Goal: Task Accomplishment & Management: Use online tool/utility

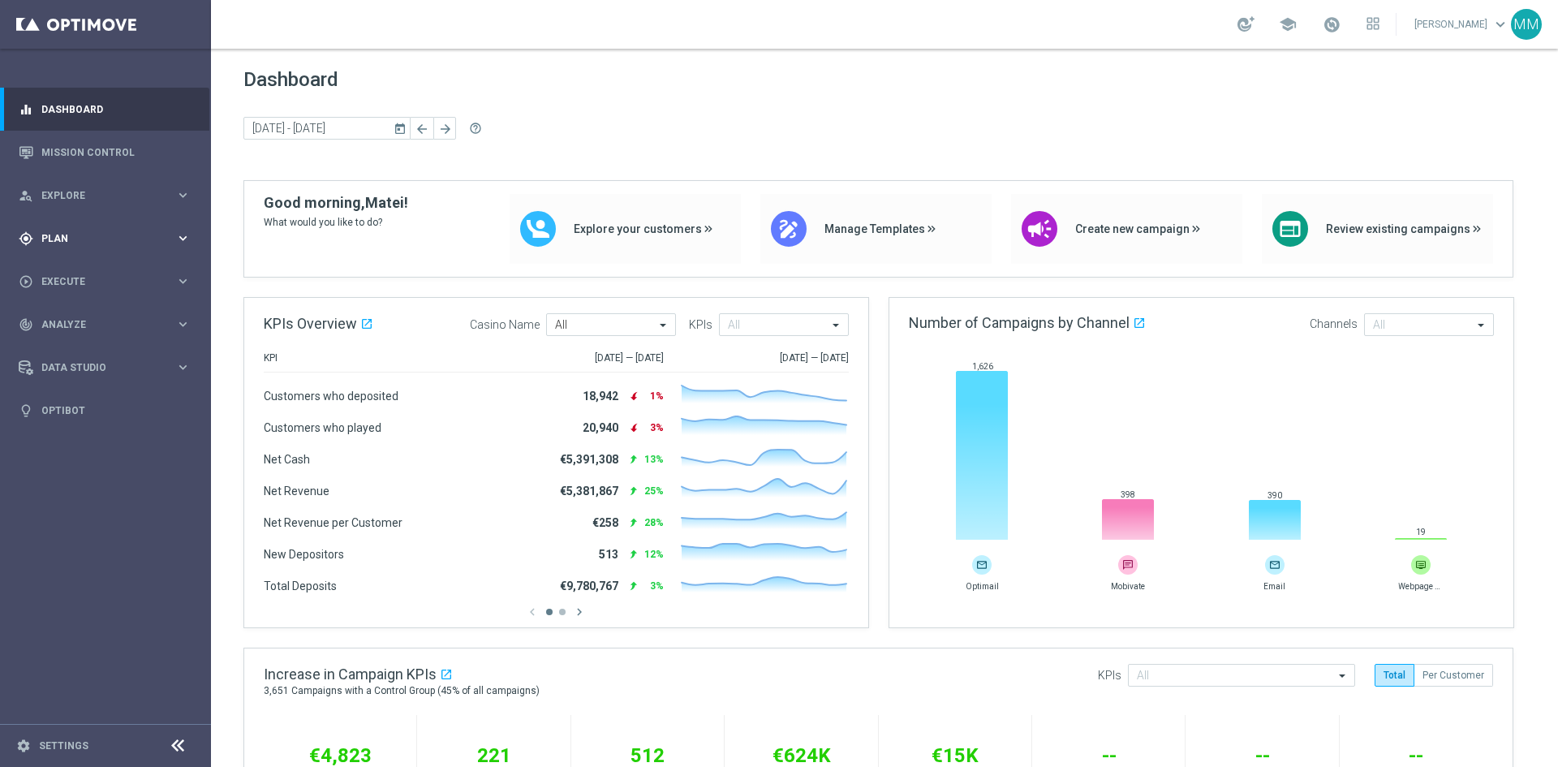
click at [182, 239] on icon "keyboard_arrow_right" at bounding box center [182, 237] width 15 height 15
click at [75, 322] on span "Templates" at bounding box center [101, 321] width 116 height 10
click at [64, 340] on link "Optimail" at bounding box center [109, 344] width 118 height 13
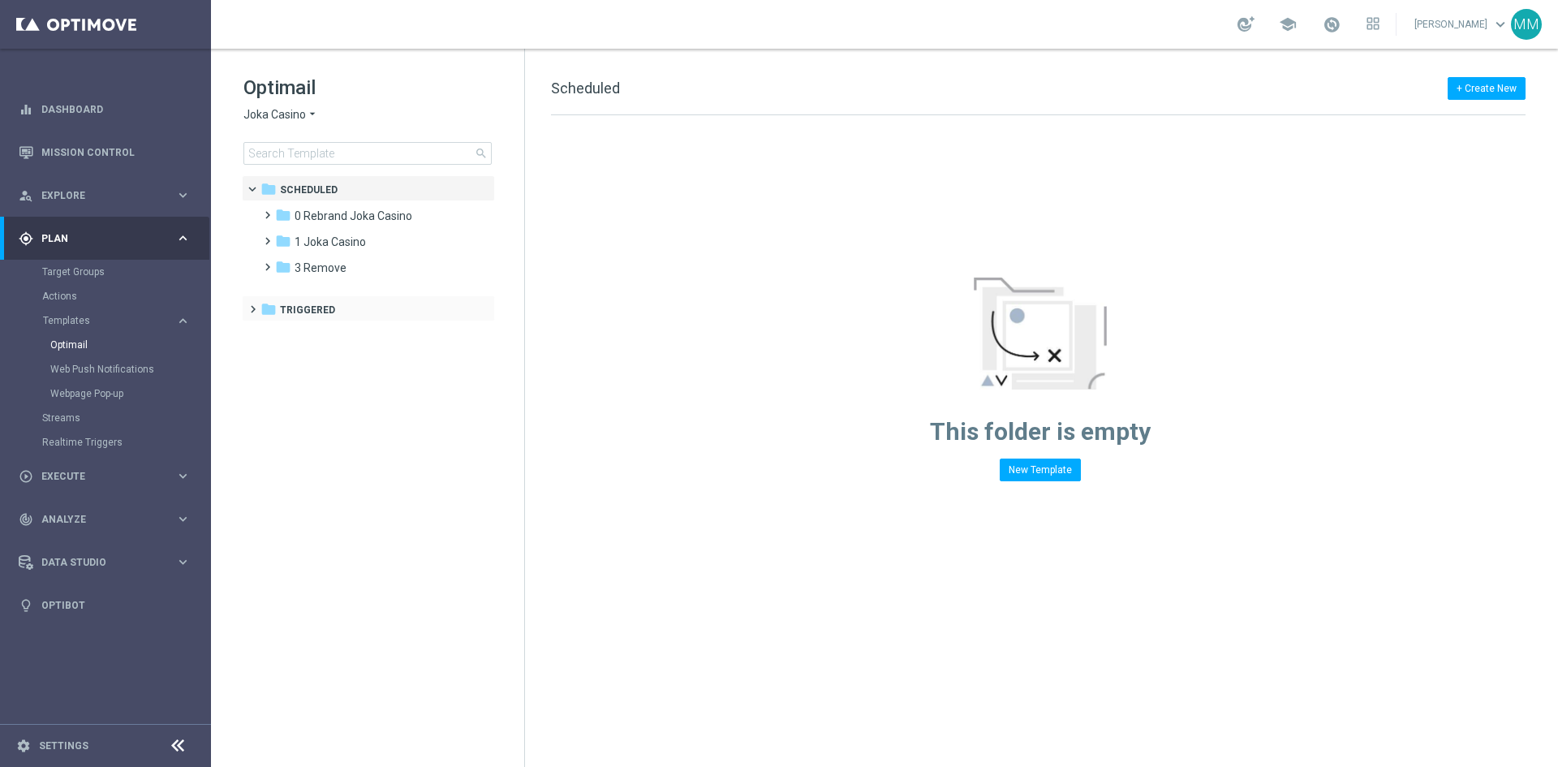
click at [253, 305] on span at bounding box center [249, 302] width 7 height 6
click at [264, 236] on span at bounding box center [263, 233] width 7 height 6
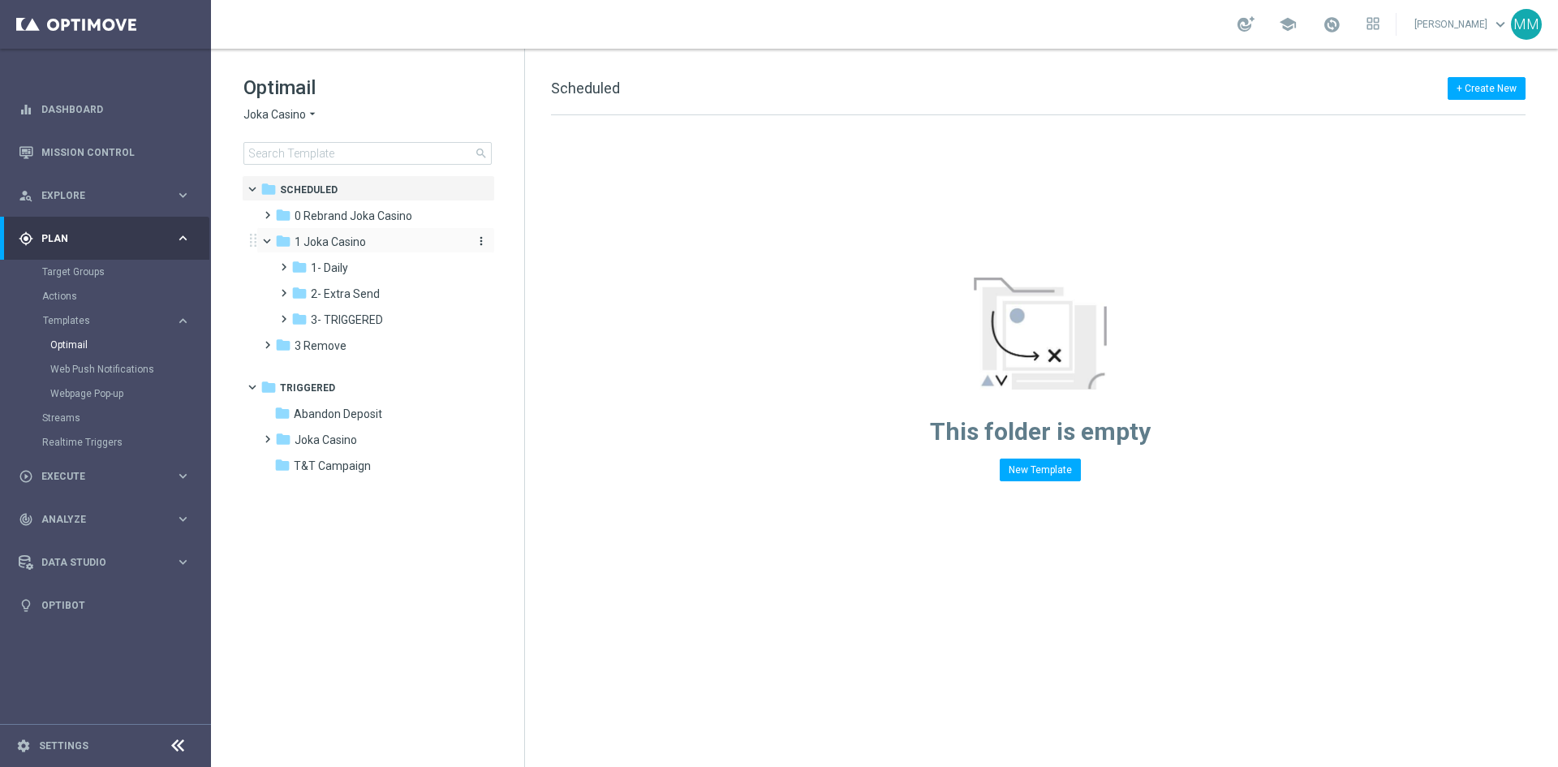
click at [345, 244] on span "1 Joka Casino" at bounding box center [329, 241] width 71 height 15
click at [346, 267] on span "1- Daily" at bounding box center [329, 267] width 37 height 15
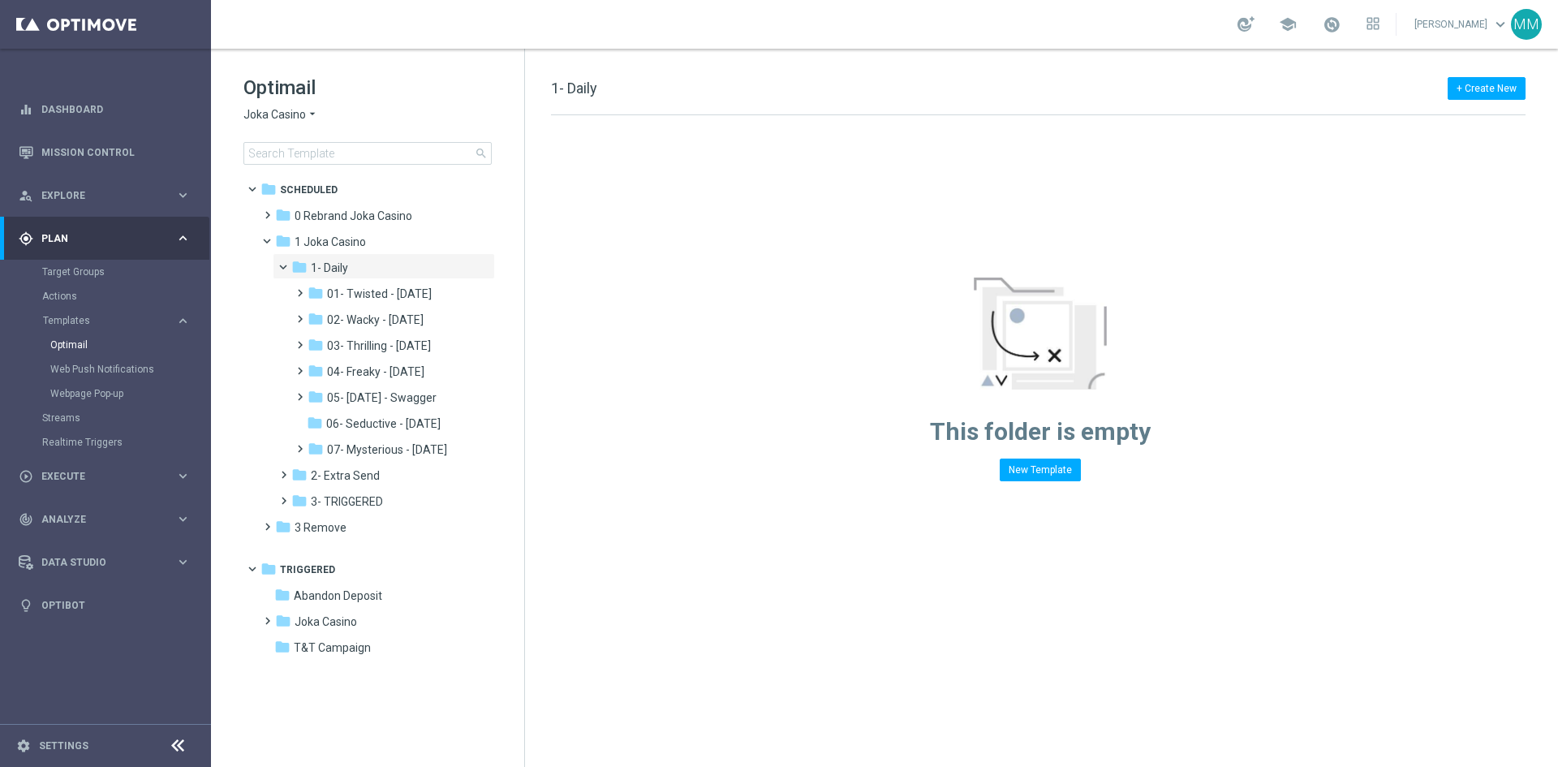
click at [299, 116] on span "Joka Casino" at bounding box center [274, 114] width 62 height 15
click at [379, 104] on div "Optimail Joka Casino arrow_drop_down × Joka Casino Joka Casino King Johnnie Jok…" at bounding box center [383, 120] width 281 height 90
click at [268, 522] on span at bounding box center [263, 519] width 7 height 6
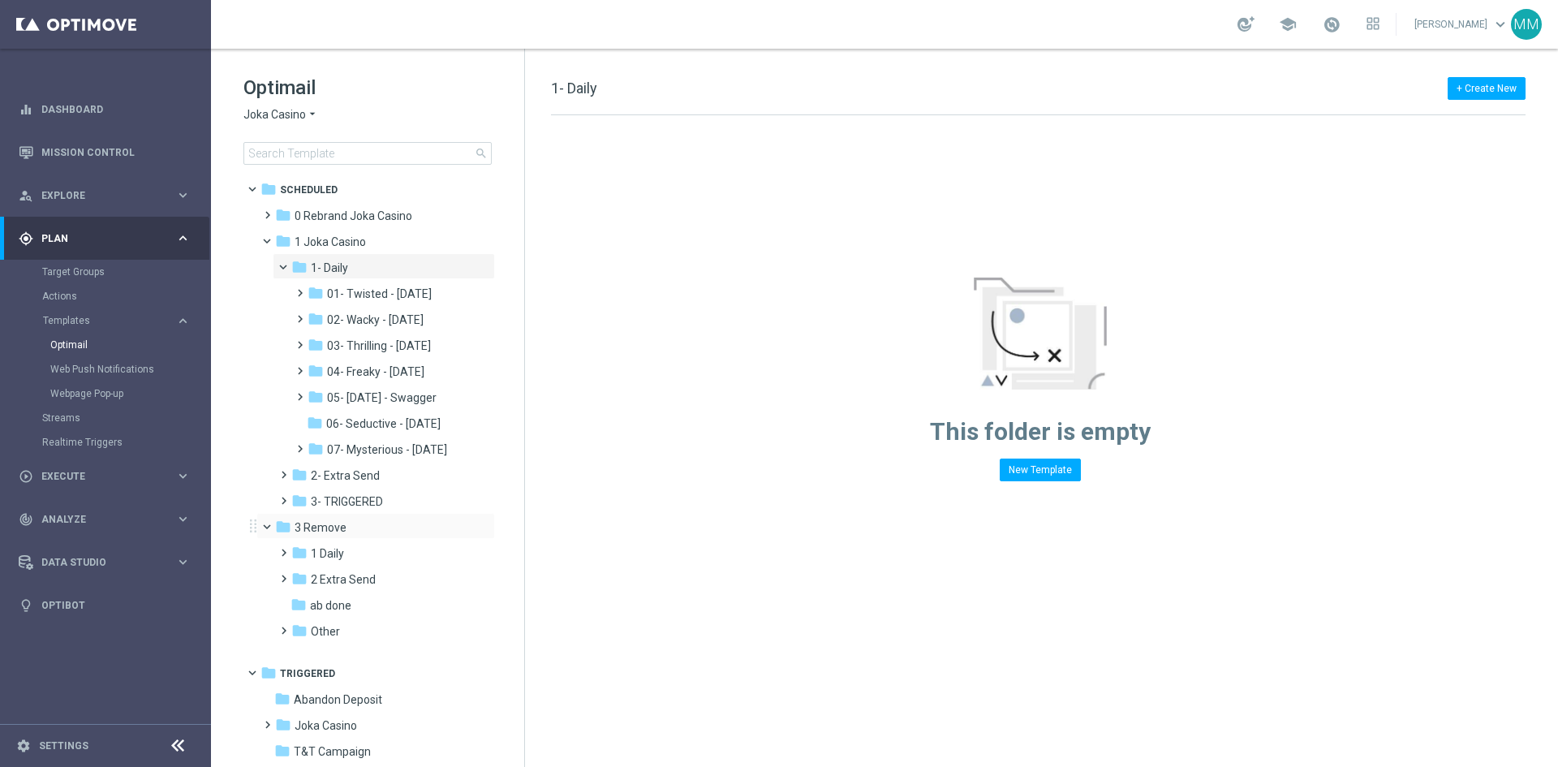
click at [271, 525] on span at bounding box center [274, 522] width 6 height 7
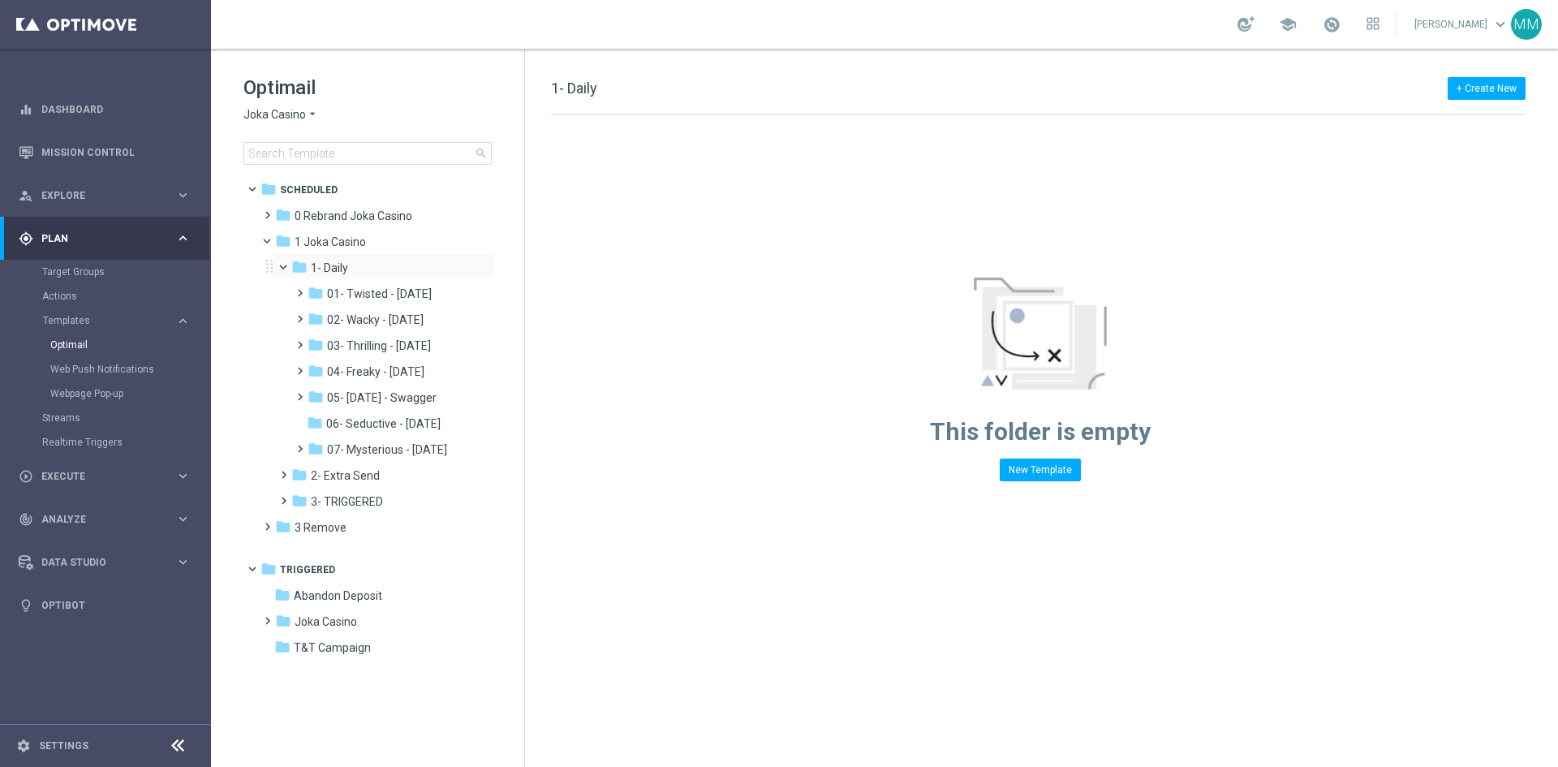
click at [287, 267] on span at bounding box center [290, 263] width 6 height 7
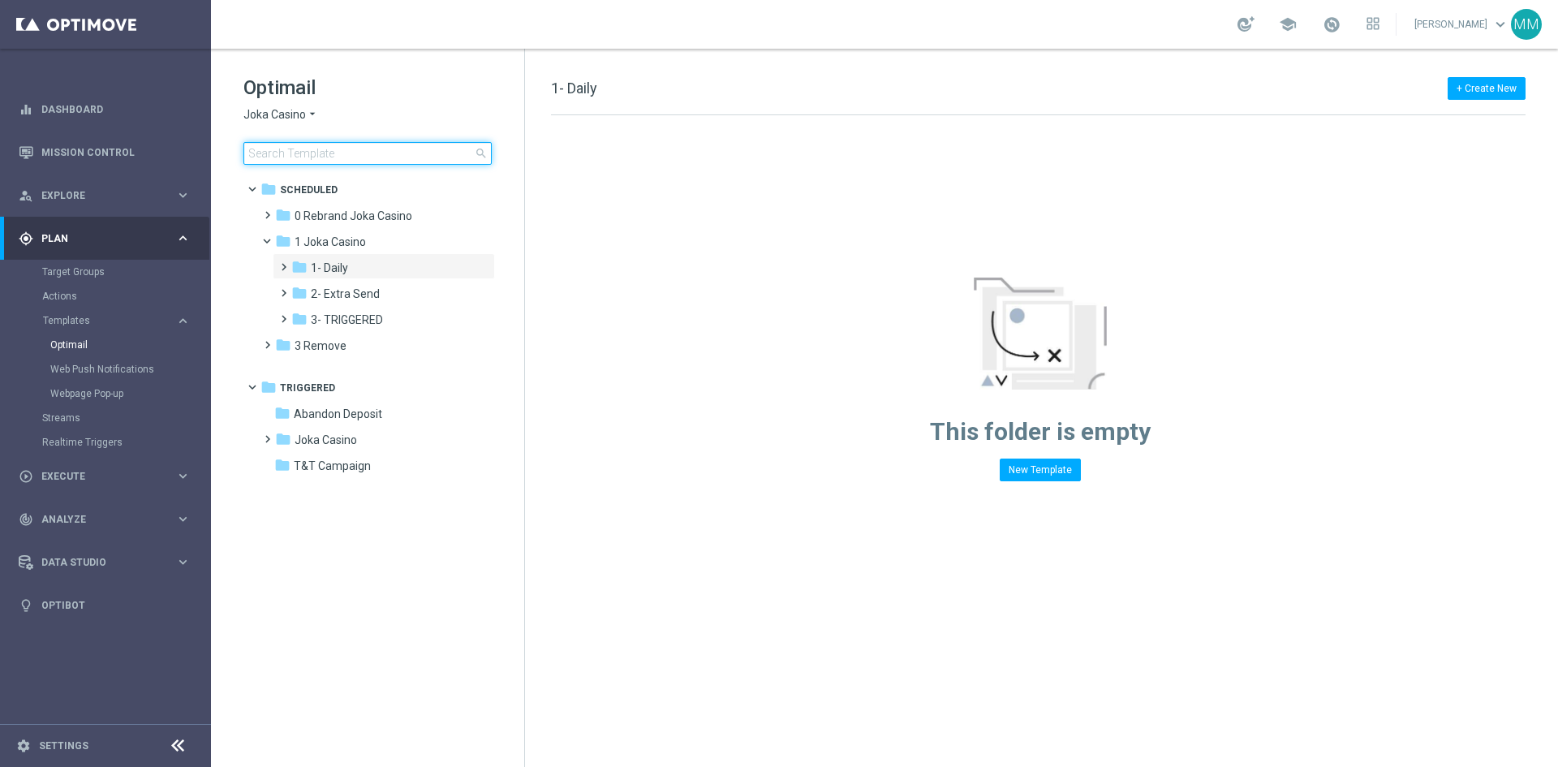
click at [281, 153] on input at bounding box center [367, 153] width 248 height 23
click at [277, 289] on span at bounding box center [280, 285] width 7 height 6
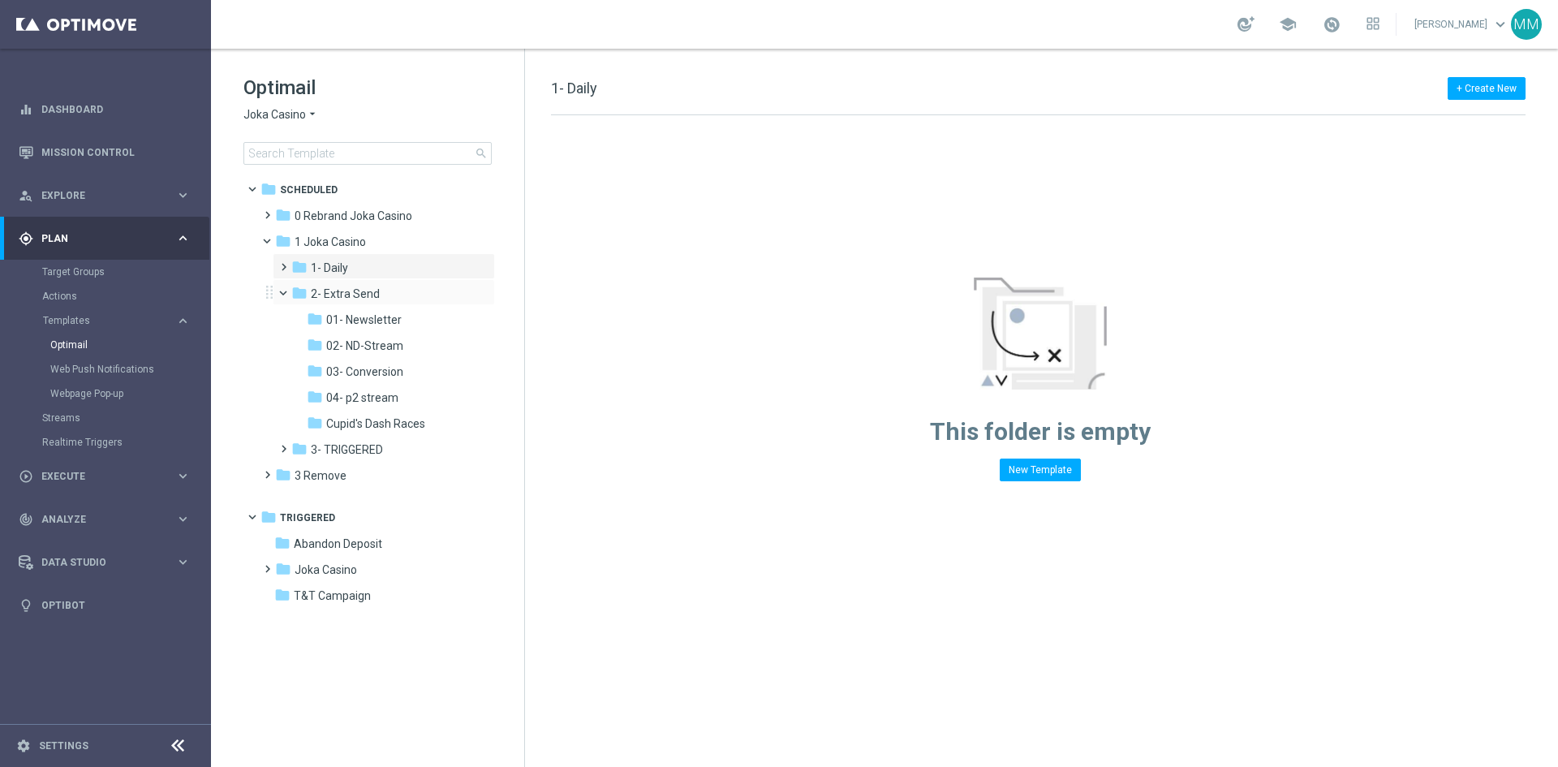
click at [287, 293] on span at bounding box center [290, 289] width 6 height 7
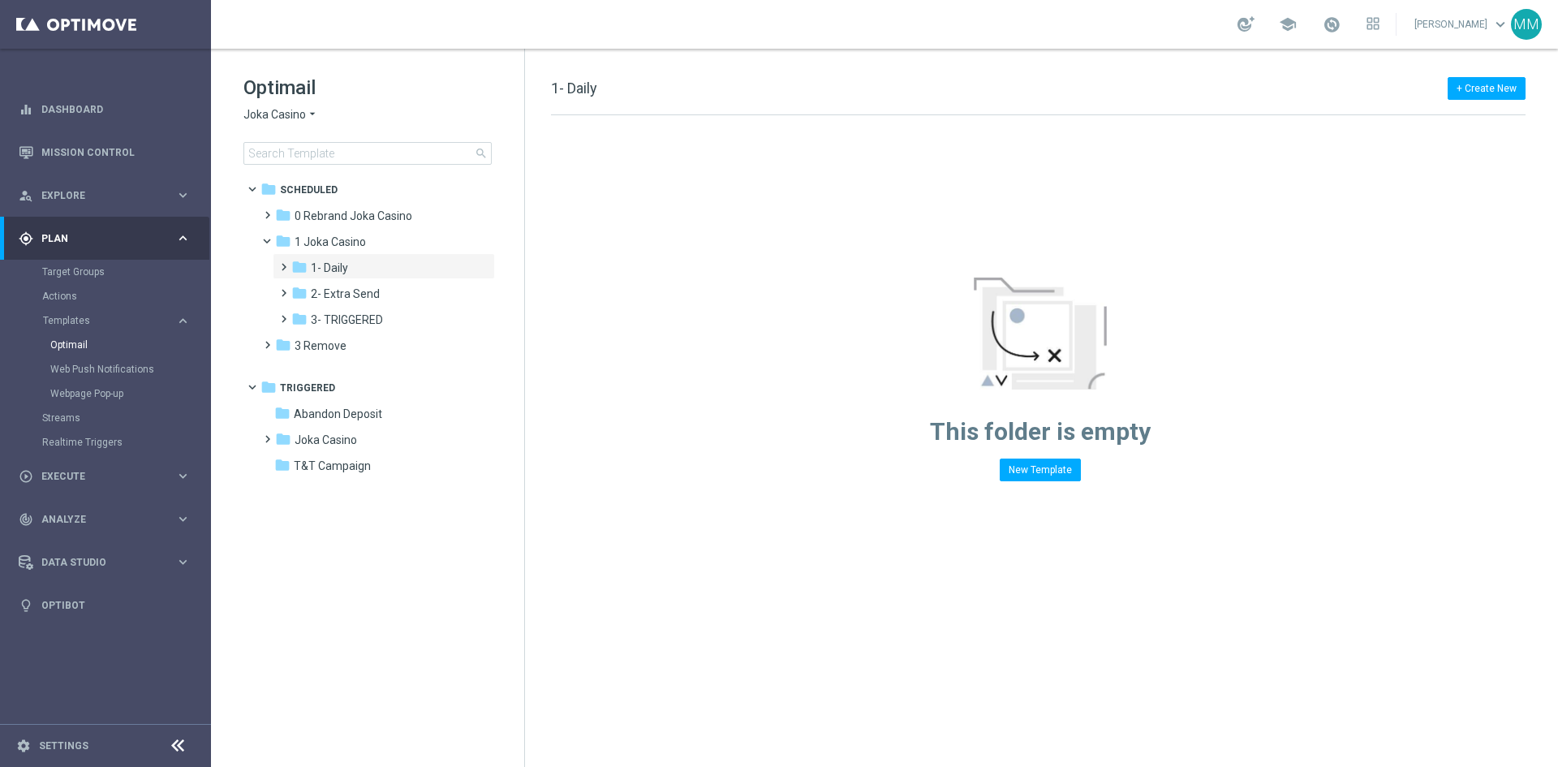
click at [310, 165] on div "Optimail Joka Casino arrow_drop_down × Joka Casino search folder 1 Folder folde…" at bounding box center [367, 160] width 313 height 223
click at [305, 157] on input at bounding box center [367, 153] width 248 height 23
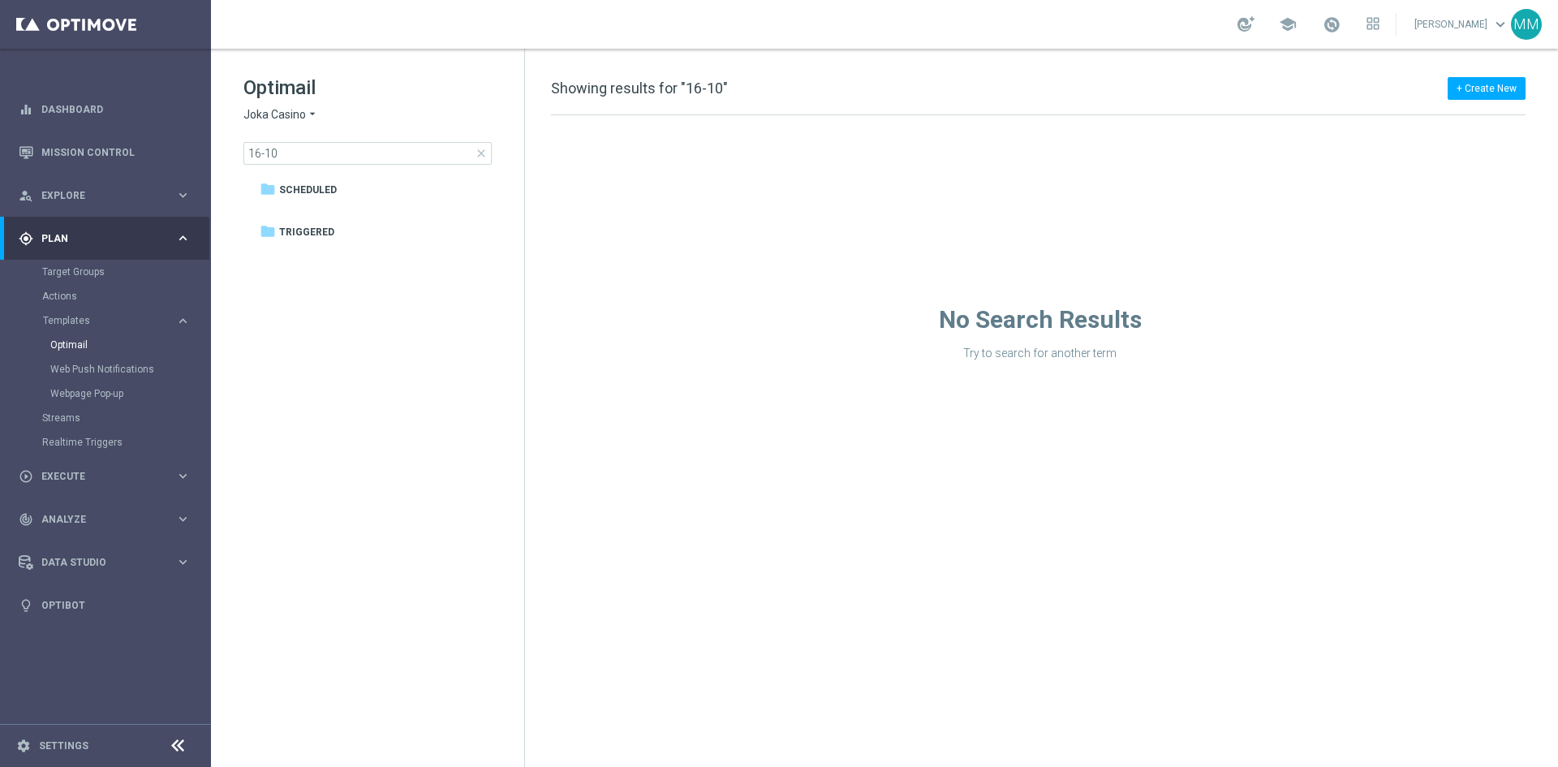
click at [284, 121] on span "Joka Casino" at bounding box center [274, 114] width 62 height 15
click at [0, 0] on span "[PERSON_NAME]" at bounding box center [0, 0] width 0 height 0
click at [291, 154] on input "16-10" at bounding box center [367, 153] width 248 height 23
click at [322, 140] on div "Optimail King Johnnie arrow_drop_down × King Johnnie 16-10 close" at bounding box center [383, 120] width 281 height 90
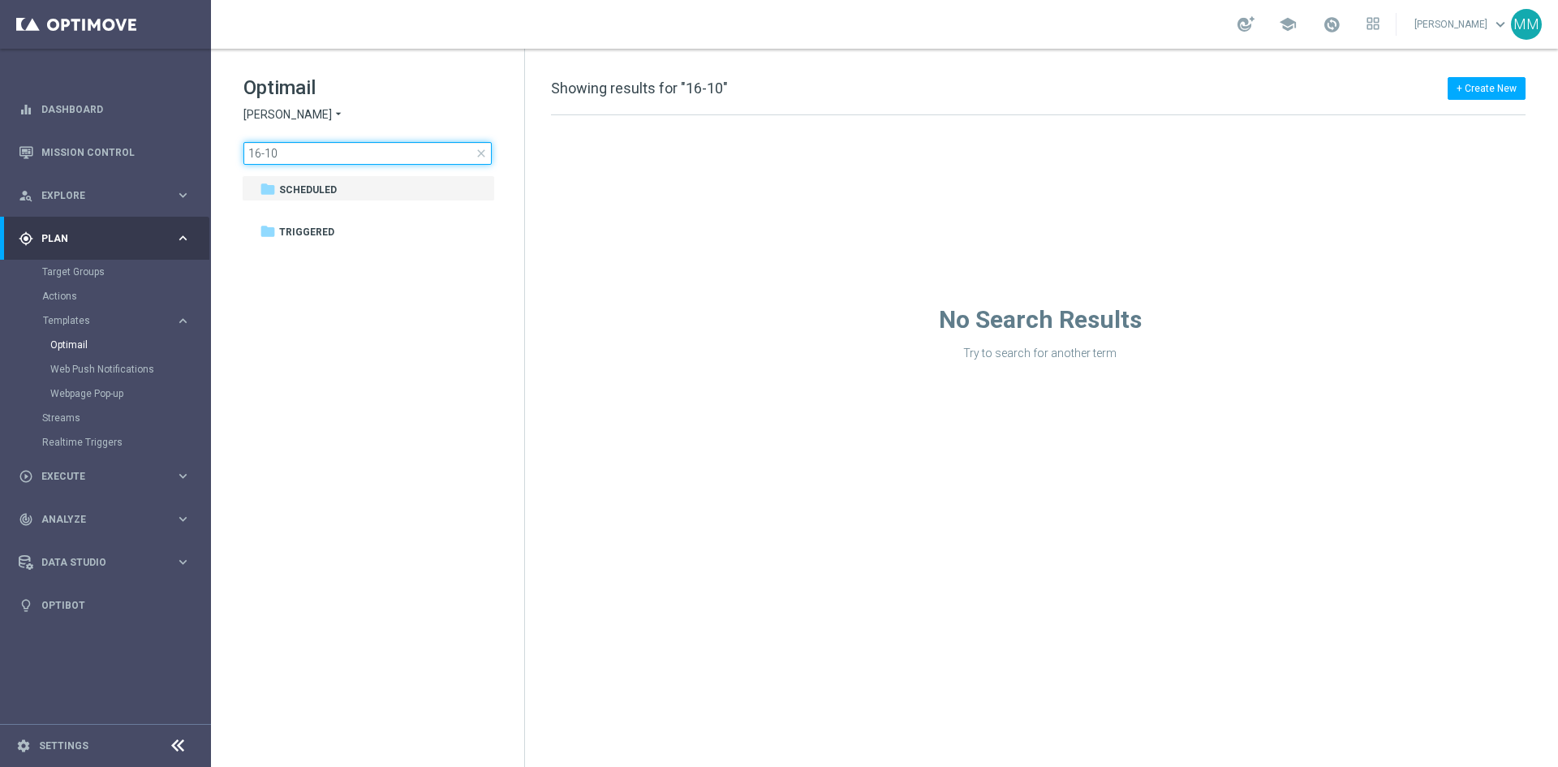
click at [312, 157] on input "16-10" at bounding box center [367, 153] width 248 height 23
type input "1"
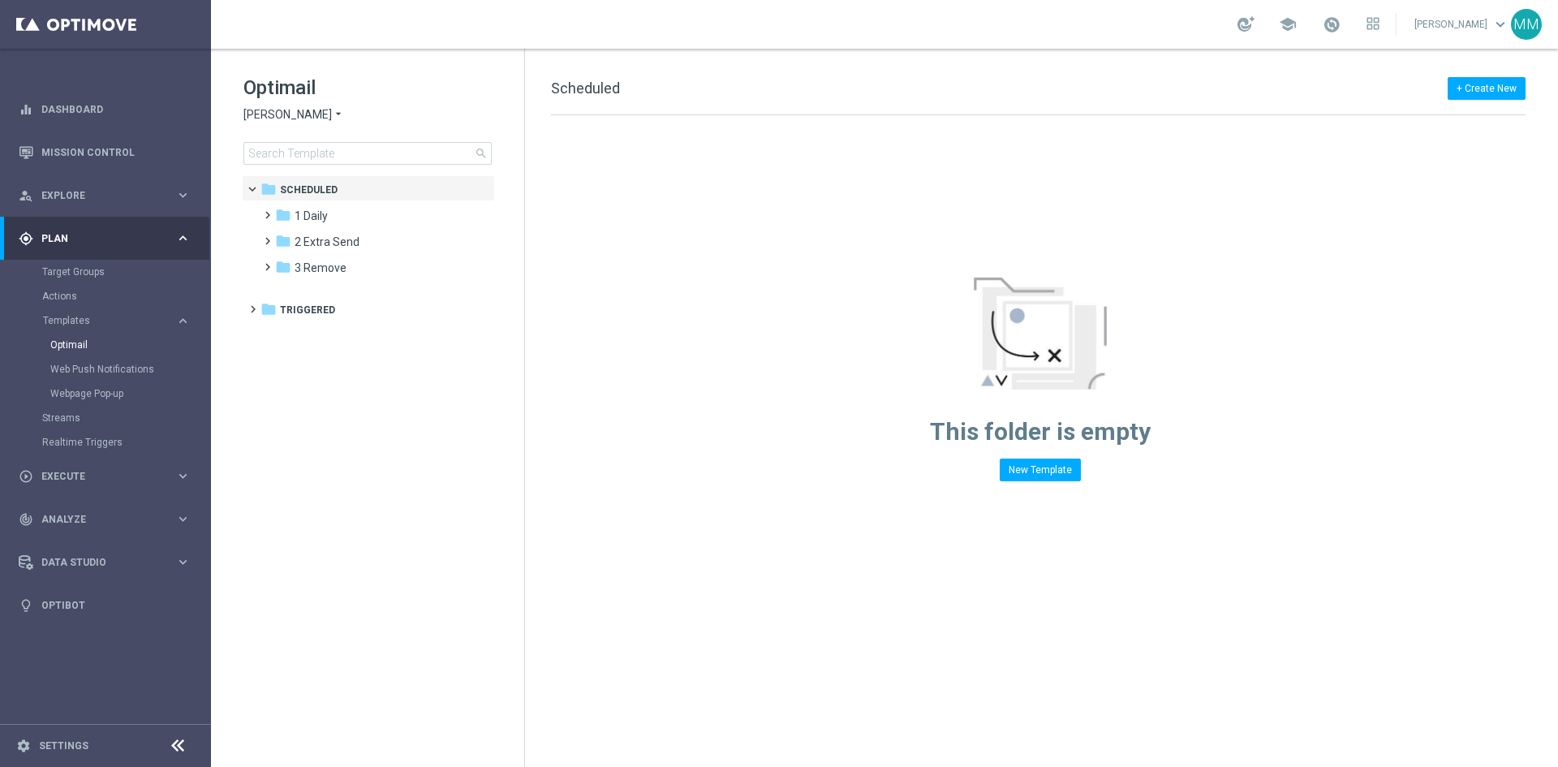
click at [297, 104] on div "Optimail King Johnnie arrow_drop_down × King Johnnie search" at bounding box center [383, 120] width 281 height 90
click at [84, 345] on link "Optimail" at bounding box center [109, 344] width 118 height 13
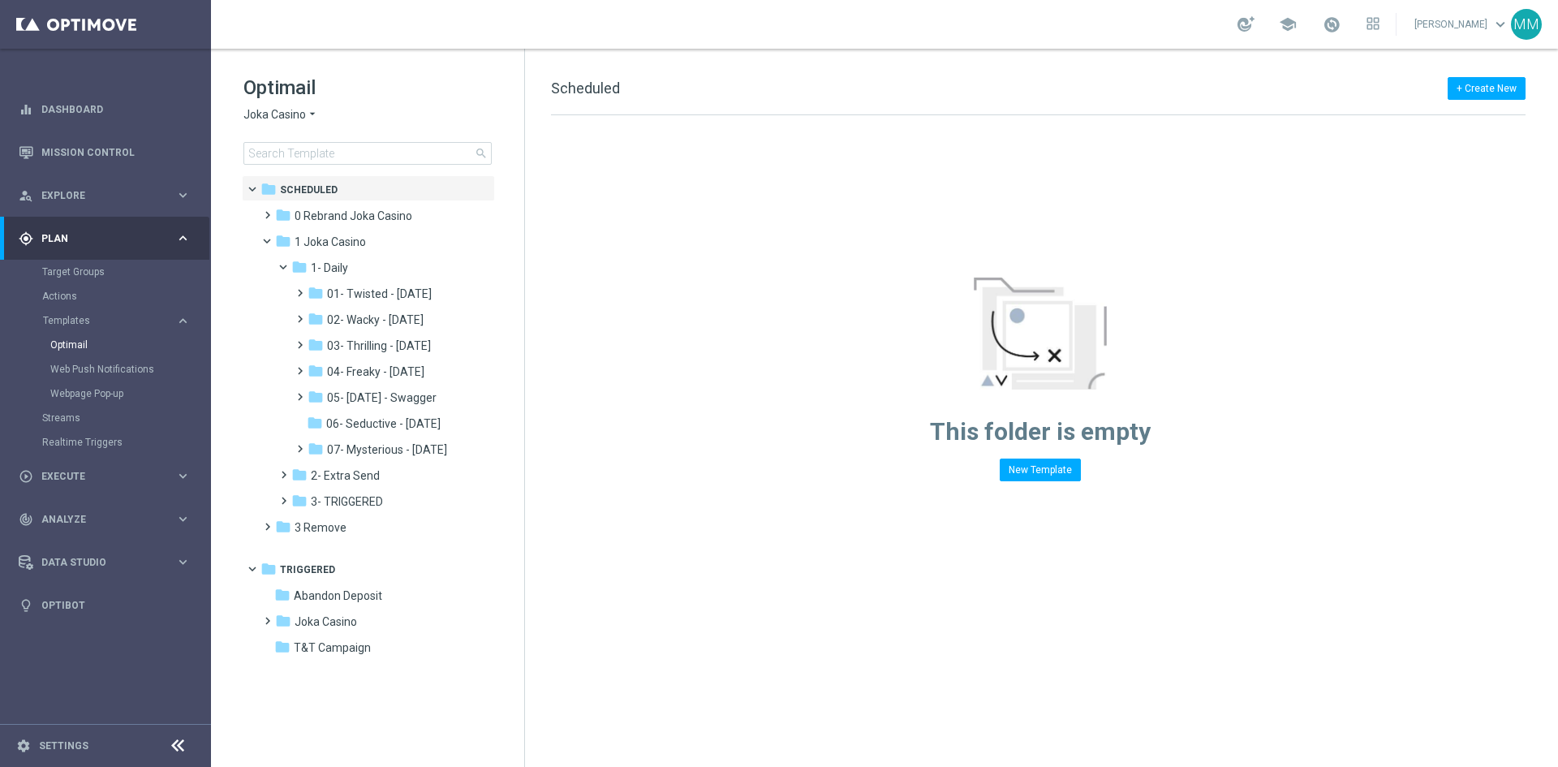
click at [281, 117] on span "Joka Casino" at bounding box center [274, 114] width 62 height 15
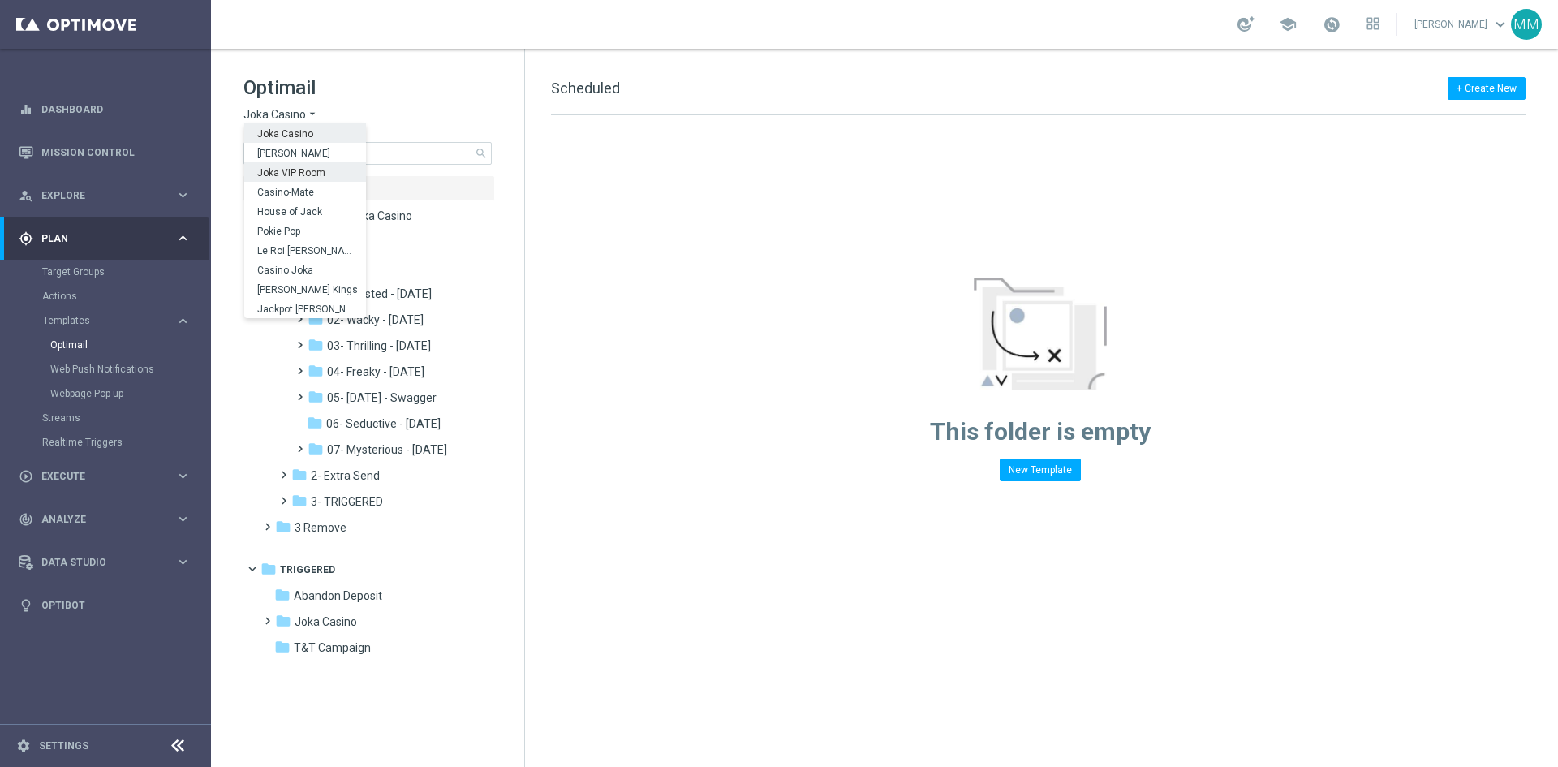
click at [0, 0] on span "Joka VIP Room" at bounding box center [0, 0] width 0 height 0
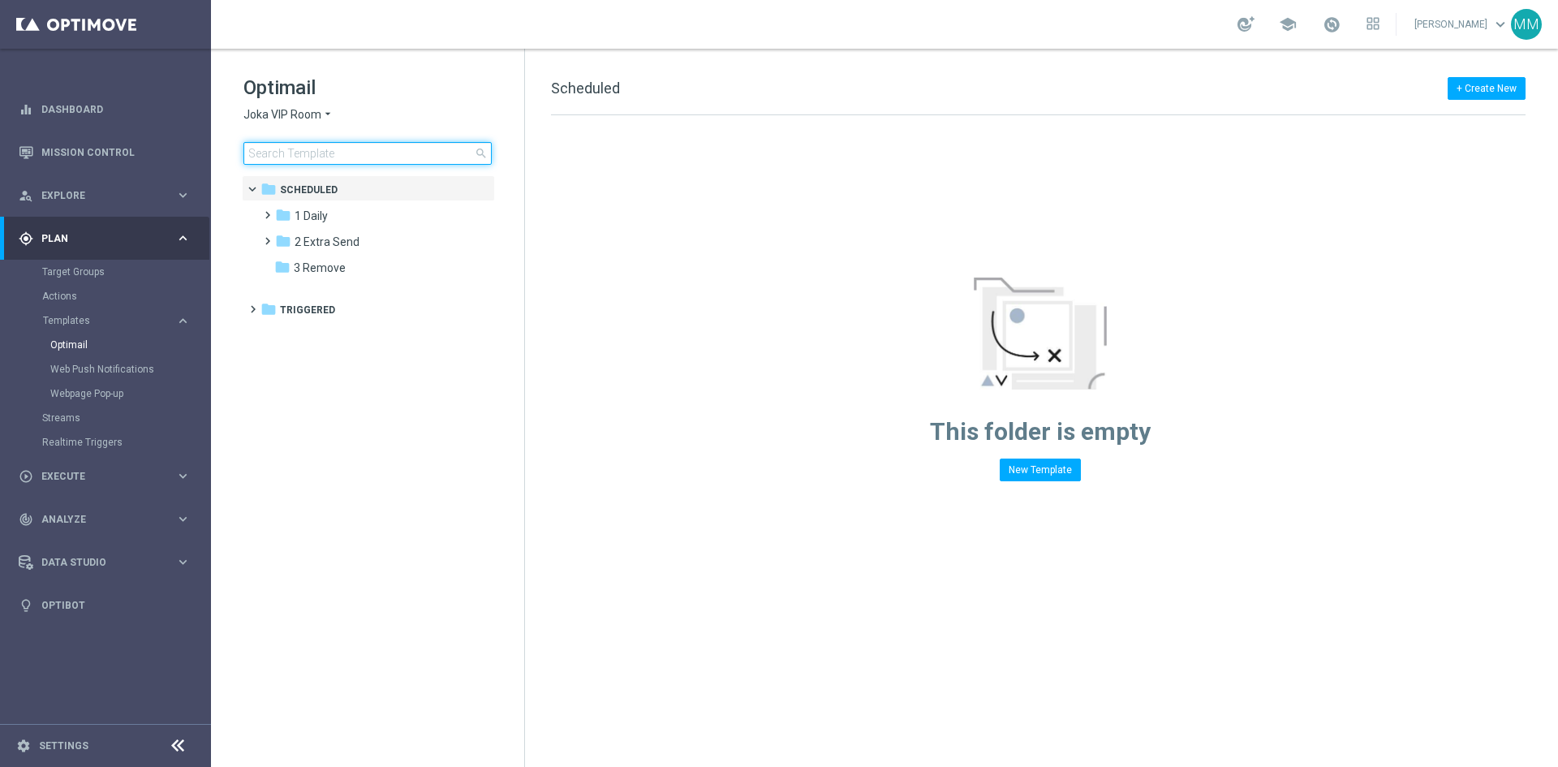
click at [293, 157] on input at bounding box center [367, 153] width 248 height 23
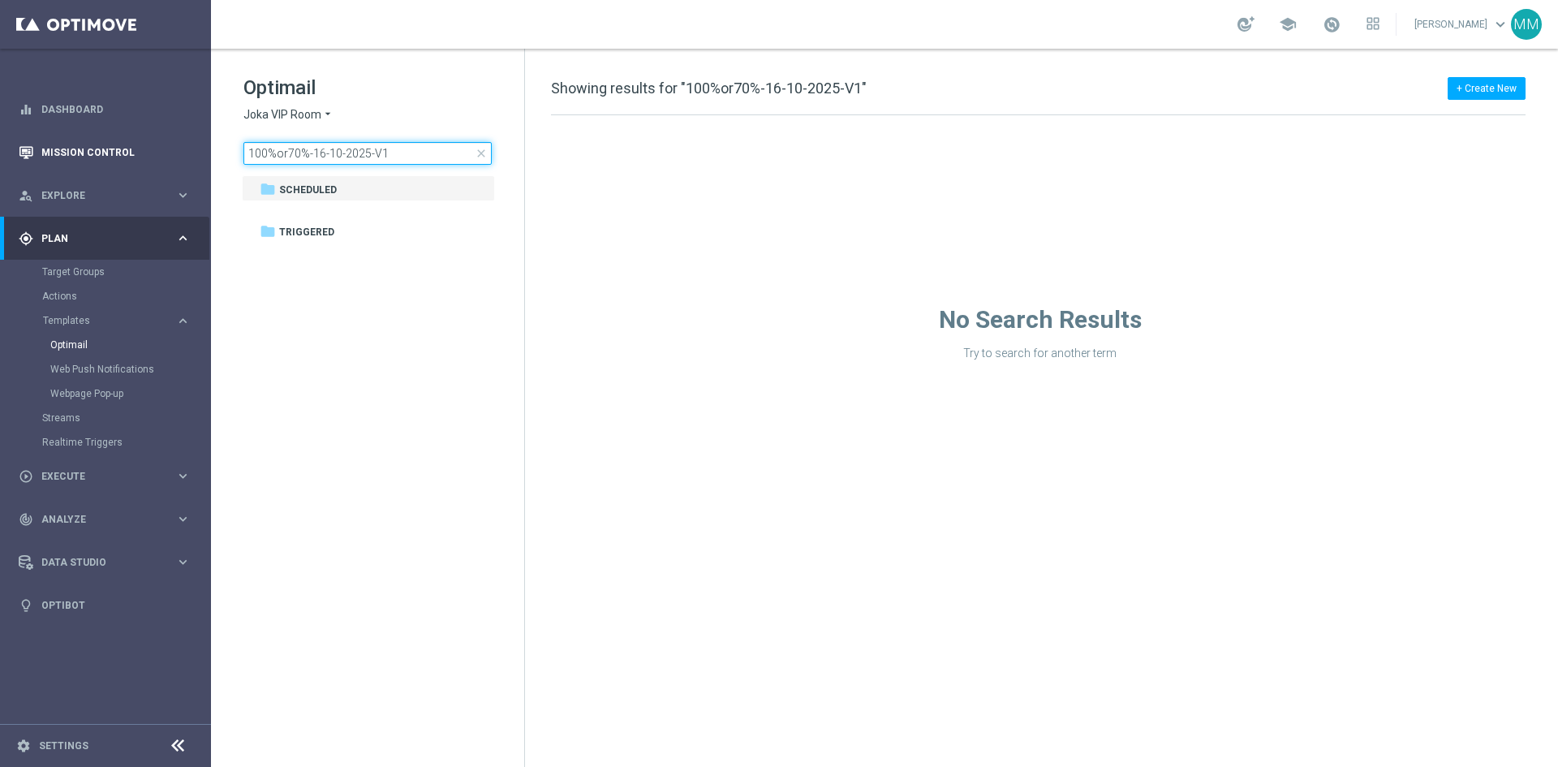
drag, startPoint x: 309, startPoint y: 155, endPoint x: 15, endPoint y: 137, distance: 294.2
click at [50, 131] on main "equalizer Dashboard Mission Control" at bounding box center [779, 383] width 1558 height 767
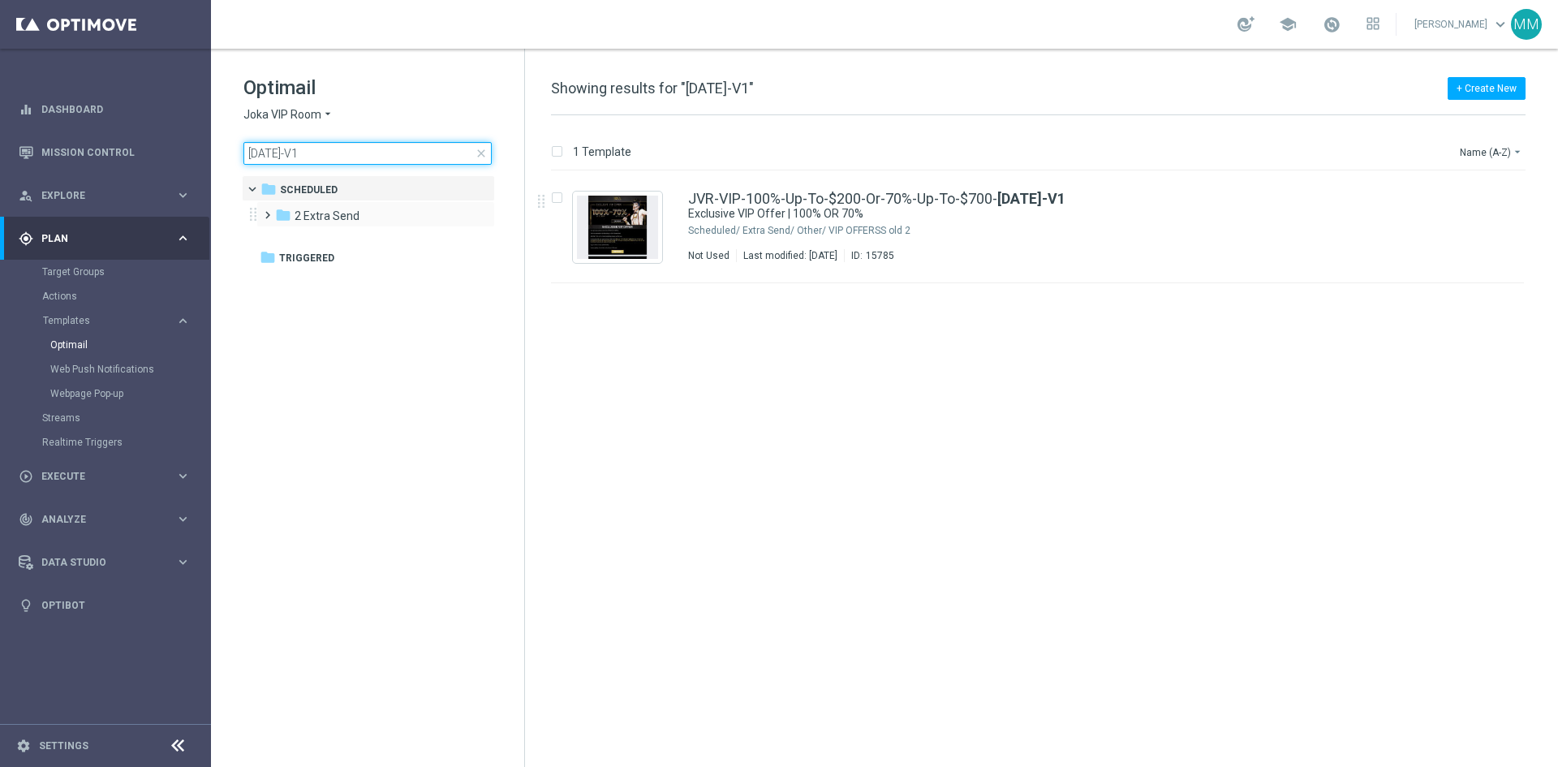
type input "16-10-2025-V1"
click at [268, 211] on span at bounding box center [263, 207] width 7 height 6
click at [484, 160] on input "16-10-2025-V1" at bounding box center [367, 153] width 248 height 23
click at [480, 163] on input "16-10-2025-V1" at bounding box center [367, 153] width 248 height 23
click at [480, 151] on span "close" at bounding box center [481, 153] width 13 height 13
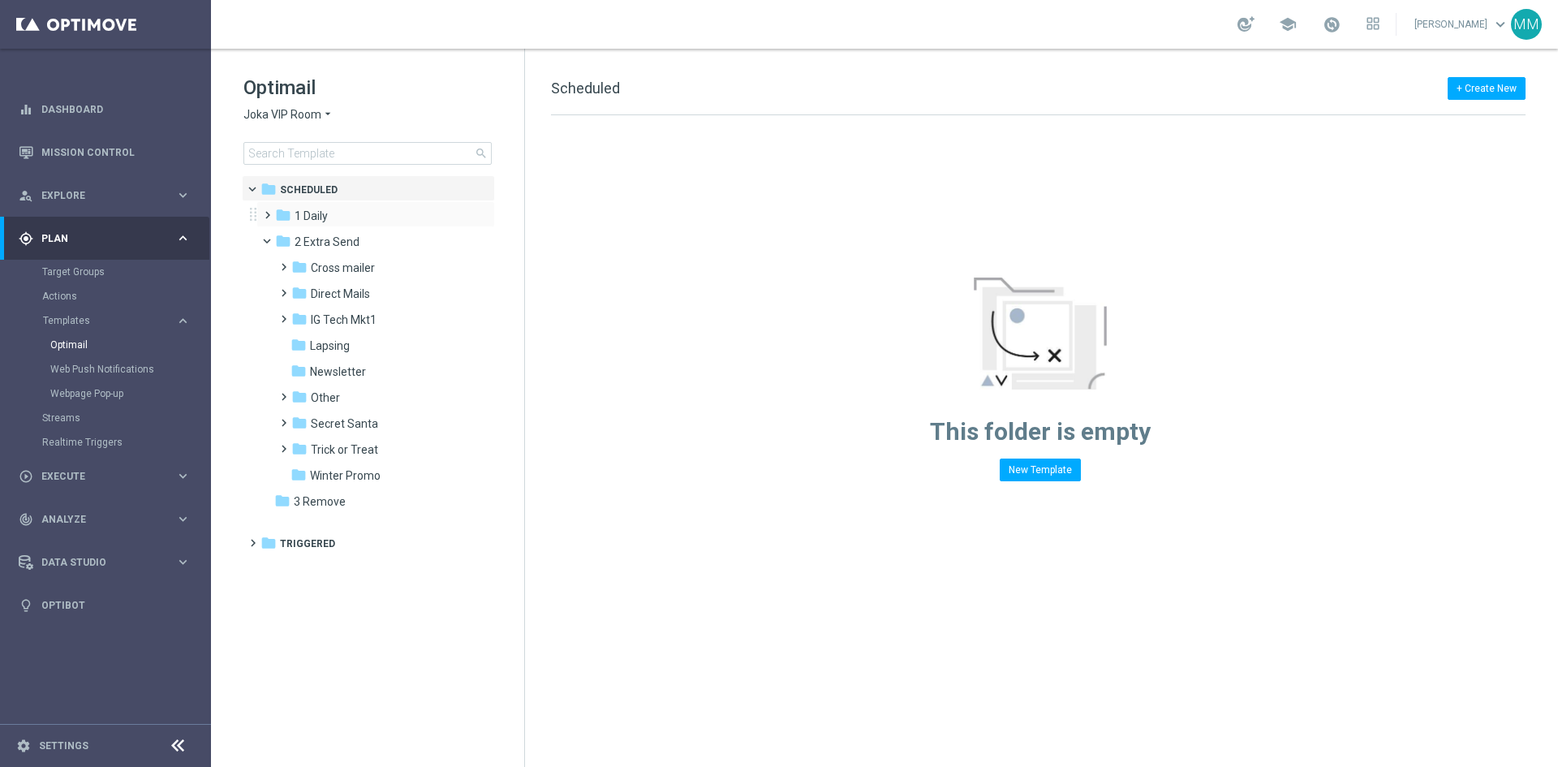
click at [268, 211] on span at bounding box center [263, 207] width 7 height 6
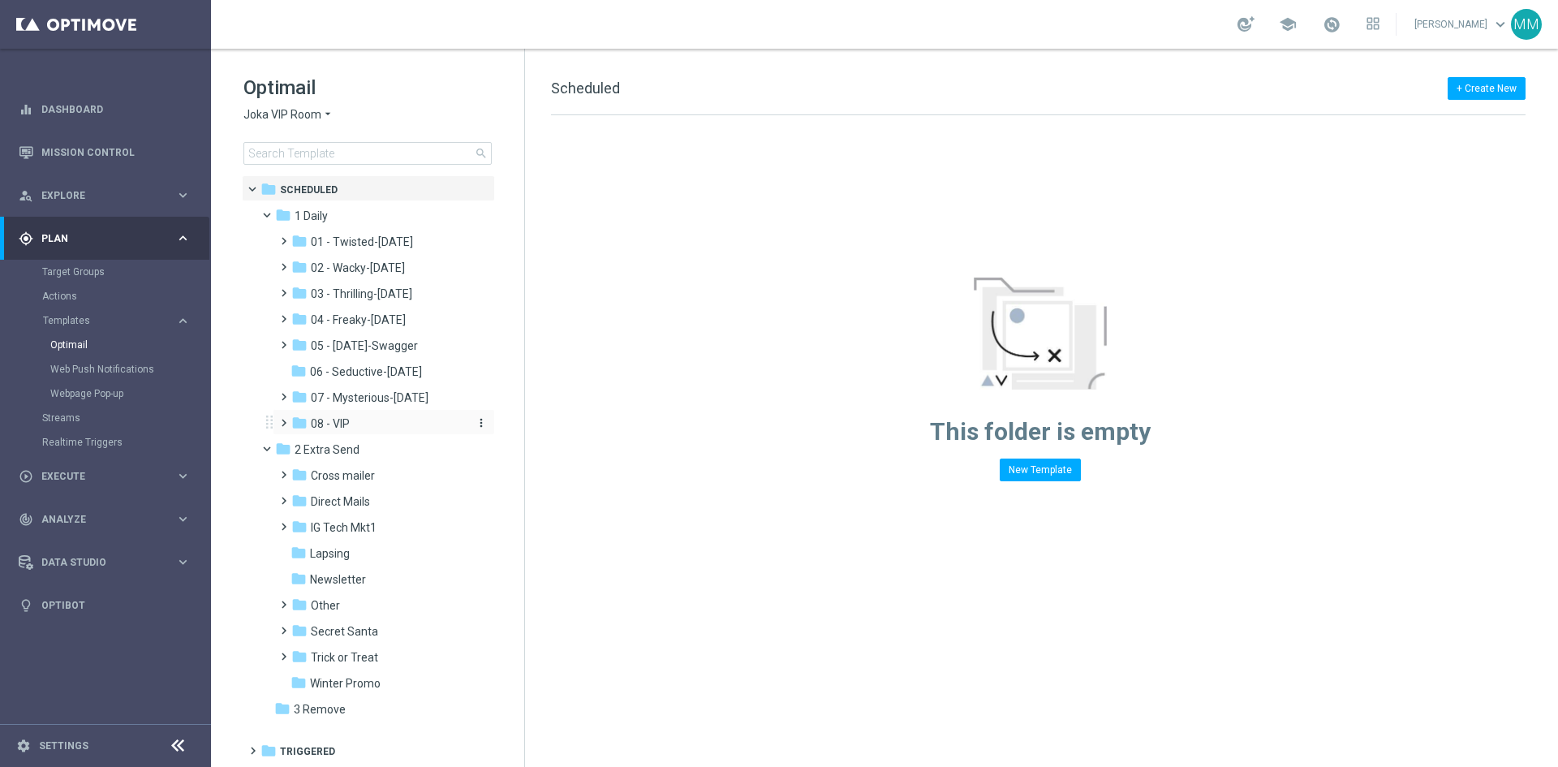
click at [329, 429] on span "08 - VIP" at bounding box center [330, 423] width 39 height 15
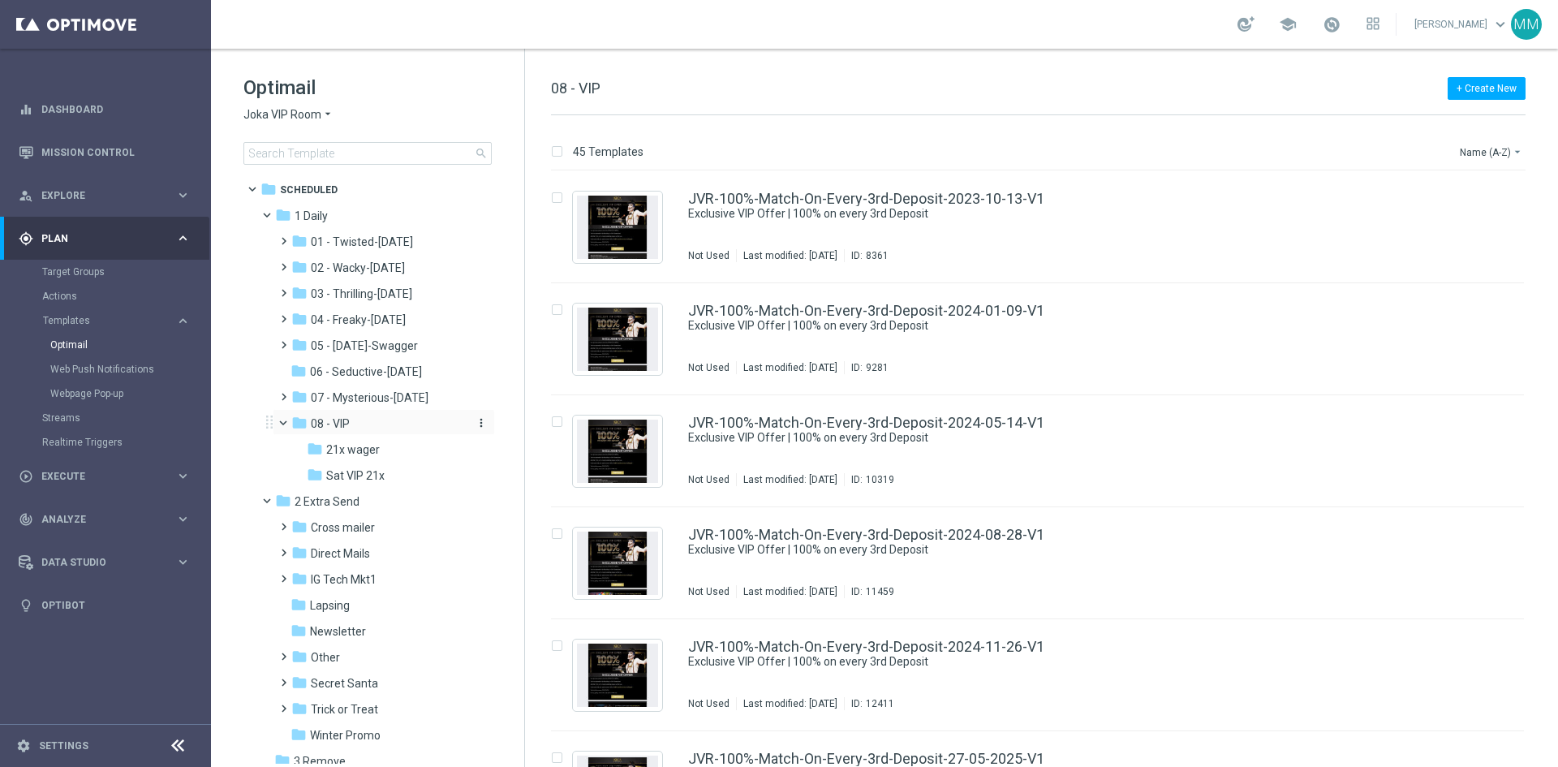
click at [366, 427] on div "folder 08 - VIP" at bounding box center [377, 424] width 173 height 19
click at [284, 419] on span at bounding box center [280, 415] width 7 height 6
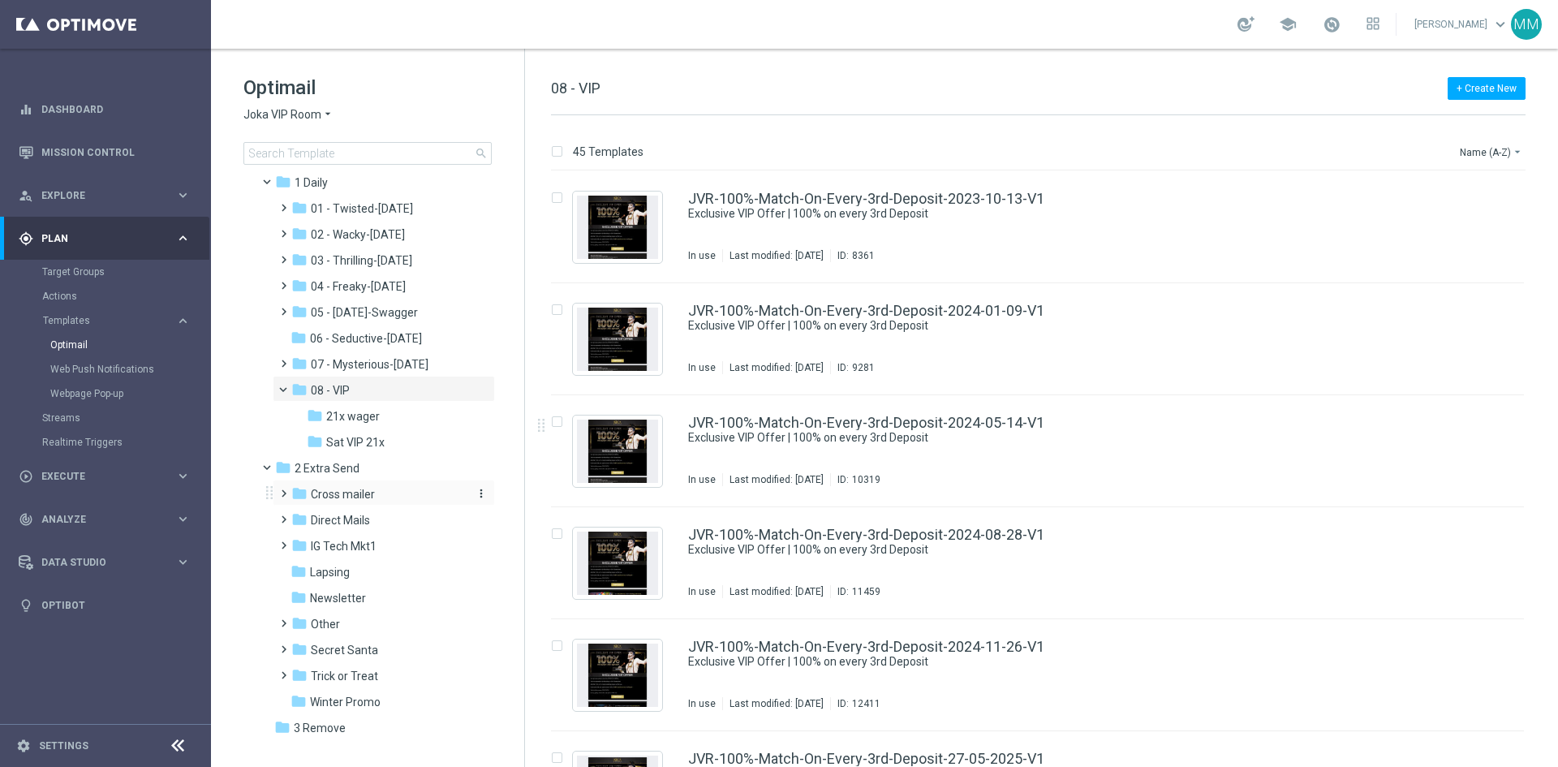
scroll to position [51, 0]
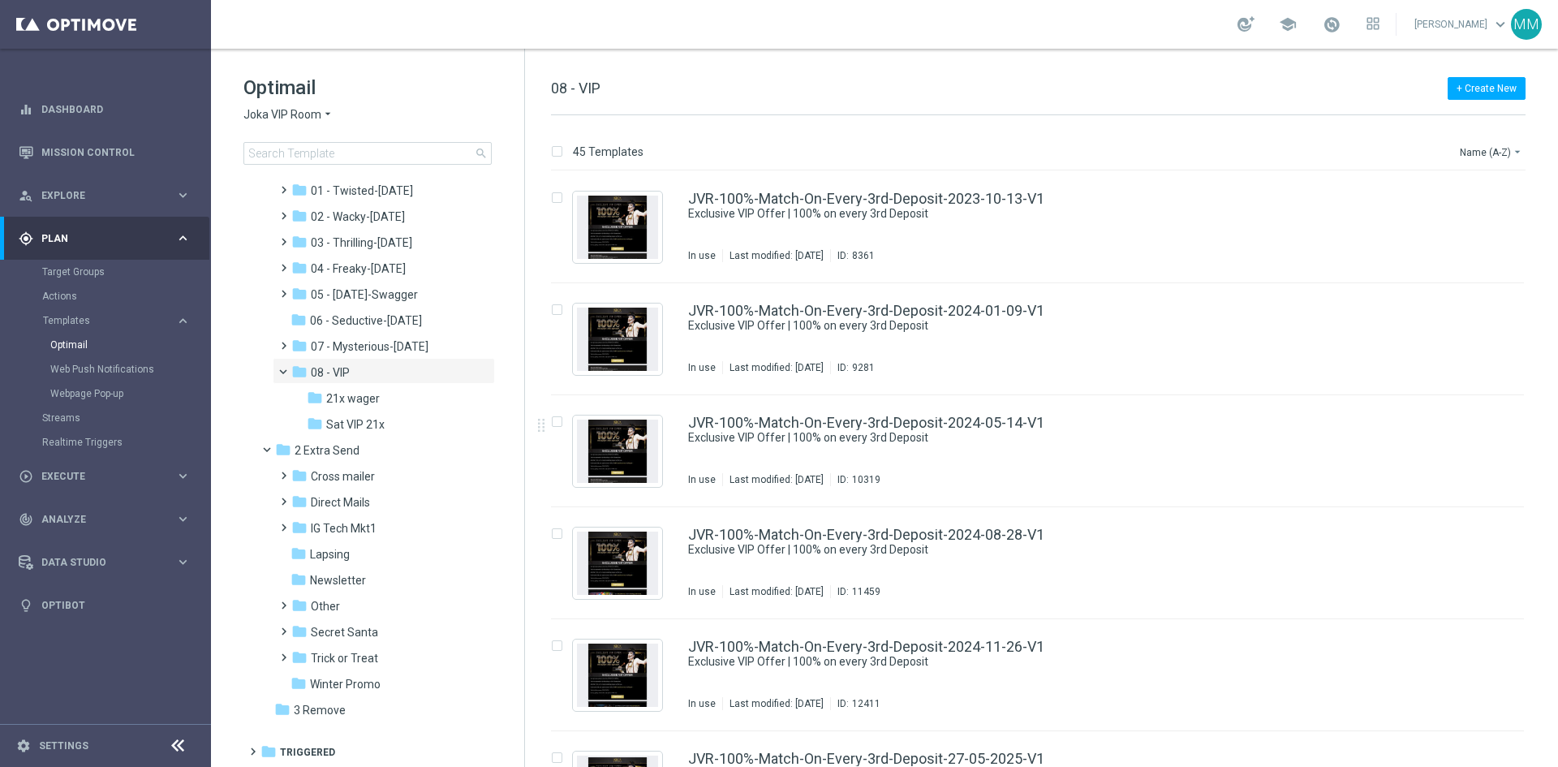
click at [304, 165] on div "Optimail Joka VIP Room arrow_drop_down × Joka VIP Room search folder 1 Folder f…" at bounding box center [367, 160] width 313 height 223
click at [301, 158] on input at bounding box center [367, 153] width 248 height 23
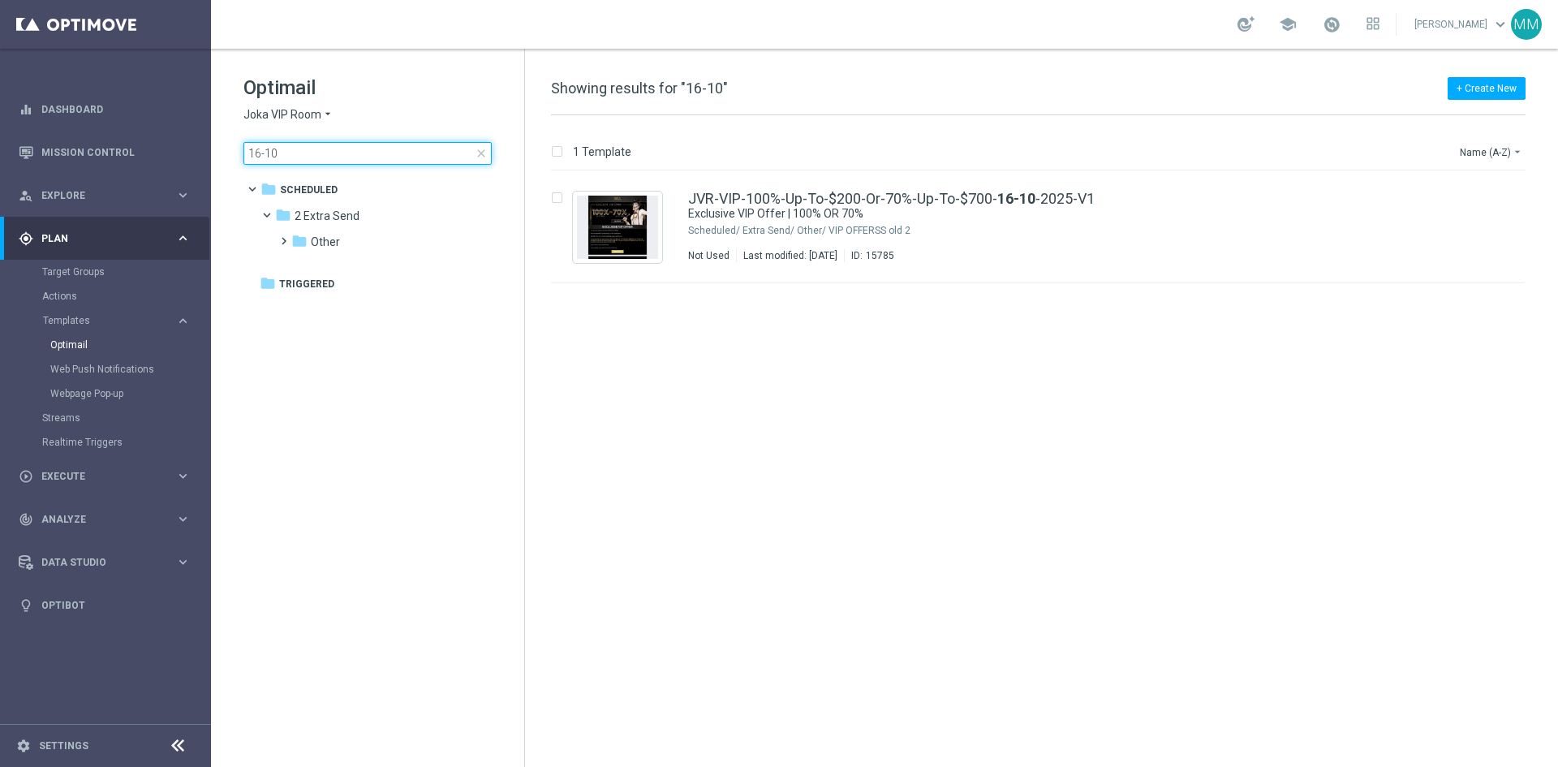
type input "16-10"
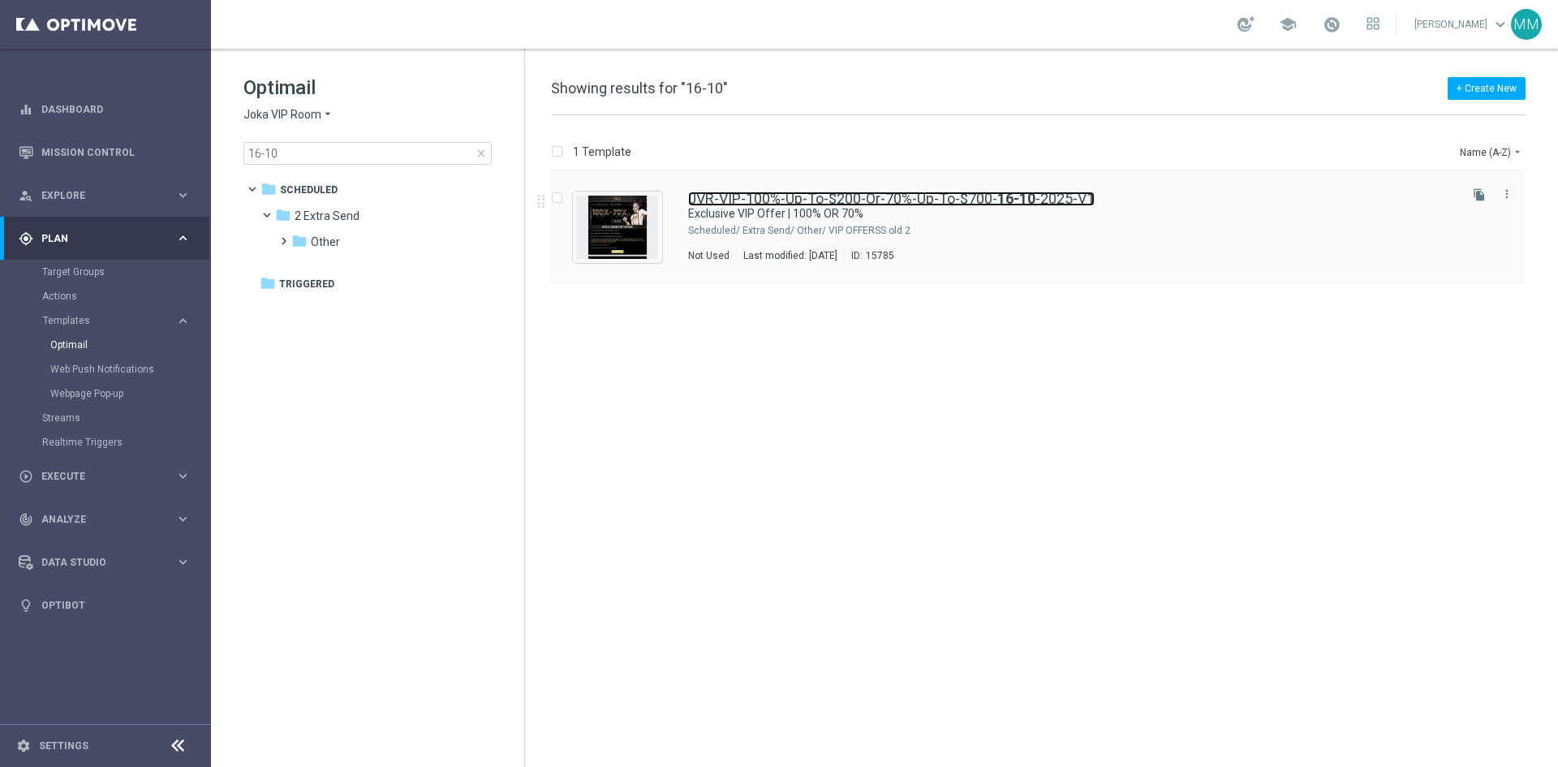
click at [953, 203] on link "JVR-VIP-100%-Up-To-$200-Or-70%-Up-To-$700- 16-10 -2025-V1" at bounding box center [891, 198] width 406 height 15
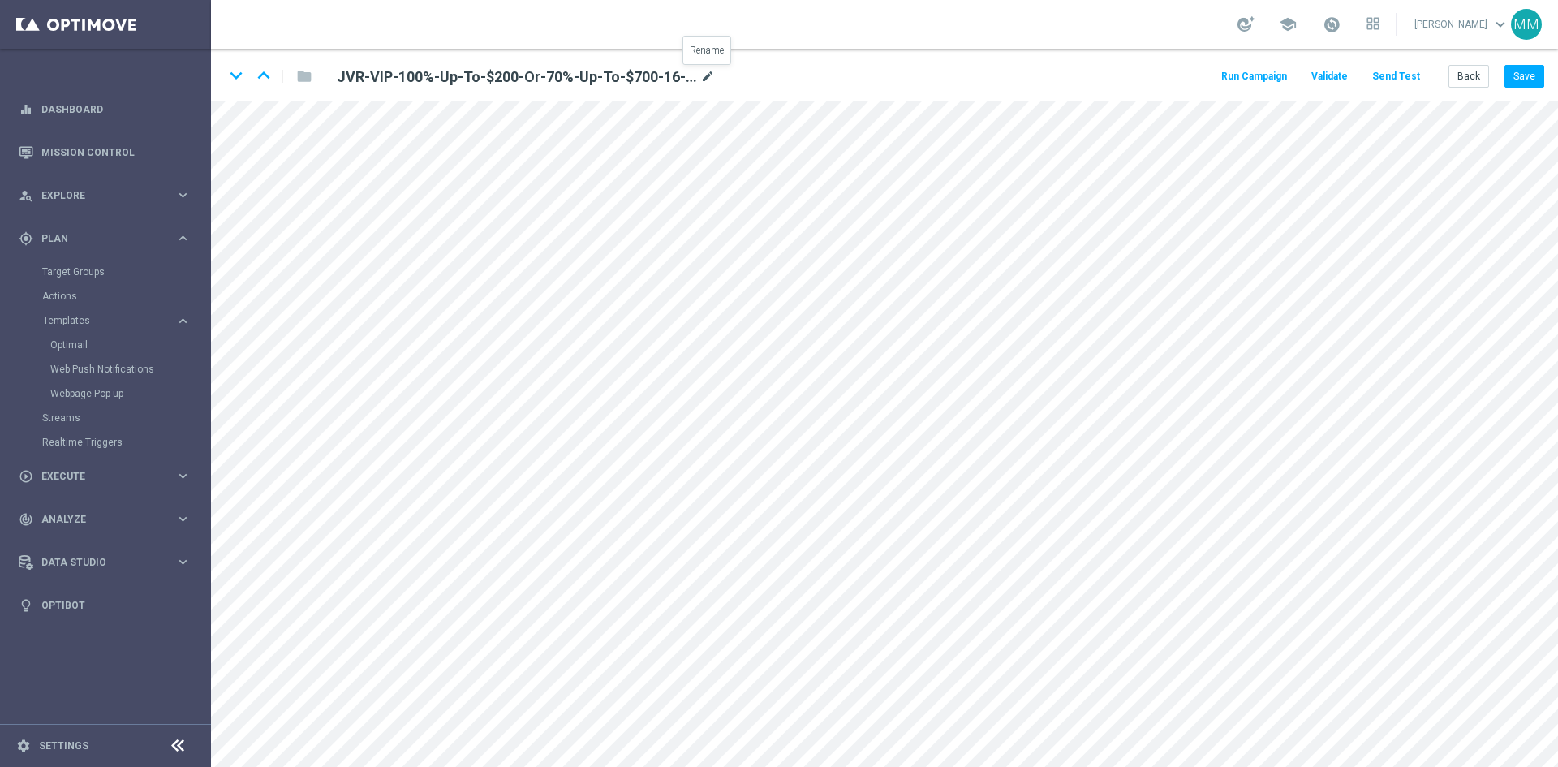
click at [706, 72] on icon "mode_edit" at bounding box center [707, 76] width 15 height 19
click at [1471, 75] on button "Back" at bounding box center [1468, 76] width 41 height 23
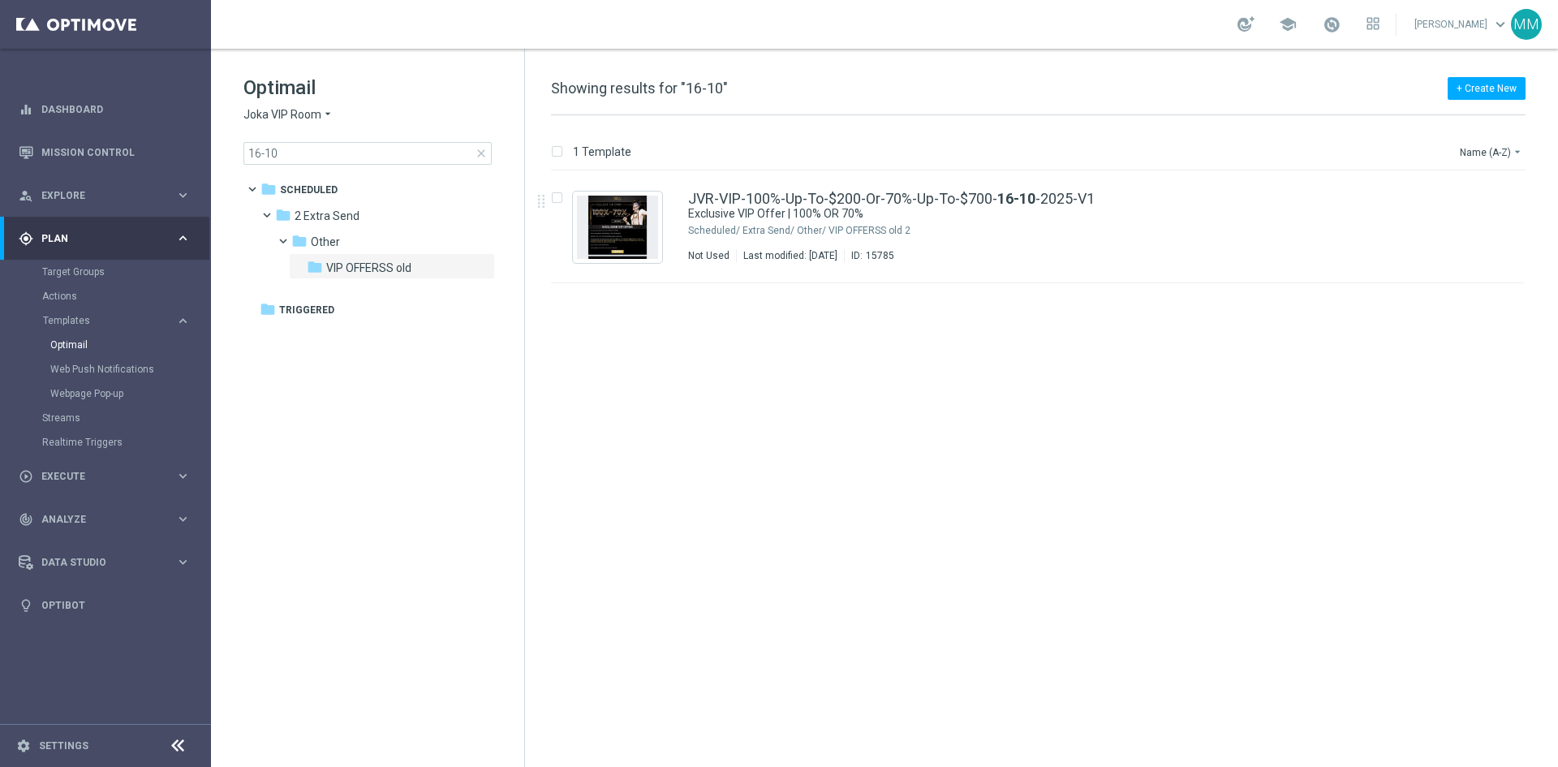
click at [483, 156] on span "close" at bounding box center [481, 153] width 13 height 13
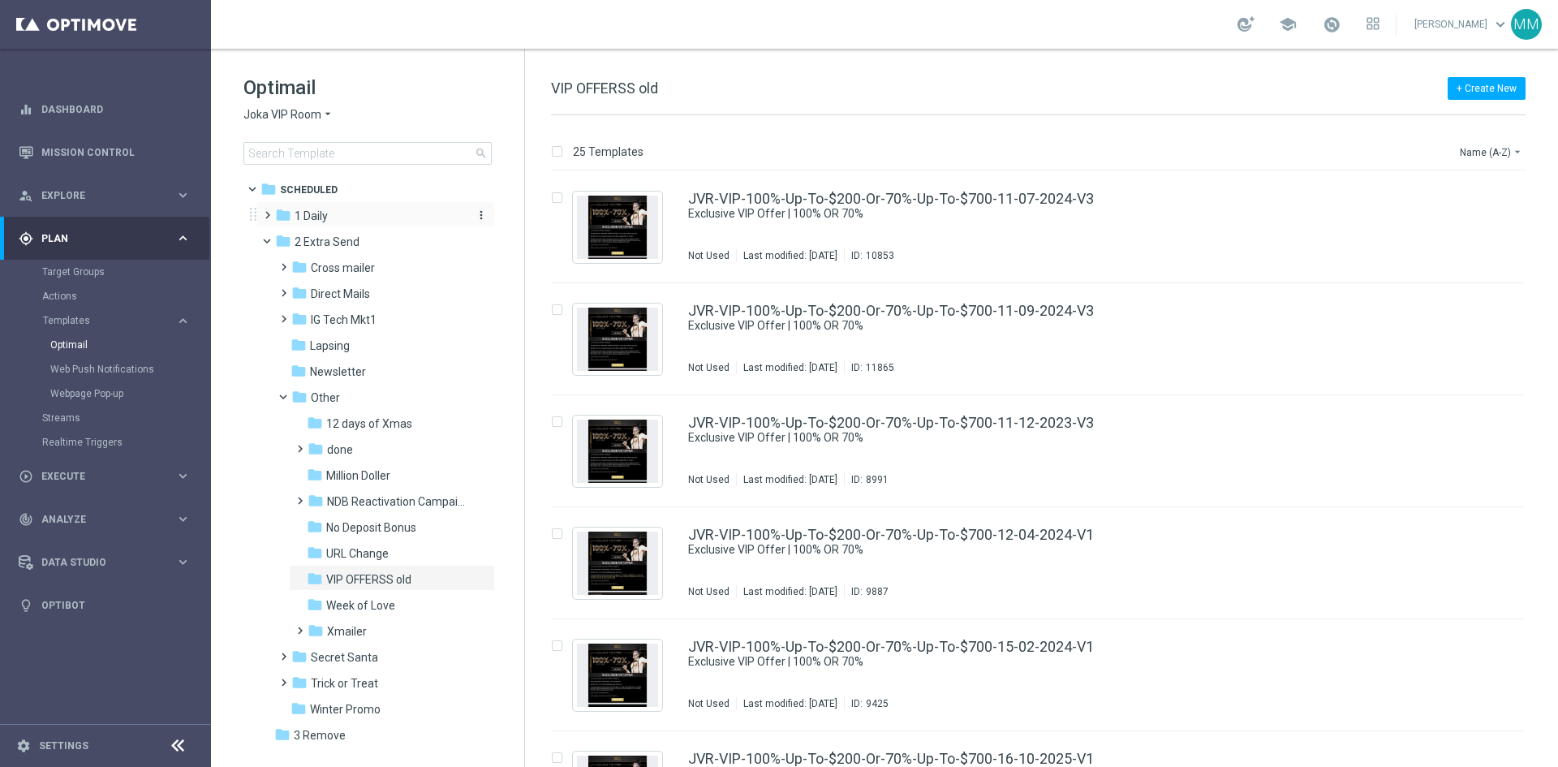
click at [303, 210] on span "1 Daily" at bounding box center [310, 215] width 33 height 15
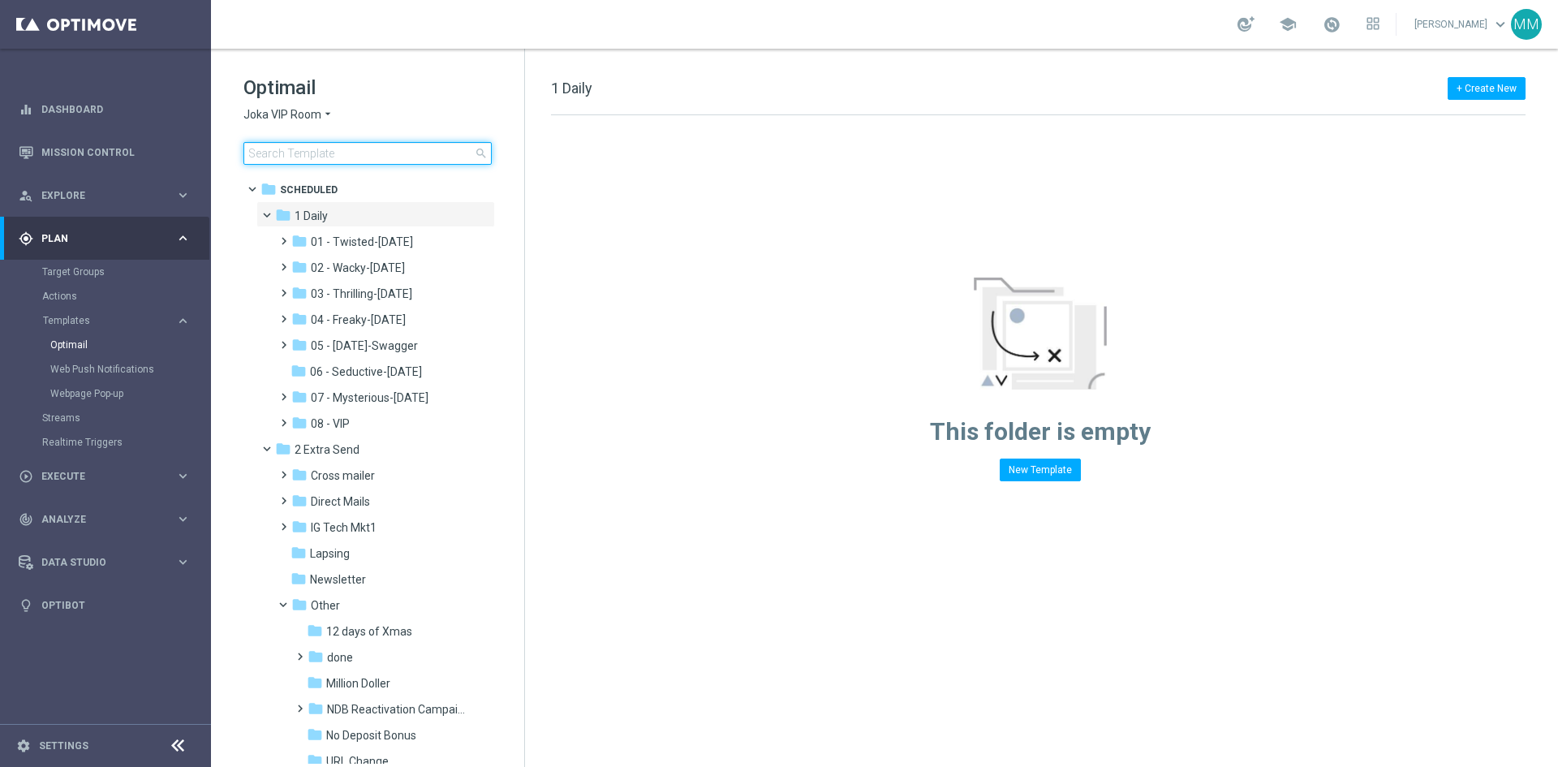
click at [288, 156] on input at bounding box center [367, 153] width 248 height 23
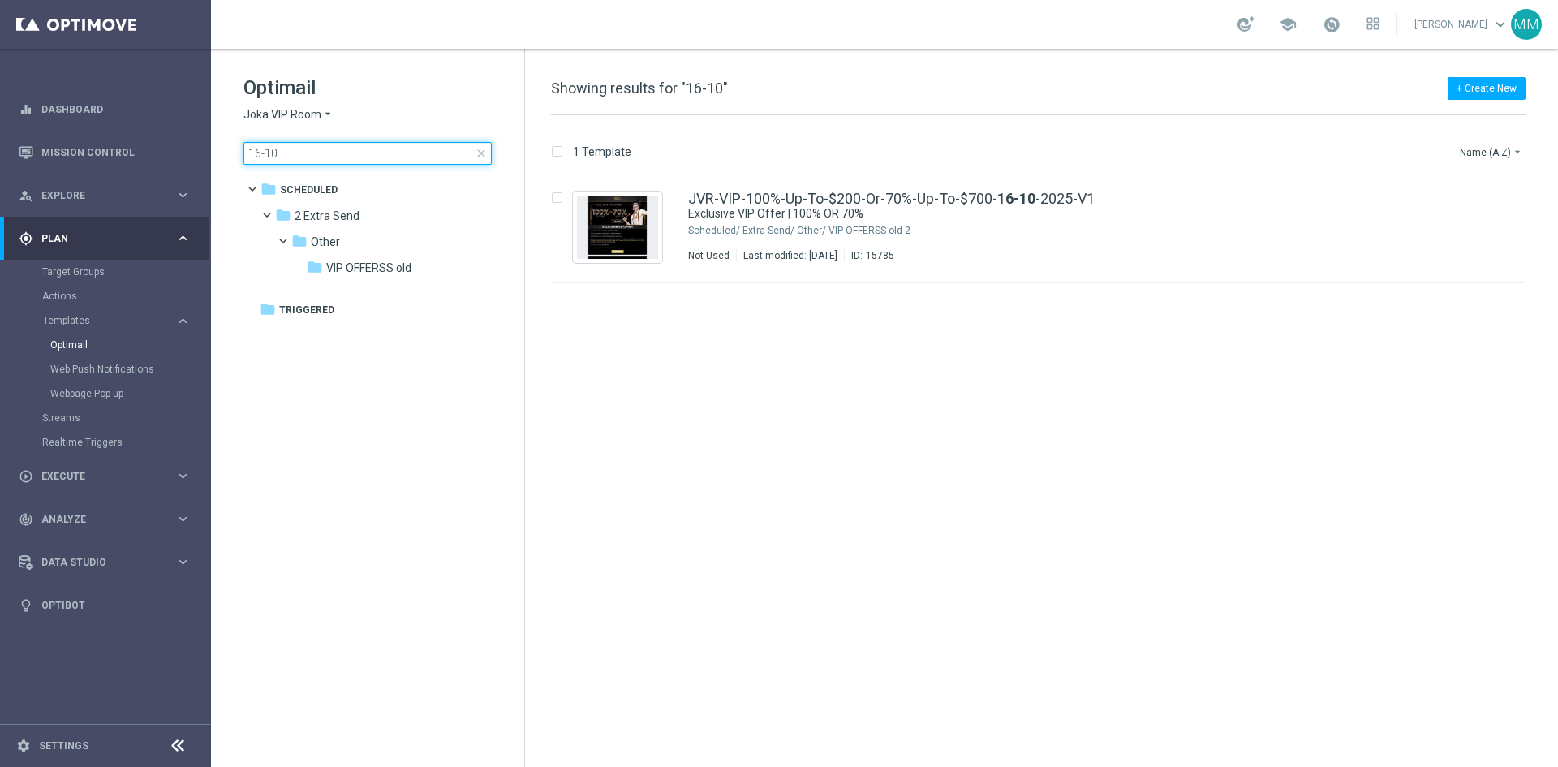
type input "16-10"
click at [479, 152] on span "close" at bounding box center [481, 153] width 13 height 13
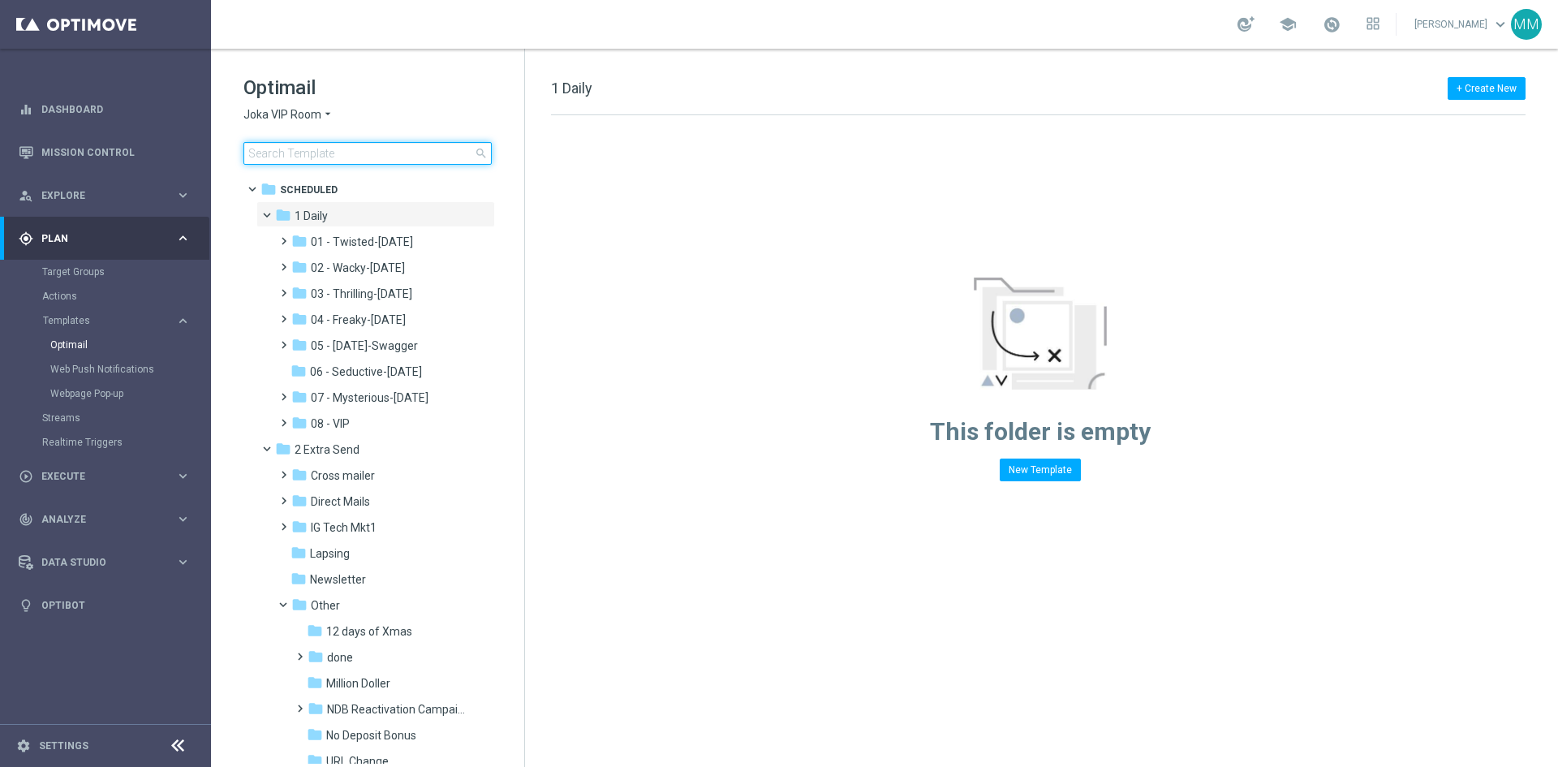
click at [329, 150] on input at bounding box center [367, 153] width 248 height 23
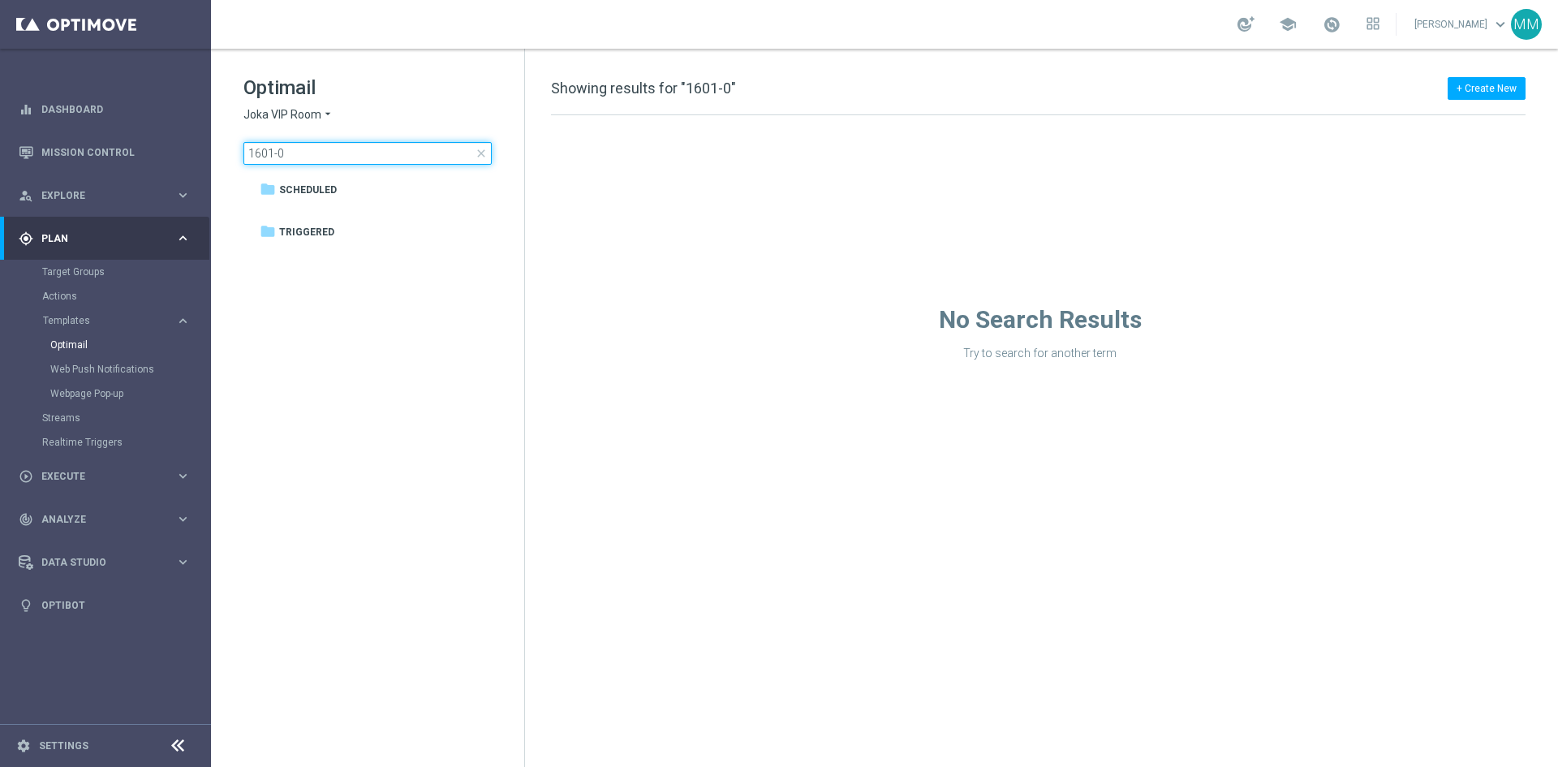
click at [267, 157] on input "1601-0" at bounding box center [367, 153] width 248 height 23
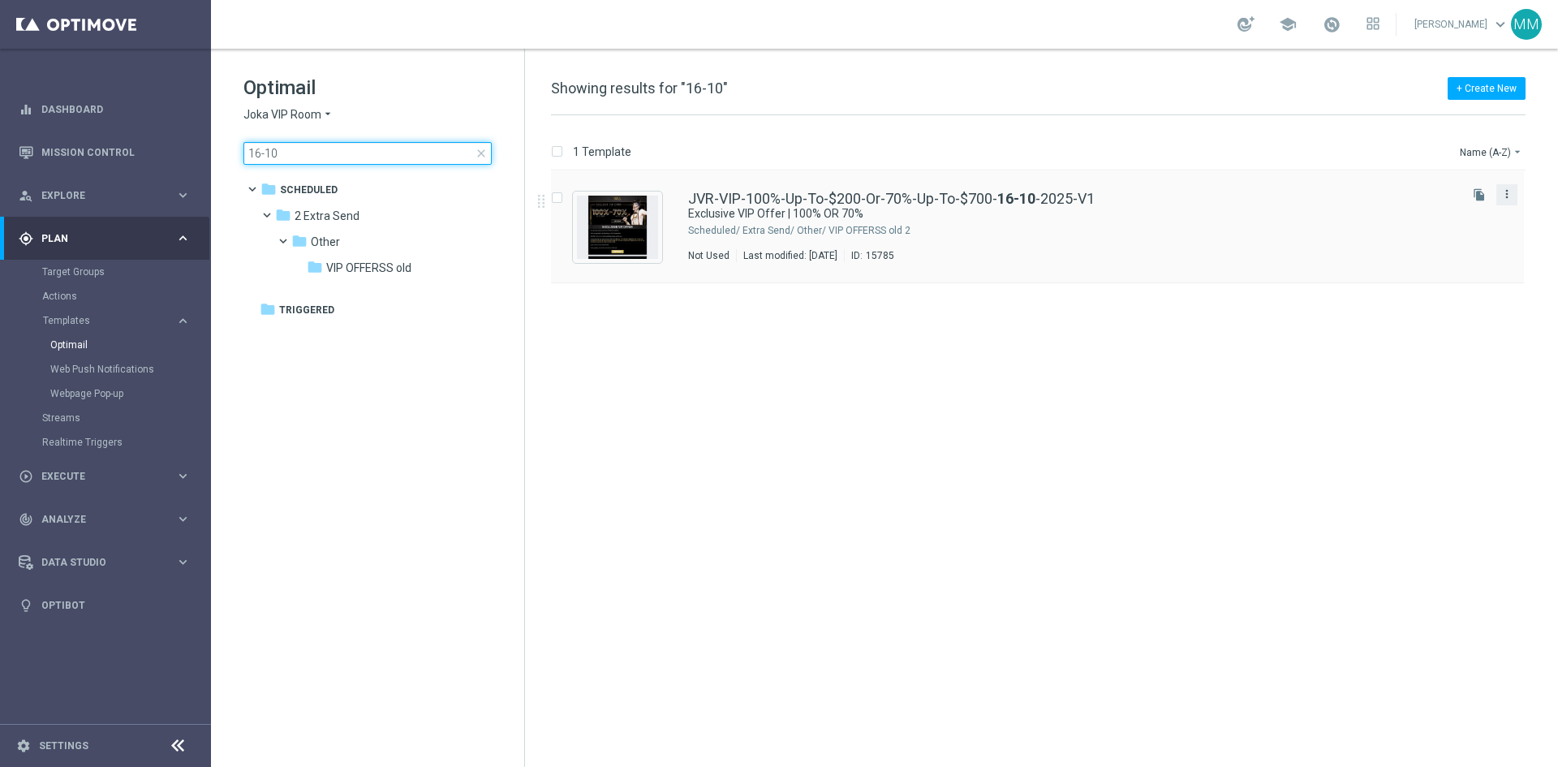
type input "16-10"
click at [1505, 189] on icon "more_vert" at bounding box center [1506, 193] width 13 height 13
click at [1461, 210] on div "Move" at bounding box center [1442, 211] width 98 height 11
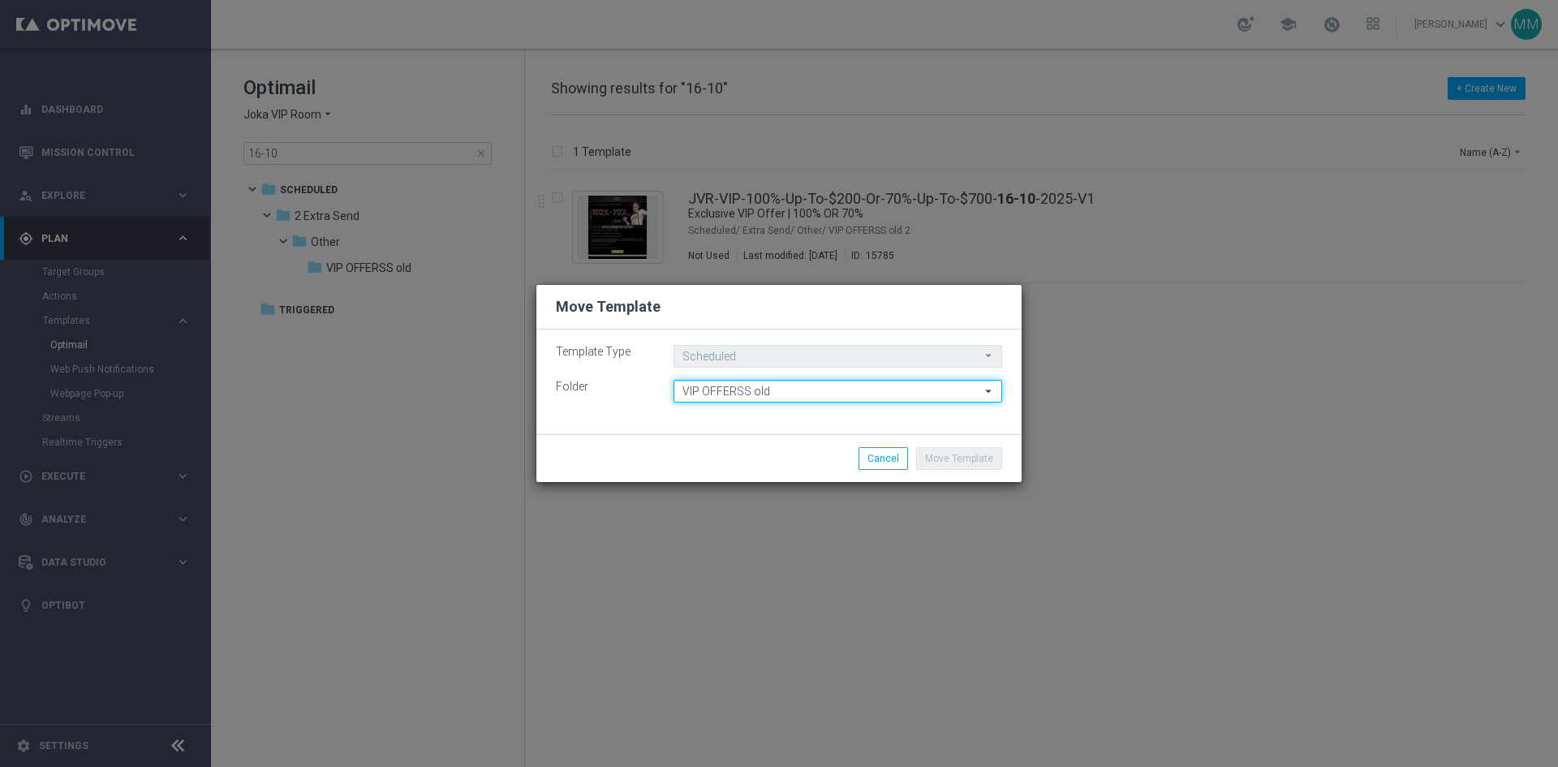
click at [812, 391] on input "VIP OFFERSS old" at bounding box center [837, 391] width 329 height 23
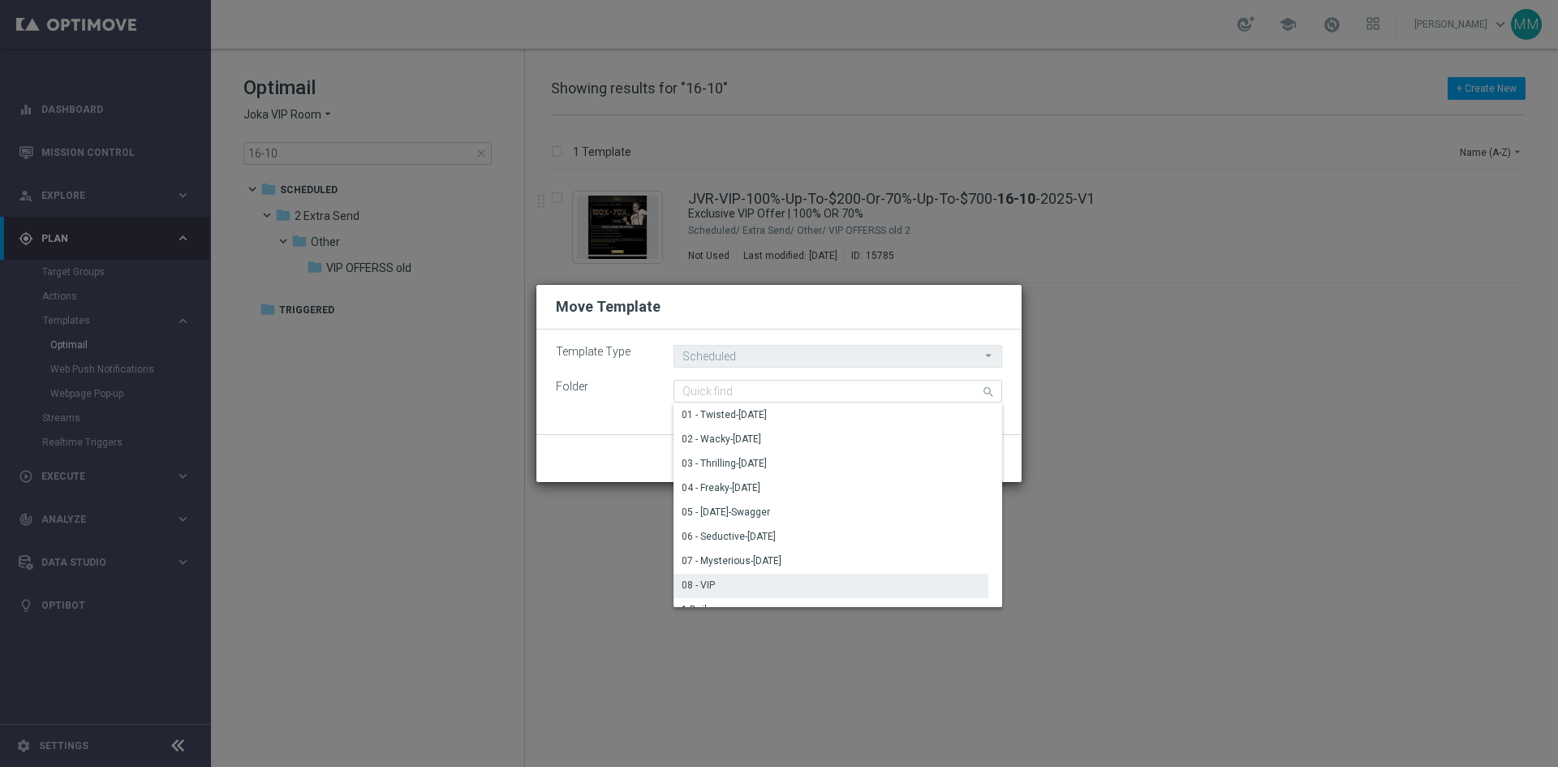
click at [756, 582] on div "08 - VIP" at bounding box center [830, 585] width 315 height 23
type input "08 - VIP"
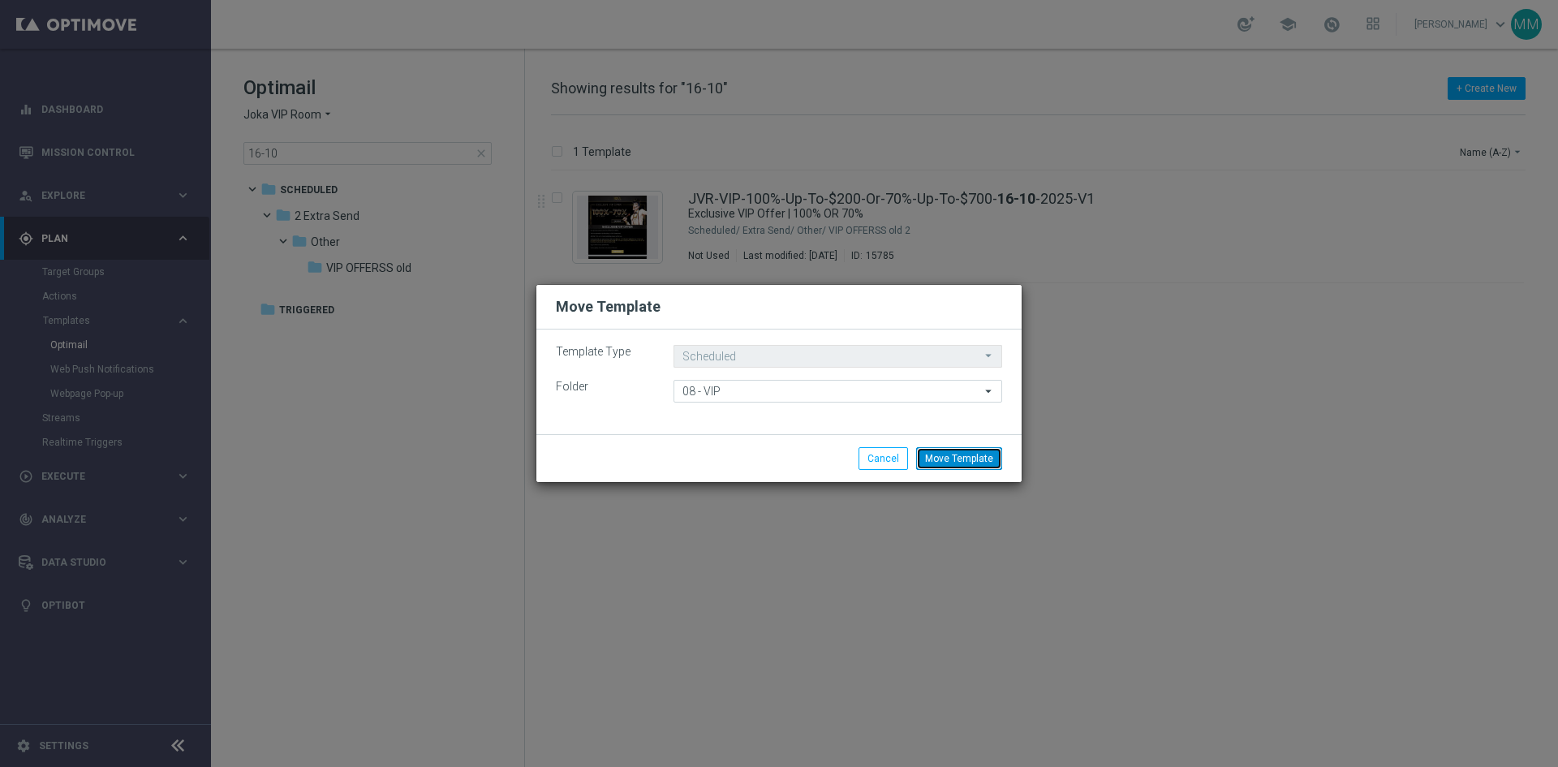
click at [972, 456] on button "Move Template" at bounding box center [959, 458] width 86 height 23
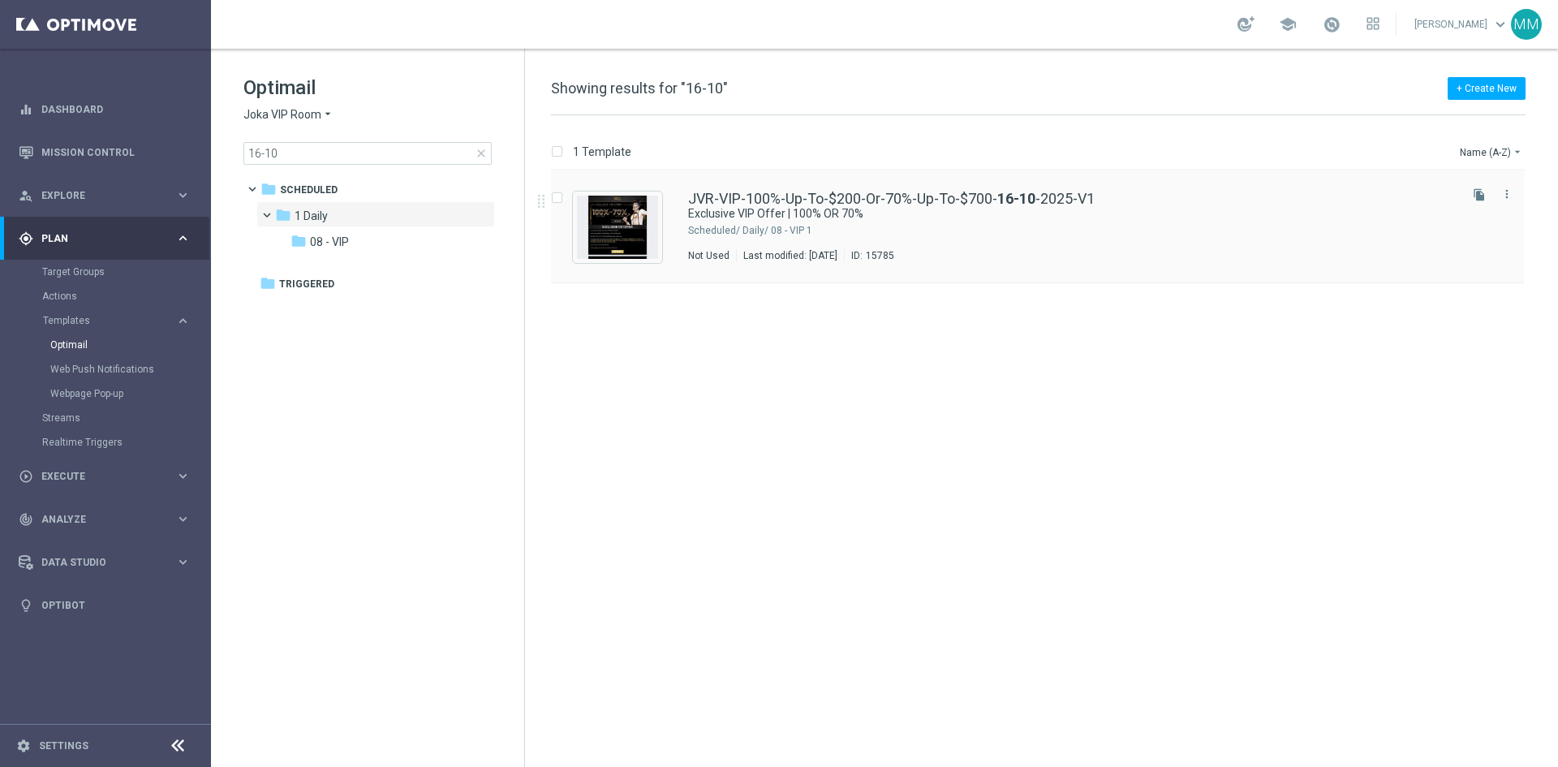
click at [837, 228] on div "1 Daily/ 08 - VIP" at bounding box center [1098, 230] width 713 height 13
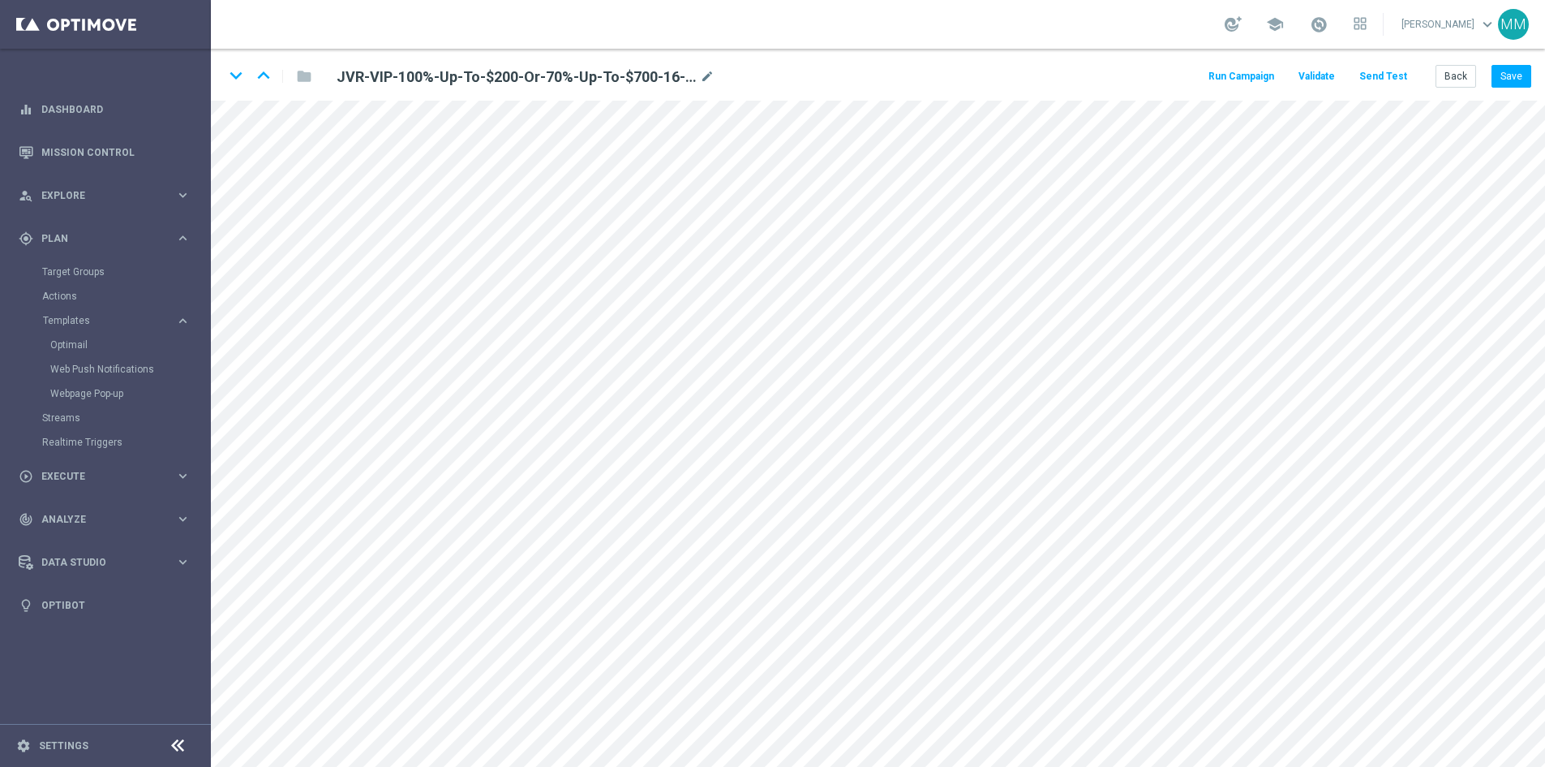
click at [1369, 65] on div "Run Campaign Validate Send Test Back Save" at bounding box center [1368, 76] width 325 height 23
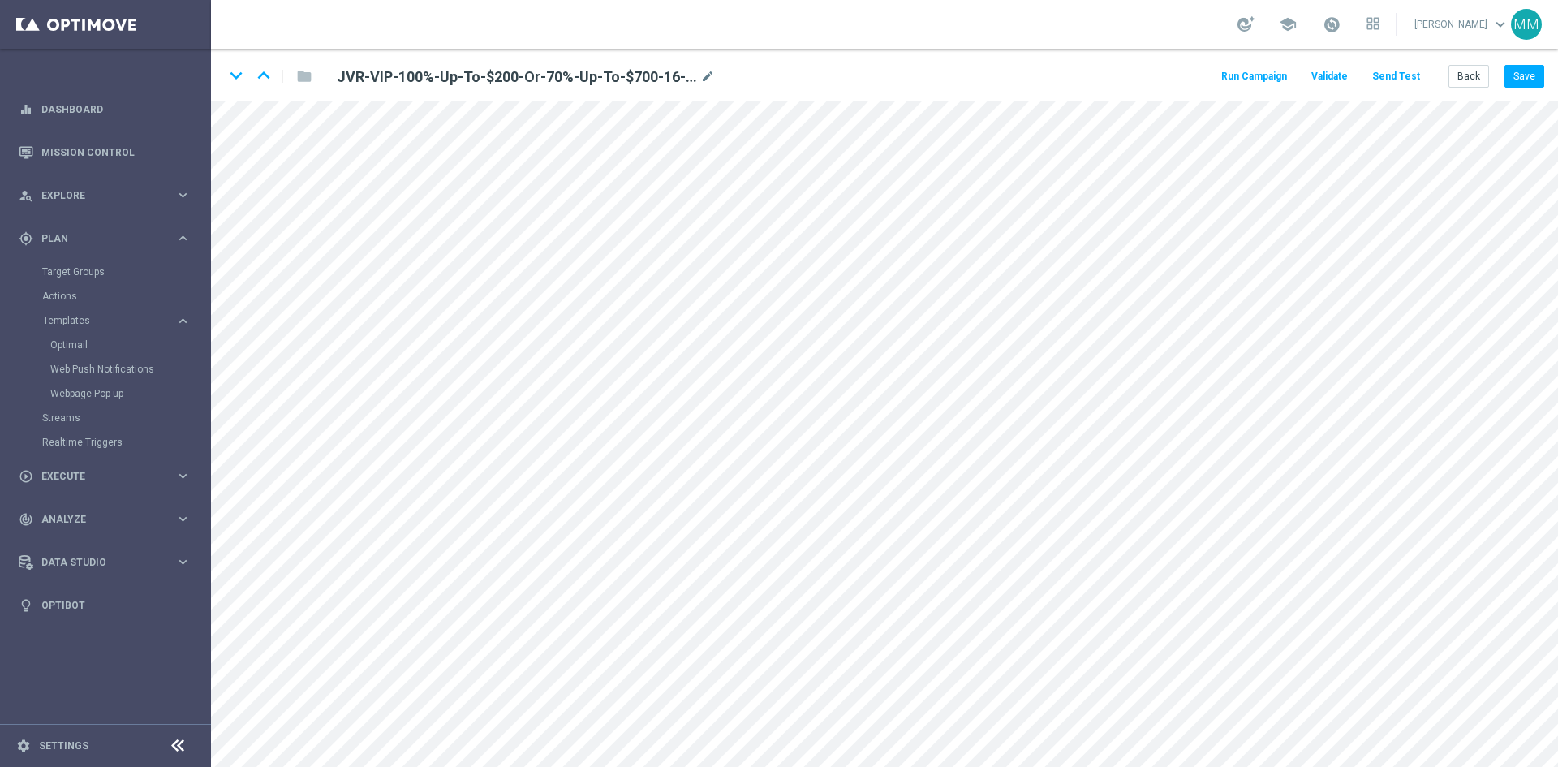
click at [1386, 74] on button "Send Test" at bounding box center [1395, 77] width 53 height 22
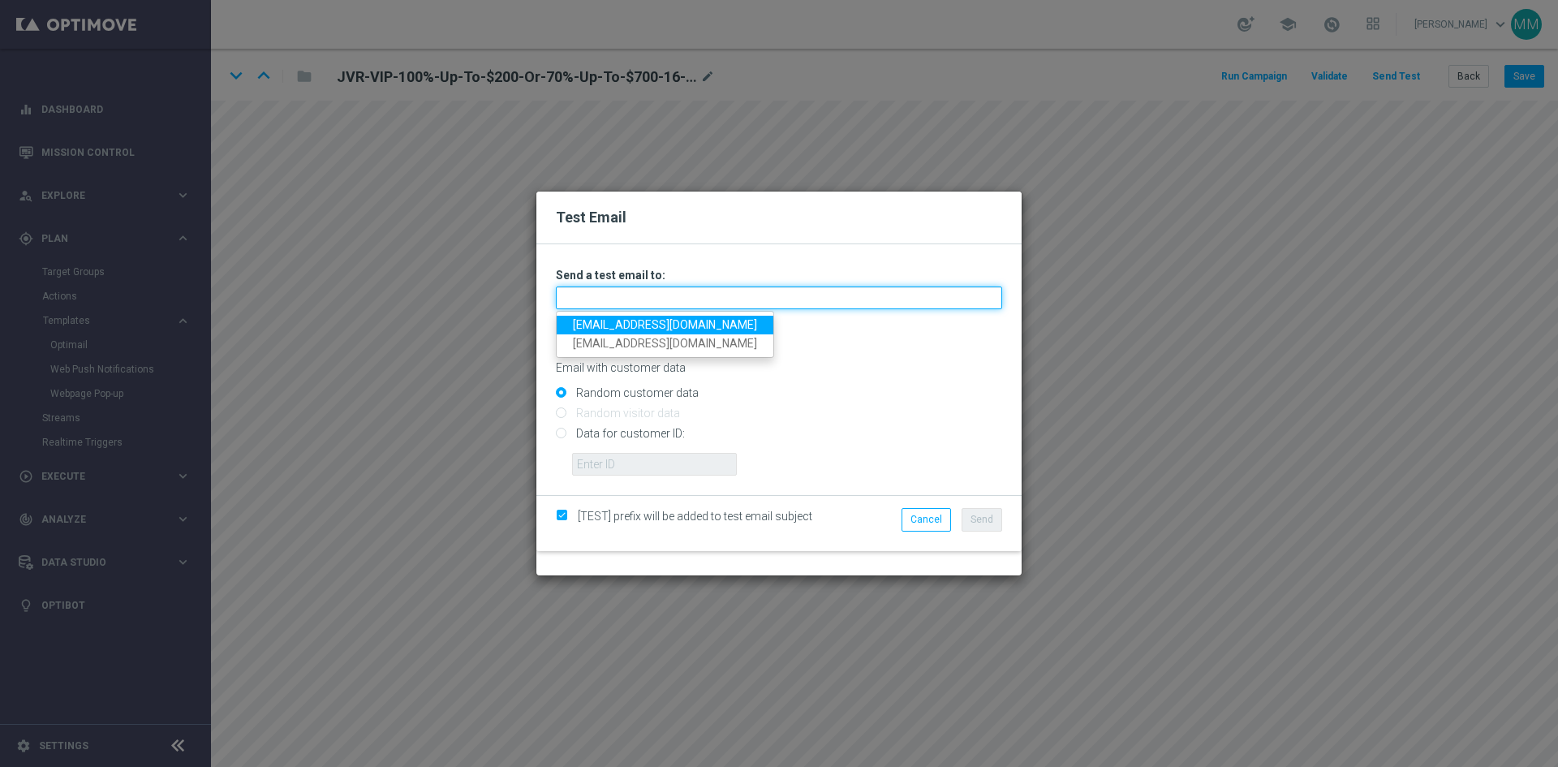
click at [615, 303] on input "text" at bounding box center [779, 297] width 446 height 23
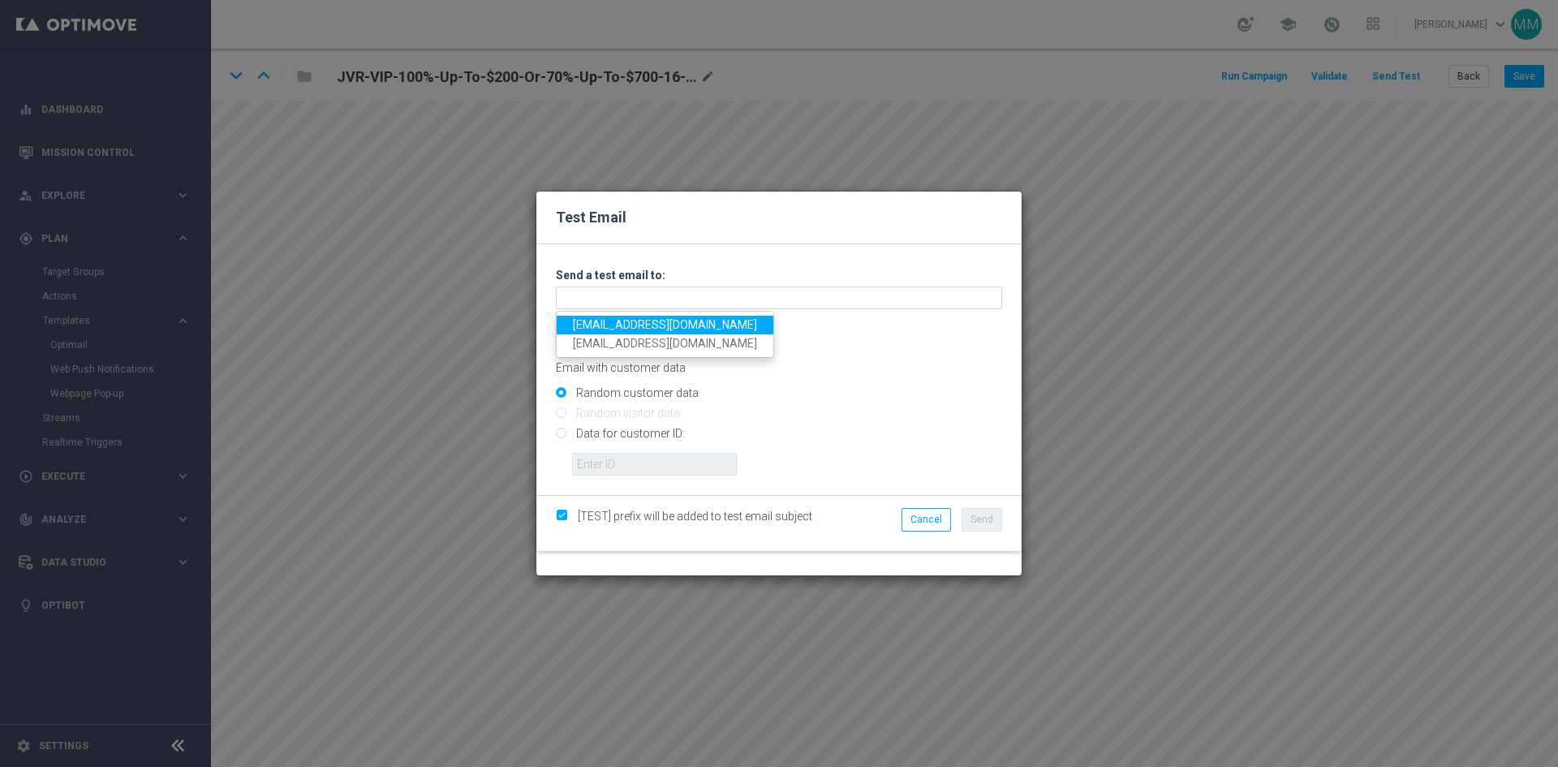
click at [608, 319] on link "mateigoldmedia@gmail.com" at bounding box center [664, 325] width 217 height 19
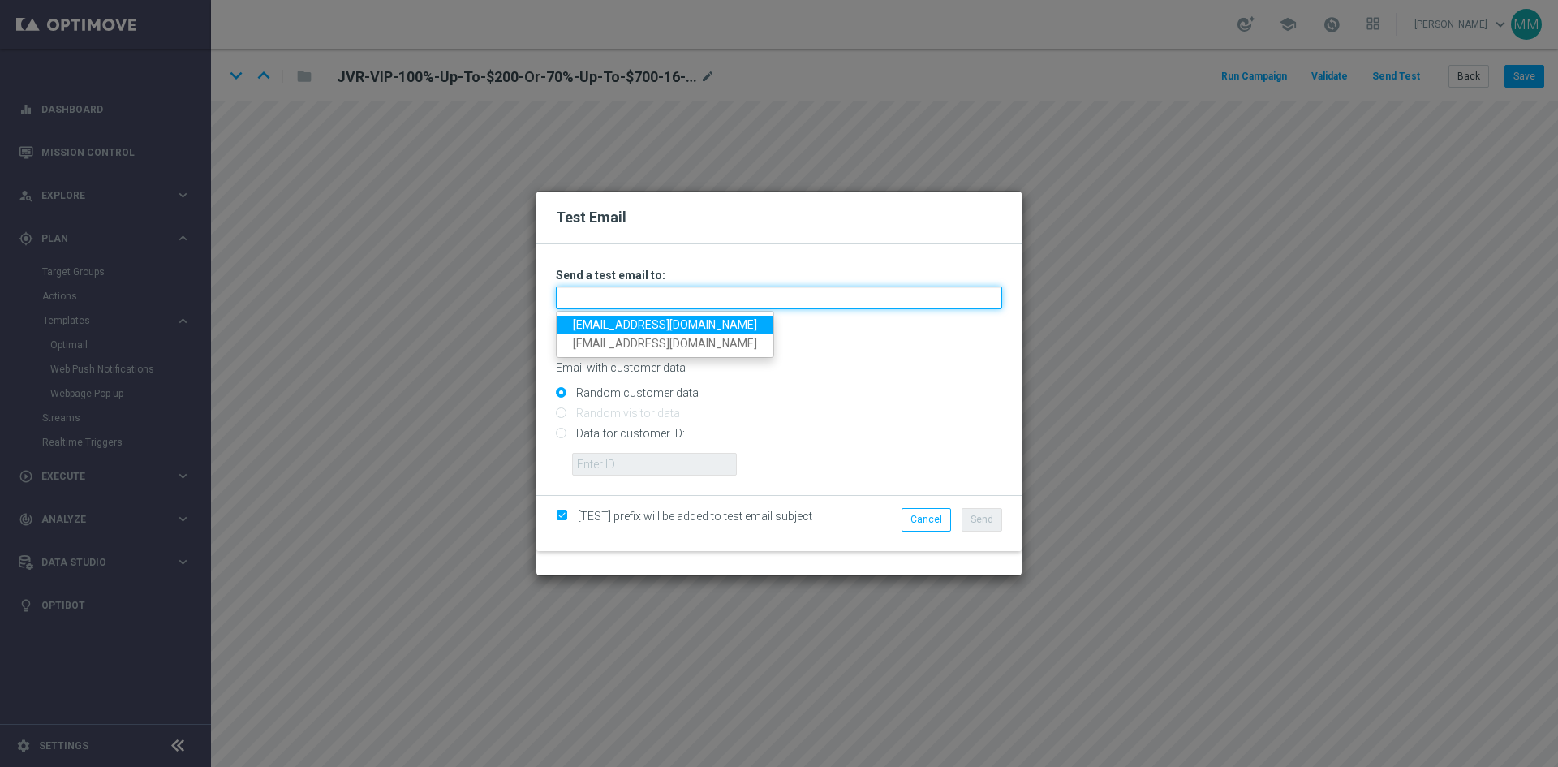
type input "[EMAIL_ADDRESS][DOMAIN_NAME]"
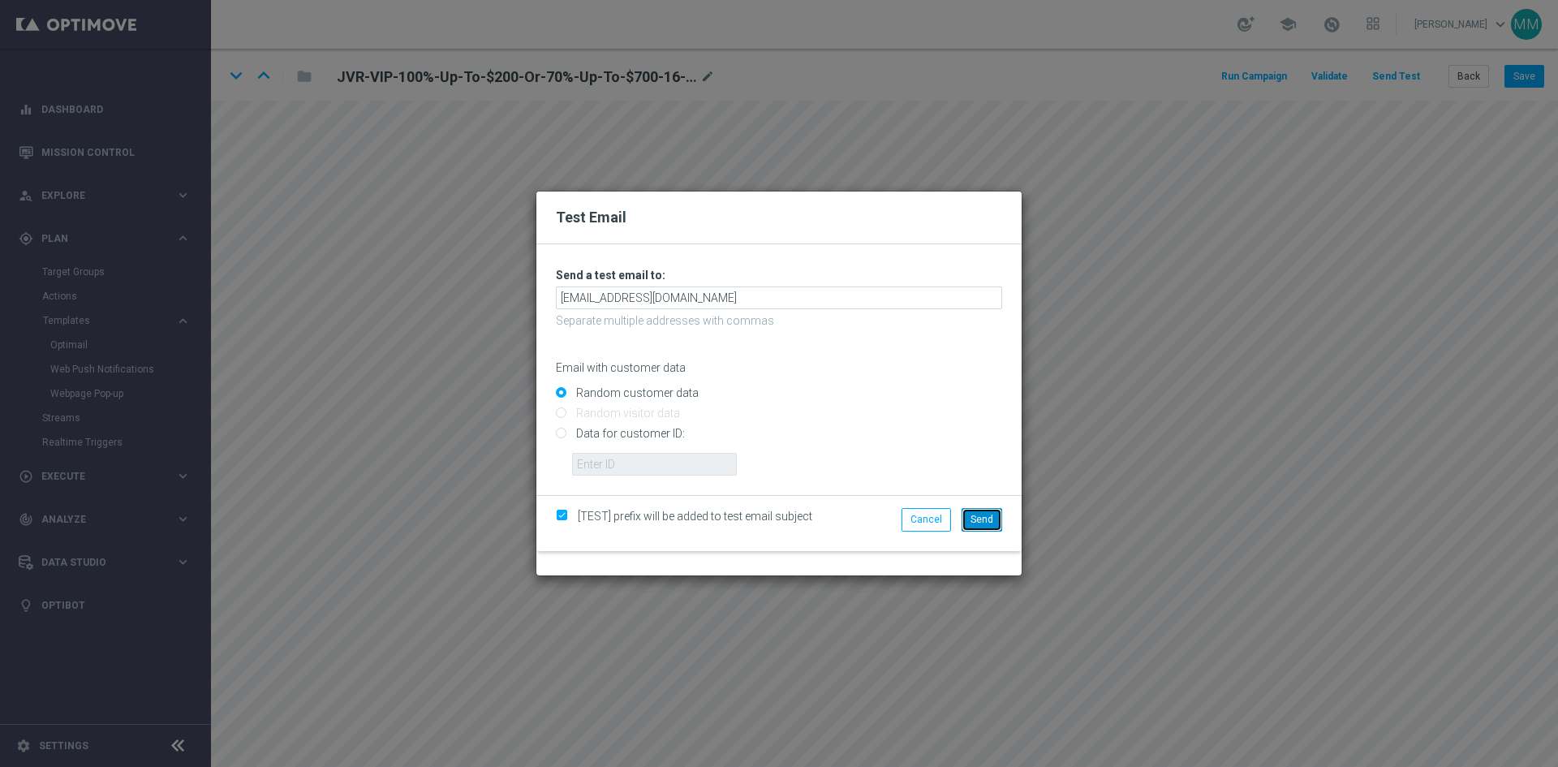
click at [976, 522] on span "Send" at bounding box center [981, 518] width 23 height 11
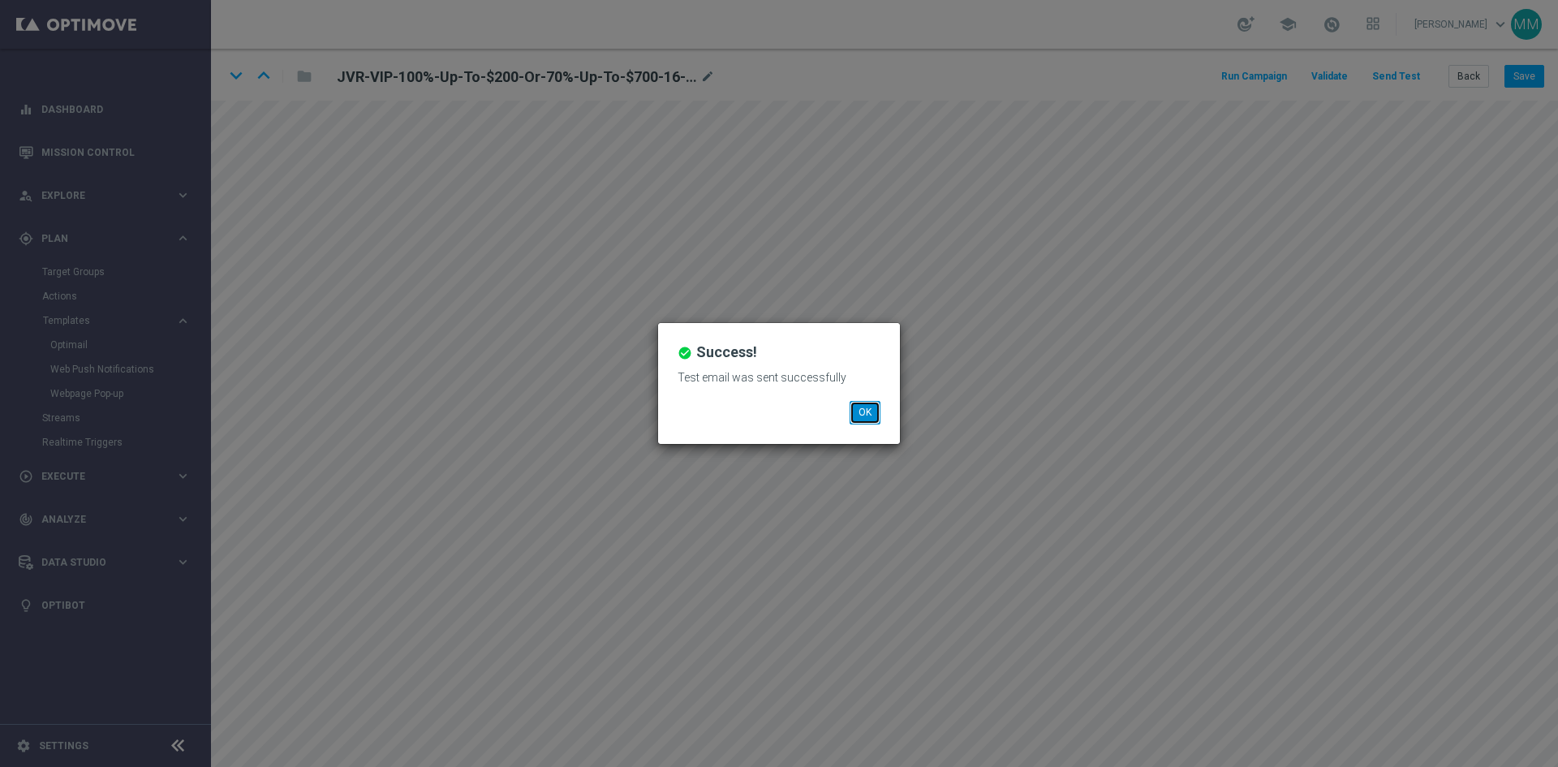
click at [873, 406] on button "OK" at bounding box center [864, 412] width 31 height 23
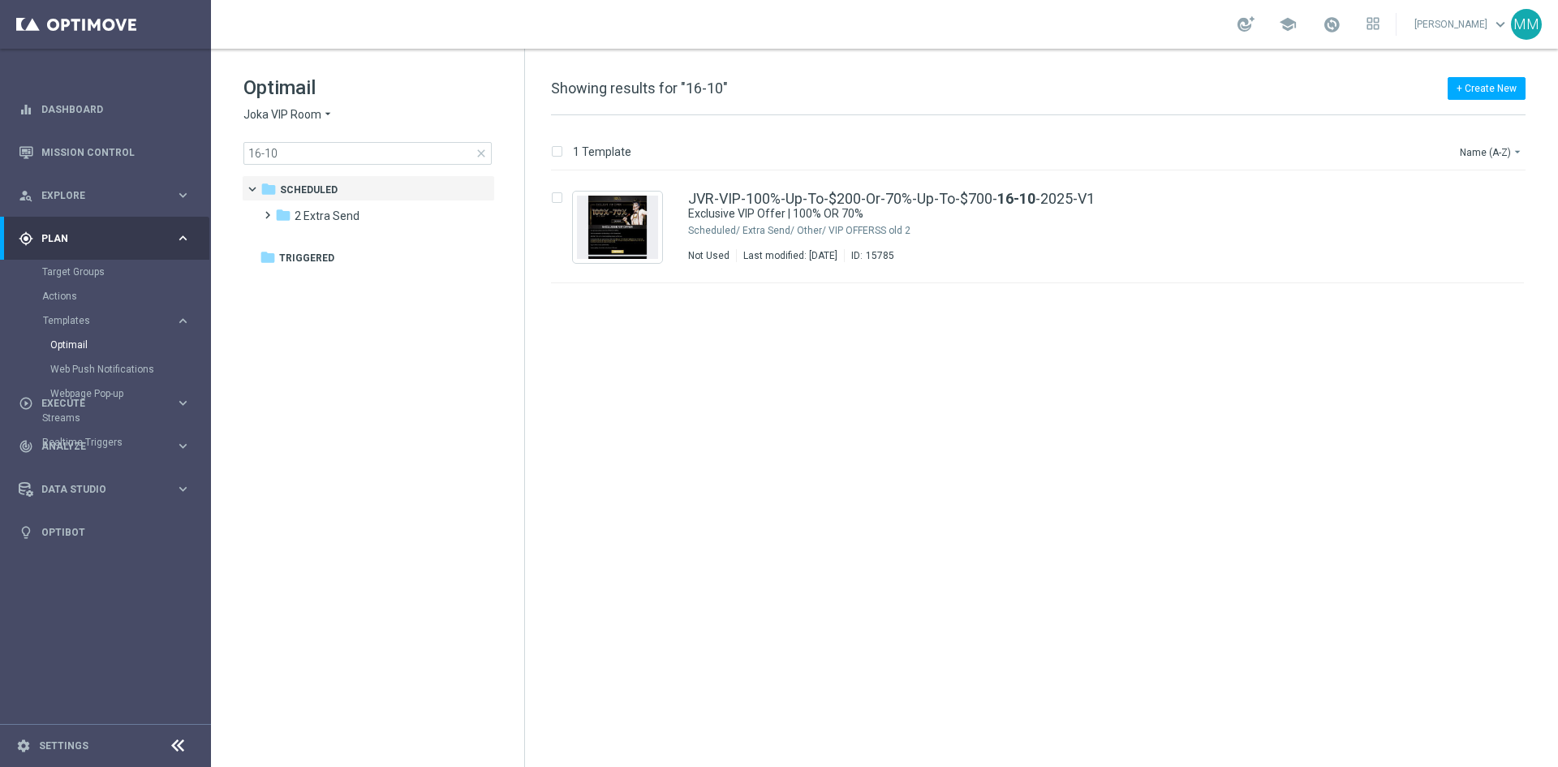
click at [298, 117] on span "Joka VIP Room" at bounding box center [282, 114] width 78 height 15
click at [0, 0] on span "[PERSON_NAME] Kings" at bounding box center [0, 0] width 0 height 0
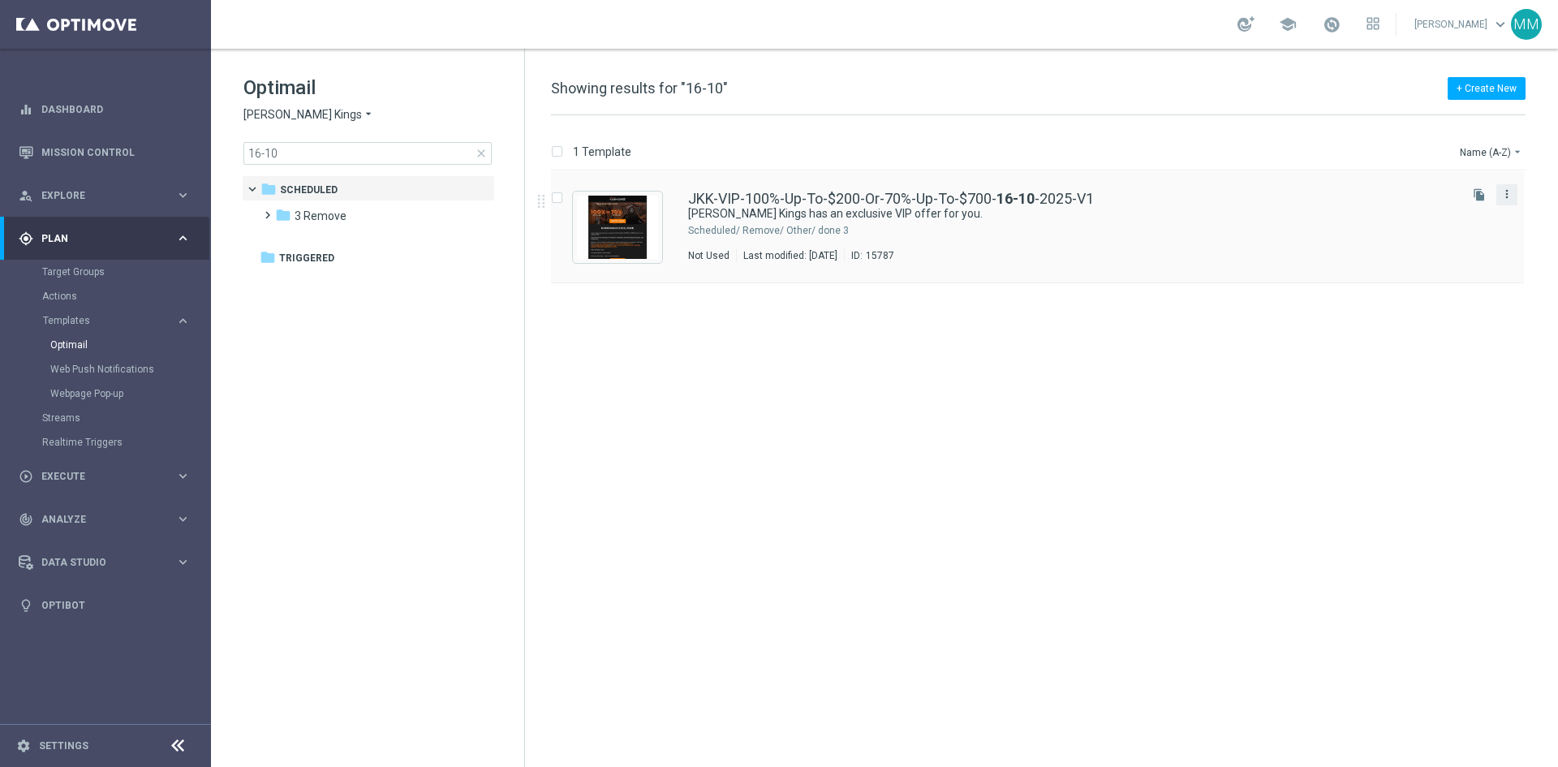
click at [1507, 196] on icon "more_vert" at bounding box center [1506, 193] width 13 height 13
click at [1026, 402] on div "insert_drive_file JKK-VIP-100%-Up-To-$200-Or-70%-Up-To-$700- 16-10 -2025-V1 Joh…" at bounding box center [1045, 468] width 1020 height 595
click at [898, 223] on div "JKK-VIP-100%-Up-To-$200-Or-70%-Up-To-$700- 16-10 -2025-V1 Johnnie Kash Kings ha…" at bounding box center [1071, 226] width 767 height 71
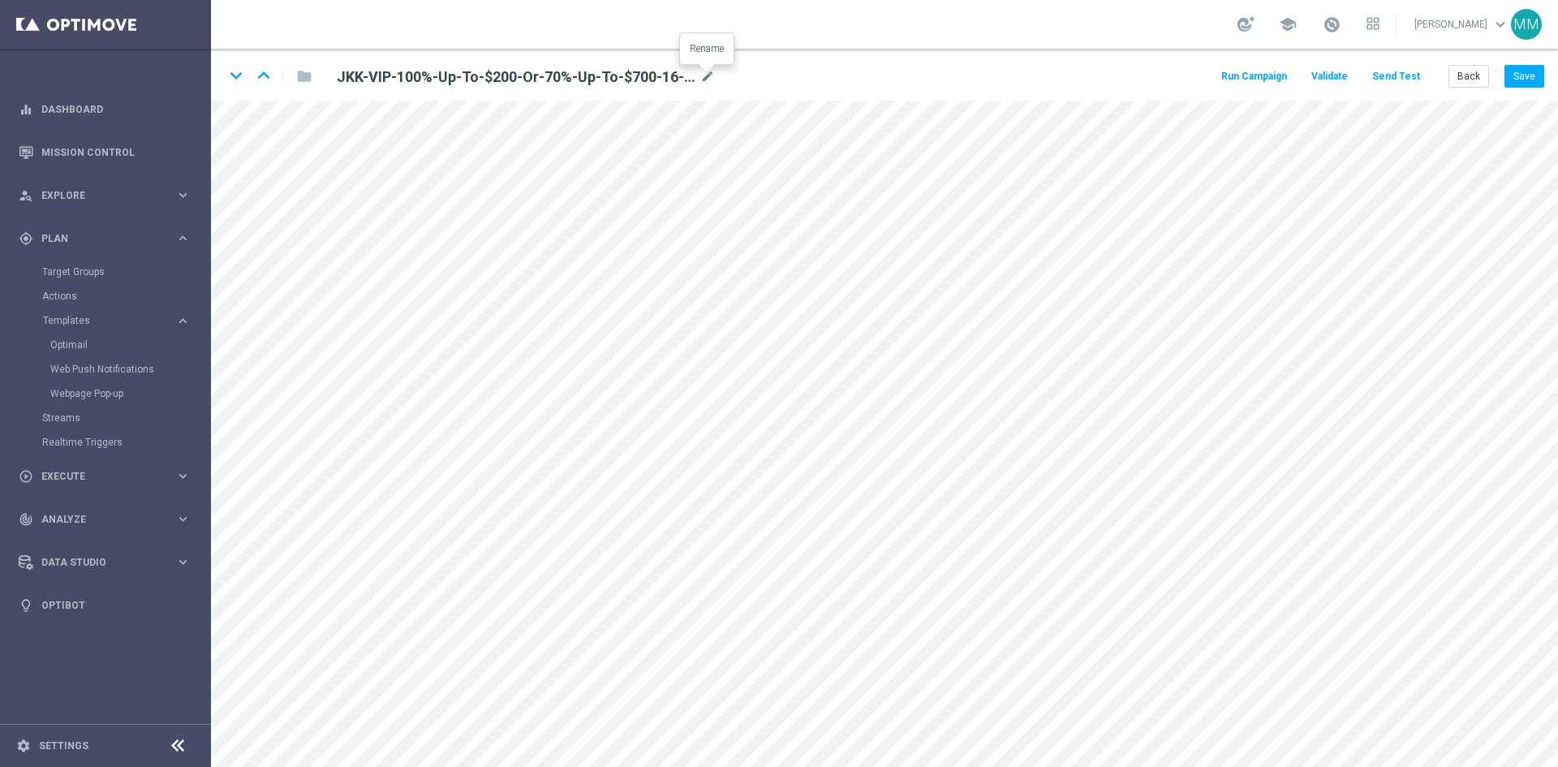
drag, startPoint x: 702, startPoint y: 79, endPoint x: 604, endPoint y: 97, distance: 99.0
click at [702, 80] on icon "mode_edit" at bounding box center [707, 76] width 15 height 19
click at [1467, 73] on button "Back" at bounding box center [1468, 76] width 41 height 23
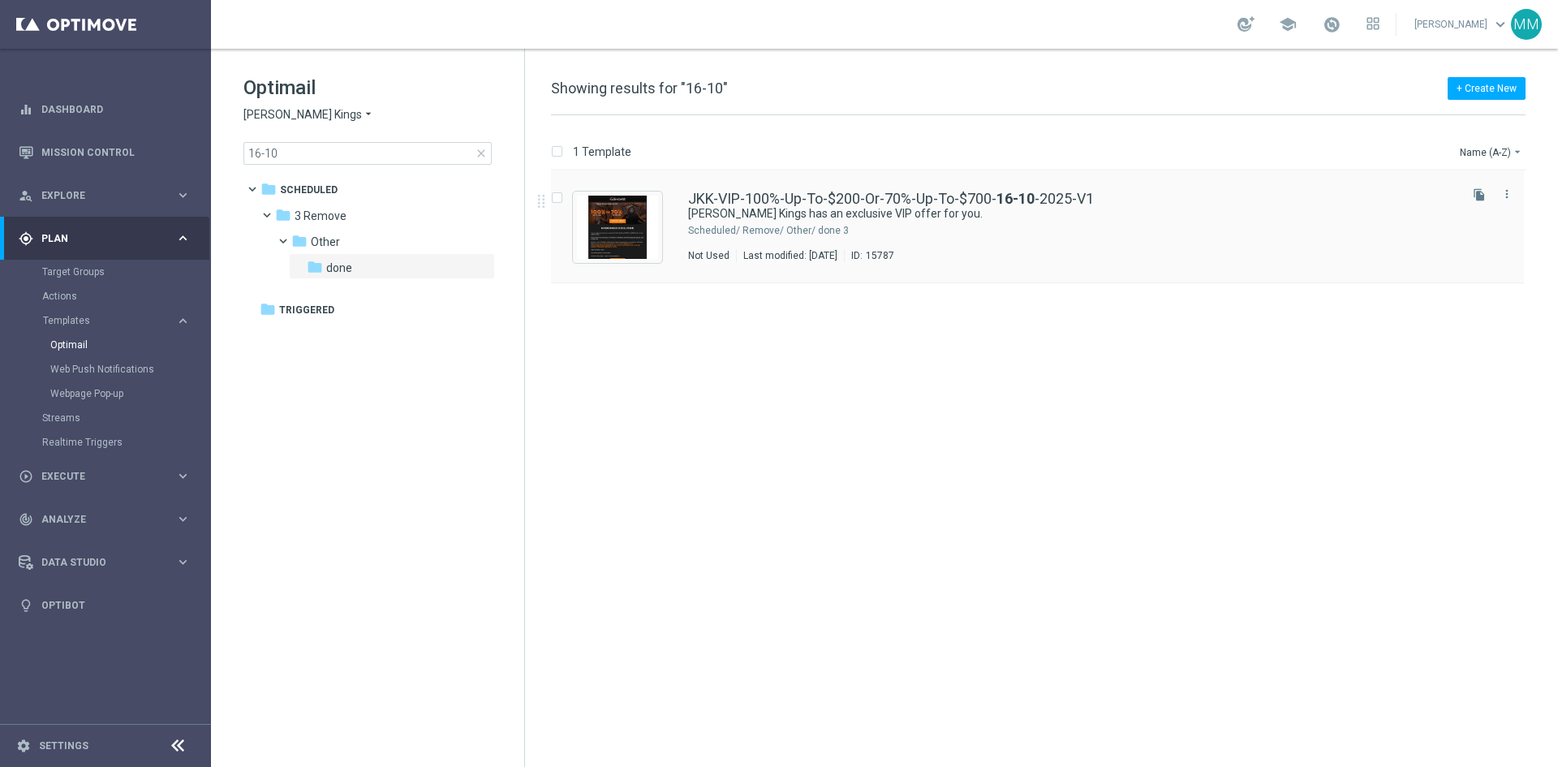
click at [766, 222] on div "JKK-VIP-100%-Up-To-$200-Or-70%-Up-To-$700- 16-10 -2025-V1 Johnnie Kash Kings ha…" at bounding box center [1071, 226] width 767 height 71
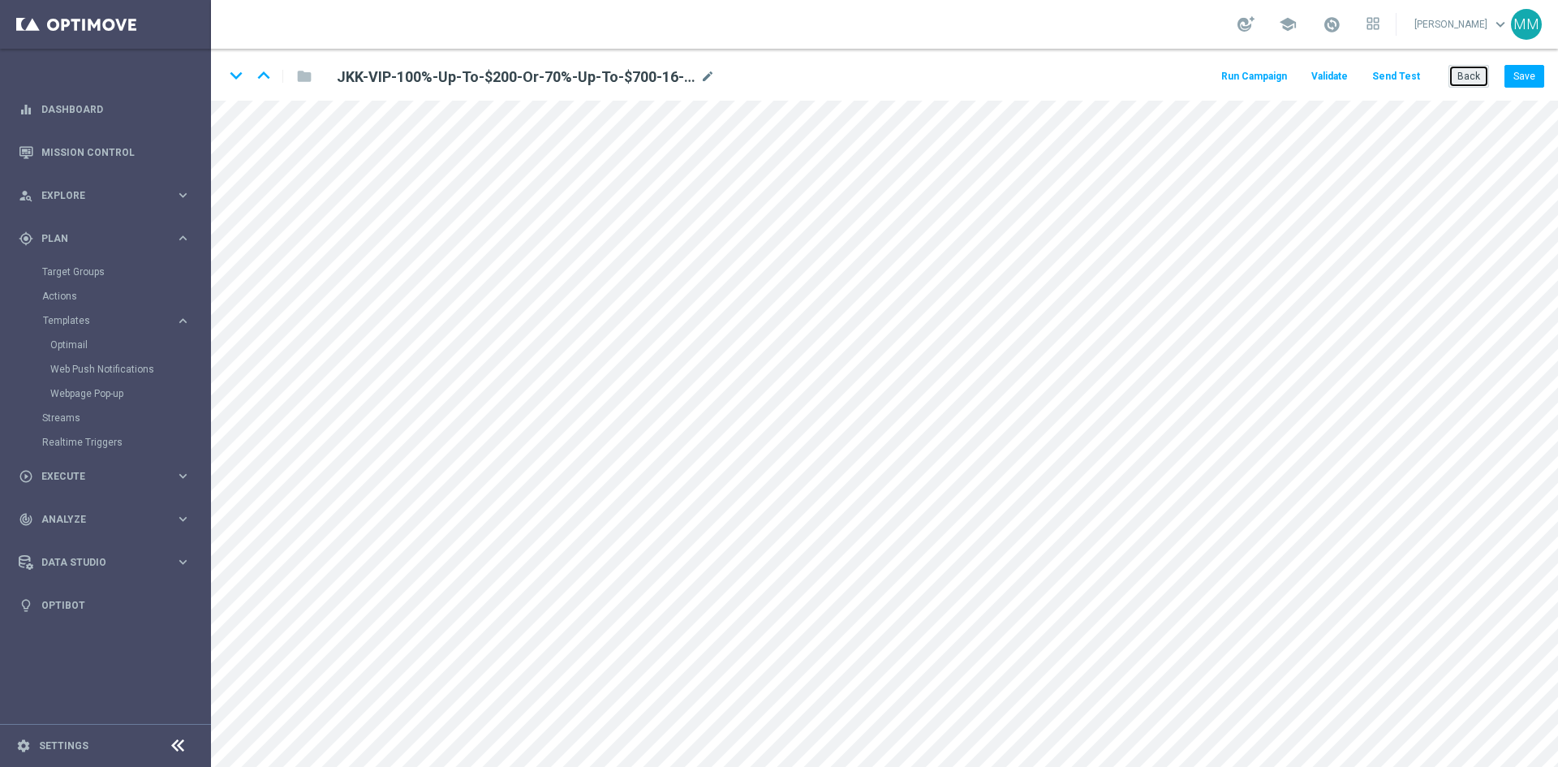
click at [1456, 78] on button "Back" at bounding box center [1468, 76] width 41 height 23
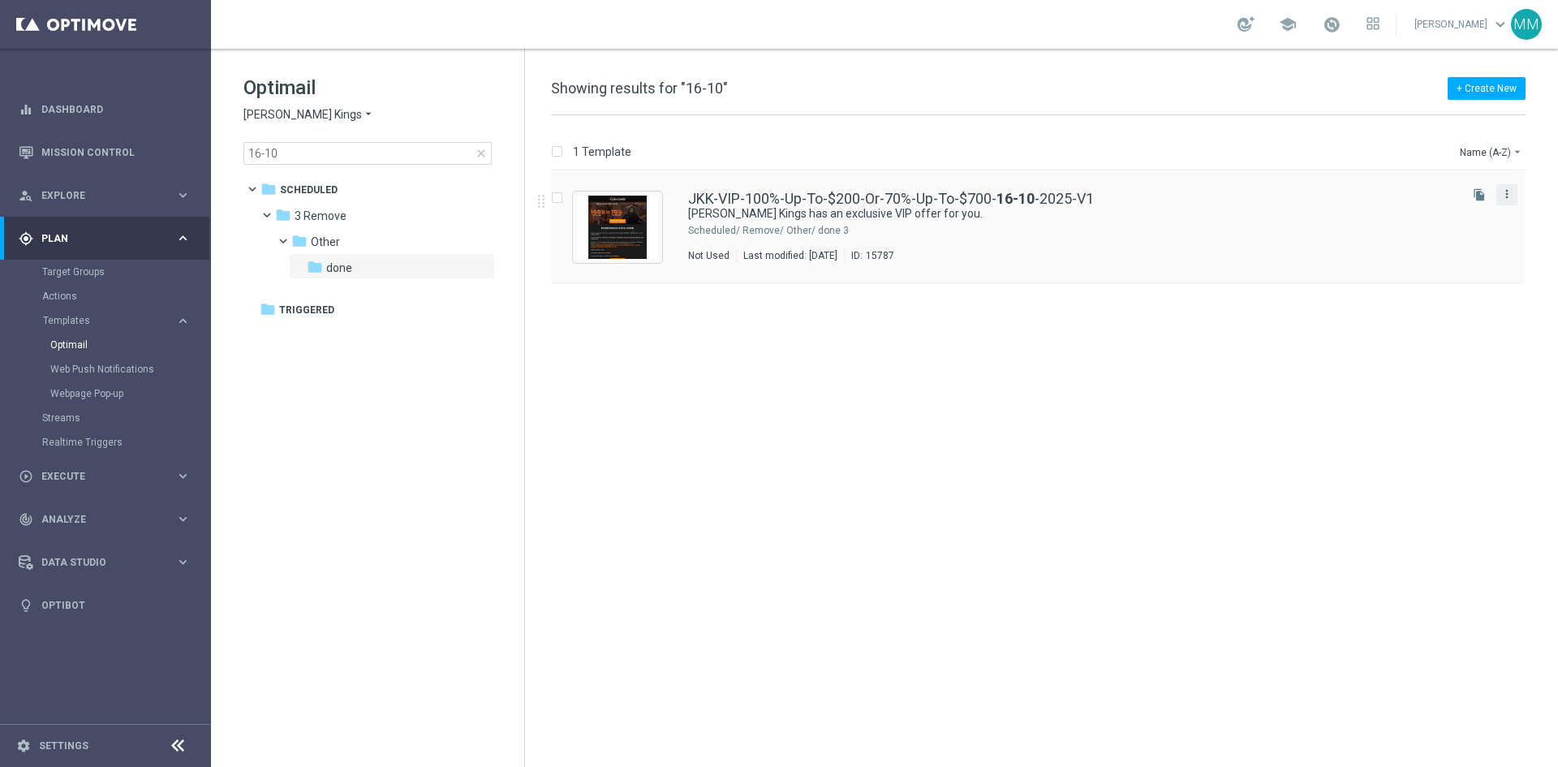
click at [1511, 195] on icon "more_vert" at bounding box center [1506, 193] width 13 height 13
click at [1468, 211] on div "Move" at bounding box center [1442, 211] width 98 height 11
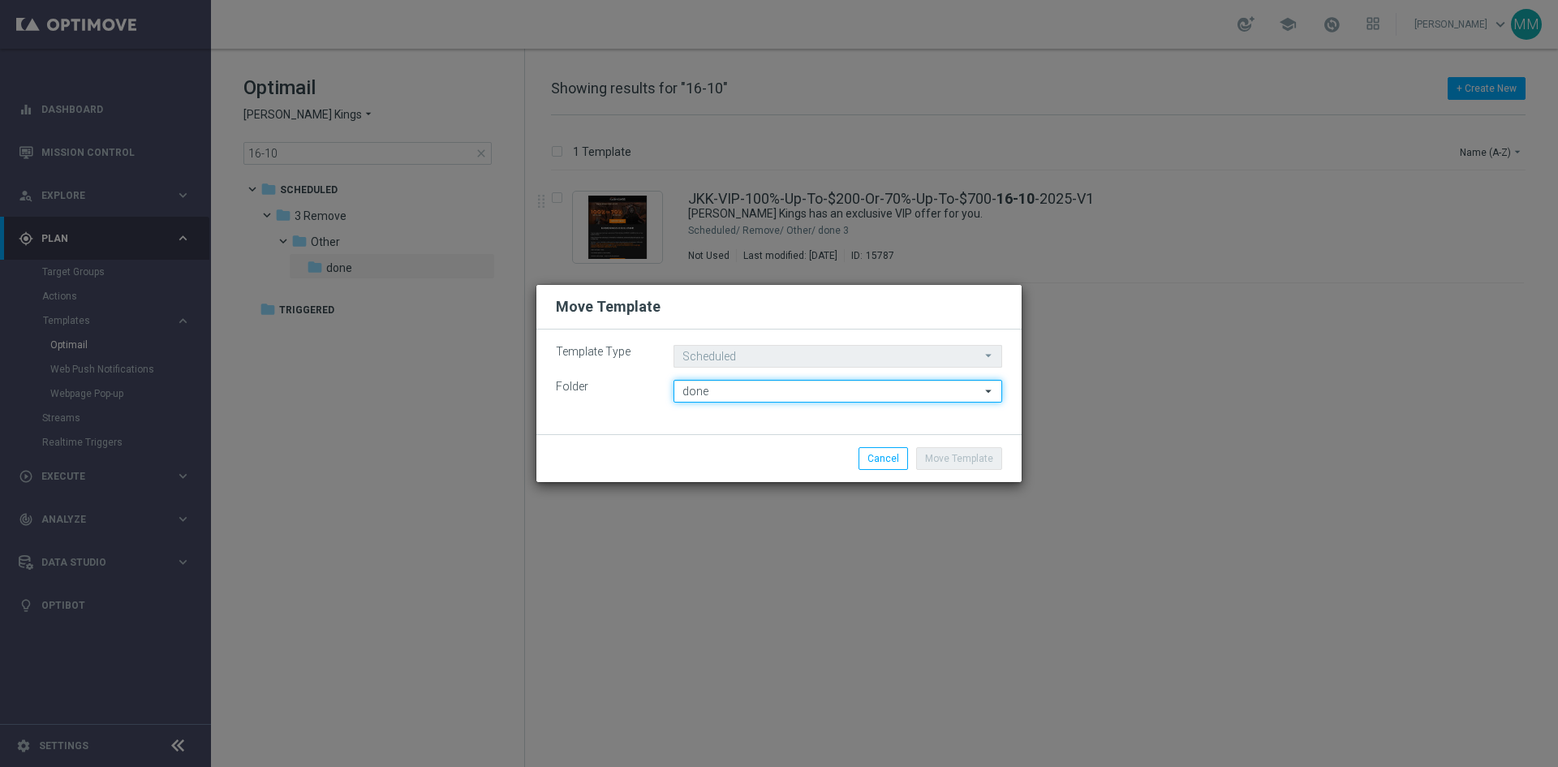
click at [786, 397] on input "done" at bounding box center [837, 391] width 329 height 23
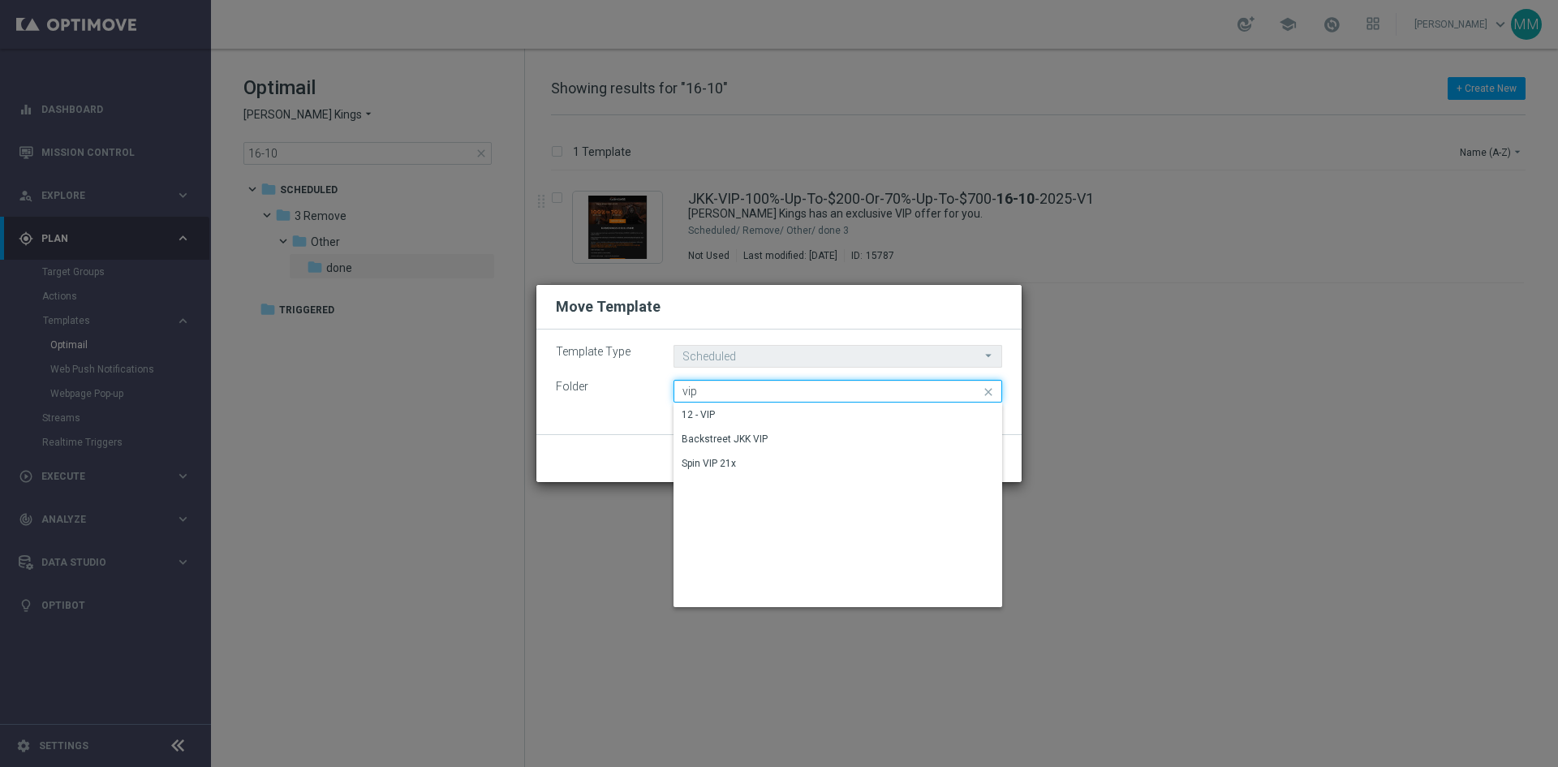
type input "vip"
click at [992, 391] on icon "close" at bounding box center [989, 391] width 16 height 23
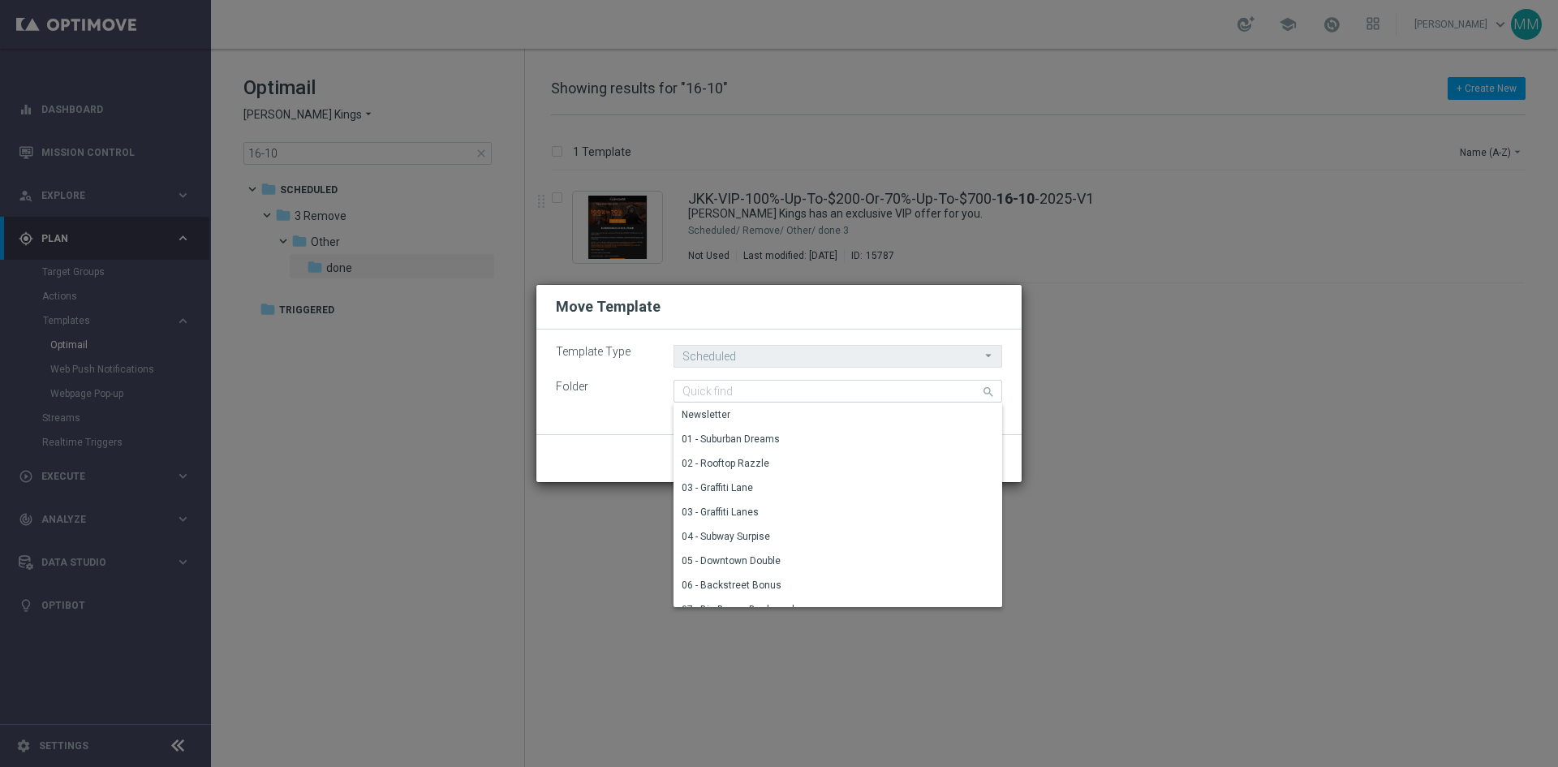
click at [329, 378] on modal-container "Move Template Template Type Scheduled Scheduled arrow_drop_down Drag here to se…" at bounding box center [779, 383] width 1558 height 767
type input "done"
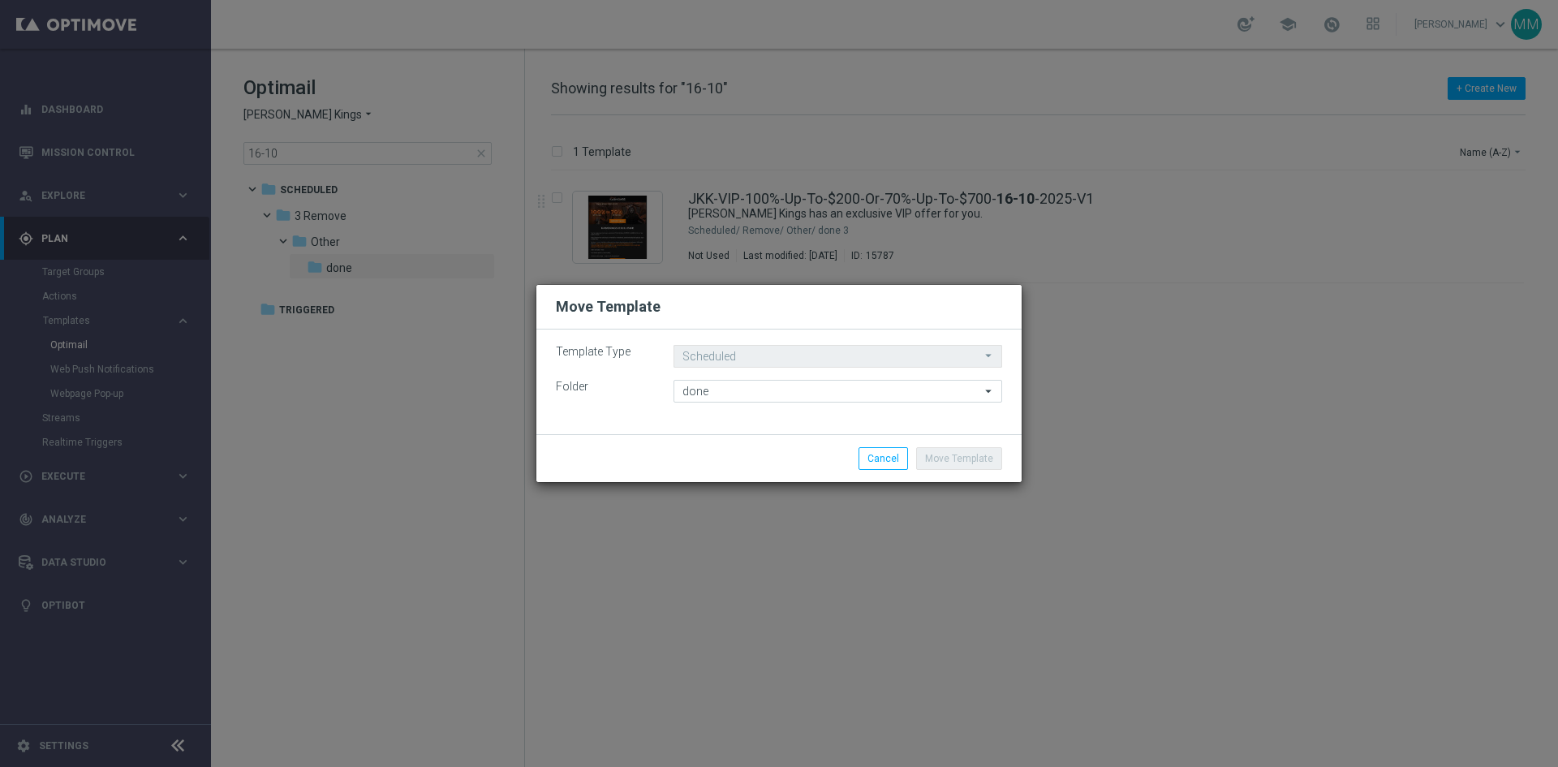
click at [479, 153] on modal-container "Move Template Template Type Scheduled Scheduled arrow_drop_down Drag here to se…" at bounding box center [779, 383] width 1558 height 767
drag, startPoint x: 883, startPoint y: 462, endPoint x: 724, endPoint y: 410, distance: 167.8
click at [883, 462] on button "Cancel" at bounding box center [882, 458] width 49 height 23
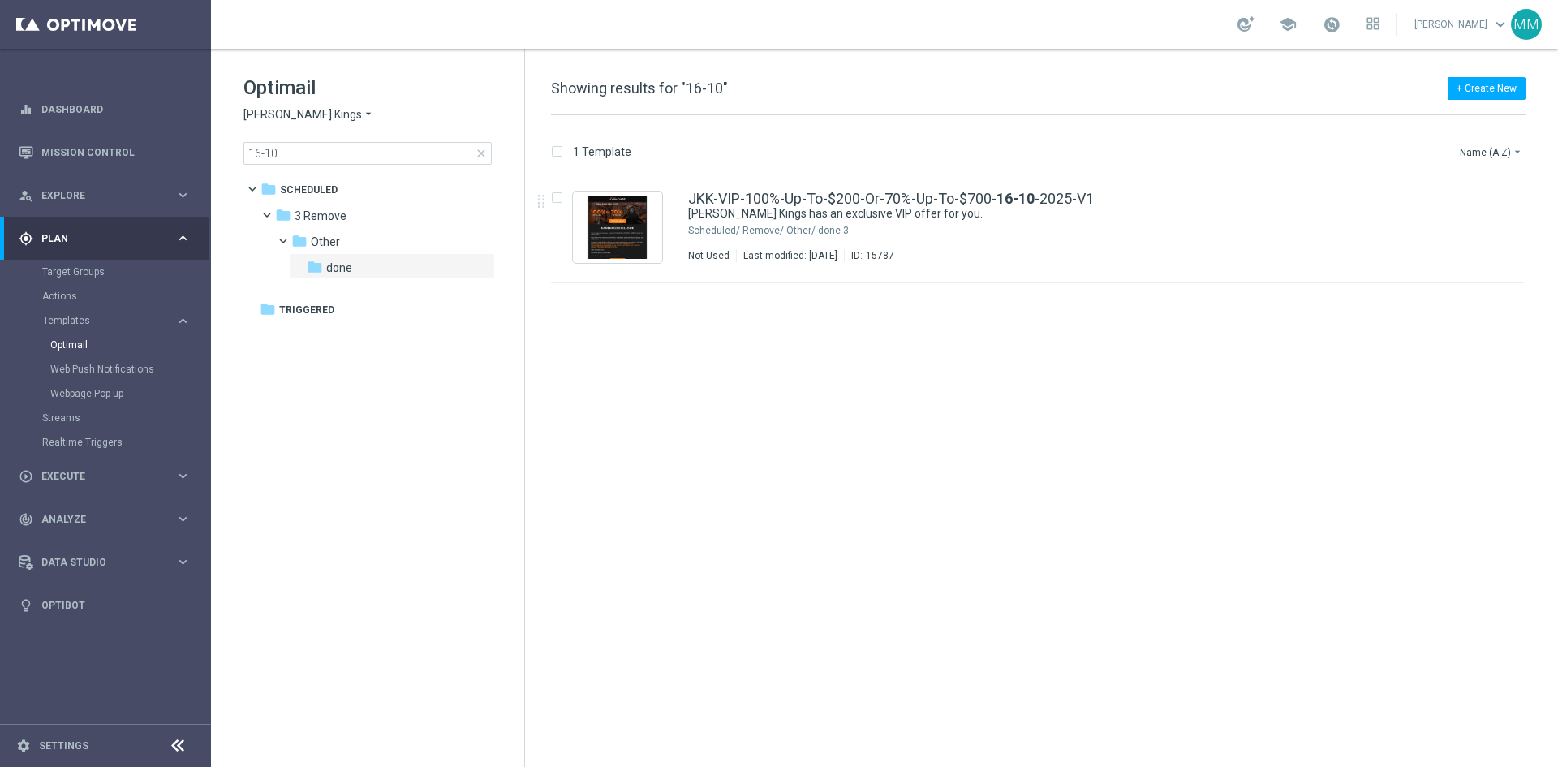
click at [477, 153] on span "close" at bounding box center [481, 153] width 13 height 13
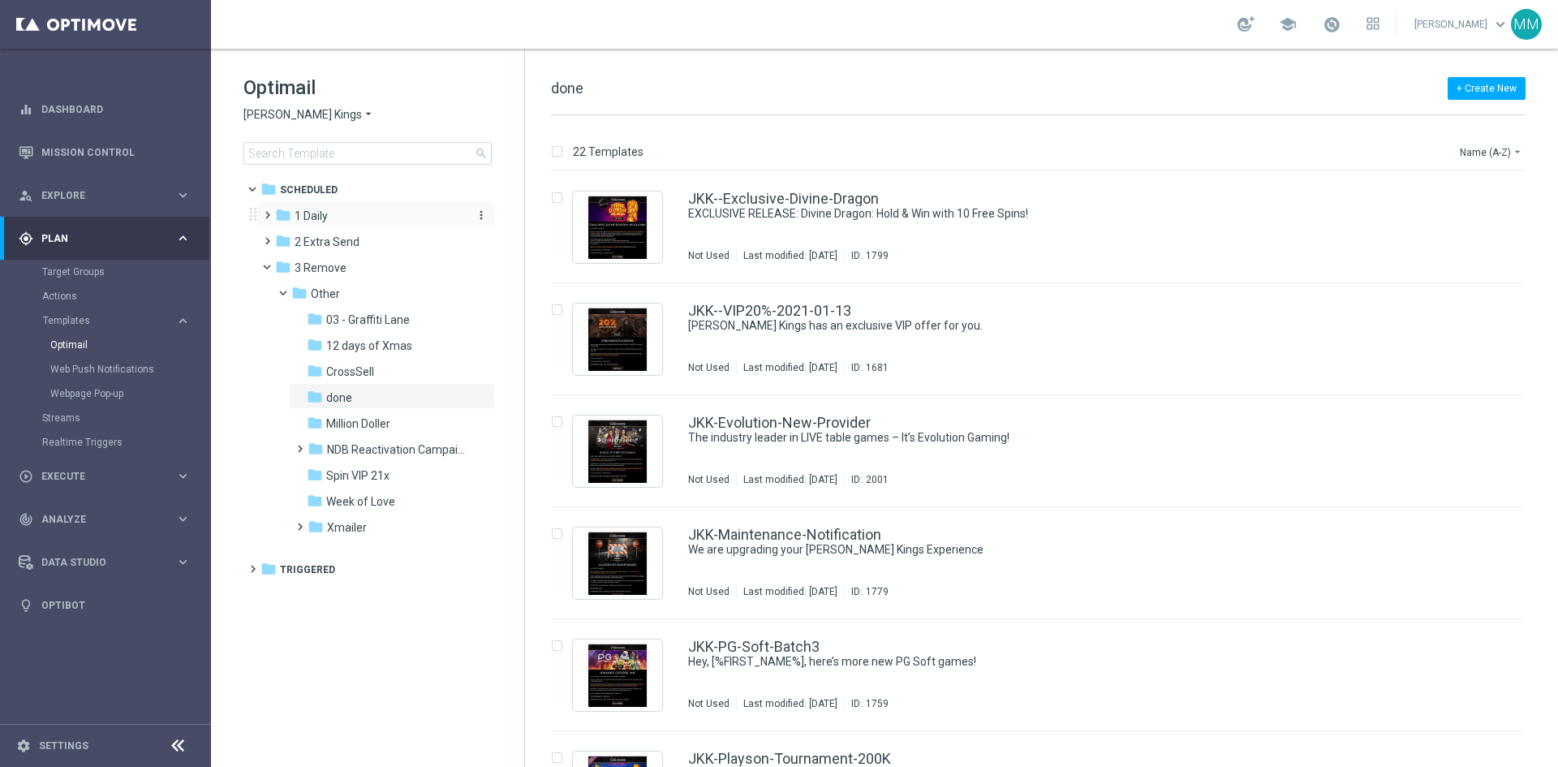
click at [344, 217] on div "folder 1 Daily" at bounding box center [368, 216] width 187 height 19
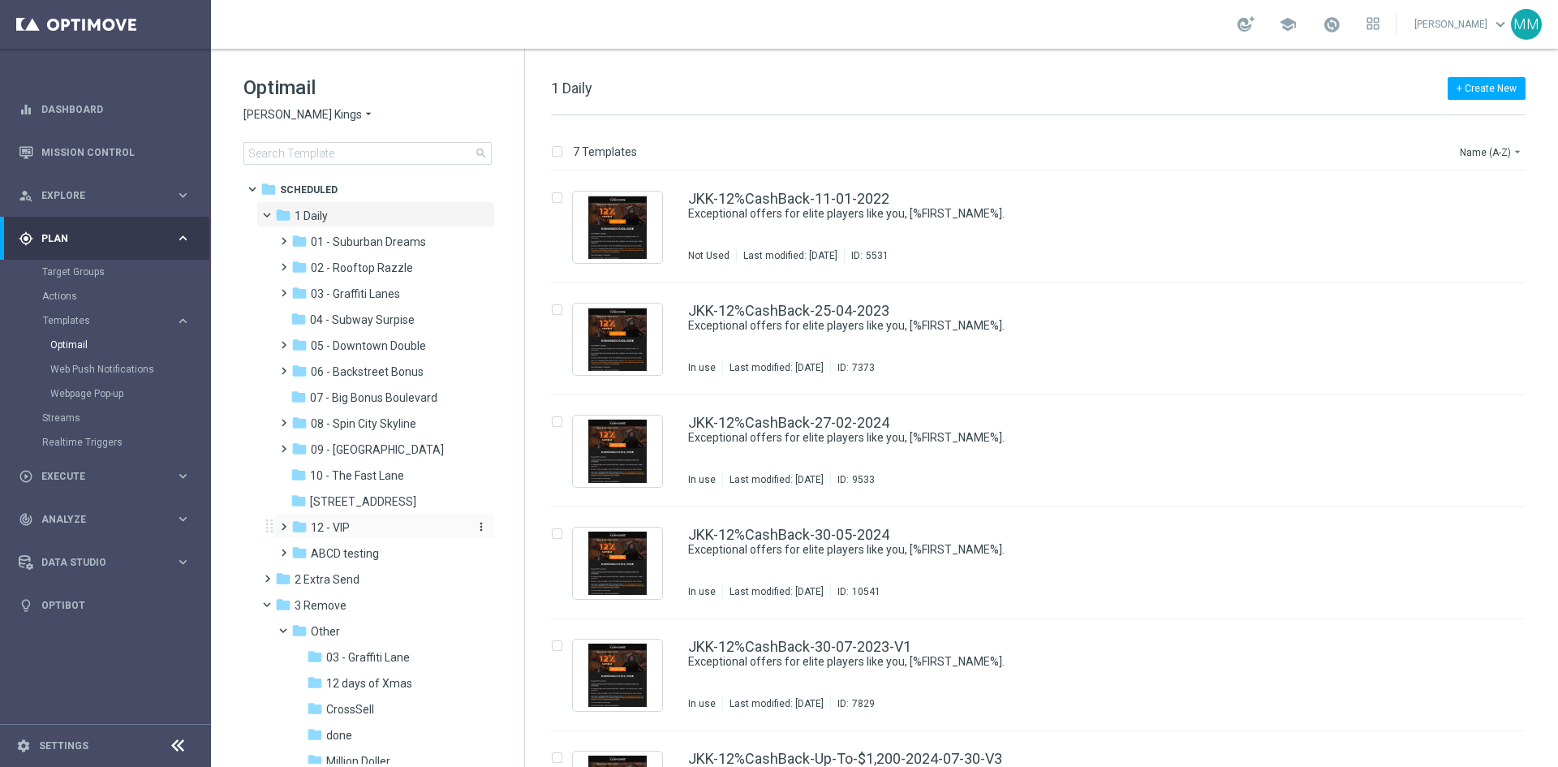
click at [385, 523] on div "folder 12 - VIP" at bounding box center [377, 527] width 173 height 19
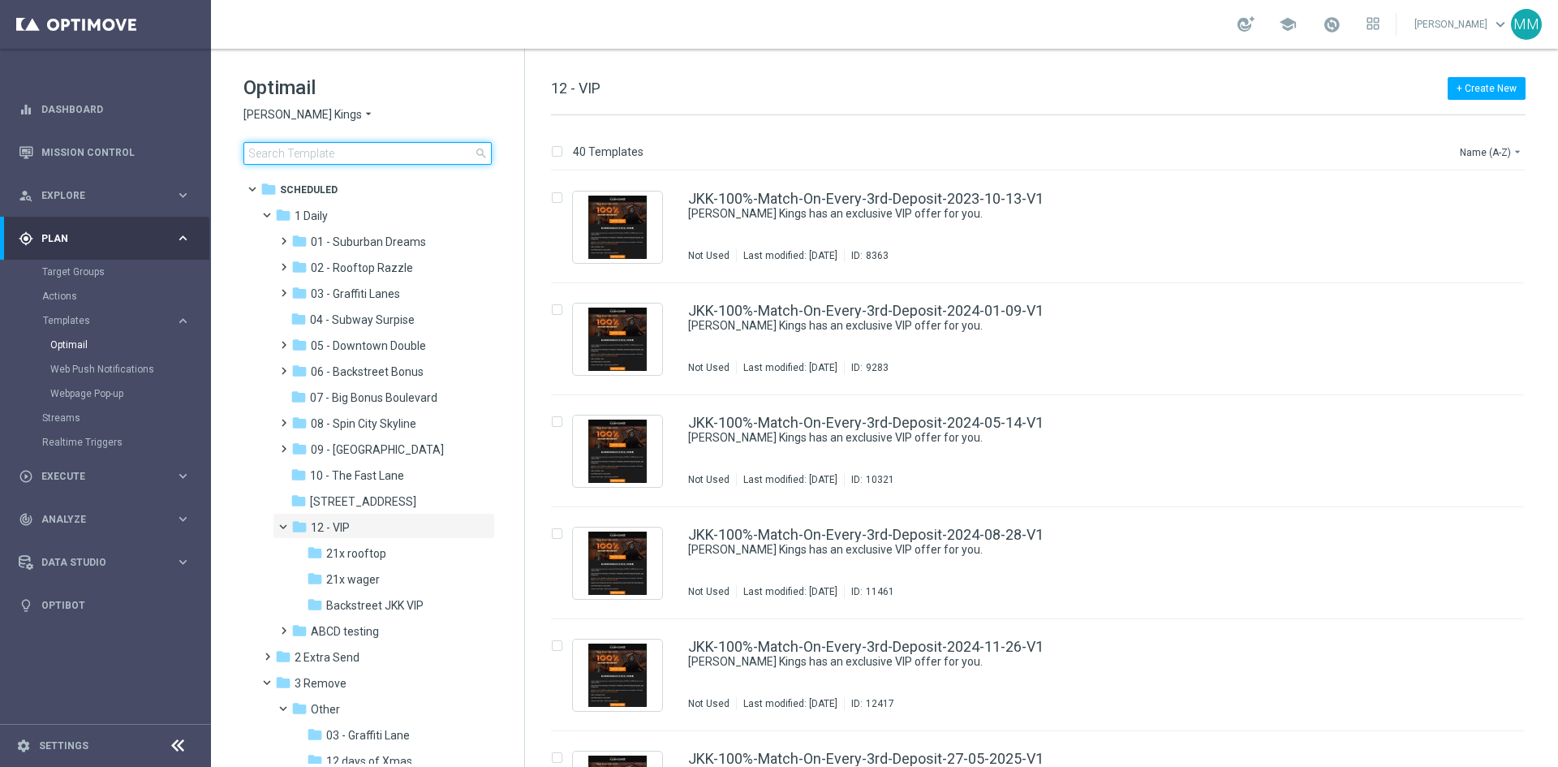
click at [335, 161] on input at bounding box center [367, 153] width 248 height 23
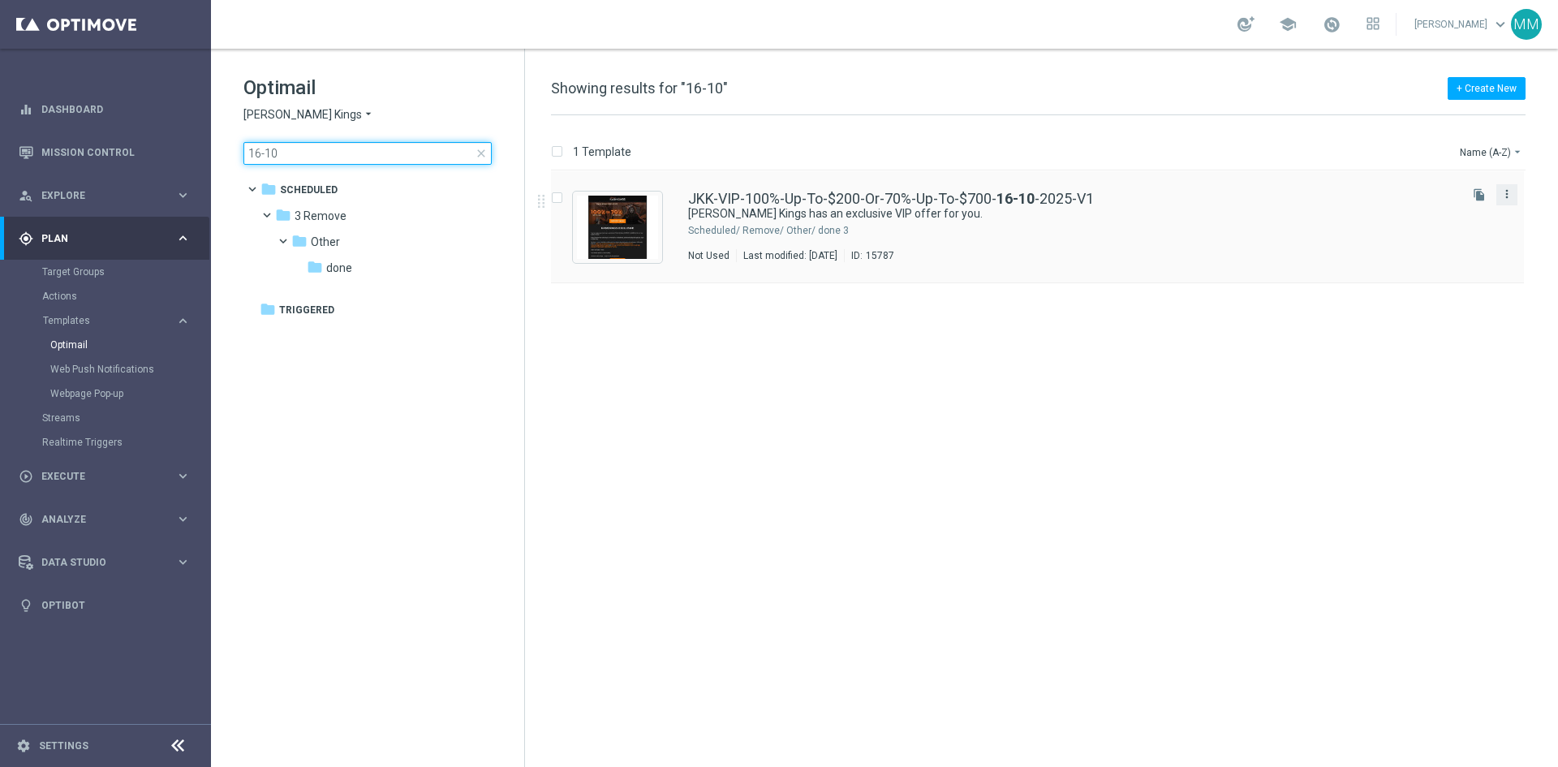
type input "16-10"
click at [1506, 197] on icon "more_vert" at bounding box center [1506, 193] width 13 height 13
click at [1465, 214] on div "Move" at bounding box center [1442, 211] width 98 height 11
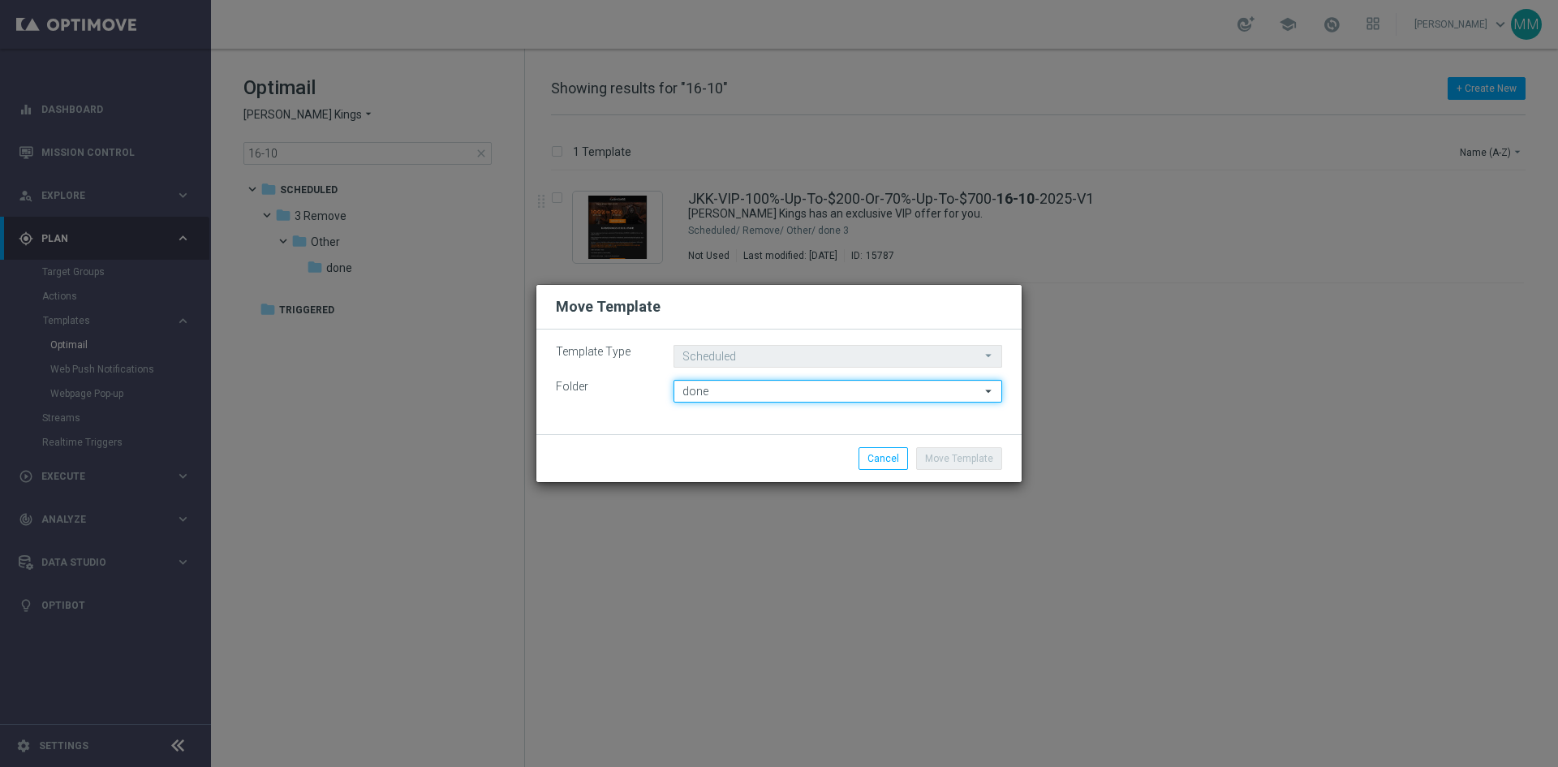
click at [733, 382] on input "done" at bounding box center [837, 391] width 329 height 23
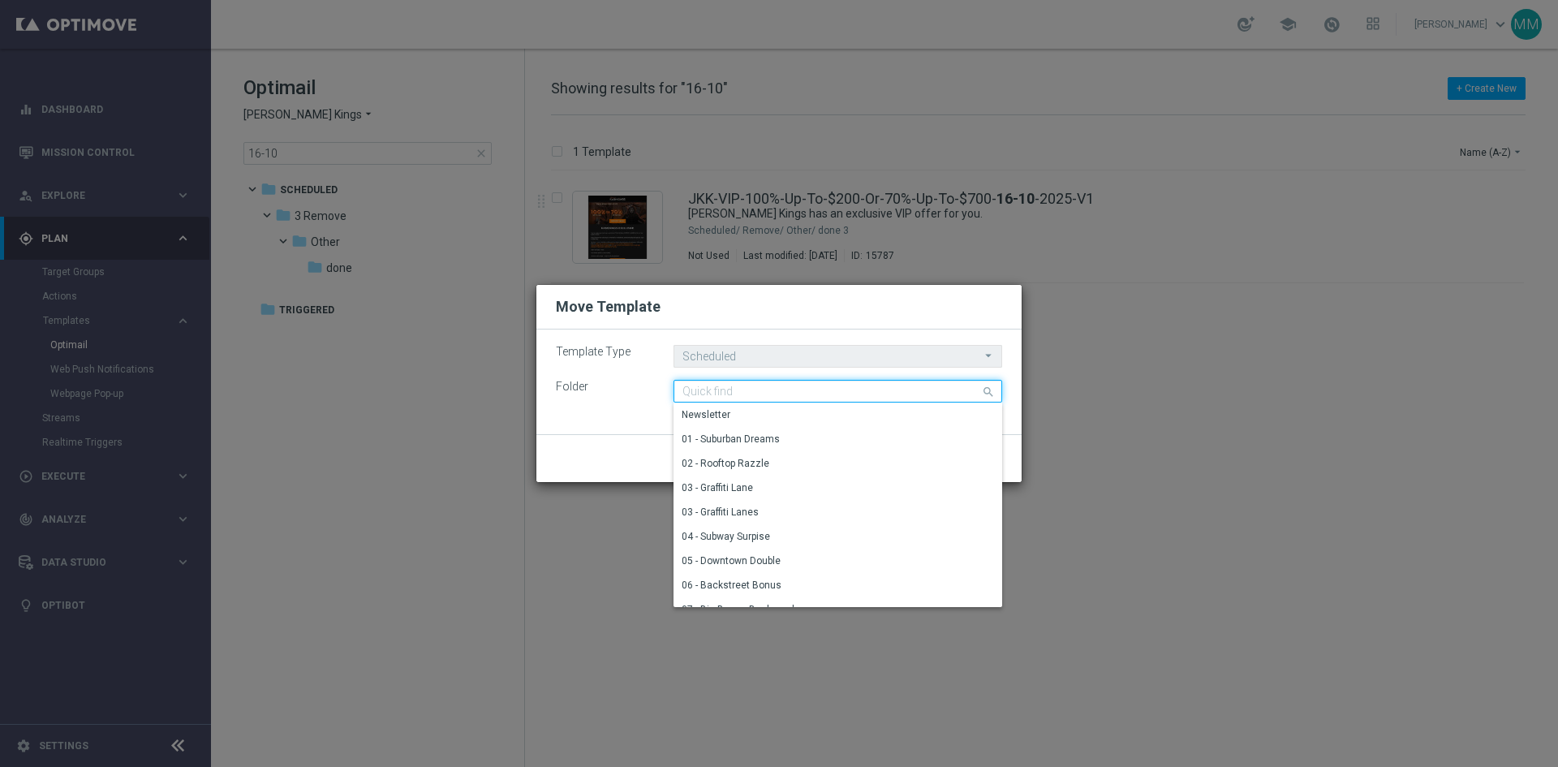
drag, startPoint x: 707, startPoint y: 385, endPoint x: 703, endPoint y: 392, distance: 8.8
click at [707, 385] on input at bounding box center [837, 391] width 329 height 23
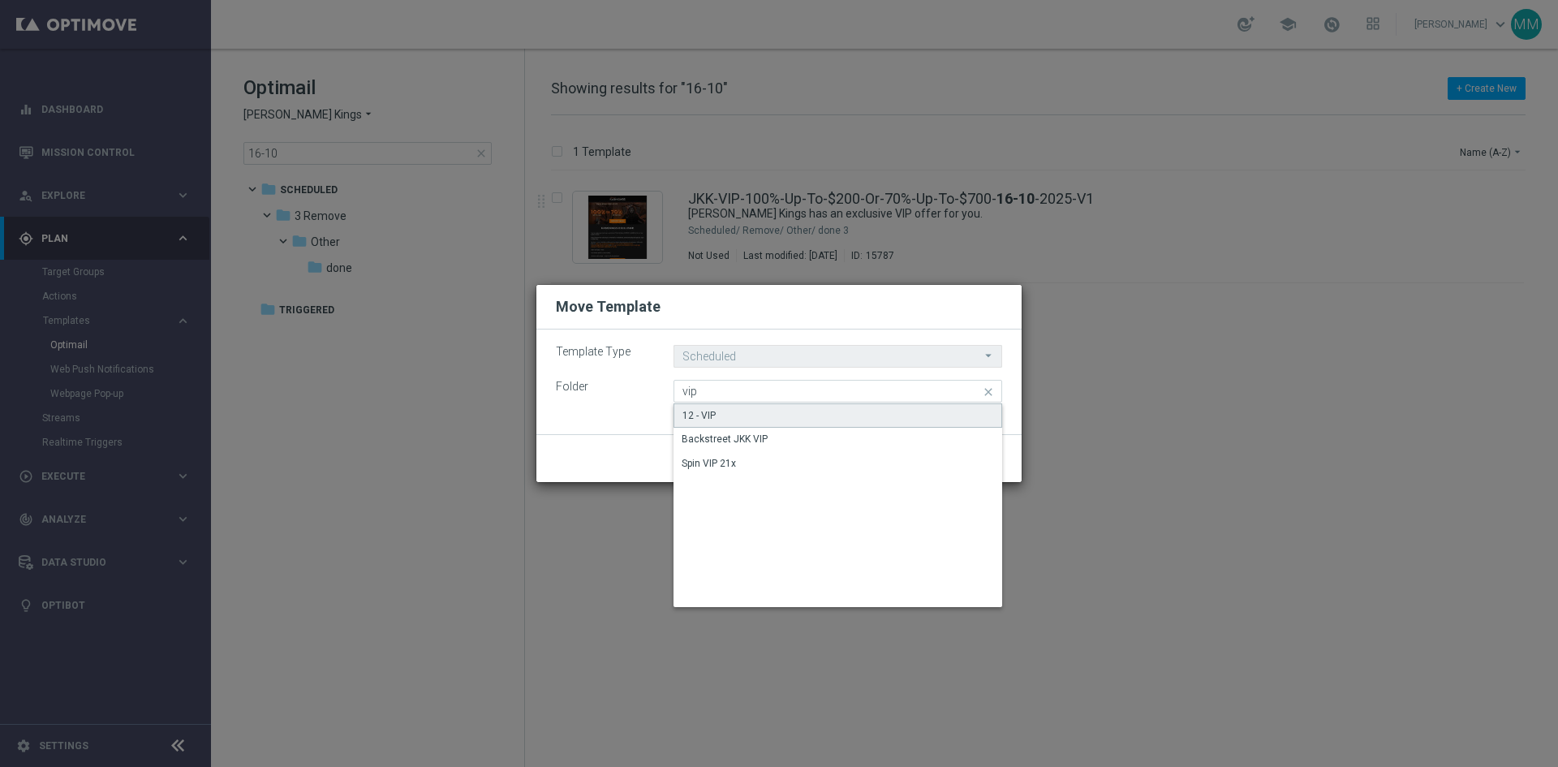
click at [725, 415] on div "12 - VIP" at bounding box center [837, 415] width 329 height 24
type input "12 - VIP"
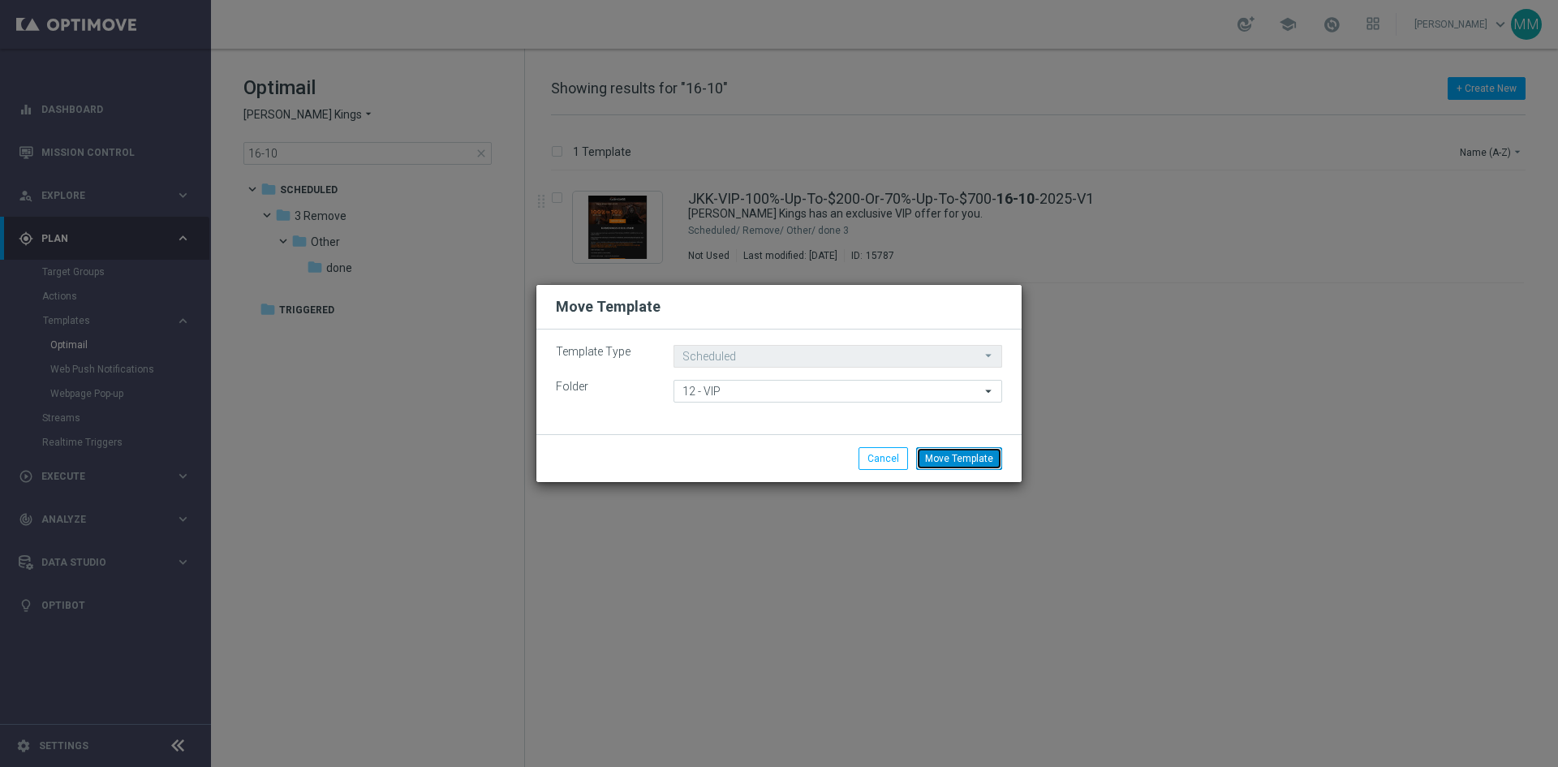
click at [969, 462] on button "Move Template" at bounding box center [959, 458] width 86 height 23
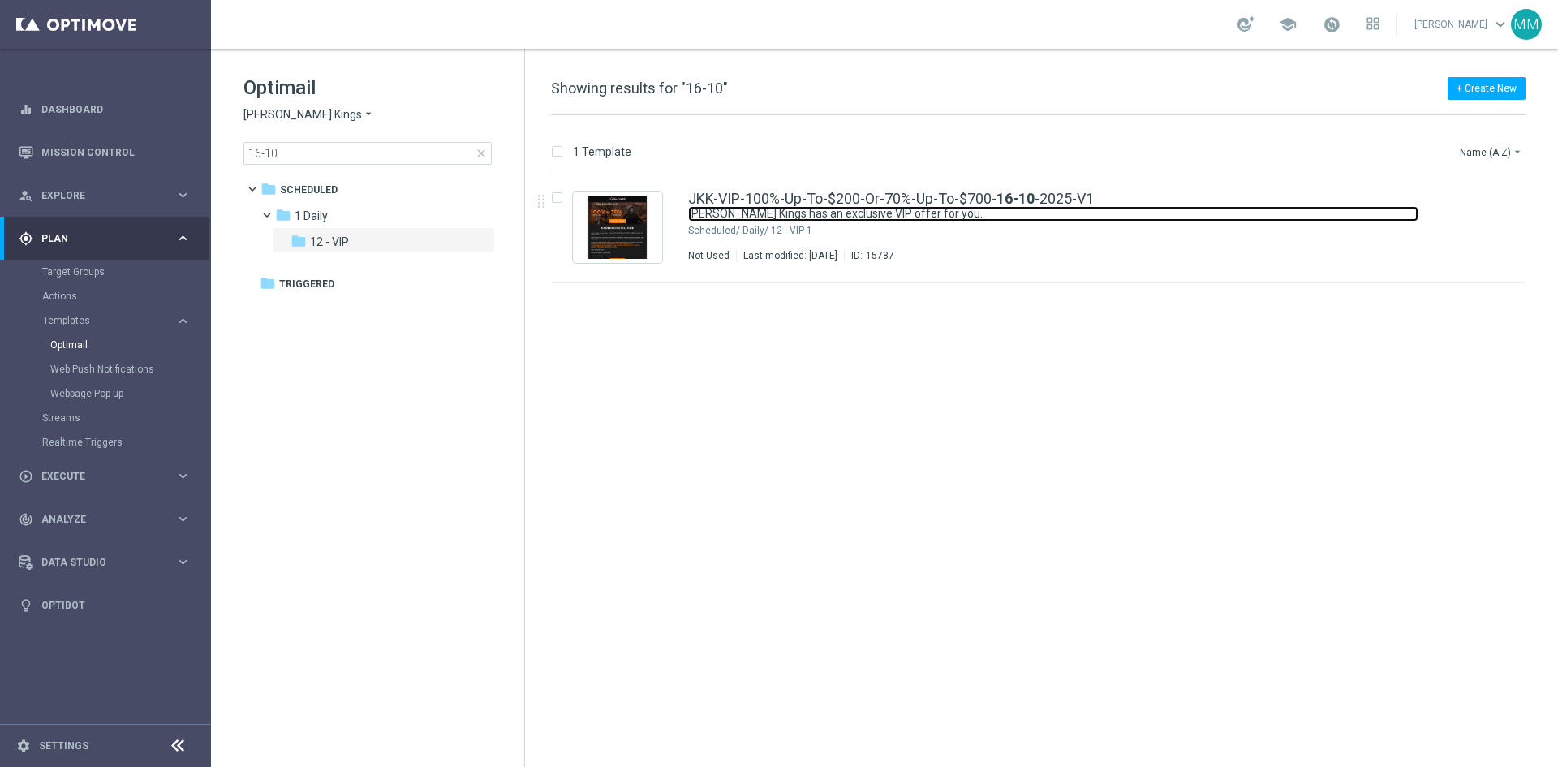
click at [876, 207] on link "Johnnie Kash Kings has an exclusive VIP offer for you." at bounding box center [1053, 213] width 730 height 15
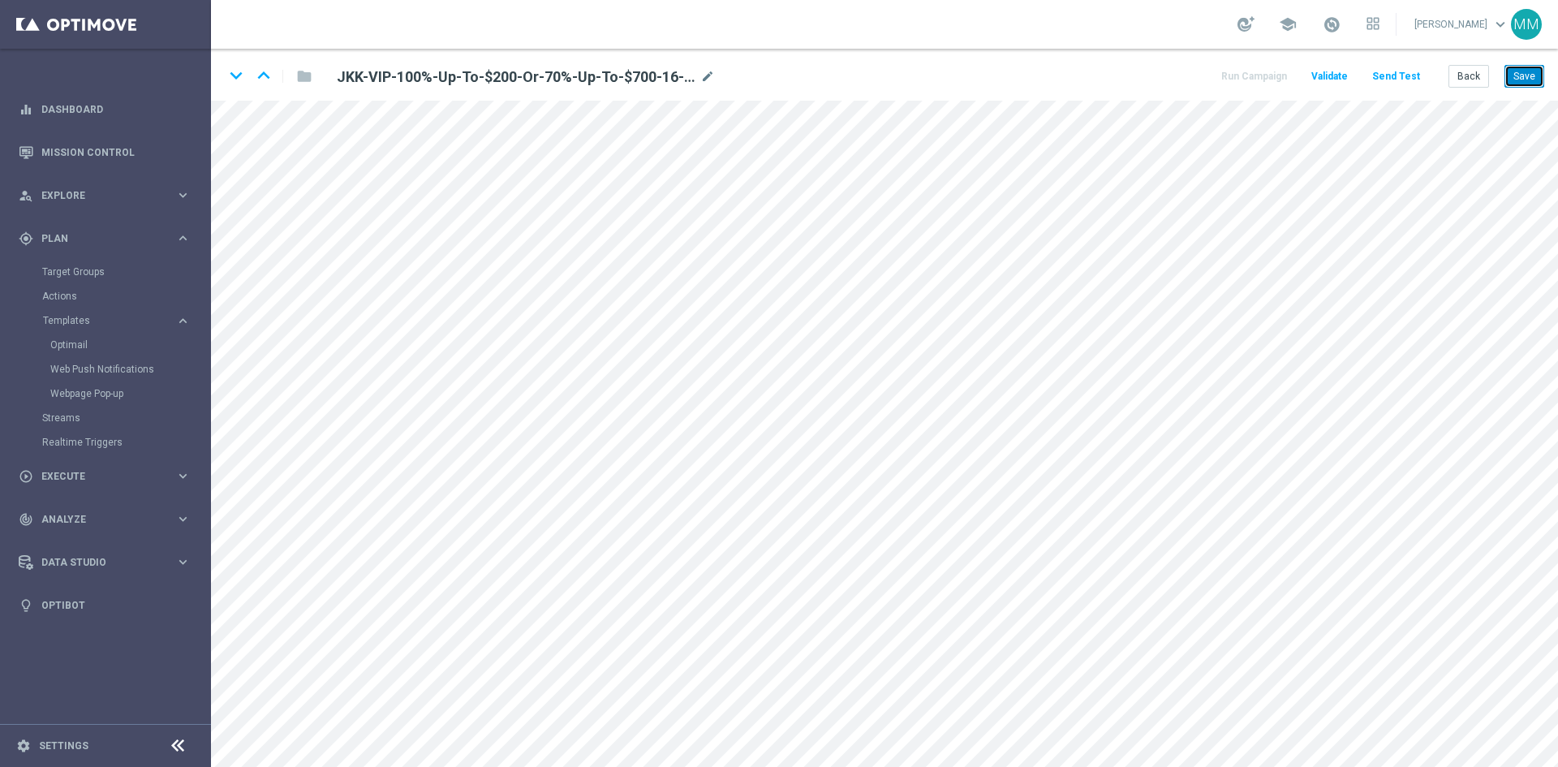
drag, startPoint x: 1520, startPoint y: 76, endPoint x: 1512, endPoint y: 92, distance: 18.1
click at [1520, 79] on button "Save" at bounding box center [1524, 76] width 40 height 23
click at [1528, 71] on button "Save" at bounding box center [1524, 76] width 40 height 23
click at [1541, 75] on button "Save" at bounding box center [1524, 76] width 40 height 23
click at [1517, 71] on button "Save" at bounding box center [1524, 76] width 40 height 23
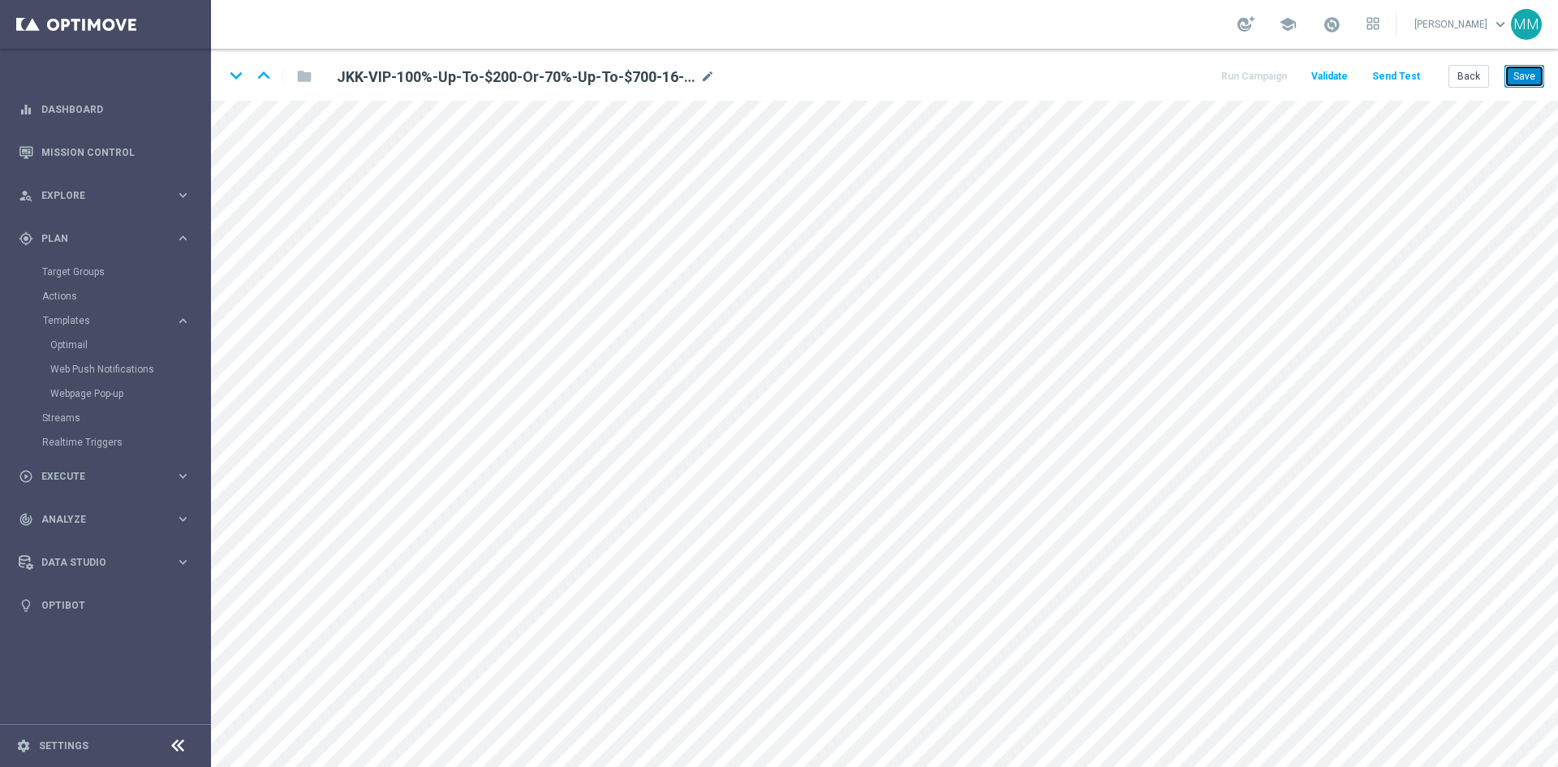
click at [1528, 79] on button "Save" at bounding box center [1524, 76] width 40 height 23
click at [1535, 76] on button "Save" at bounding box center [1524, 76] width 40 height 23
click at [1519, 82] on button "Save" at bounding box center [1524, 76] width 40 height 23
click at [1506, 75] on button "Save" at bounding box center [1524, 76] width 40 height 23
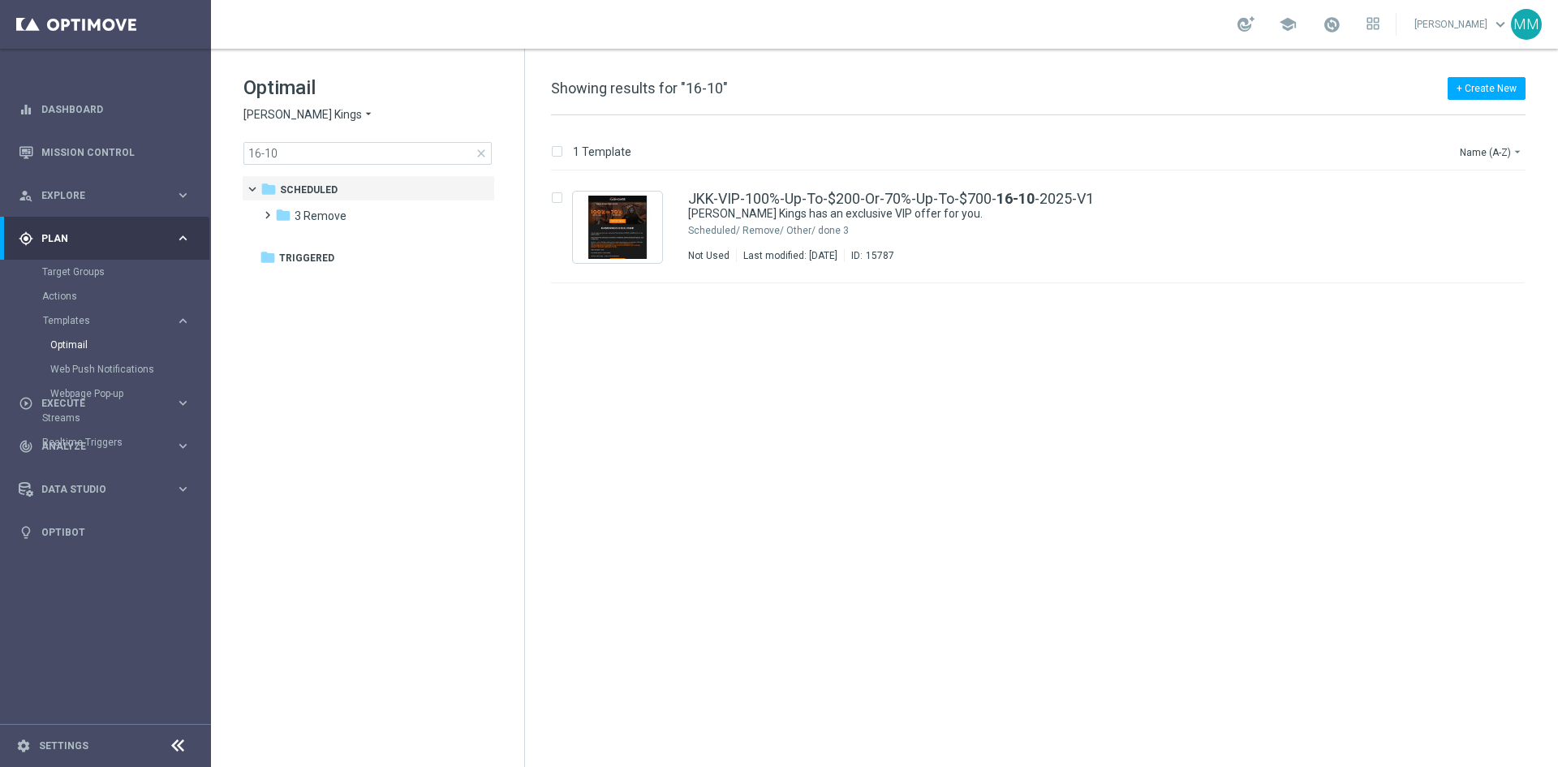
click at [306, 107] on span "[PERSON_NAME] Kings" at bounding box center [302, 114] width 118 height 15
click at [0, 0] on span "Stellar Spins" at bounding box center [0, 0] width 0 height 0
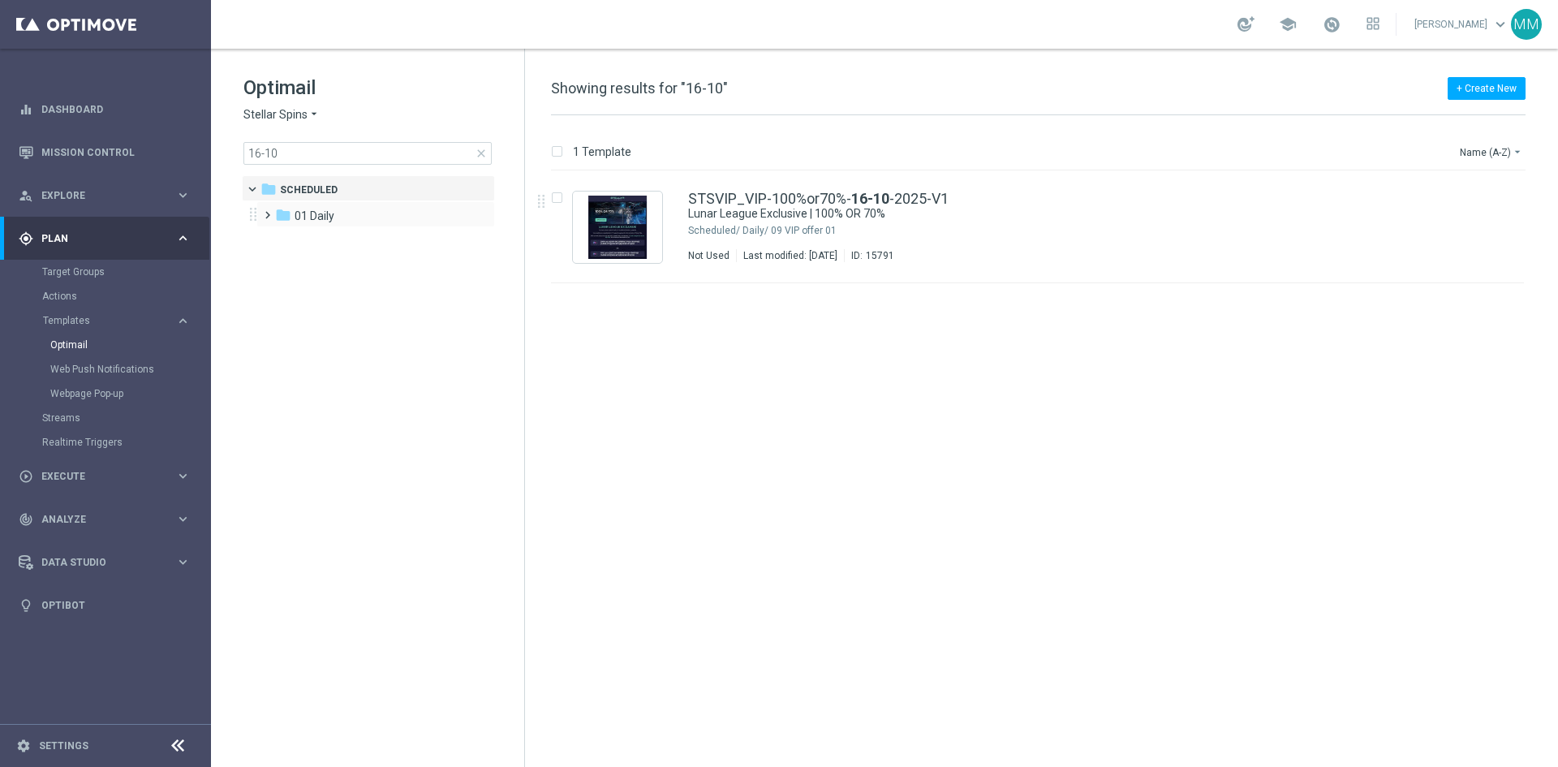
click at [267, 211] on span at bounding box center [263, 207] width 7 height 6
click at [308, 213] on span "01 Daily" at bounding box center [314, 215] width 40 height 15
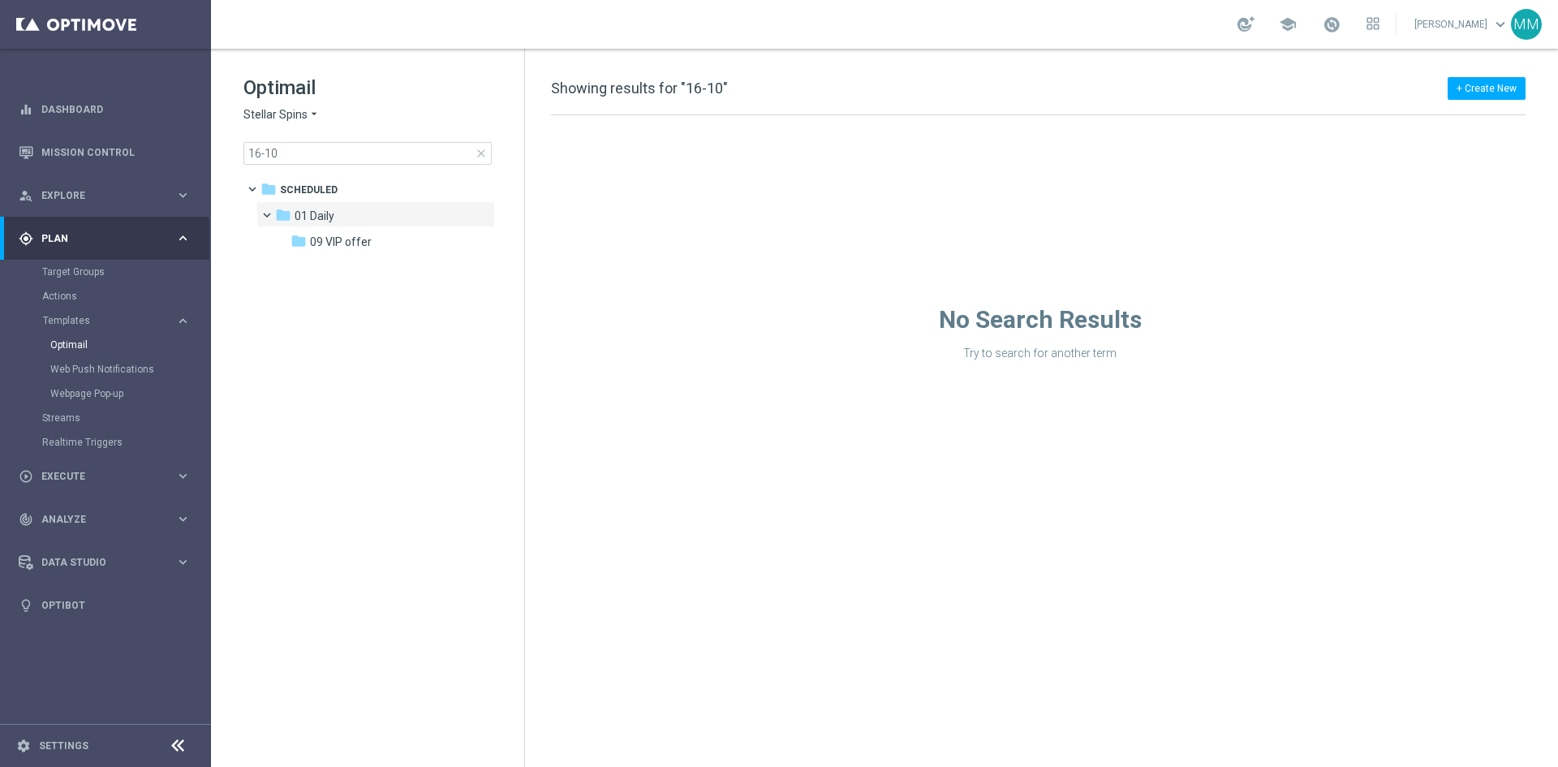
click at [475, 154] on span "close" at bounding box center [481, 153] width 13 height 13
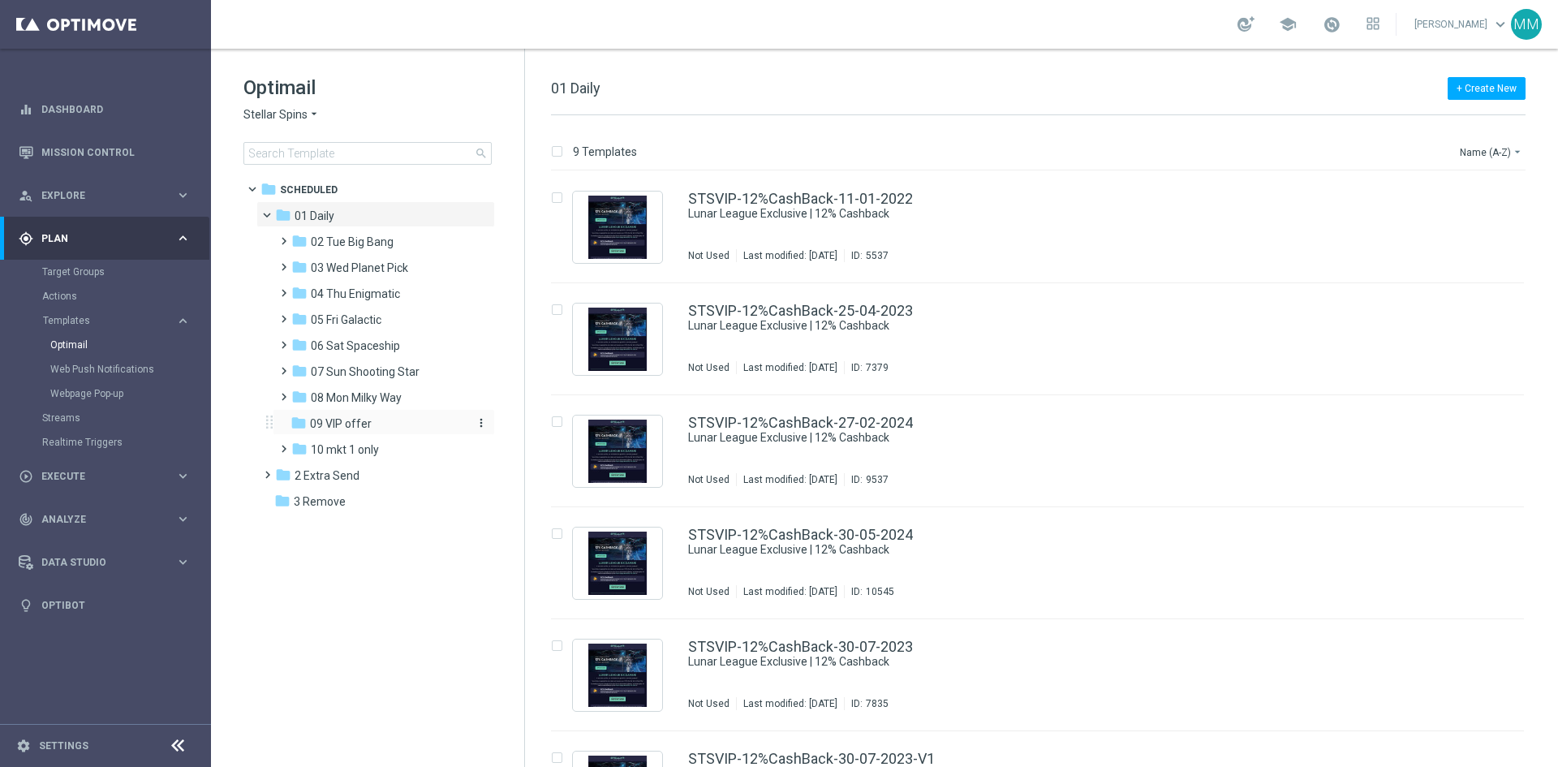
click at [388, 423] on div "folder 09 VIP offer" at bounding box center [376, 424] width 173 height 19
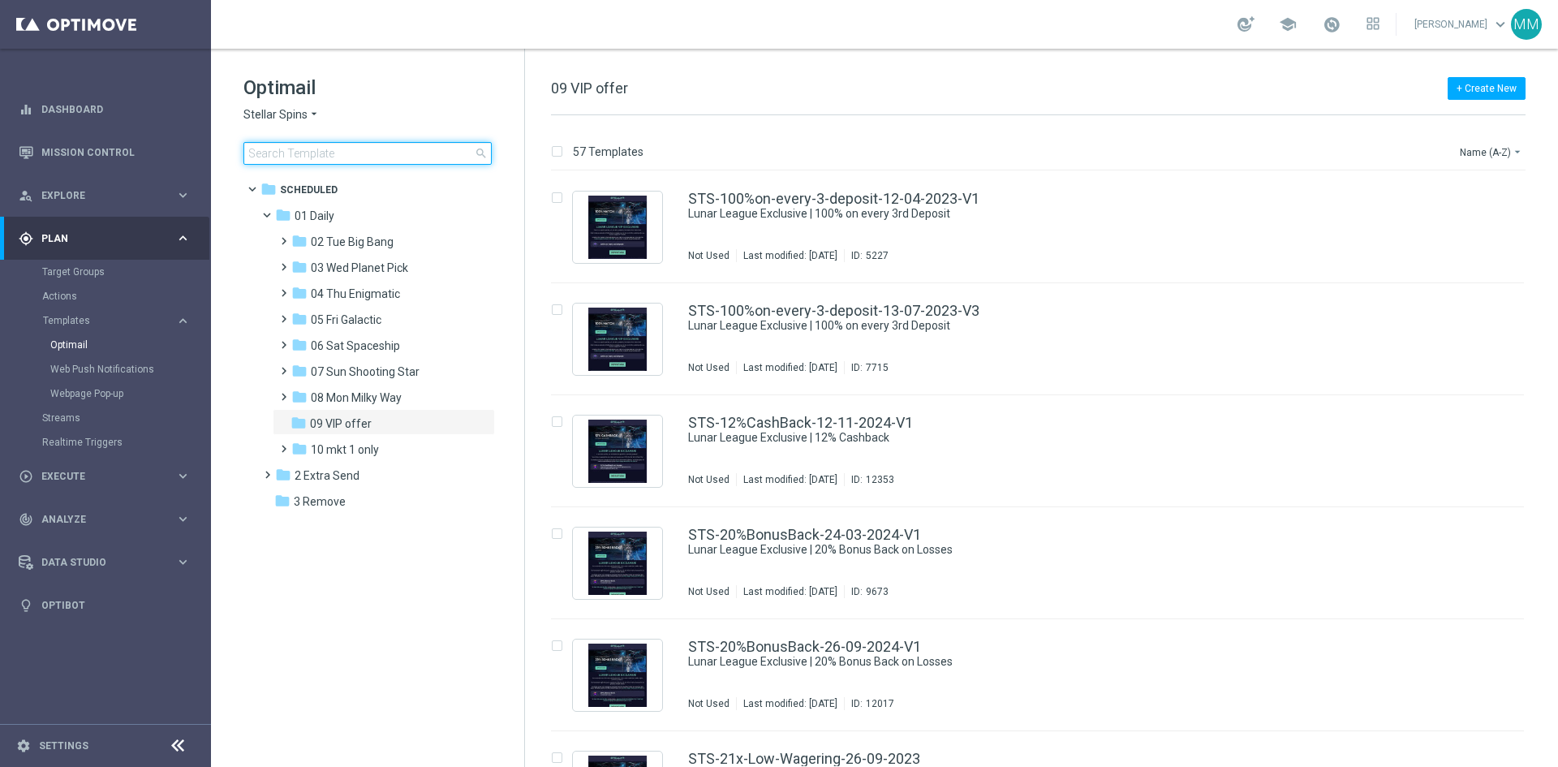
click at [307, 156] on input at bounding box center [367, 153] width 248 height 23
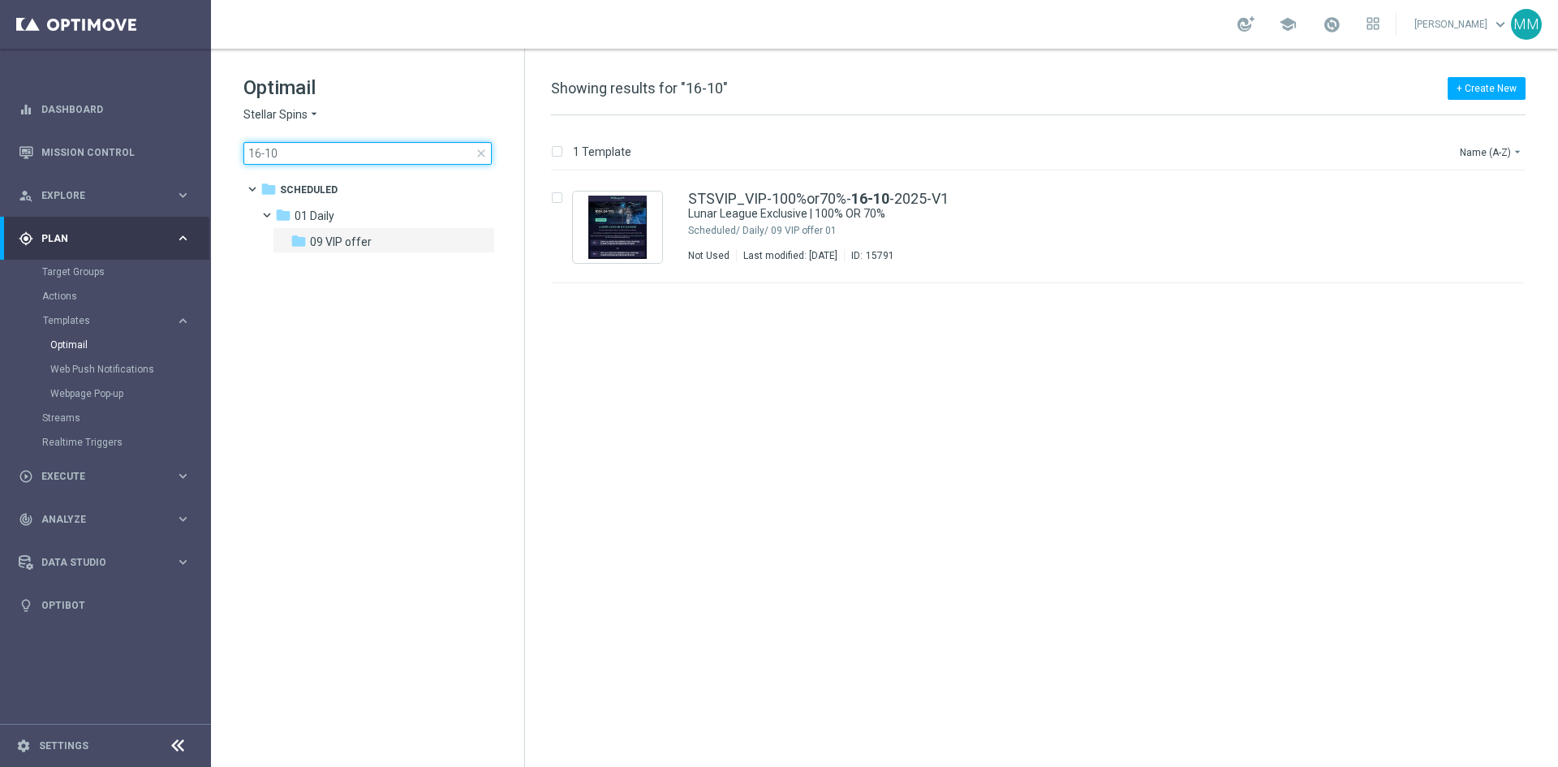
type input "16-10"
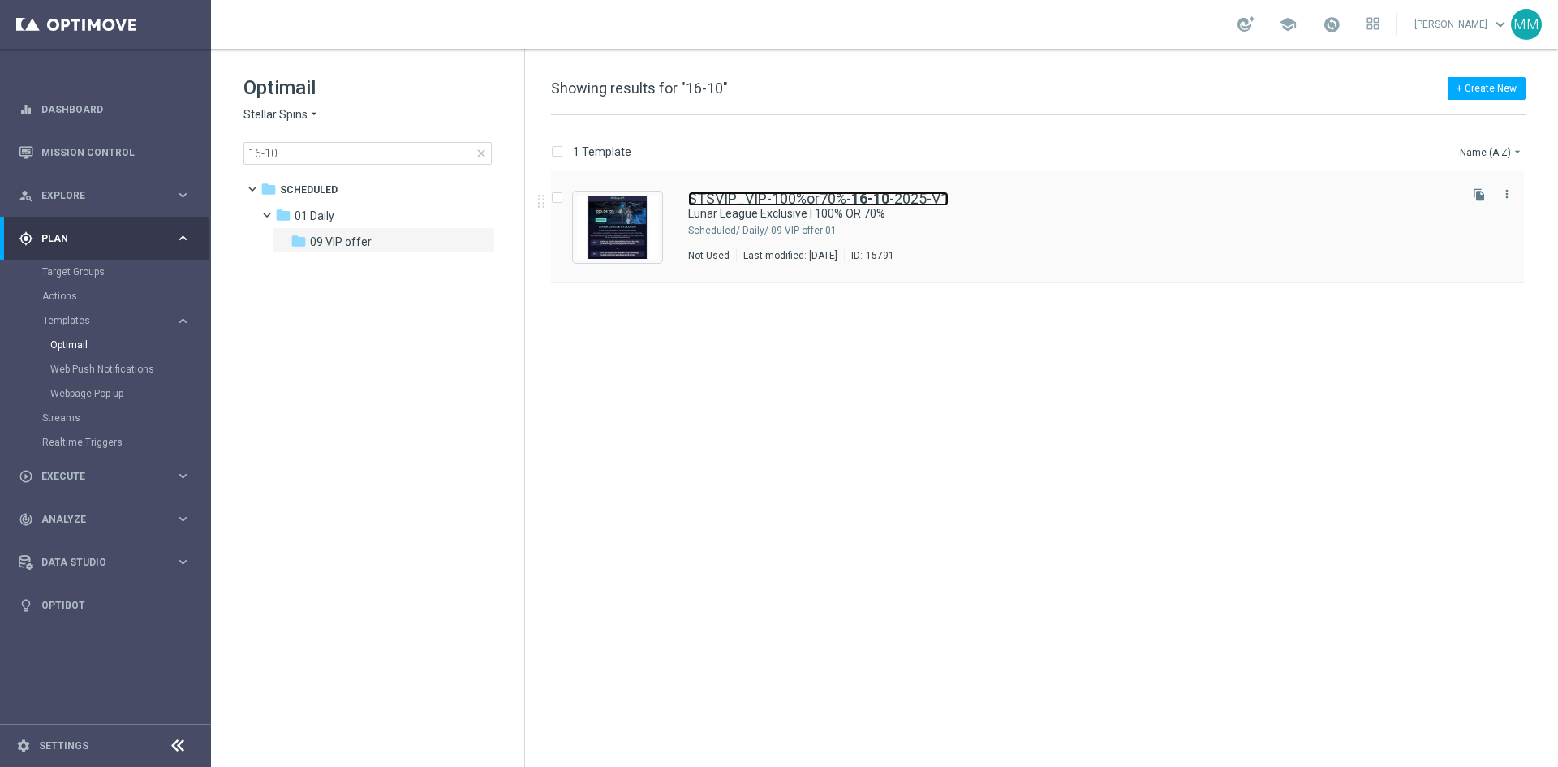
click at [797, 204] on link "STSVIP_VIP-100%or70%- 16-10 -2025-V1" at bounding box center [818, 198] width 260 height 15
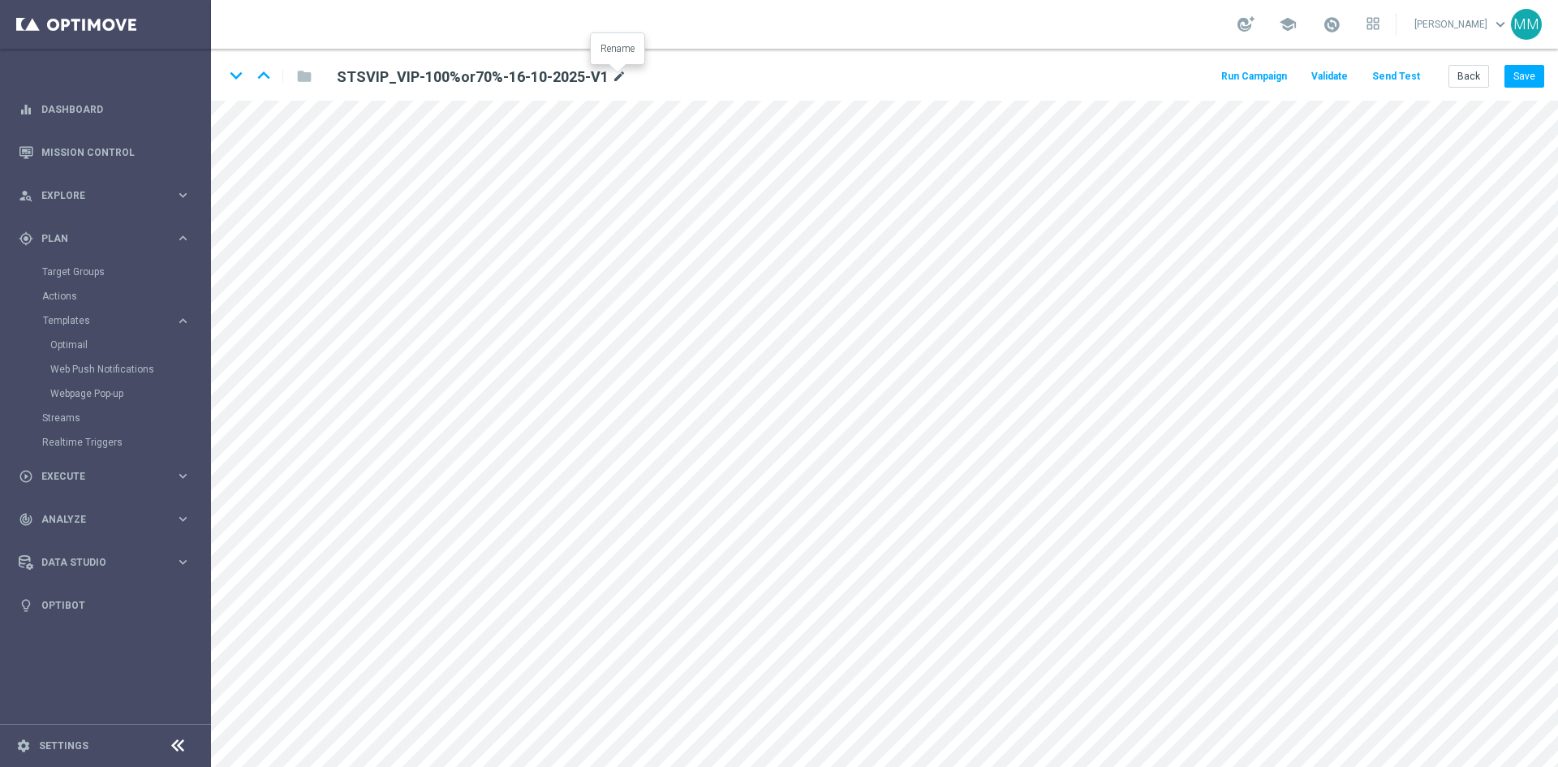
click at [612, 78] on icon "mode_edit" at bounding box center [619, 76] width 15 height 19
click at [903, 72] on div "keyboard_arrow_down keyboard_arrow_up folder STSVIP_VIP-100%or70%-16-10-2025-V1…" at bounding box center [884, 75] width 1347 height 52
click at [1472, 71] on button "Back" at bounding box center [1468, 76] width 41 height 23
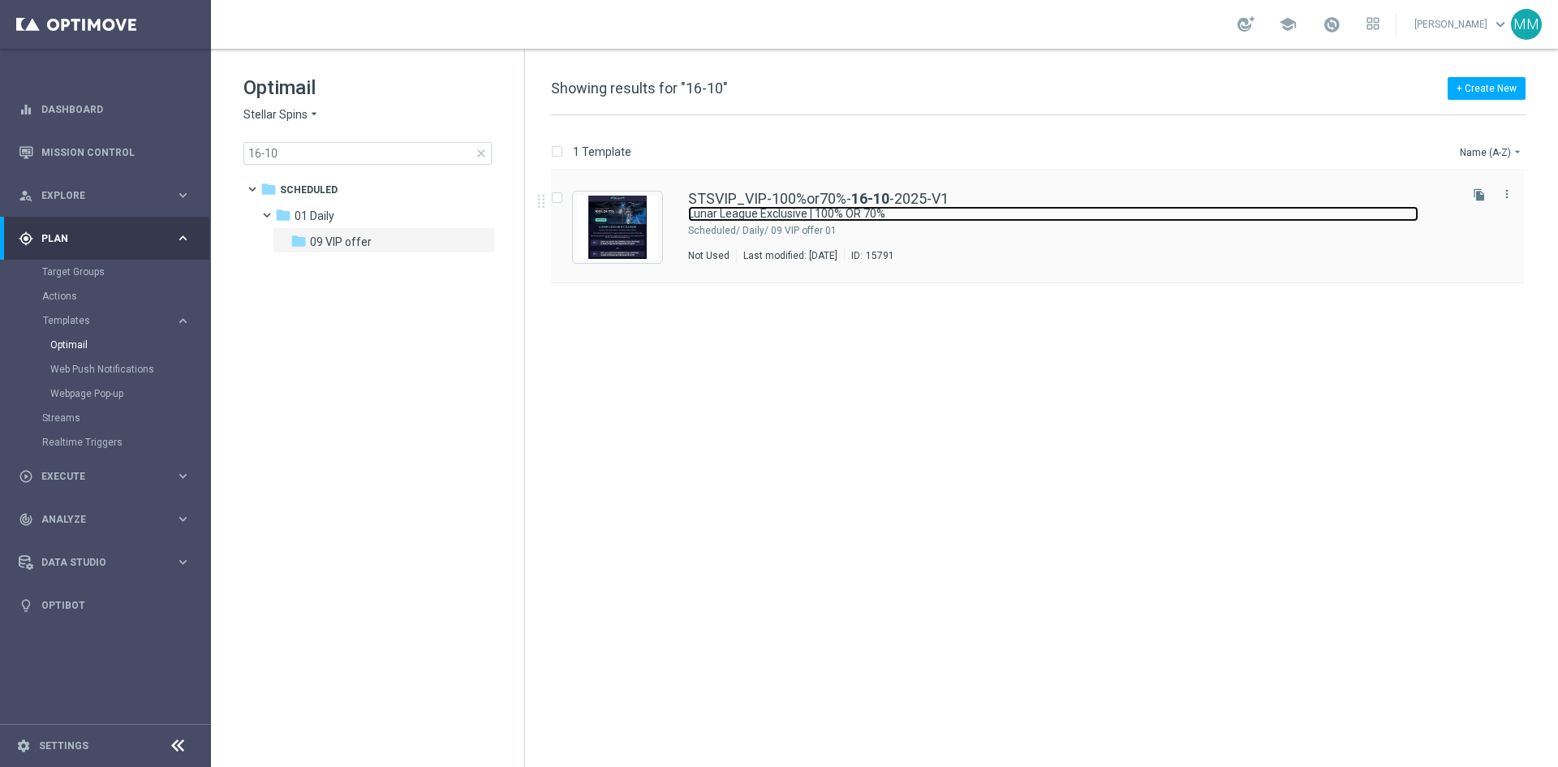
click at [876, 213] on link "Lunar League Exclusive | 100% OR 70%" at bounding box center [1053, 213] width 730 height 15
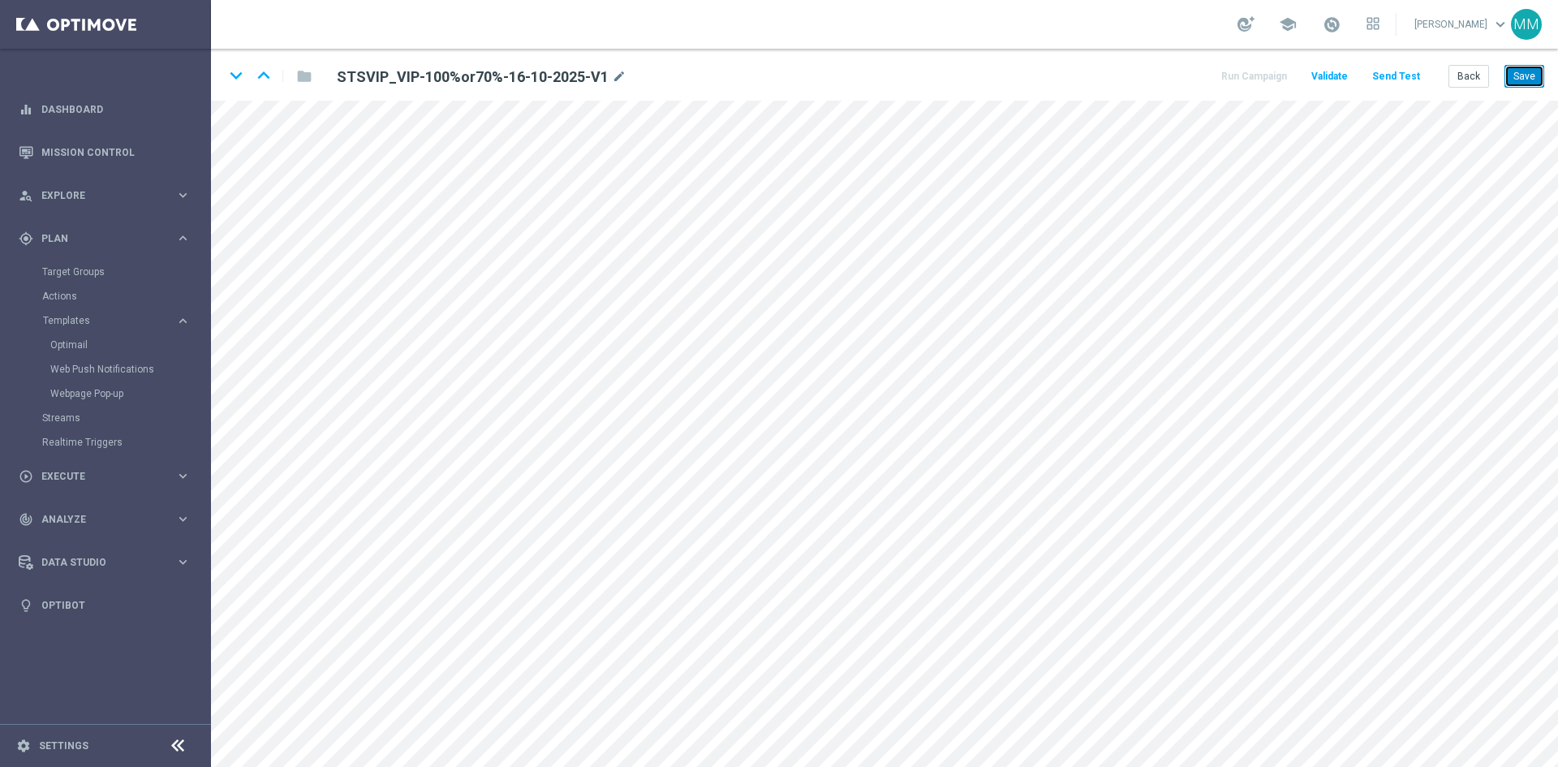
click at [1516, 76] on button "Save" at bounding box center [1524, 76] width 40 height 23
click at [1524, 80] on button "Save" at bounding box center [1524, 76] width 40 height 23
click at [1509, 78] on button "Save" at bounding box center [1524, 76] width 40 height 23
click at [682, 6] on div "school Matei Motaung keyboard_arrow_down MM" at bounding box center [884, 24] width 1347 height 49
click at [1475, 71] on button "Back" at bounding box center [1468, 76] width 41 height 23
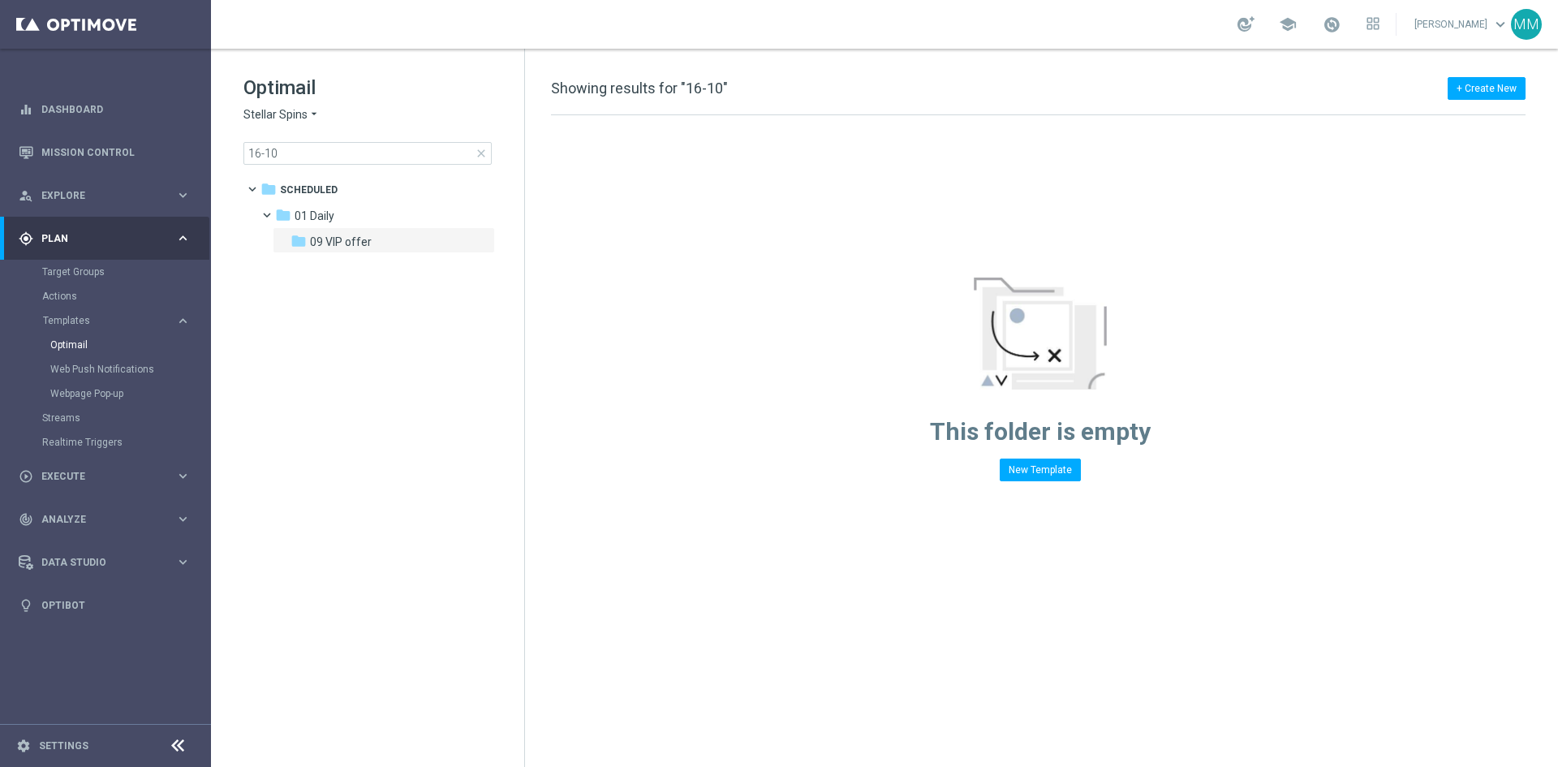
click at [282, 112] on span "Stellar Spins" at bounding box center [275, 114] width 64 height 15
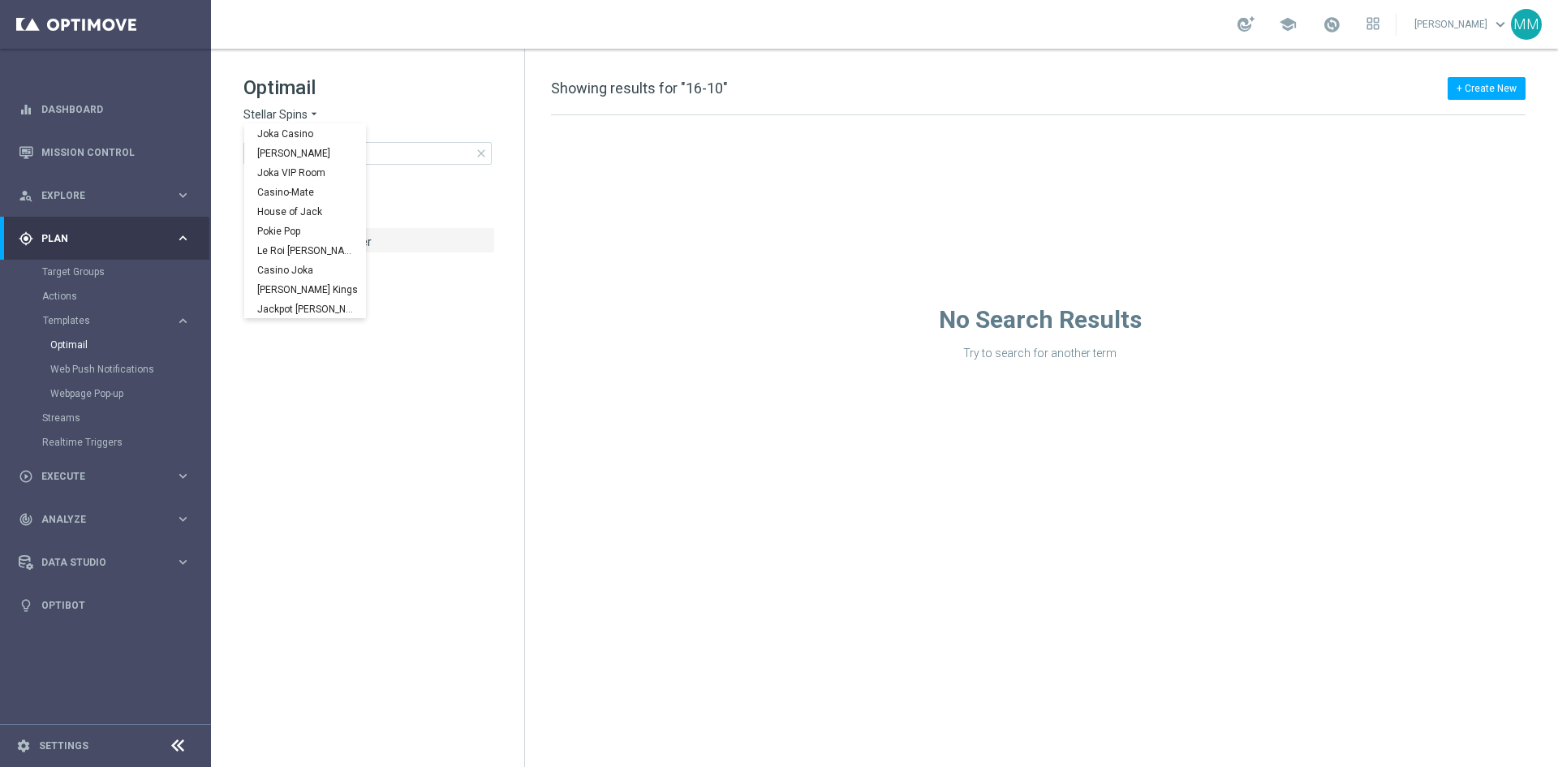
scroll to position [58, 0]
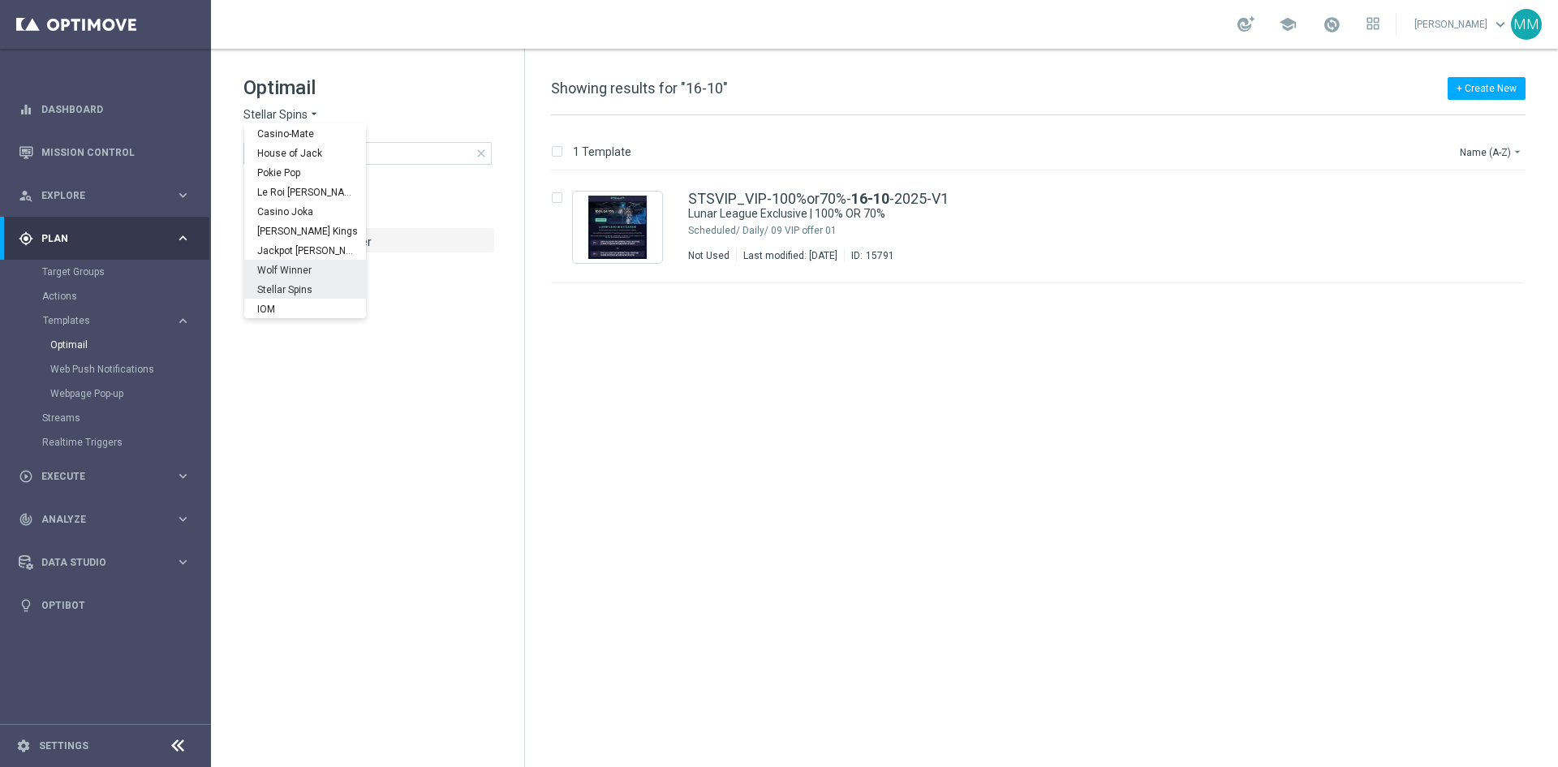
click at [320, 273] on div "Wolf Winner" at bounding box center [305, 269] width 122 height 19
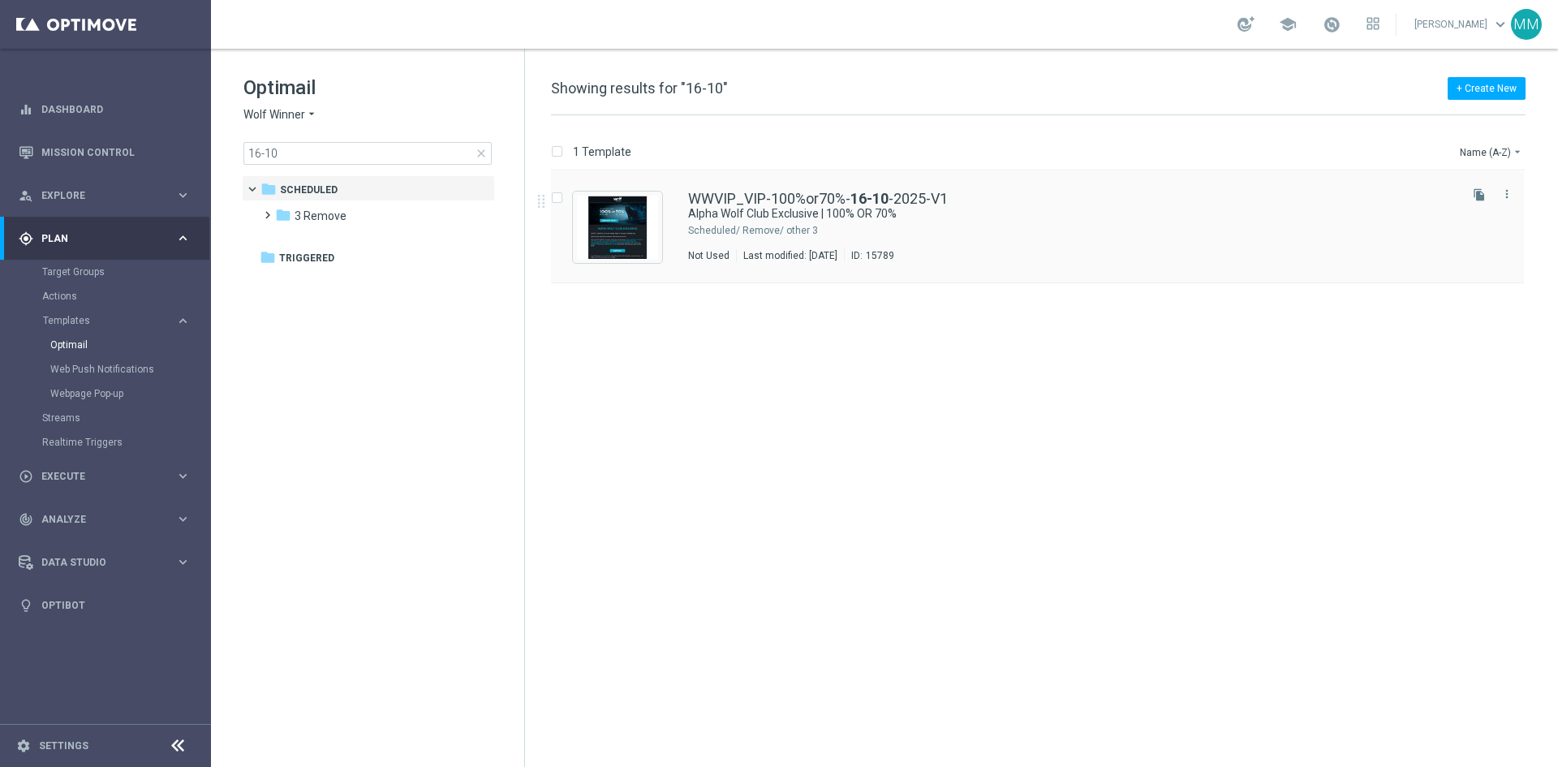
click at [896, 227] on div "3 Remove/ other" at bounding box center [1098, 230] width 713 height 13
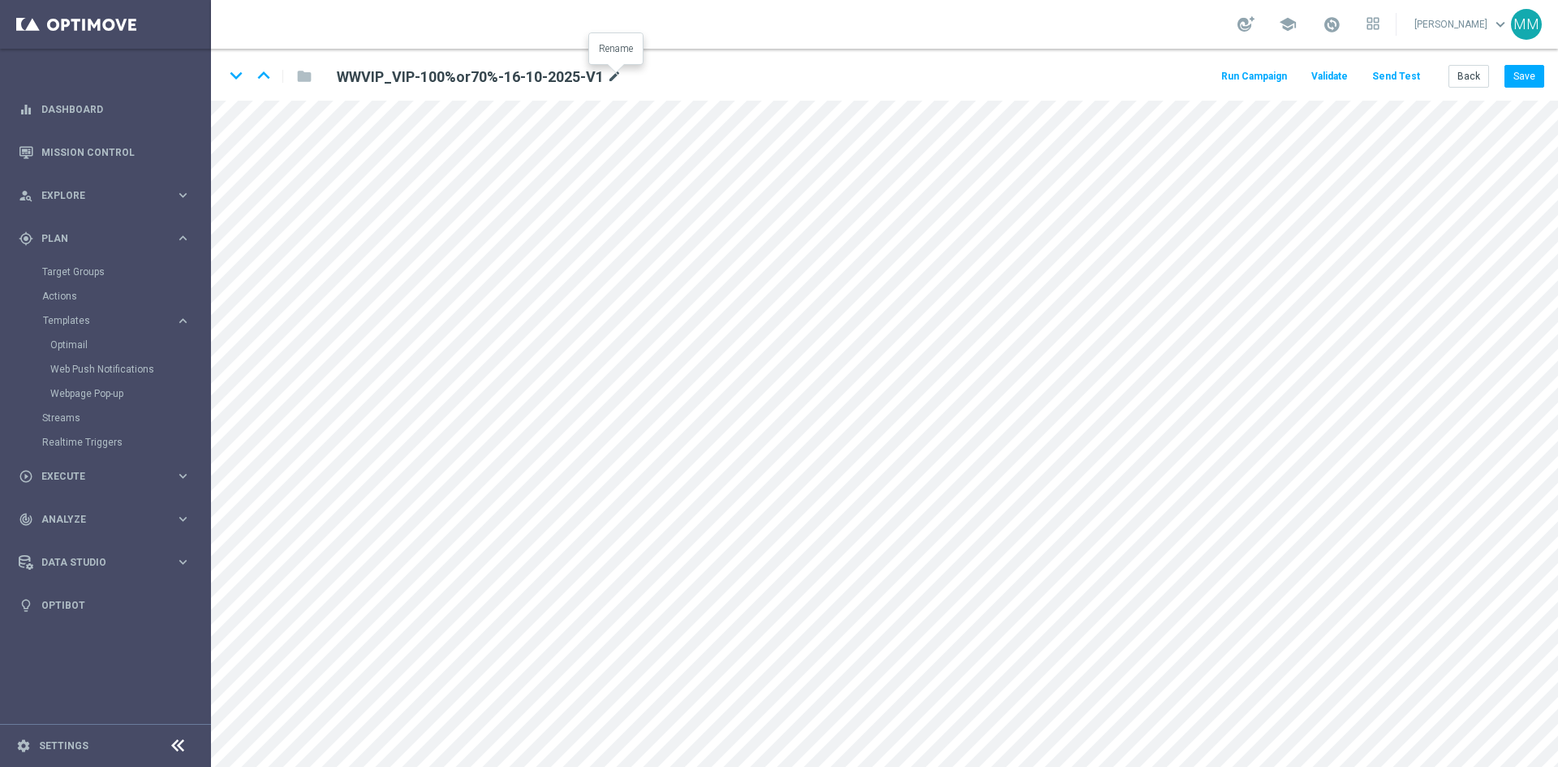
click at [617, 79] on icon "mode_edit" at bounding box center [614, 76] width 15 height 19
click at [1111, 79] on div "keyboard_arrow_down keyboard_arrow_up folder WWVIP_VIP-100%or70%-16-10-2025-V1 …" at bounding box center [884, 75] width 1347 height 52
click at [1457, 79] on button "Back" at bounding box center [1468, 76] width 41 height 23
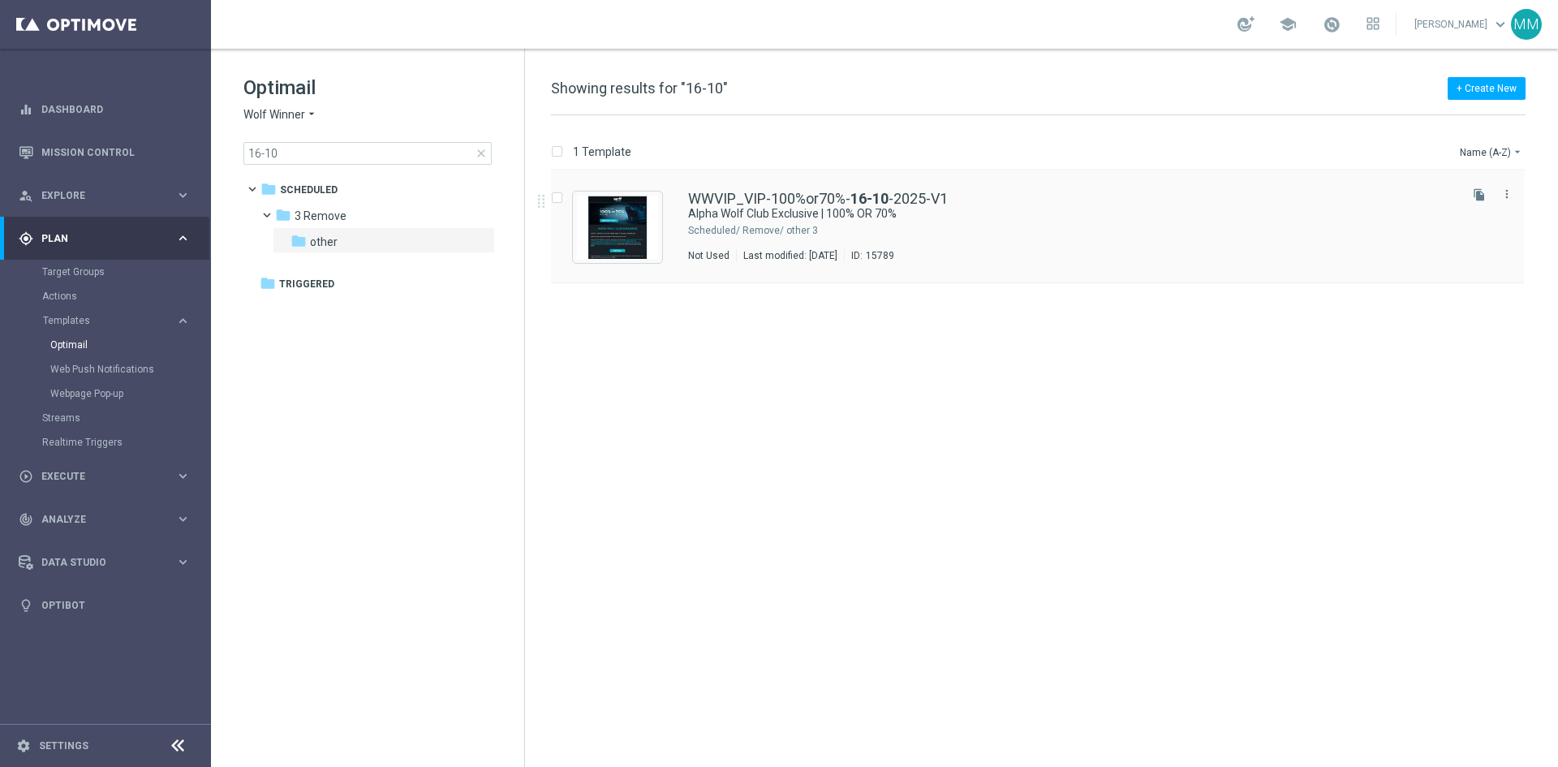
click at [885, 234] on div "3 Remove/ other" at bounding box center [1098, 230] width 713 height 13
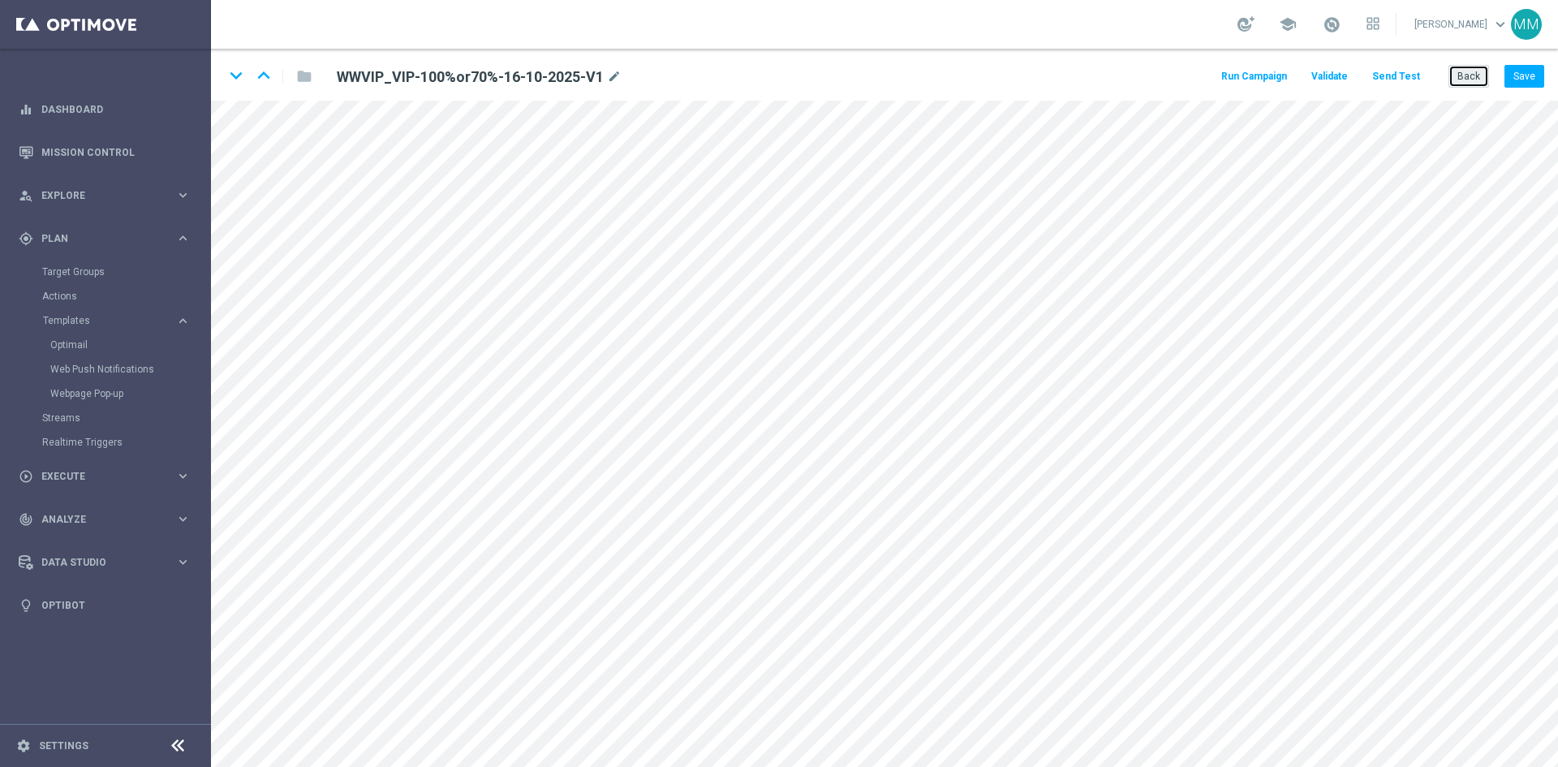
click at [1473, 78] on button "Back" at bounding box center [1468, 76] width 41 height 23
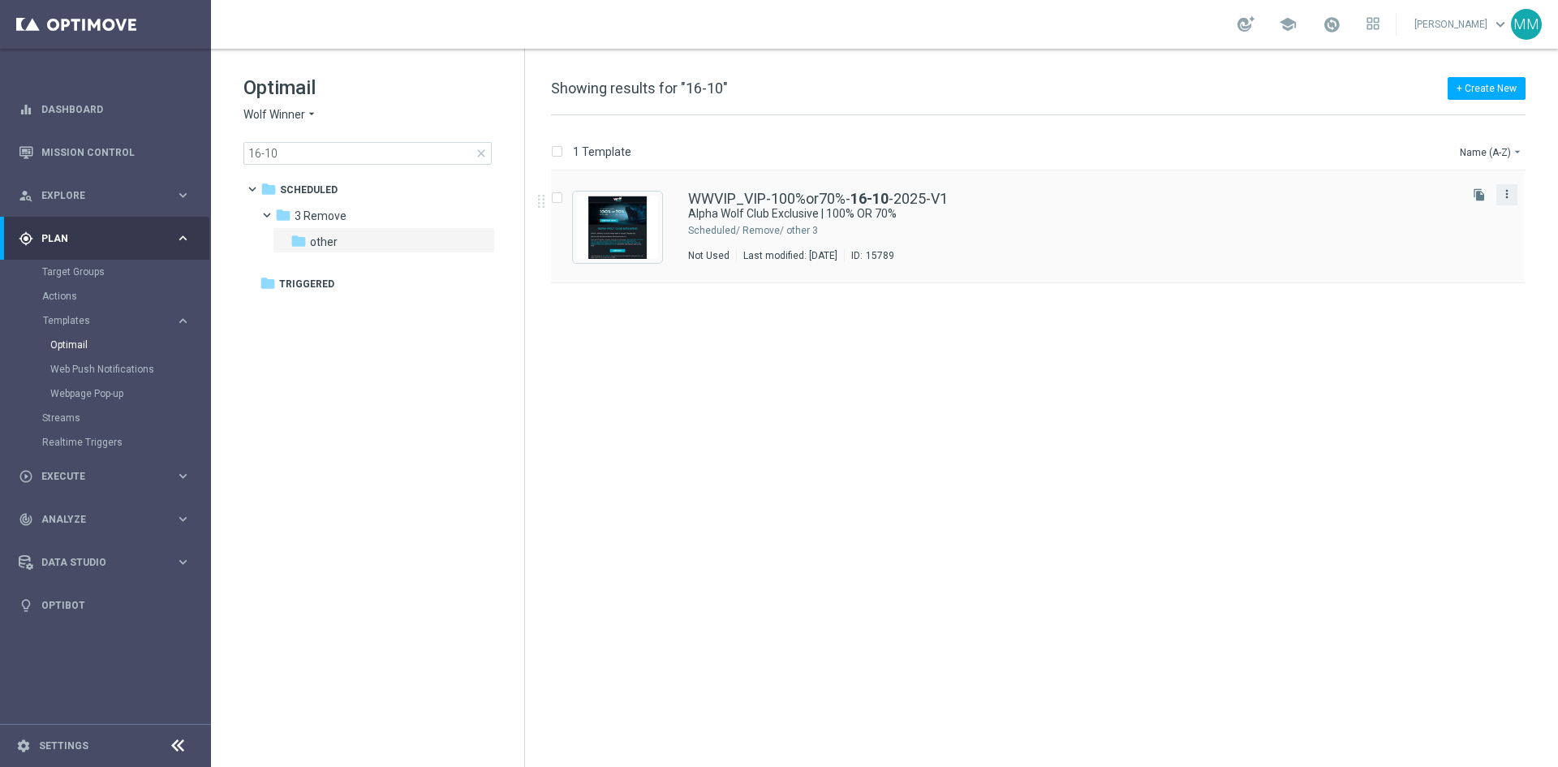
click at [1506, 193] on icon "more_vert" at bounding box center [1506, 193] width 13 height 13
click at [486, 152] on span "close" at bounding box center [481, 153] width 13 height 13
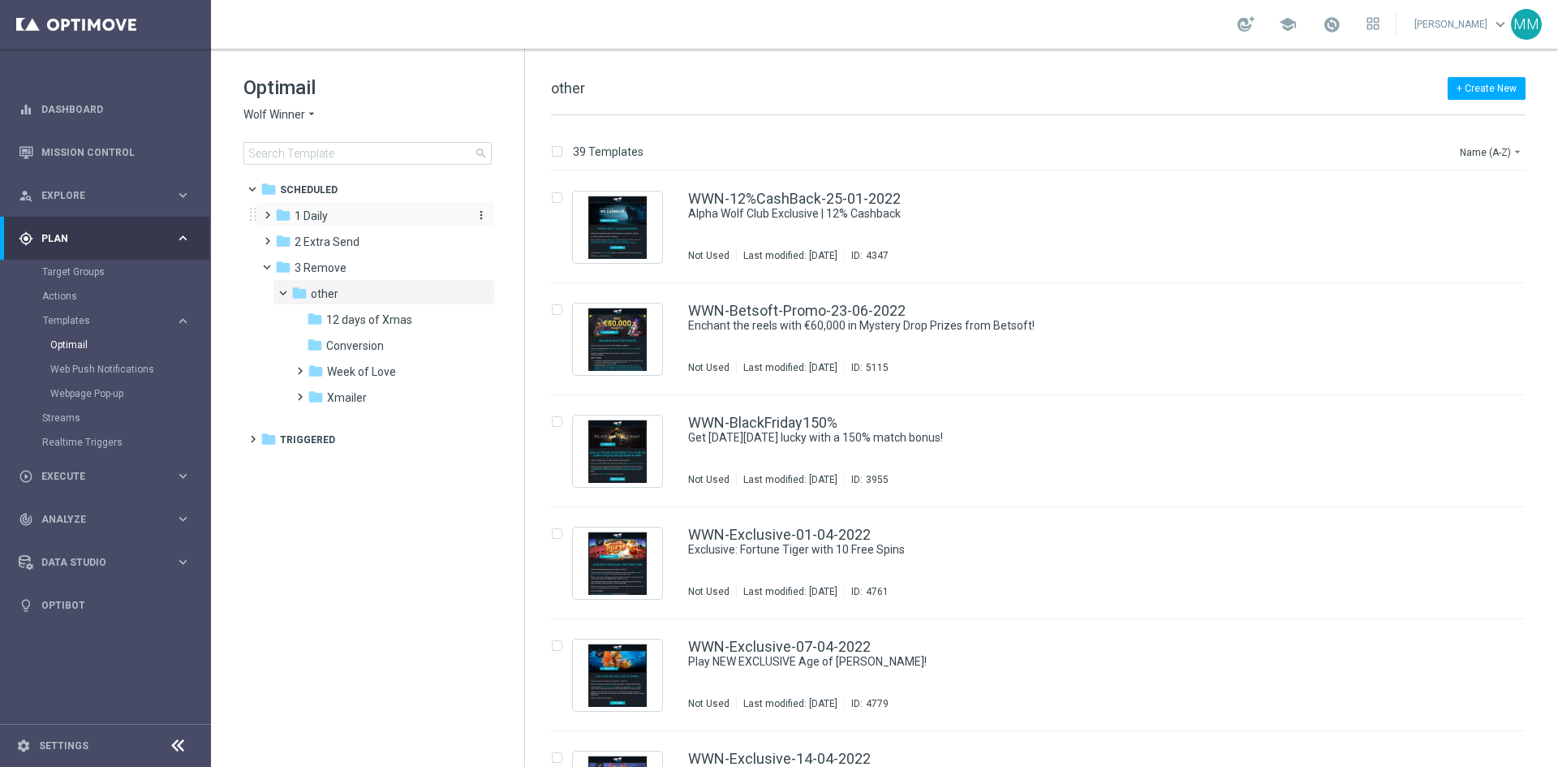
click at [363, 219] on div "folder 1 Daily" at bounding box center [368, 216] width 187 height 19
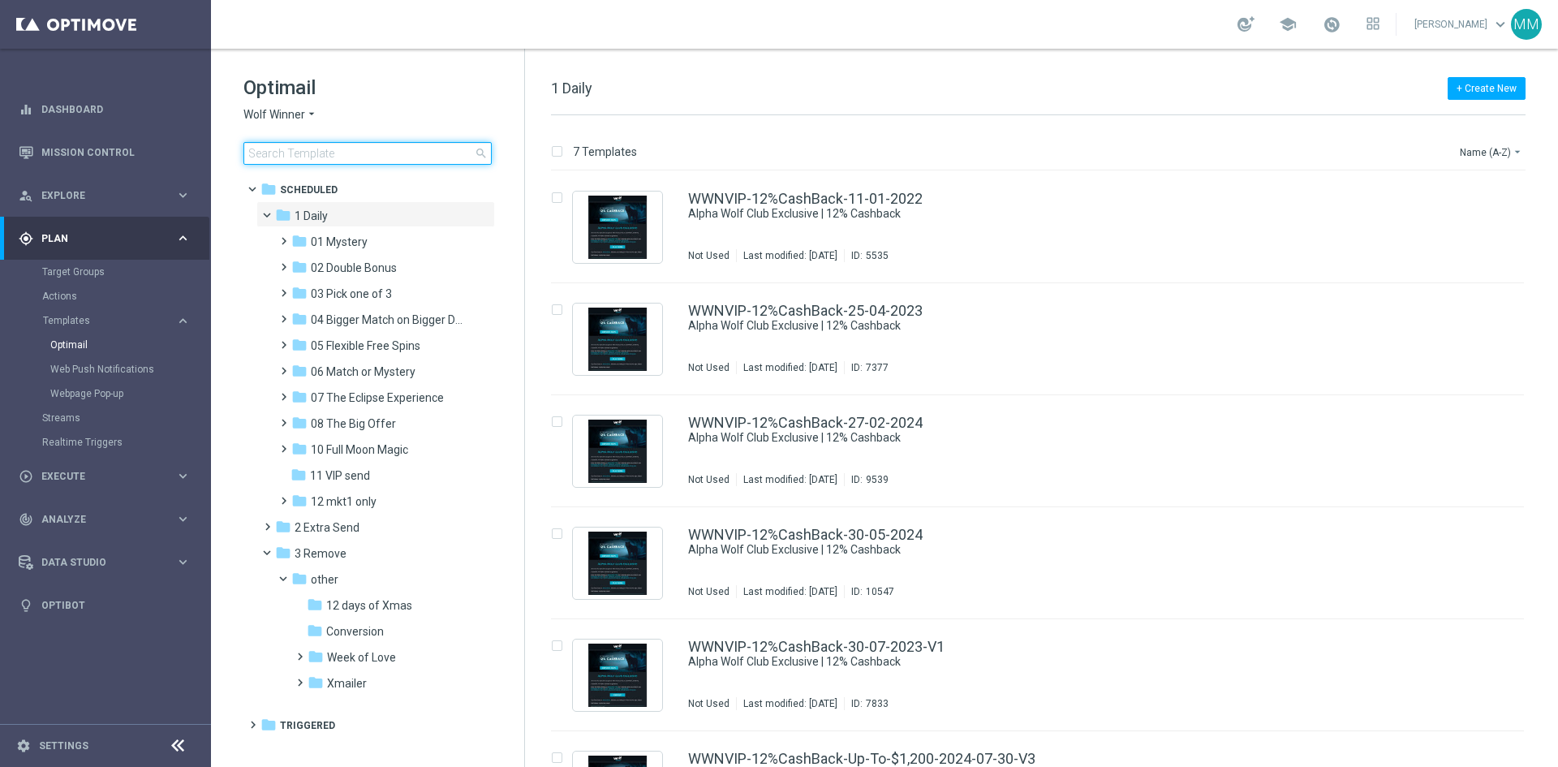
click at [354, 147] on input at bounding box center [367, 153] width 248 height 23
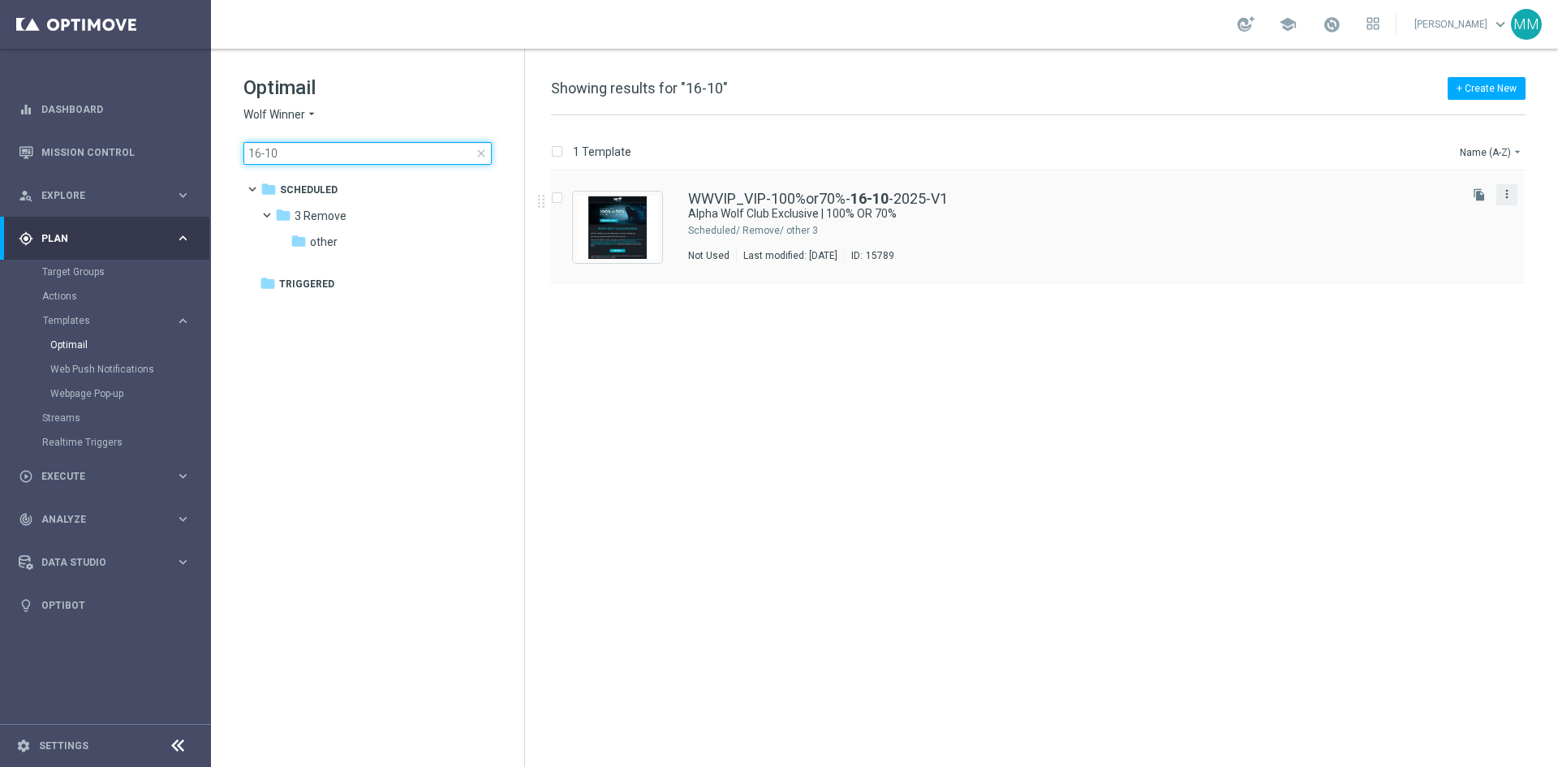
type input "16-10"
click at [1510, 196] on icon "more_vert" at bounding box center [1506, 193] width 13 height 13
click at [1428, 217] on div "Move" at bounding box center [1442, 211] width 98 height 11
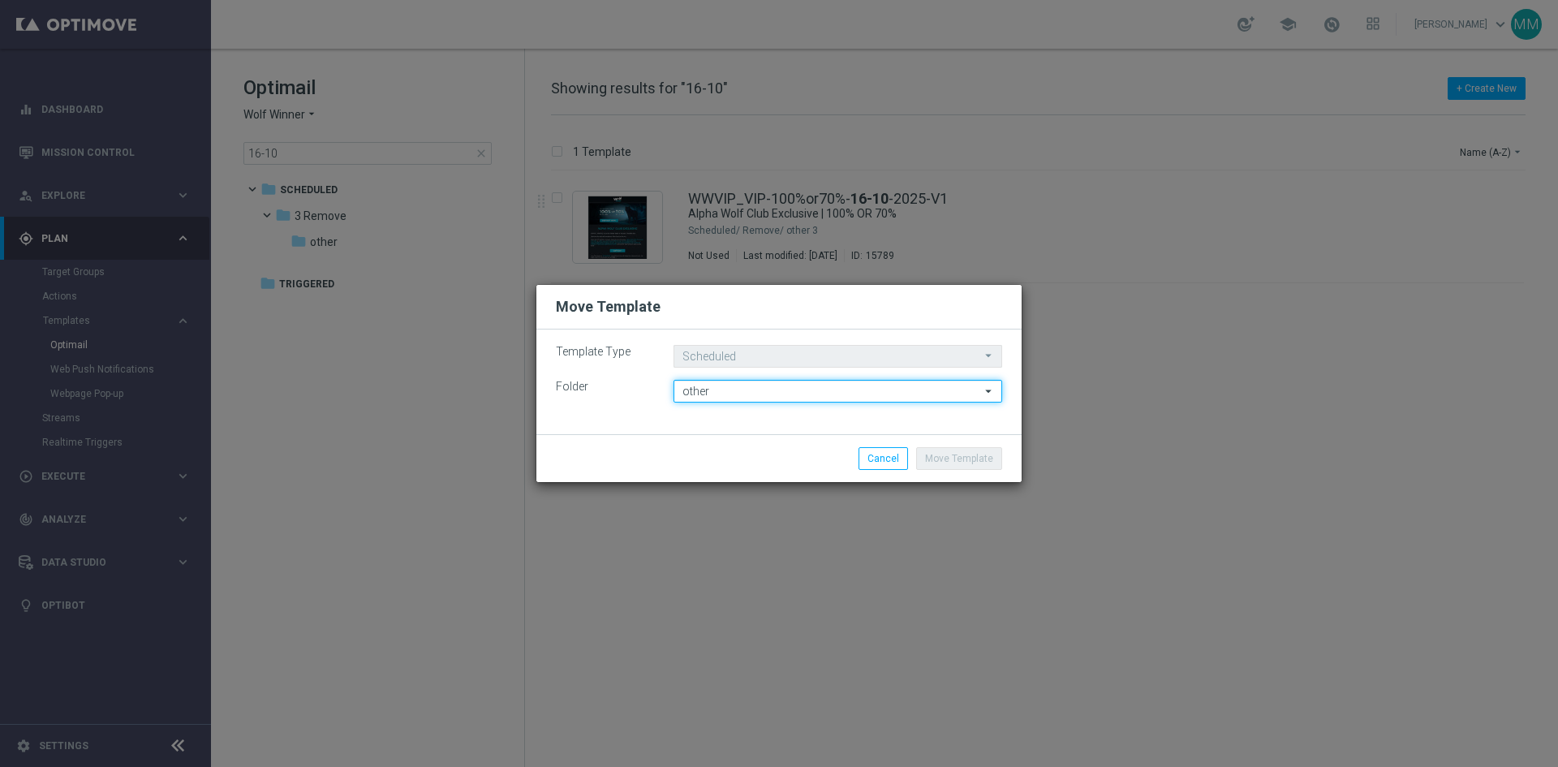
click at [742, 385] on input "other" at bounding box center [837, 391] width 329 height 23
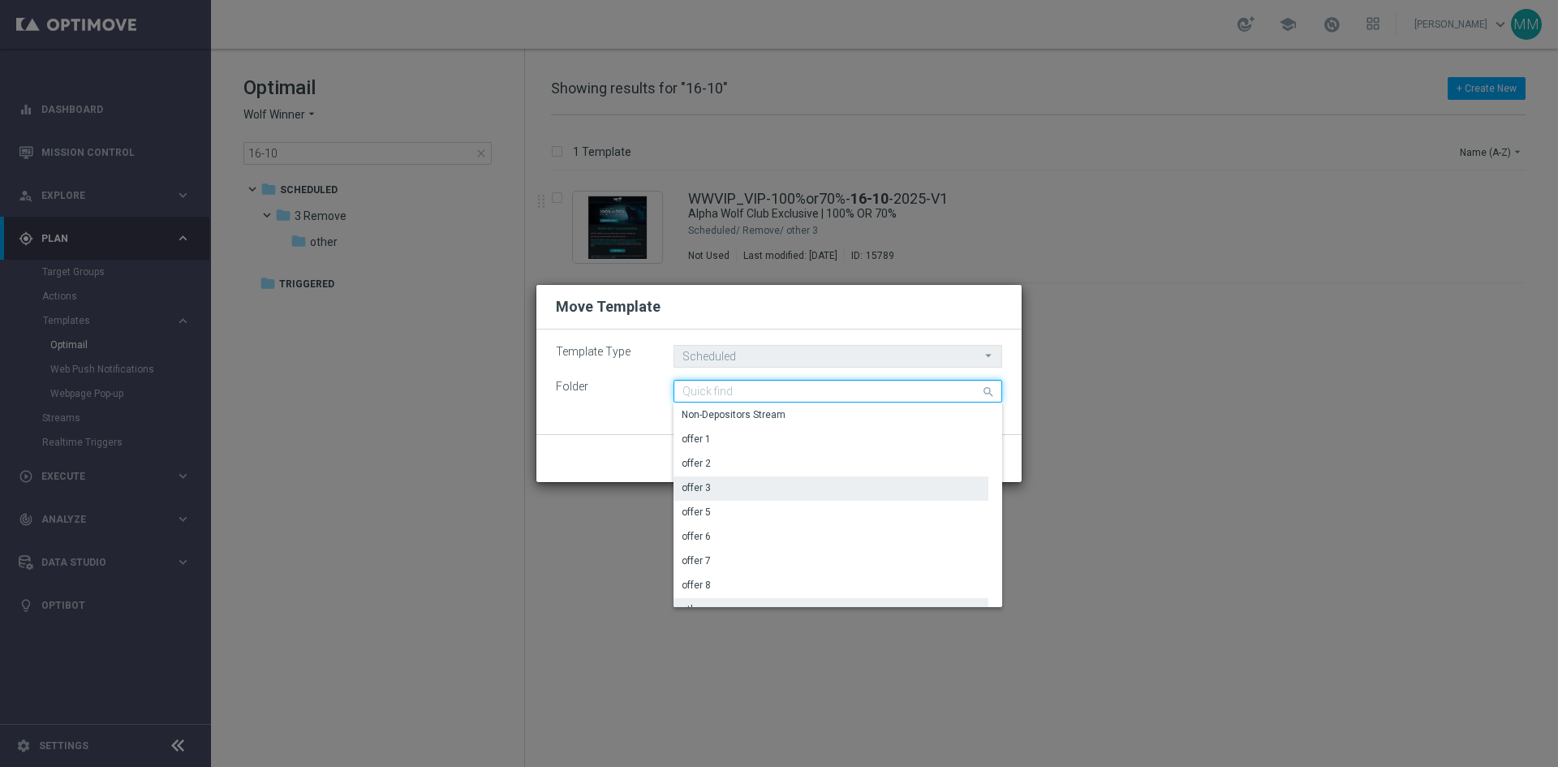
scroll to position [1541, 0]
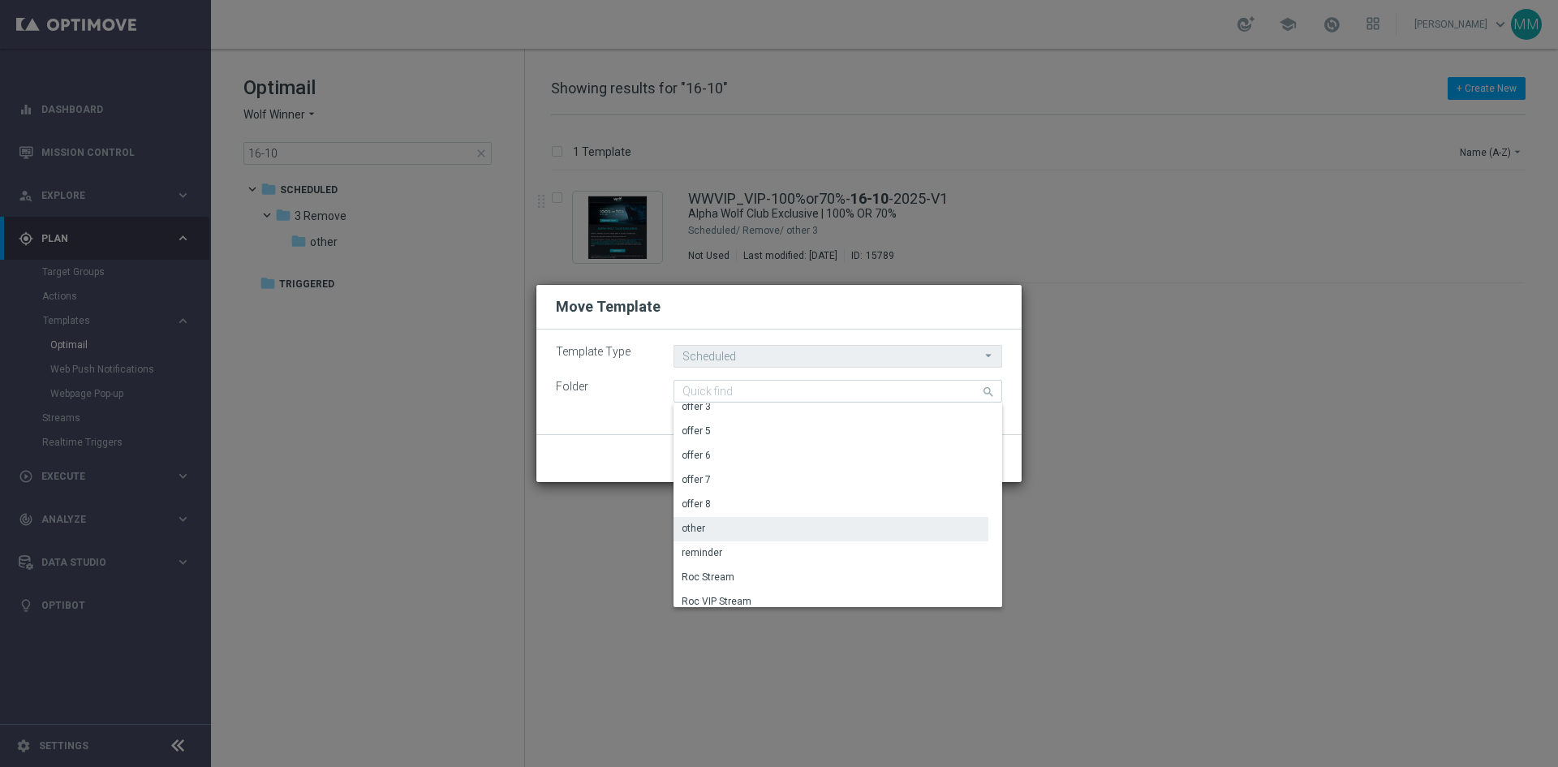
click at [1082, 451] on modal-container "Move Template Template Type Scheduled Scheduled arrow_drop_down Drag here to se…" at bounding box center [779, 383] width 1558 height 767
type input "other"
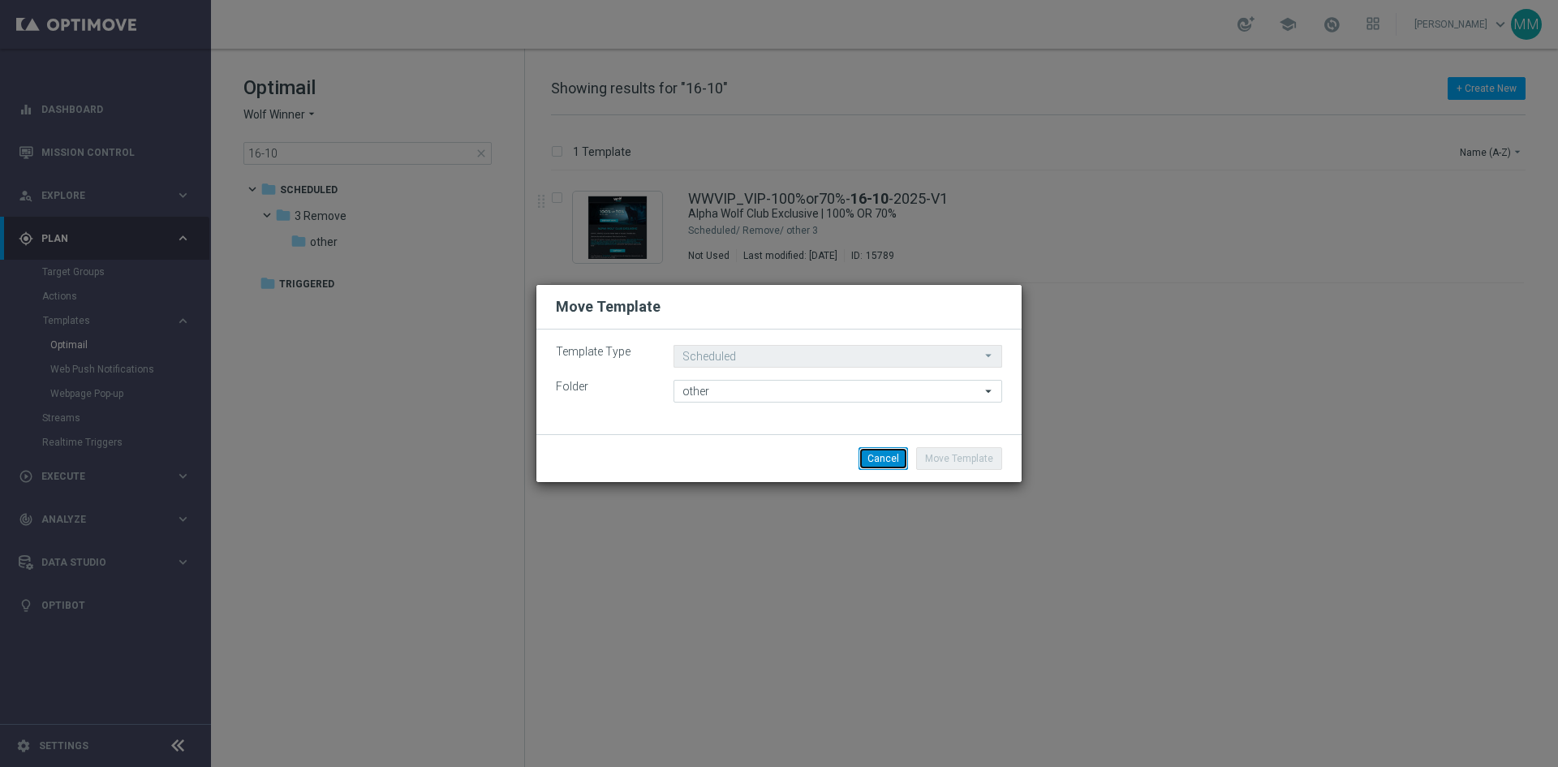
click at [867, 455] on button "Cancel" at bounding box center [882, 458] width 49 height 23
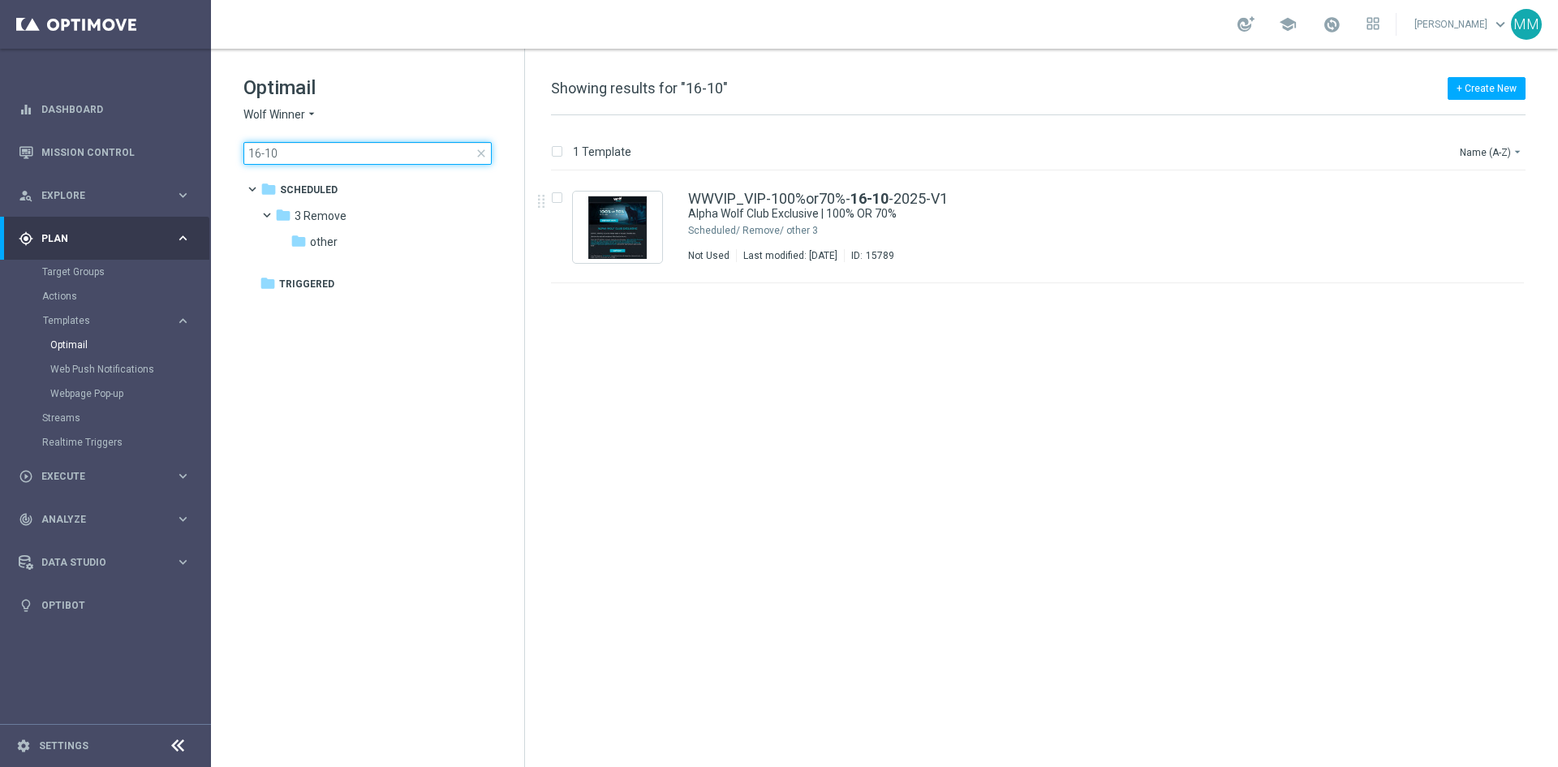
click at [305, 148] on input "16-10" at bounding box center [367, 153] width 248 height 23
click at [481, 156] on span "close" at bounding box center [481, 153] width 13 height 13
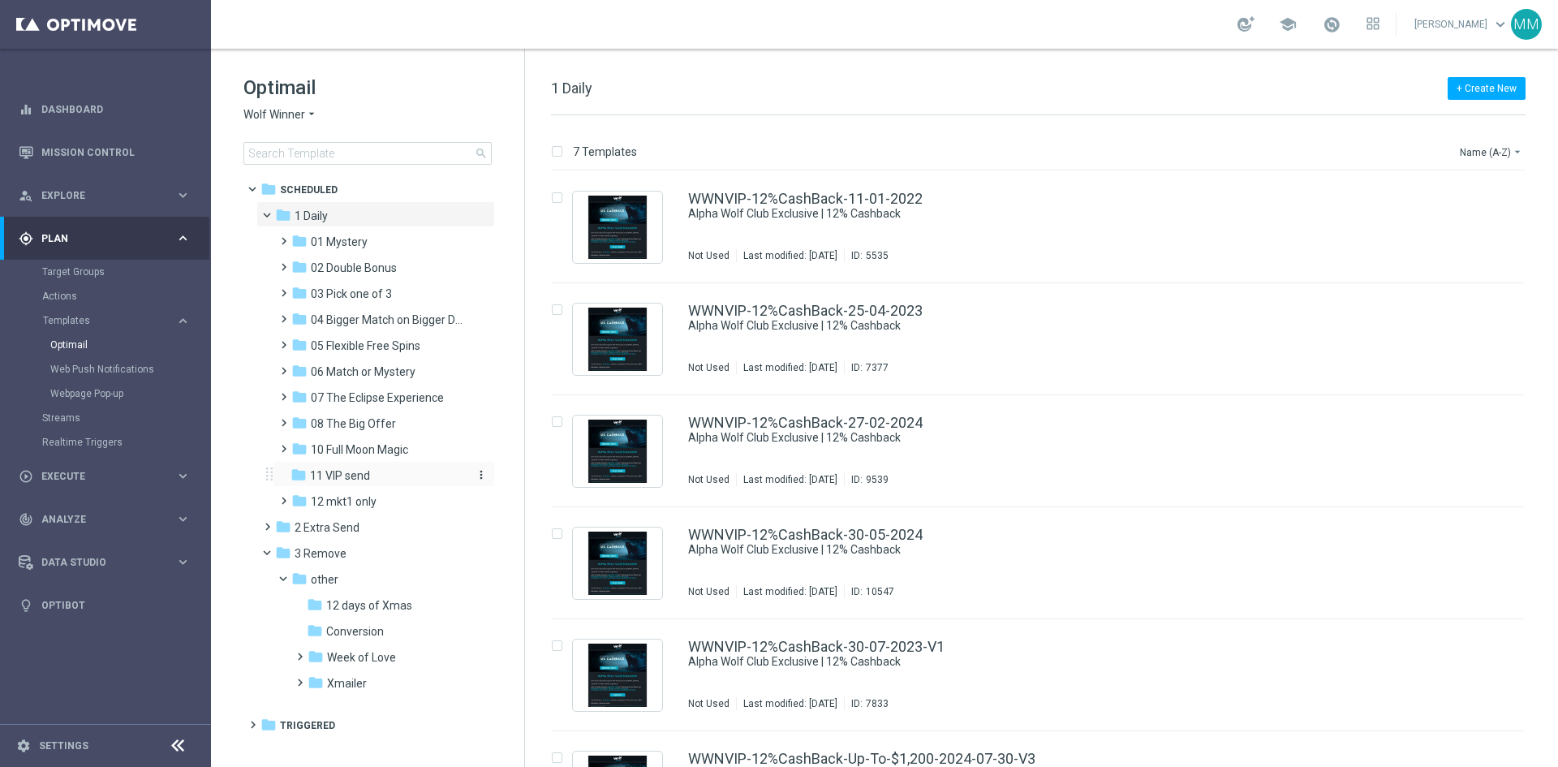
click at [380, 475] on div "folder 11 VIP send" at bounding box center [376, 475] width 173 height 19
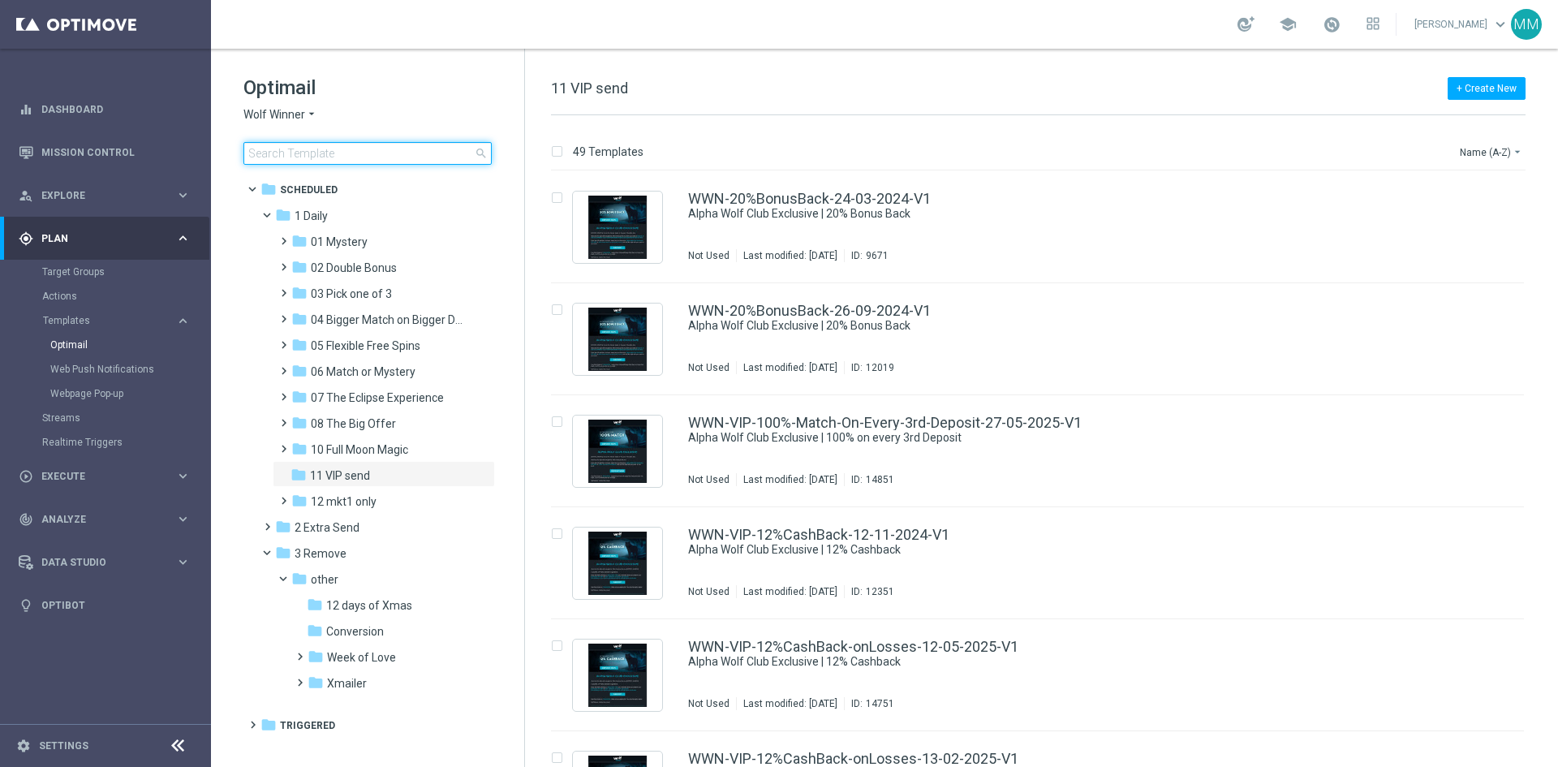
click at [311, 153] on input at bounding box center [367, 153] width 248 height 23
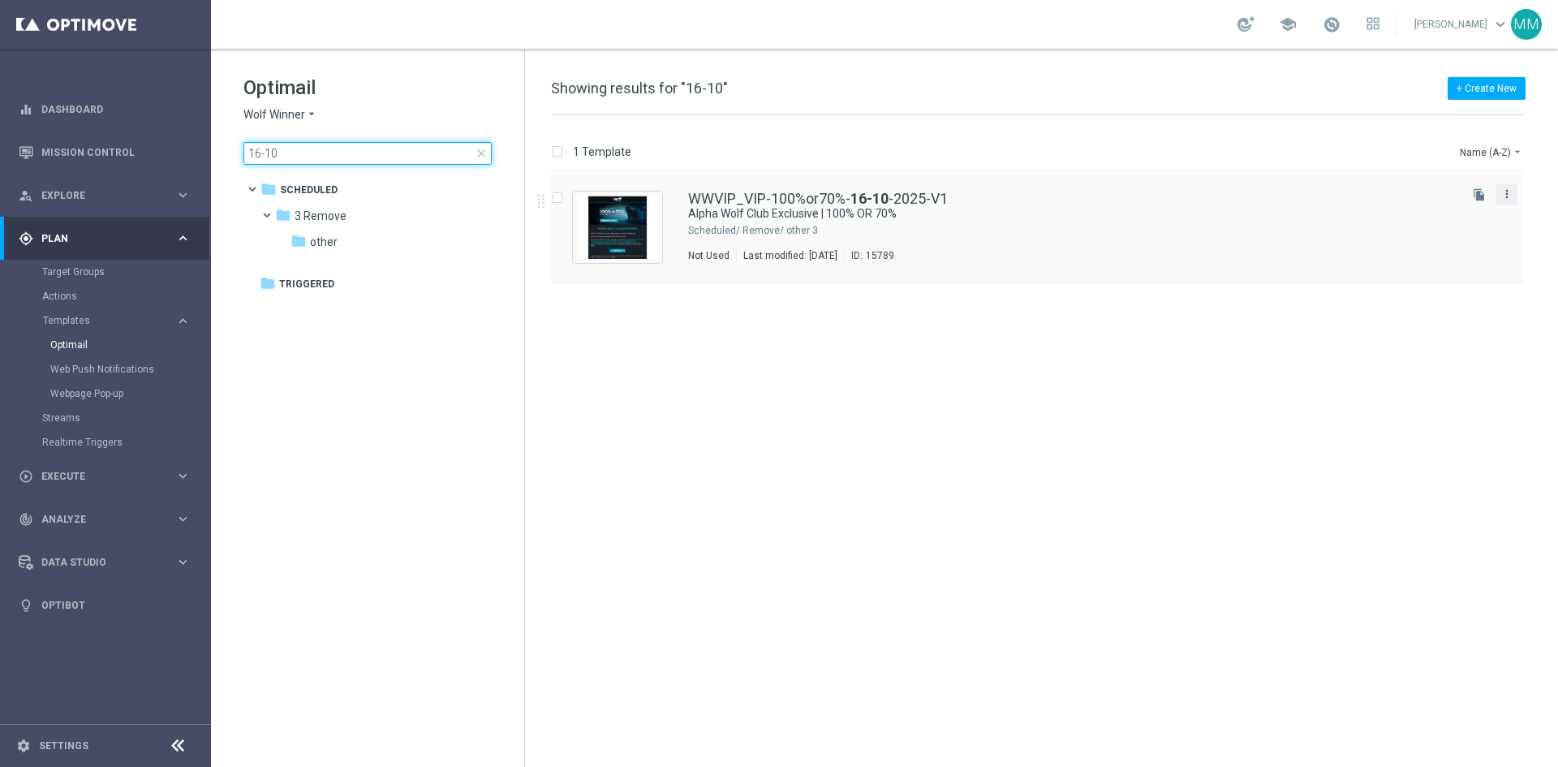
type input "16-10"
click at [1511, 197] on icon "more_vert" at bounding box center [1506, 193] width 13 height 13
click at [1470, 208] on div "Move" at bounding box center [1442, 211] width 98 height 11
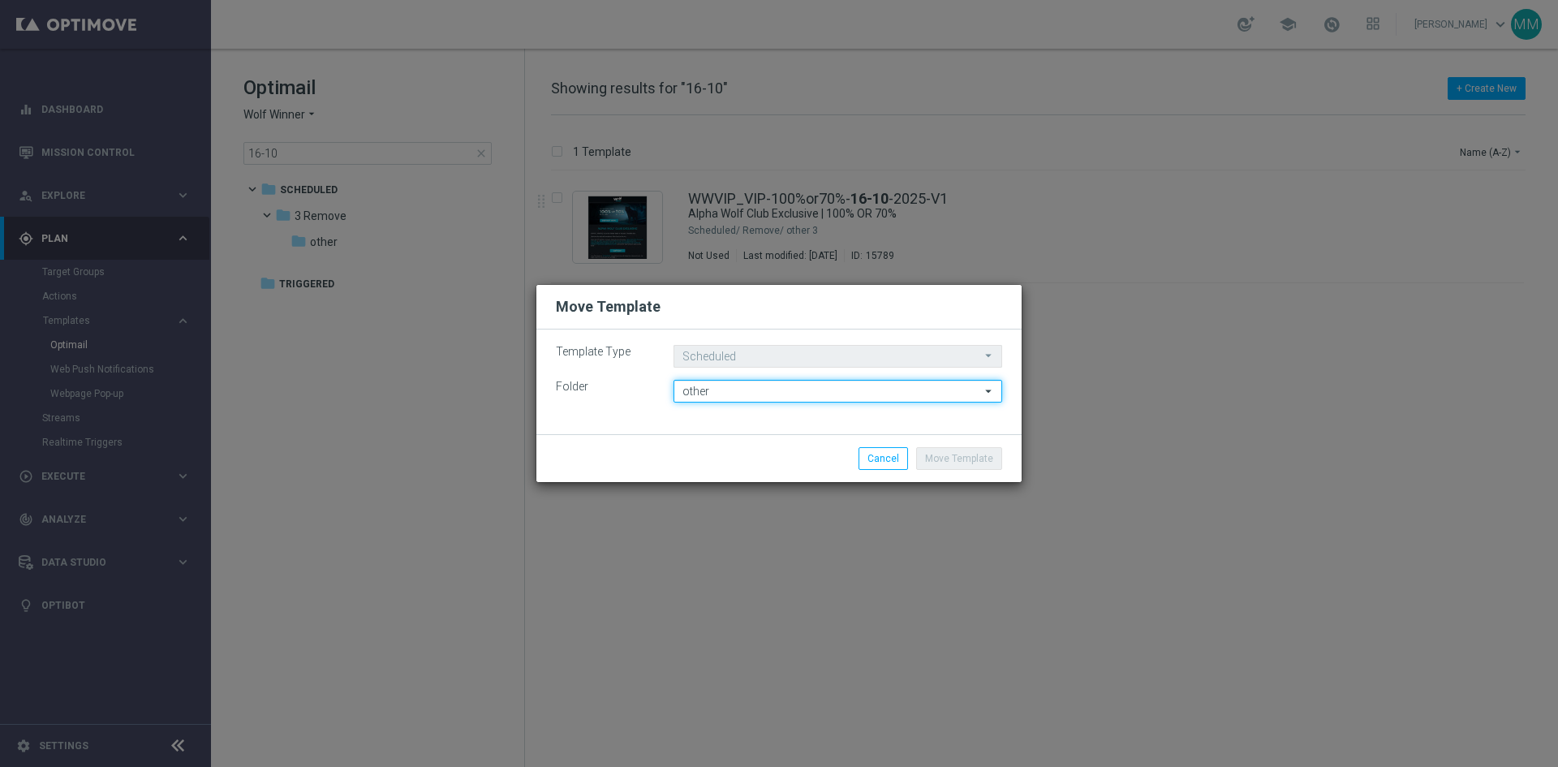
click at [723, 391] on input "other" at bounding box center [837, 391] width 329 height 23
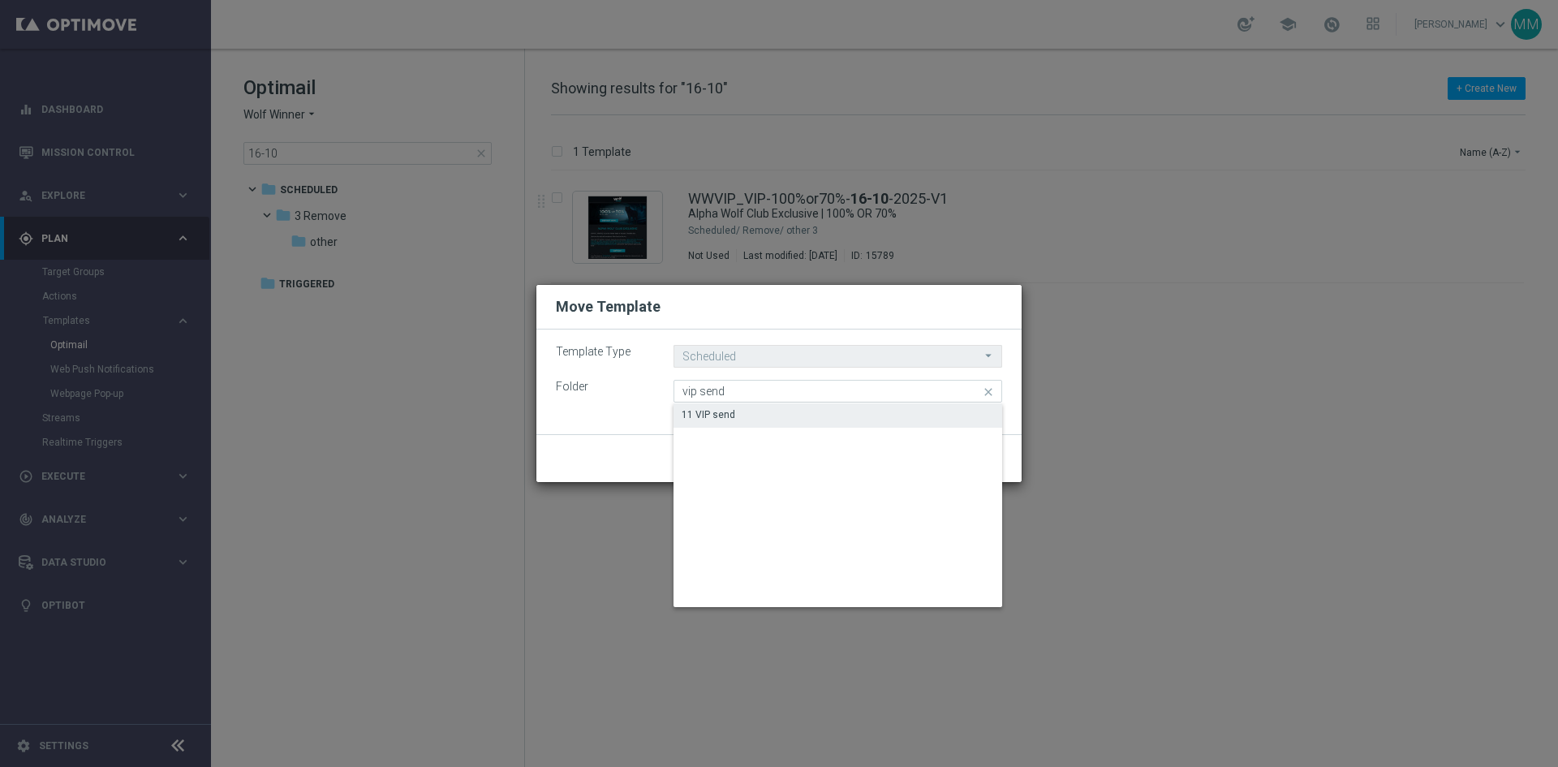
click at [743, 415] on div "11 VIP send" at bounding box center [837, 414] width 329 height 23
type input "11 VIP send"
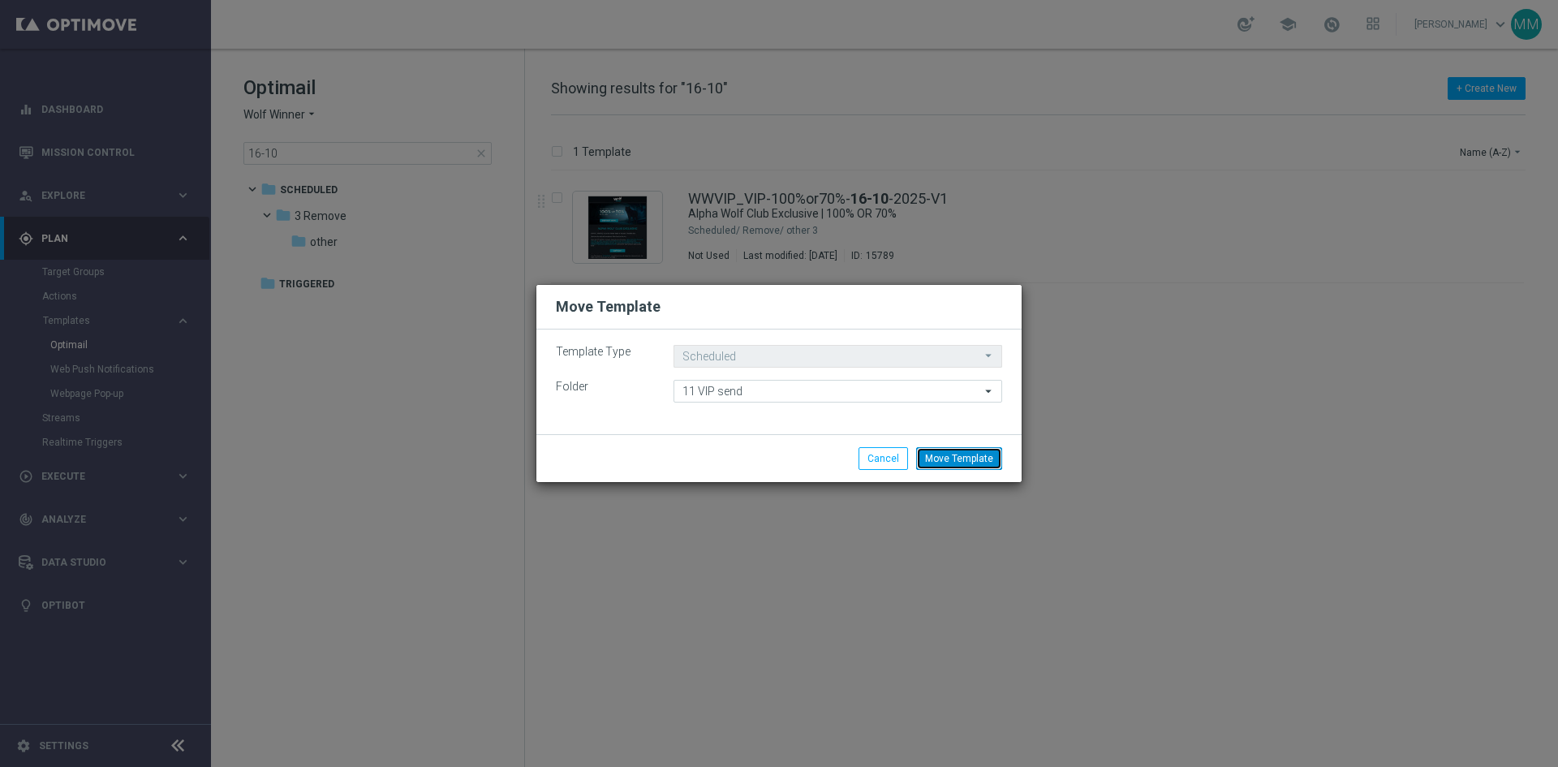
drag, startPoint x: 959, startPoint y: 453, endPoint x: 952, endPoint y: 462, distance: 11.0
click at [960, 453] on button "Move Template" at bounding box center [959, 458] width 86 height 23
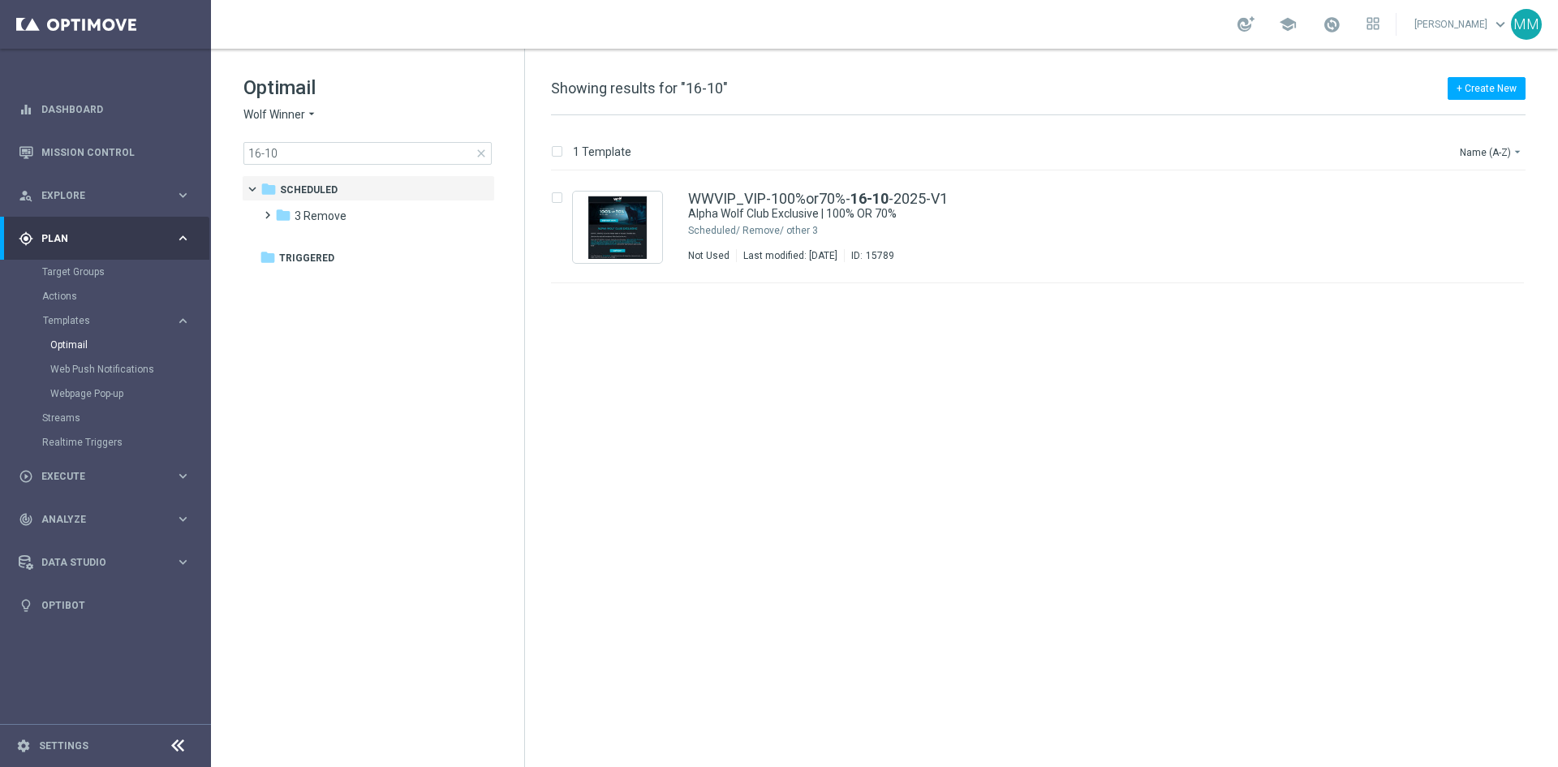
click at [276, 118] on span "Wolf Winner" at bounding box center [274, 114] width 62 height 15
click at [0, 0] on span "Jackpot [PERSON_NAME]" at bounding box center [0, 0] width 0 height 0
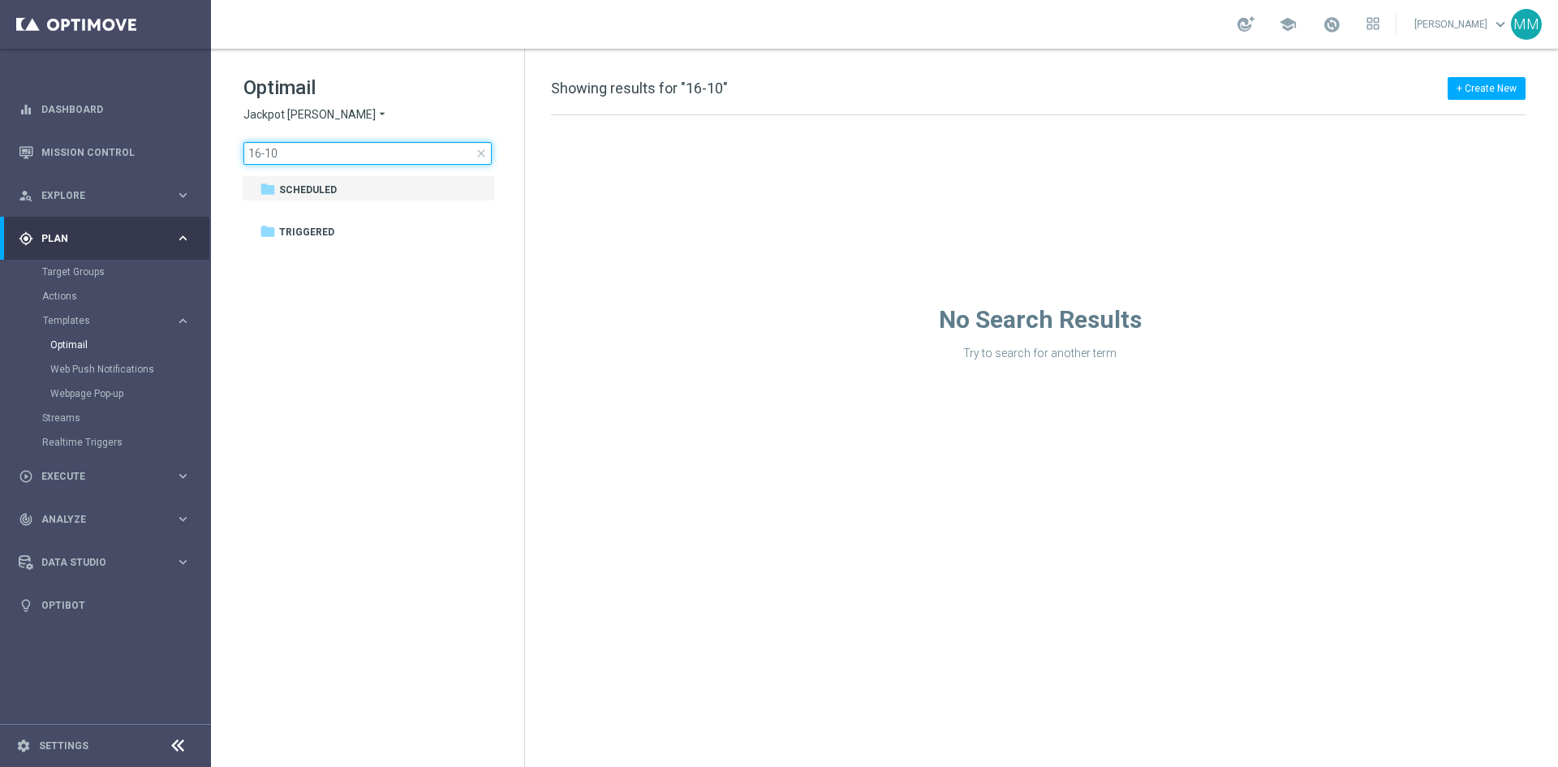
click at [309, 153] on input "16-10" at bounding box center [367, 153] width 248 height 23
click at [283, 113] on span "Jackpot [PERSON_NAME]" at bounding box center [309, 114] width 132 height 15
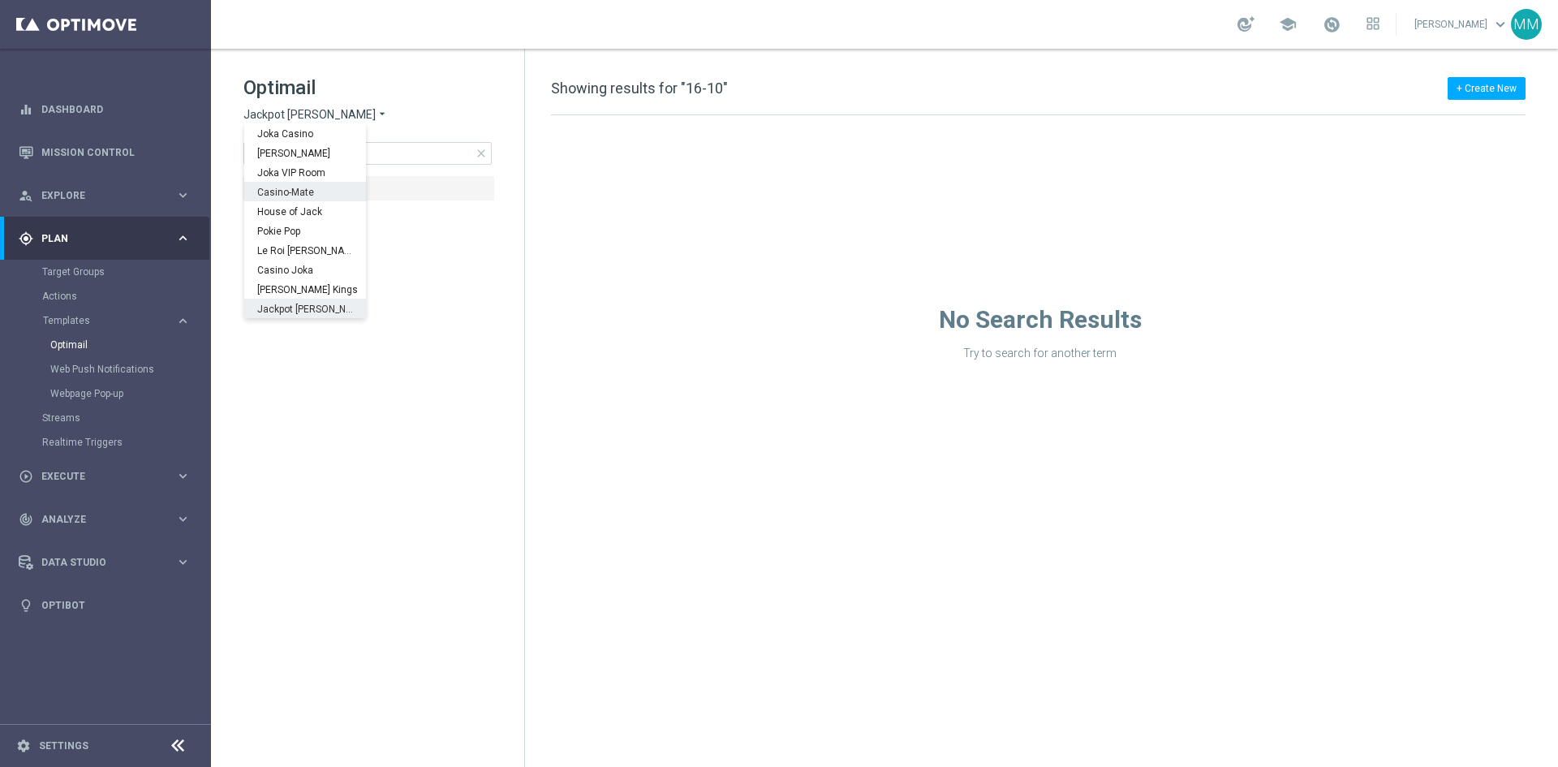
scroll to position [58, 0]
click at [379, 144] on input "16-10" at bounding box center [367, 153] width 248 height 23
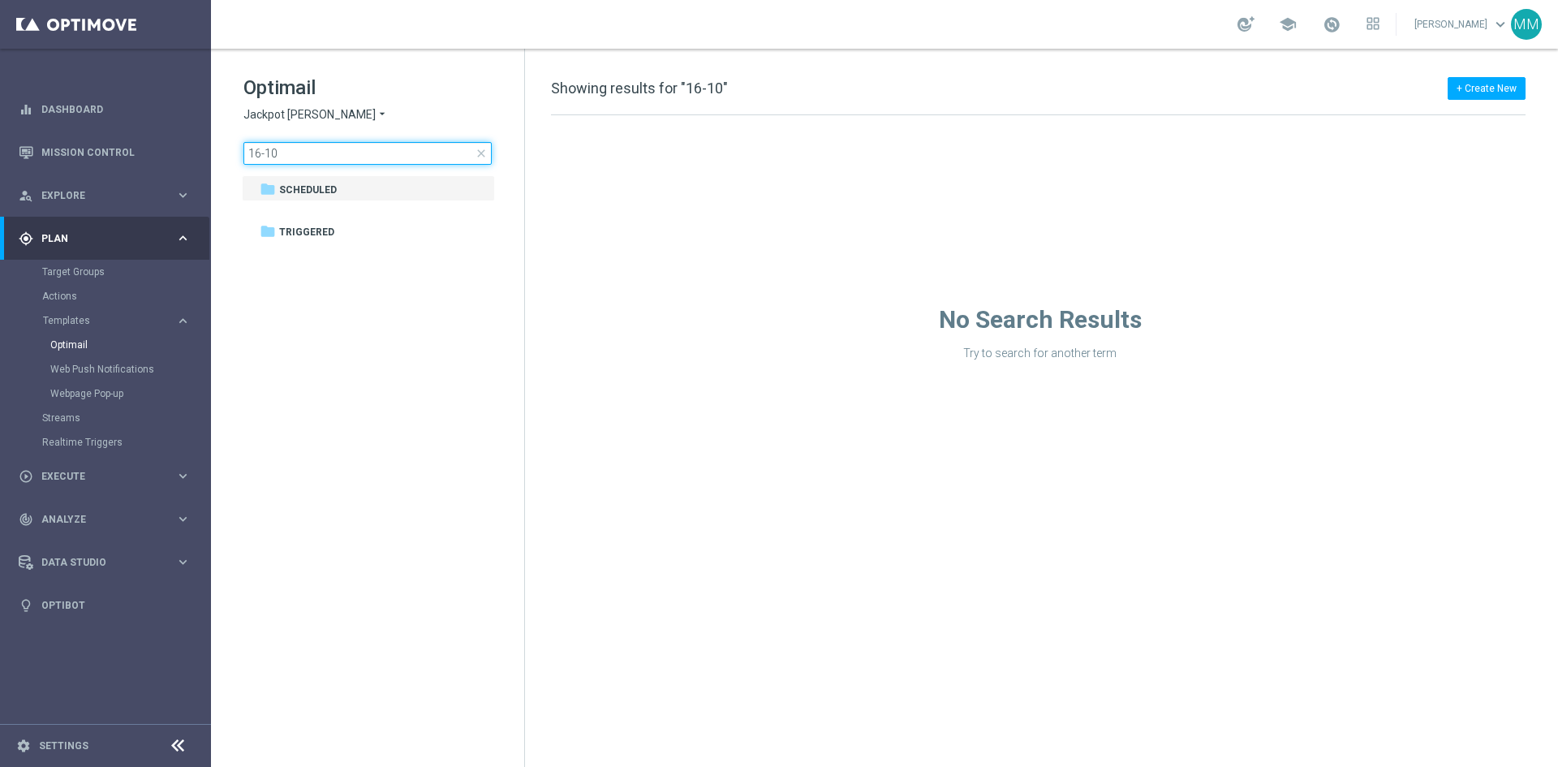
click at [303, 157] on input "16-10" at bounding box center [367, 153] width 248 height 23
type input "[DATE]-V1"
click at [302, 184] on span "Scheduled" at bounding box center [308, 190] width 58 height 15
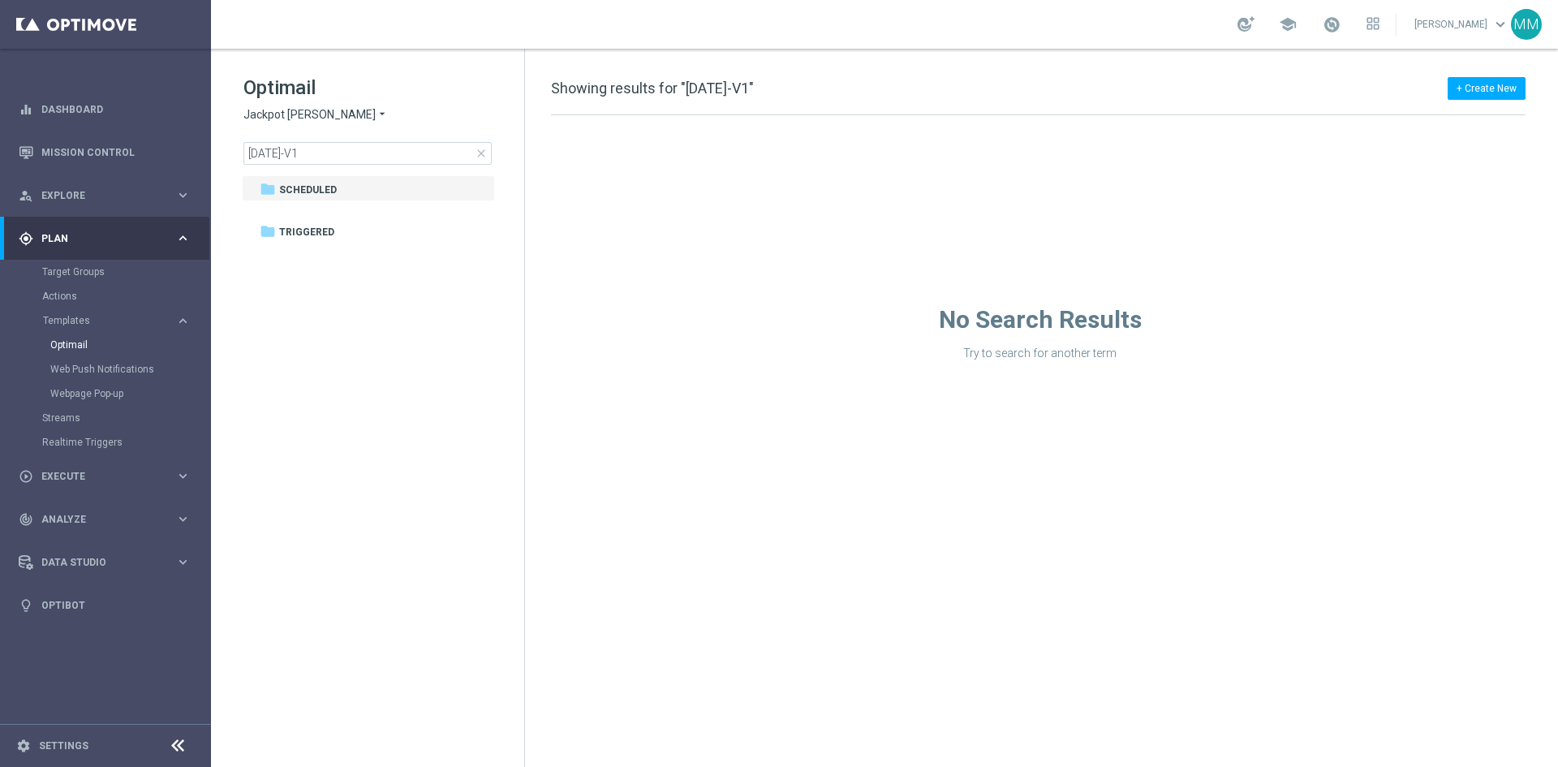
click at [376, 118] on icon "arrow_drop_down" at bounding box center [382, 114] width 13 height 15
click at [307, 308] on div "Jackpot [PERSON_NAME]" at bounding box center [305, 308] width 122 height 19
click at [307, 308] on tree-viewport "folder Scheduled more_vert folder Triggered more_vert" at bounding box center [382, 469] width 281 height 588
click at [487, 157] on span "close" at bounding box center [481, 153] width 13 height 13
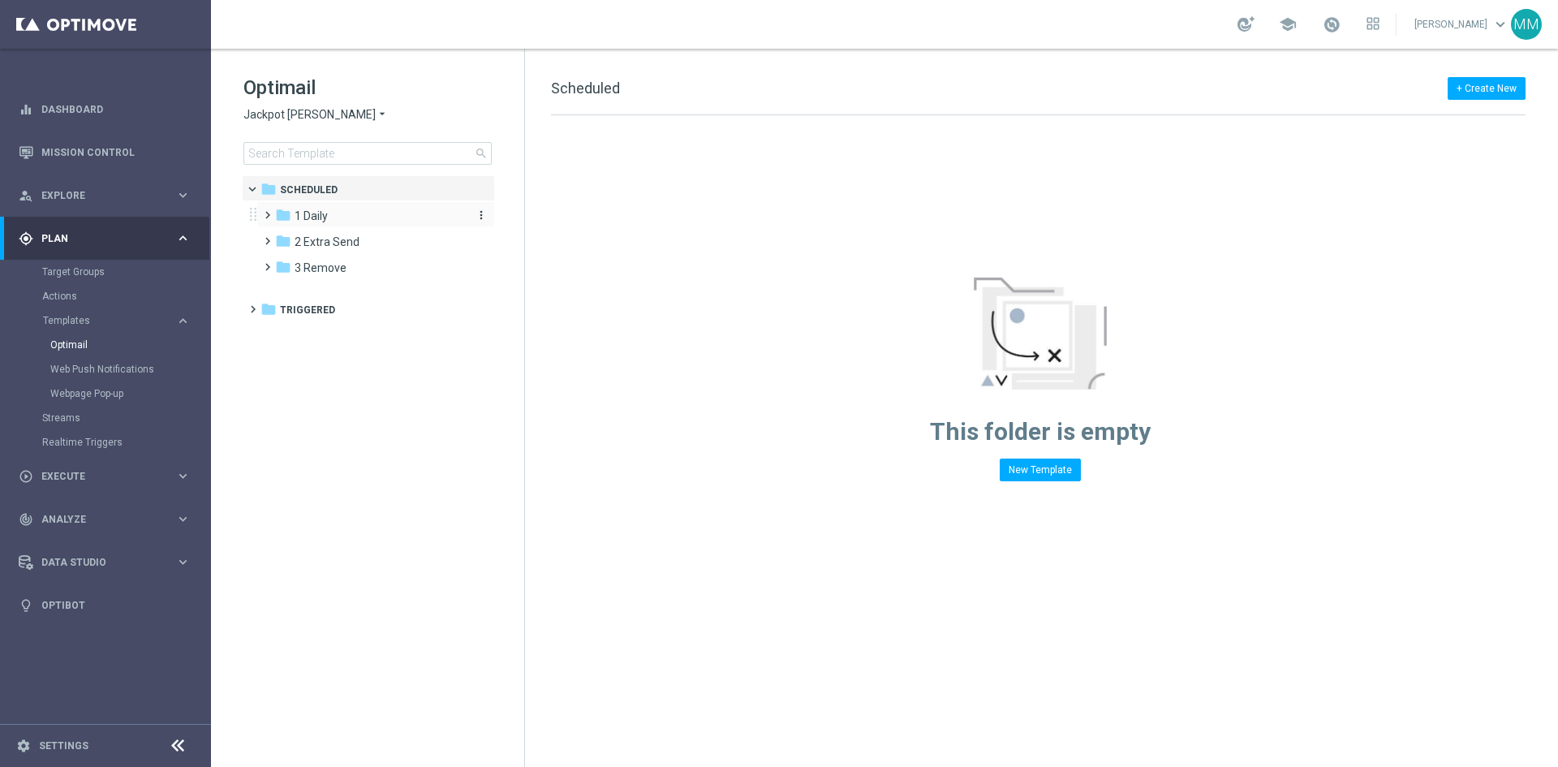
click at [333, 212] on div "folder 1 Daily" at bounding box center [368, 216] width 187 height 19
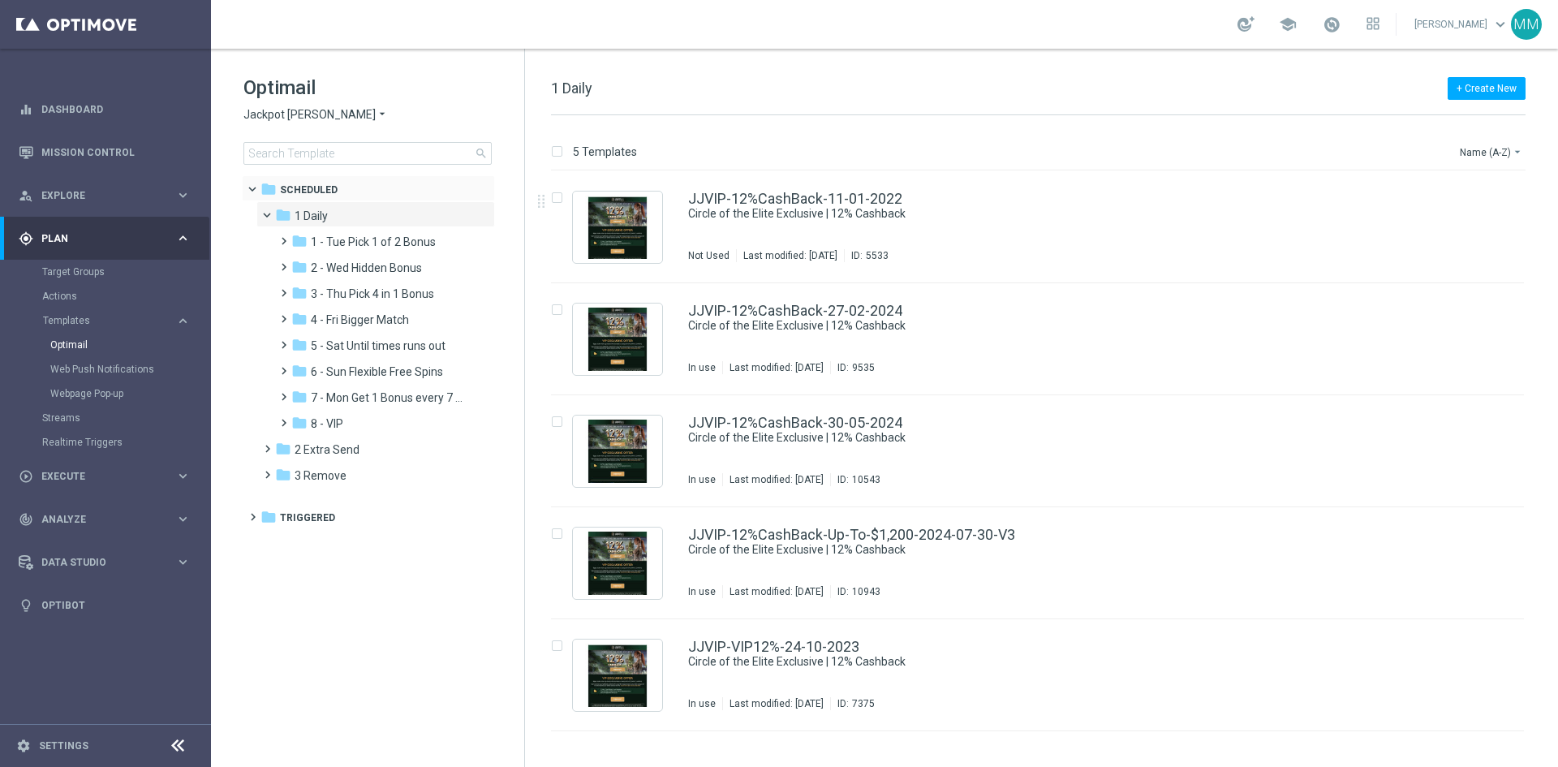
click at [333, 178] on div "folder Scheduled more_vert" at bounding box center [368, 188] width 253 height 26
click at [337, 187] on div "folder Scheduled" at bounding box center [359, 190] width 199 height 19
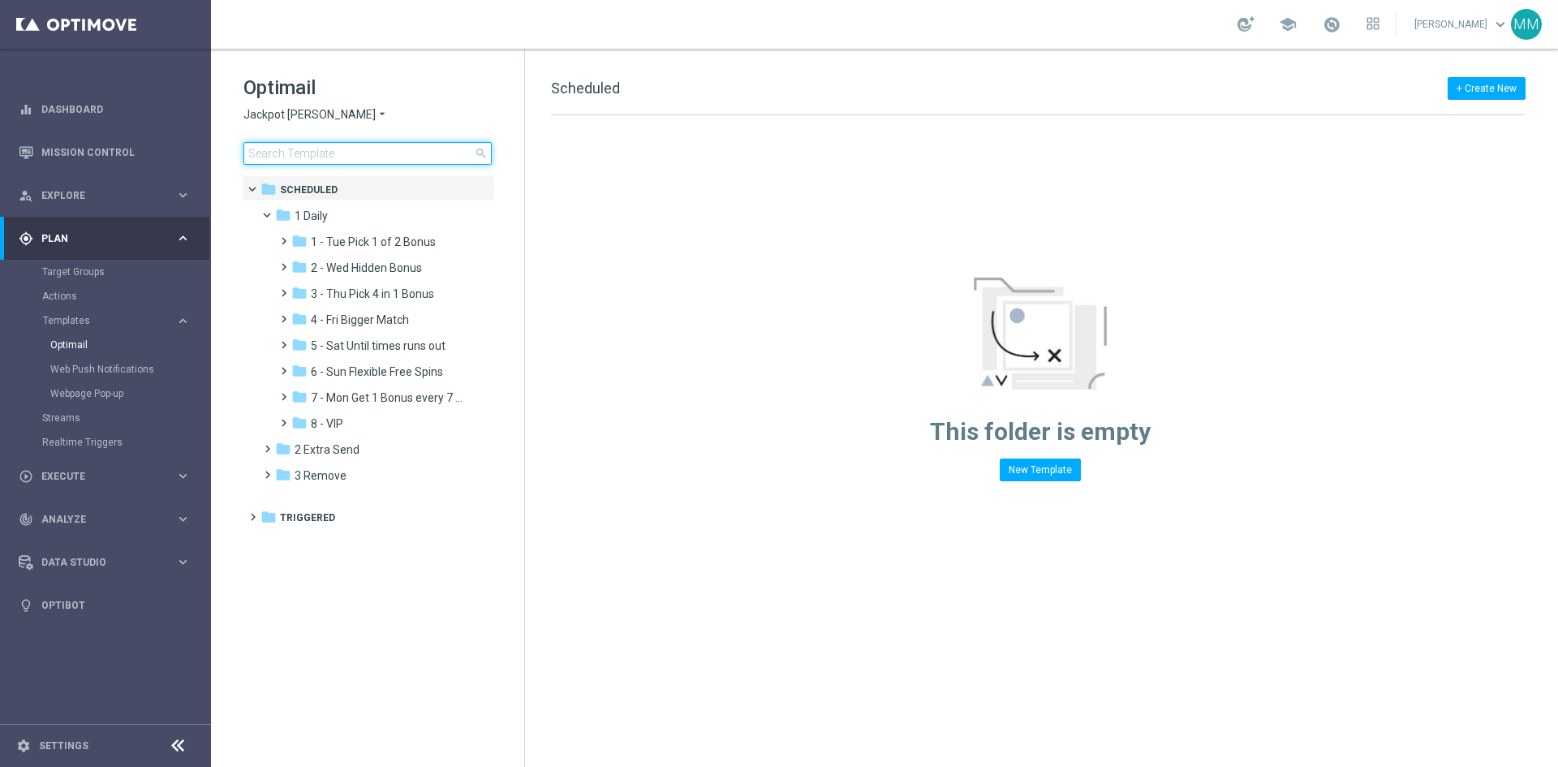
click at [333, 153] on input at bounding box center [367, 153] width 248 height 23
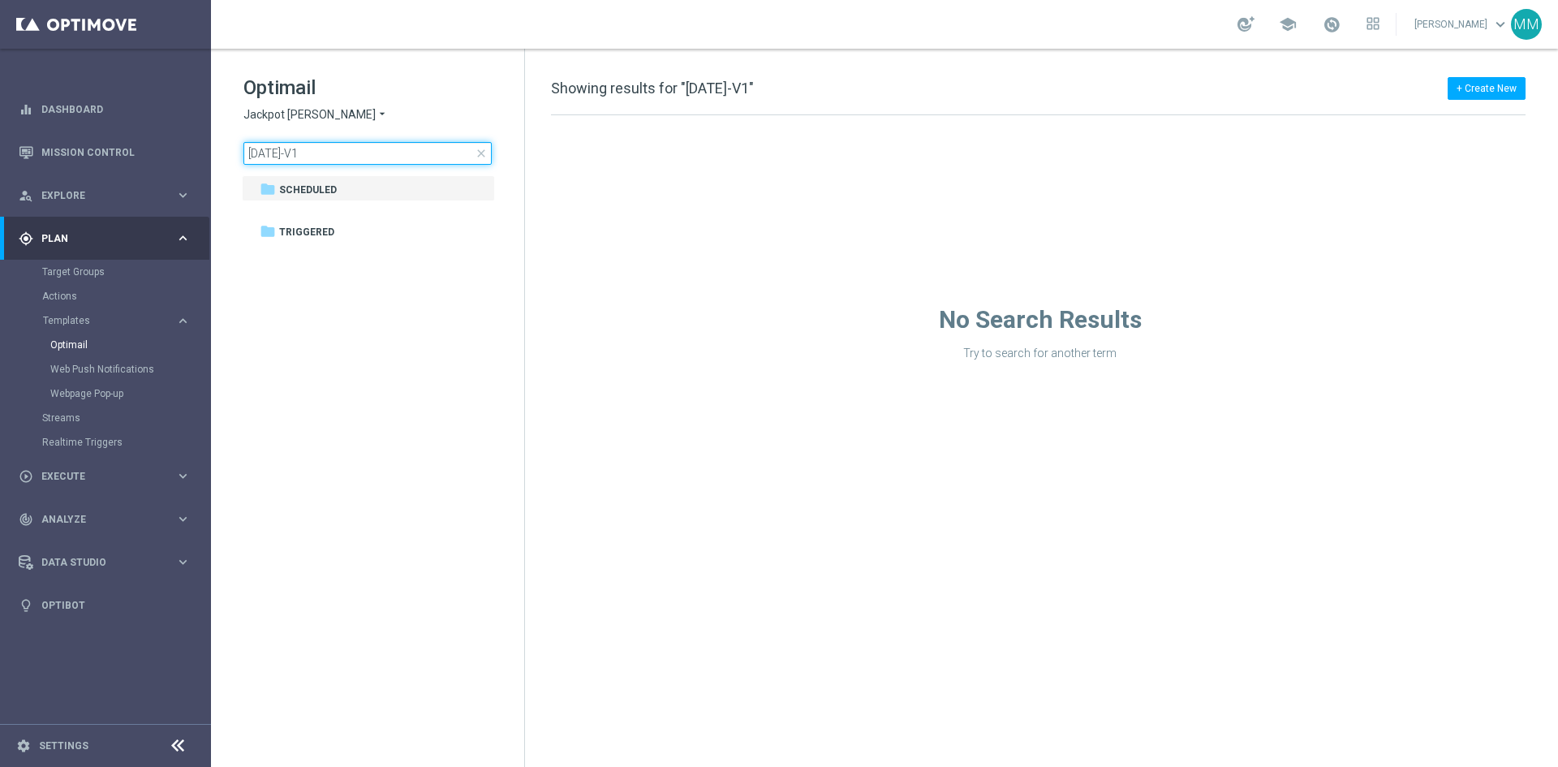
drag, startPoint x: 304, startPoint y: 153, endPoint x: 421, endPoint y: 145, distance: 117.0
click at [392, 148] on input "[DATE]-V1" at bounding box center [367, 153] width 248 height 23
type input "[DATE]"
click at [316, 238] on span "Triggered" at bounding box center [306, 232] width 55 height 15
click at [307, 184] on span "Scheduled" at bounding box center [308, 190] width 58 height 15
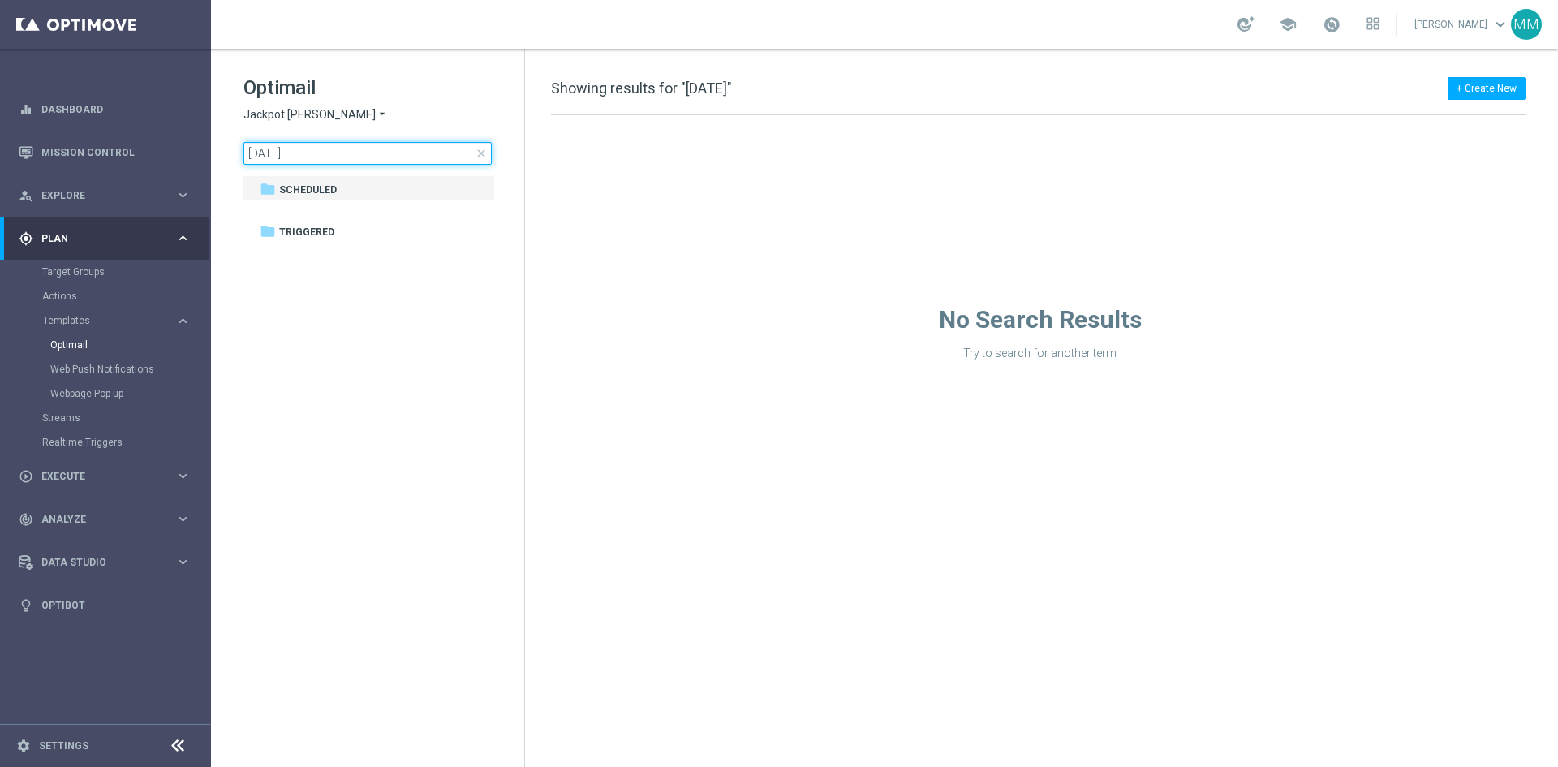
click at [339, 146] on input "[DATE]" at bounding box center [367, 153] width 248 height 23
click at [479, 148] on div "[DATE] close" at bounding box center [367, 153] width 248 height 23
click at [485, 151] on span "close" at bounding box center [481, 153] width 13 height 13
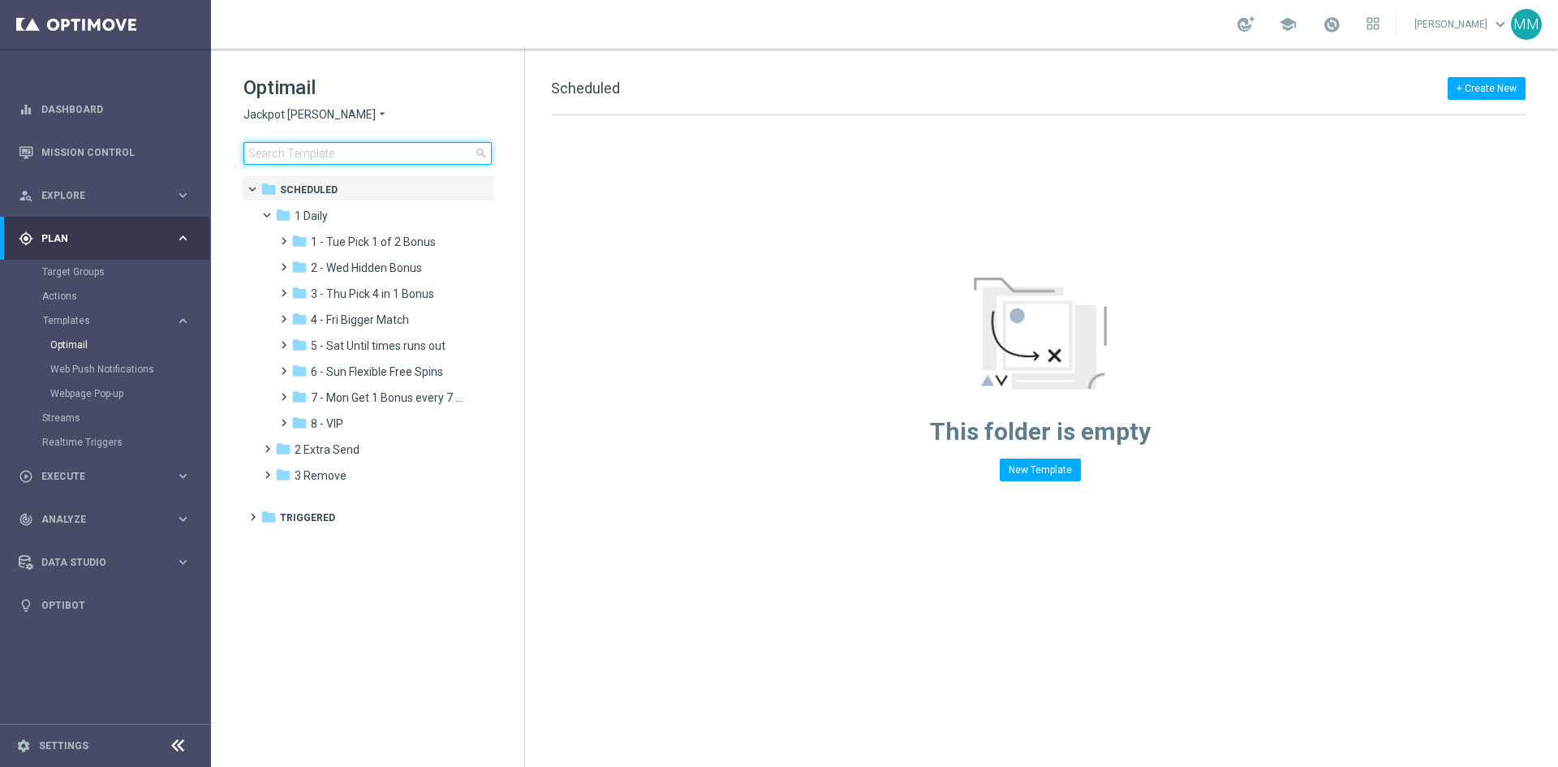
click at [341, 152] on input at bounding box center [367, 153] width 248 height 23
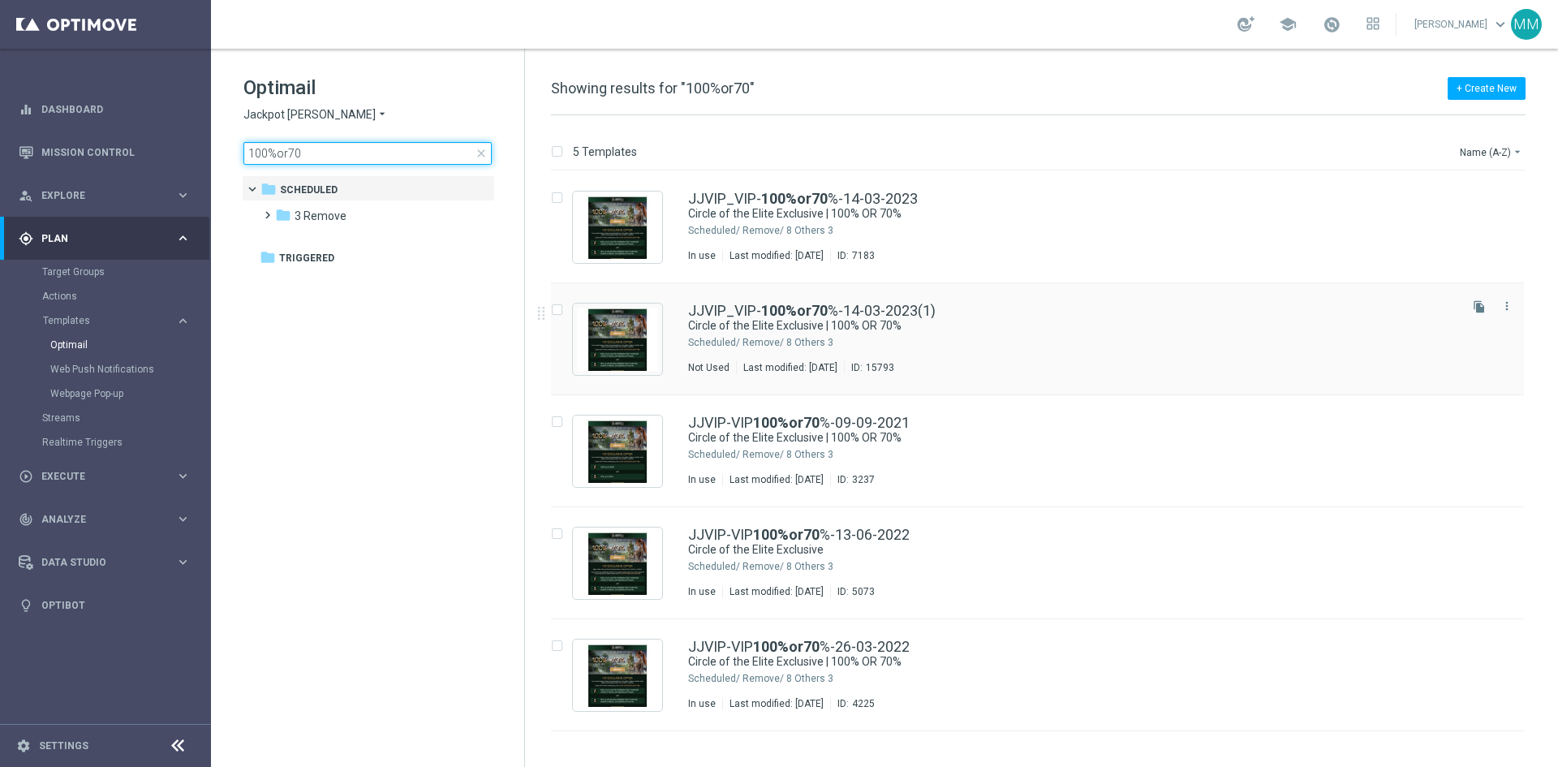
type input "100%or70"
click at [950, 339] on div "3 Remove/ 8 Others" at bounding box center [1098, 342] width 713 height 13
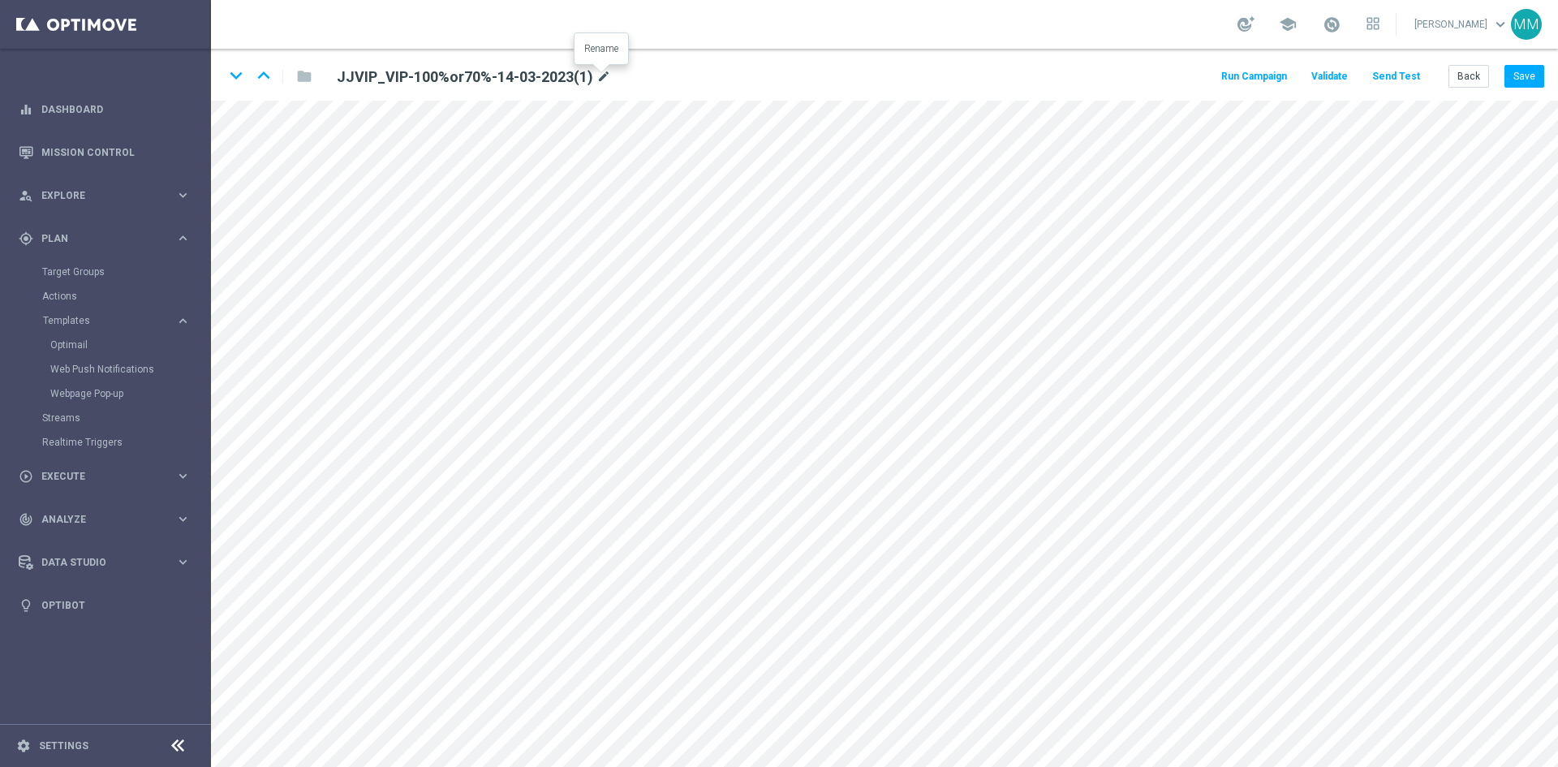
click at [600, 79] on icon "mode_edit" at bounding box center [603, 76] width 15 height 19
click at [459, 71] on input "JJVIP_VIP-100%or70%-14-03-2023(1)" at bounding box center [525, 76] width 402 height 23
click at [455, 76] on input "JJVIP_VIP-100%or70%-14-03-2023(1)" at bounding box center [525, 76] width 402 height 23
click at [464, 78] on input "JJVIP_VIP-100%or70%-16-03-2023(1)" at bounding box center [525, 76] width 402 height 23
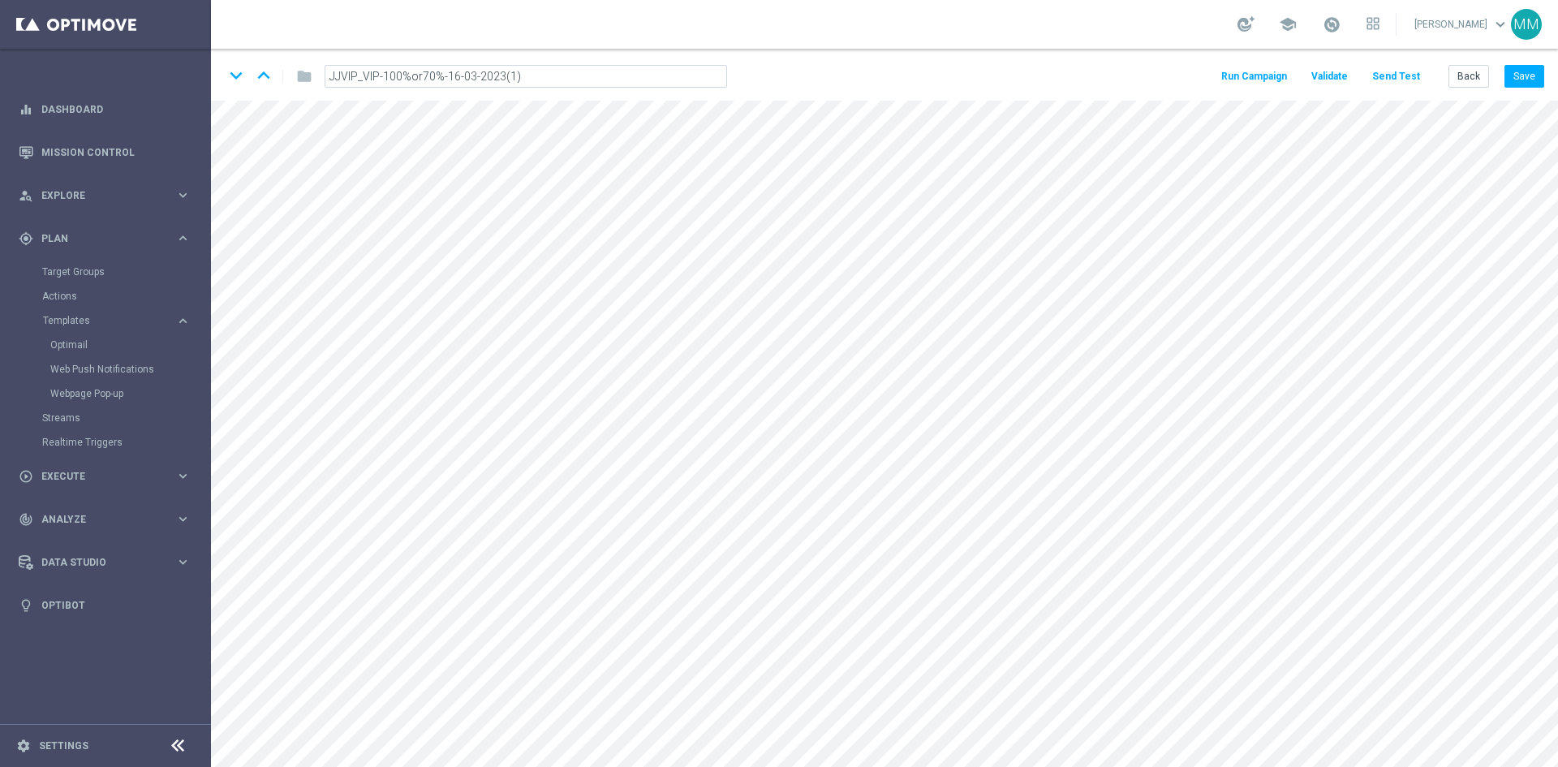
click at [464, 78] on input "JJVIP_VIP-100%or70%-16-03-2023(1)" at bounding box center [525, 76] width 402 height 23
drag, startPoint x: 496, startPoint y: 70, endPoint x: 530, endPoint y: 71, distance: 33.3
click at [530, 71] on input "JJVIP_VIP-100%or70%-16-10-2023(1)" at bounding box center [525, 76] width 402 height 23
click at [537, 77] on input "JJVIP_VIP-100%or70%-16-10-2025" at bounding box center [525, 76] width 402 height 23
click at [564, 75] on input "JJVIP_VIP-100%or70%-16-10-2025" at bounding box center [525, 76] width 402 height 23
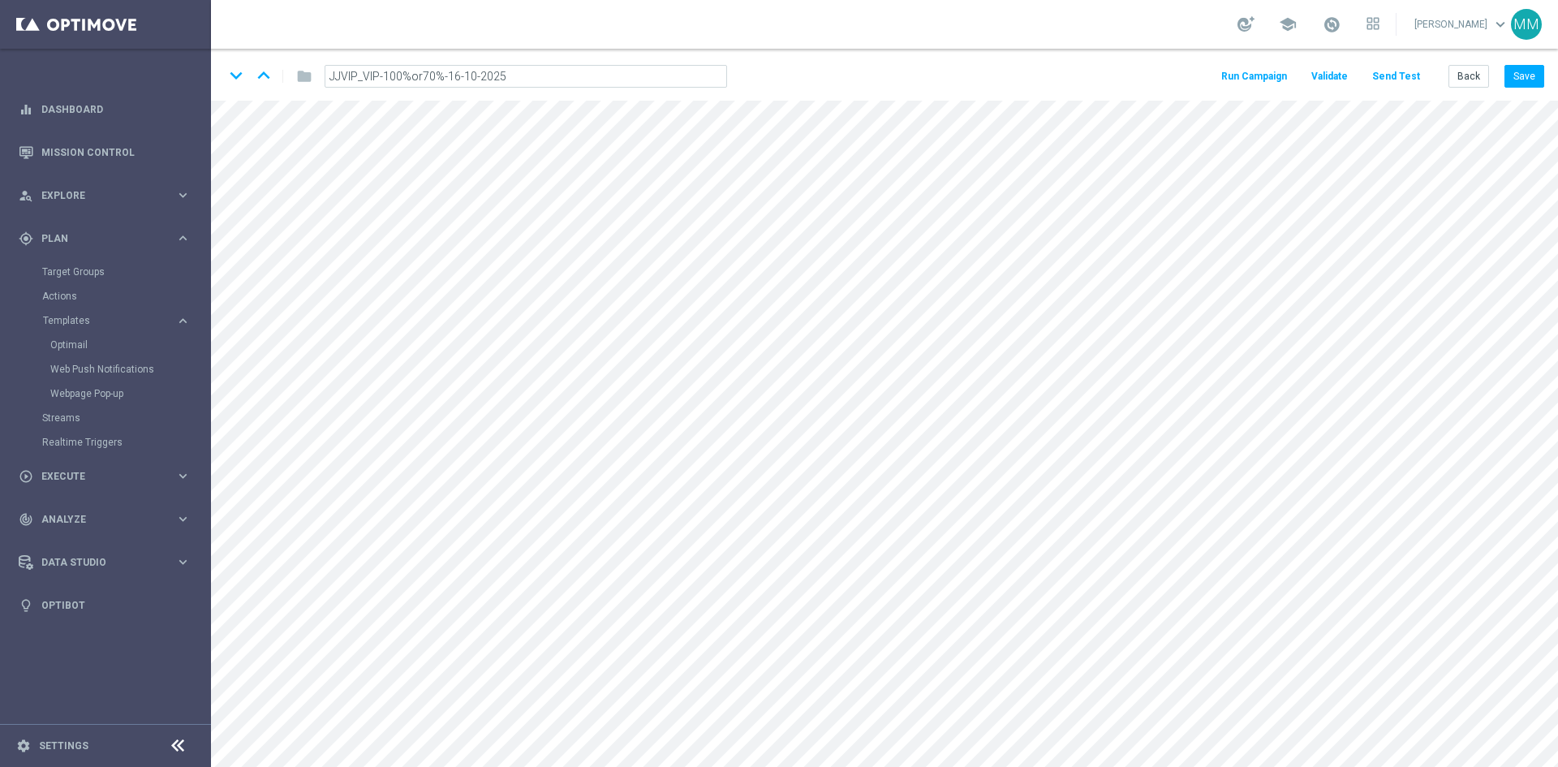
type input "JJVIP_VIP-100%or70%-16-10-2025"
click at [819, 62] on div "keyboard_arrow_down keyboard_arrow_up folder JJVIP_VIP-100%or70%-16-10-2025 Run…" at bounding box center [884, 75] width 1347 height 52
click at [581, 77] on icon "mode_edit" at bounding box center [584, 76] width 15 height 19
click at [582, 75] on input "JJVIP_VIP-100%or70%-16-10-2025" at bounding box center [525, 76] width 402 height 23
click at [587, 75] on icon "mode_edit" at bounding box center [584, 76] width 15 height 19
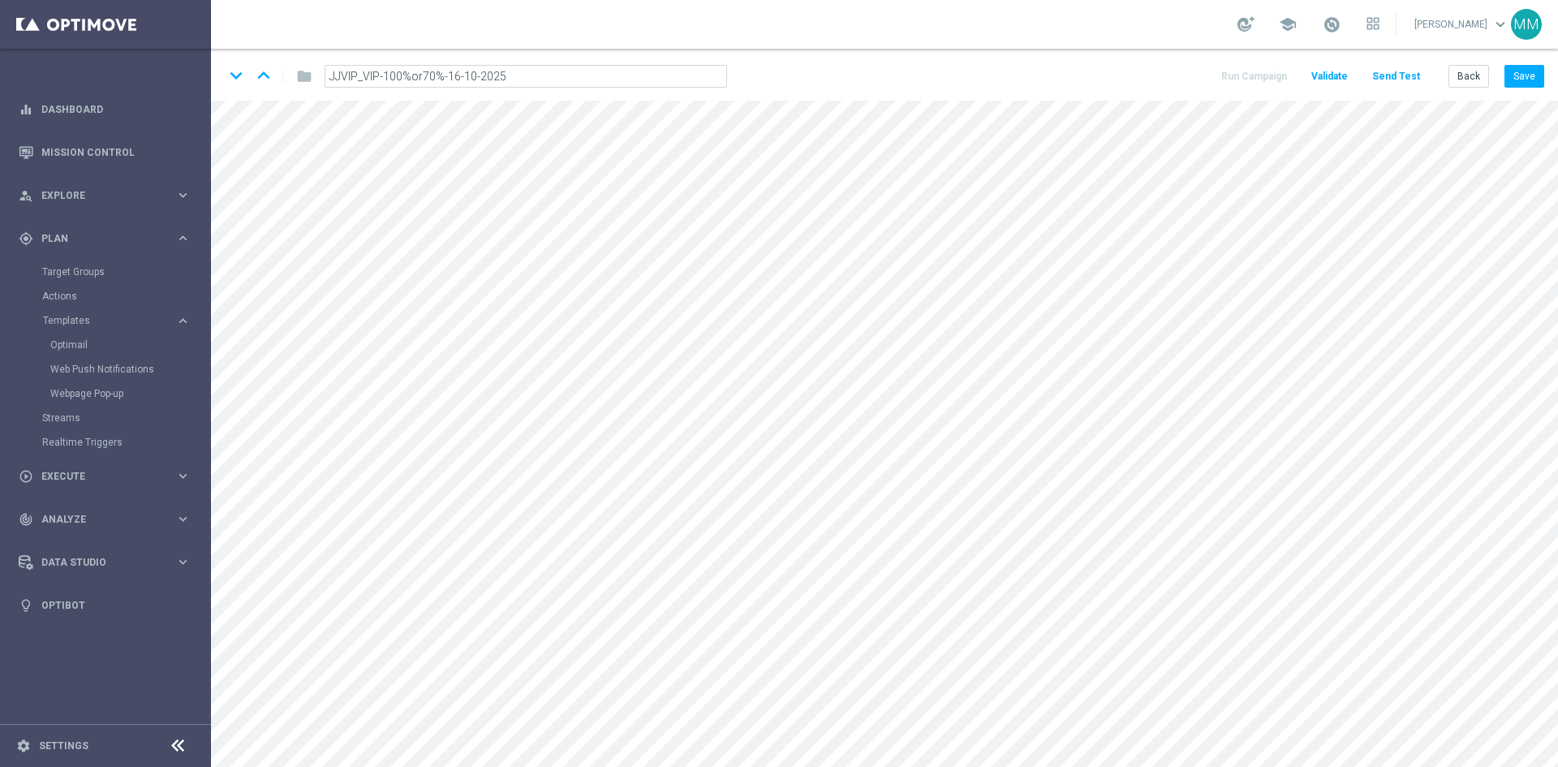
click at [572, 76] on input "JJVIP_VIP-100%or70%-16-10-2025" at bounding box center [525, 76] width 402 height 23
click at [565, 68] on input "JJVIP_VIP-100%or70%-16-10-2025" at bounding box center [525, 76] width 402 height 23
type input "JJVIP_VIP-100%or70%-16-10-2025-V1"
click at [778, 75] on div "keyboard_arrow_down keyboard_arrow_up folder JJVIP_VIP-100%or70%-16-10-2025-V1 …" at bounding box center [884, 75] width 1347 height 52
click at [609, 71] on icon "mode_edit" at bounding box center [607, 76] width 15 height 19
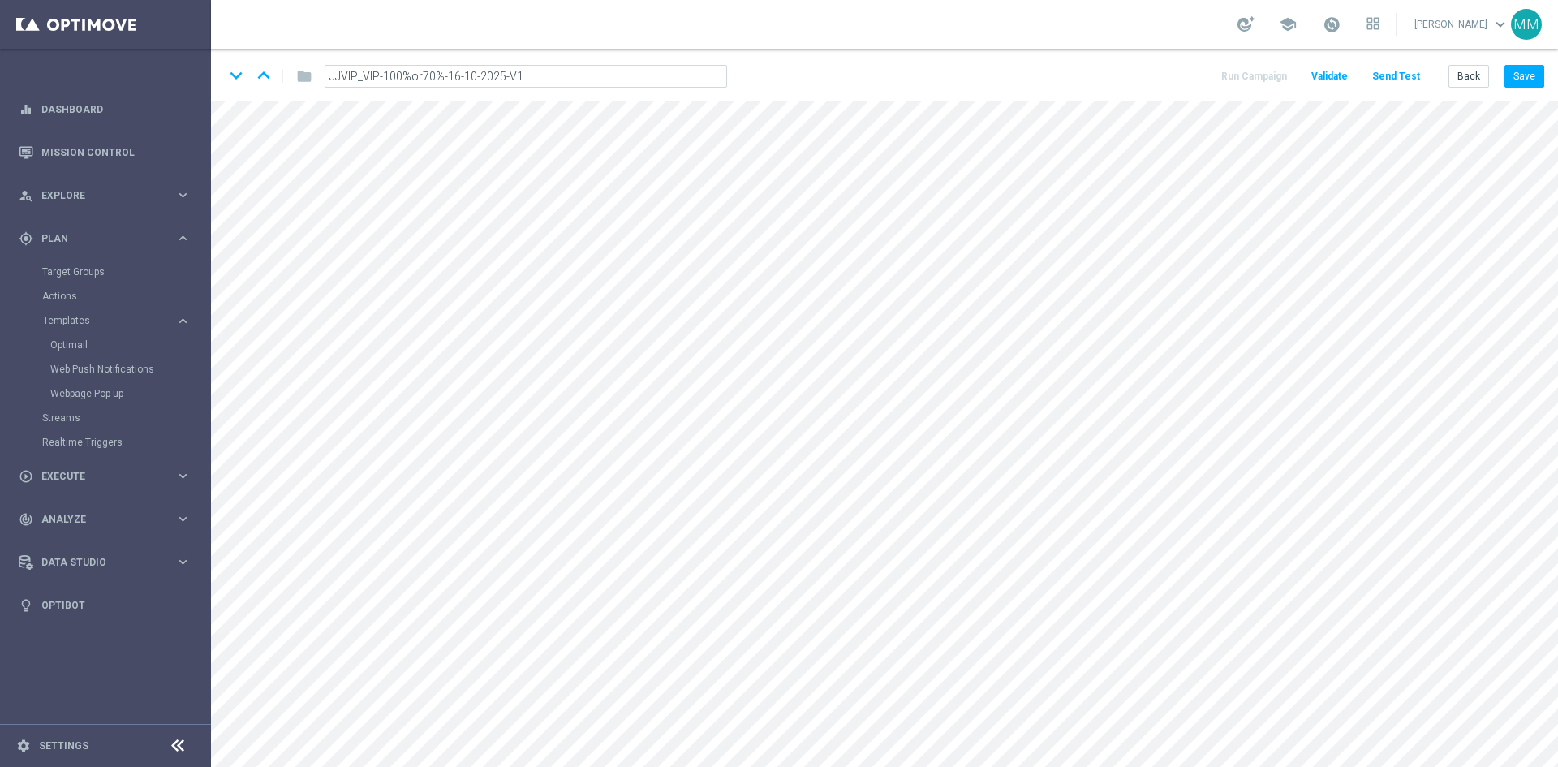
click at [496, 78] on input "JJVIP_VIP-100%or70%-16-10-2025-V1" at bounding box center [525, 76] width 402 height 23
drag, startPoint x: 496, startPoint y: 78, endPoint x: 456, endPoint y: 69, distance: 40.7
click at [456, 69] on input "JJVIP_VIP-100%or70%-16-10-2025-V1" at bounding box center [525, 76] width 402 height 23
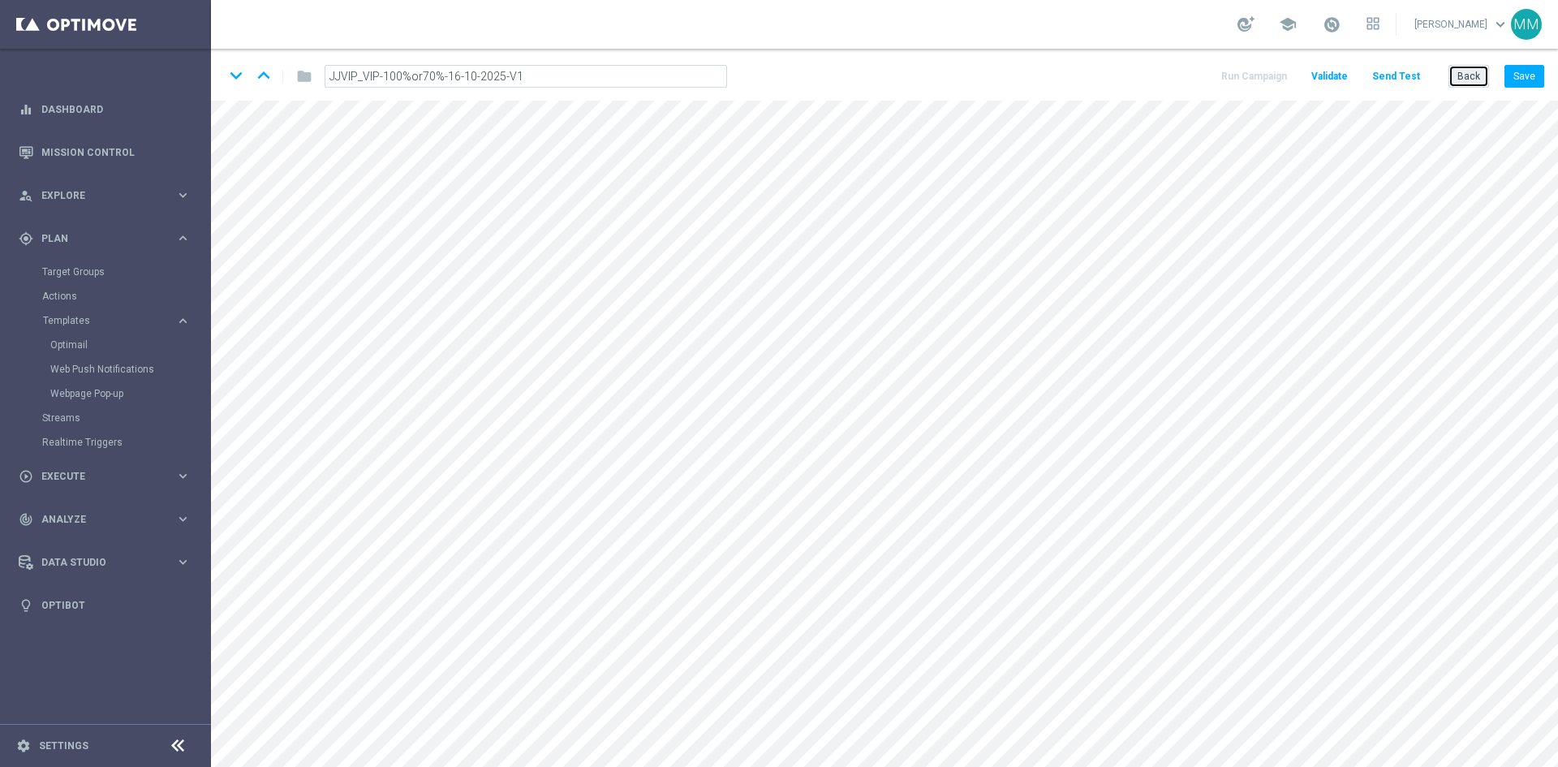
click at [1468, 68] on button "Back" at bounding box center [1468, 76] width 41 height 23
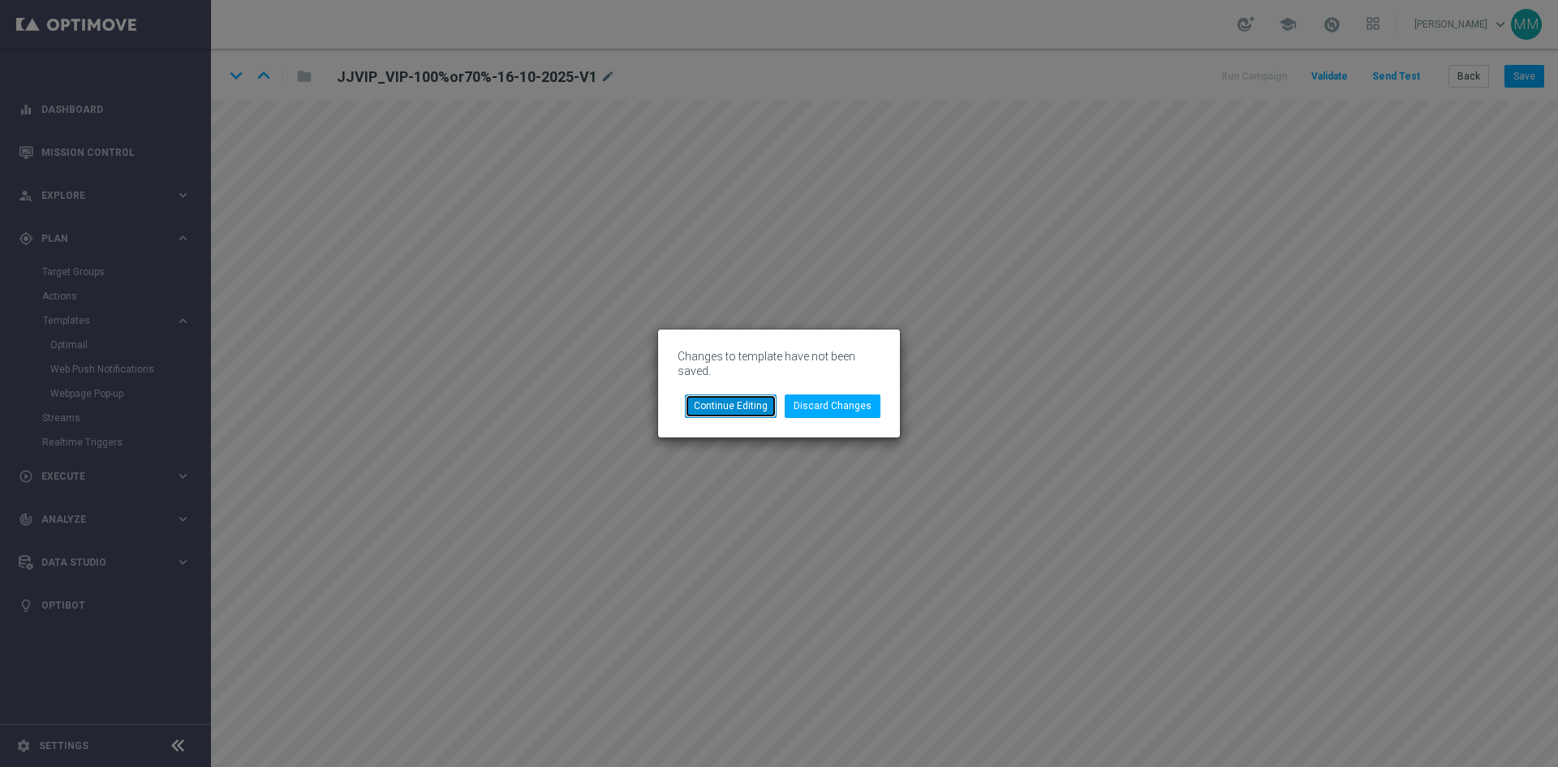
click at [756, 411] on button "Continue Editing" at bounding box center [731, 405] width 92 height 23
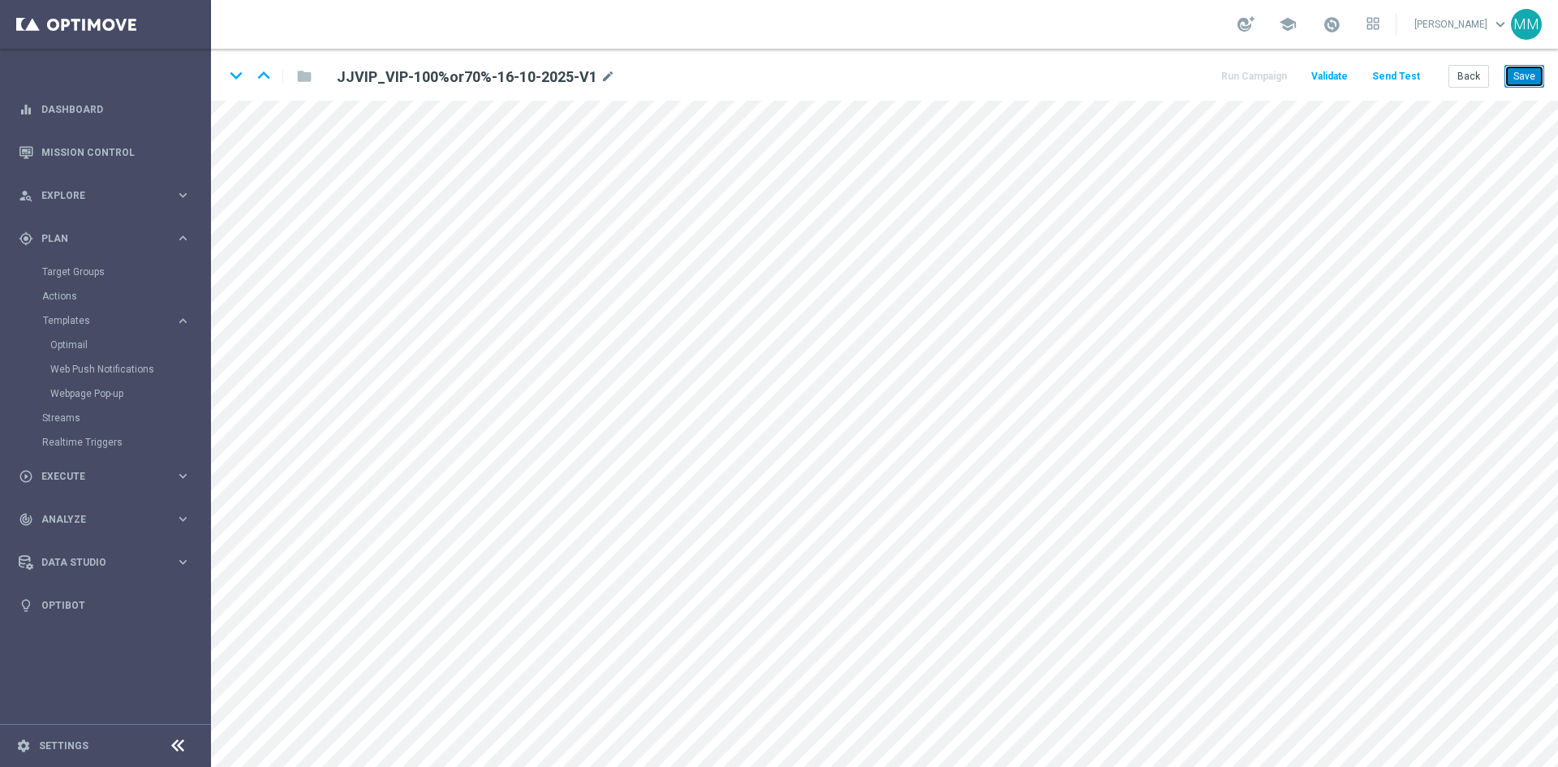
click at [1530, 82] on button "Save" at bounding box center [1524, 76] width 40 height 23
click at [1471, 79] on button "Back" at bounding box center [1468, 76] width 41 height 23
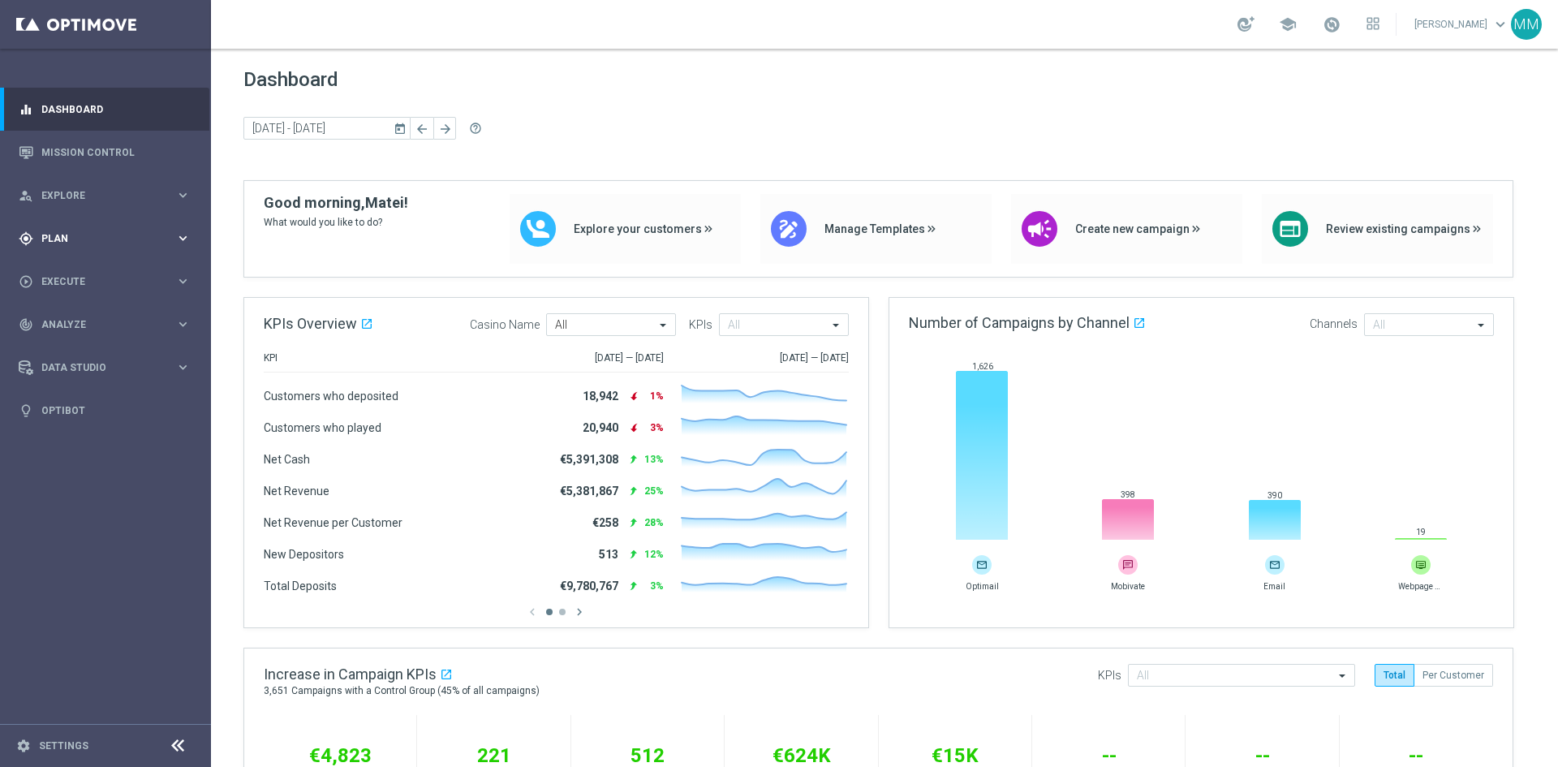
click at [178, 237] on icon "keyboard_arrow_right" at bounding box center [182, 237] width 15 height 15
click at [91, 348] on link "Optimail" at bounding box center [109, 344] width 118 height 13
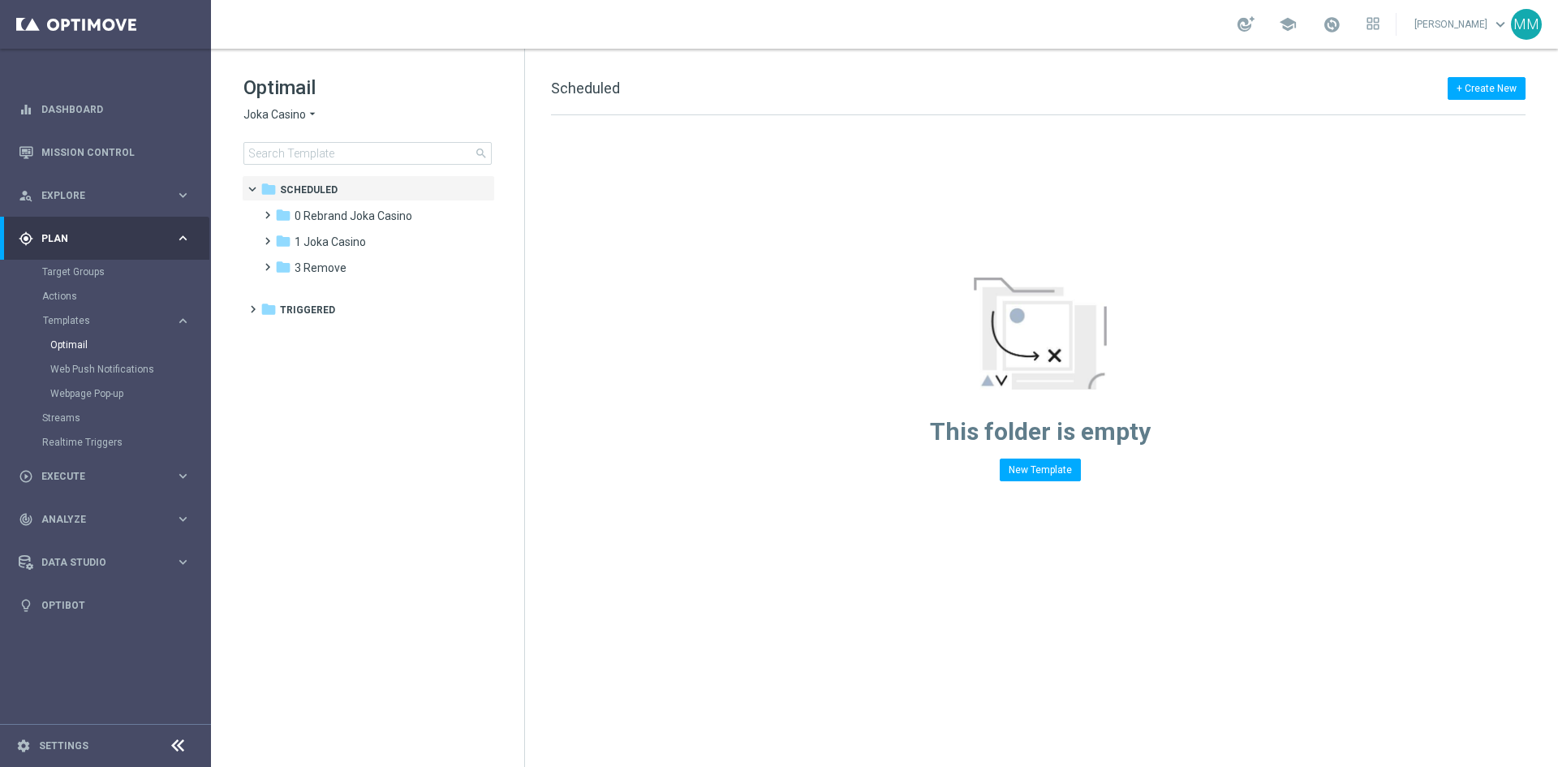
click at [294, 116] on span "Joka Casino" at bounding box center [274, 114] width 62 height 15
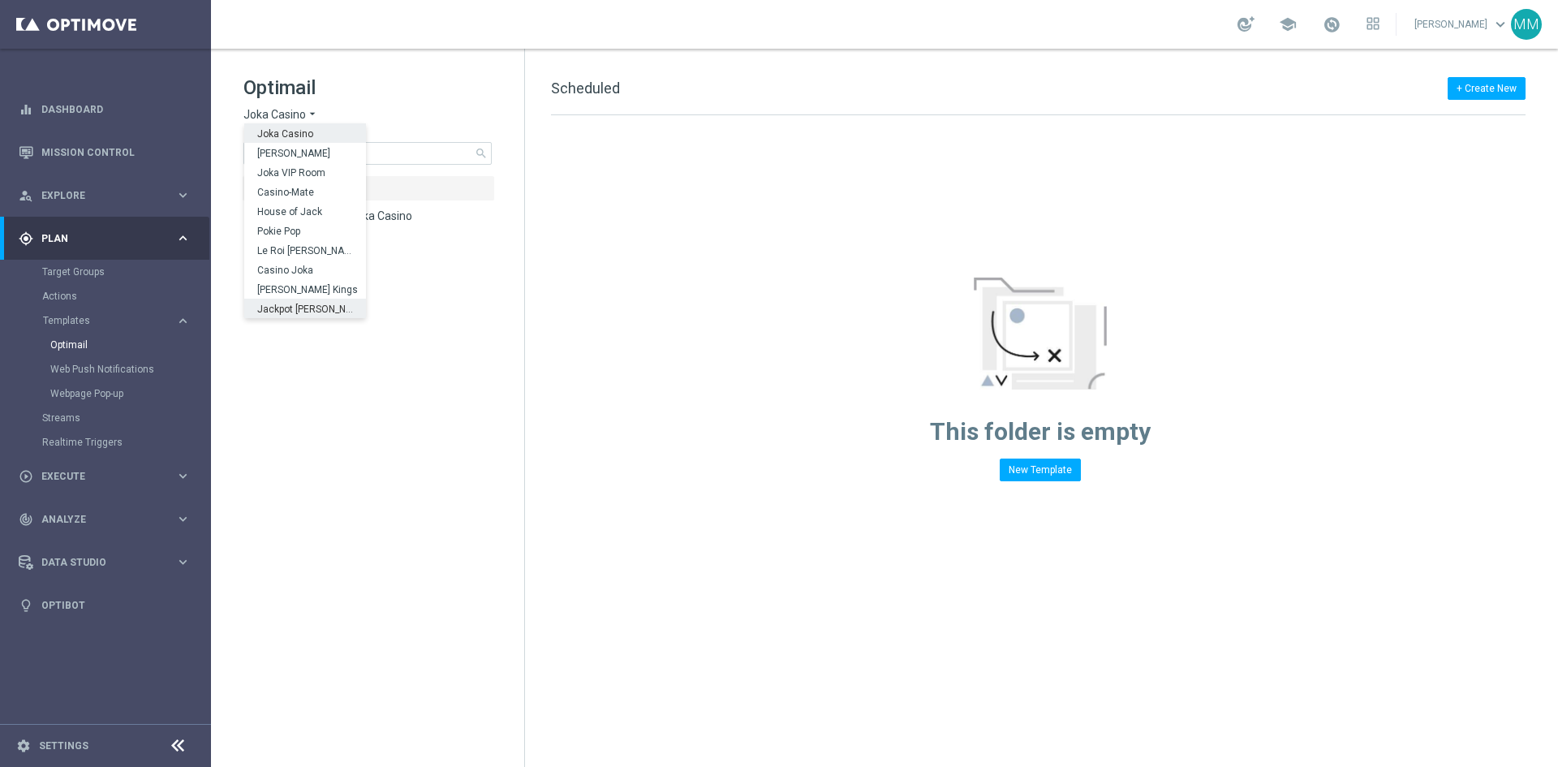
click at [324, 312] on div "Jackpot [PERSON_NAME]" at bounding box center [305, 308] width 122 height 19
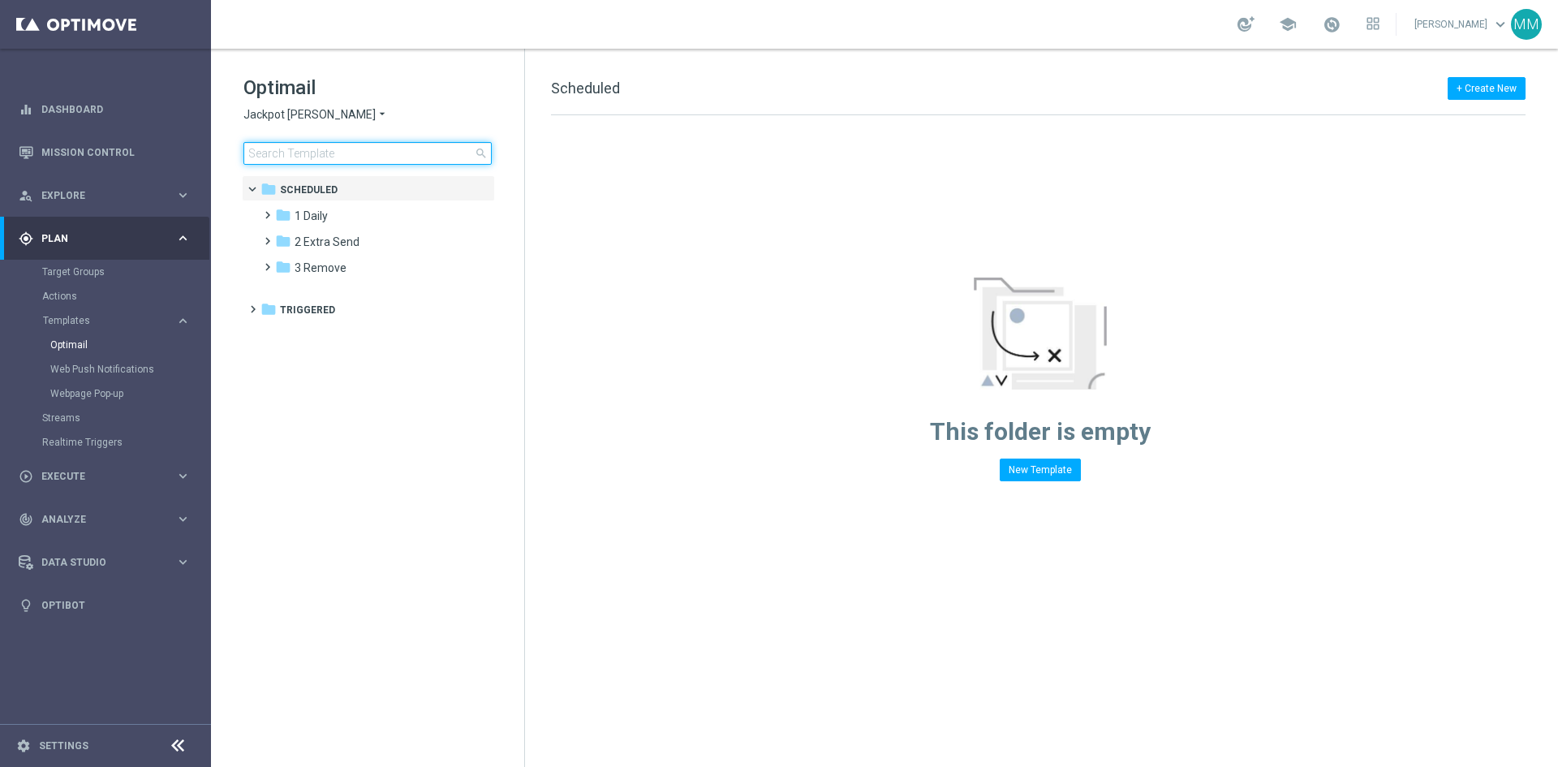
click at [311, 152] on input at bounding box center [367, 153] width 248 height 23
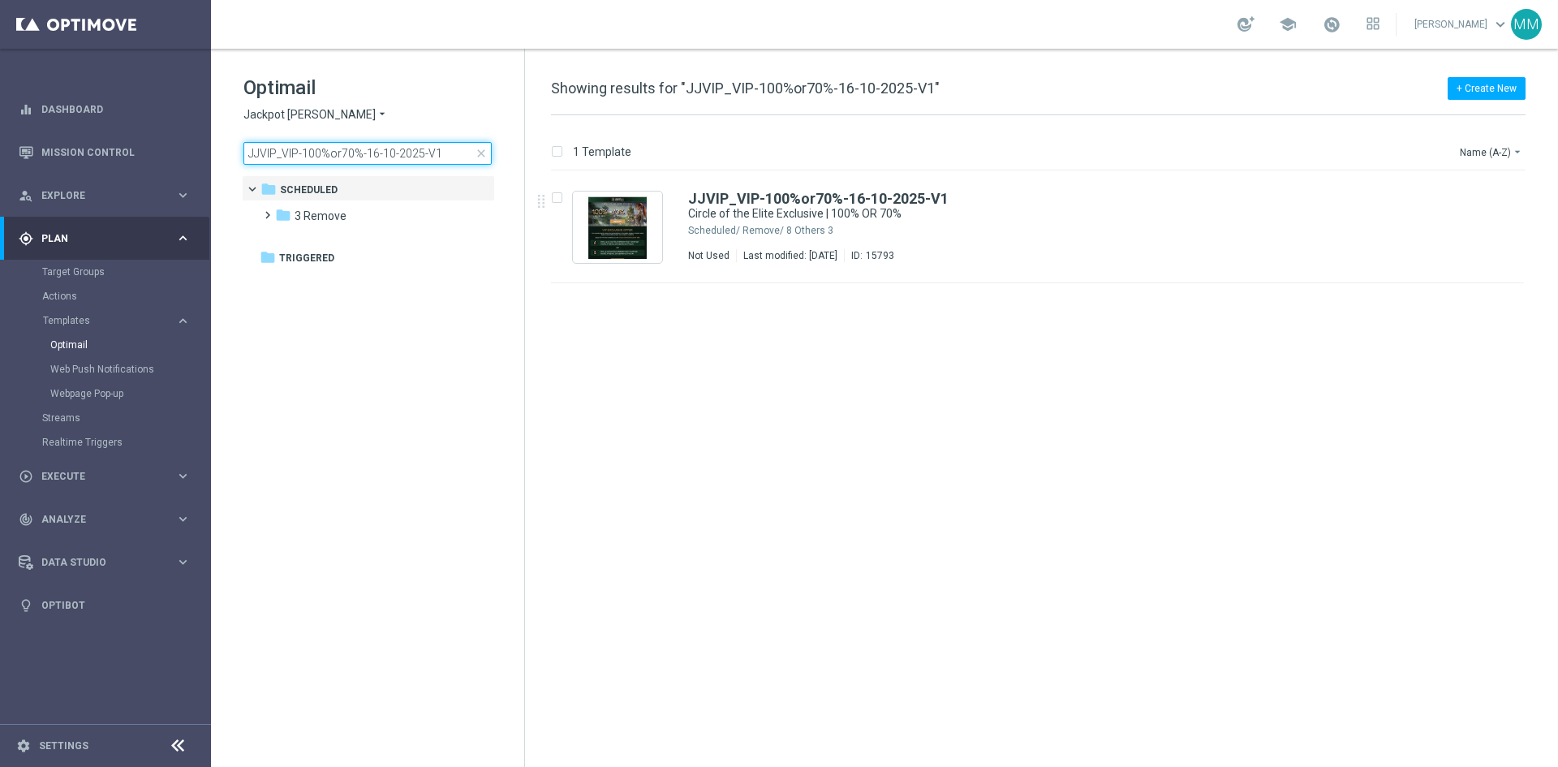
click at [324, 163] on input "JJVIP_VIP-100%or70%-16-10-2025-V1" at bounding box center [367, 153] width 248 height 23
click at [324, 161] on input "JJVIP_VIP-100%or70%-16-10-2025-V1" at bounding box center [367, 153] width 248 height 23
type input "16-10"
click at [894, 230] on div "3 Remove/ 8 Others" at bounding box center [1098, 230] width 713 height 13
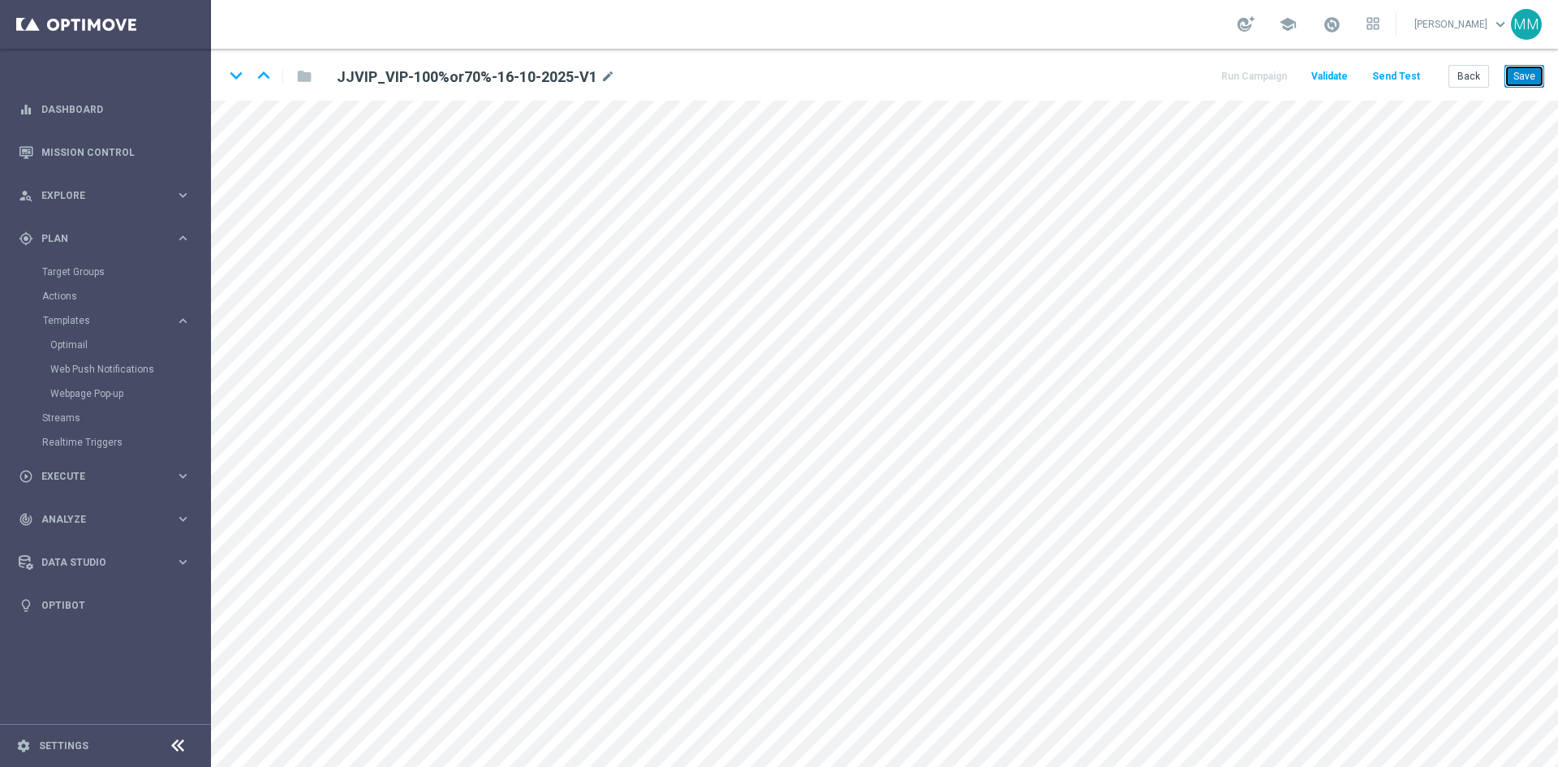
click at [1522, 76] on button "Save" at bounding box center [1524, 76] width 40 height 23
click at [1517, 76] on button "Save" at bounding box center [1524, 76] width 40 height 23
click at [1475, 74] on button "Back" at bounding box center [1468, 76] width 41 height 23
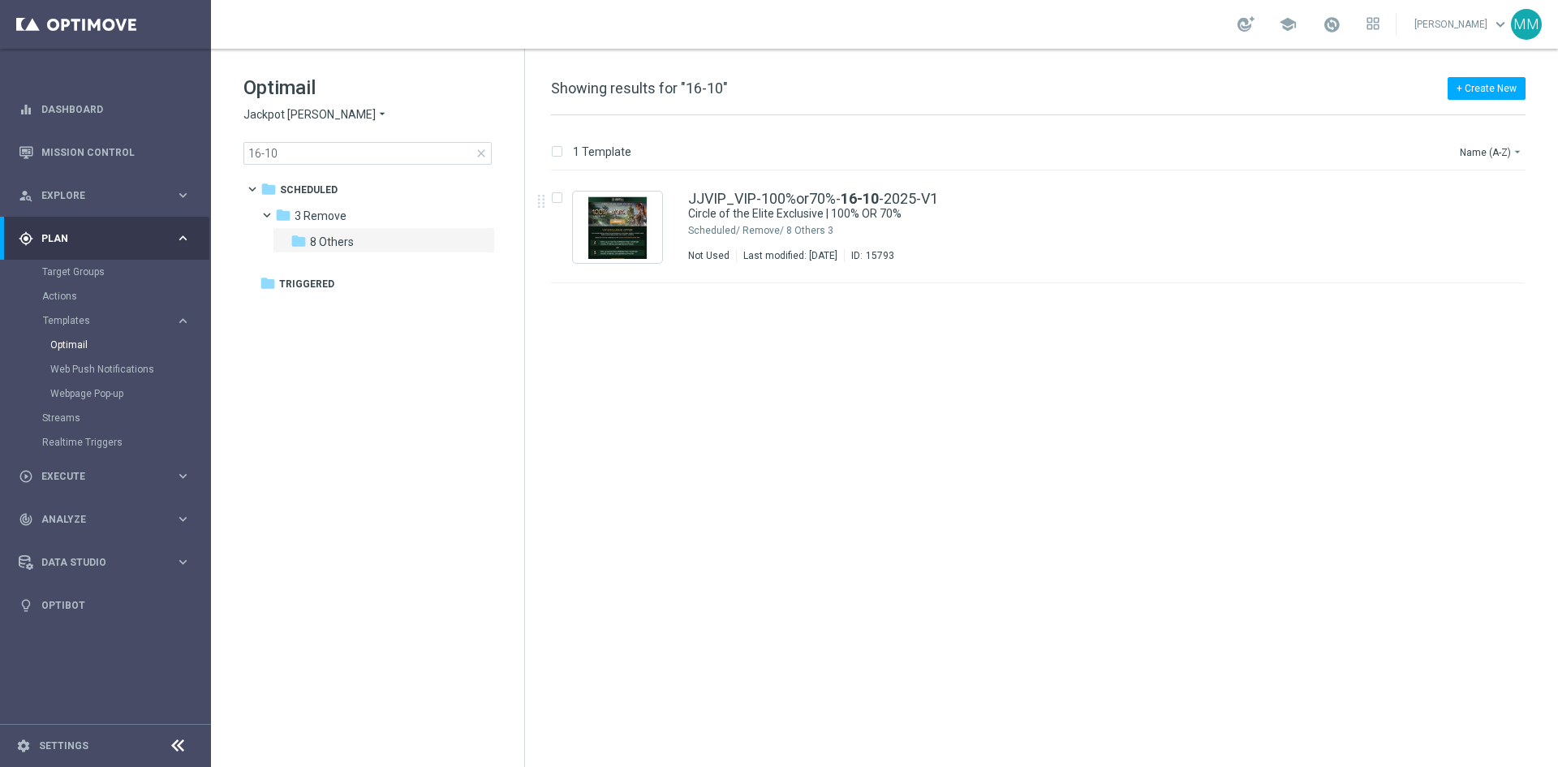
click at [488, 157] on div "16-10 close" at bounding box center [367, 153] width 248 height 23
click at [484, 155] on span "close" at bounding box center [481, 153] width 13 height 13
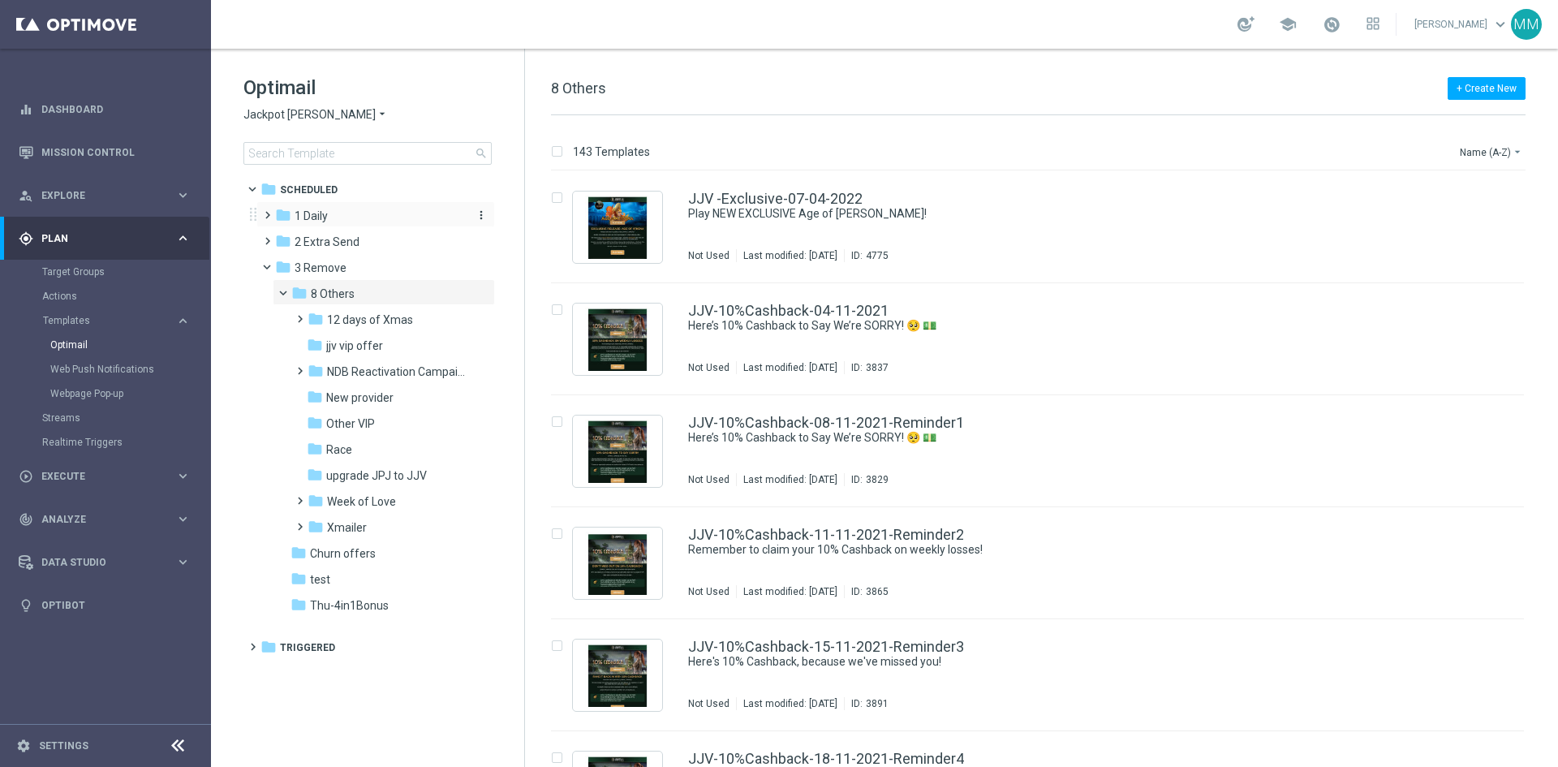
click at [299, 211] on span "1 Daily" at bounding box center [310, 215] width 33 height 15
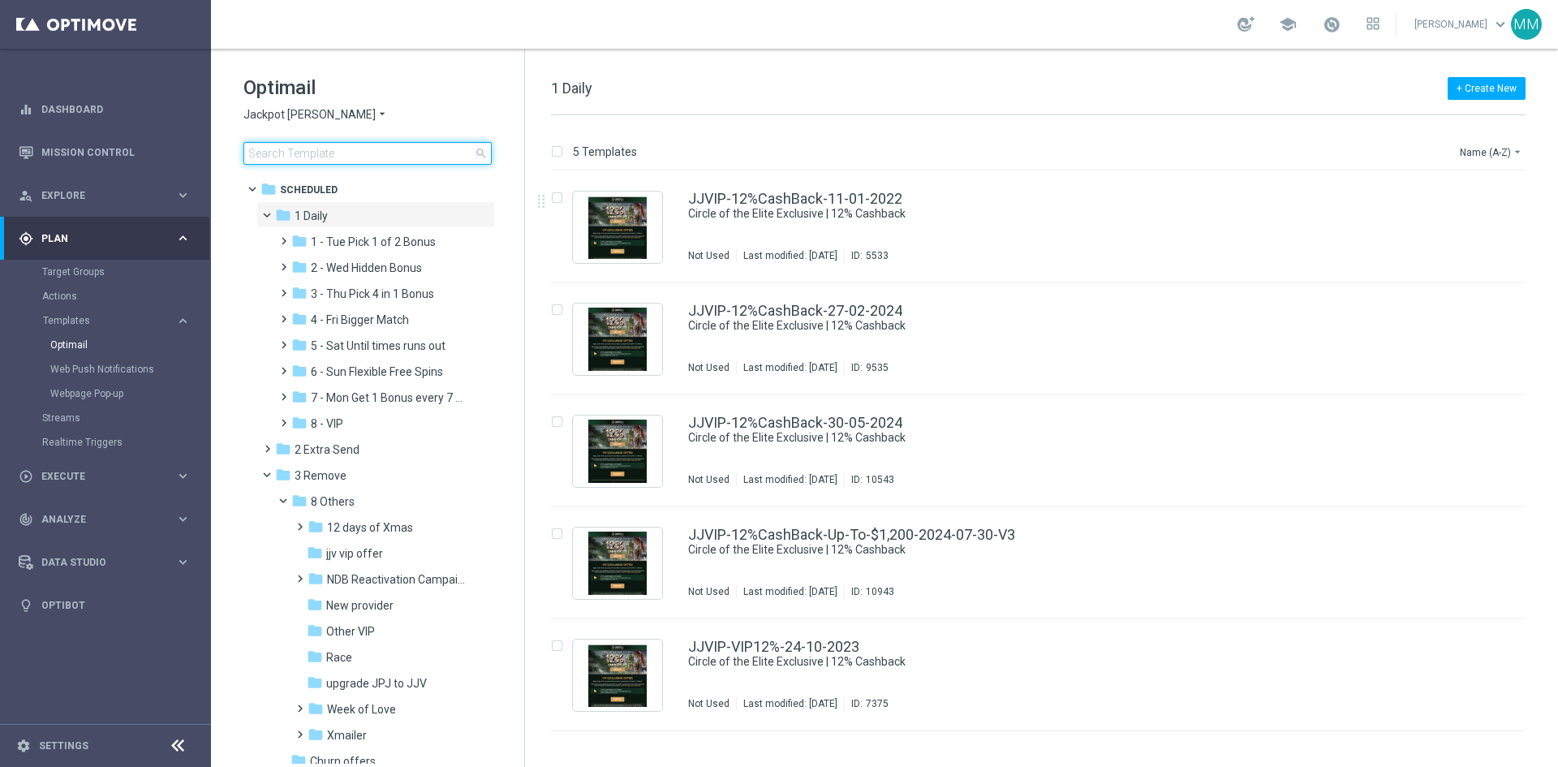
click at [382, 157] on input at bounding box center [367, 153] width 248 height 23
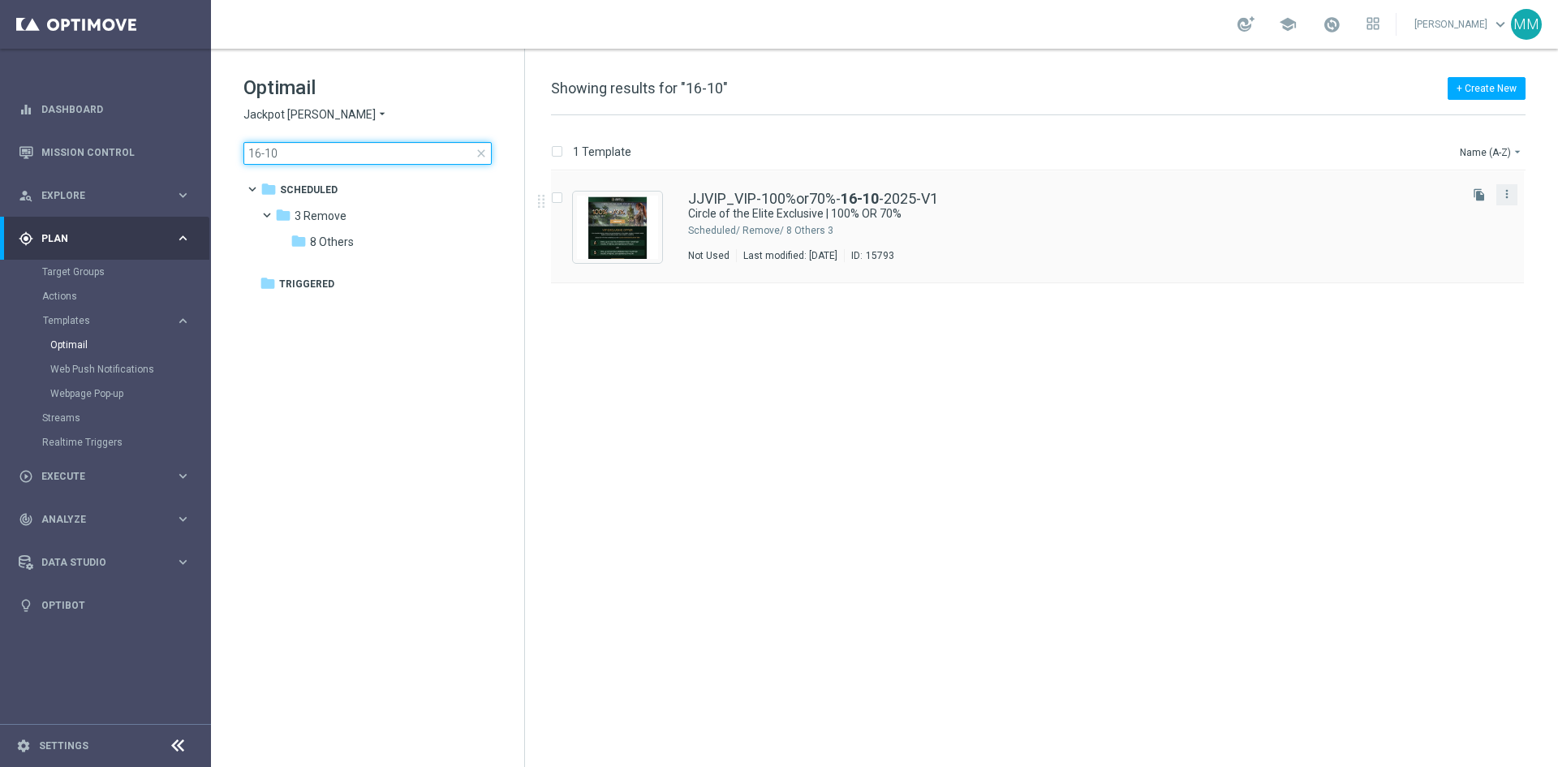
type input "16-10"
click at [1512, 190] on button "more_vert" at bounding box center [1506, 193] width 16 height 19
click at [1480, 207] on div "Move" at bounding box center [1442, 211] width 98 height 11
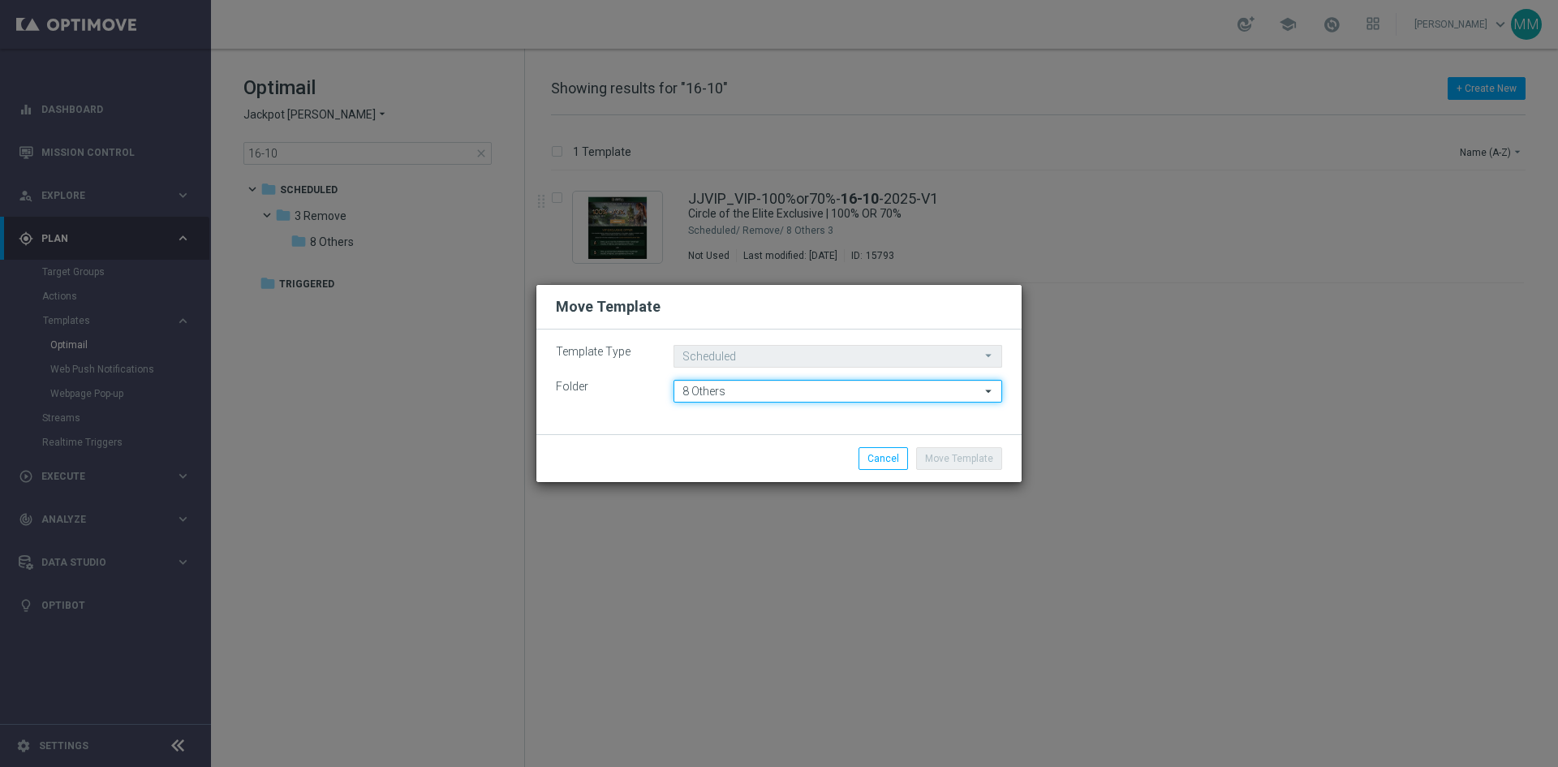
click at [788, 390] on input "8 Others" at bounding box center [837, 391] width 329 height 23
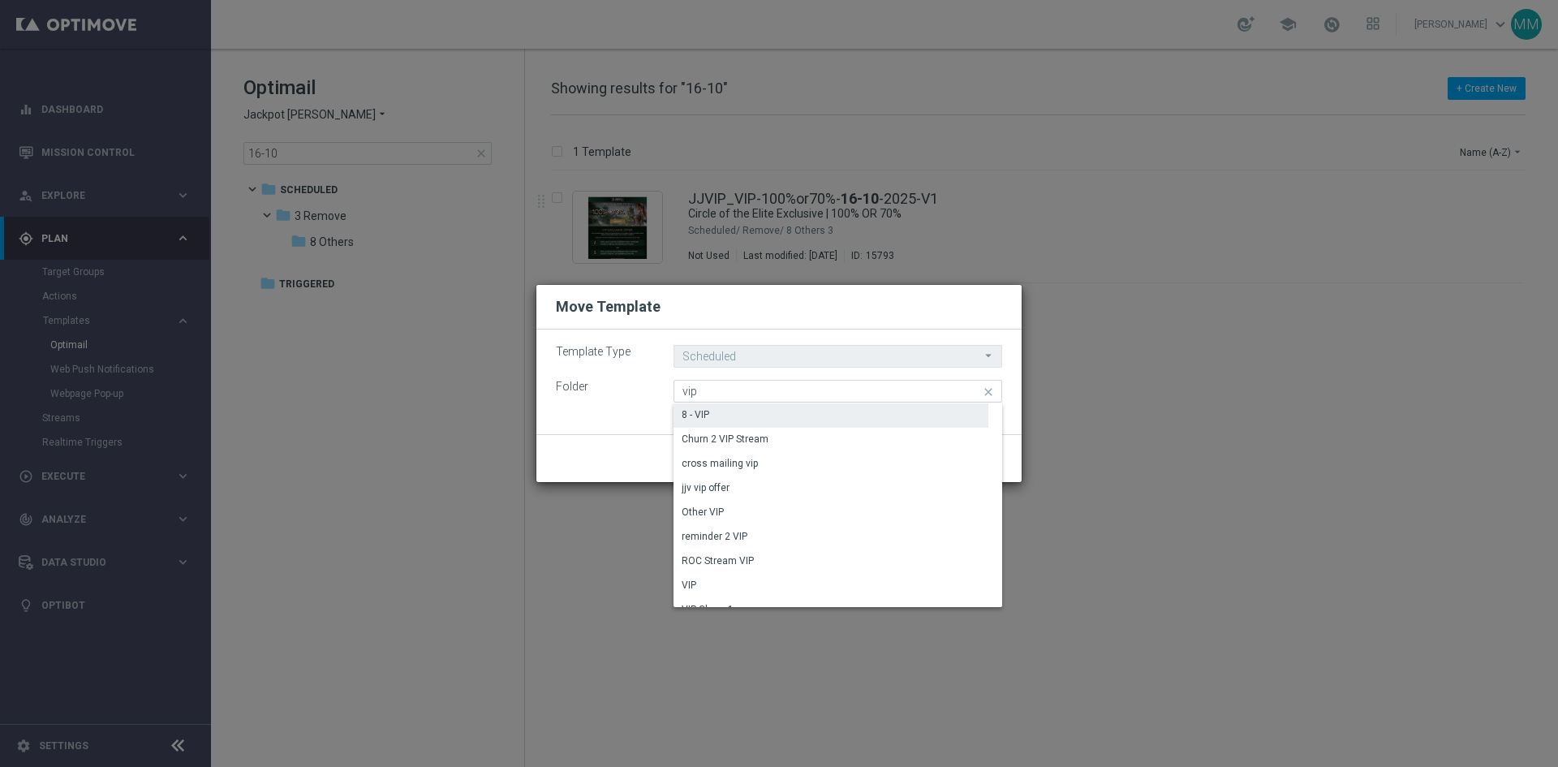
click at [736, 417] on div "8 - VIP" at bounding box center [830, 414] width 315 height 23
type input "8 - VIP"
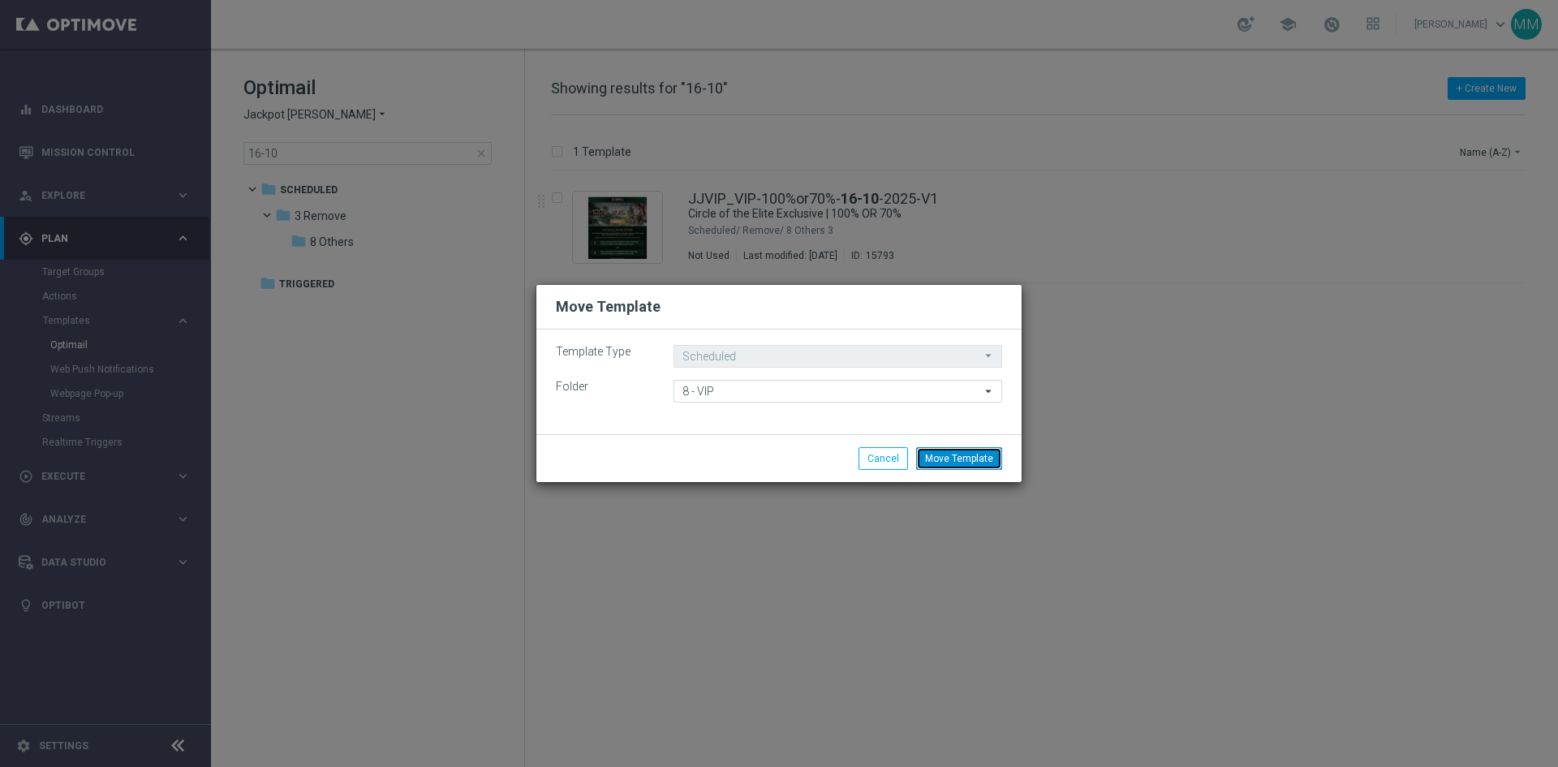
click at [947, 458] on button "Move Template" at bounding box center [959, 458] width 86 height 23
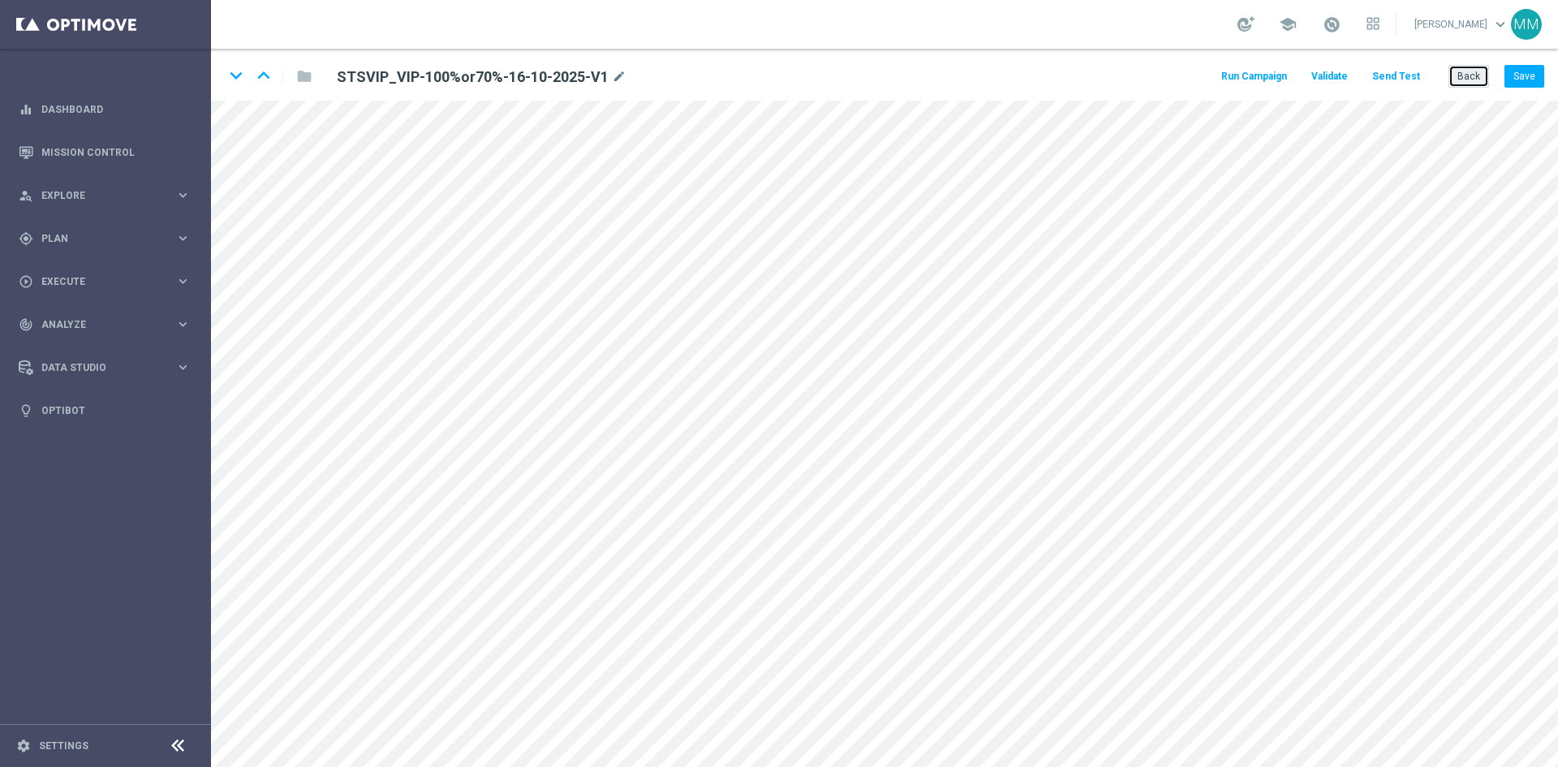
click at [1460, 74] on button "Back" at bounding box center [1468, 76] width 41 height 23
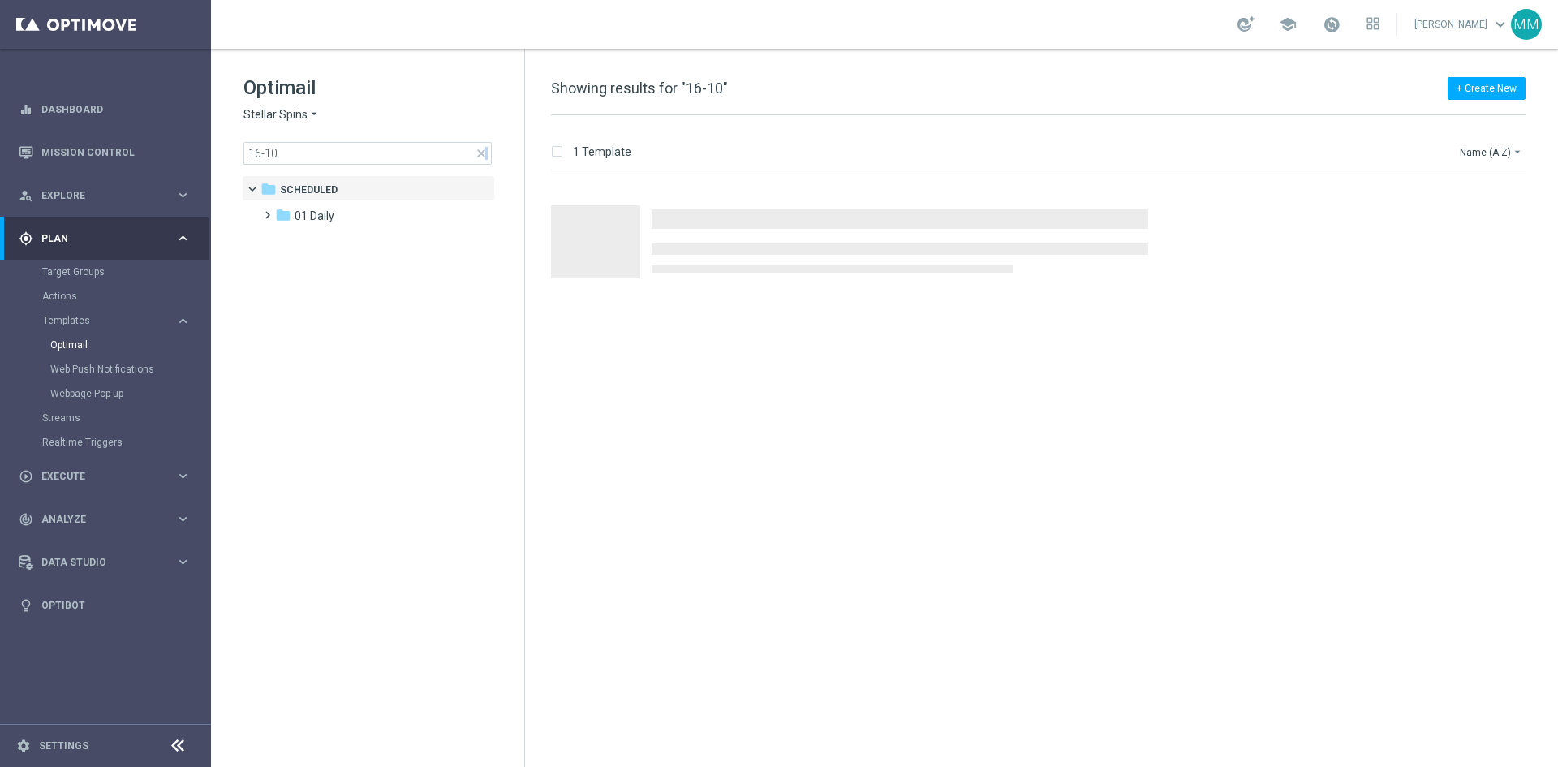
click at [483, 158] on span "close" at bounding box center [481, 153] width 13 height 13
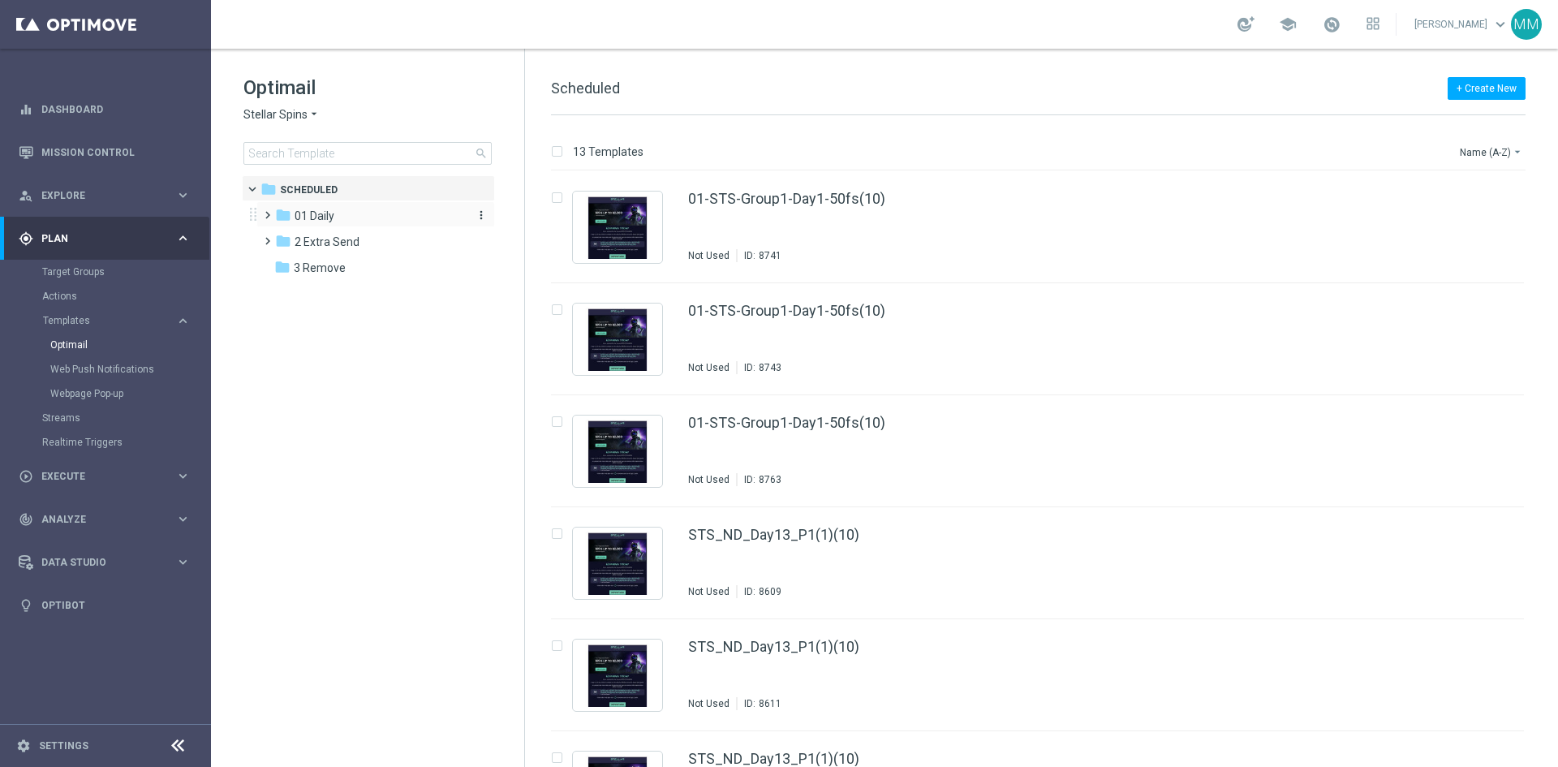
click at [389, 211] on div "folder 01 Daily" at bounding box center [368, 216] width 187 height 19
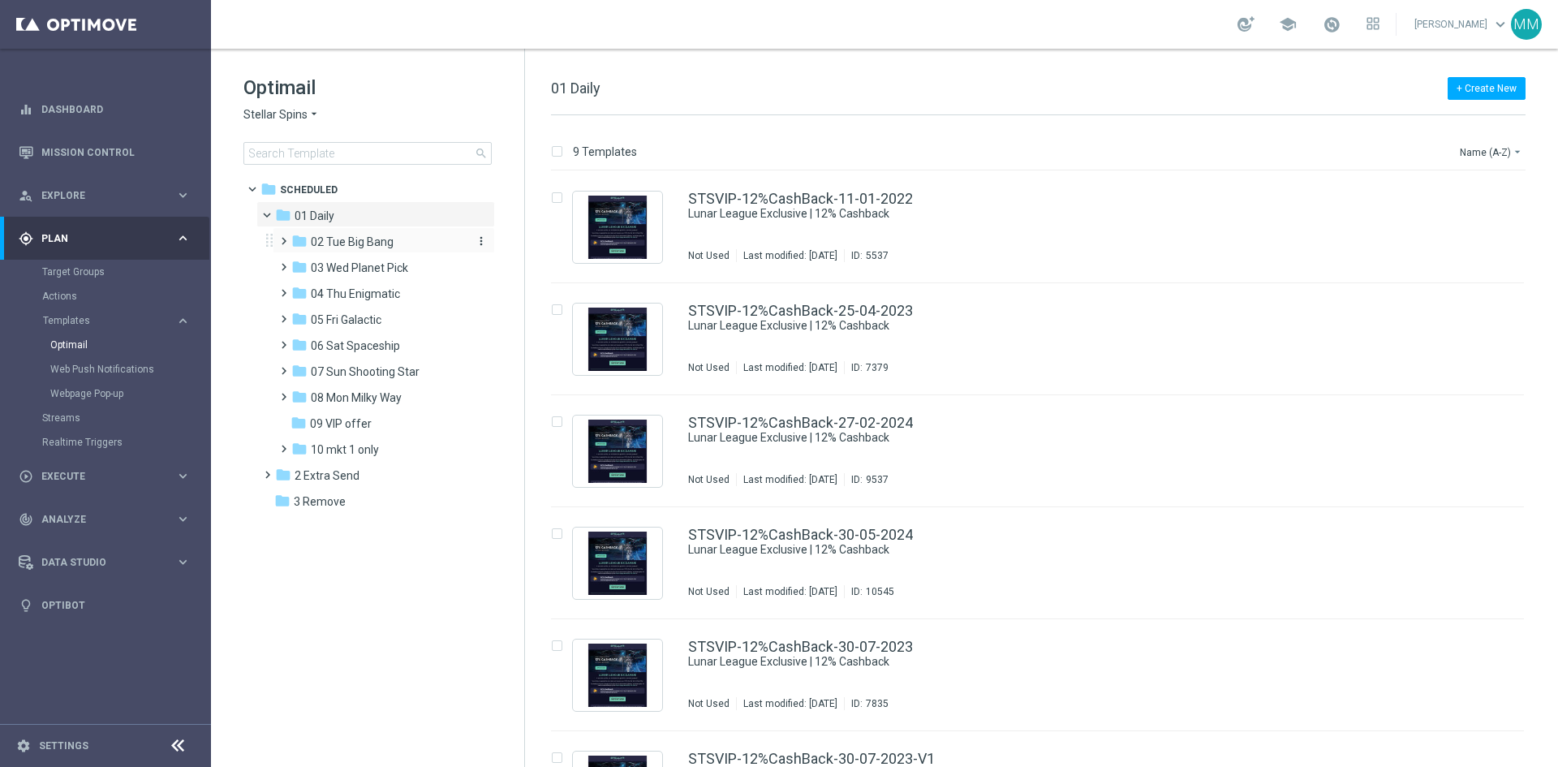
click at [353, 246] on span "02 Tue Big Bang" at bounding box center [352, 241] width 83 height 15
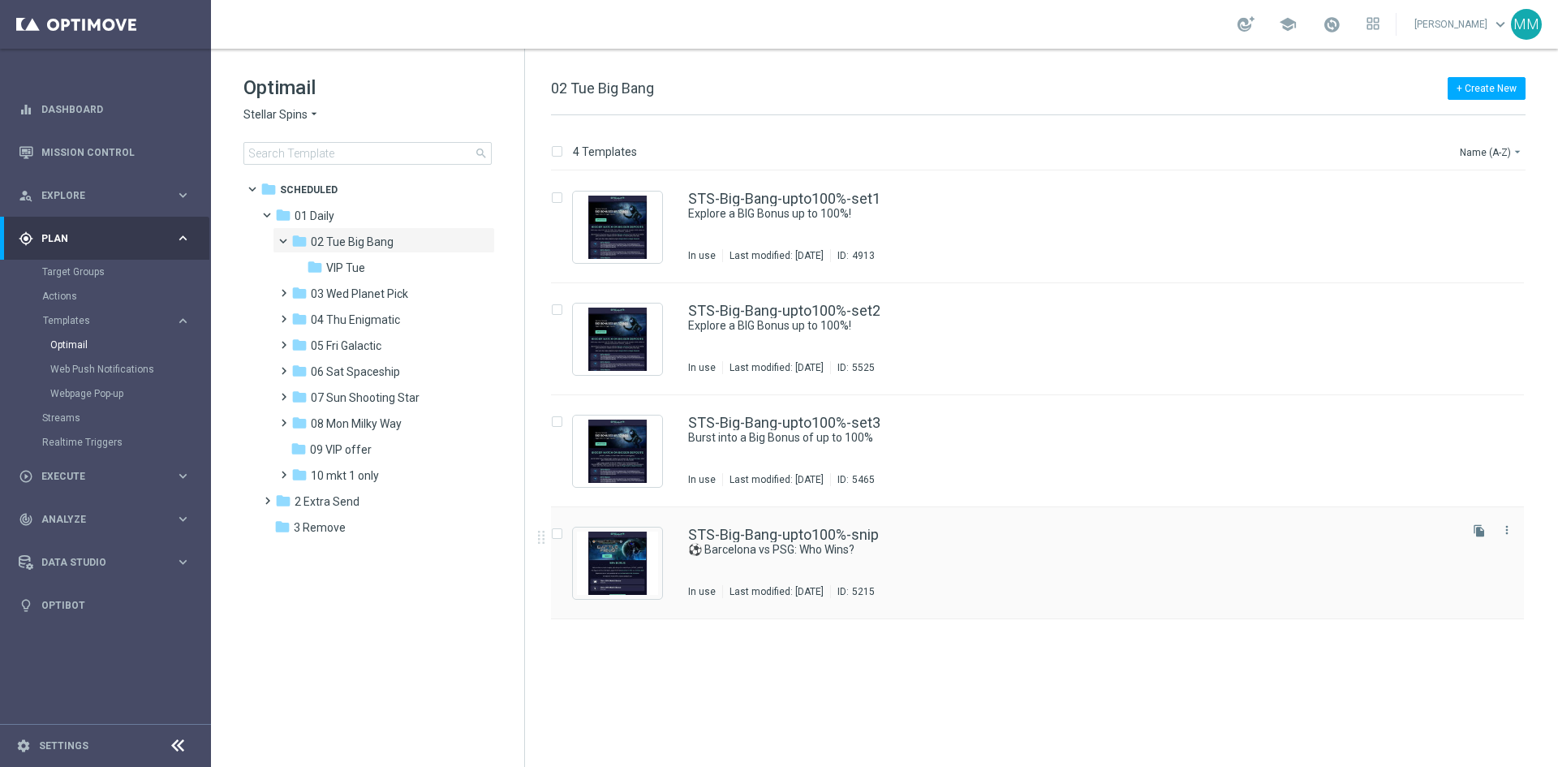
click at [849, 517] on div "STS-Big-Bang-upto100%-snip ⚽ Barcelona vs PSG: Who Wins? In use Last modified: …" at bounding box center [1037, 563] width 973 height 112
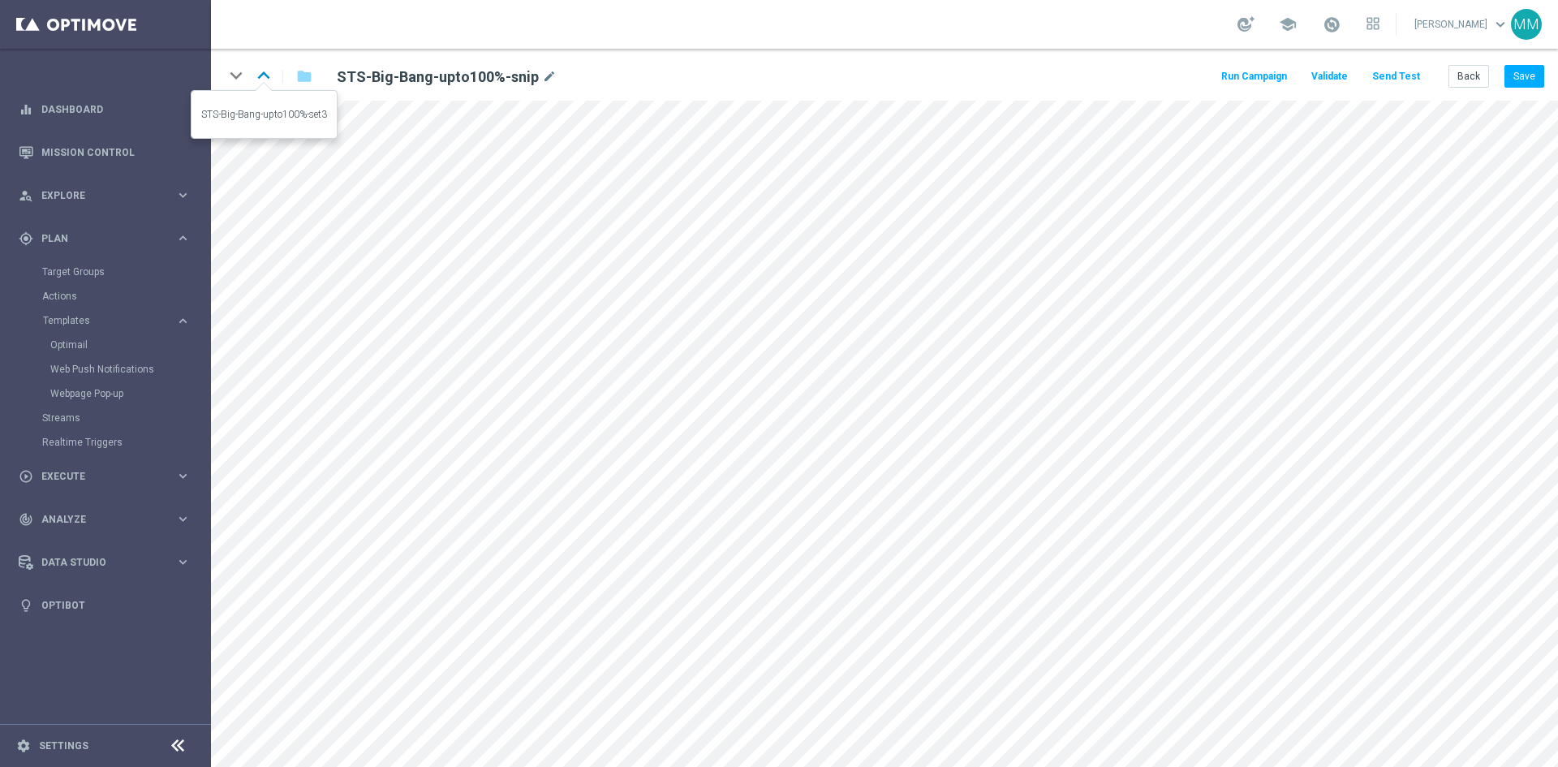
click at [258, 75] on icon "keyboard_arrow_up" at bounding box center [263, 75] width 24 height 24
click at [1458, 82] on button "Back" at bounding box center [1468, 76] width 41 height 23
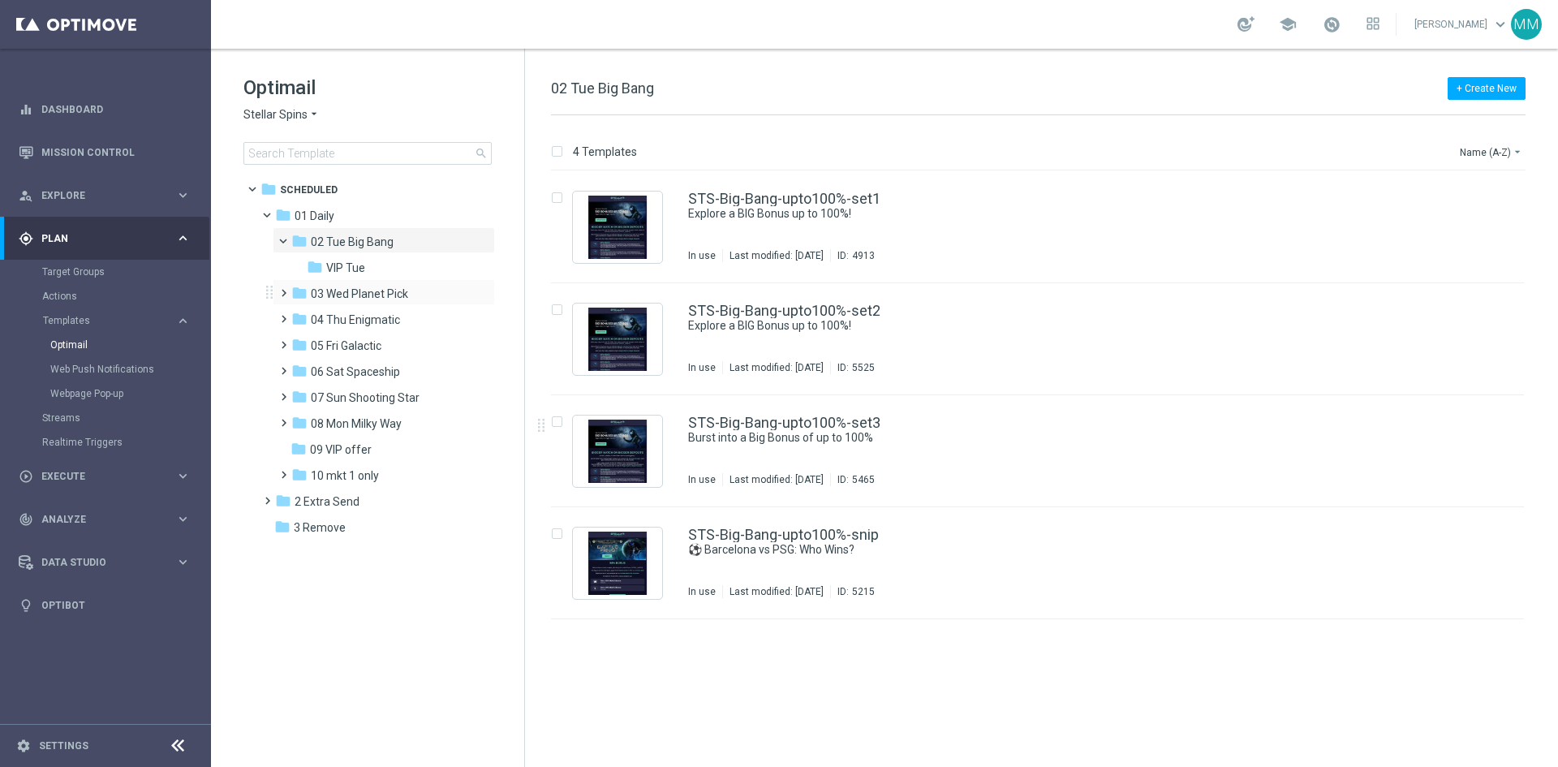
click at [344, 280] on div "folder 03 Wed Planet Pick more_vert" at bounding box center [384, 292] width 222 height 26
click at [367, 296] on span "03 Wed Planet Pick" at bounding box center [359, 293] width 97 height 15
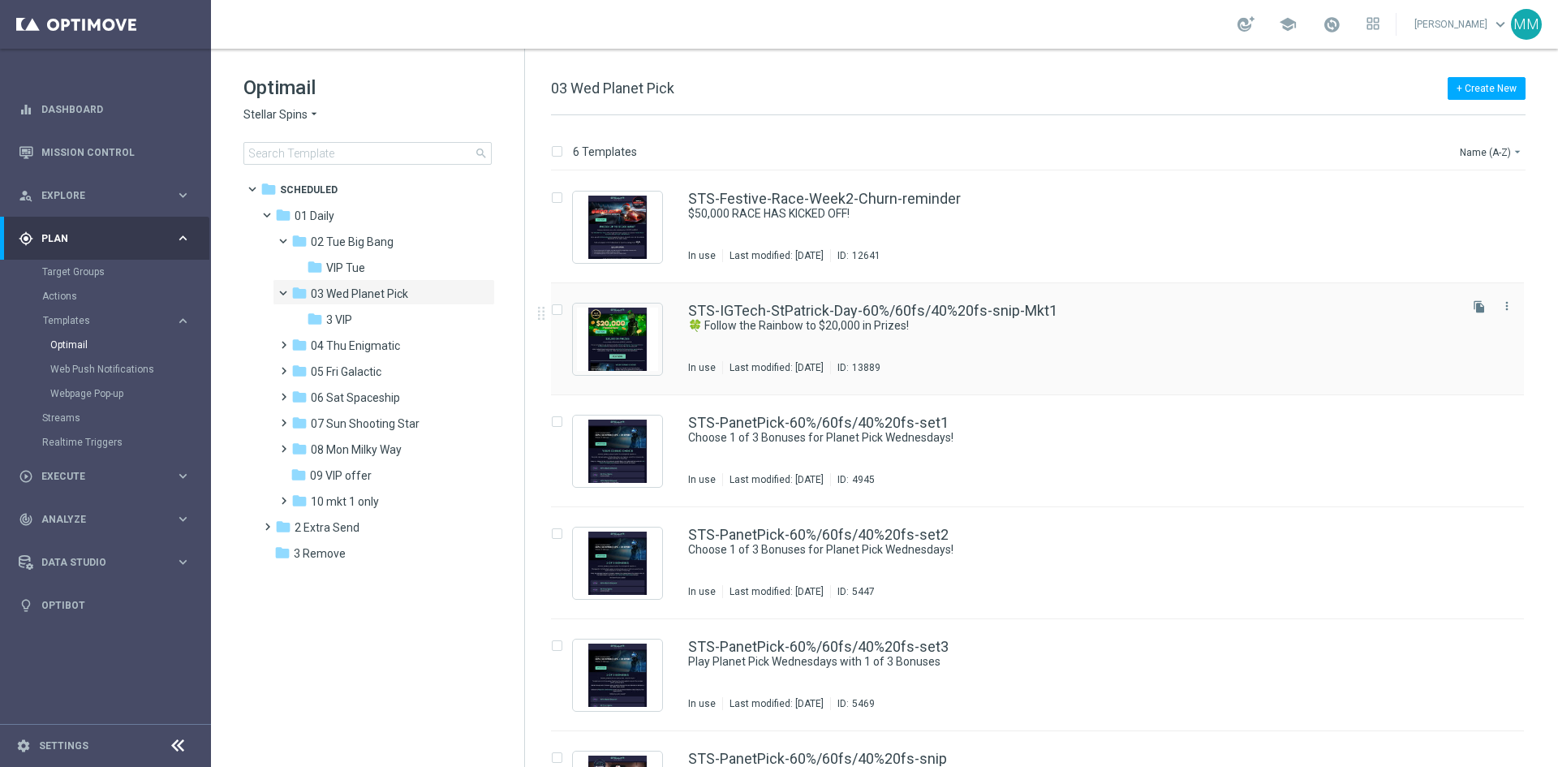
click at [889, 343] on div "STS-IGTech-StPatrick-Day-60%/60fs/40%20fs-snip-Mkt1 🍀 Follow the Rainbow to $20…" at bounding box center [1071, 338] width 767 height 71
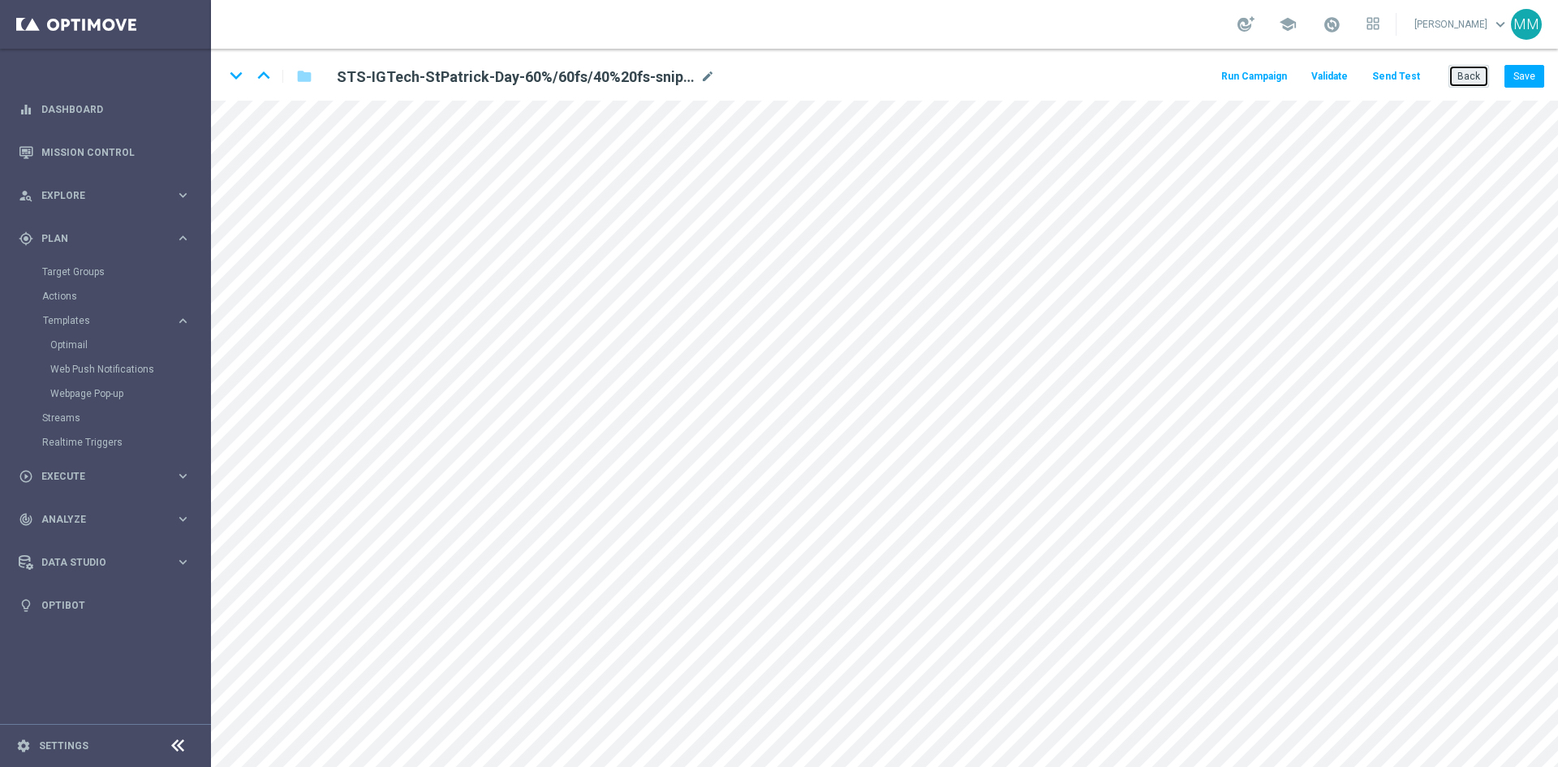
click at [1476, 79] on button "Back" at bounding box center [1468, 76] width 41 height 23
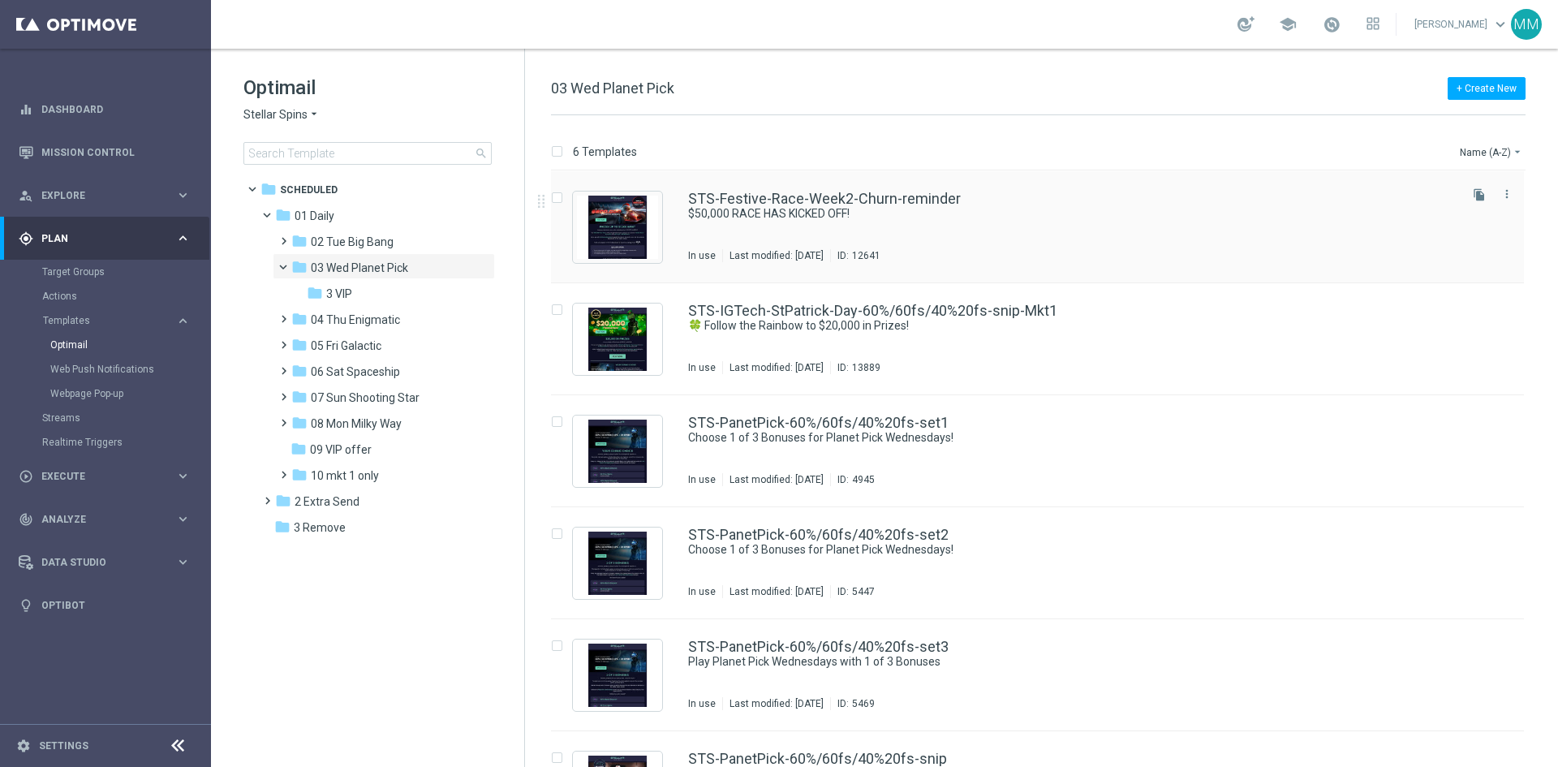
click at [913, 230] on div "STS-Festive-Race-Week2-Churn-reminder $50,000 RACE HAS KICKED OFF! In use Last …" at bounding box center [1071, 226] width 767 height 71
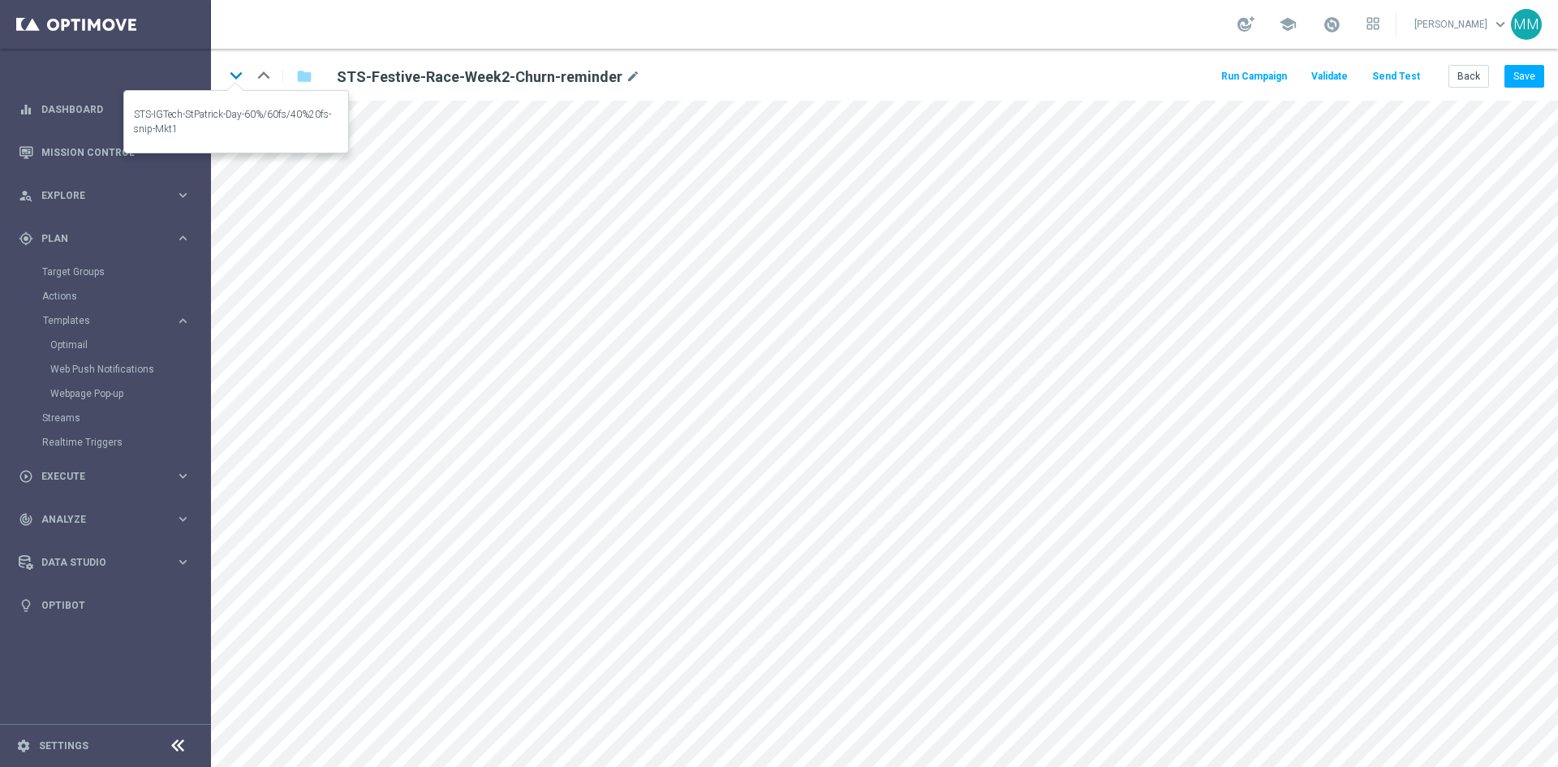
click at [231, 71] on icon "keyboard_arrow_down" at bounding box center [236, 75] width 24 height 24
click at [238, 77] on icon "keyboard_arrow_down" at bounding box center [236, 75] width 24 height 24
click at [240, 76] on icon "keyboard_arrow_down" at bounding box center [236, 75] width 24 height 24
click at [230, 77] on icon "keyboard_arrow_down" at bounding box center [236, 75] width 24 height 24
click at [230, 72] on icon "keyboard_arrow_down" at bounding box center [236, 75] width 24 height 24
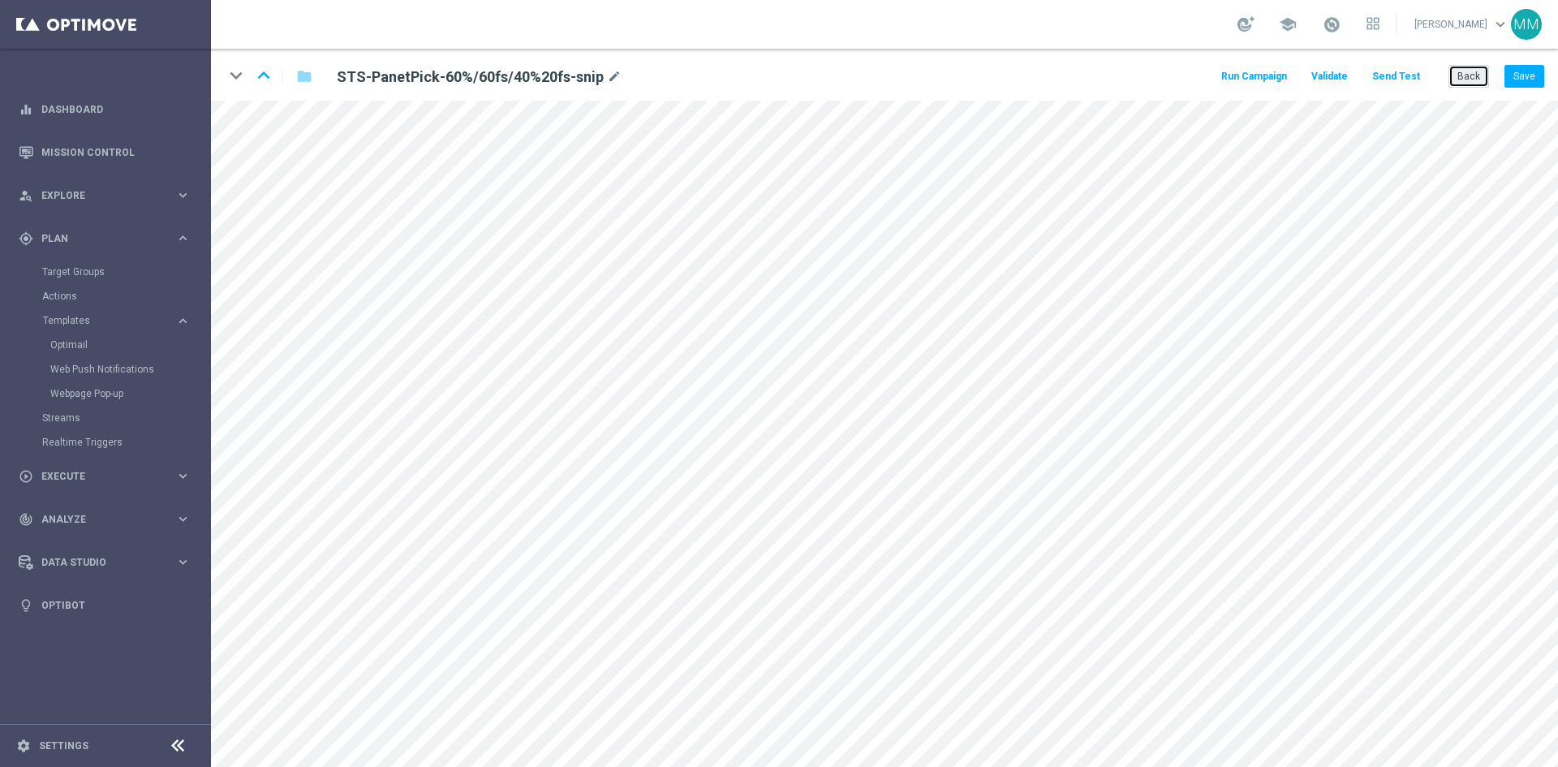
click at [1466, 85] on button "Back" at bounding box center [1468, 76] width 41 height 23
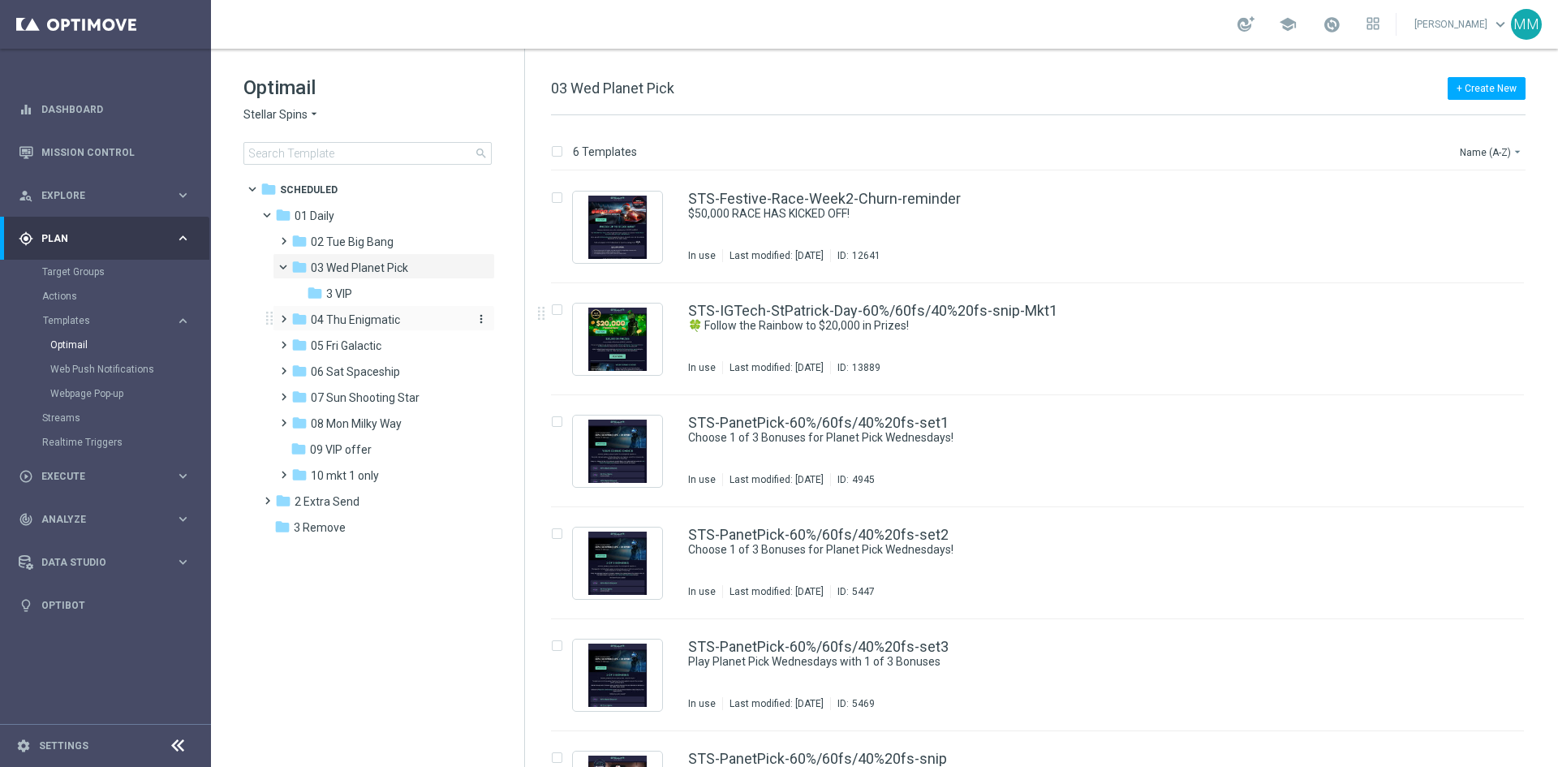
click at [386, 316] on span "04 Thu Enigmatic" at bounding box center [355, 319] width 89 height 15
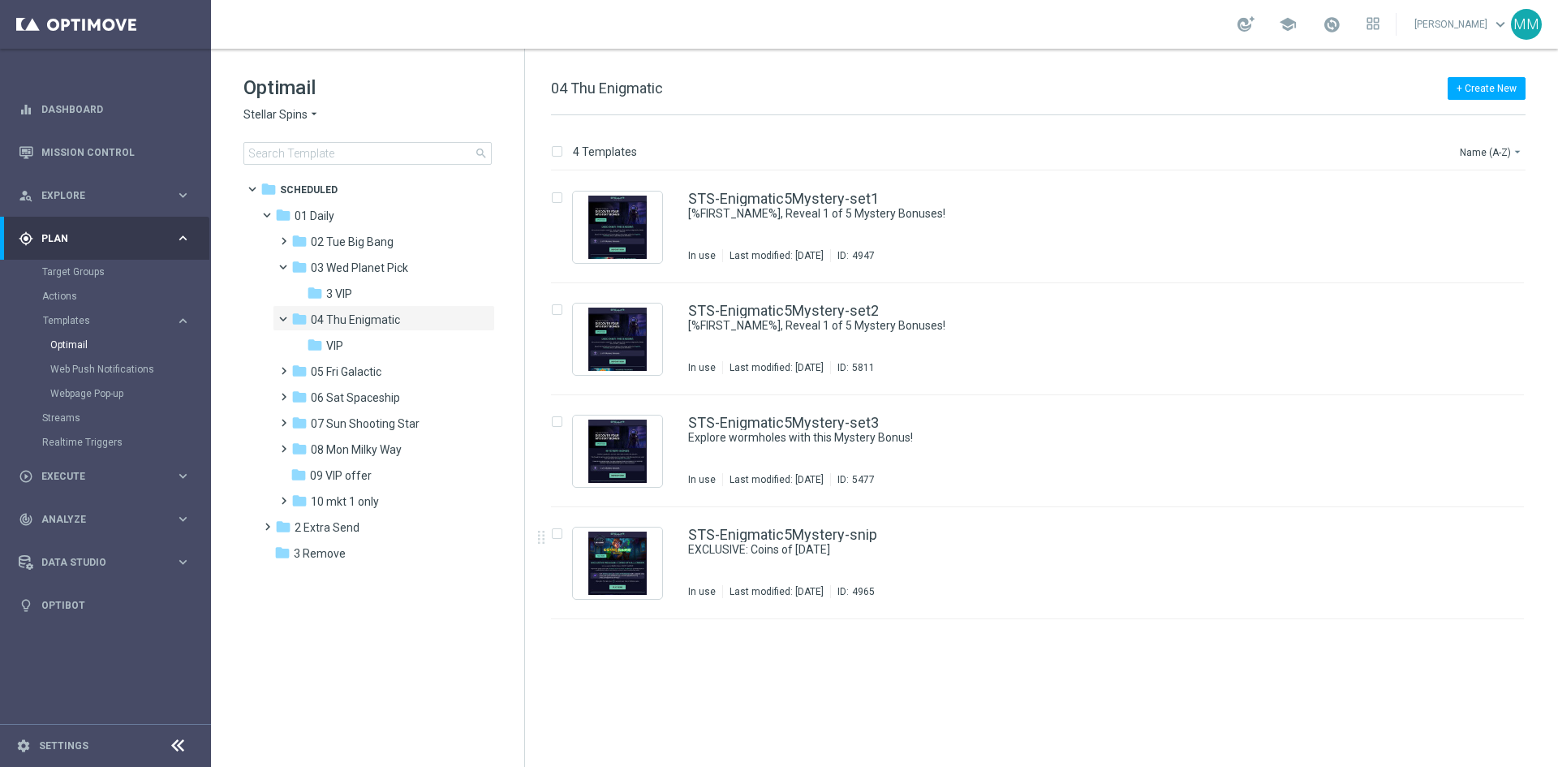
click at [840, 582] on div "STS-Enigmatic5Mystery-snip EXCLUSIVE: Coins of [DATE] In use Last modified: [DA…" at bounding box center [1071, 562] width 767 height 71
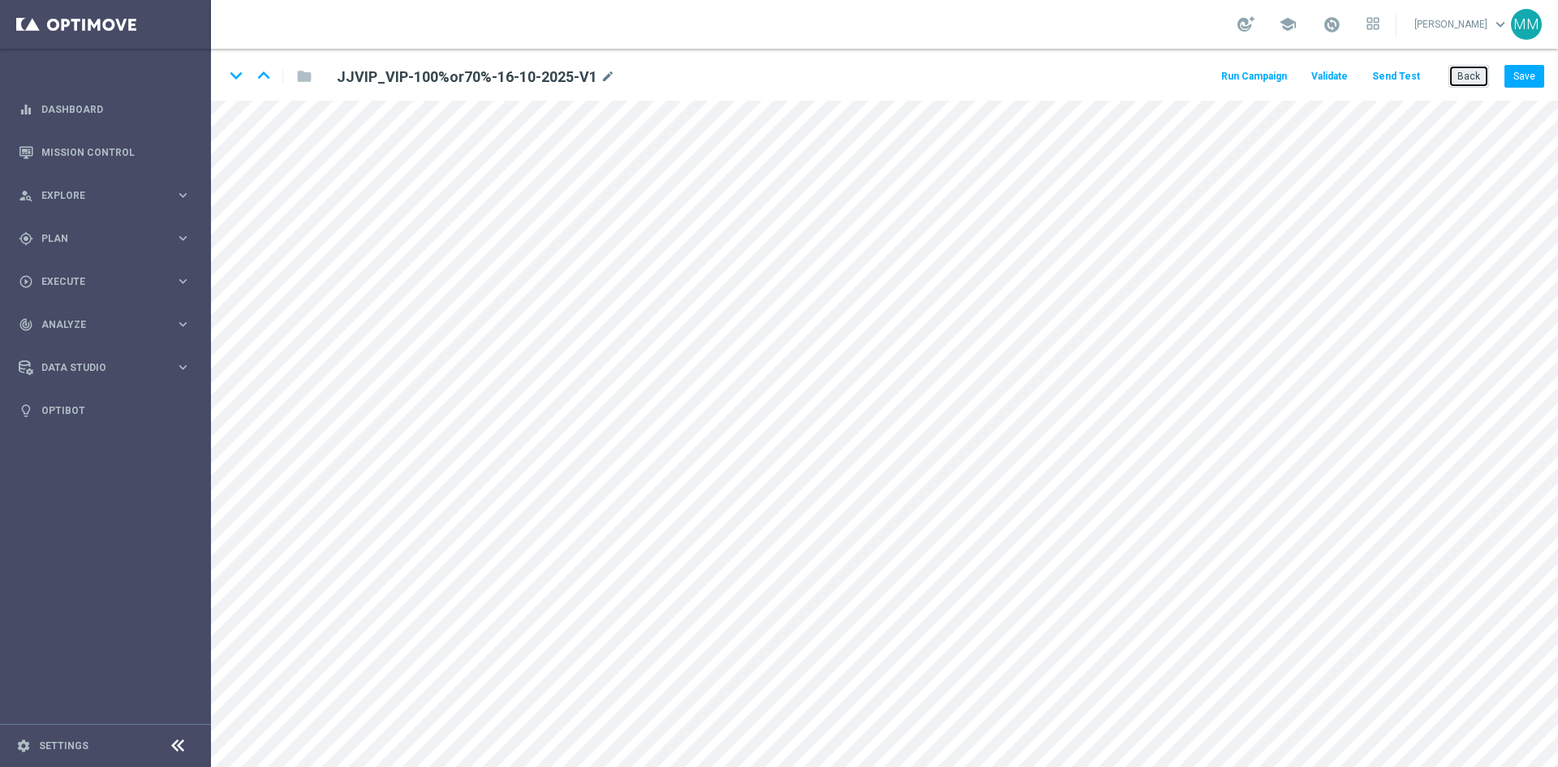
click at [1460, 82] on button "Back" at bounding box center [1468, 76] width 41 height 23
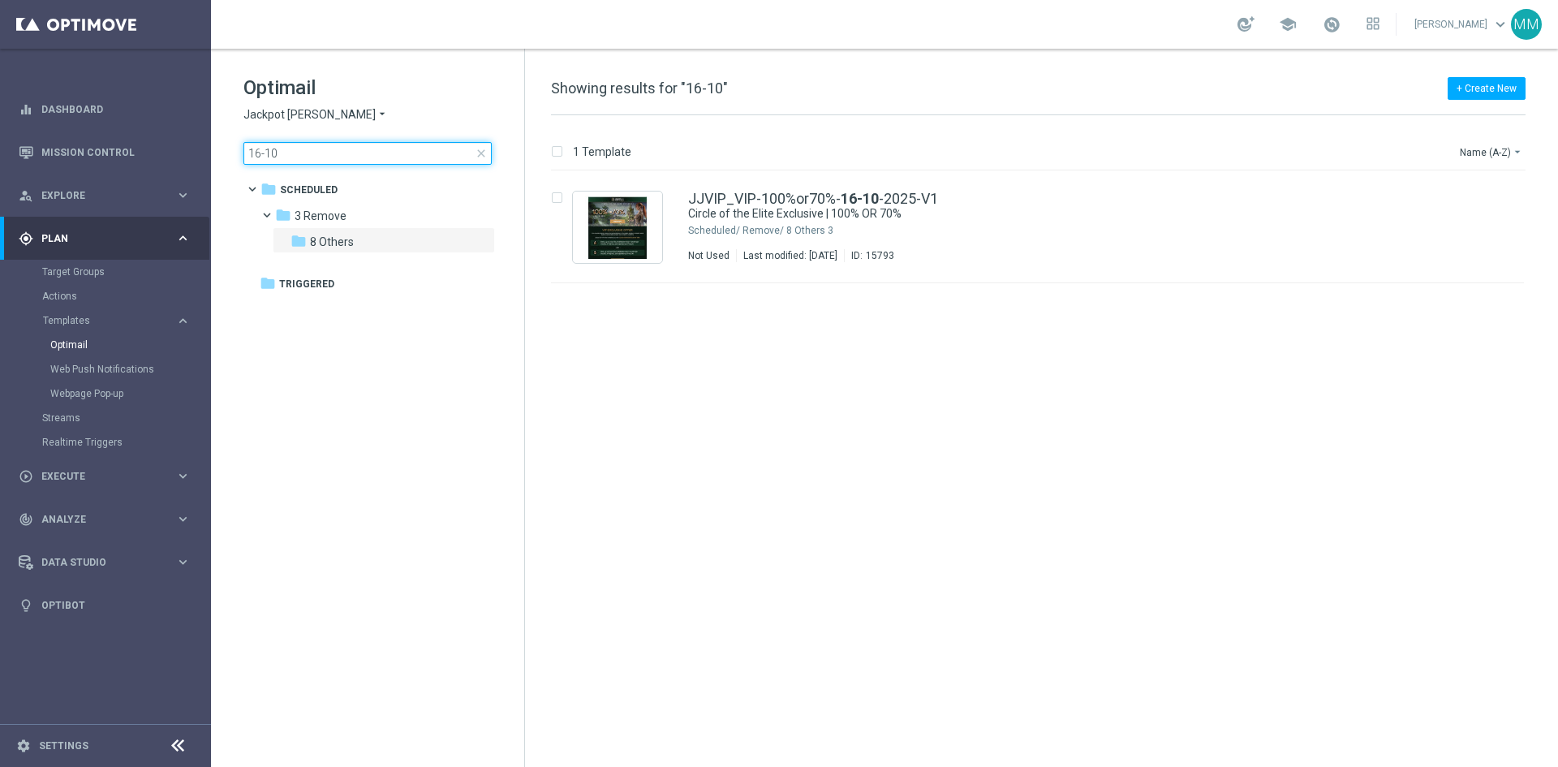
click at [490, 156] on input "16-10" at bounding box center [367, 153] width 248 height 23
click at [486, 156] on span "close" at bounding box center [481, 153] width 13 height 13
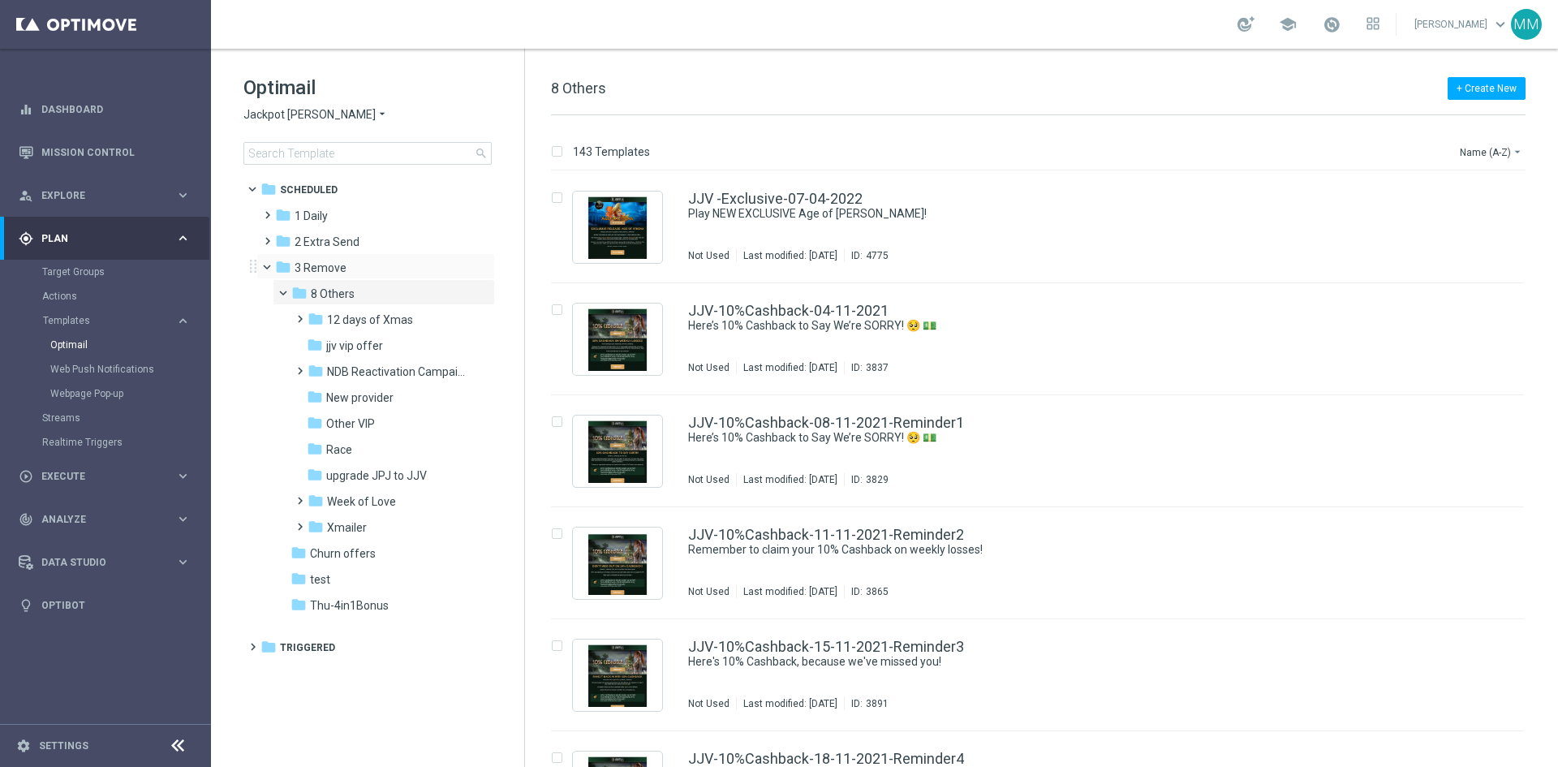
click at [271, 265] on span at bounding box center [274, 263] width 6 height 7
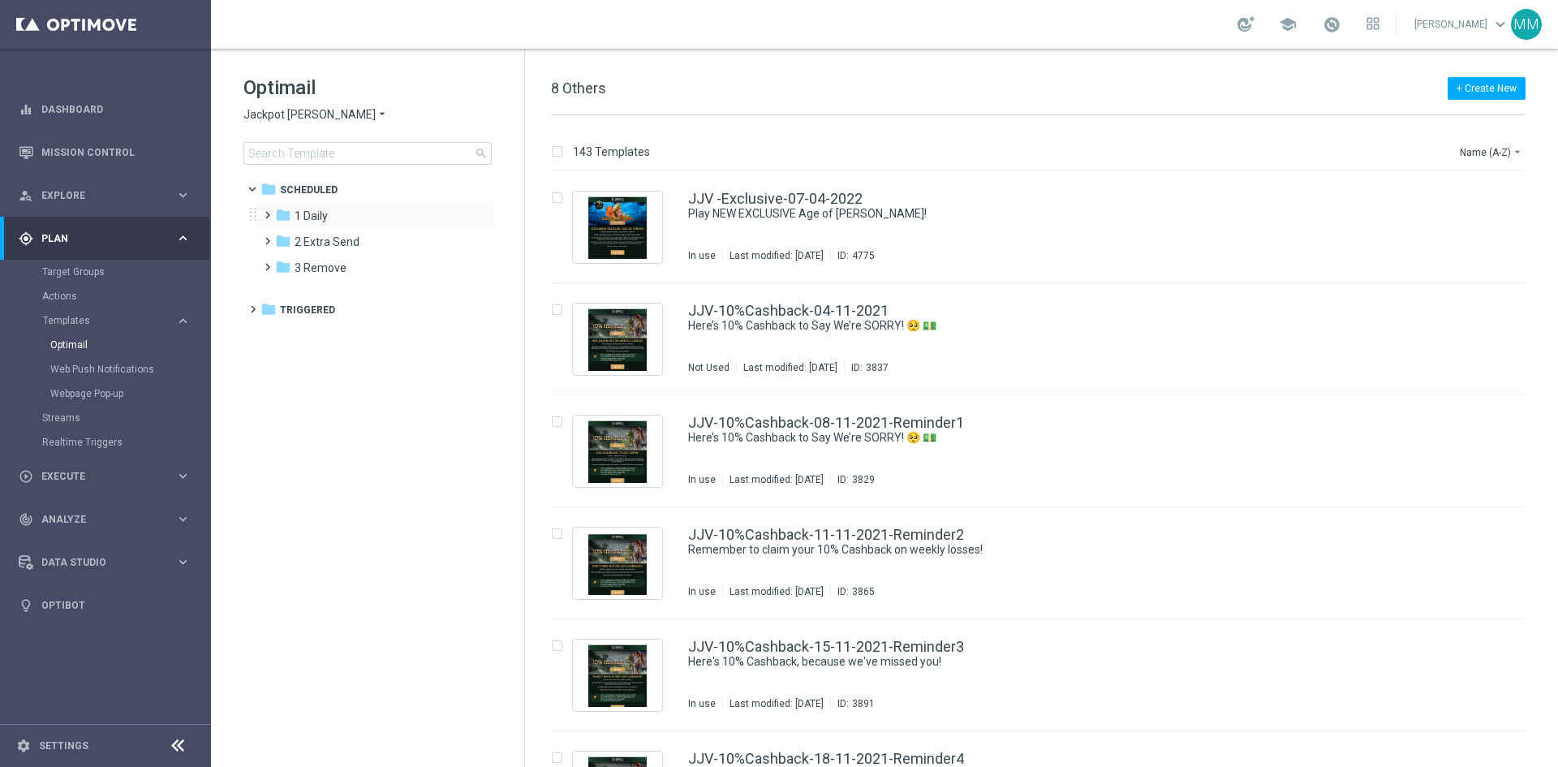
click at [269, 223] on span at bounding box center [267, 215] width 15 height 22
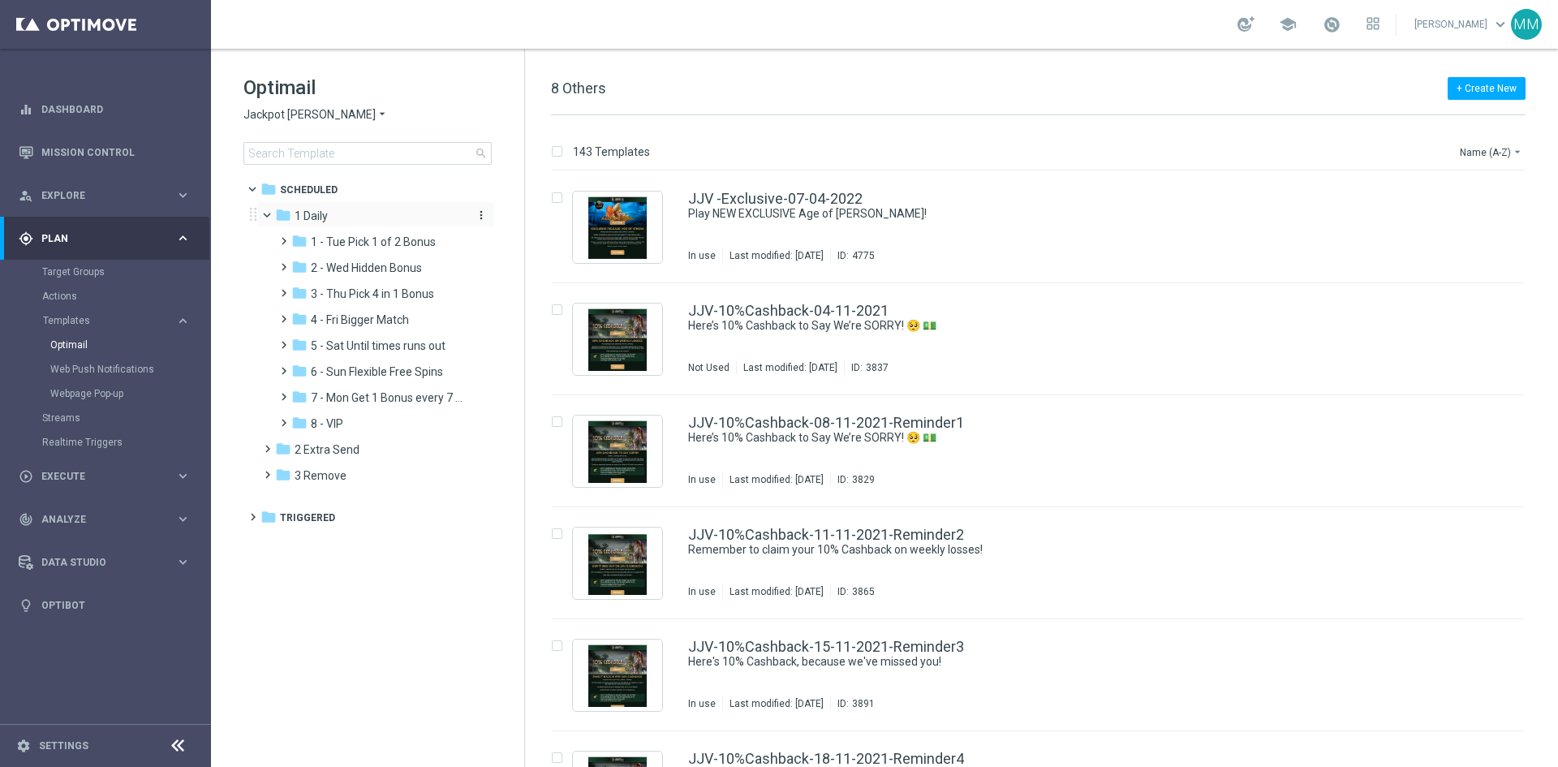
click at [342, 221] on div "folder 1 Daily" at bounding box center [368, 216] width 187 height 19
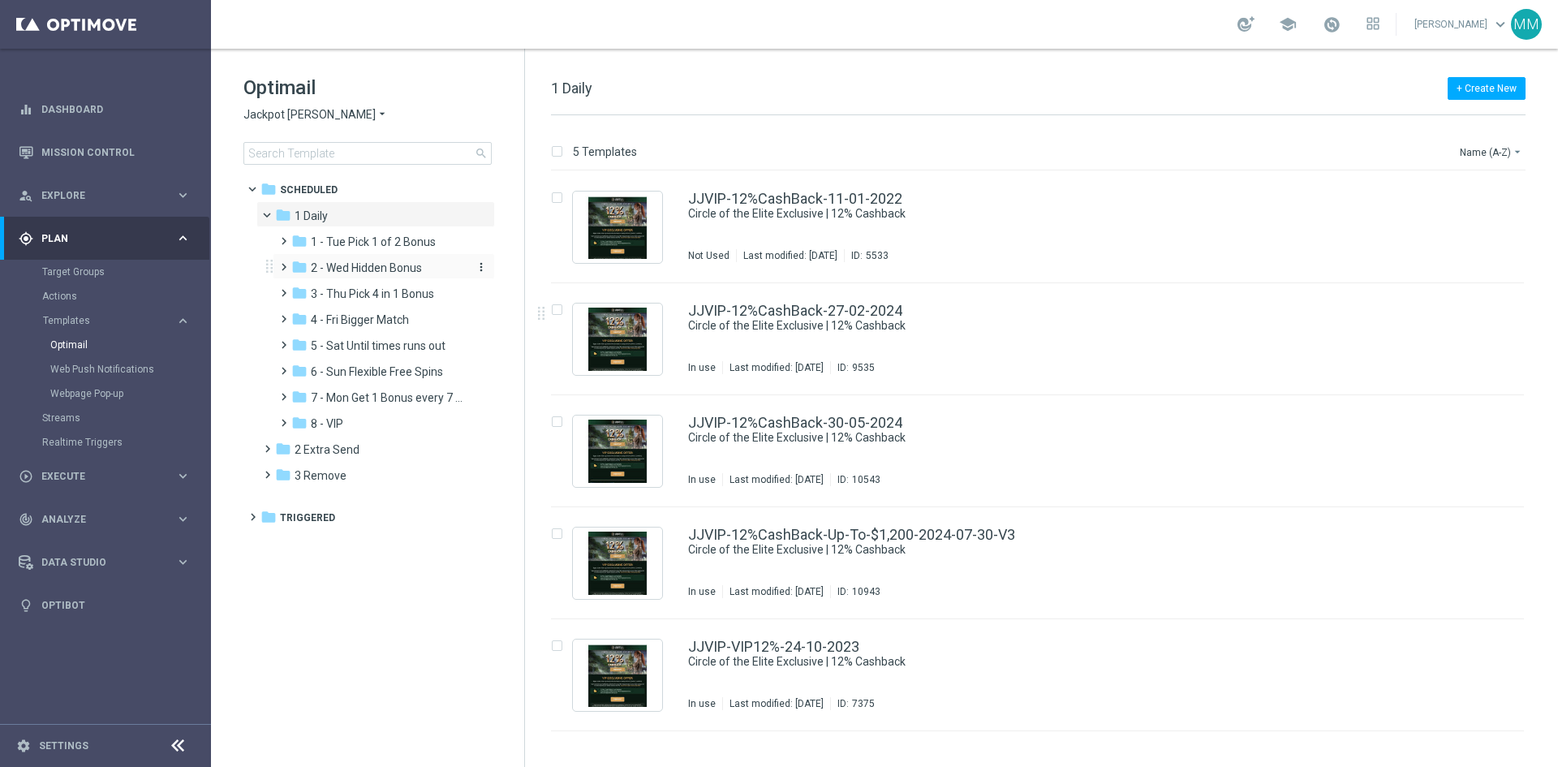
click at [384, 266] on span "2 - Wed Hidden Bonus" at bounding box center [366, 267] width 111 height 15
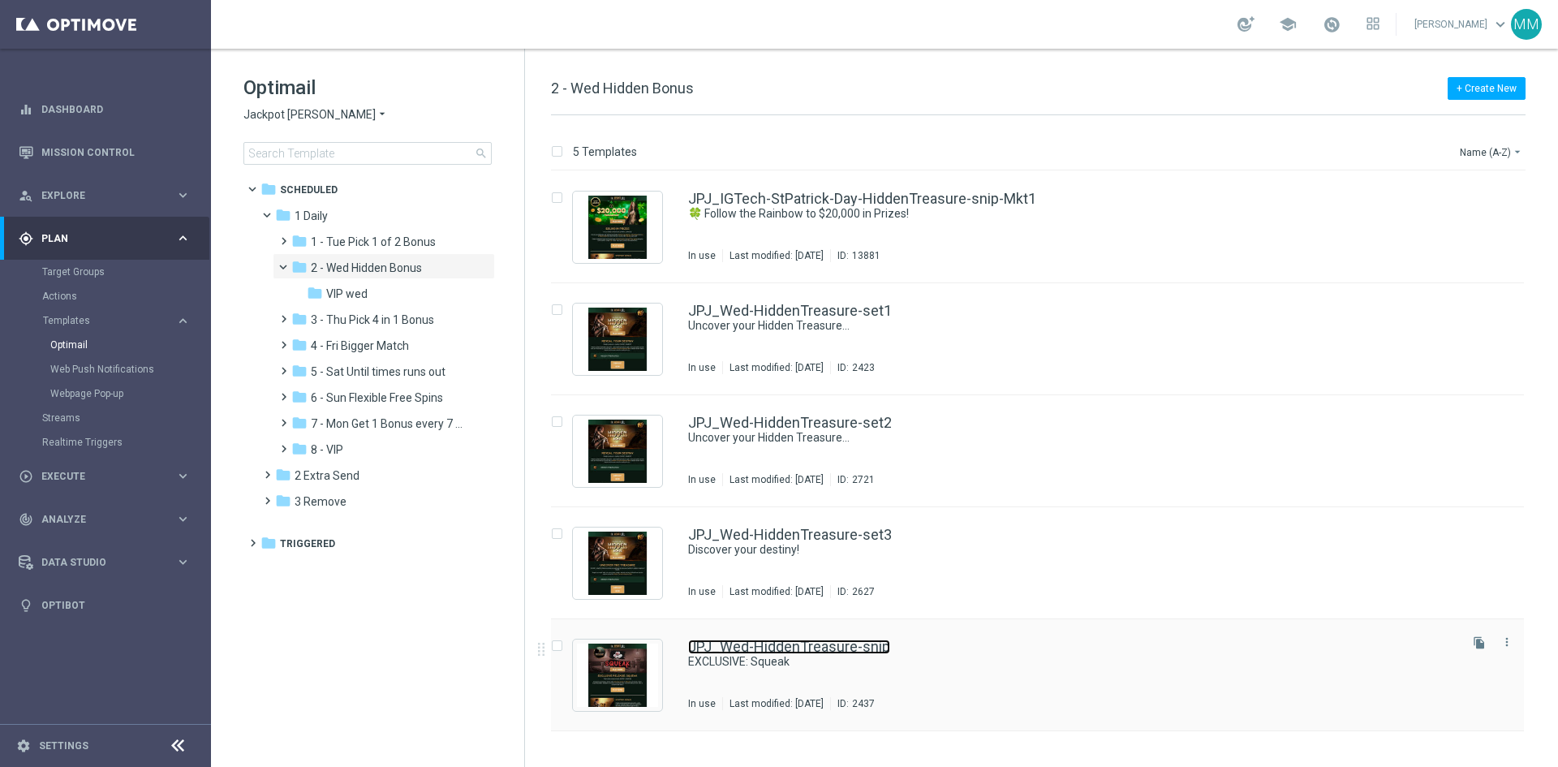
click at [849, 653] on link "JPJ_Wed-HiddenTreasure-snip" at bounding box center [789, 646] width 202 height 15
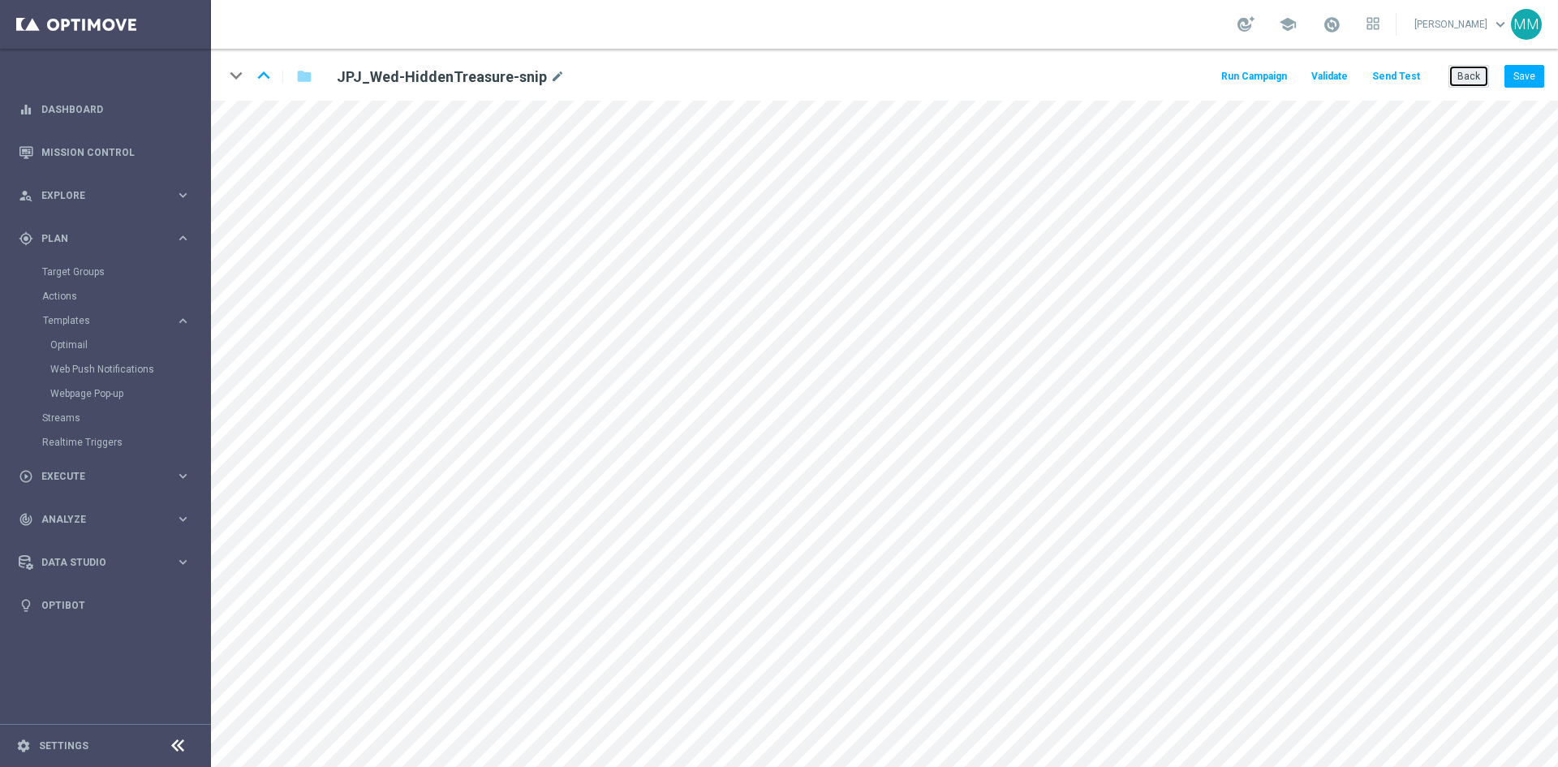
click at [1473, 78] on button "Back" at bounding box center [1468, 76] width 41 height 23
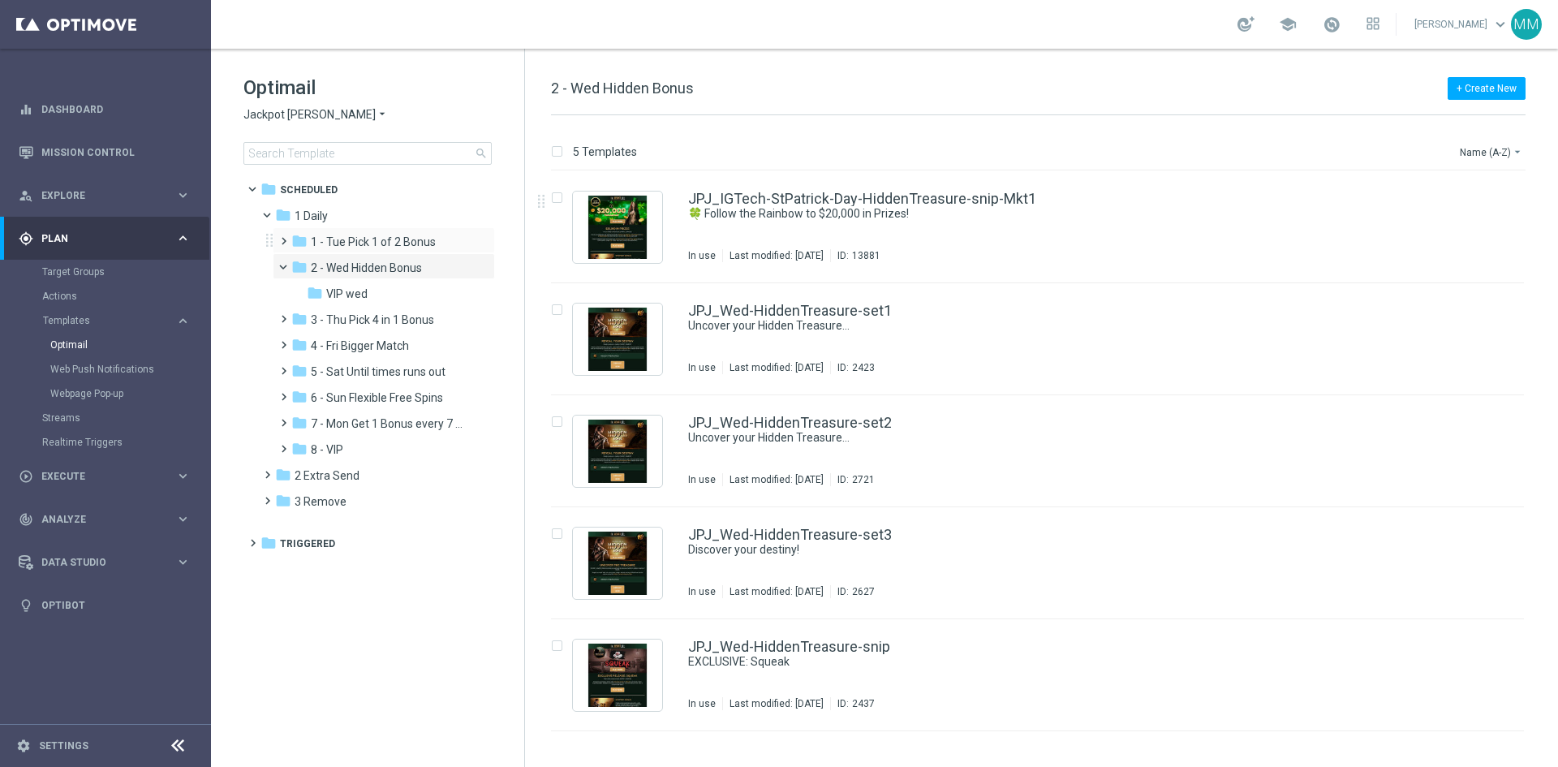
click at [370, 231] on div "folder 1 - Tue Pick 1 of 2 Bonus more_vert" at bounding box center [384, 240] width 222 height 26
click at [354, 248] on span "1 - Tue Pick 1 of 2 Bonus" at bounding box center [373, 241] width 125 height 15
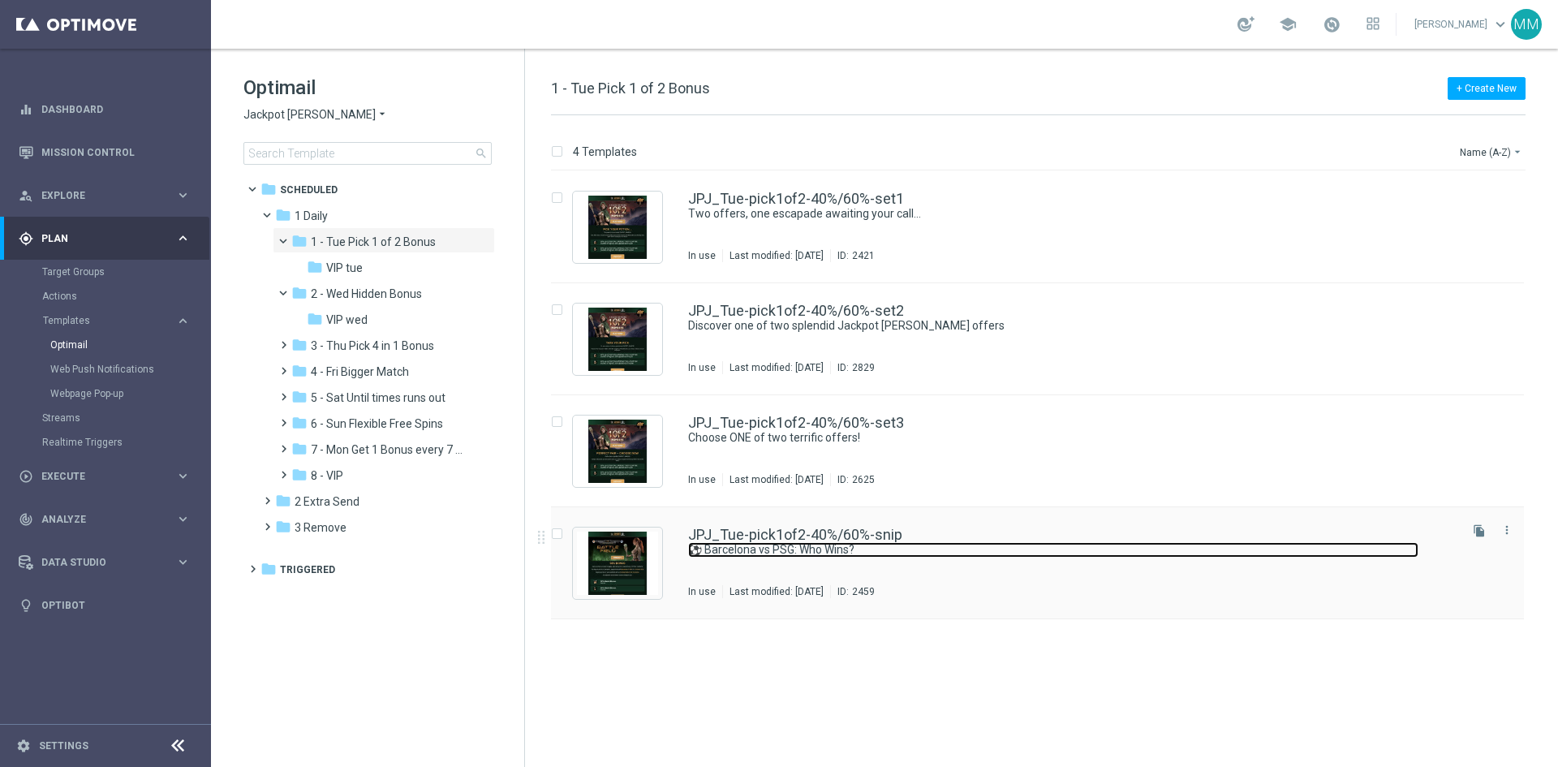
click at [916, 552] on link "⚽ Barcelona vs PSG: Who Wins?" at bounding box center [1053, 549] width 730 height 15
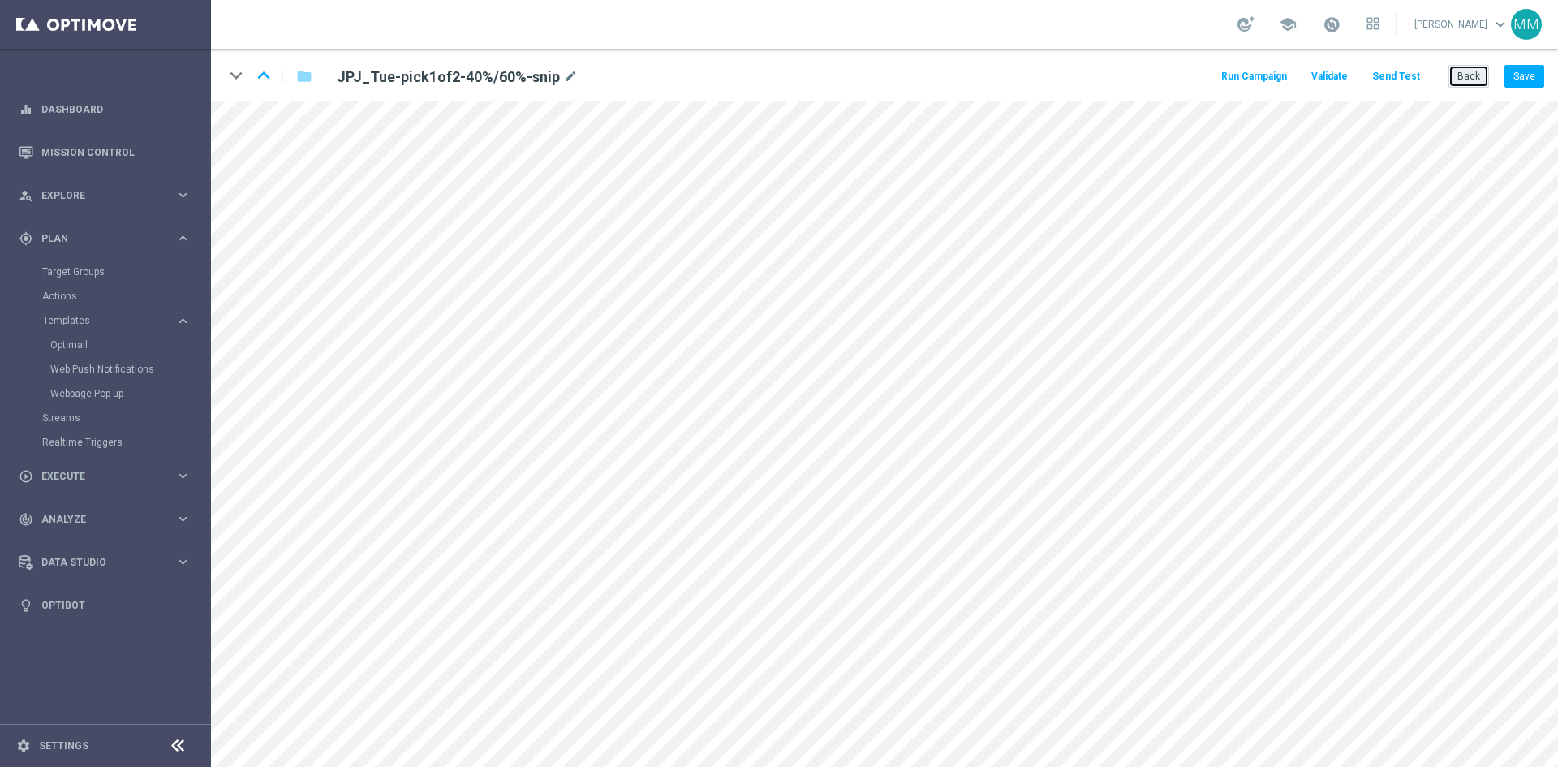
click at [1458, 82] on button "Back" at bounding box center [1468, 76] width 41 height 23
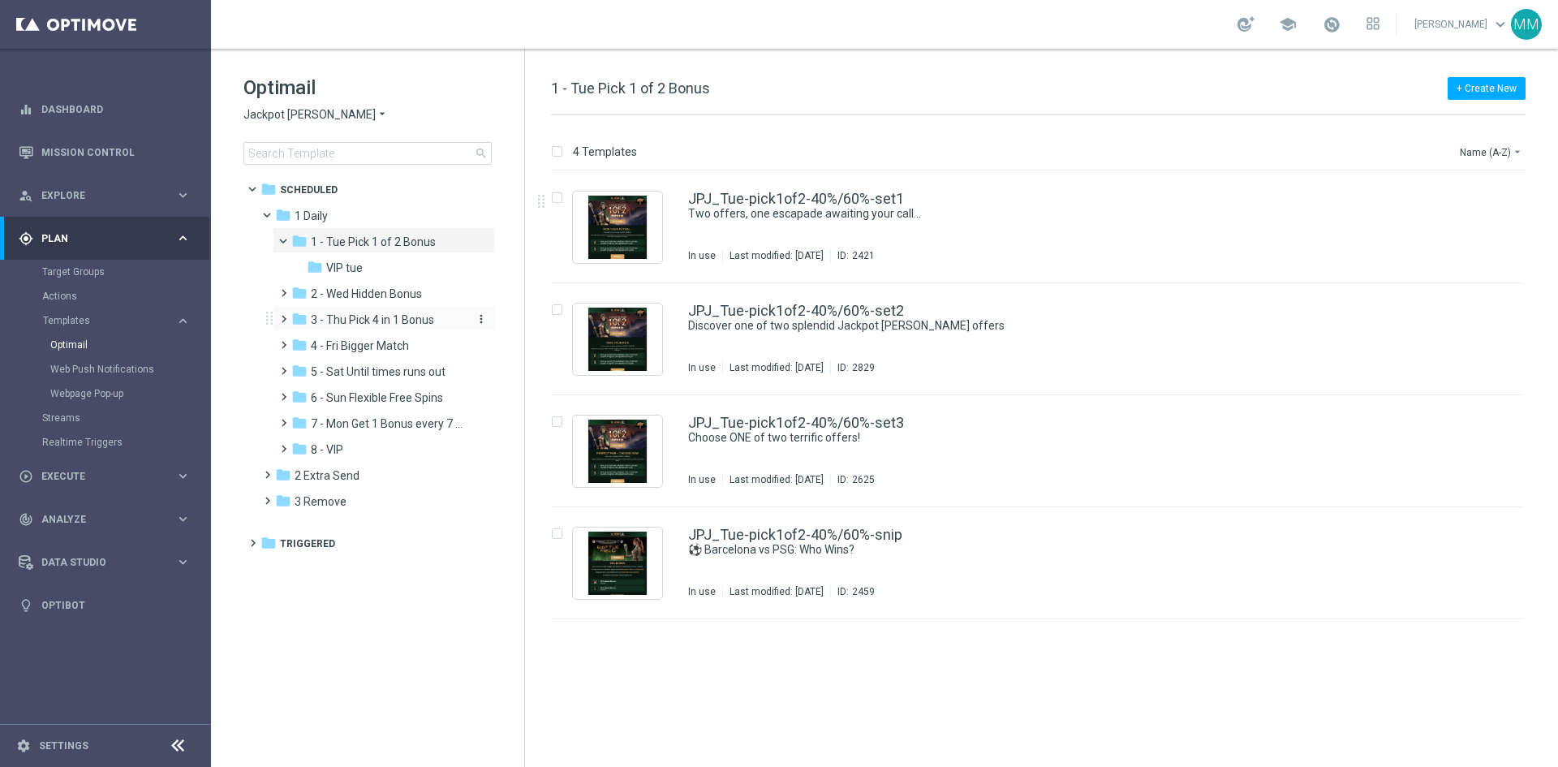
click at [403, 320] on span "3 - Thu Pick 4 in 1 Bonus" at bounding box center [372, 319] width 123 height 15
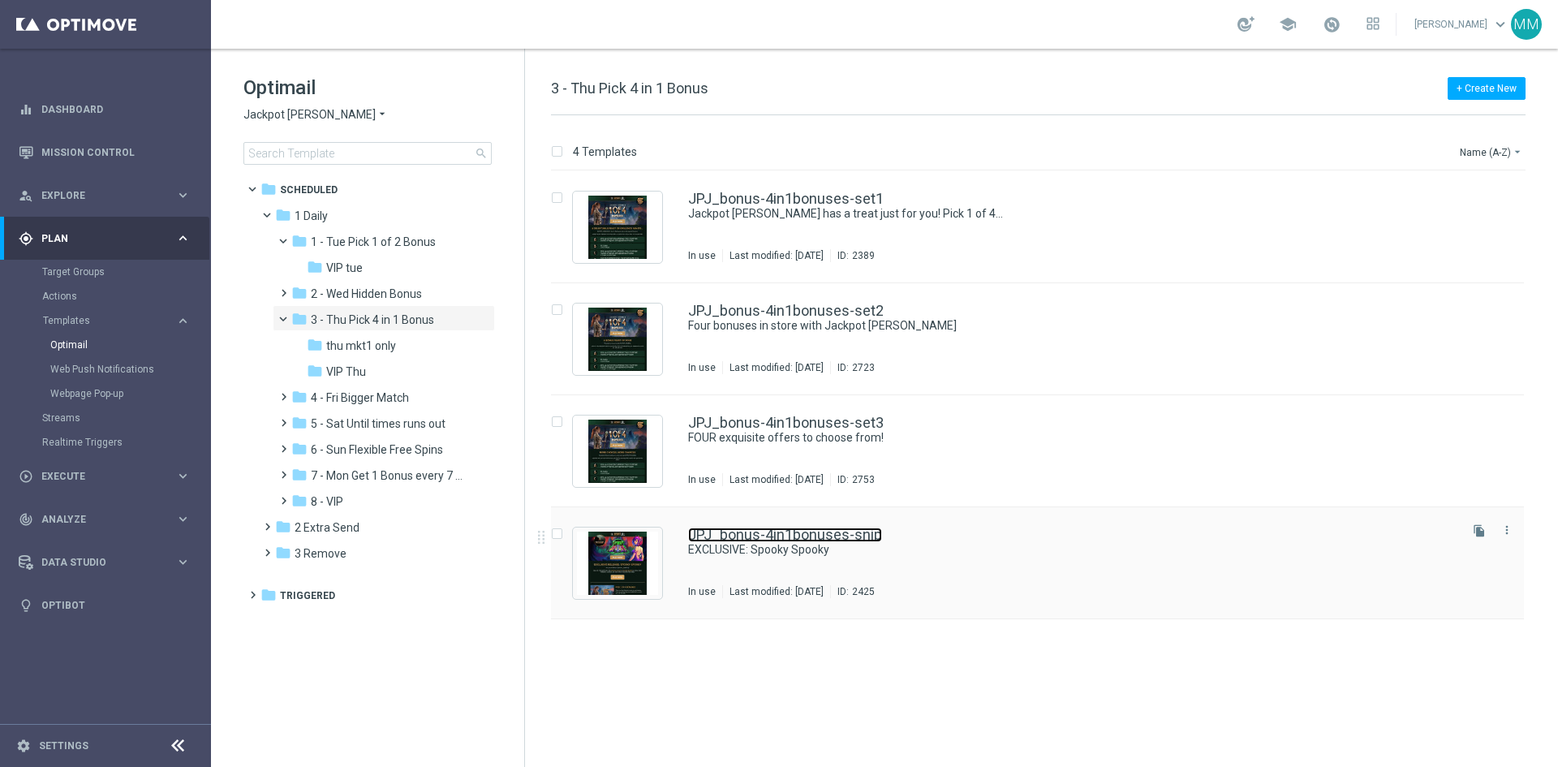
click at [836, 538] on link "JPJ_bonus-4in1bonuses-snip" at bounding box center [785, 534] width 194 height 15
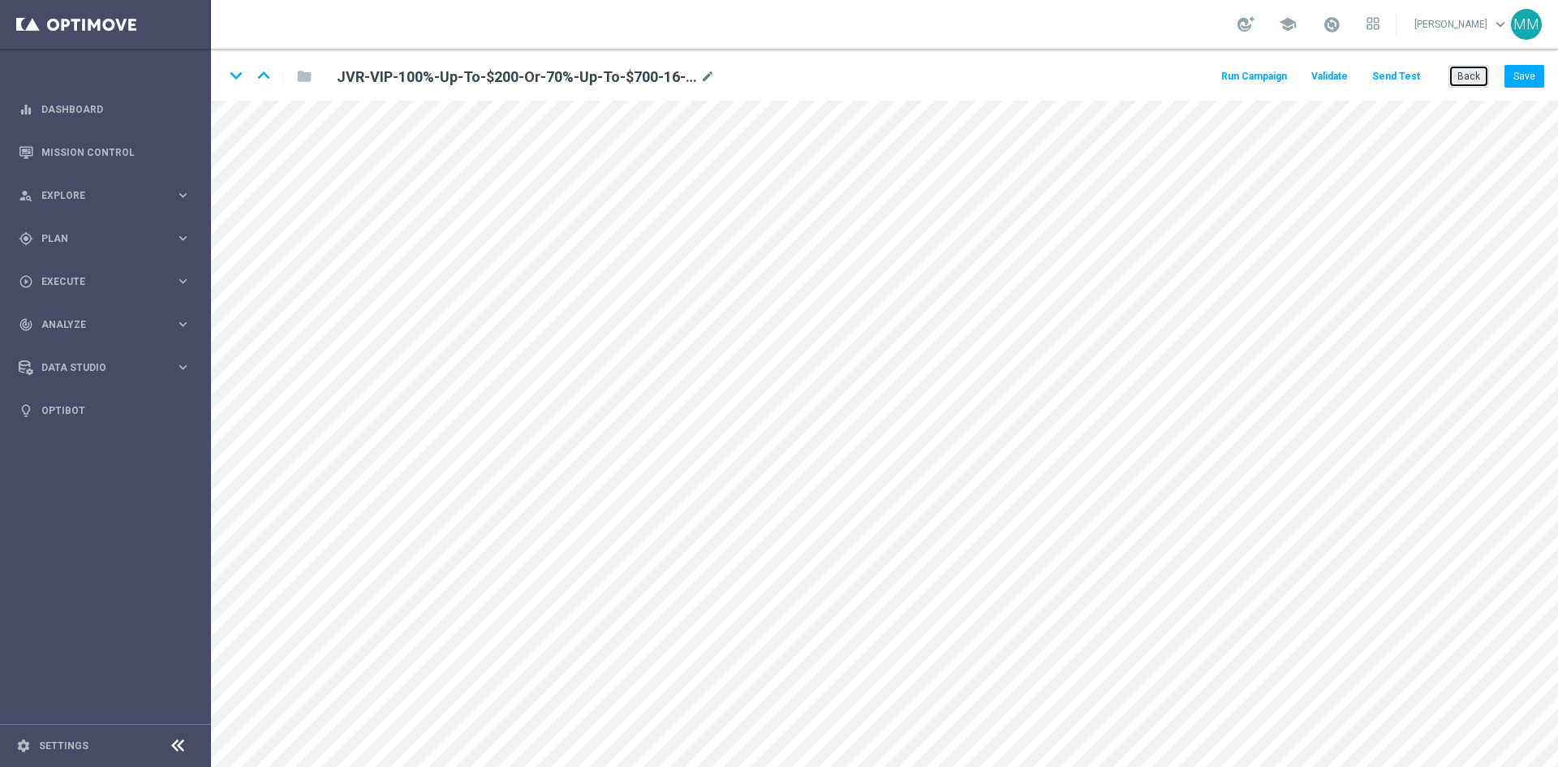
click at [1468, 70] on button "Back" at bounding box center [1468, 76] width 41 height 23
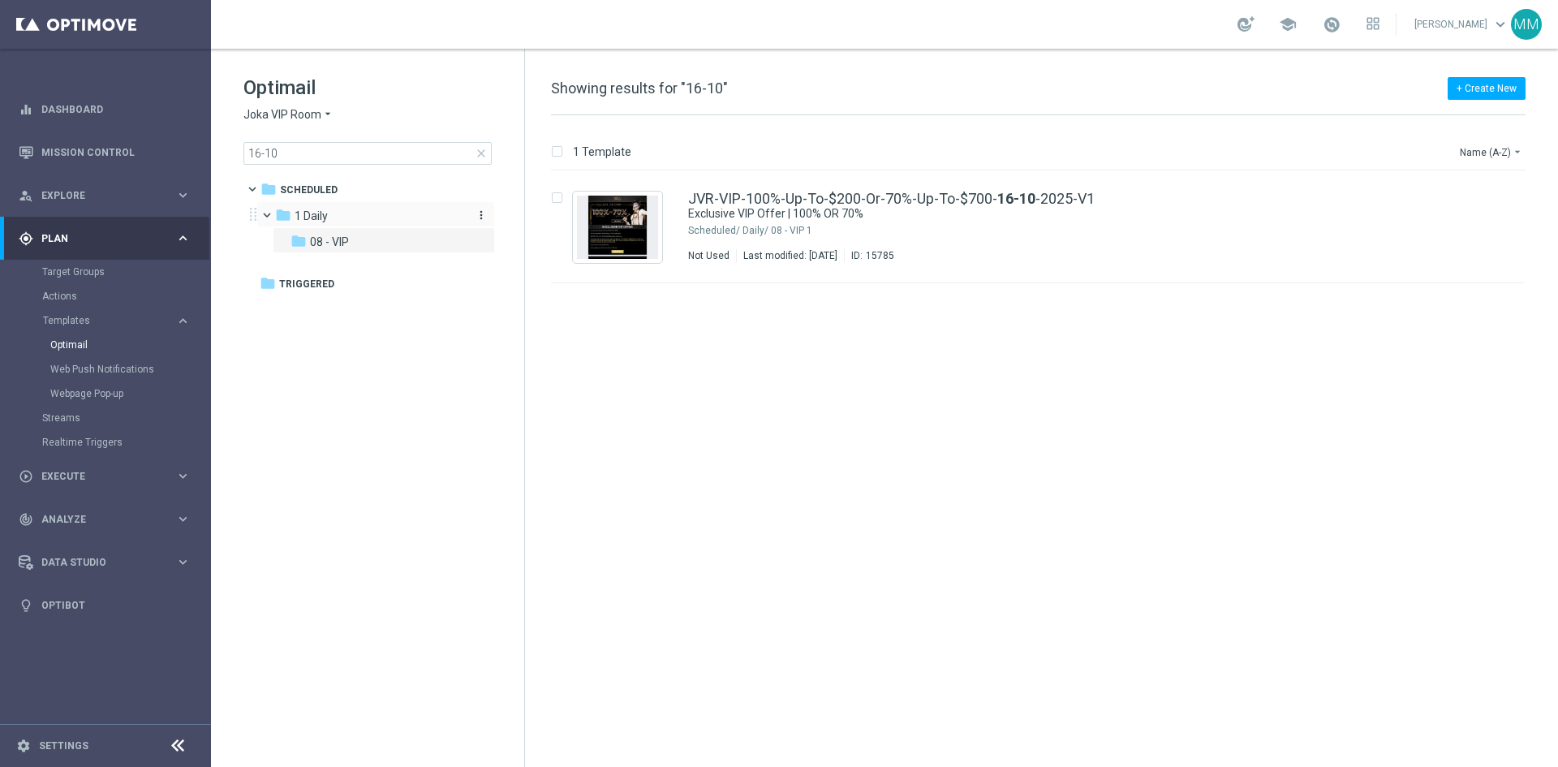
click at [359, 215] on div "folder 1 Daily" at bounding box center [368, 216] width 187 height 19
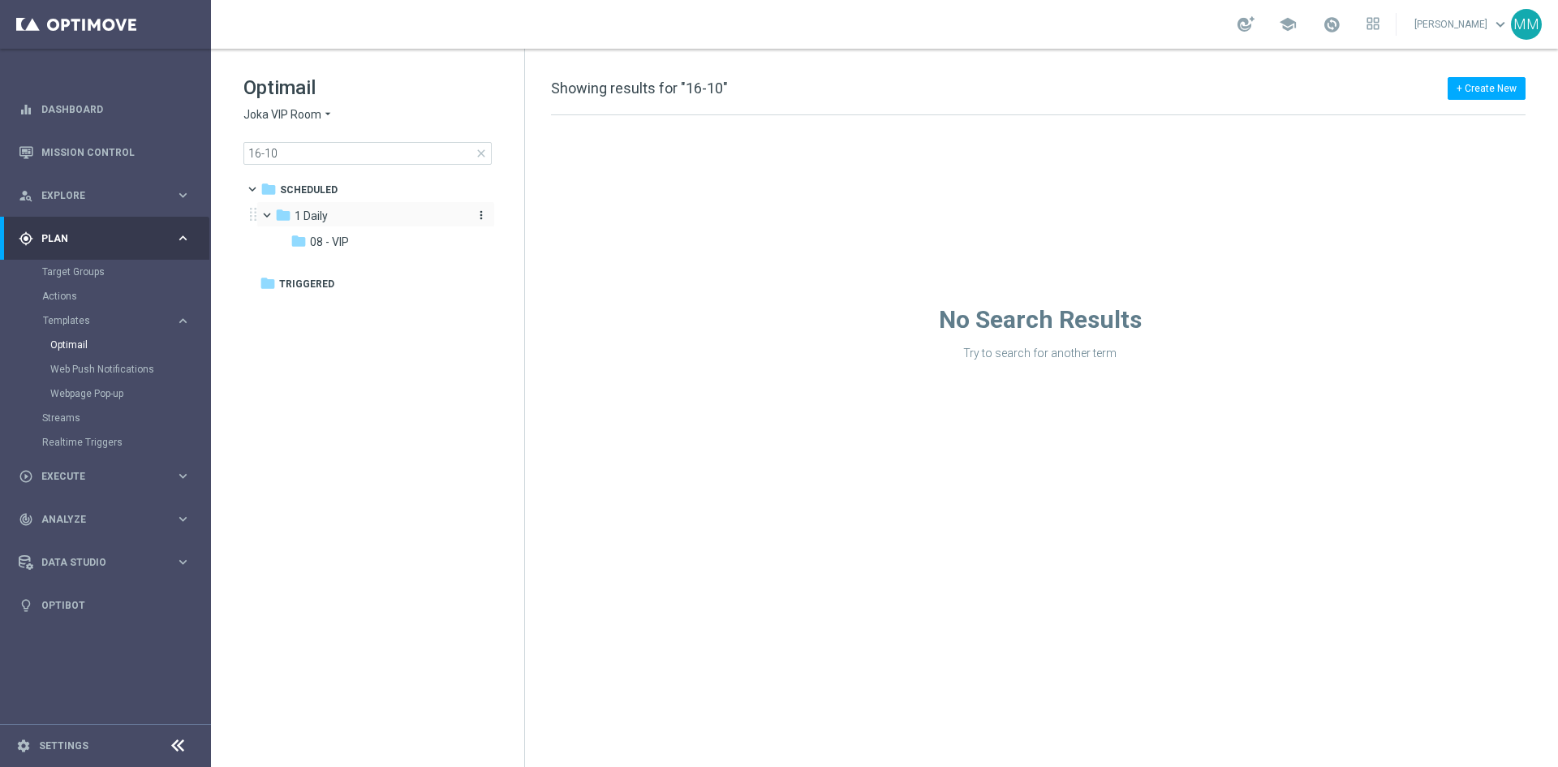
click at [359, 214] on div "folder 1 Daily" at bounding box center [368, 216] width 187 height 19
click at [479, 153] on span "close" at bounding box center [481, 153] width 13 height 13
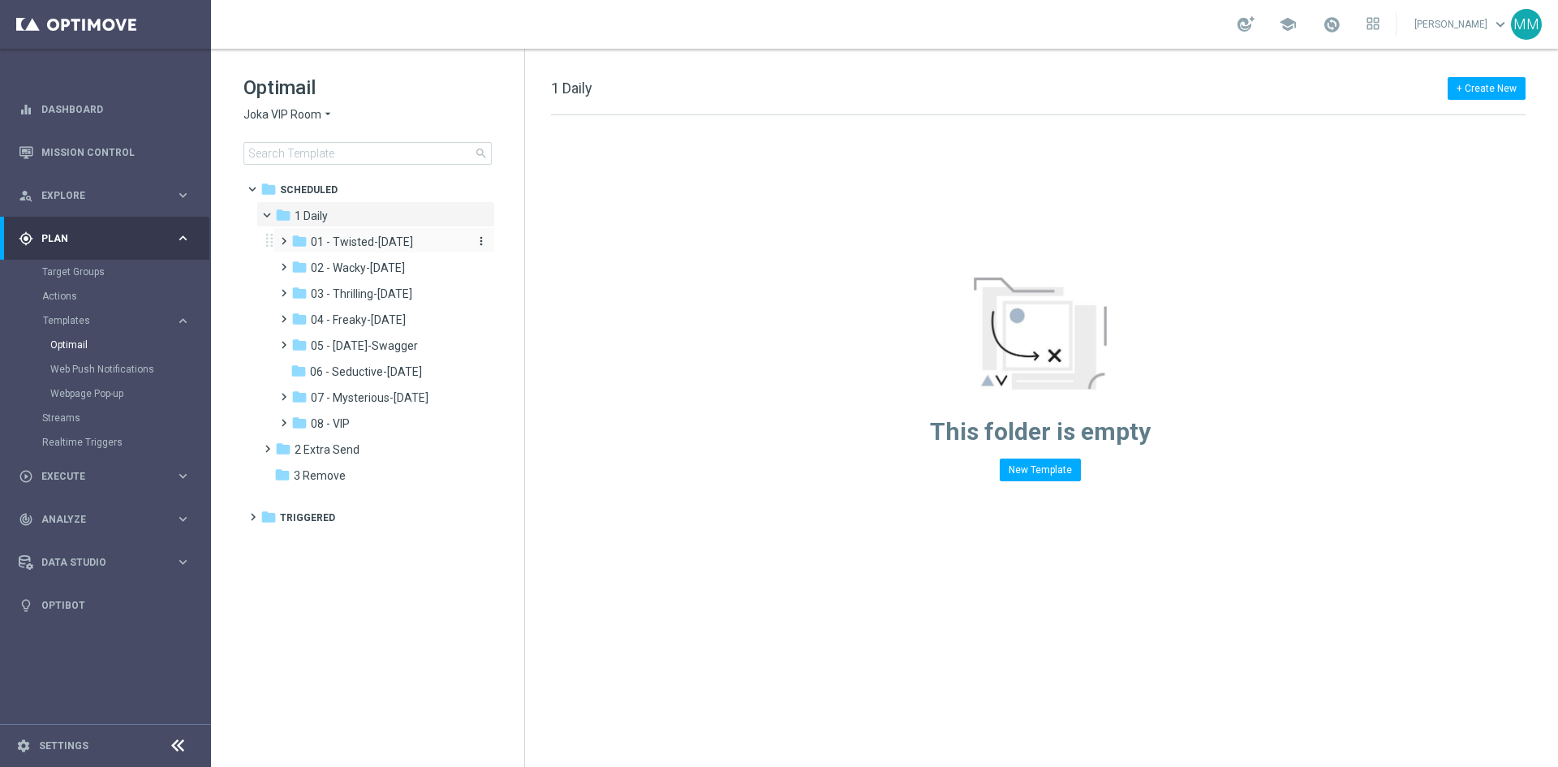
click at [377, 243] on span "01 - Twisted-[DATE]" at bounding box center [362, 241] width 102 height 15
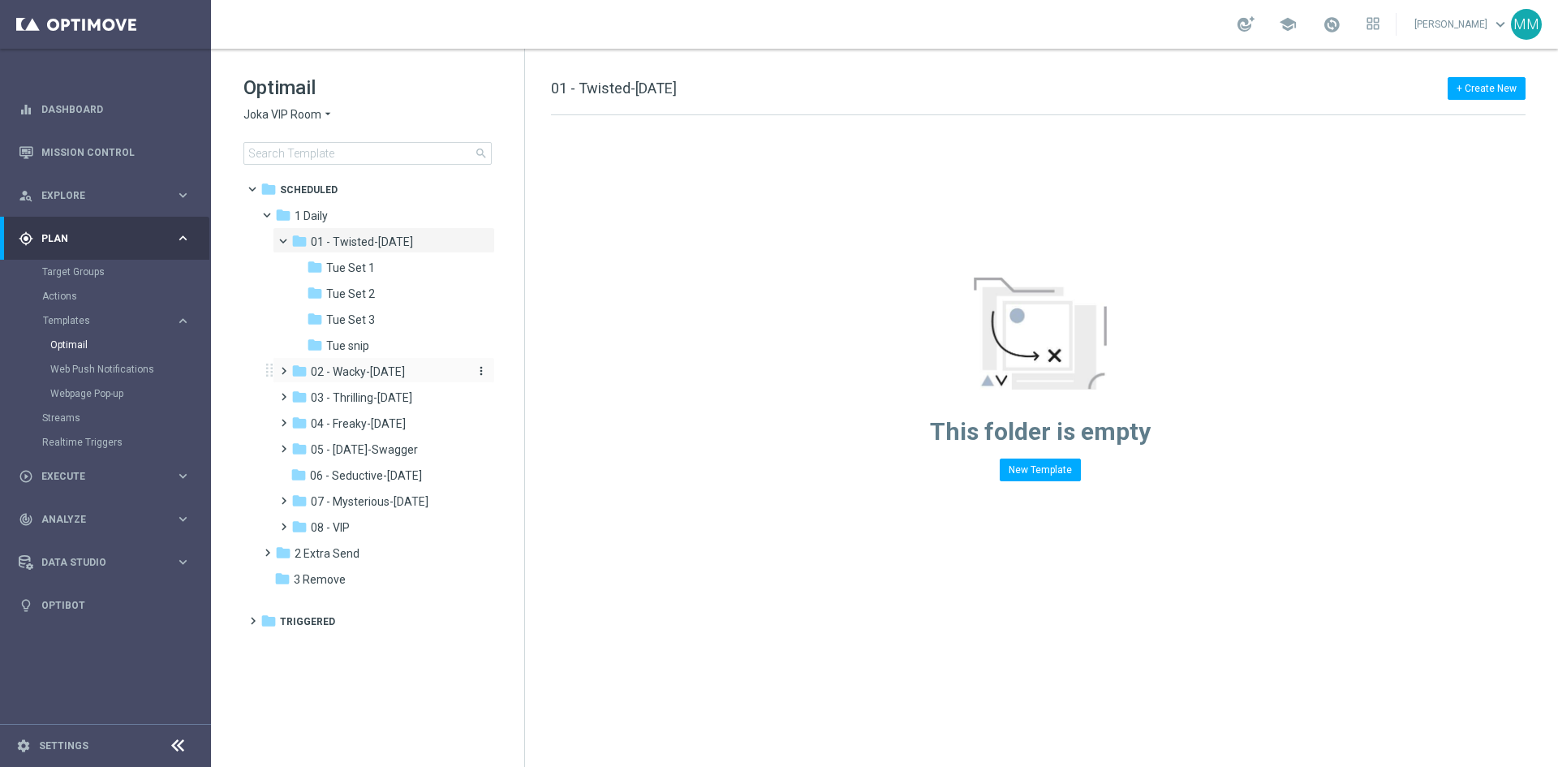
click at [362, 363] on div "folder 02 - Wacky-Wednesday" at bounding box center [377, 372] width 173 height 19
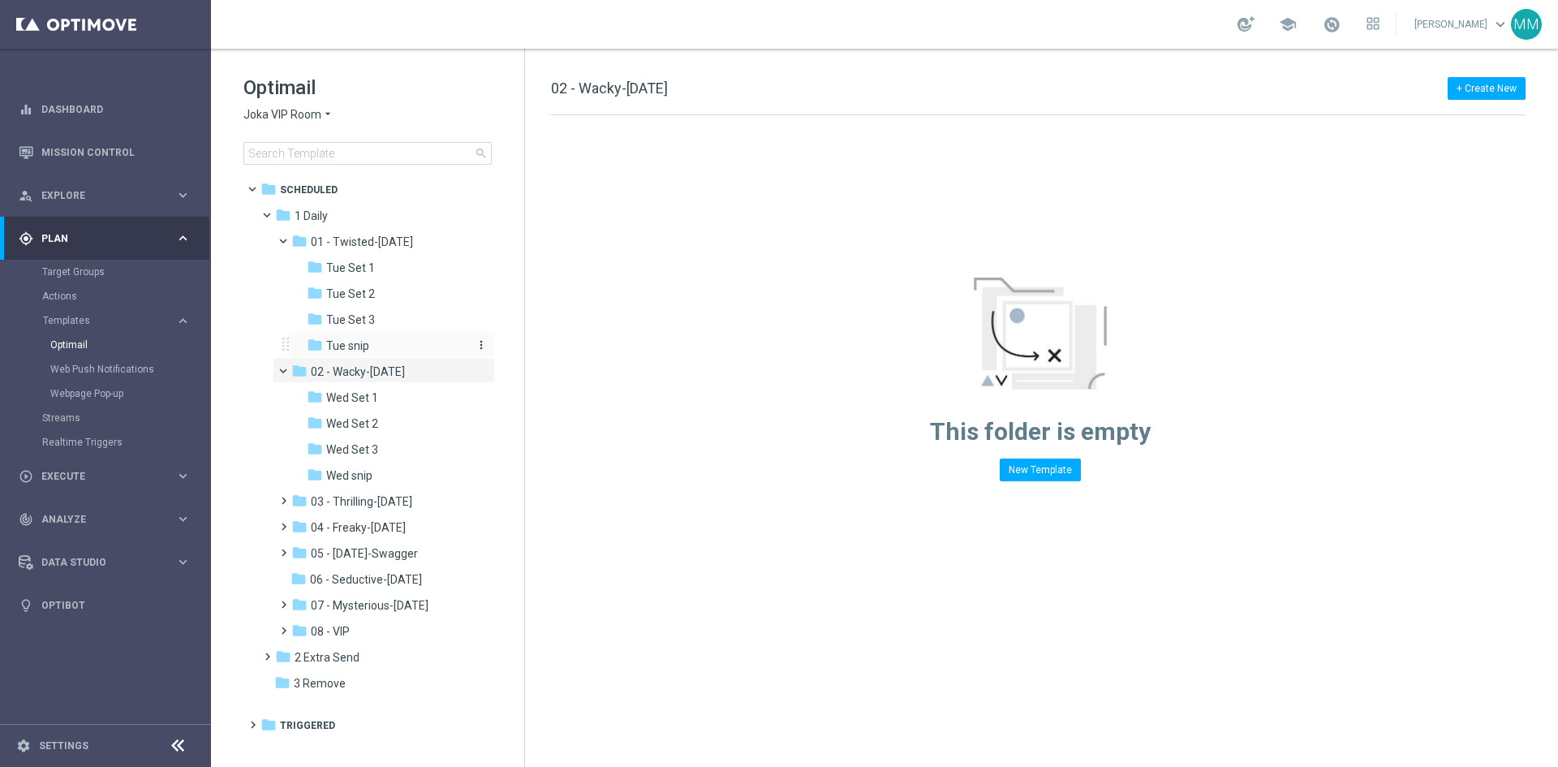
click at [361, 344] on span "Tue snip" at bounding box center [347, 345] width 43 height 15
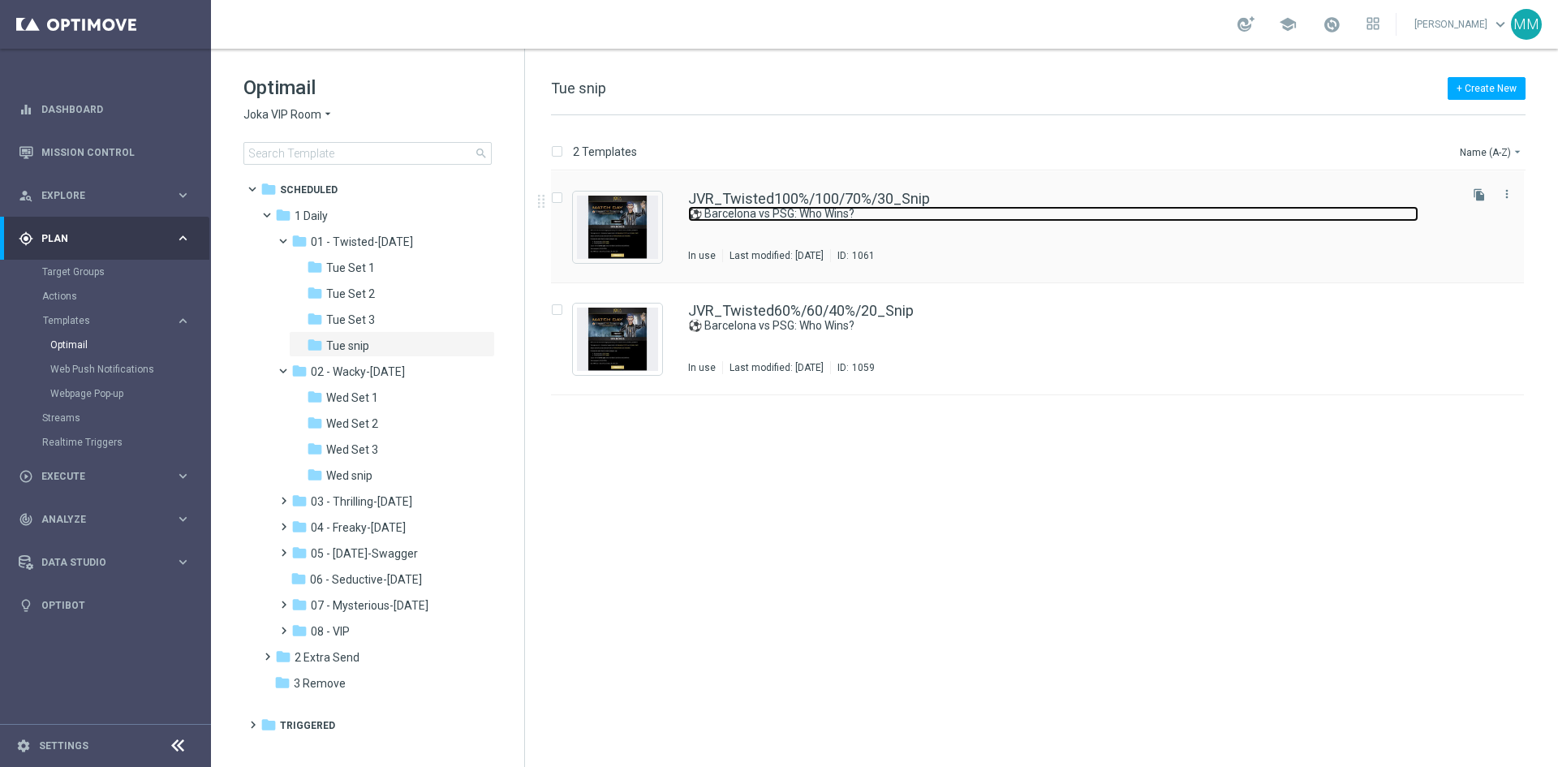
click at [830, 208] on link "⚽ Barcelona vs PSG: Who Wins?" at bounding box center [1053, 213] width 730 height 15
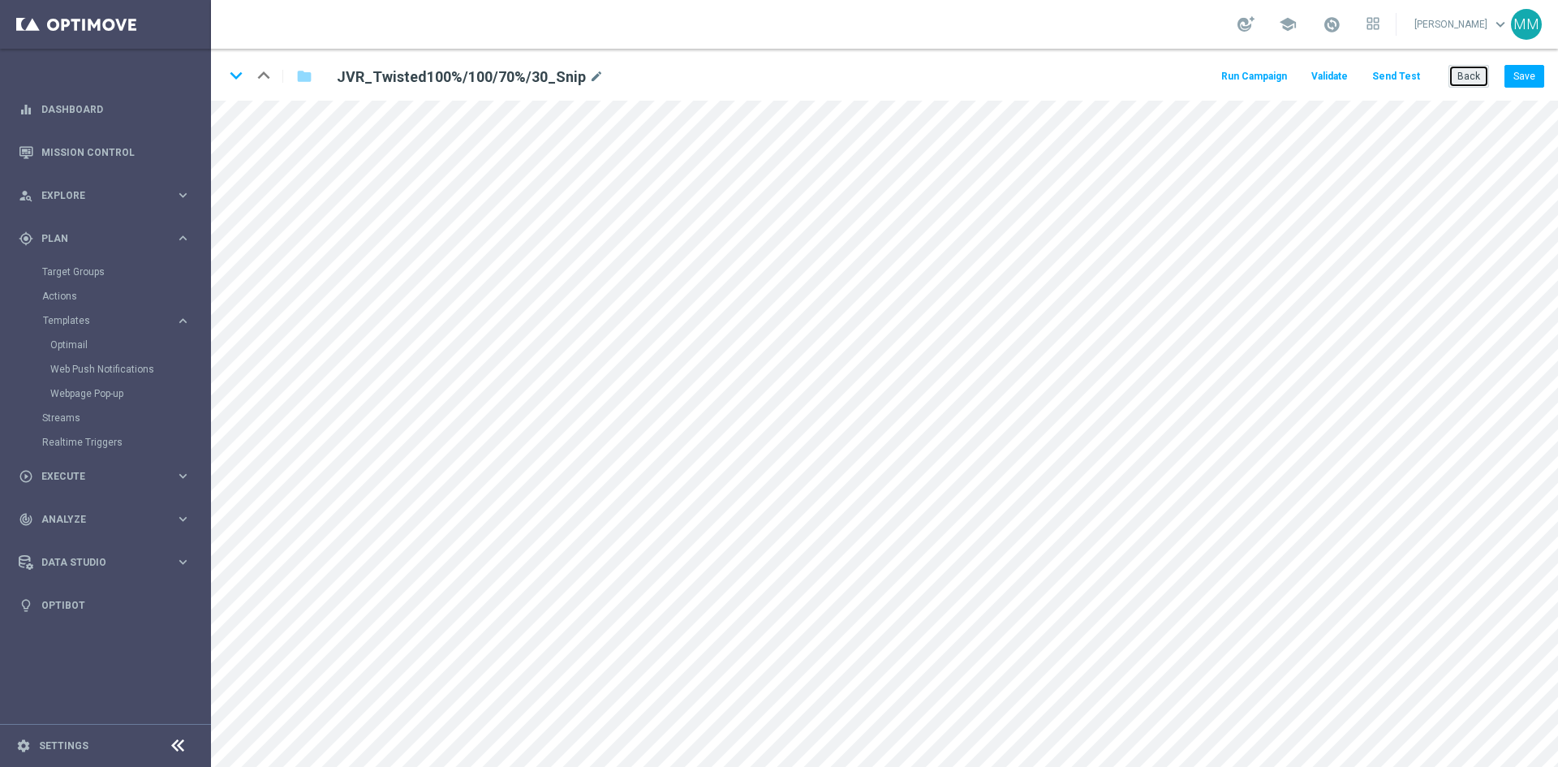
click at [1455, 81] on button "Back" at bounding box center [1468, 76] width 41 height 23
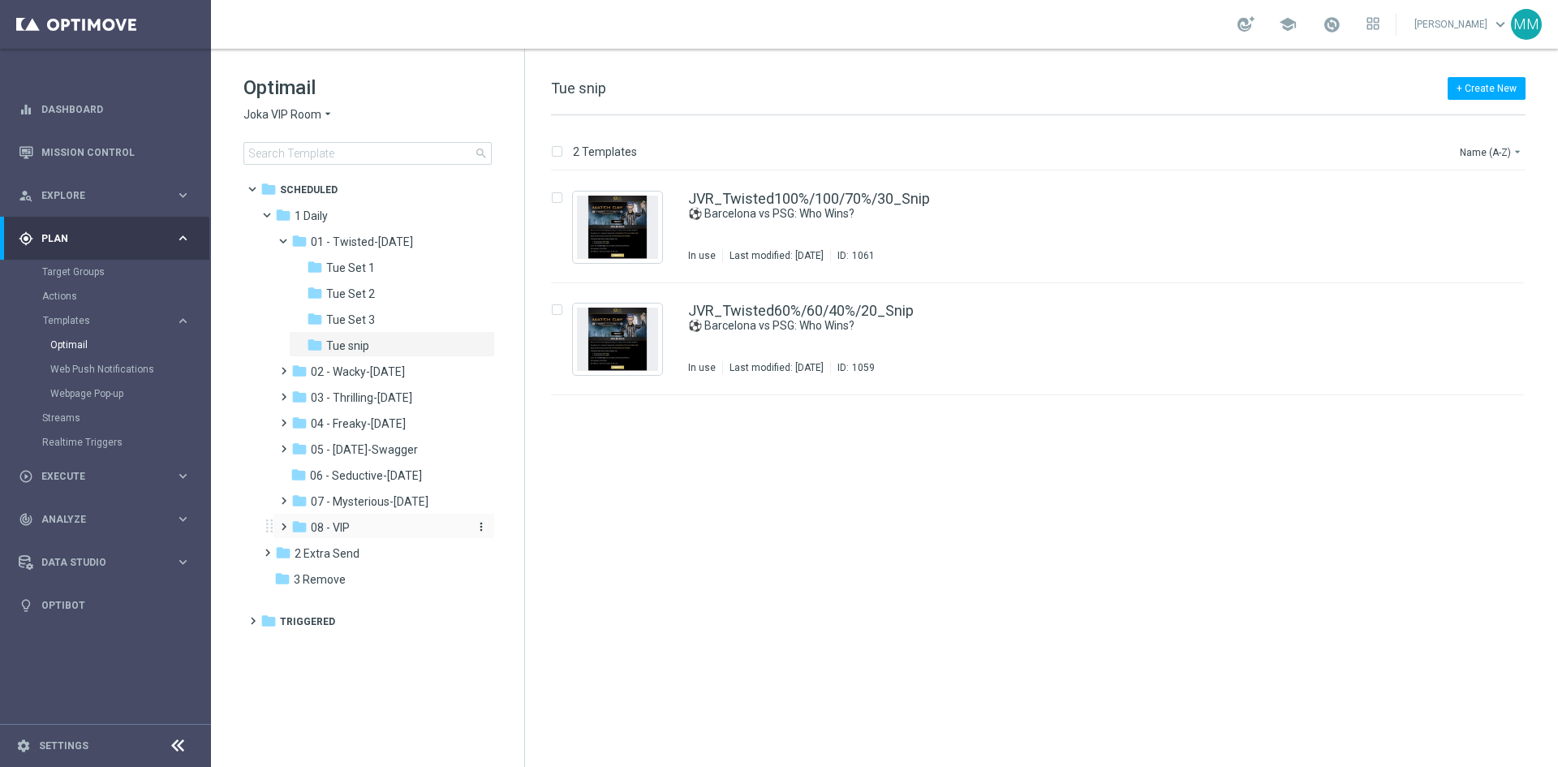
click at [380, 526] on div "folder 08 - VIP" at bounding box center [377, 527] width 173 height 19
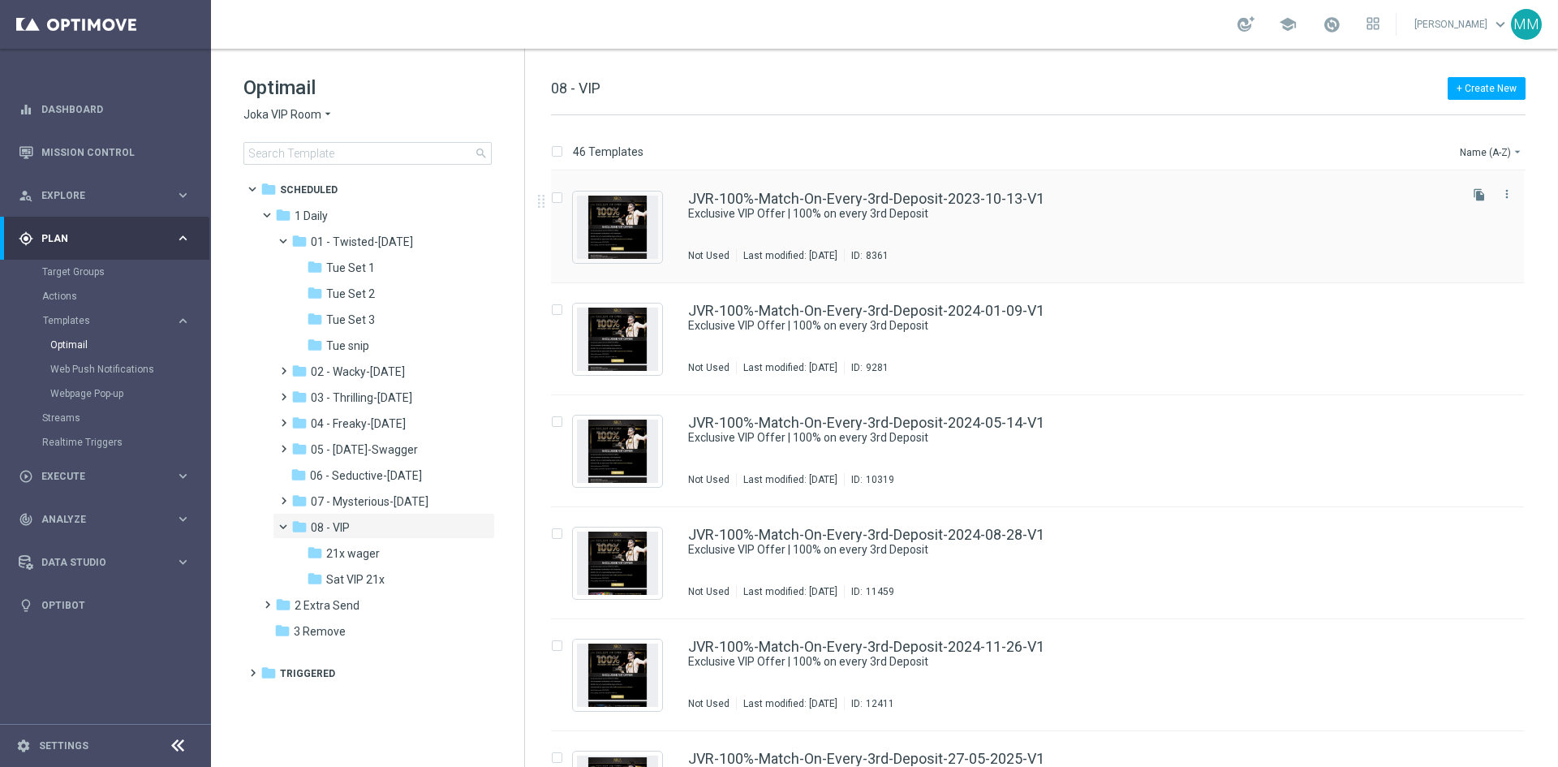
click at [970, 223] on div "JVR-100%-Match-On-Every-3rd-Deposit-2023-10-13-V1 Exclusive VIP Offer | 100% on…" at bounding box center [1071, 226] width 767 height 71
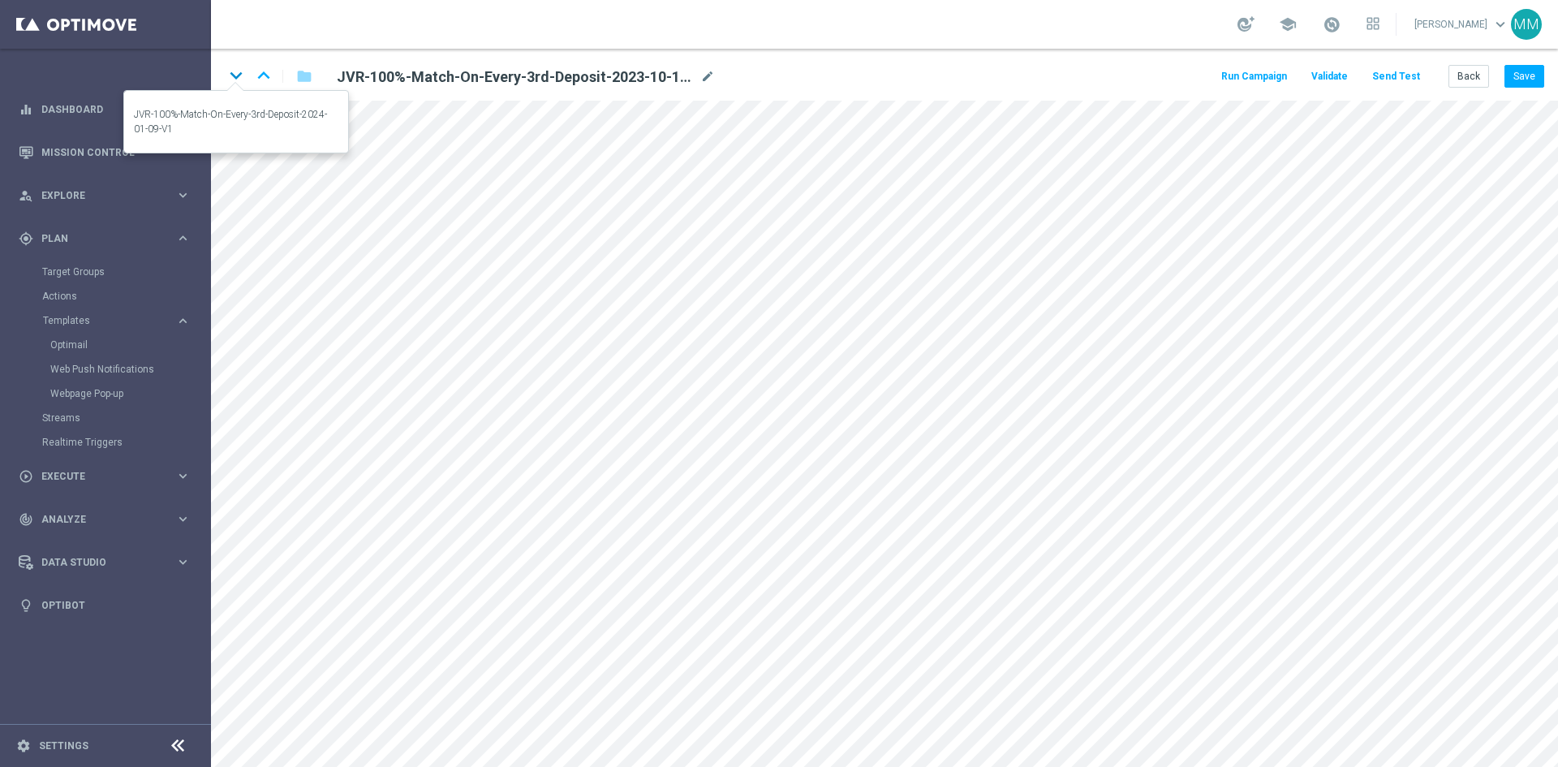
click at [243, 78] on icon "keyboard_arrow_down" at bounding box center [236, 75] width 24 height 24
click at [240, 72] on icon "keyboard_arrow_down" at bounding box center [236, 75] width 24 height 24
click at [236, 82] on icon "keyboard_arrow_down" at bounding box center [236, 75] width 24 height 24
click at [269, 81] on icon "keyboard_arrow_up" at bounding box center [263, 75] width 24 height 24
click at [256, 75] on icon "keyboard_arrow_up" at bounding box center [263, 75] width 24 height 24
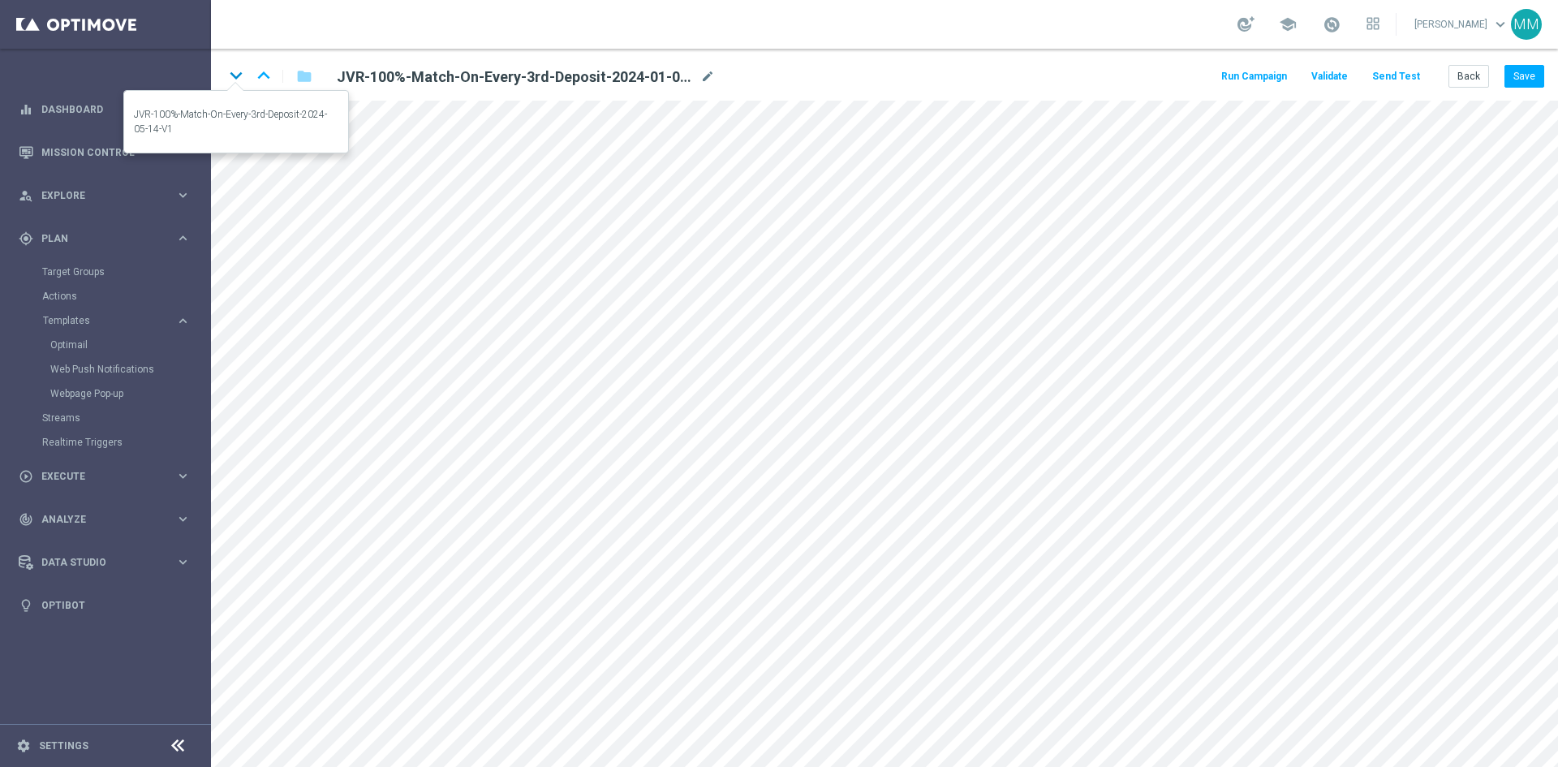
click at [234, 79] on icon "keyboard_arrow_down" at bounding box center [236, 75] width 24 height 24
click at [233, 75] on icon "keyboard_arrow_down" at bounding box center [236, 75] width 24 height 24
click at [230, 77] on icon "keyboard_arrow_down" at bounding box center [236, 75] width 24 height 24
click at [236, 77] on icon "keyboard_arrow_down" at bounding box center [236, 75] width 24 height 24
click at [226, 76] on icon "keyboard_arrow_down" at bounding box center [236, 75] width 24 height 24
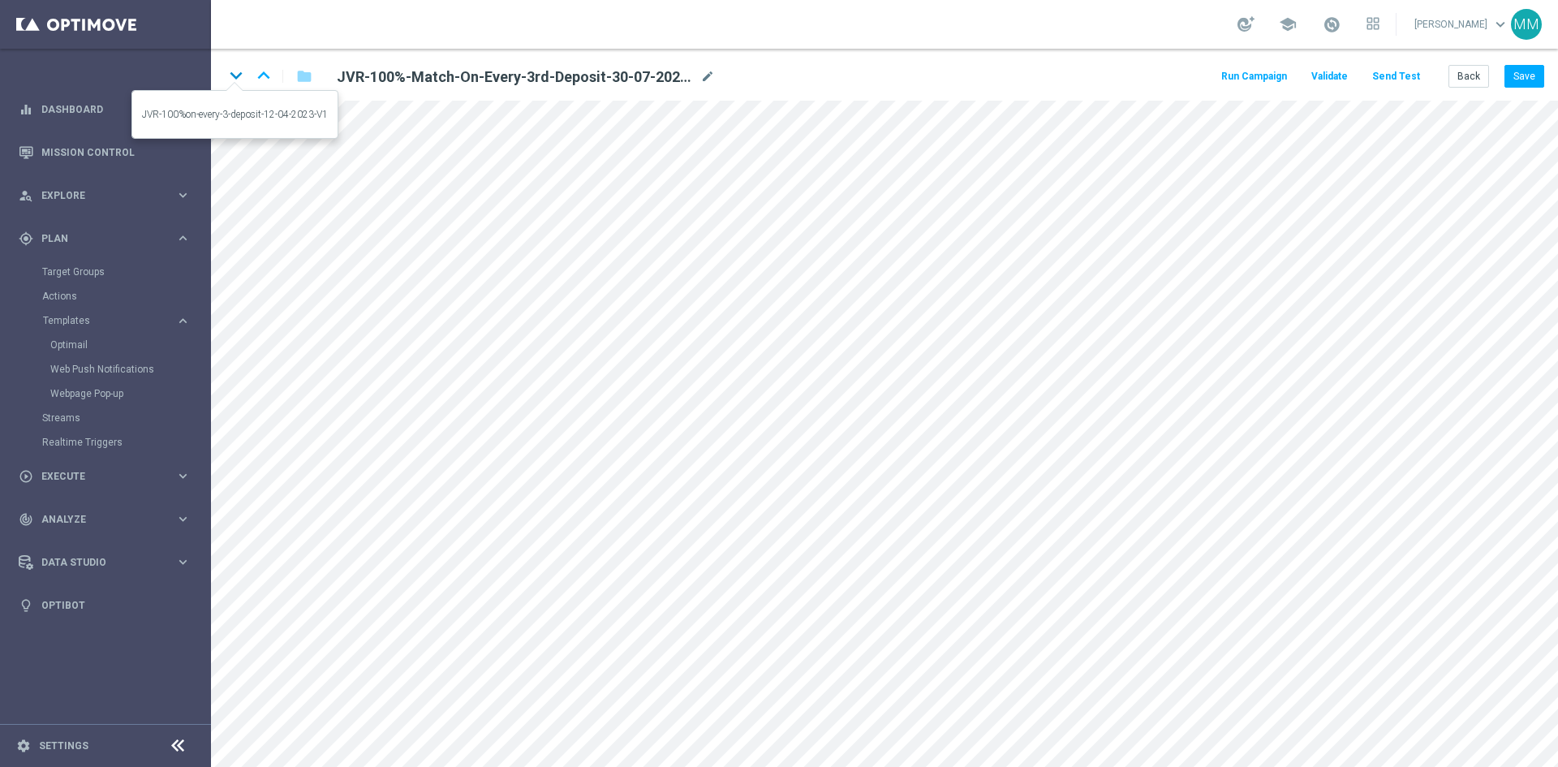
click at [242, 76] on icon "keyboard_arrow_down" at bounding box center [236, 75] width 24 height 24
click at [261, 77] on icon "keyboard_arrow_up" at bounding box center [263, 75] width 24 height 24
click at [234, 79] on icon "keyboard_arrow_down" at bounding box center [236, 75] width 24 height 24
click at [1461, 71] on button "Back" at bounding box center [1468, 76] width 41 height 23
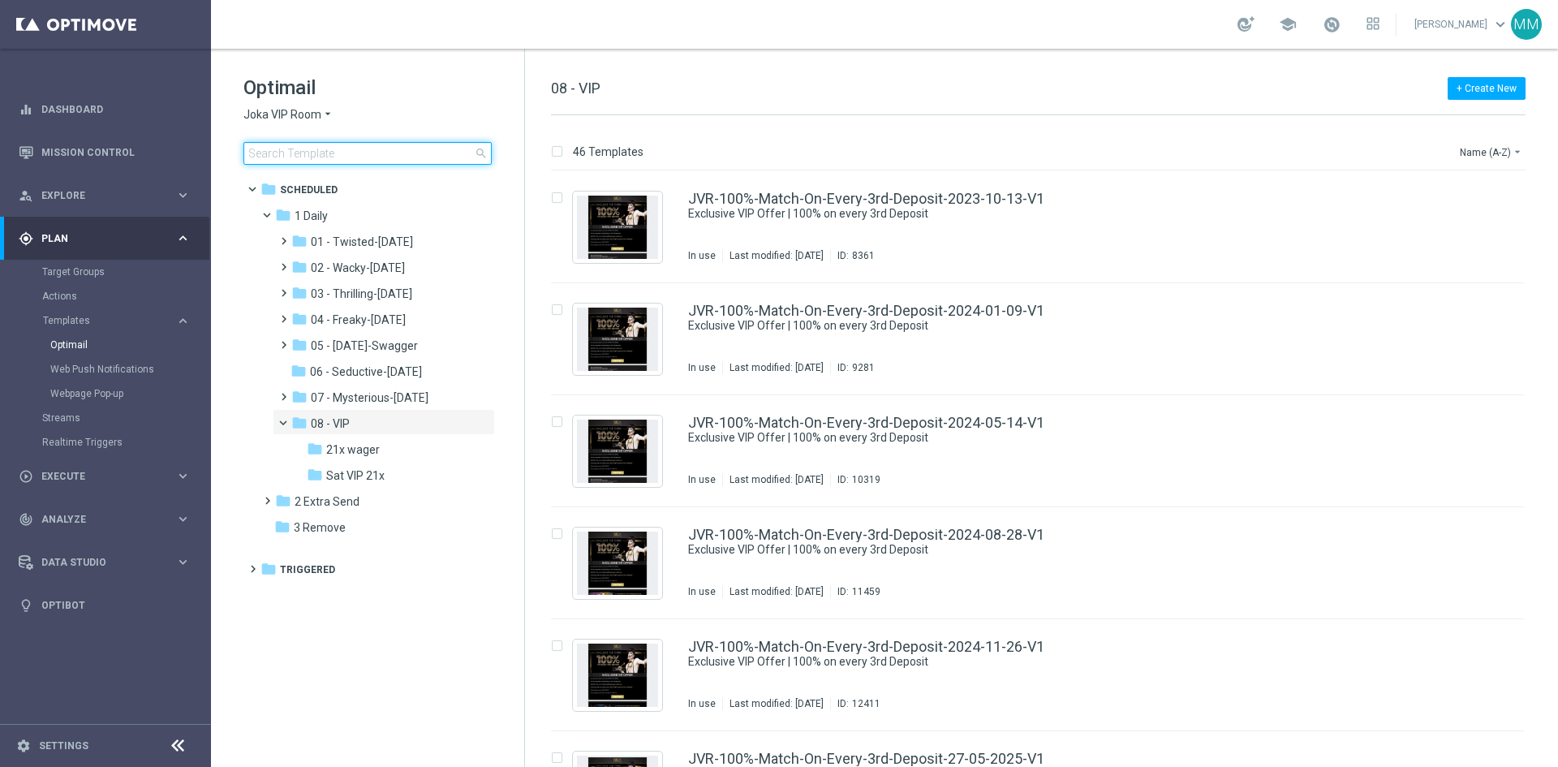
click at [324, 153] on input at bounding box center [367, 153] width 248 height 23
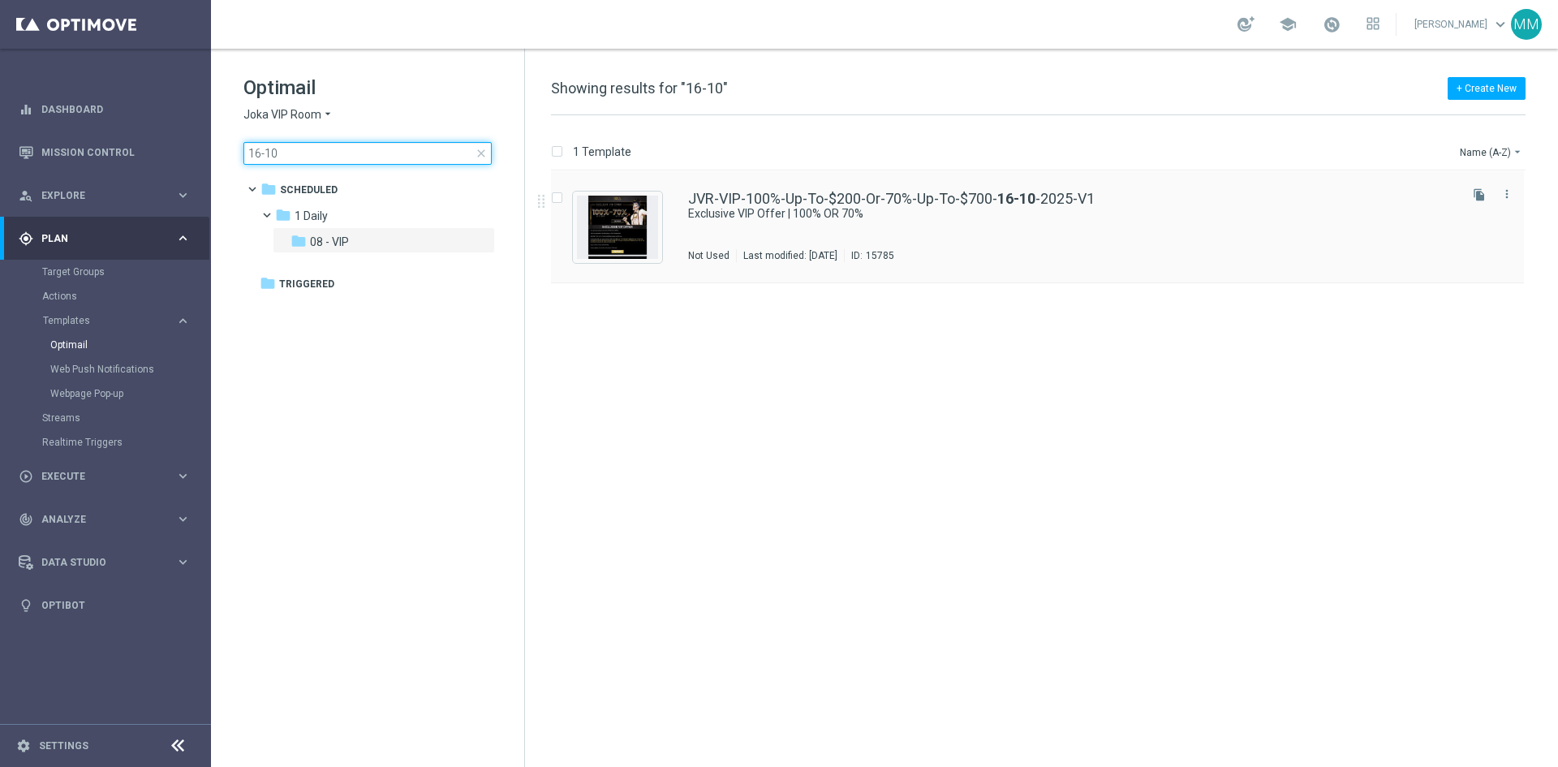
type input "16-10"
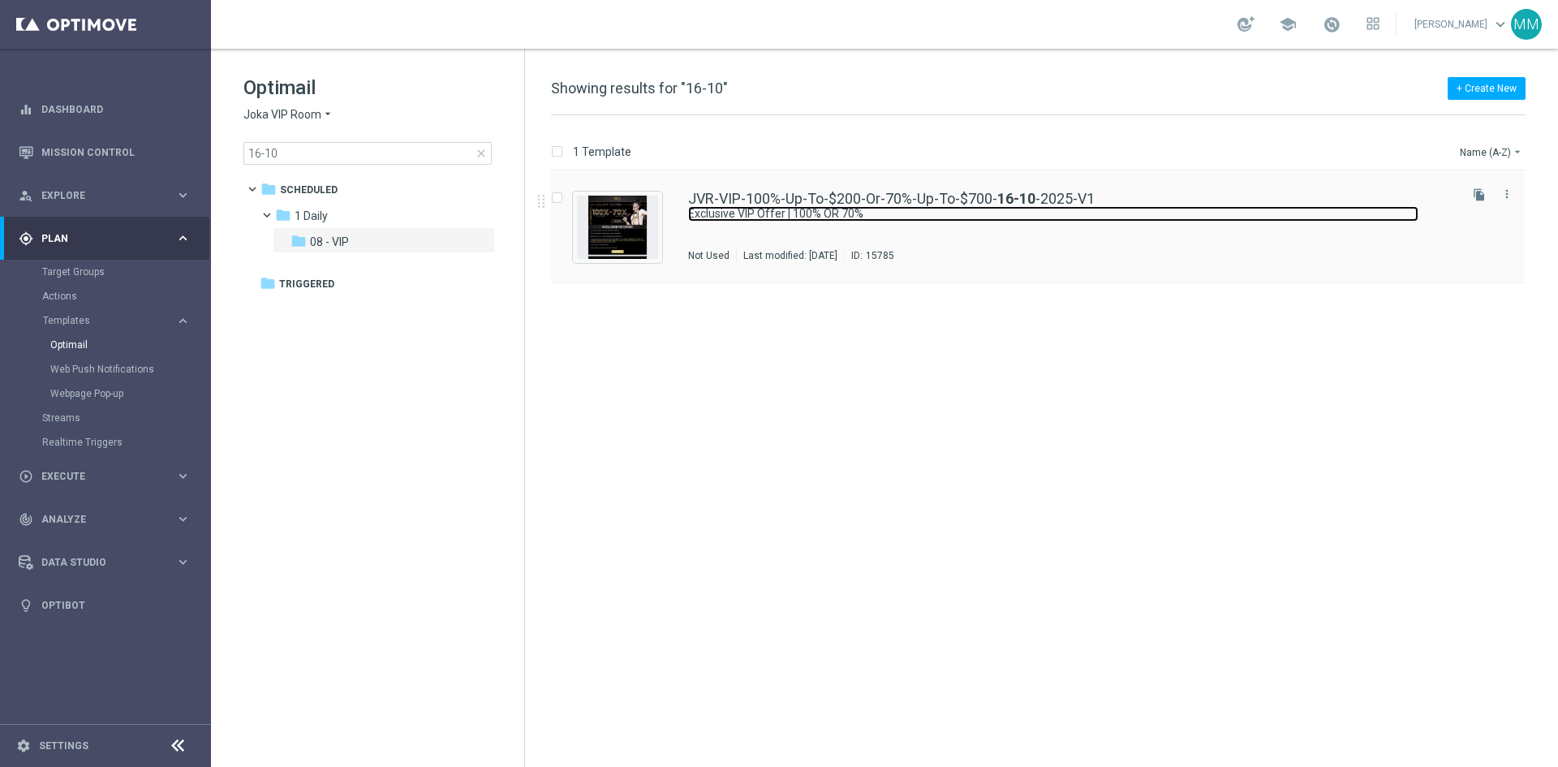
click at [846, 207] on link "Exclusive VIP Offer | 100% OR 70%" at bounding box center [1053, 213] width 730 height 15
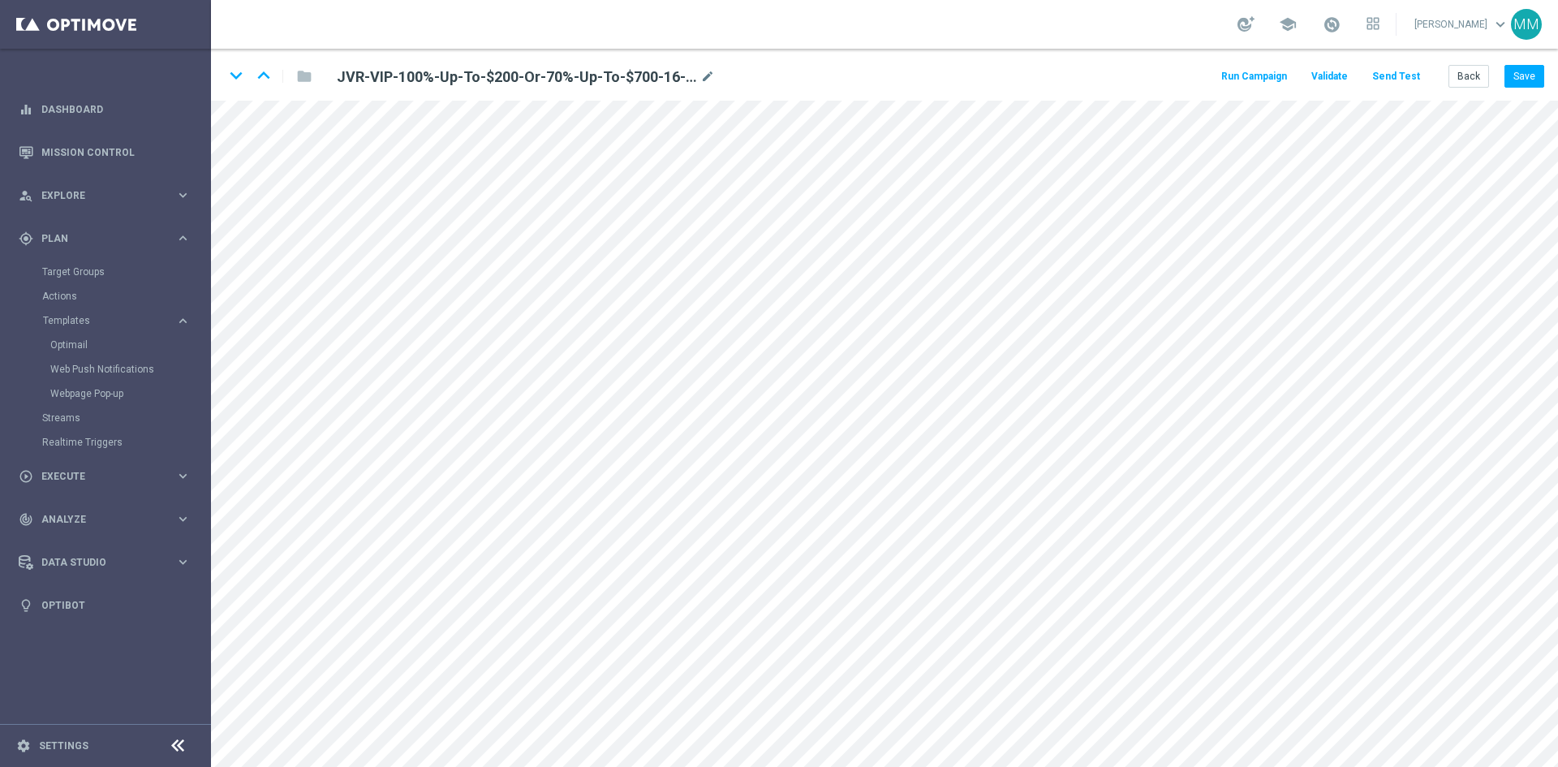
click at [1404, 79] on button "Send Test" at bounding box center [1395, 77] width 53 height 22
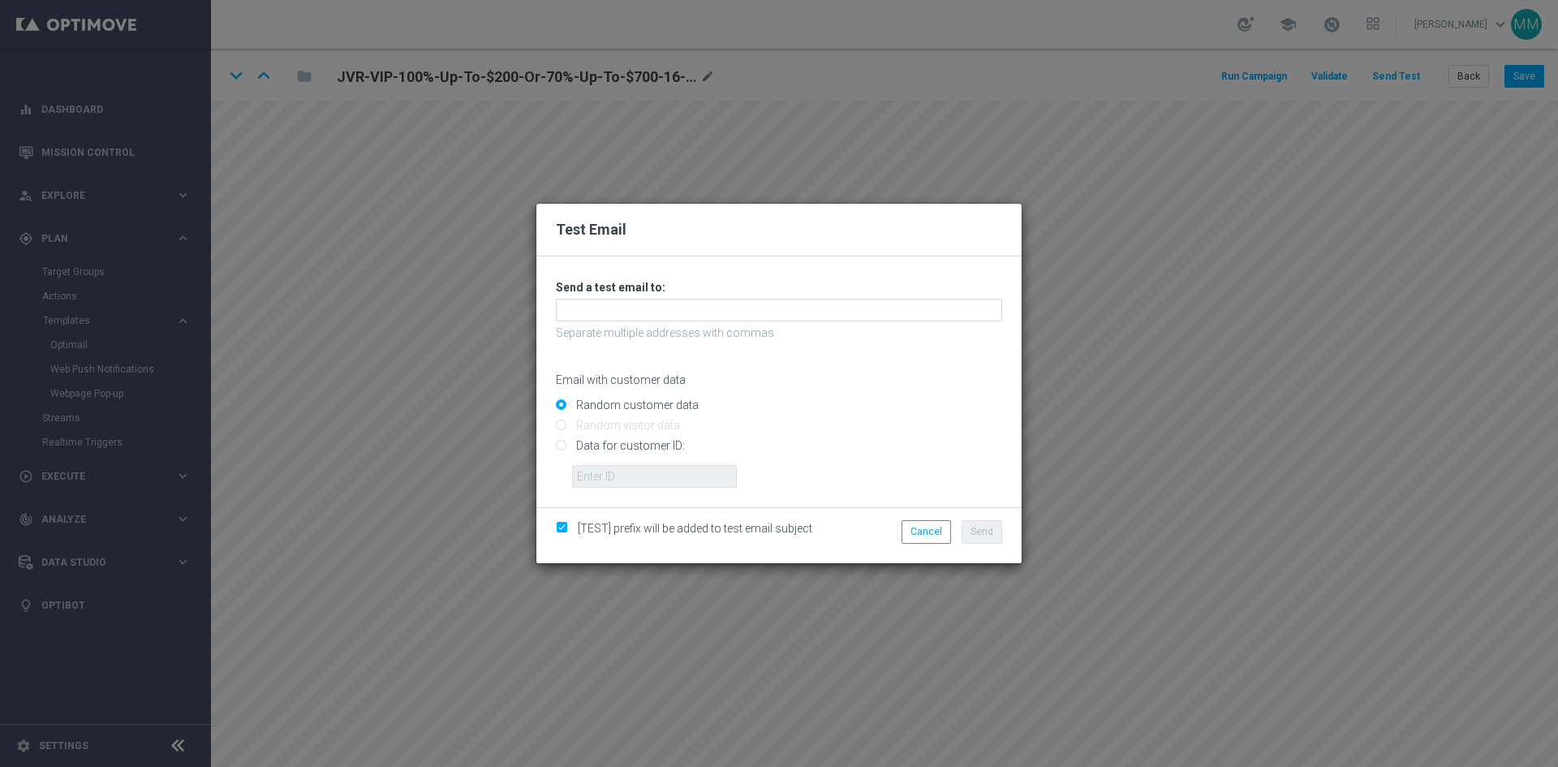
click at [578, 298] on div "Unable to send test email. If this problem persists, contact your CSM for assis…" at bounding box center [779, 384] width 446 height 208
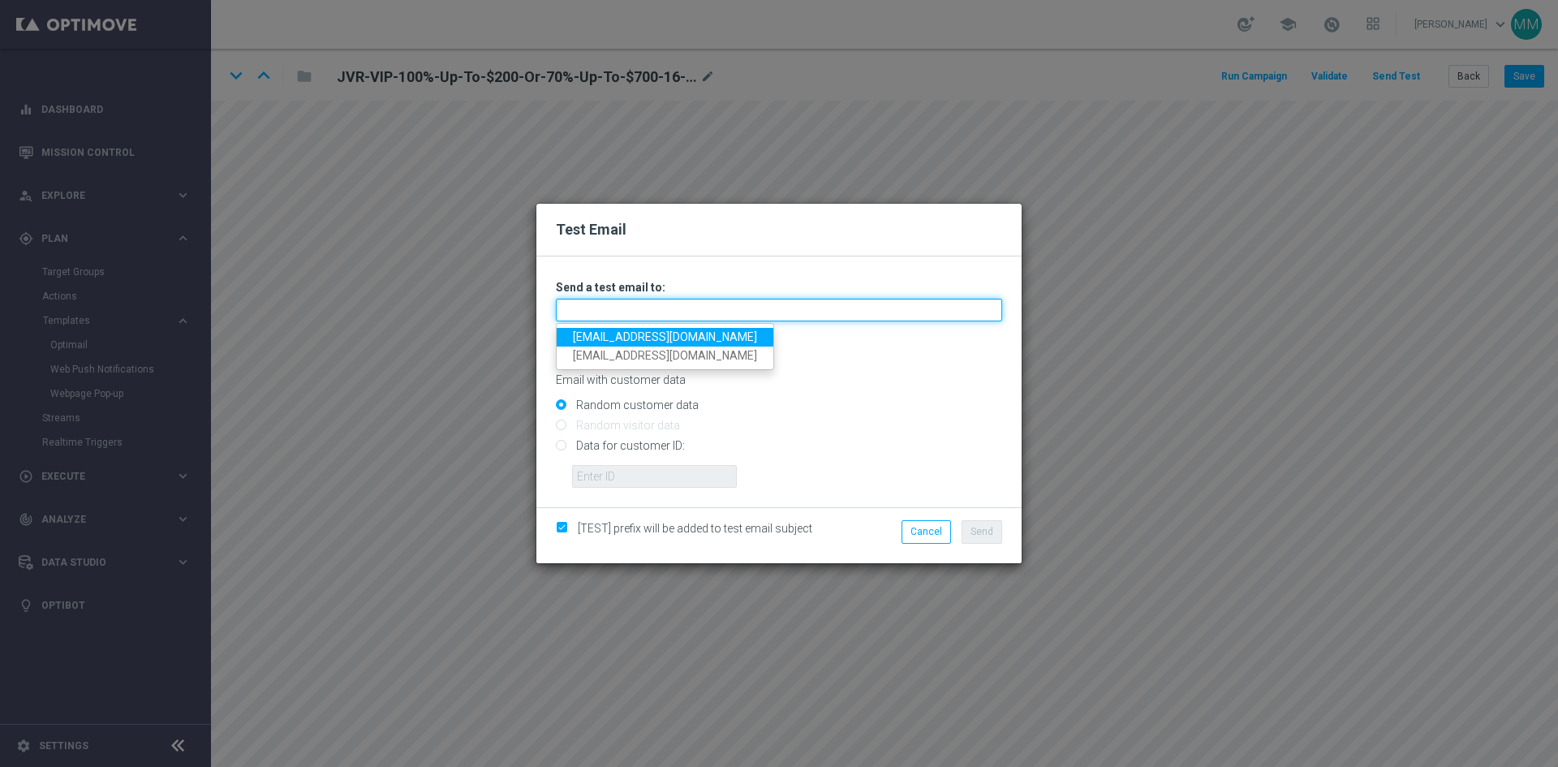
click at [603, 320] on input "text" at bounding box center [779, 310] width 446 height 23
type input "mateigoldmedia@gmail.com"
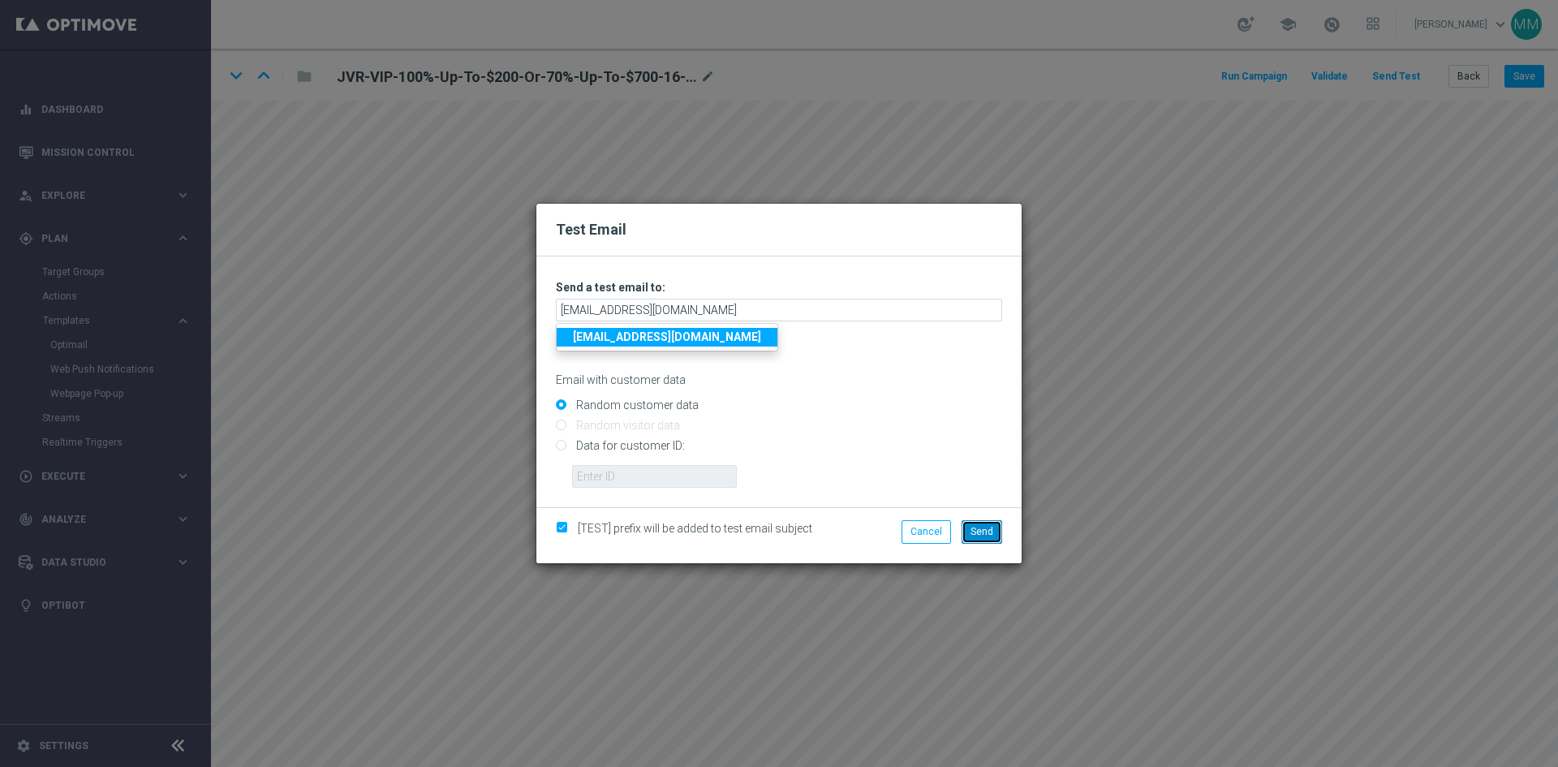
click at [992, 535] on button "Send" at bounding box center [981, 531] width 41 height 23
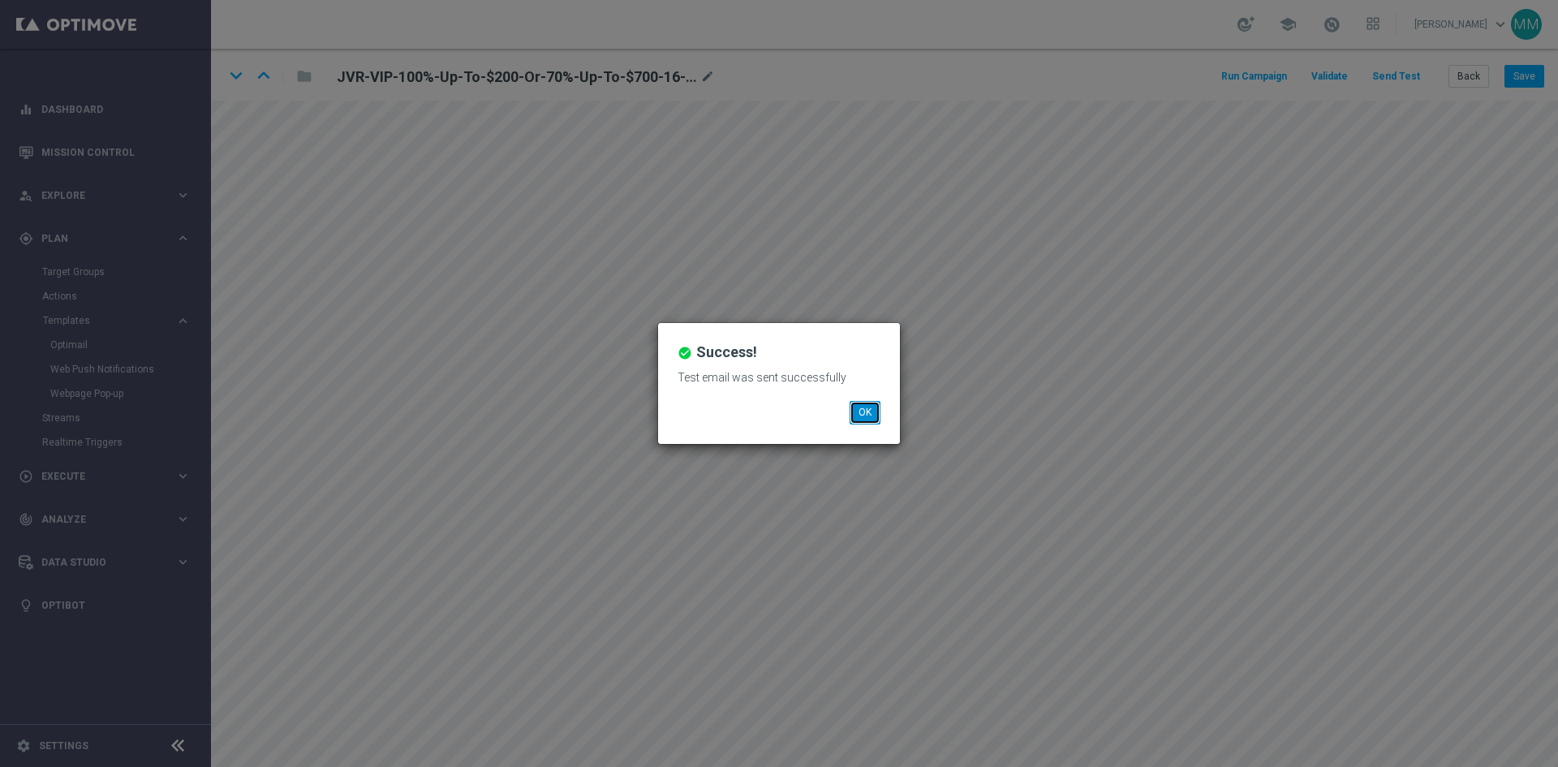
click at [855, 404] on button "OK" at bounding box center [864, 412] width 31 height 23
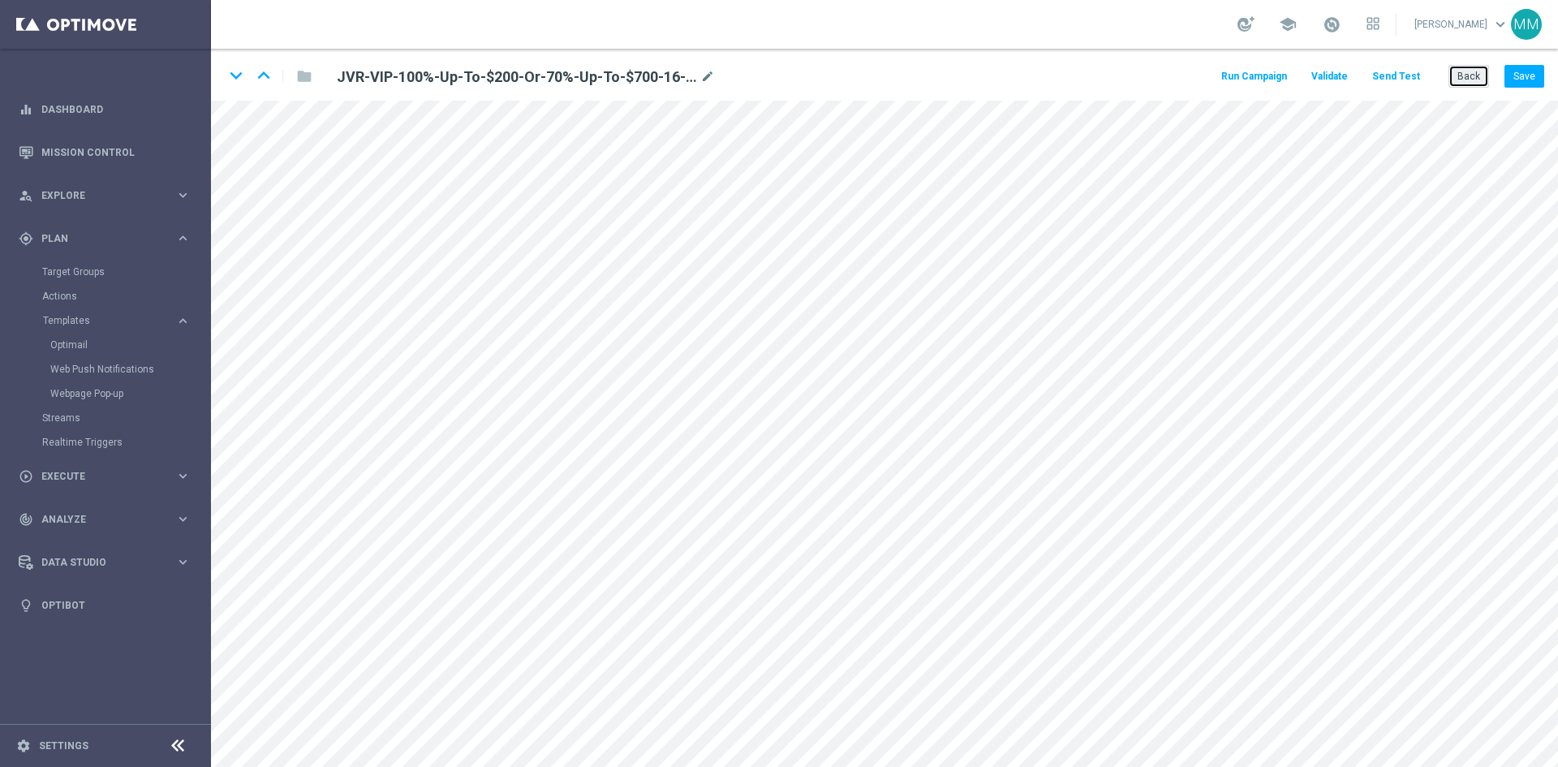
click at [1459, 71] on button "Back" at bounding box center [1468, 76] width 41 height 23
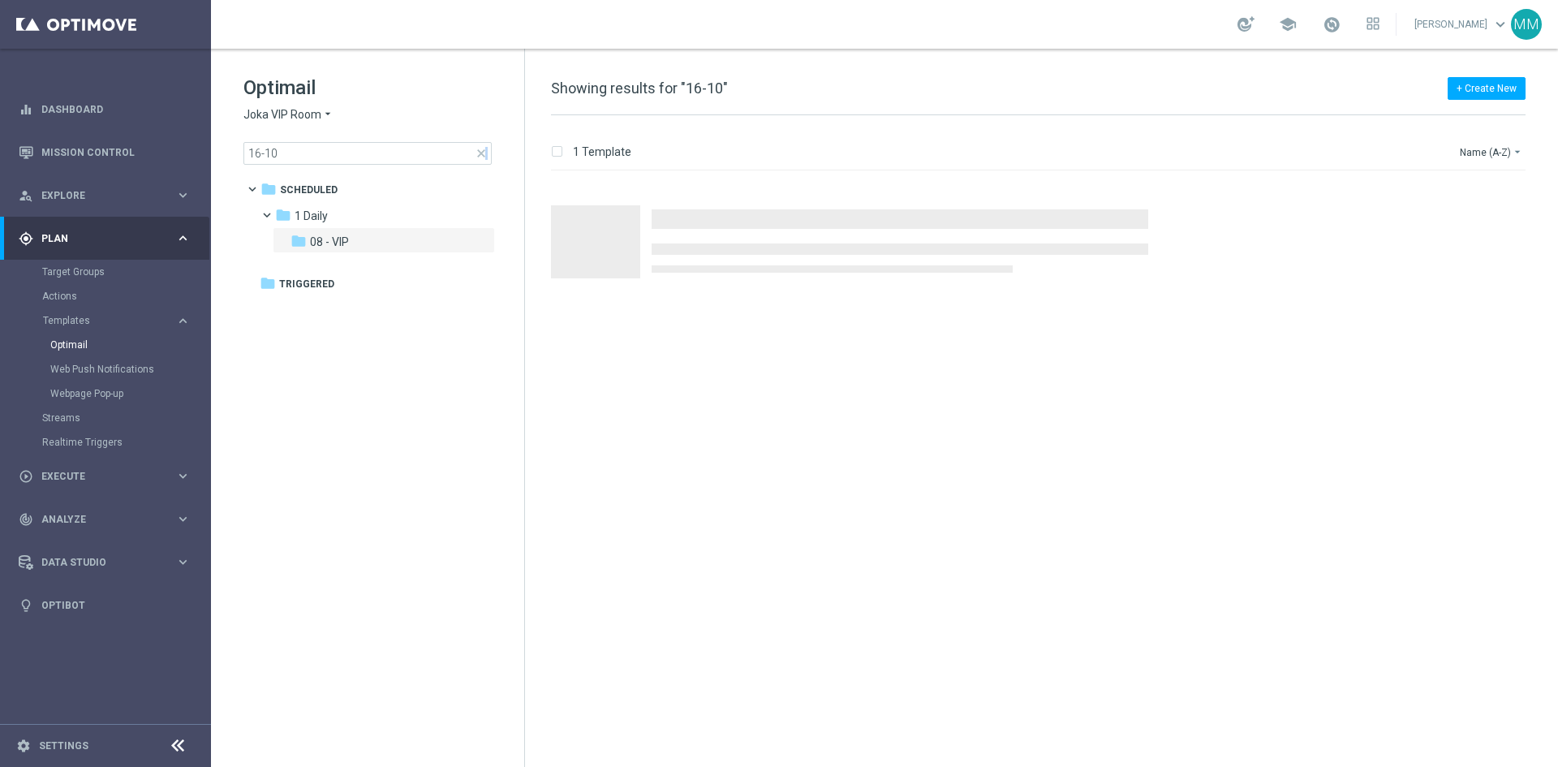
click at [488, 151] on div "16-10 close" at bounding box center [367, 153] width 248 height 23
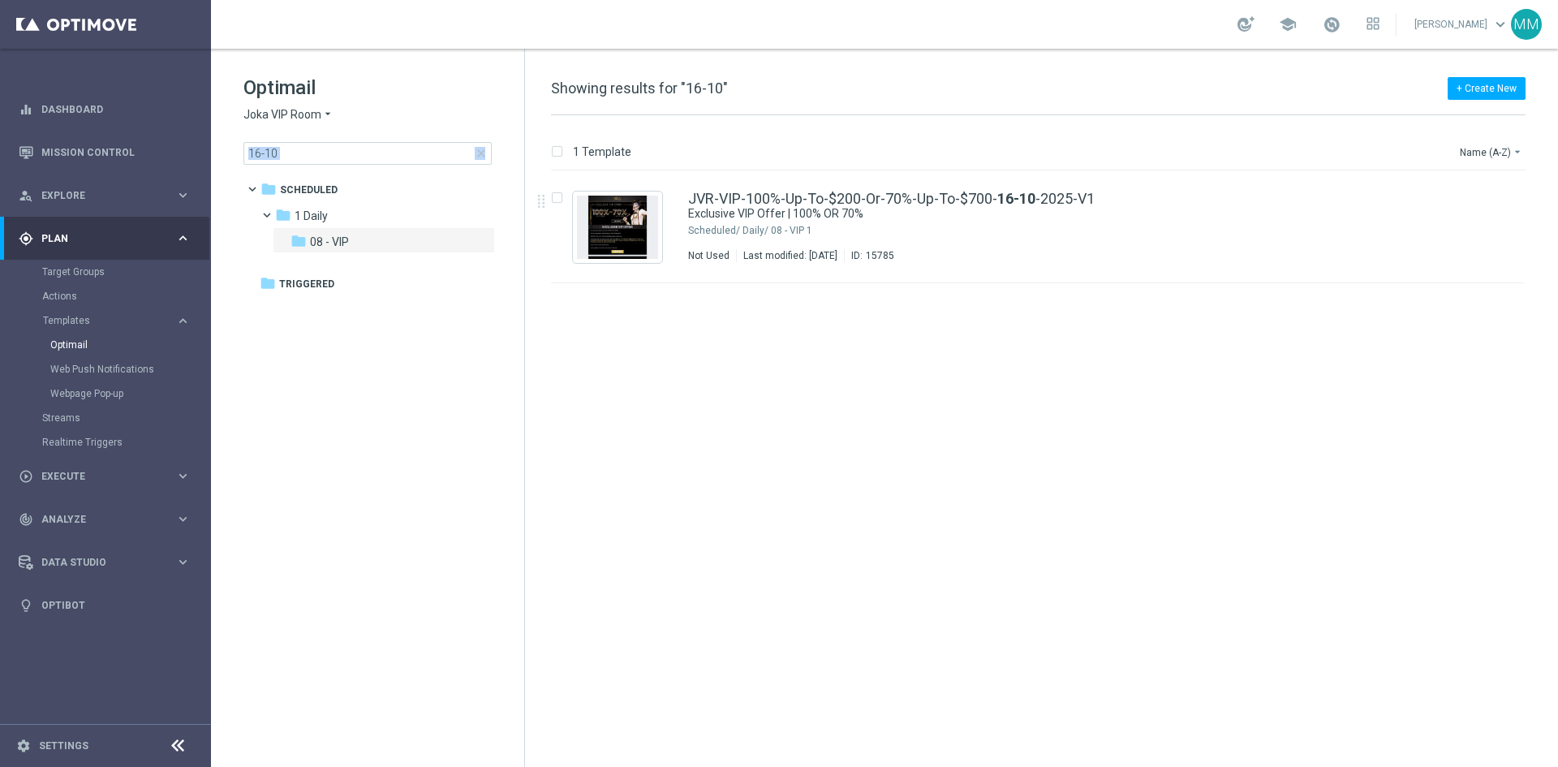
click at [480, 152] on span "close" at bounding box center [481, 153] width 13 height 13
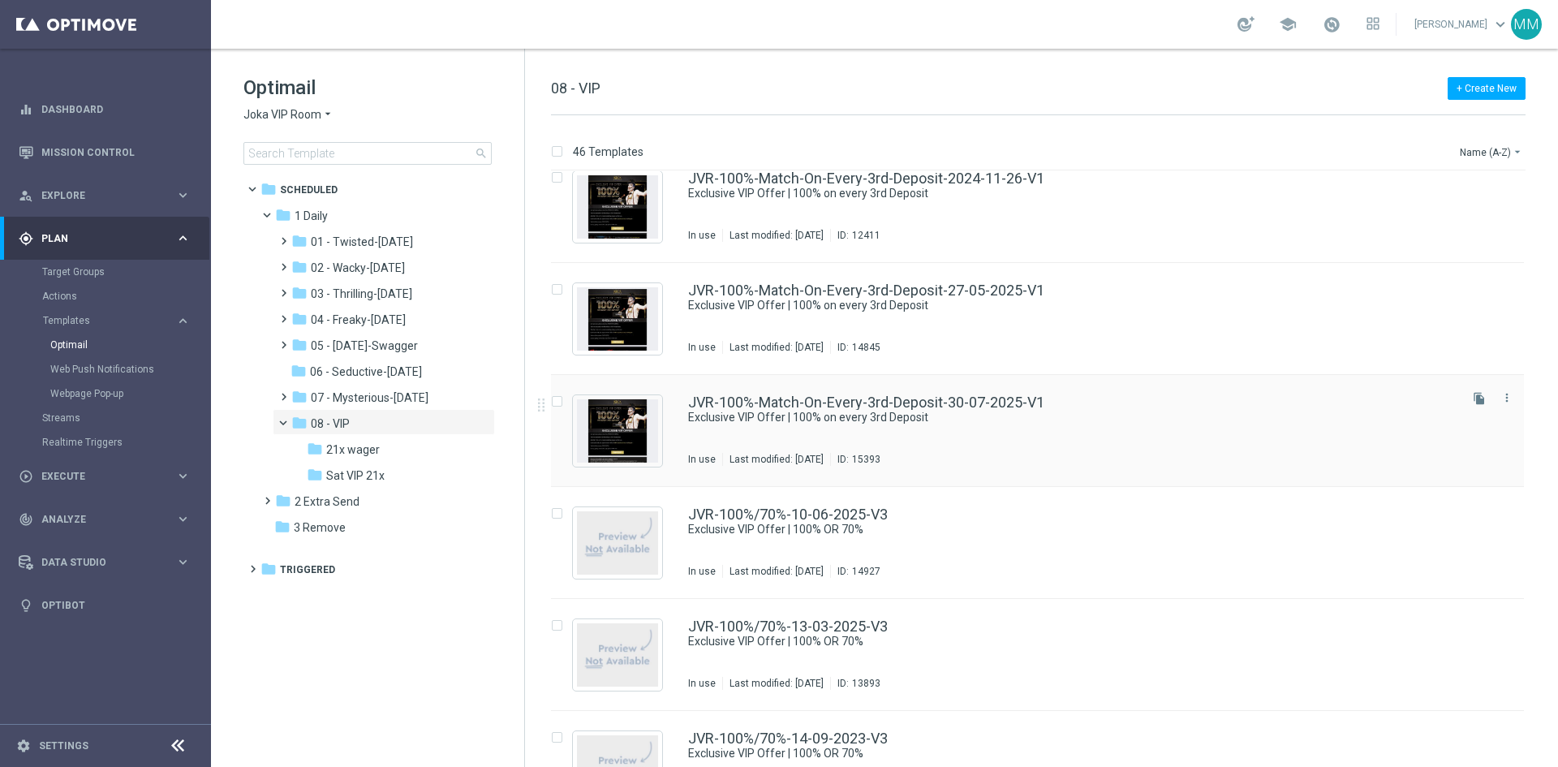
scroll to position [487, 0]
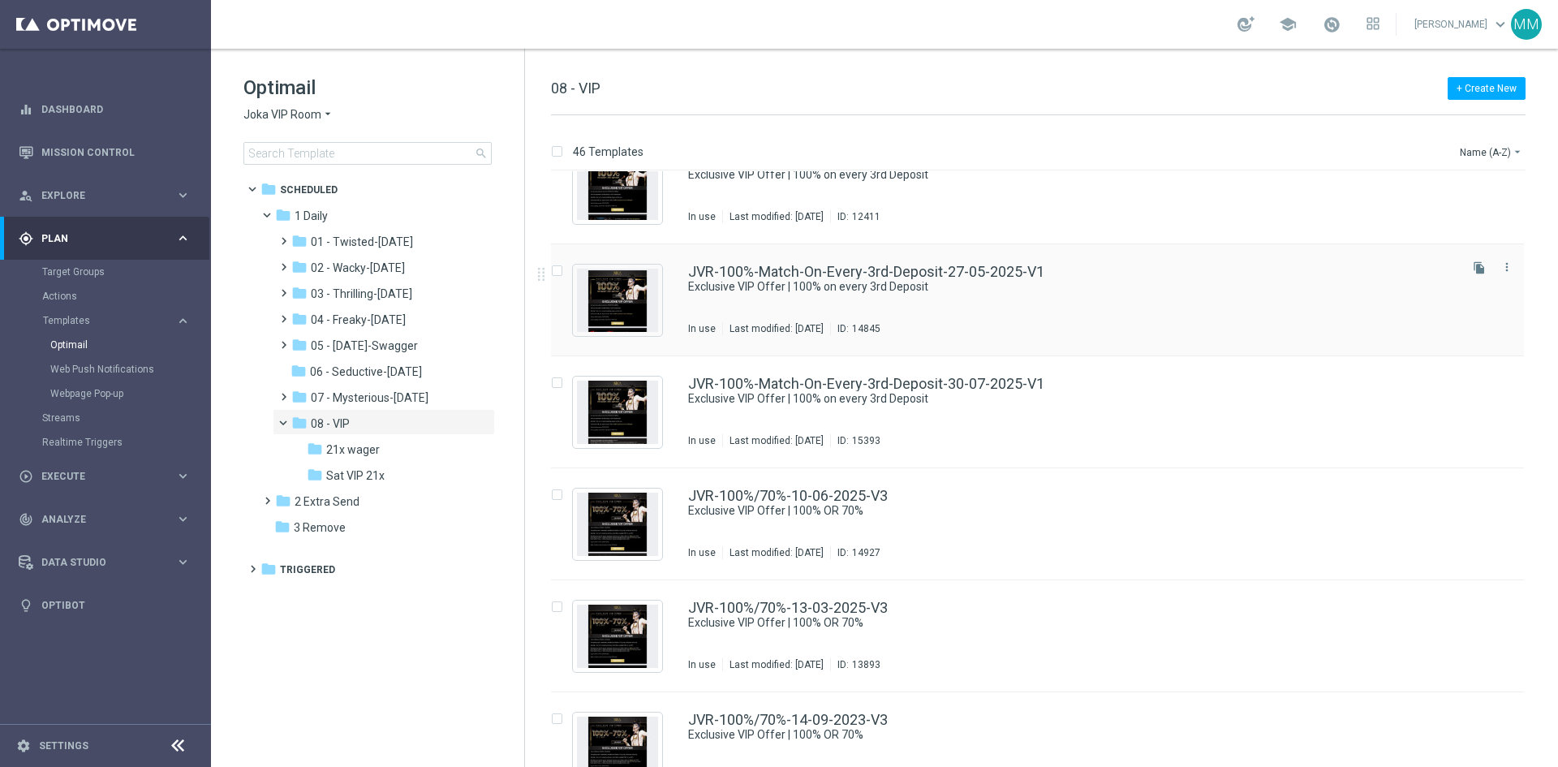
click at [1002, 311] on div "JVR-100%-Match-On-Every-3rd-Deposit-27-05-2025-V1 Exclusive VIP Offer | 100% on…" at bounding box center [1071, 299] width 767 height 71
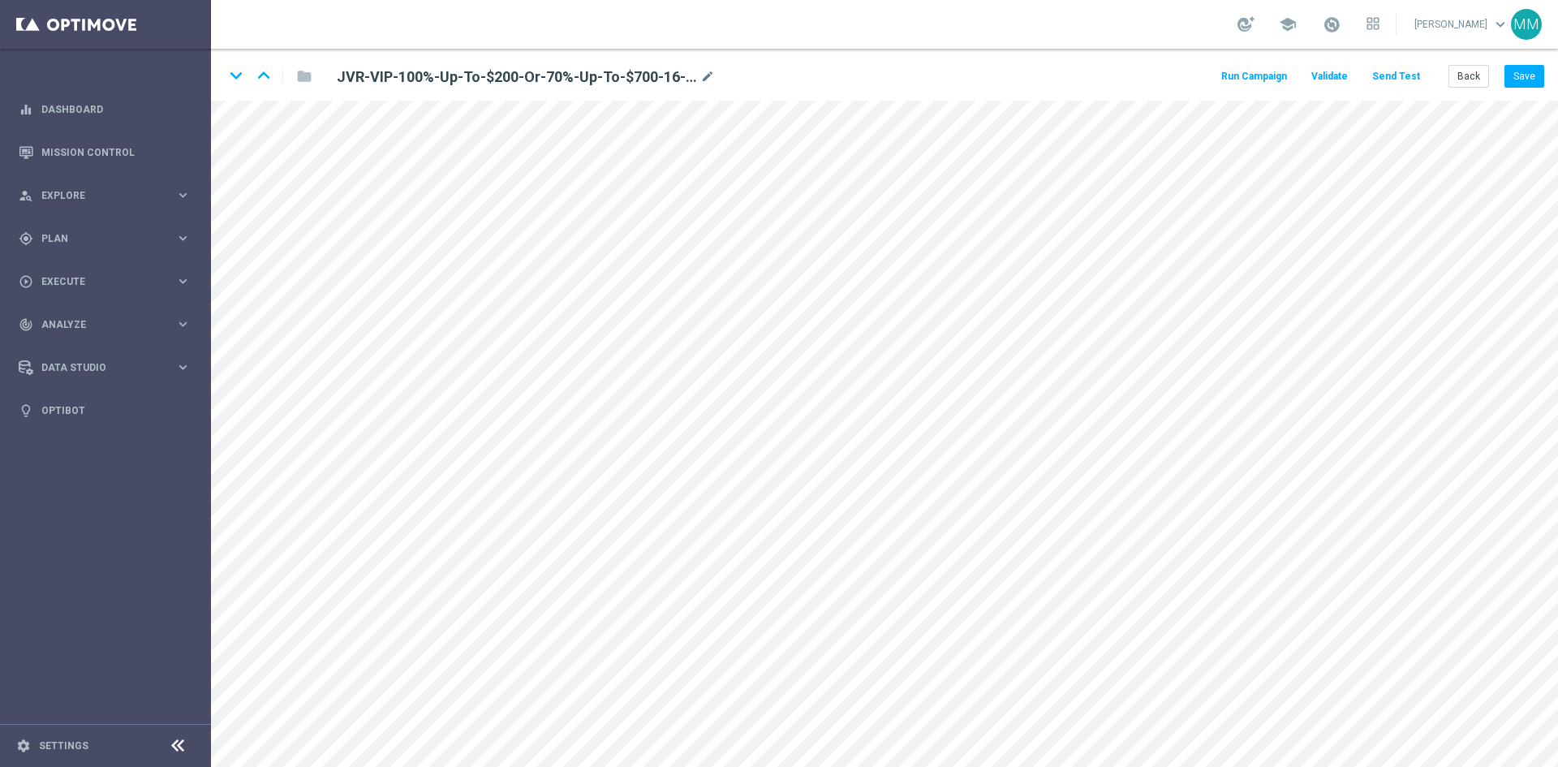
click at [1395, 78] on button "Send Test" at bounding box center [1395, 77] width 53 height 22
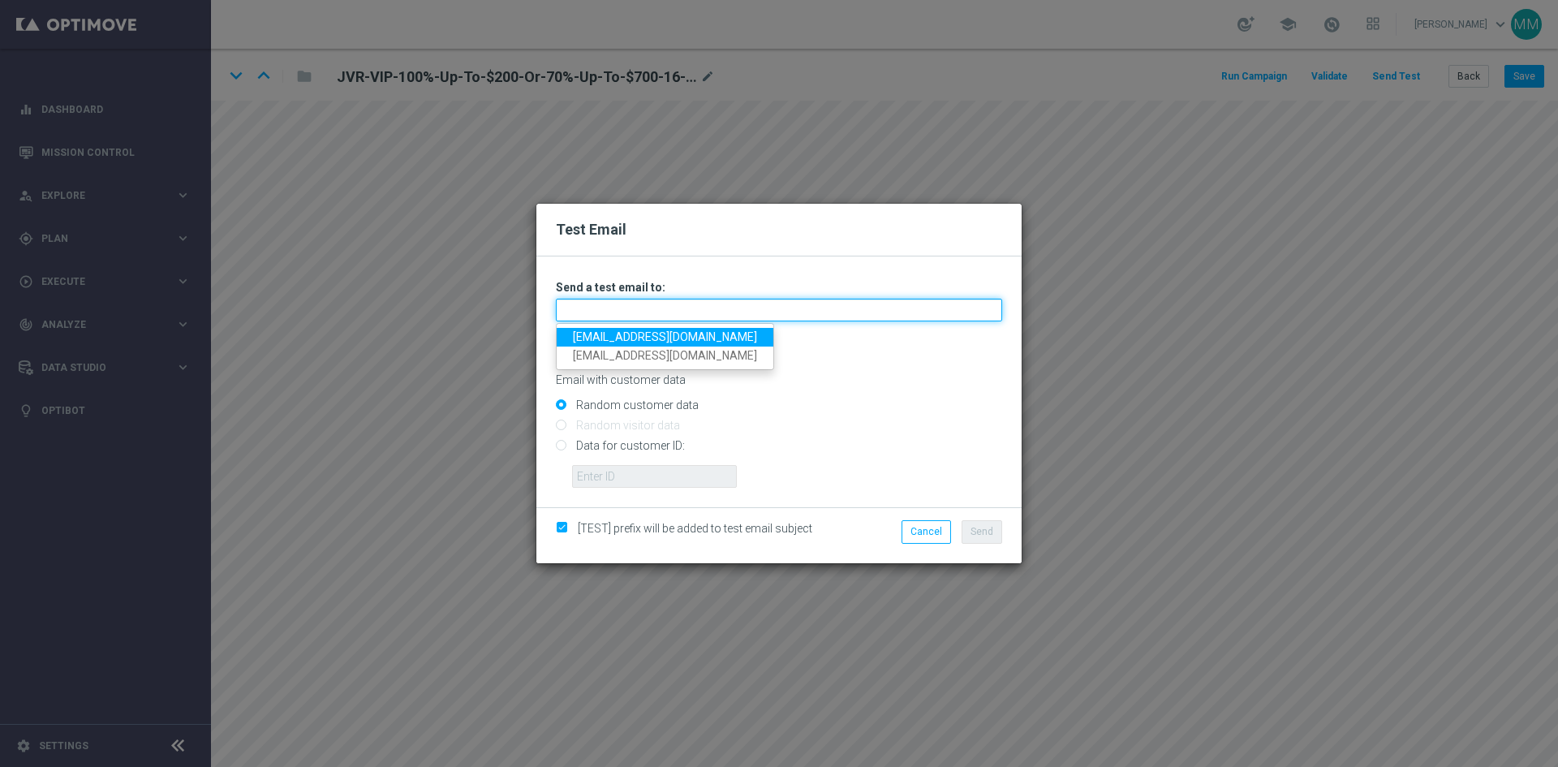
click at [766, 312] on input "text" at bounding box center [779, 310] width 446 height 23
type input "mateigoldmedia@gmail.com"
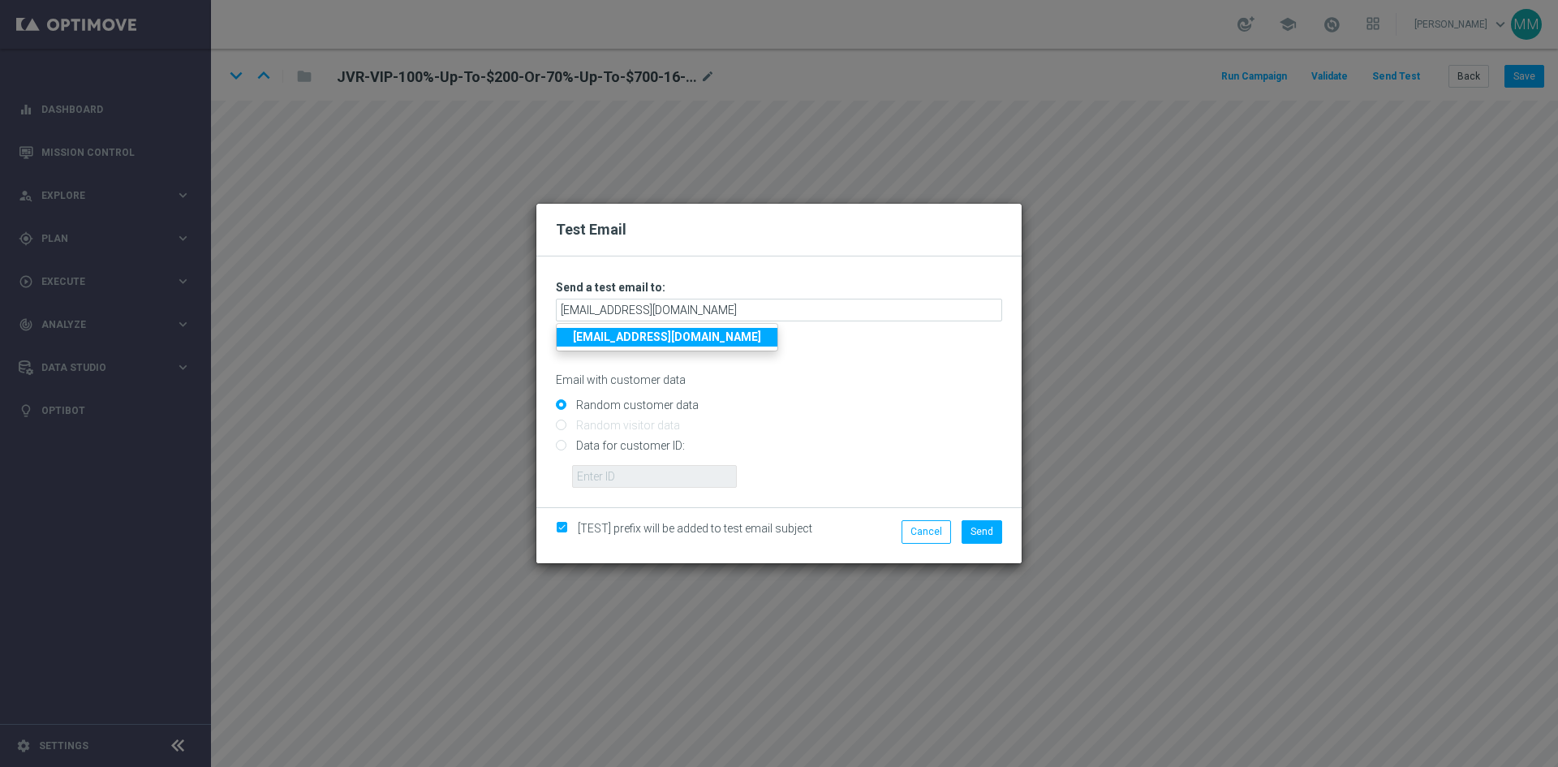
click at [655, 334] on strong "mateigoldmedia@gmail.com" at bounding box center [667, 336] width 188 height 13
click at [995, 535] on button "Send" at bounding box center [981, 531] width 41 height 23
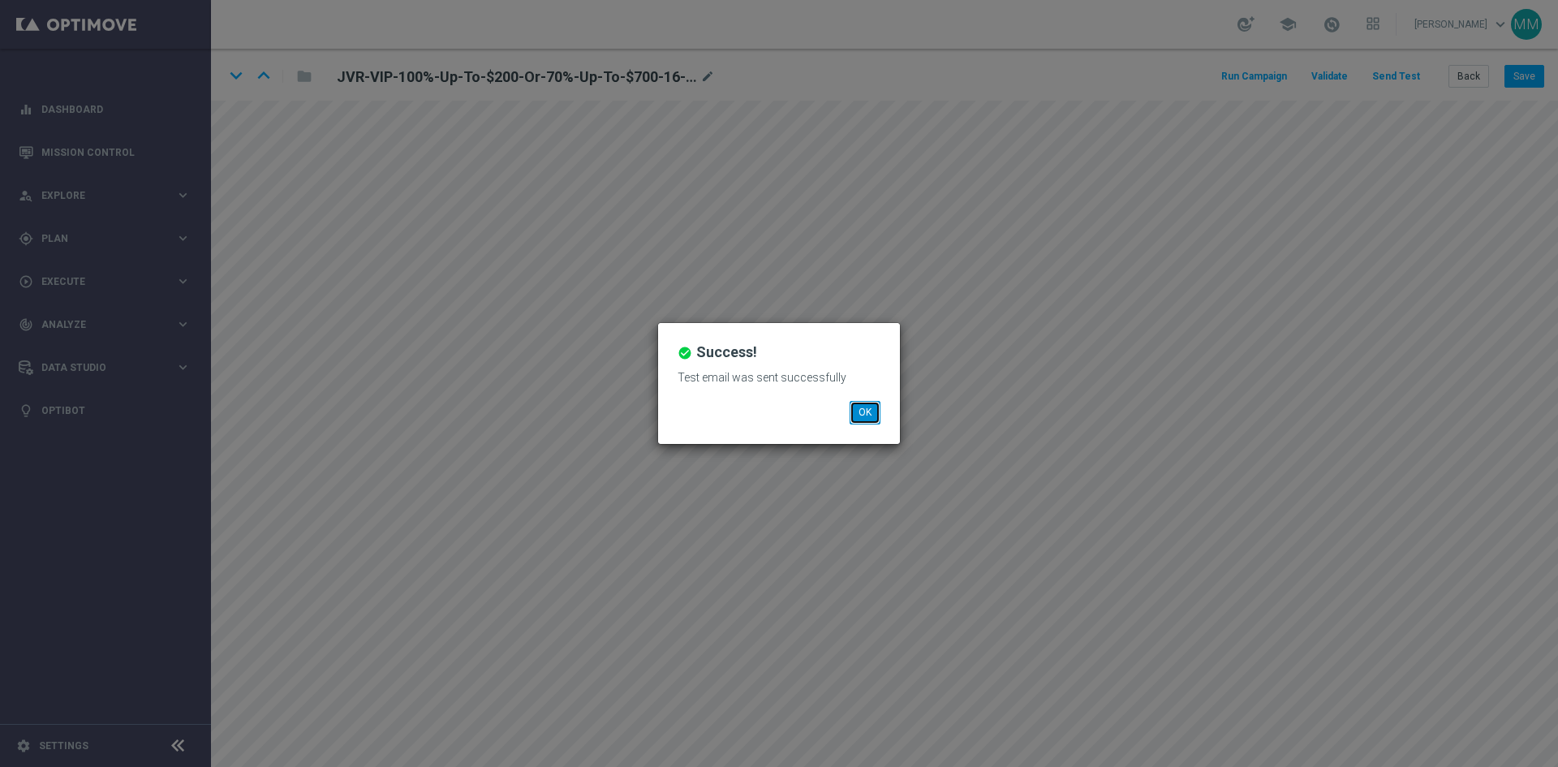
click at [869, 415] on button "OK" at bounding box center [864, 412] width 31 height 23
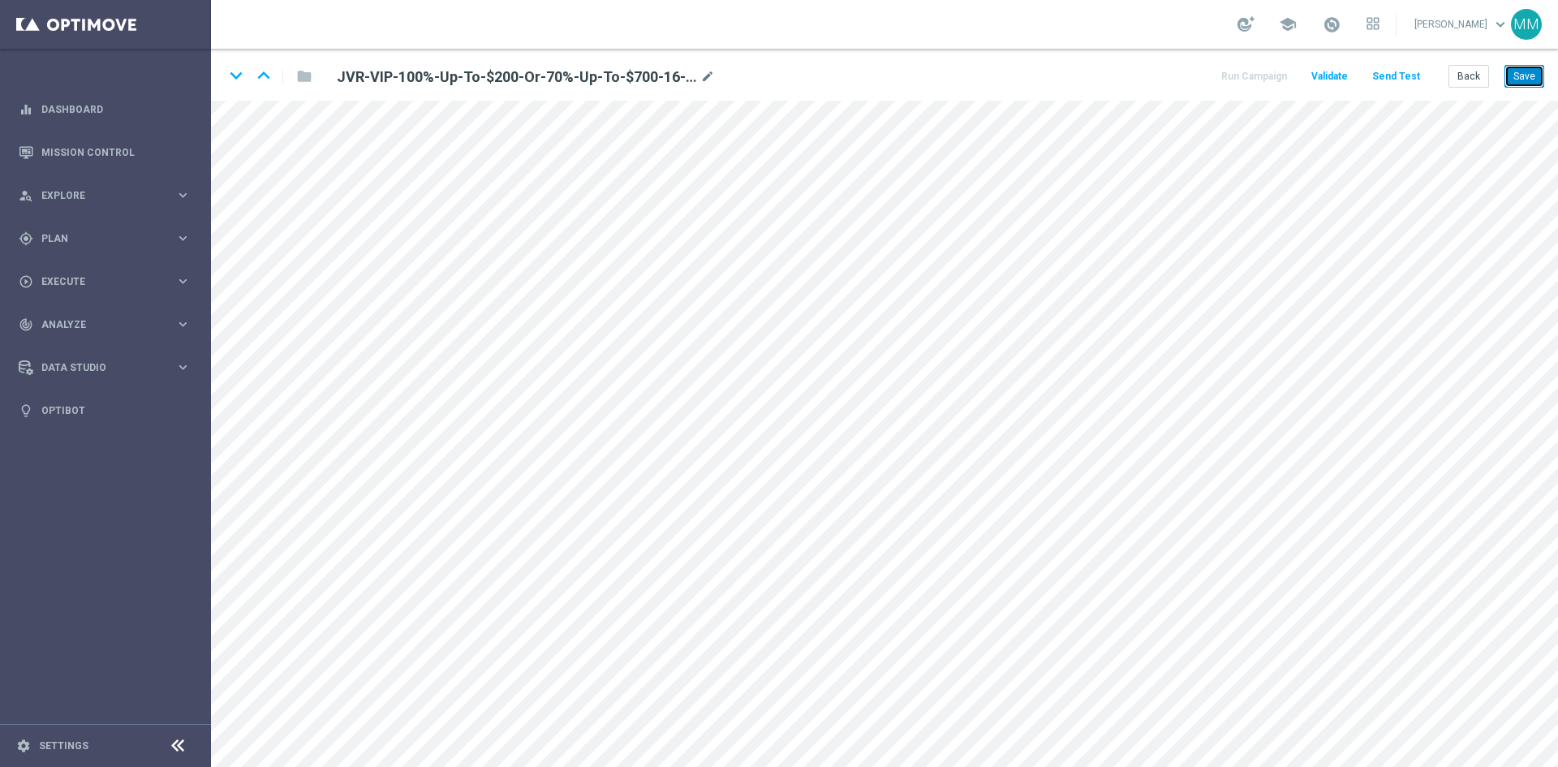
click at [1515, 79] on button "Save" at bounding box center [1524, 76] width 40 height 23
click at [1407, 79] on button "Send Test" at bounding box center [1395, 77] width 53 height 22
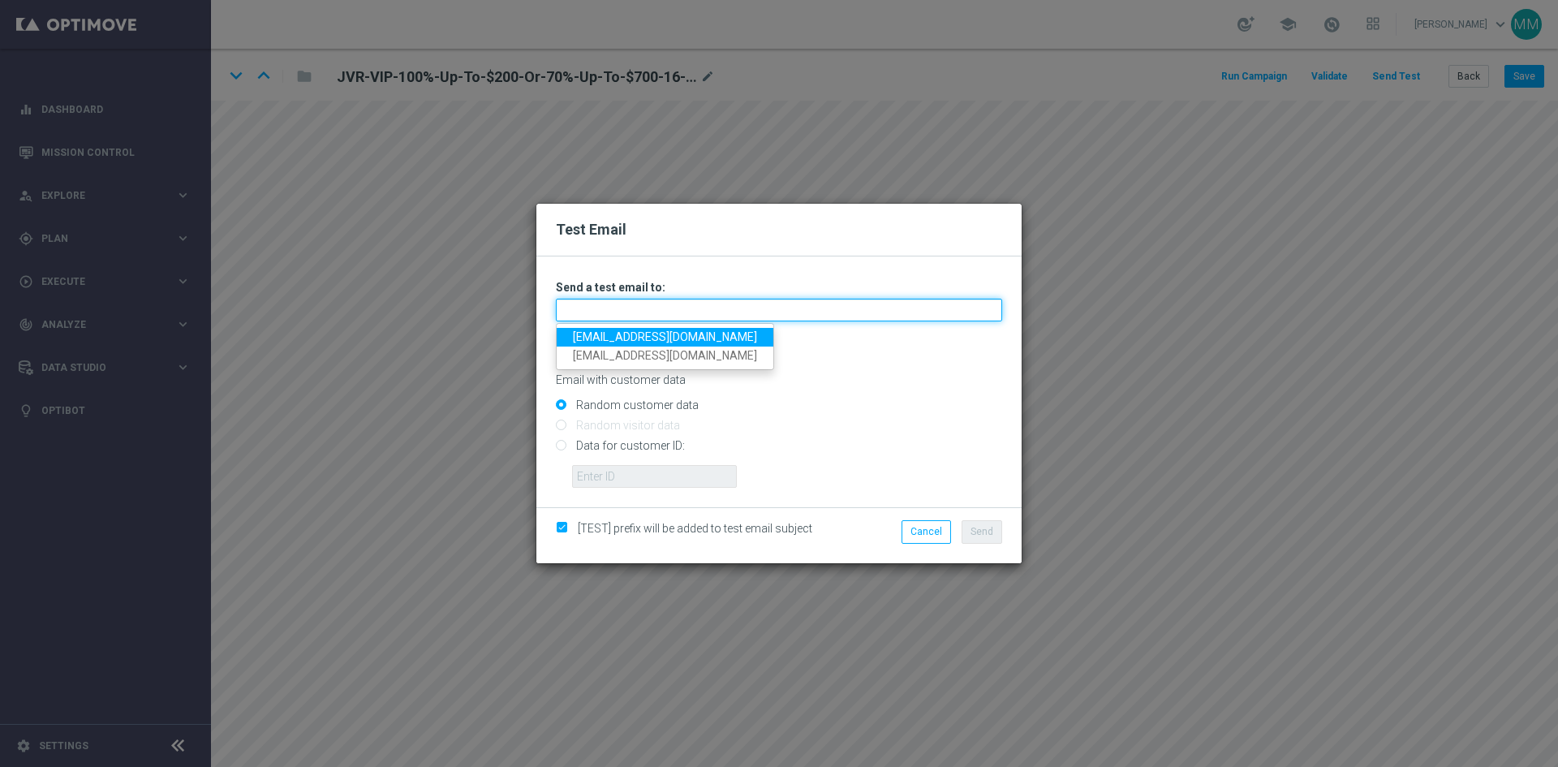
click at [640, 313] on input "text" at bounding box center [779, 310] width 446 height 23
type input "[EMAIL_ADDRESS][DOMAIN_NAME]"
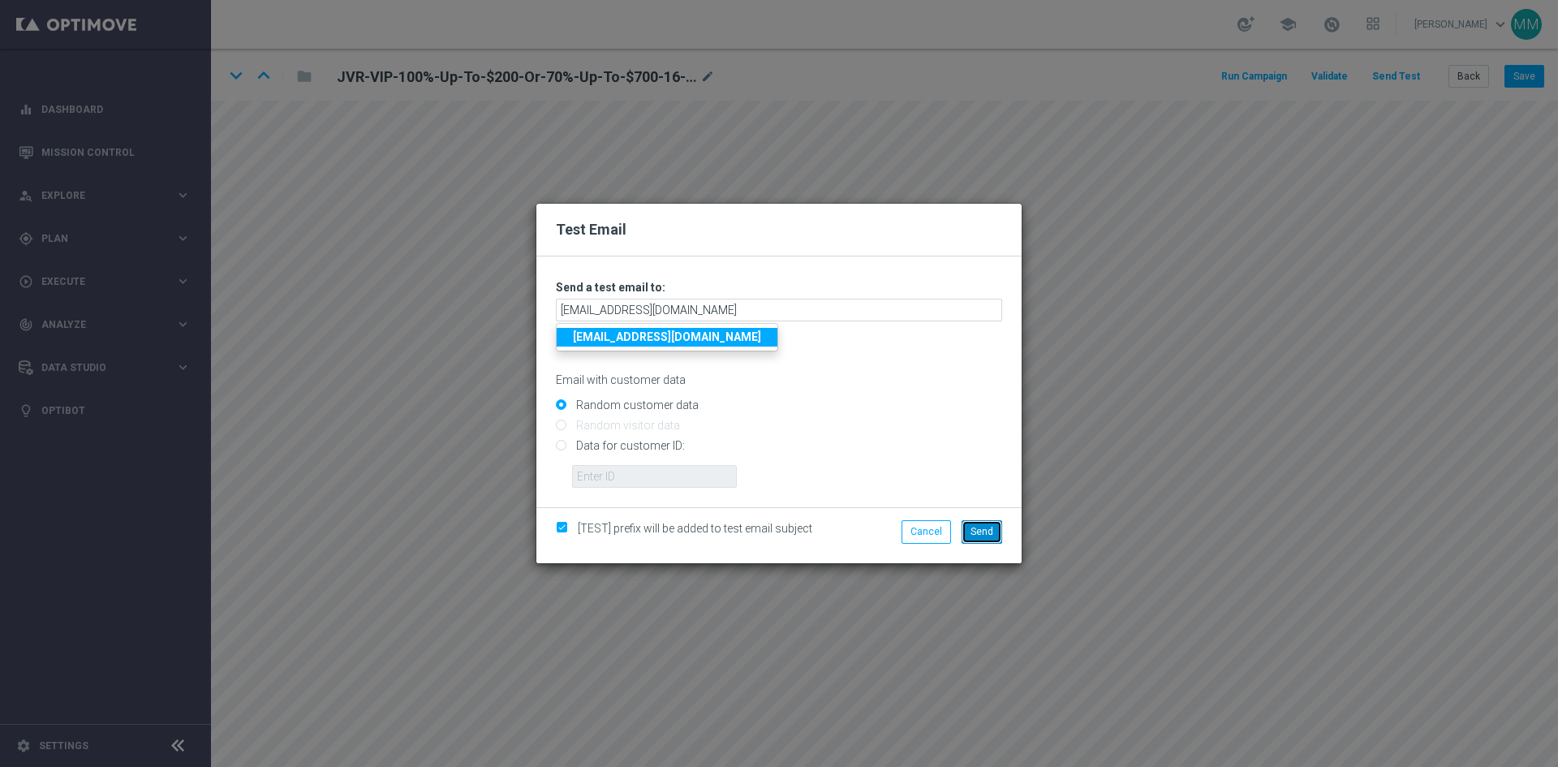
click at [975, 539] on button "Send" at bounding box center [981, 531] width 41 height 23
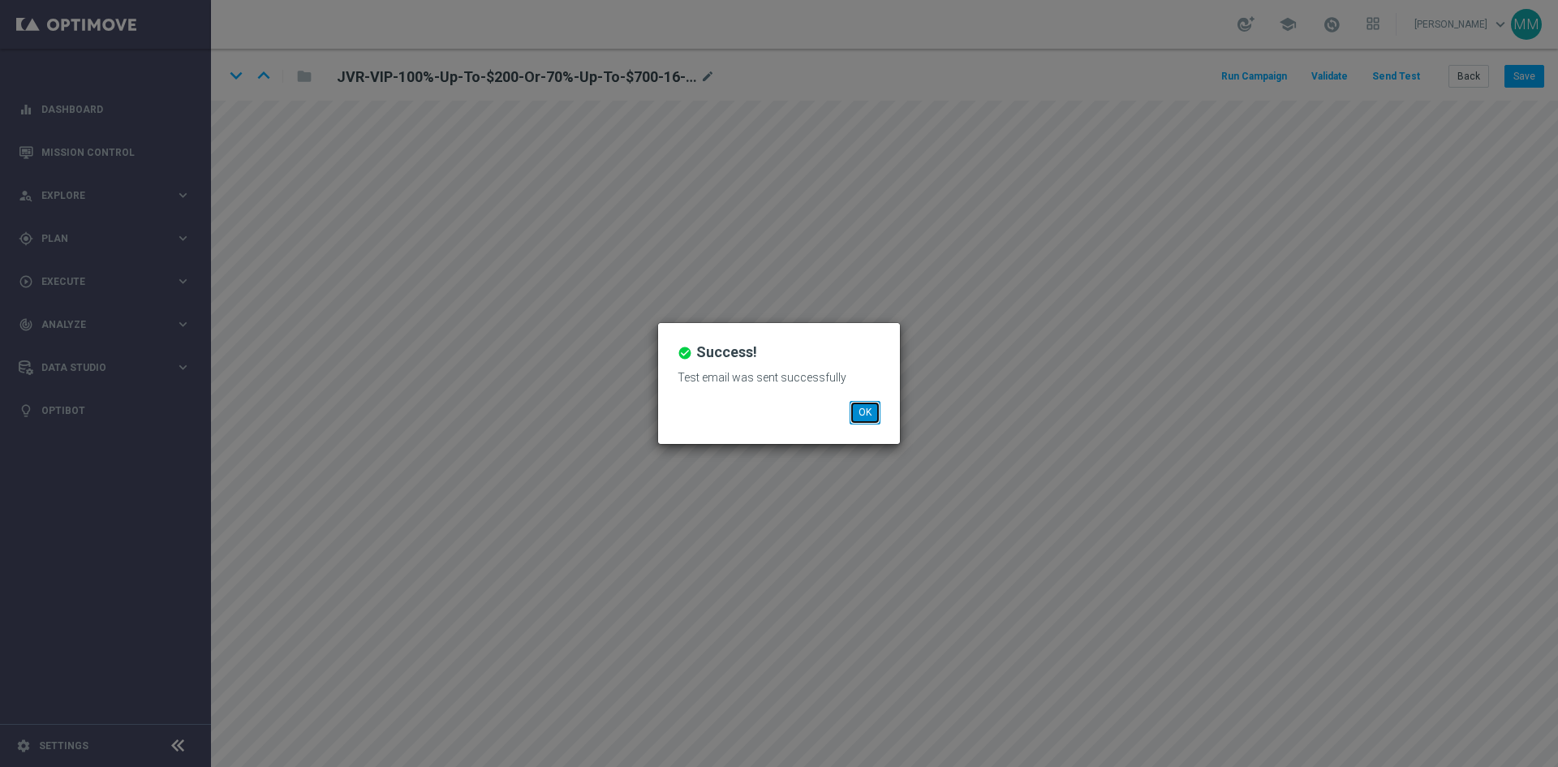
click at [866, 404] on button "OK" at bounding box center [864, 412] width 31 height 23
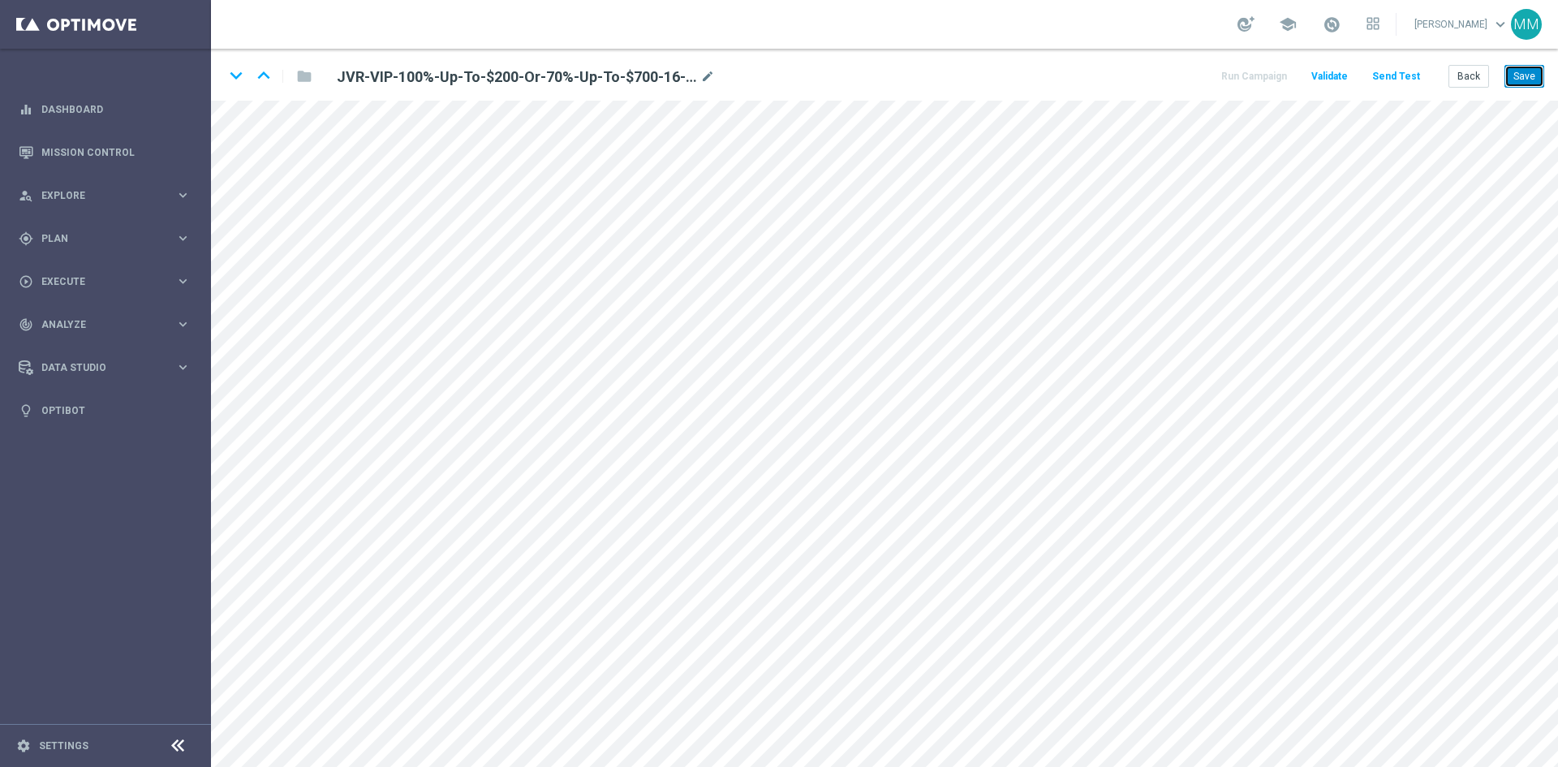
click at [1530, 71] on button "Save" at bounding box center [1524, 76] width 40 height 23
click at [1520, 71] on button "Save" at bounding box center [1524, 76] width 40 height 23
click at [1511, 73] on button "Save" at bounding box center [1524, 76] width 40 height 23
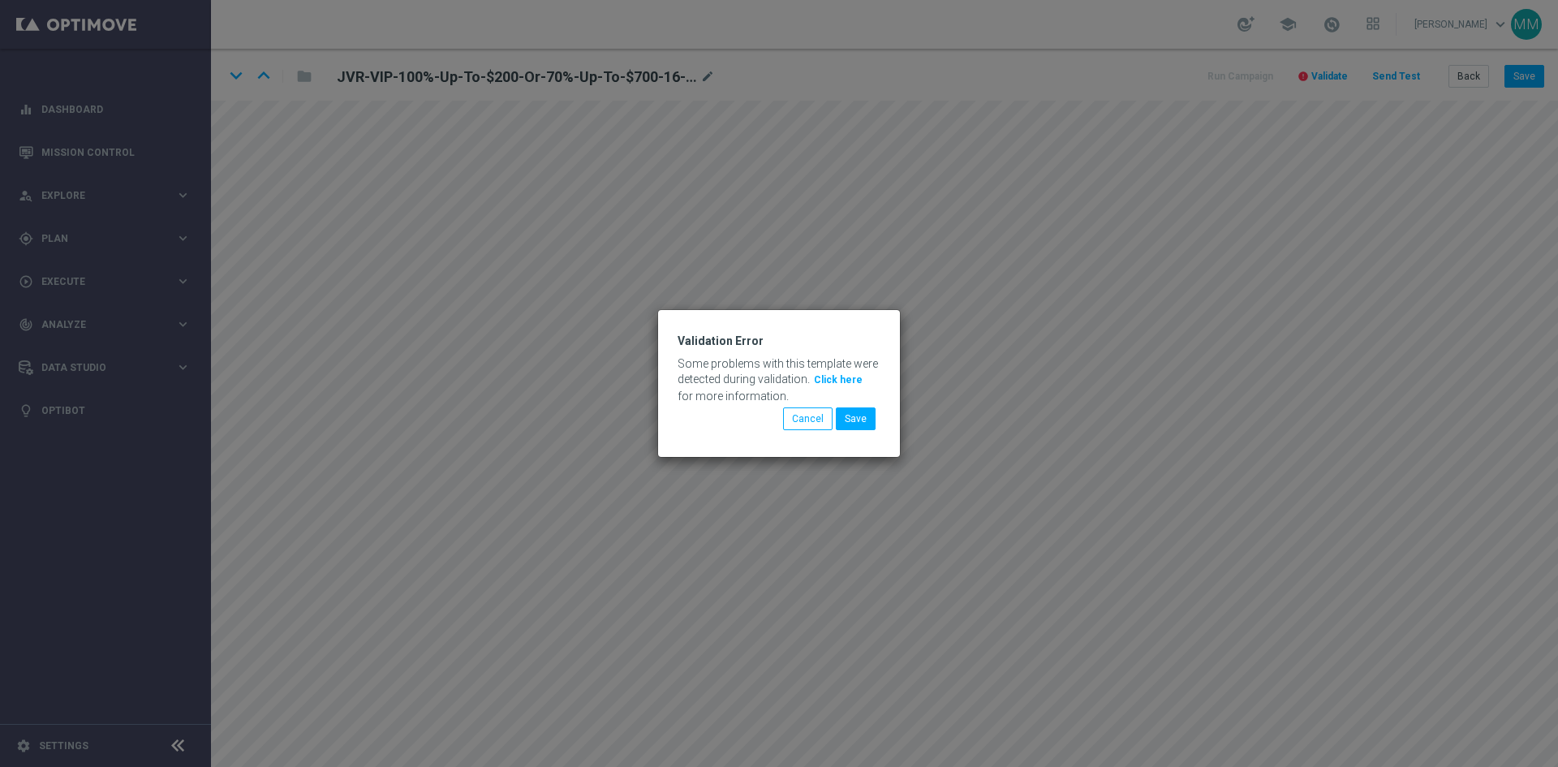
click at [836, 374] on button "Click here" at bounding box center [838, 380] width 52 height 18
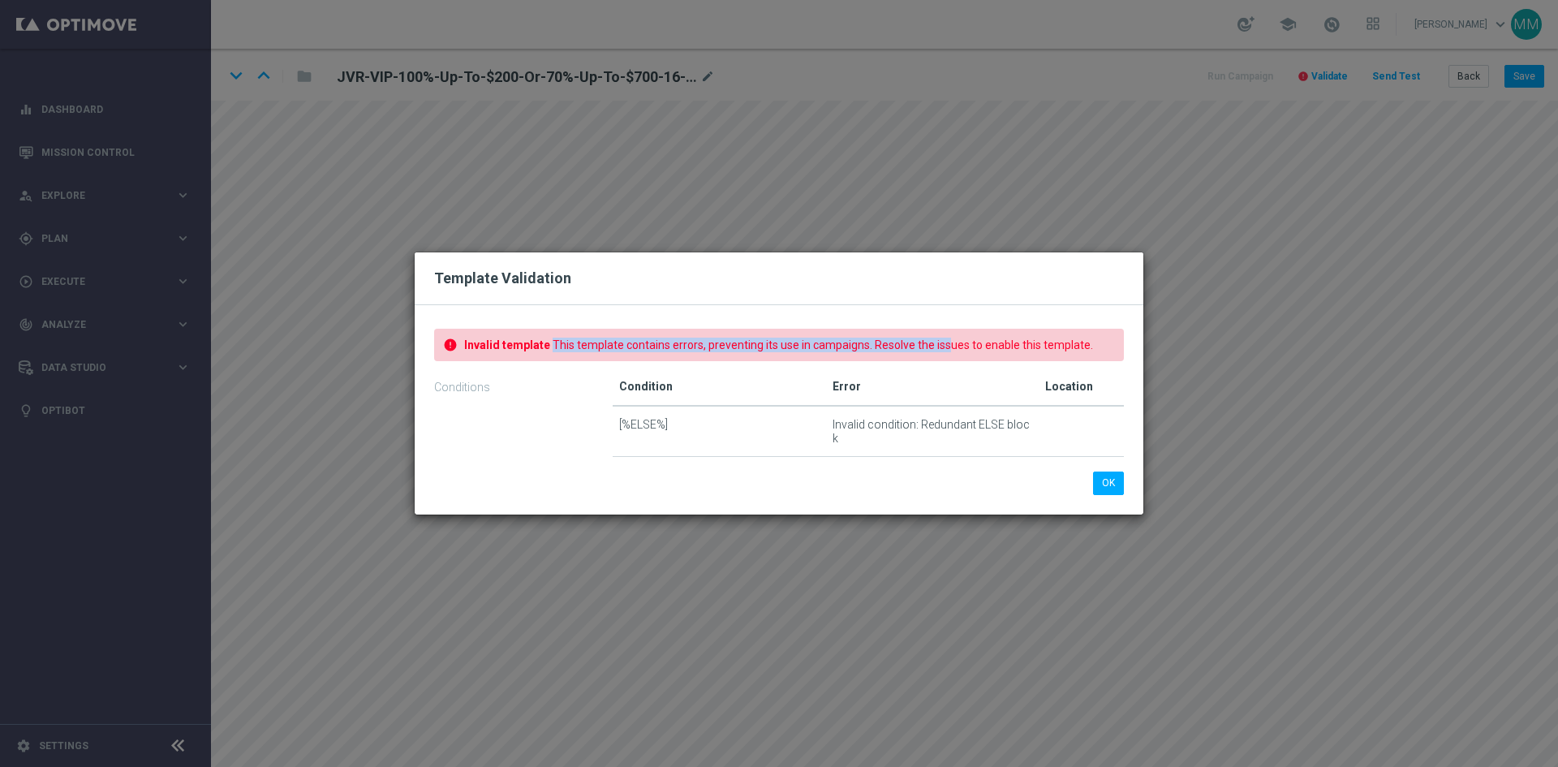
drag, startPoint x: 552, startPoint y: 352, endPoint x: 946, endPoint y: 350, distance: 394.3
click at [946, 350] on span "This template contains errors, preventing its use in campaigns. Resolve the iss…" at bounding box center [822, 344] width 540 height 13
drag, startPoint x: 918, startPoint y: 428, endPoint x: 1044, endPoint y: 428, distance: 125.7
click at [1044, 428] on tr "[%ELSE%] Invalid condition: Redundant ELSE block" at bounding box center [867, 431] width 511 height 51
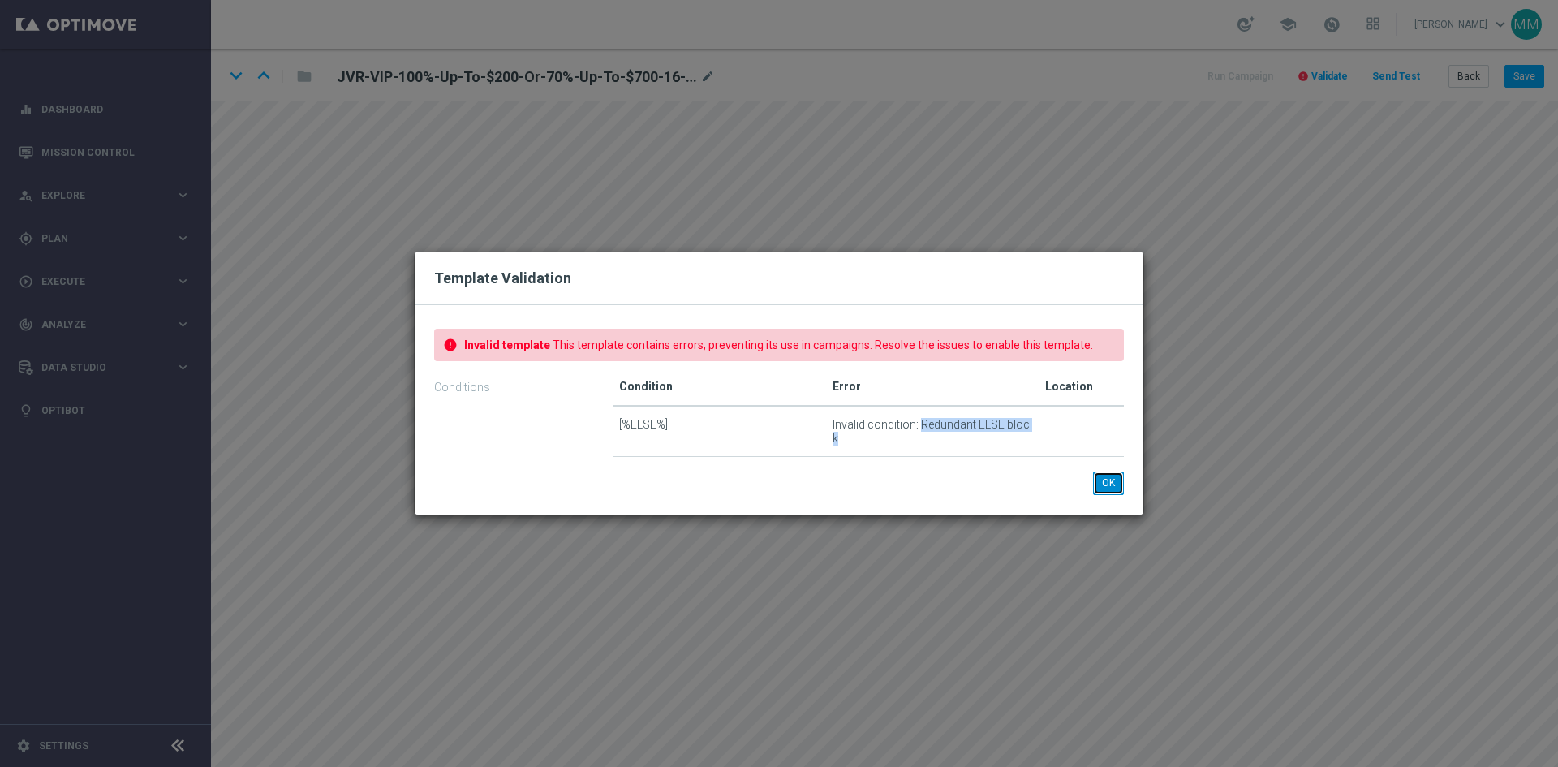
click at [1110, 480] on button "OK" at bounding box center [1108, 482] width 31 height 23
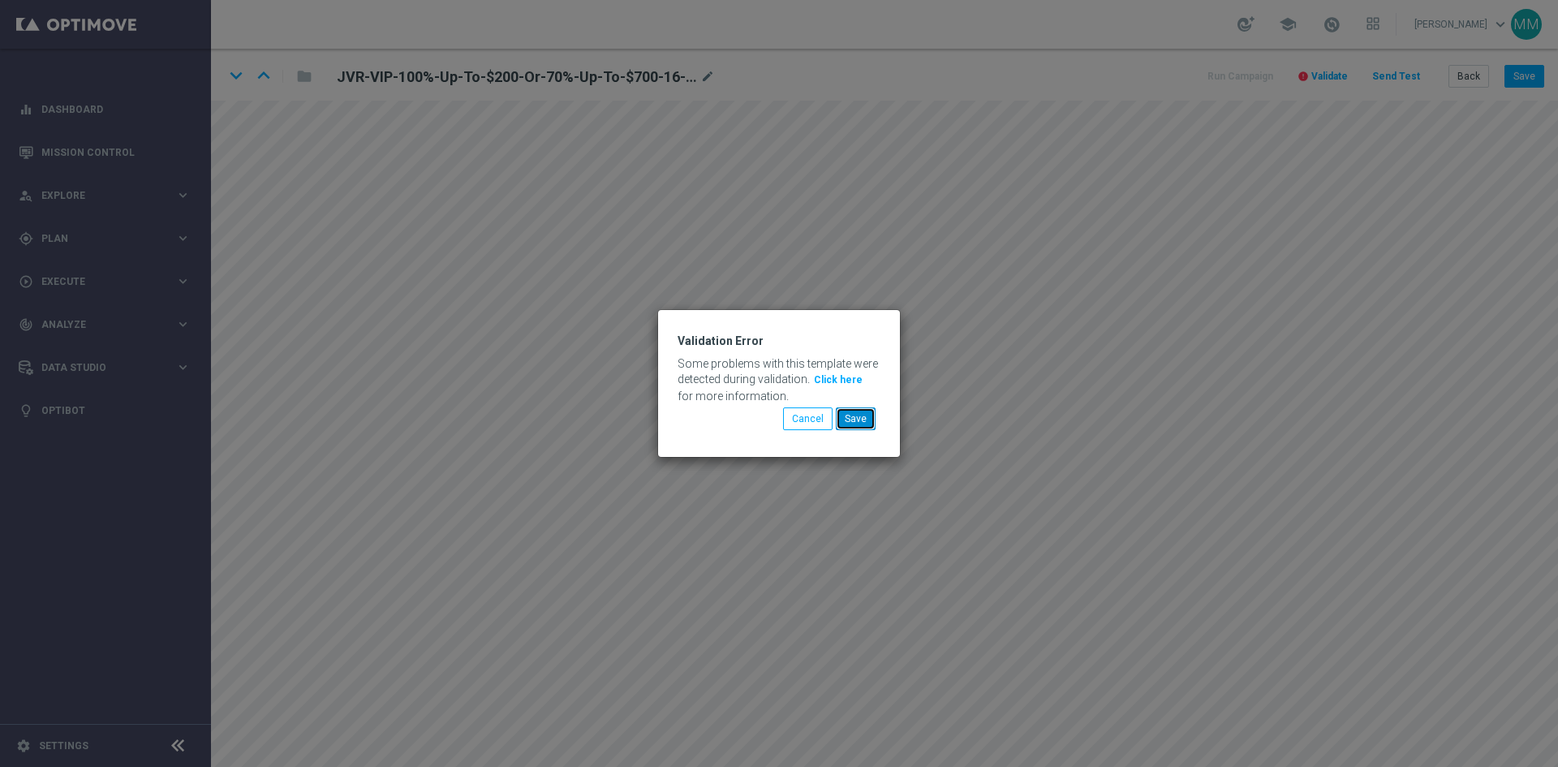
click at [872, 419] on button "Save" at bounding box center [856, 418] width 40 height 23
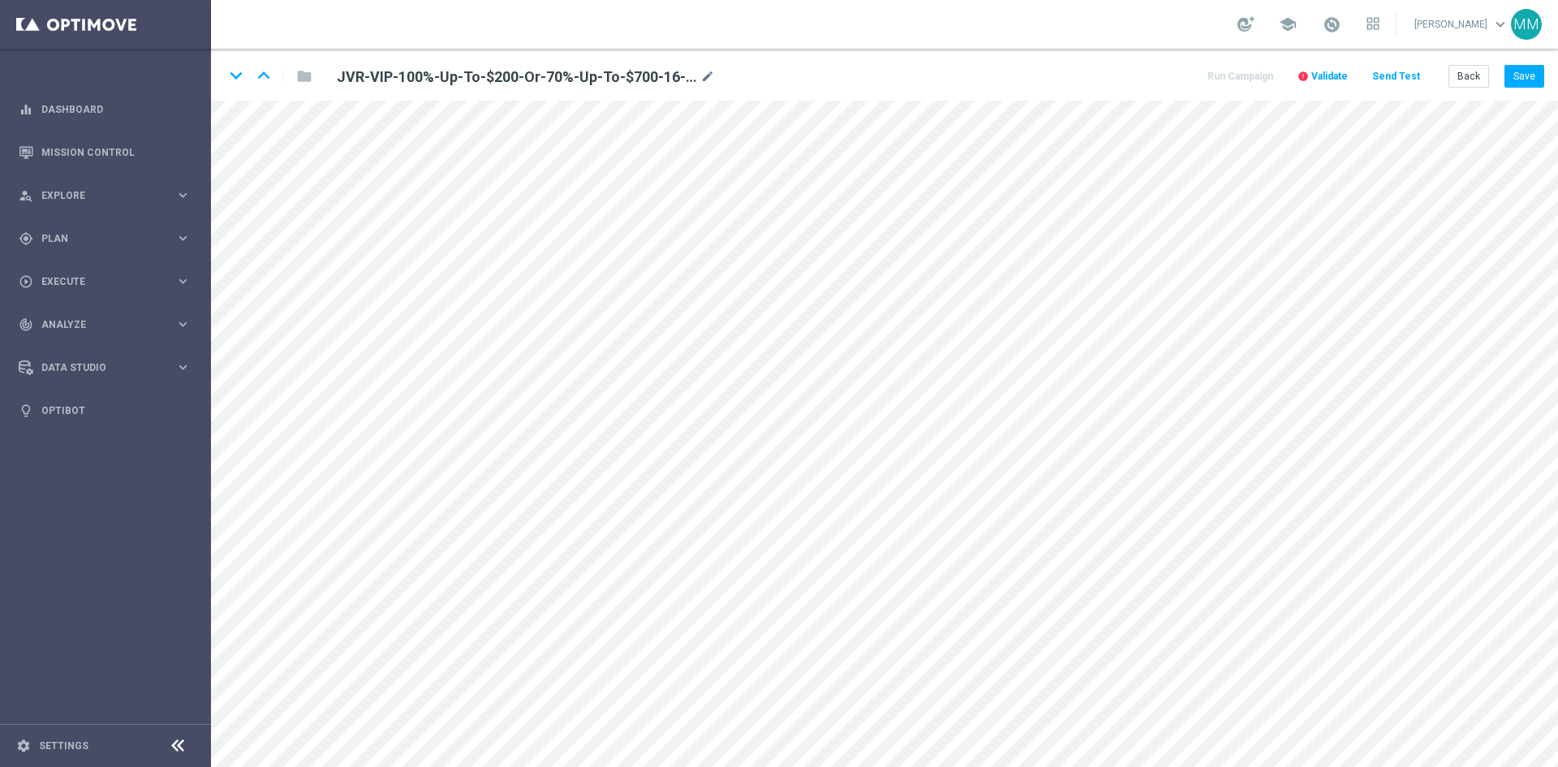
click at [1392, 84] on button "Send Test" at bounding box center [1395, 77] width 53 height 22
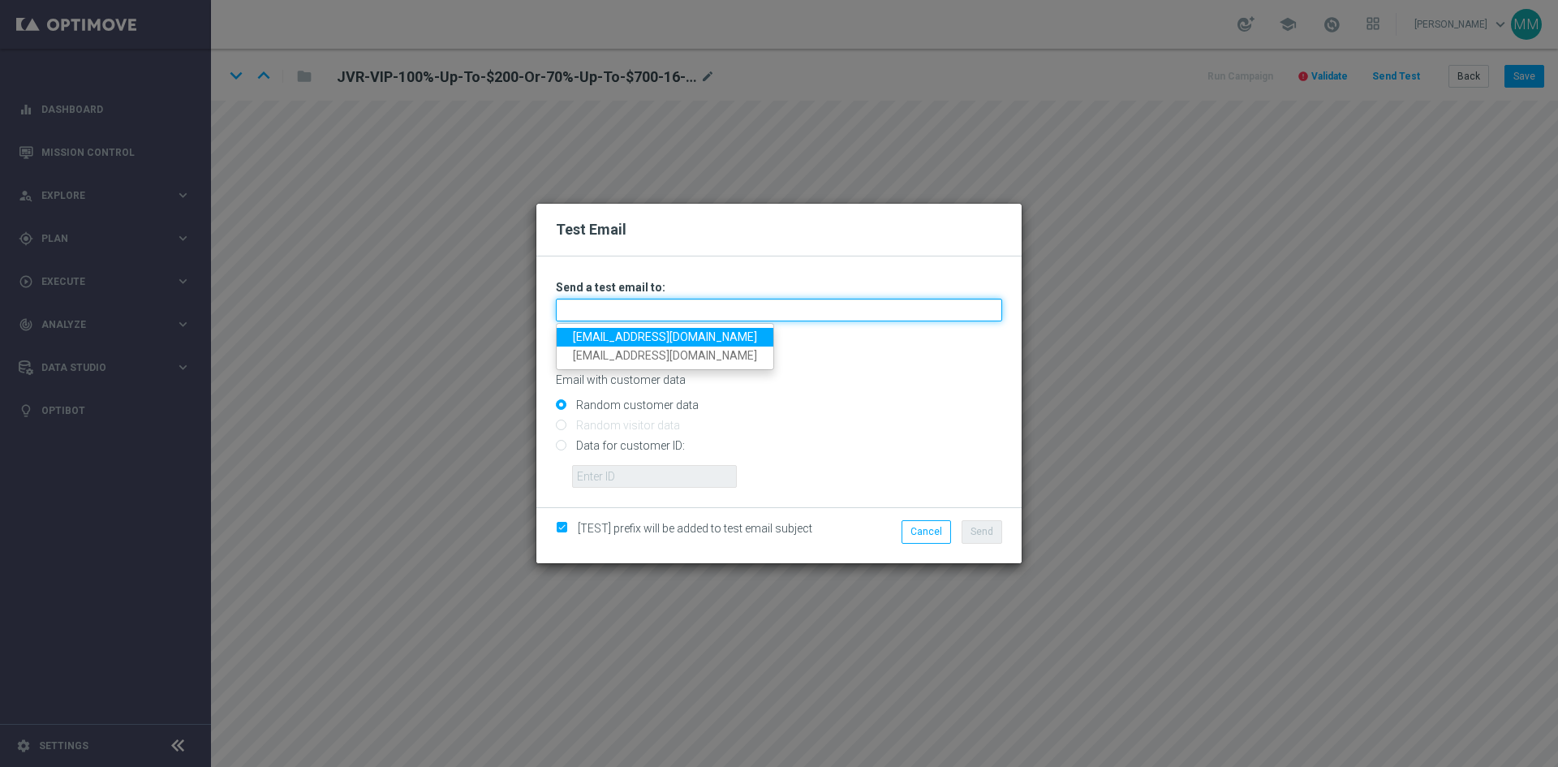
click at [660, 306] on input "text" at bounding box center [779, 310] width 446 height 23
type input "mateigoldmedia@gmail.com"
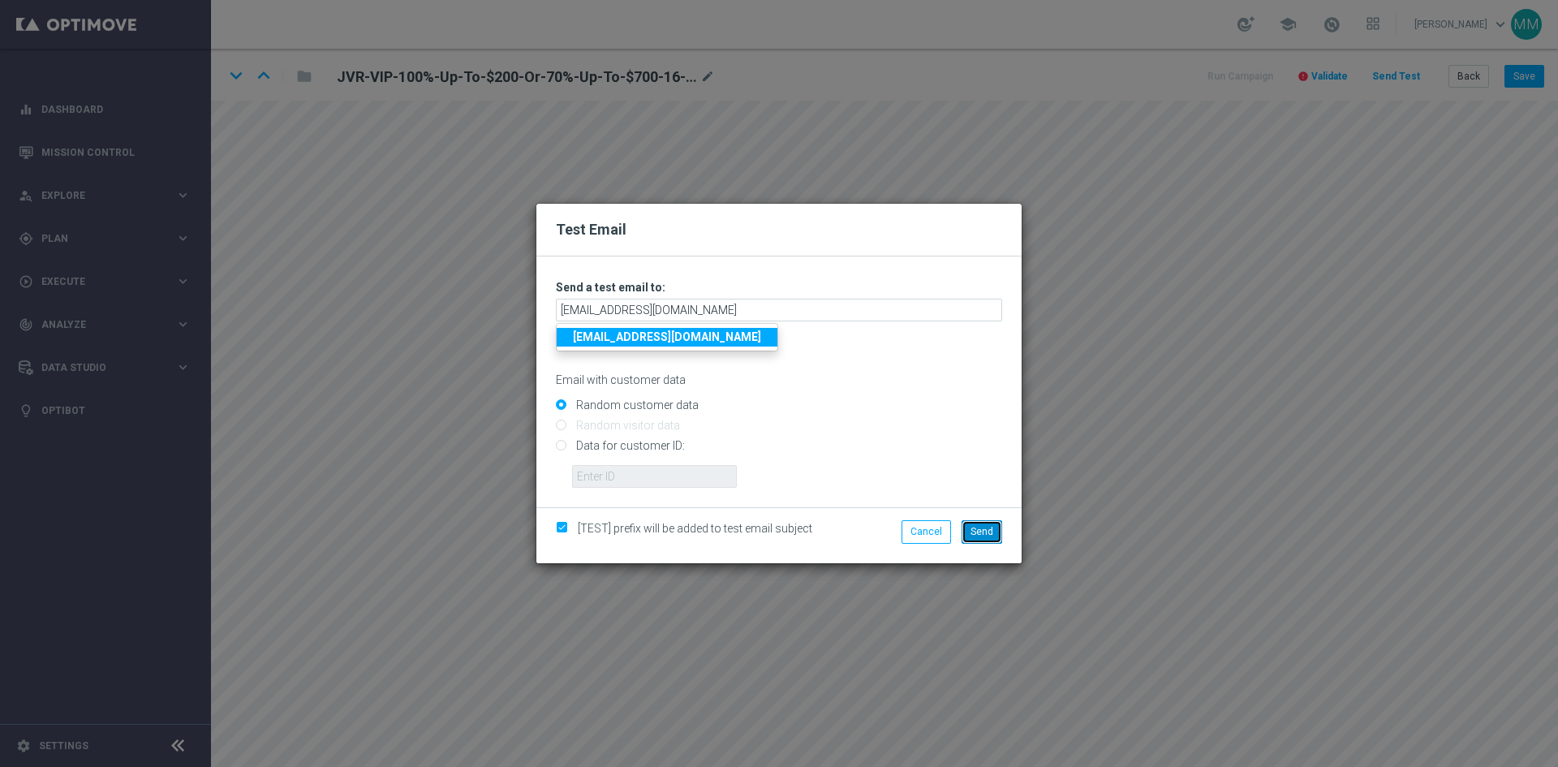
click at [991, 524] on button "Send" at bounding box center [981, 531] width 41 height 23
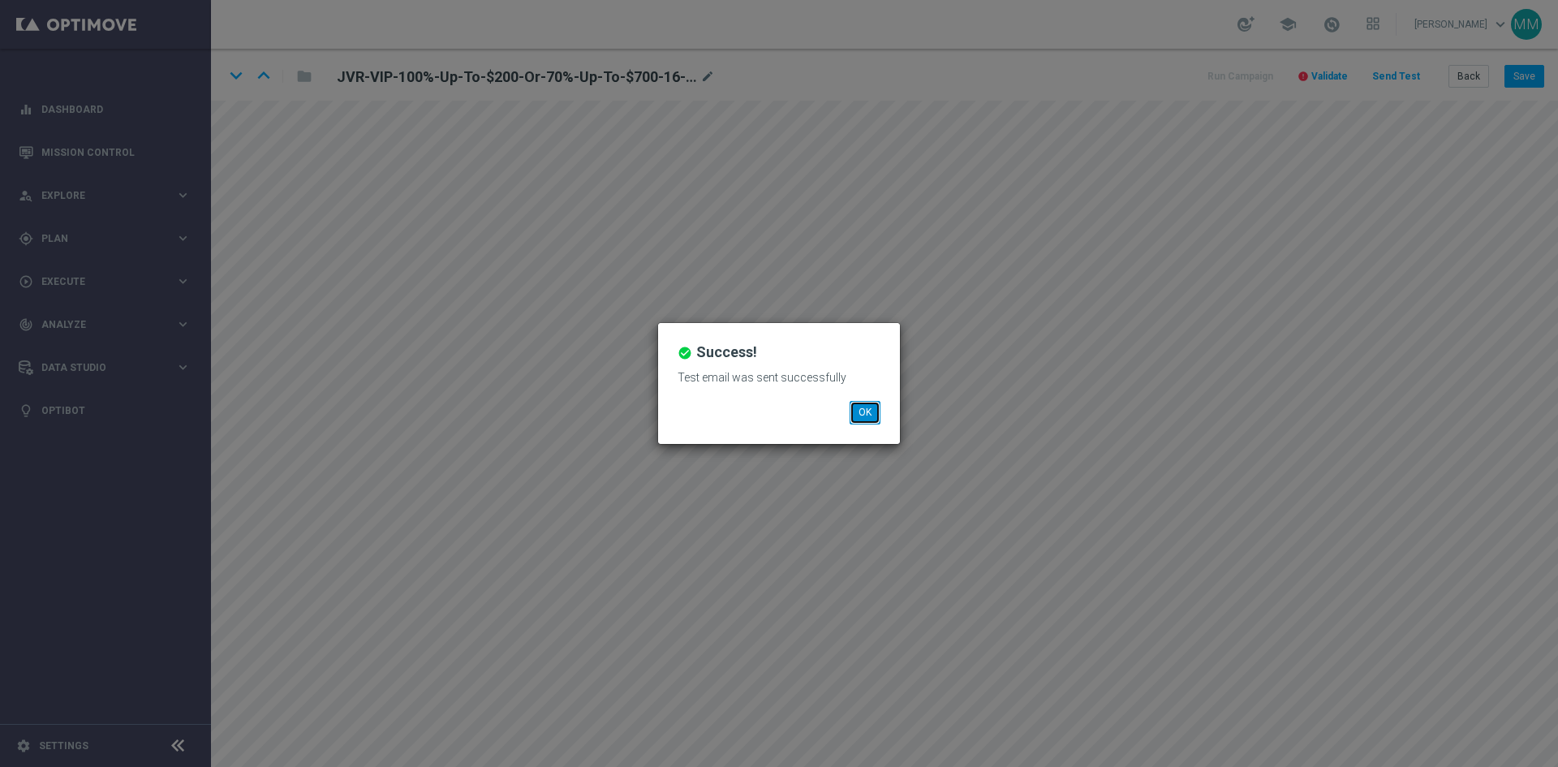
click at [859, 402] on button "OK" at bounding box center [864, 412] width 31 height 23
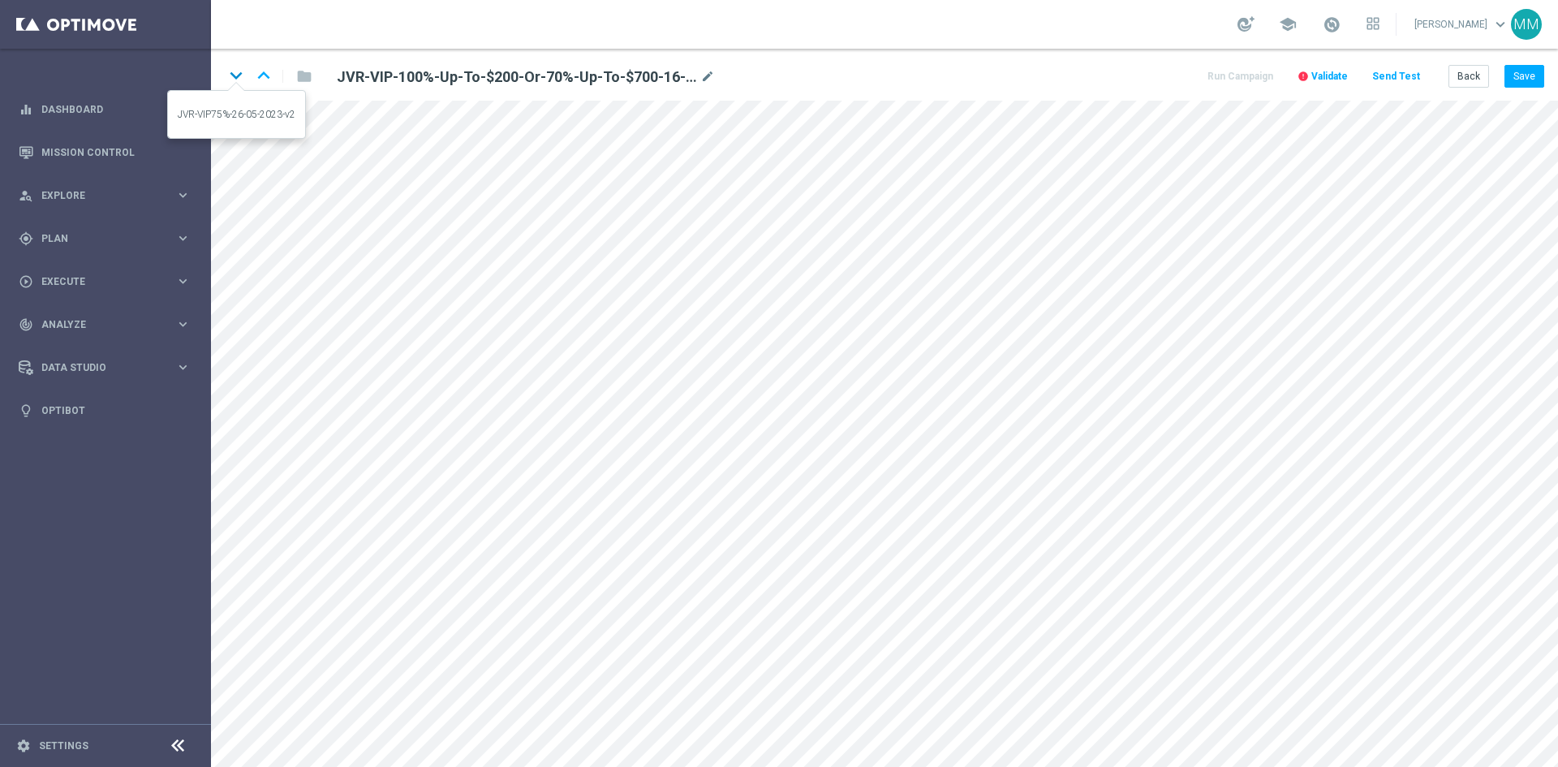
click at [235, 78] on icon "keyboard_arrow_down" at bounding box center [236, 75] width 24 height 24
click at [260, 78] on icon "keyboard_arrow_up" at bounding box center [263, 75] width 24 height 24
click at [1531, 65] on button "Save" at bounding box center [1524, 76] width 40 height 23
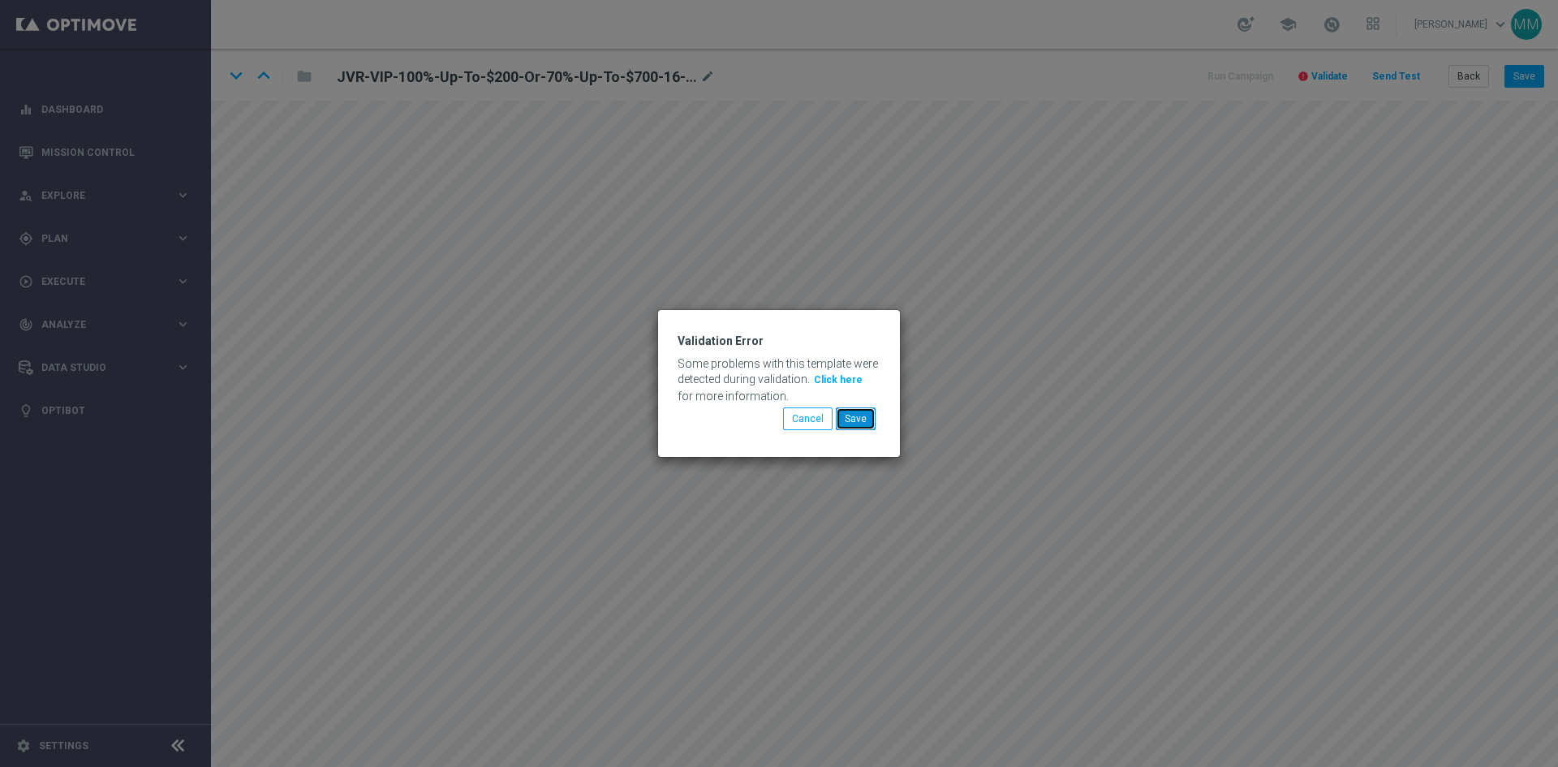
click at [852, 415] on button "Save" at bounding box center [856, 418] width 40 height 23
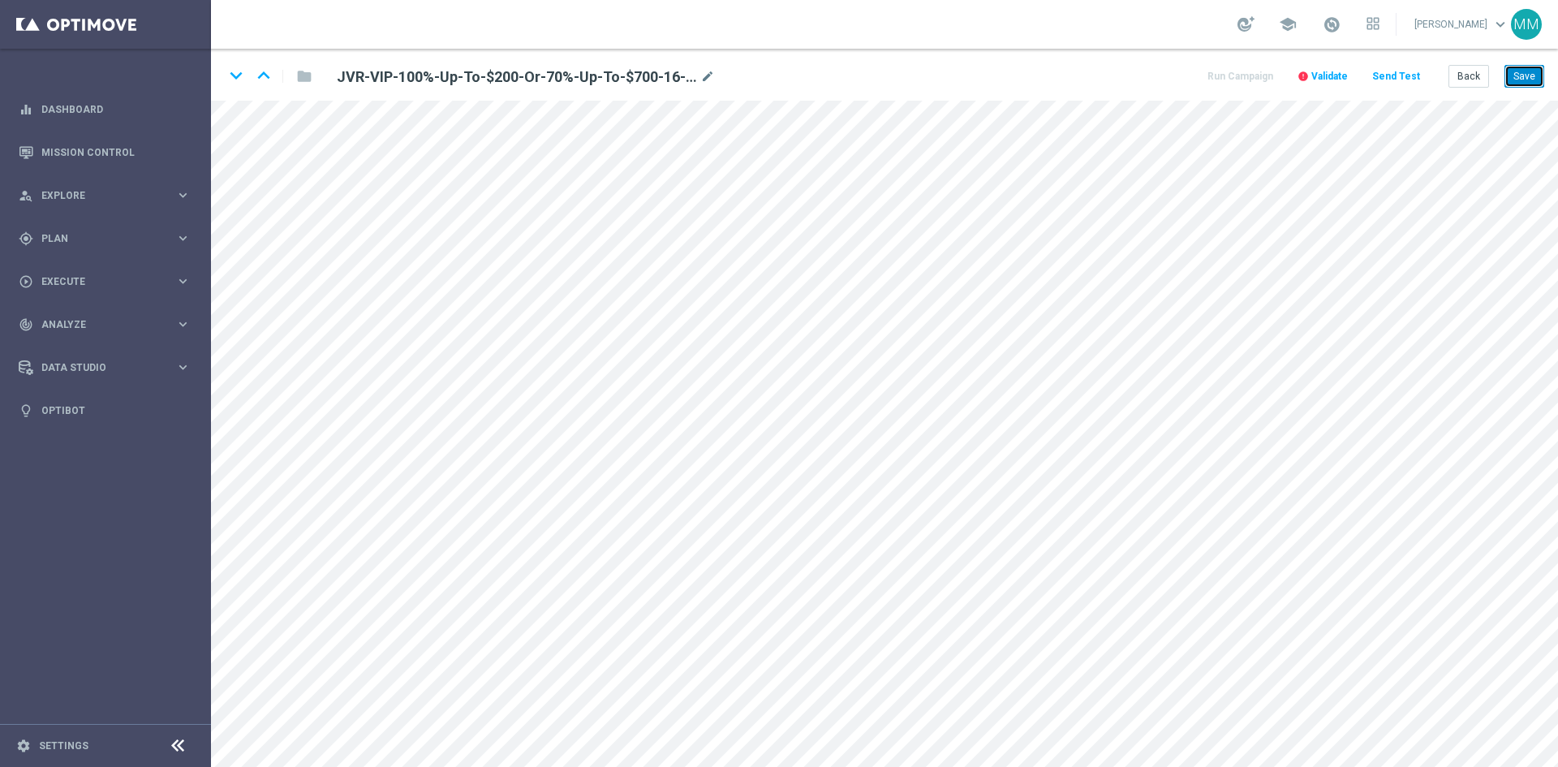
click at [1528, 79] on button "Save" at bounding box center [1524, 76] width 40 height 23
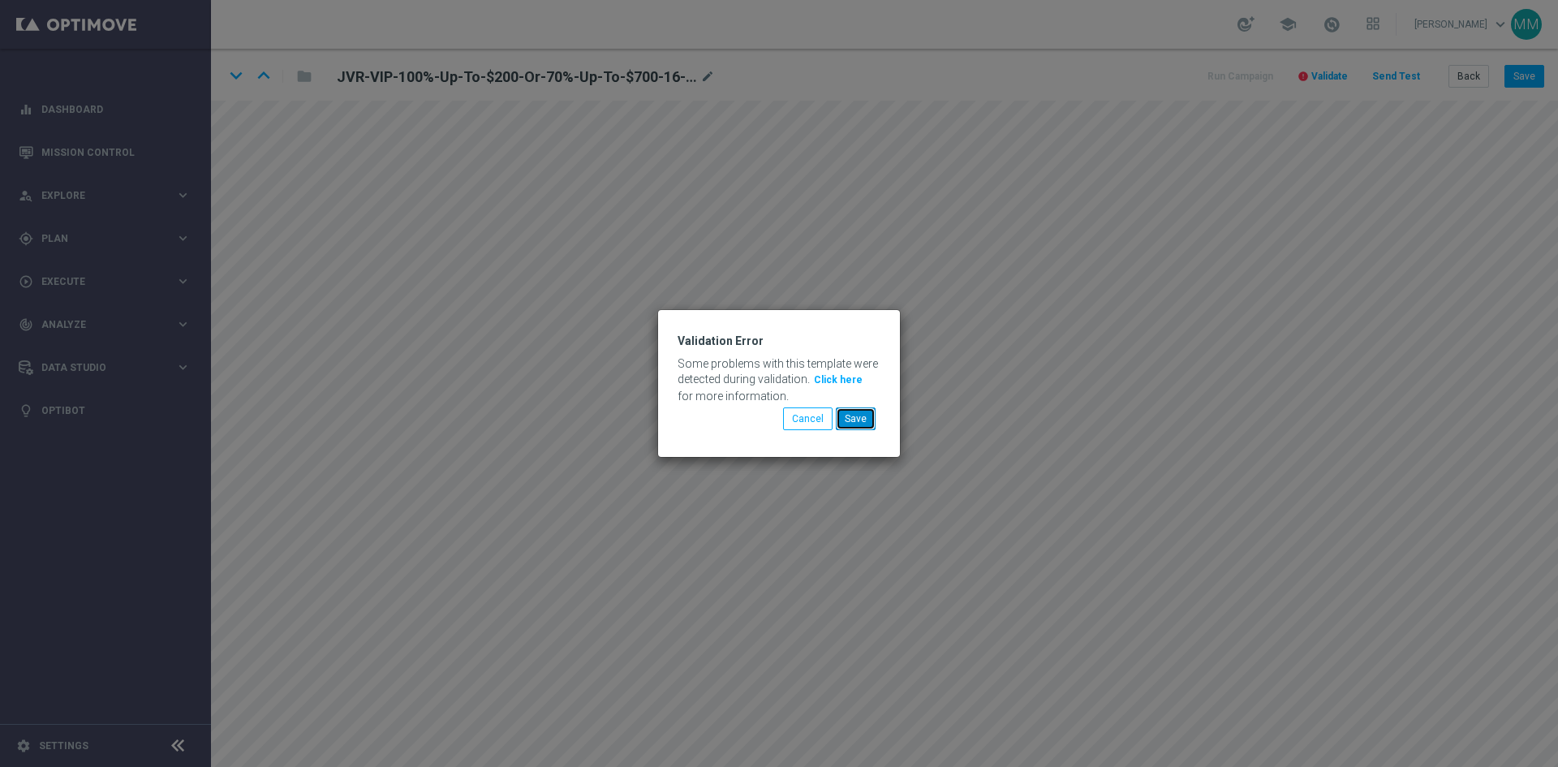
click at [864, 415] on button "Save" at bounding box center [856, 418] width 40 height 23
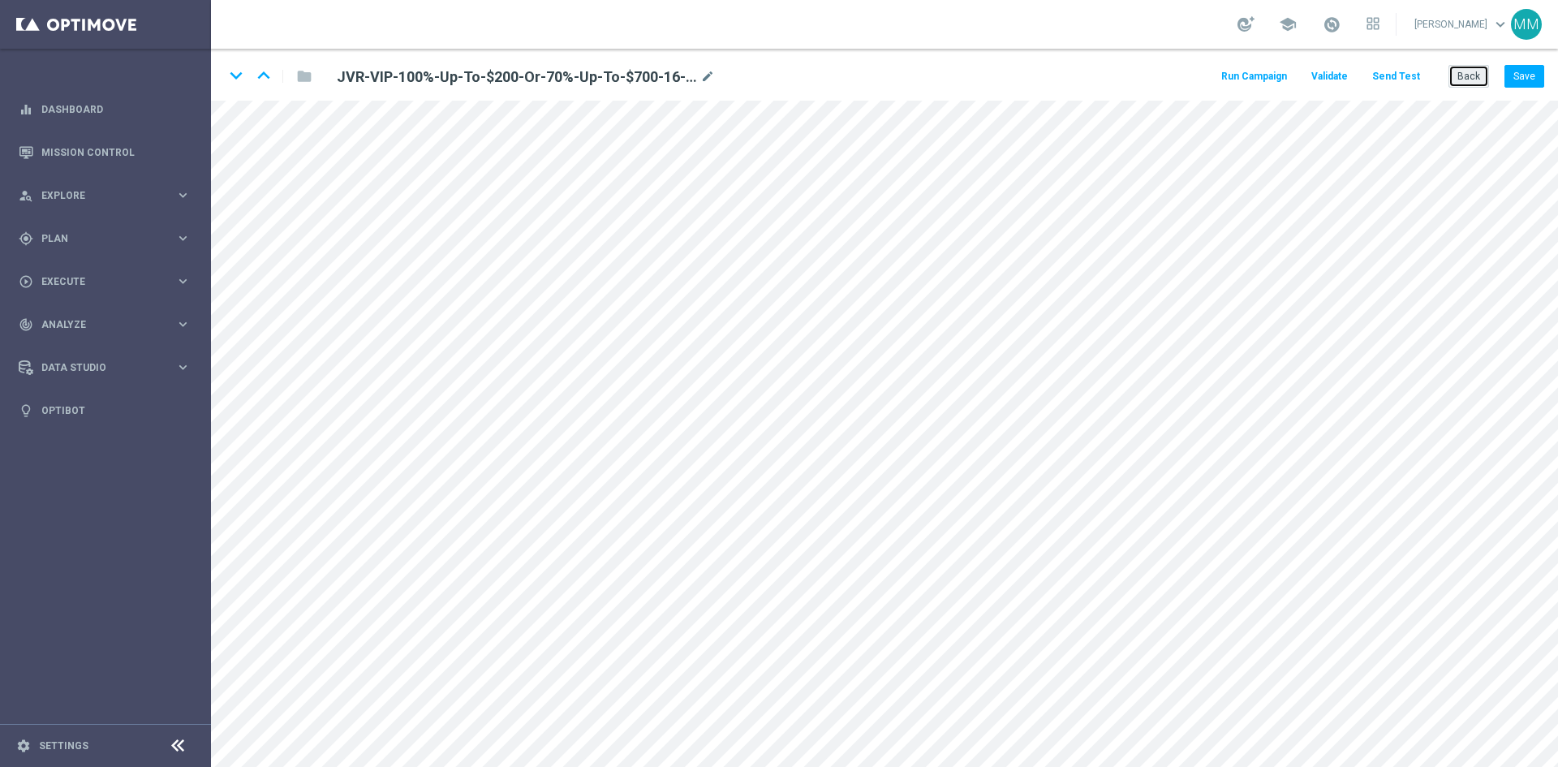
click at [1458, 67] on button "Back" at bounding box center [1468, 76] width 41 height 23
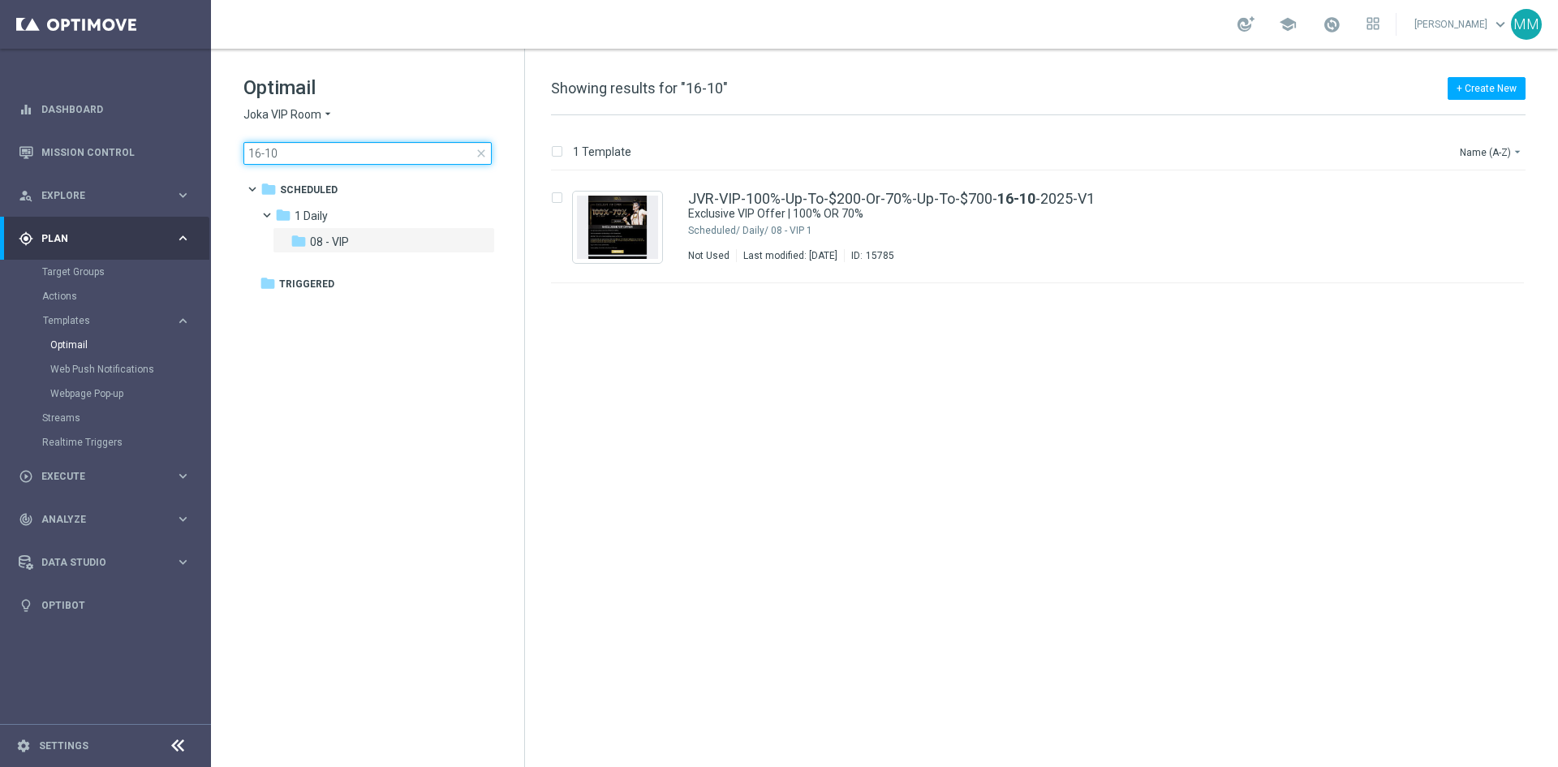
click at [483, 147] on div "16-10 close" at bounding box center [367, 153] width 248 height 23
click at [485, 155] on span "close" at bounding box center [481, 153] width 13 height 13
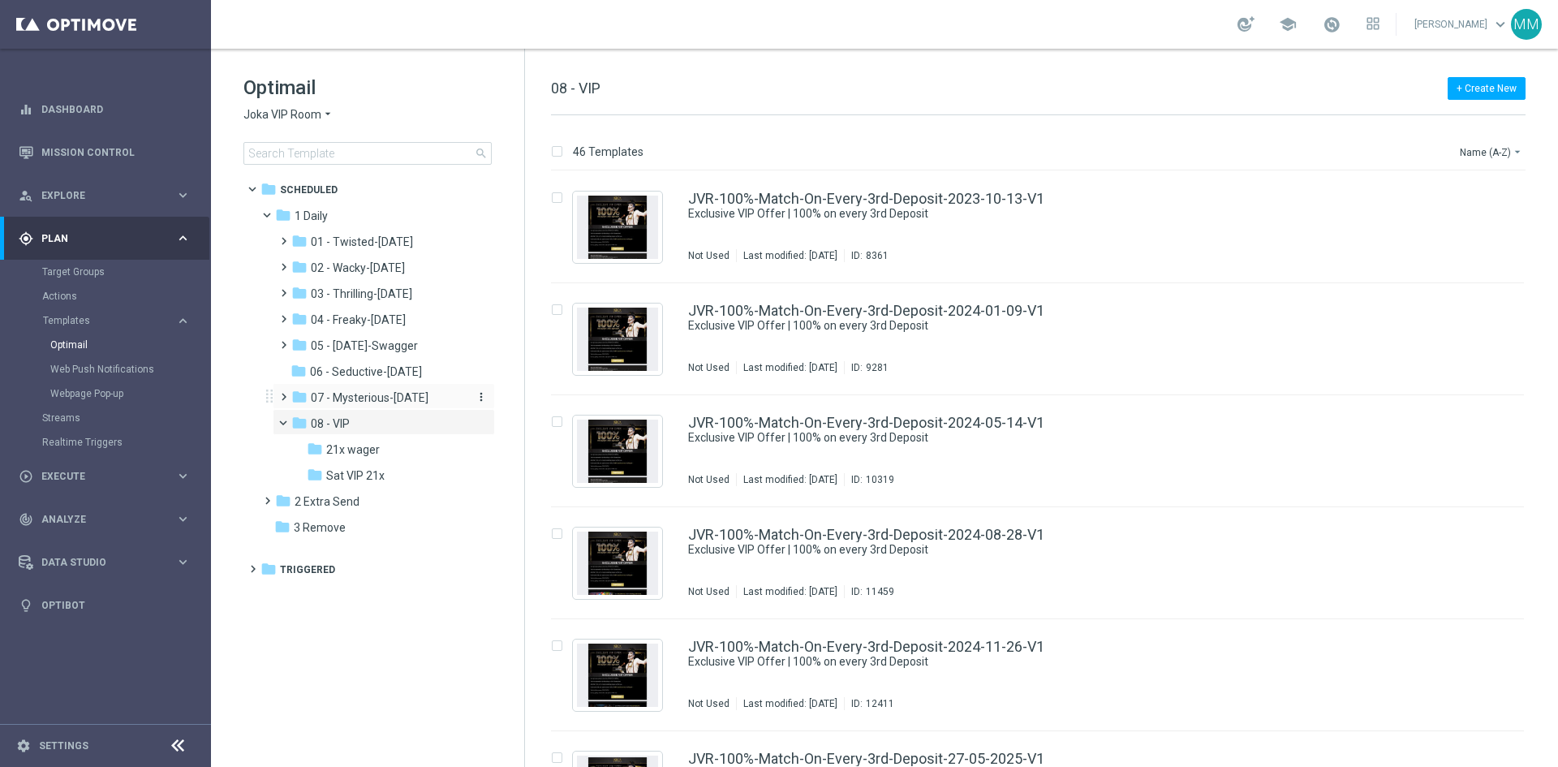
click at [395, 389] on div "folder 07 - Mysterious-Monday" at bounding box center [377, 398] width 173 height 19
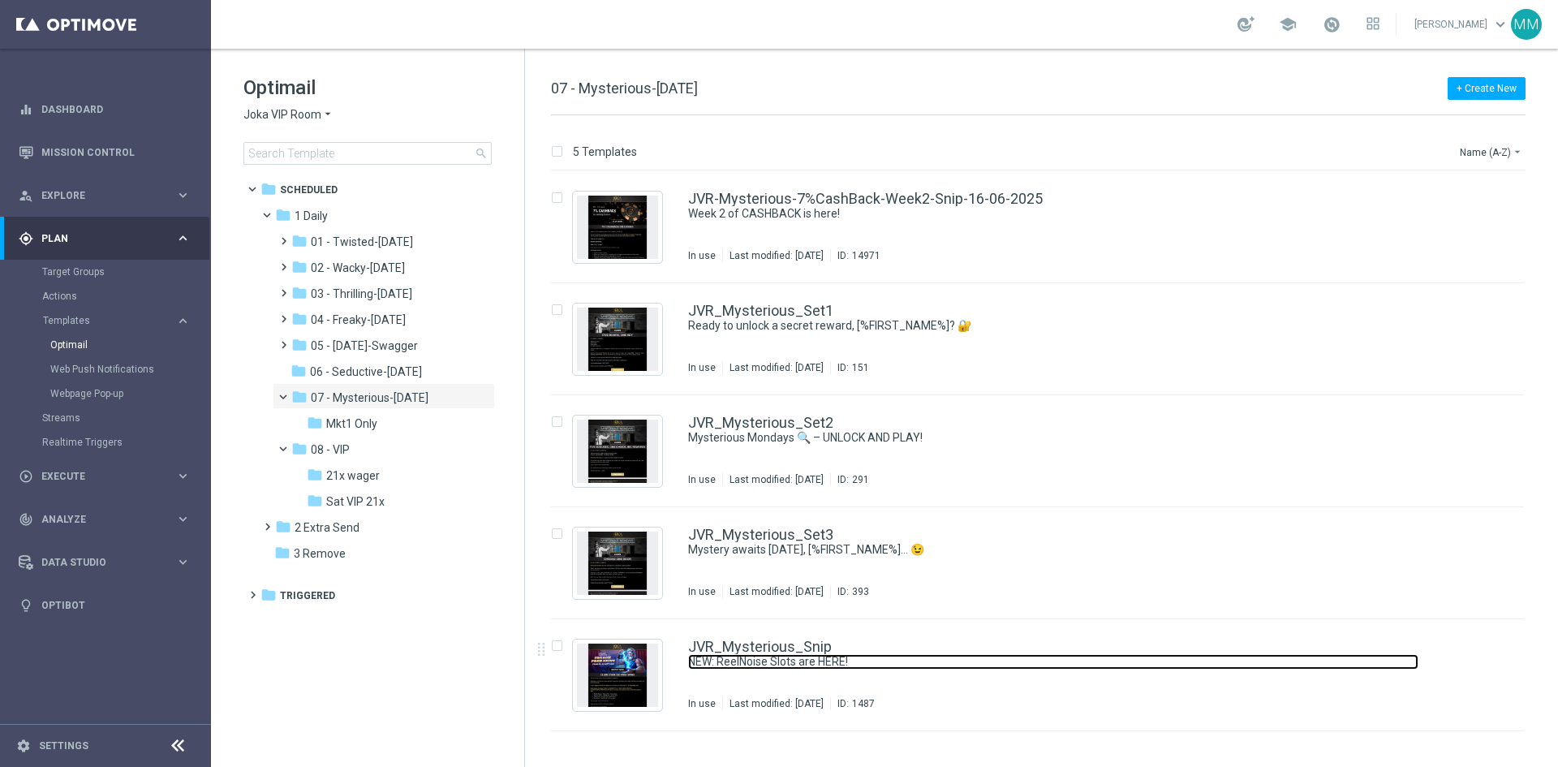
click at [827, 656] on link "NEW: ReelNoise Slots are HERE!" at bounding box center [1053, 661] width 730 height 15
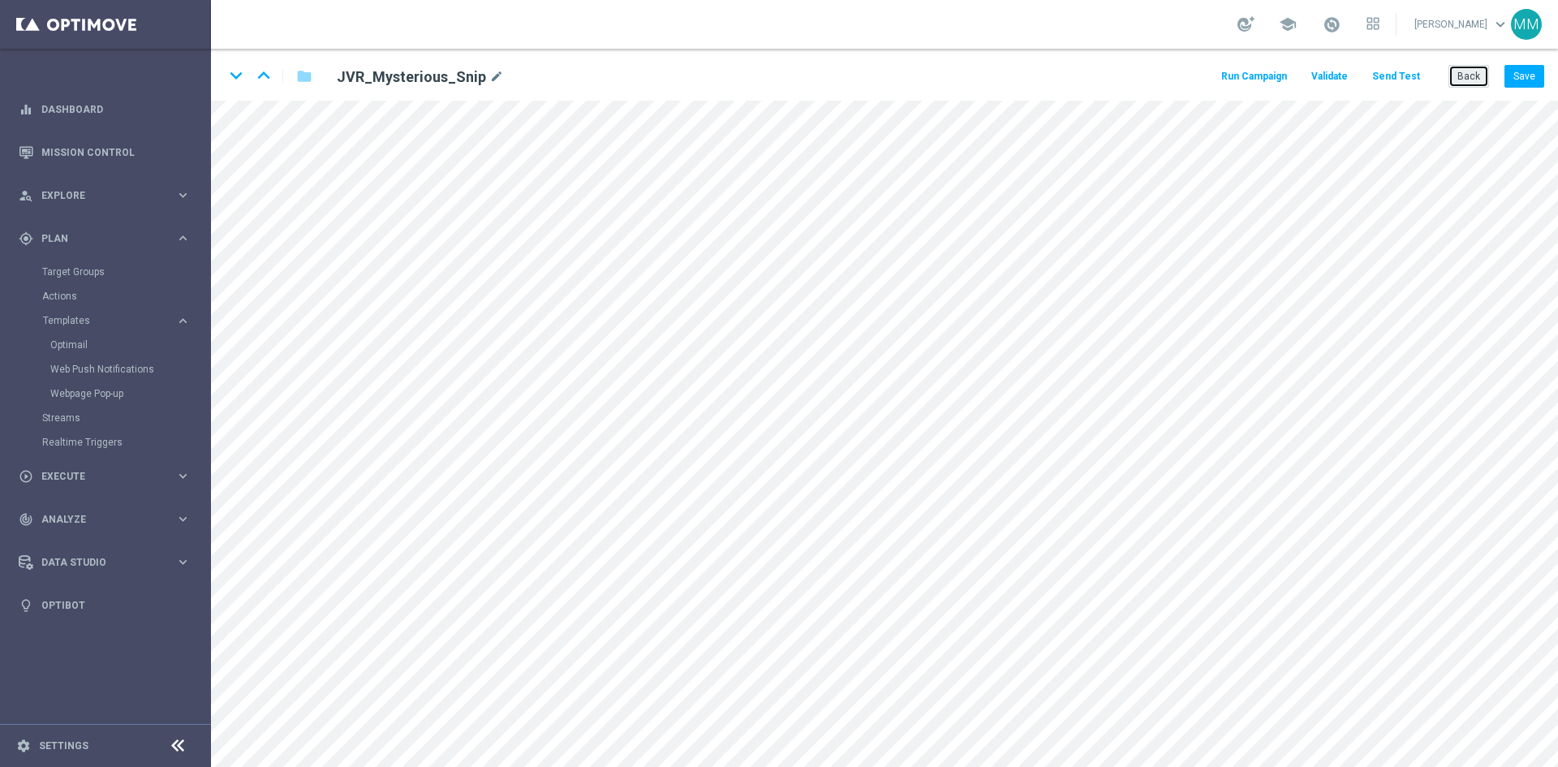
click at [1469, 78] on button "Back" at bounding box center [1468, 76] width 41 height 23
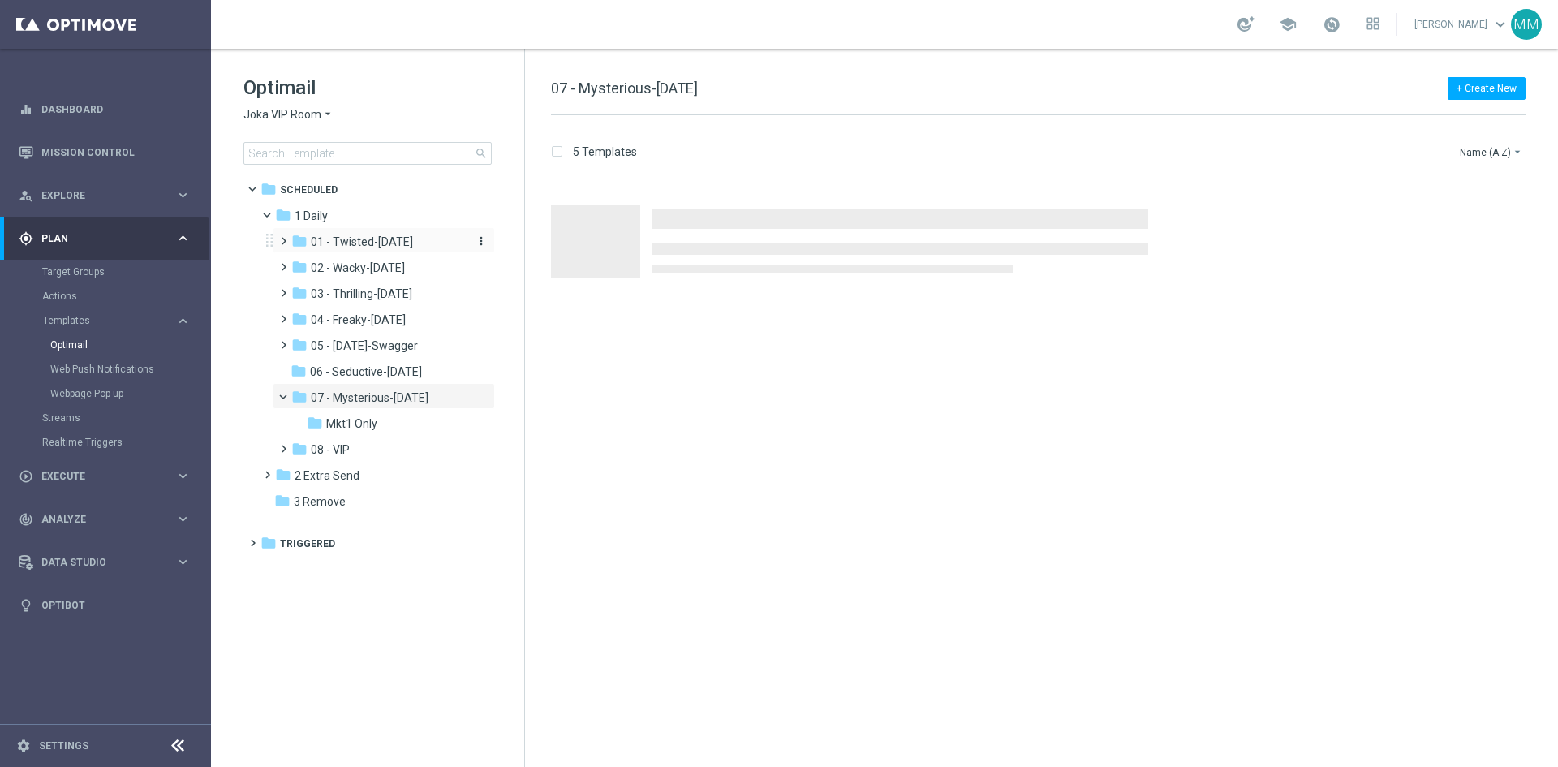
click at [360, 234] on div "folder 01 - Twisted-Tuesday" at bounding box center [377, 242] width 173 height 19
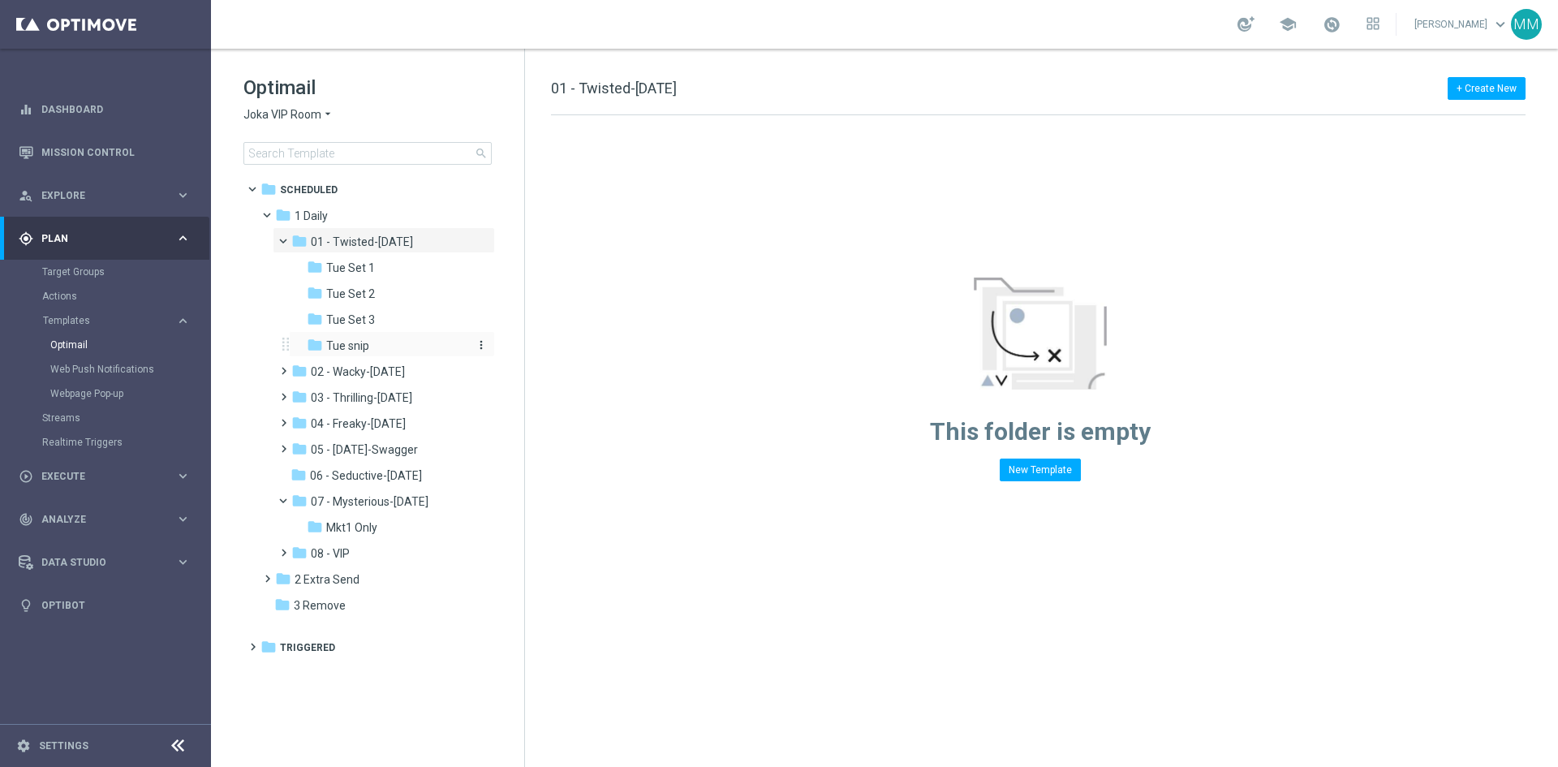
click at [372, 345] on div "folder Tue snip" at bounding box center [387, 346] width 160 height 19
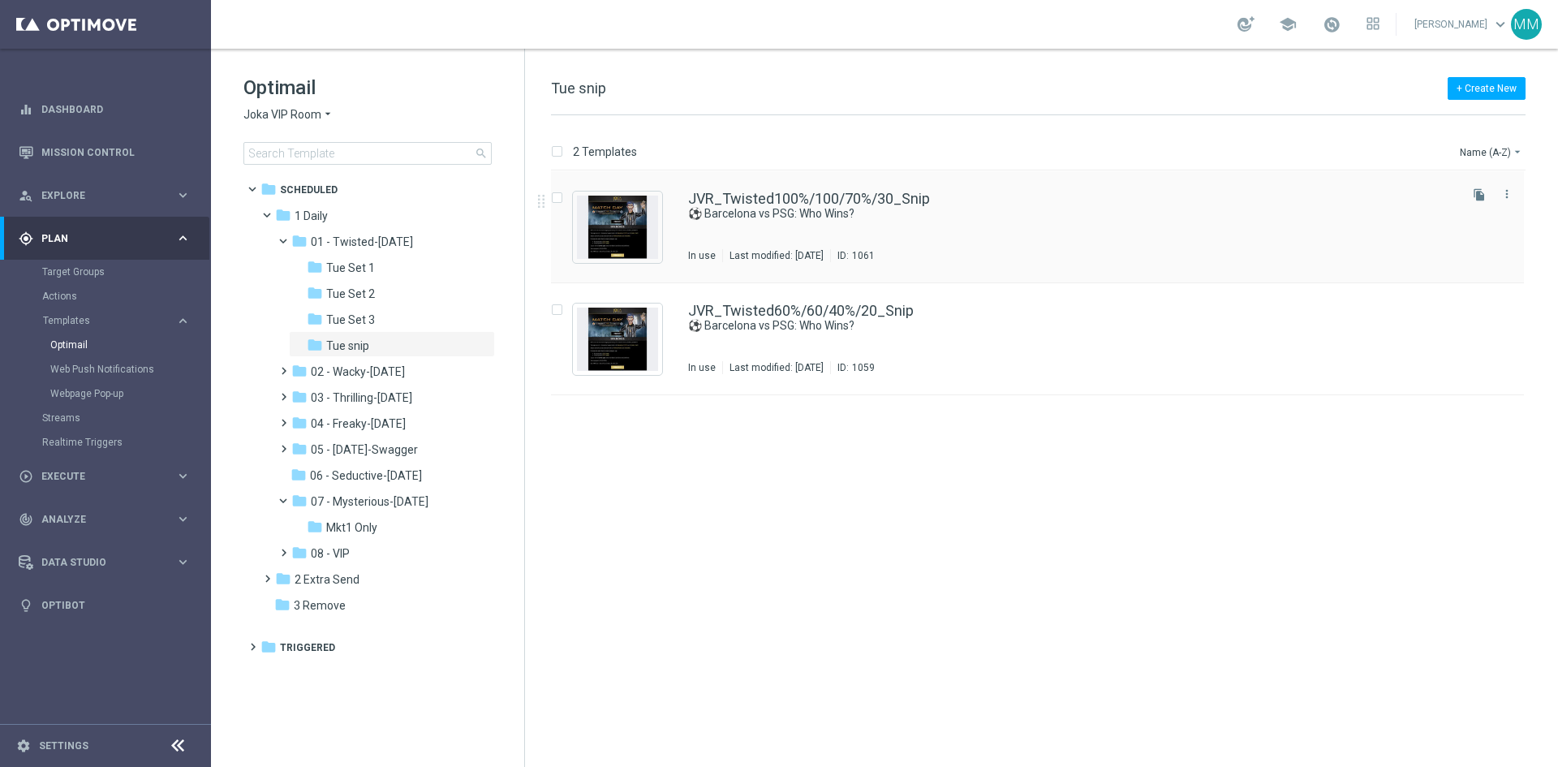
click at [891, 228] on div "JVR_Twisted100%/100/70%/30_Snip ⚽ Barcelona vs PSG: Who Wins? In use Last modif…" at bounding box center [1071, 226] width 767 height 71
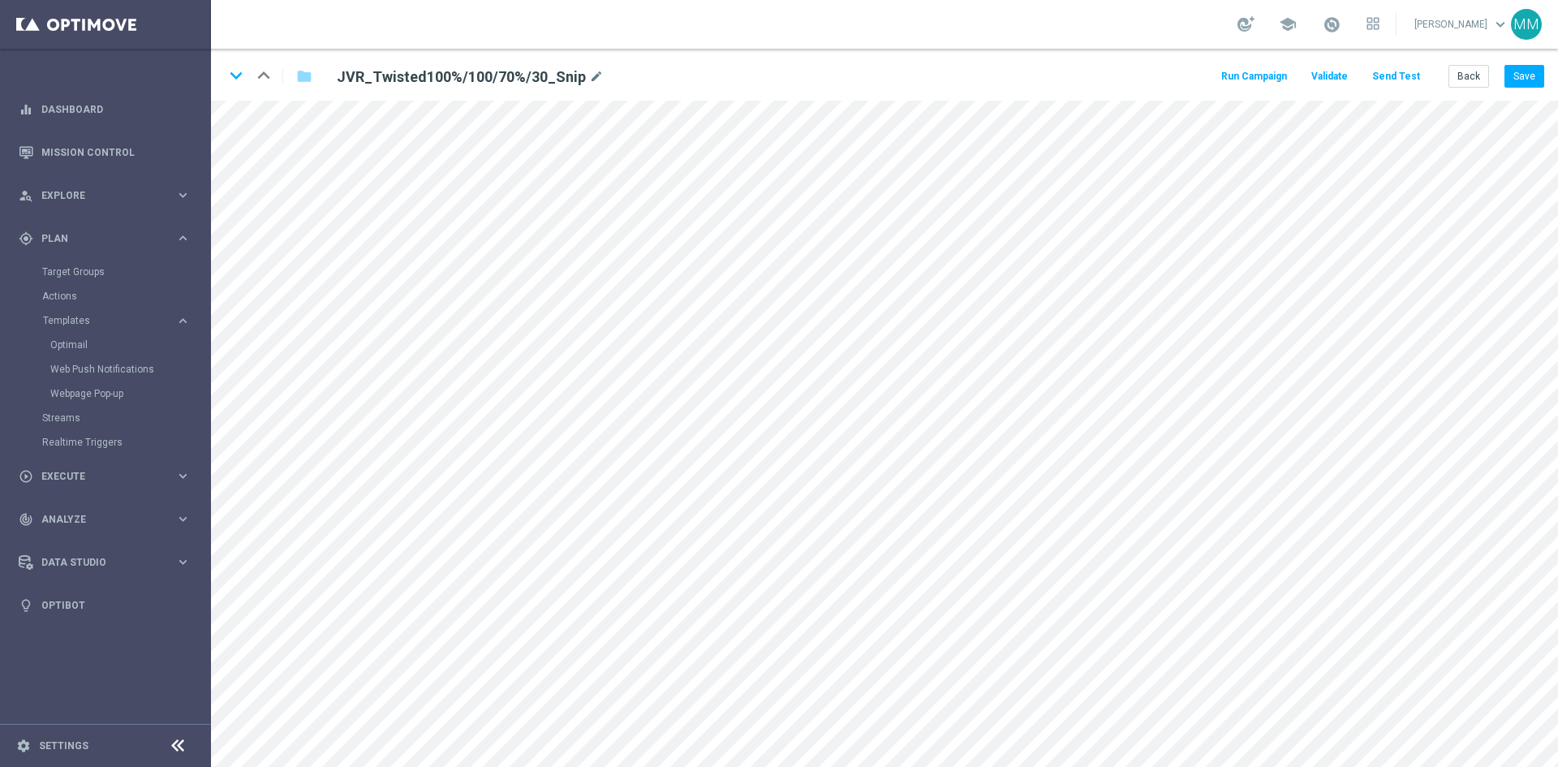
click at [251, 78] on div "keyboard_arrow_down keyboard_arrow_up folder JVR_Twisted100%/100/70%/30_Snip mo…" at bounding box center [482, 76] width 516 height 26
click at [237, 78] on icon "keyboard_arrow_down" at bounding box center [236, 75] width 24 height 24
click at [1474, 80] on button "Back" at bounding box center [1468, 76] width 41 height 23
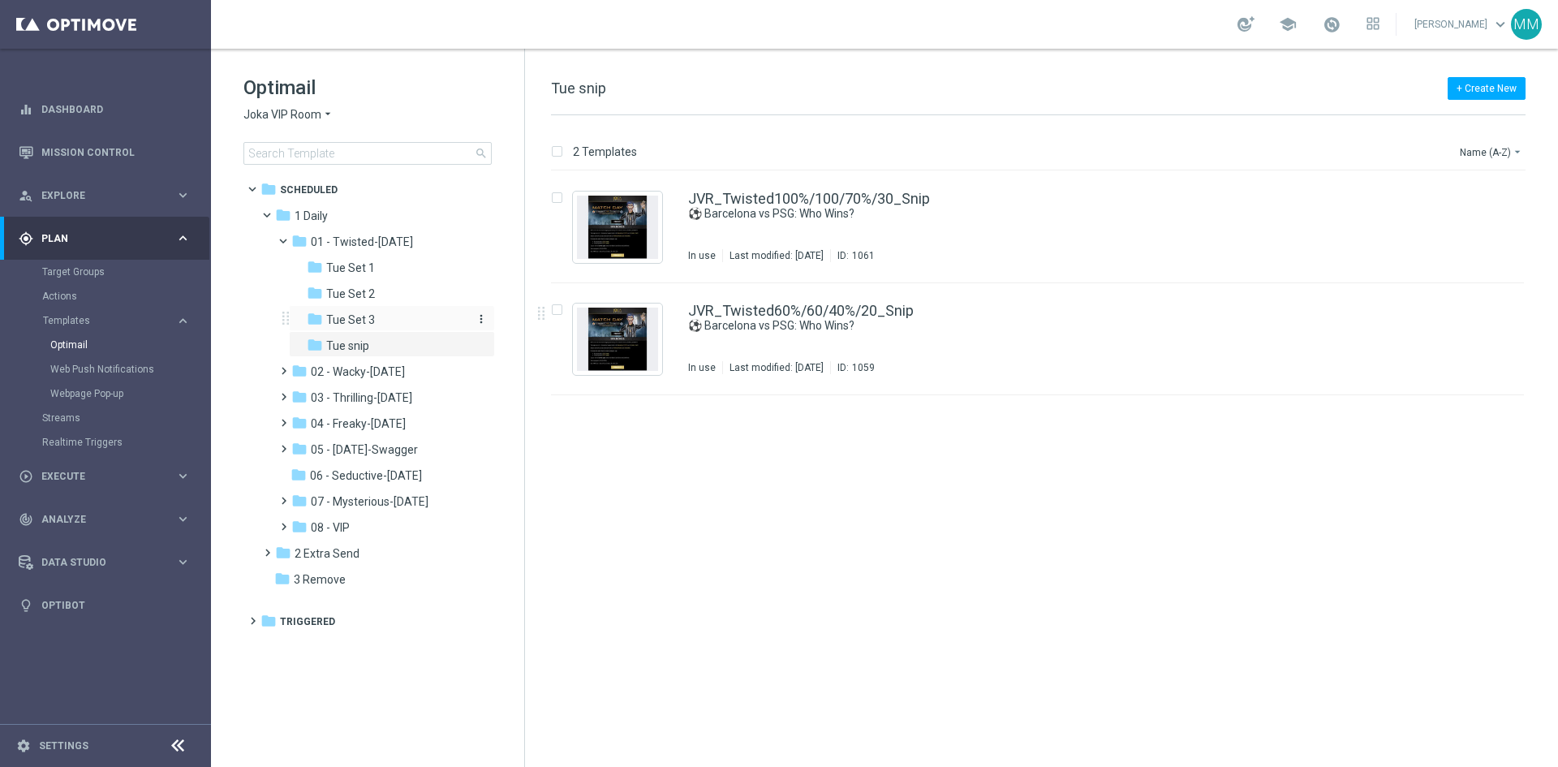
click at [380, 321] on div "folder Tue Set 3" at bounding box center [387, 320] width 160 height 19
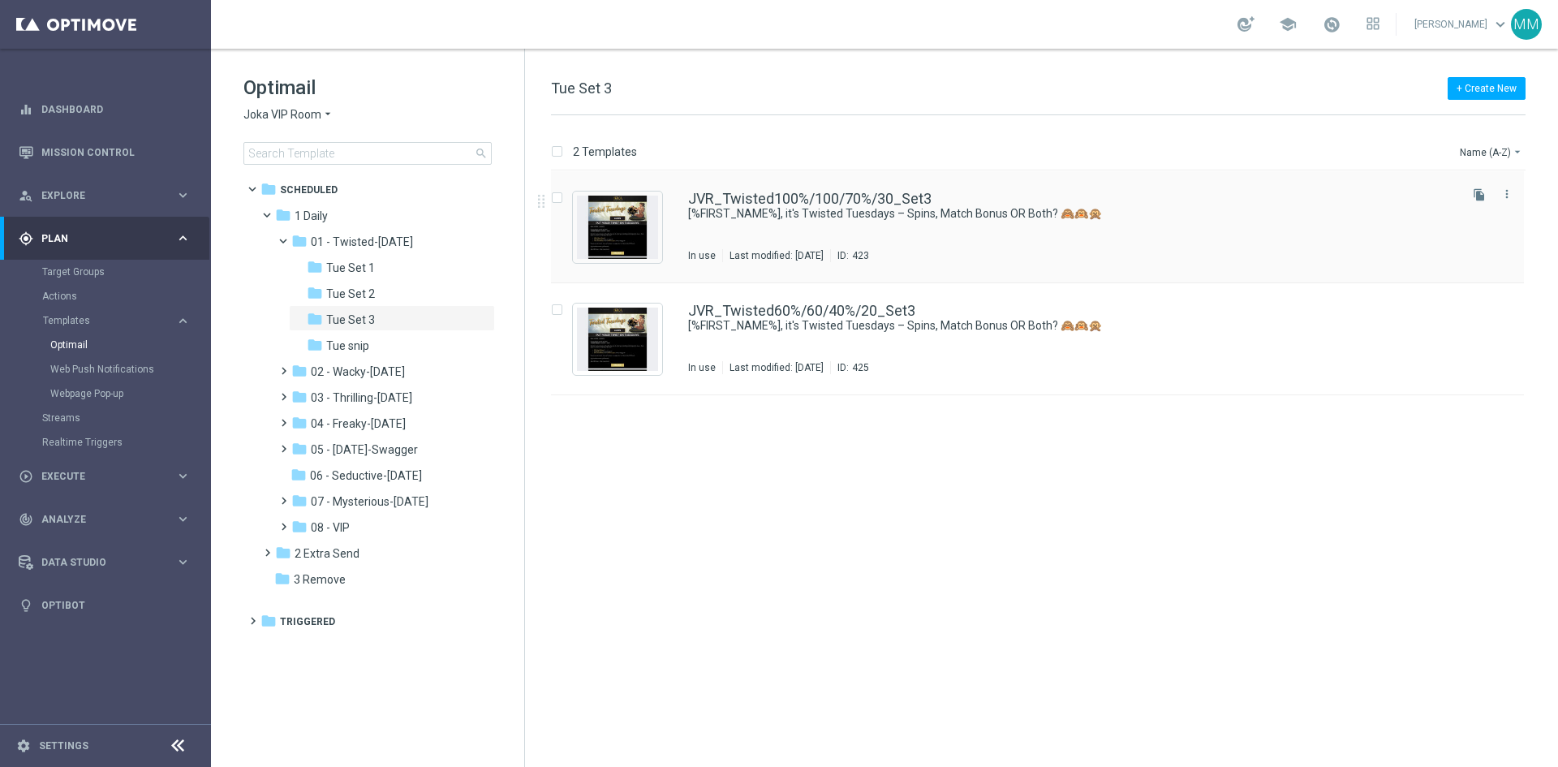
click at [830, 249] on div "Last modified: Monday, October 6, 2025" at bounding box center [776, 255] width 107 height 13
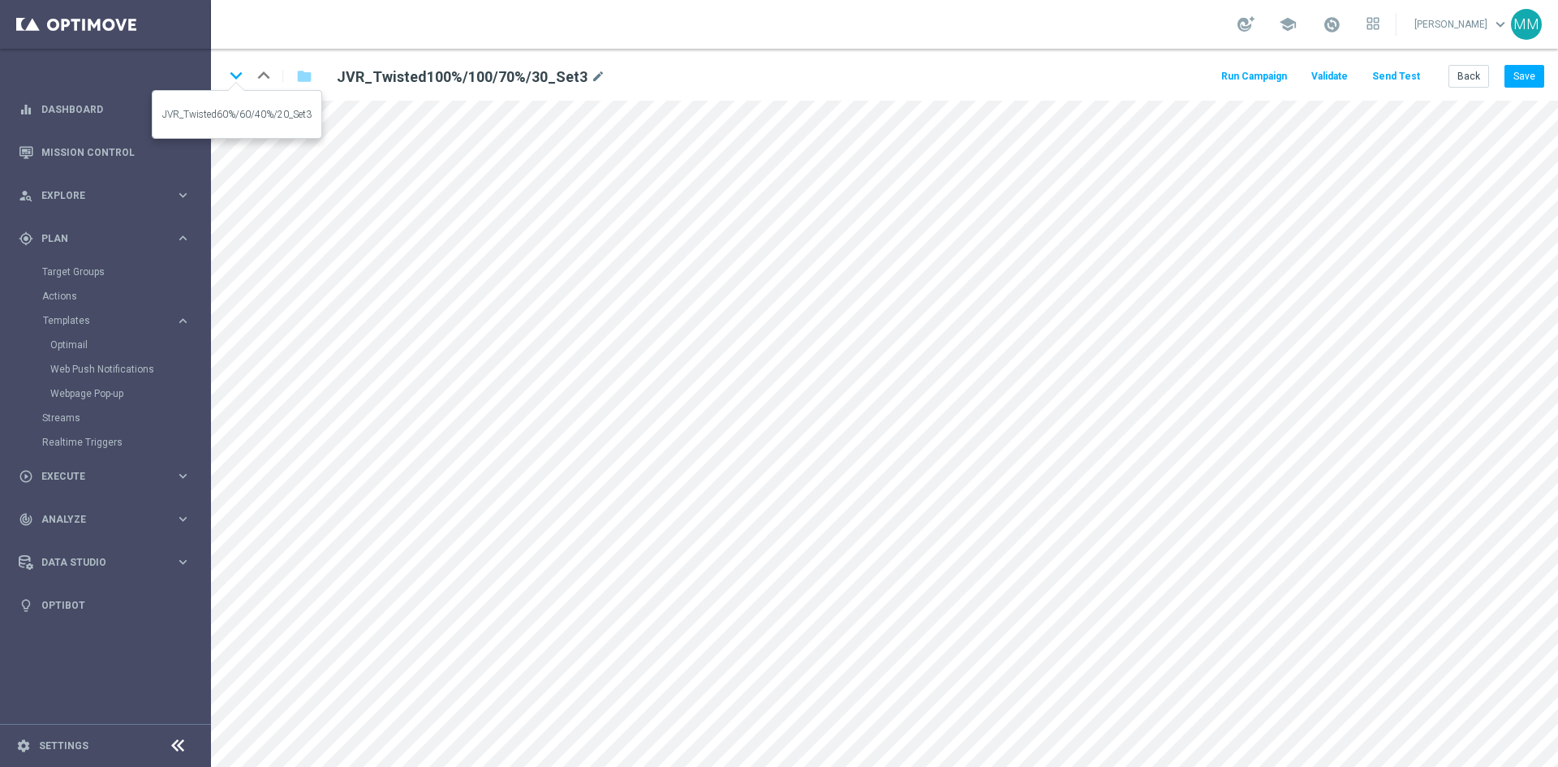
click at [234, 73] on icon "keyboard_arrow_down" at bounding box center [236, 75] width 24 height 24
click at [1484, 68] on button "Back" at bounding box center [1468, 76] width 41 height 23
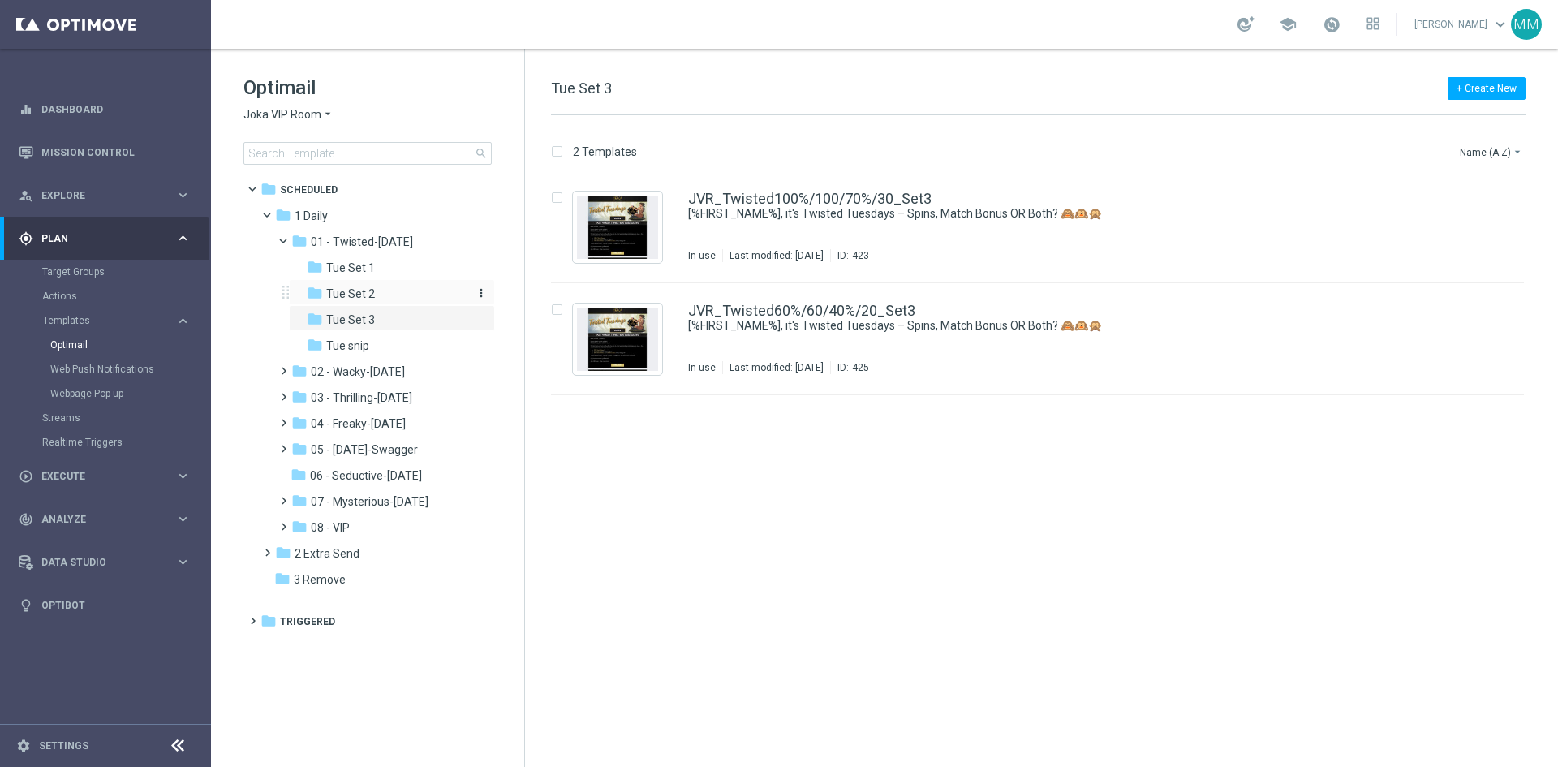
click at [372, 292] on span "Tue Set 2" at bounding box center [350, 293] width 49 height 15
click at [1043, 234] on div "JVR_Twisted100%/100/70%/30_Set2 [%FIRST_NAME%], Twisted Tuesday is here with so…" at bounding box center [1071, 226] width 767 height 71
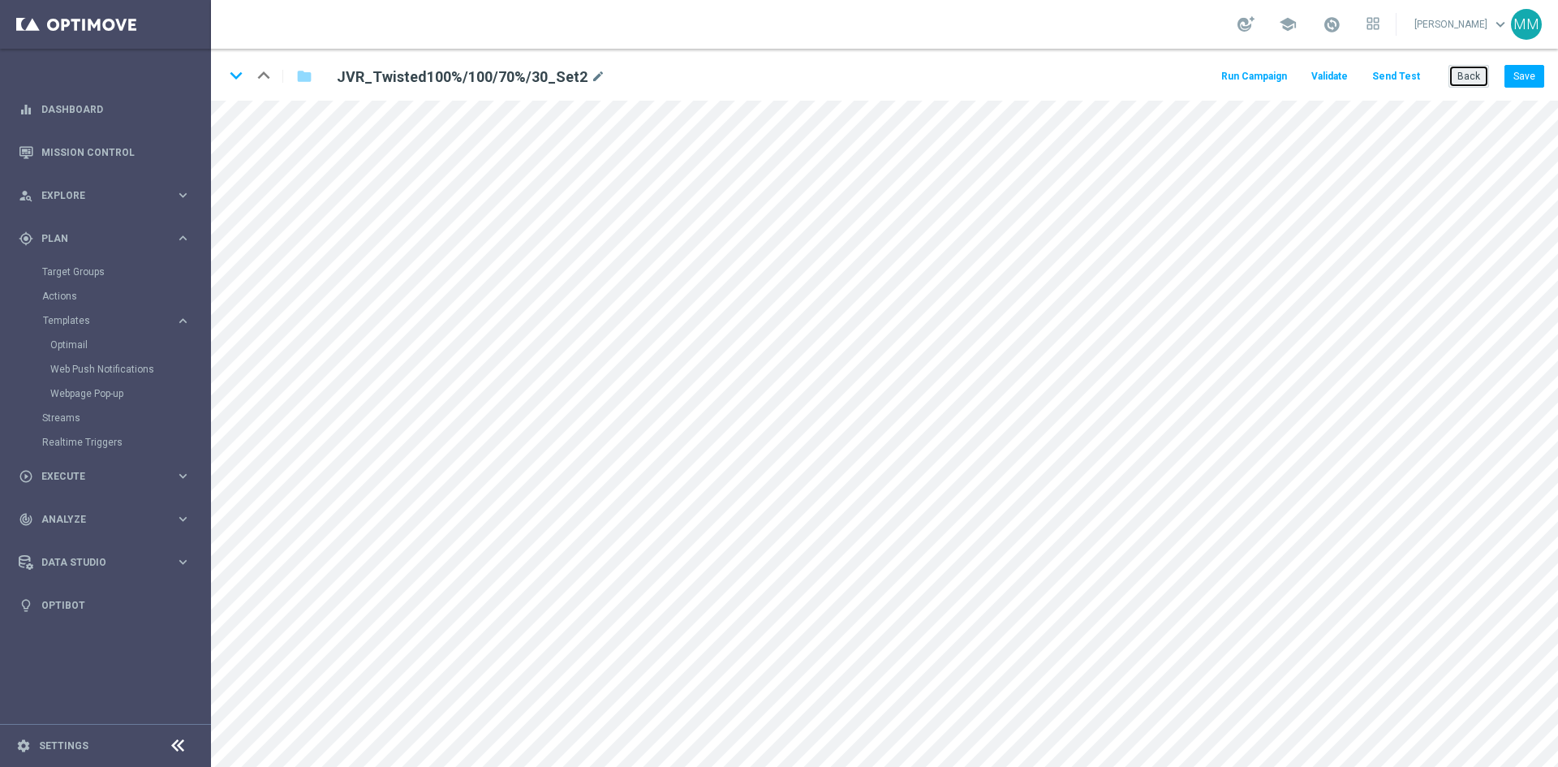
click at [1470, 70] on button "Back" at bounding box center [1468, 76] width 41 height 23
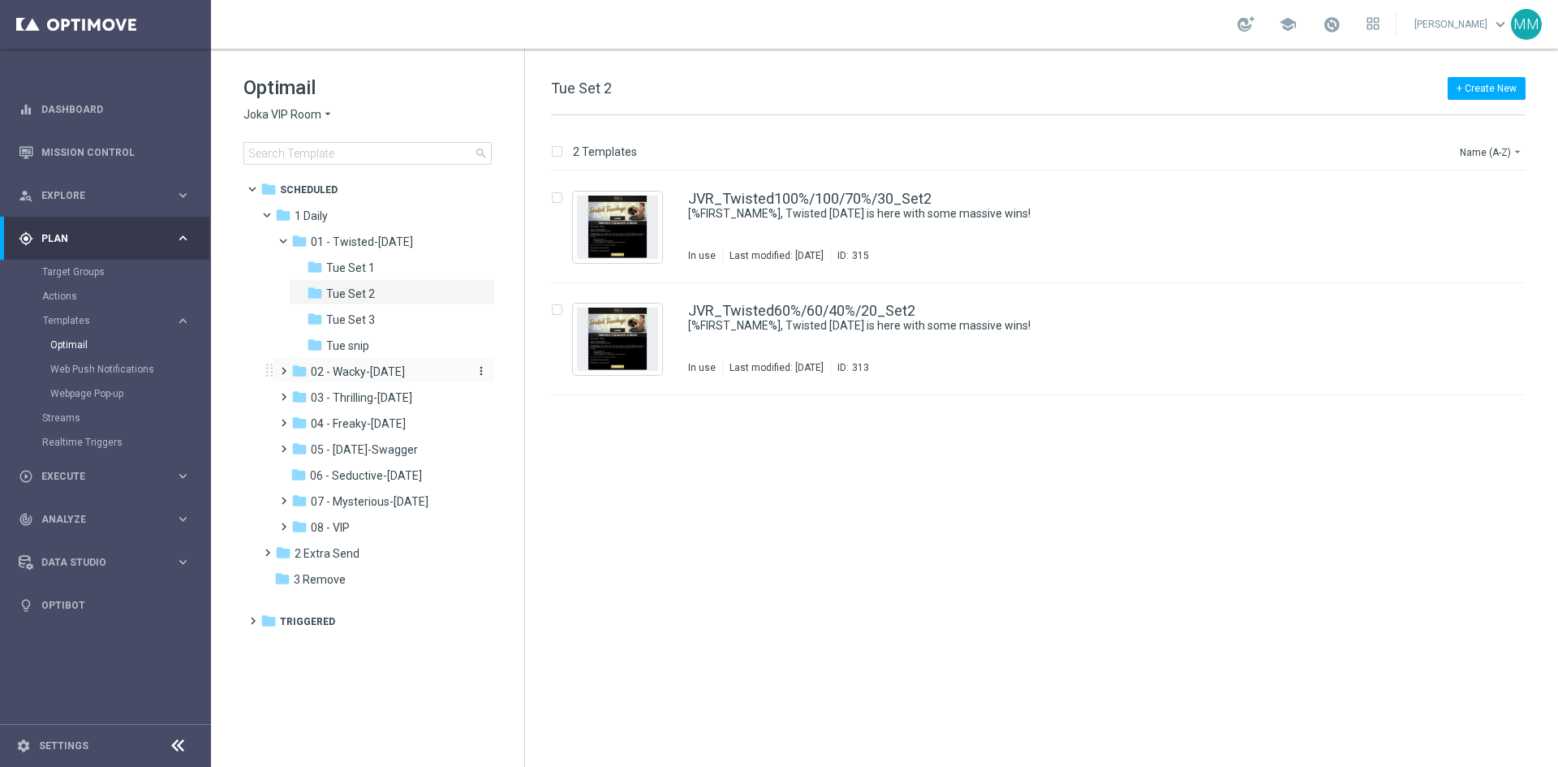
click at [377, 371] on span "02 - Wacky-[DATE]" at bounding box center [358, 371] width 94 height 15
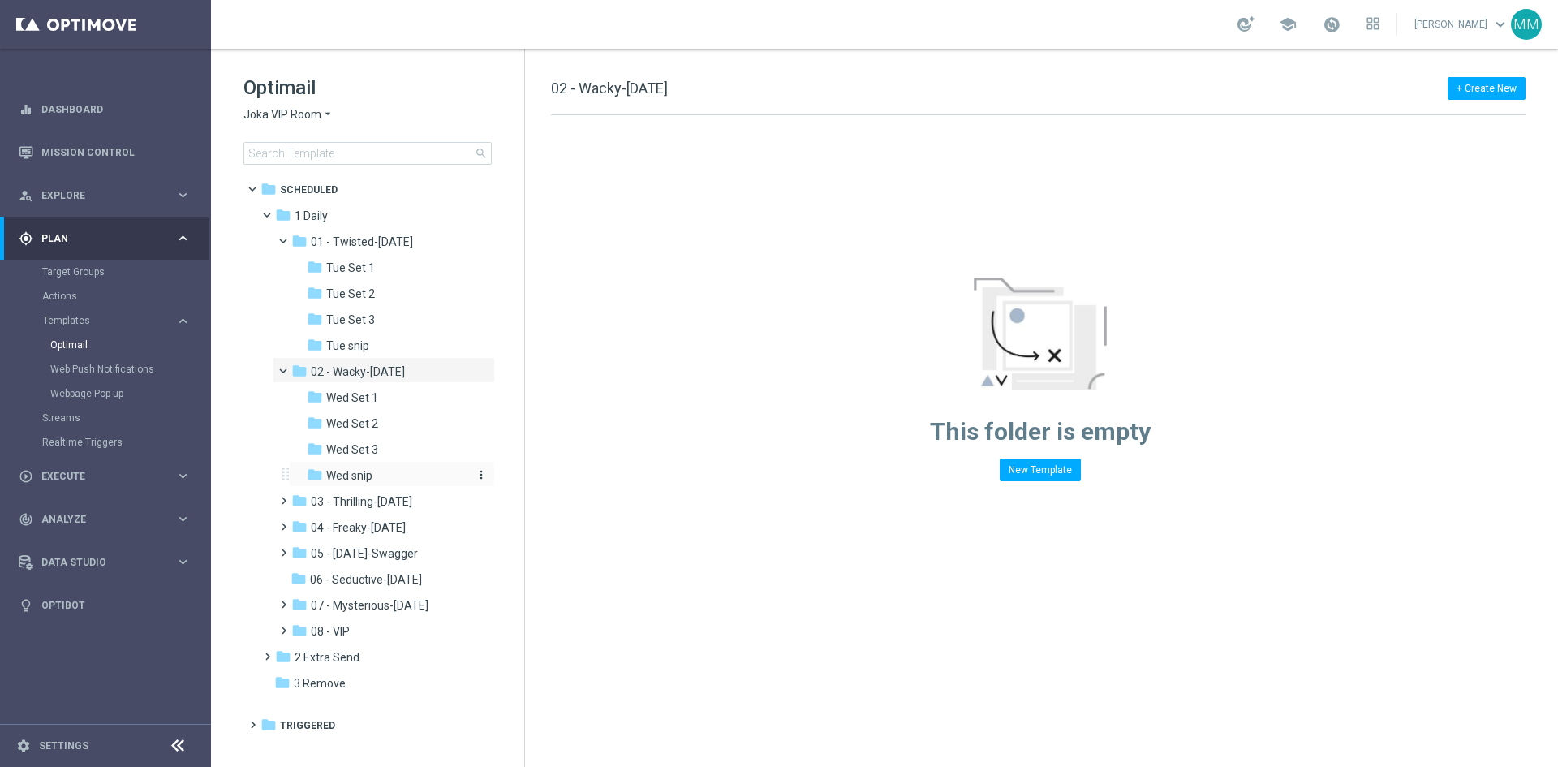
click at [375, 474] on div "folder Wed snip" at bounding box center [387, 475] width 160 height 19
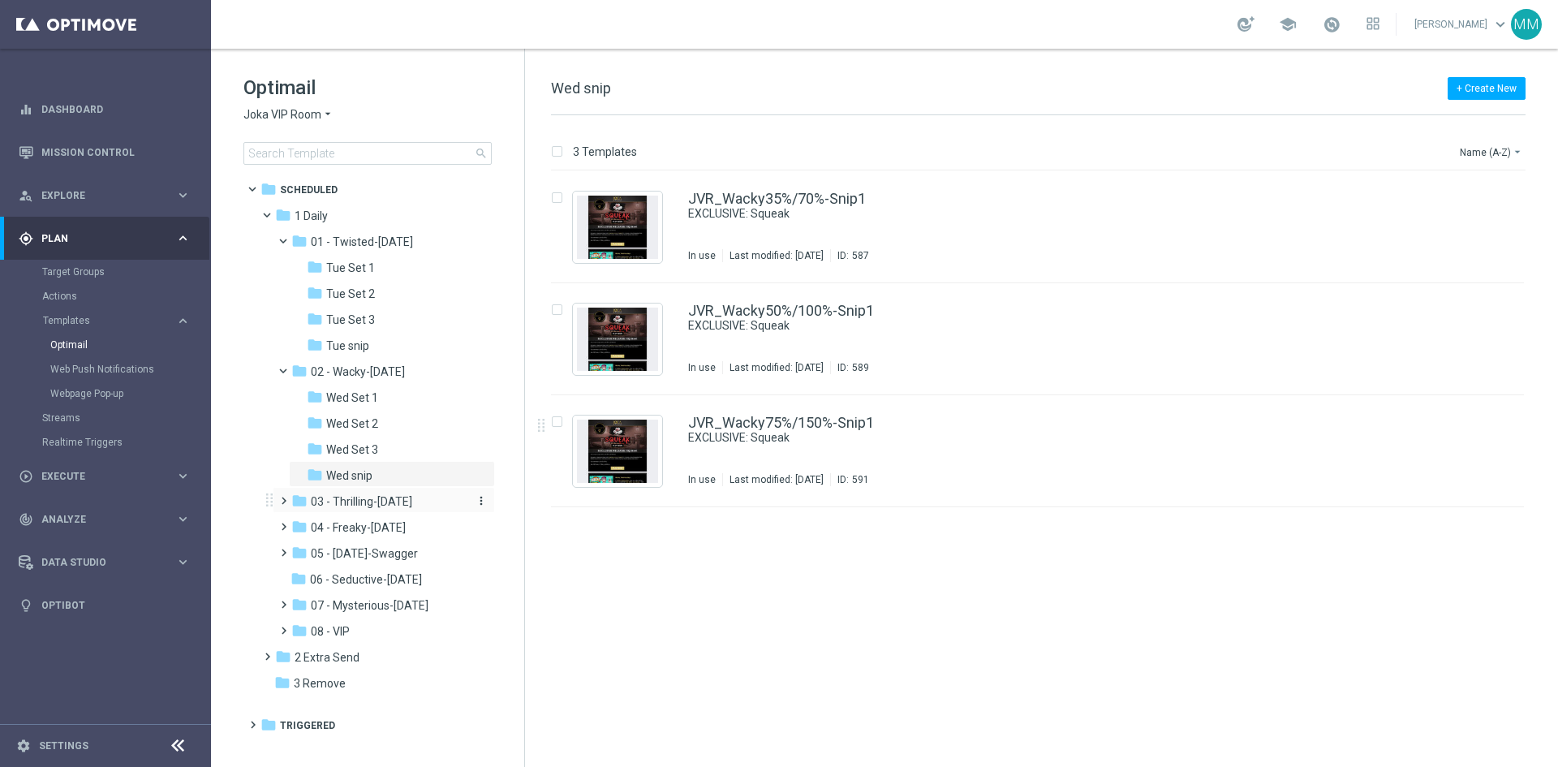
click at [355, 501] on span "03 - Thrilling-Thursday" at bounding box center [361, 501] width 101 height 15
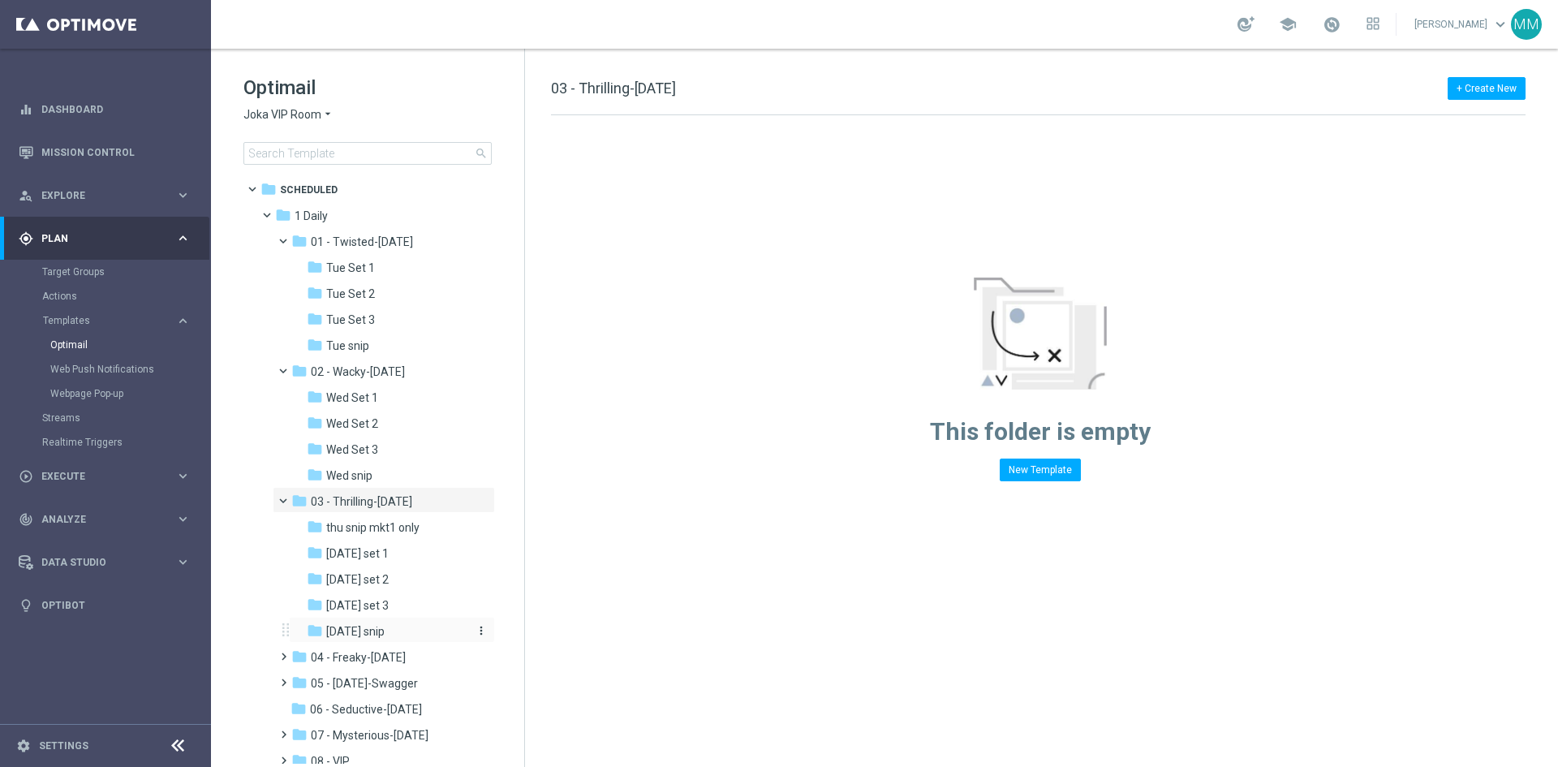
click at [371, 628] on span "Thursday snip" at bounding box center [355, 631] width 58 height 15
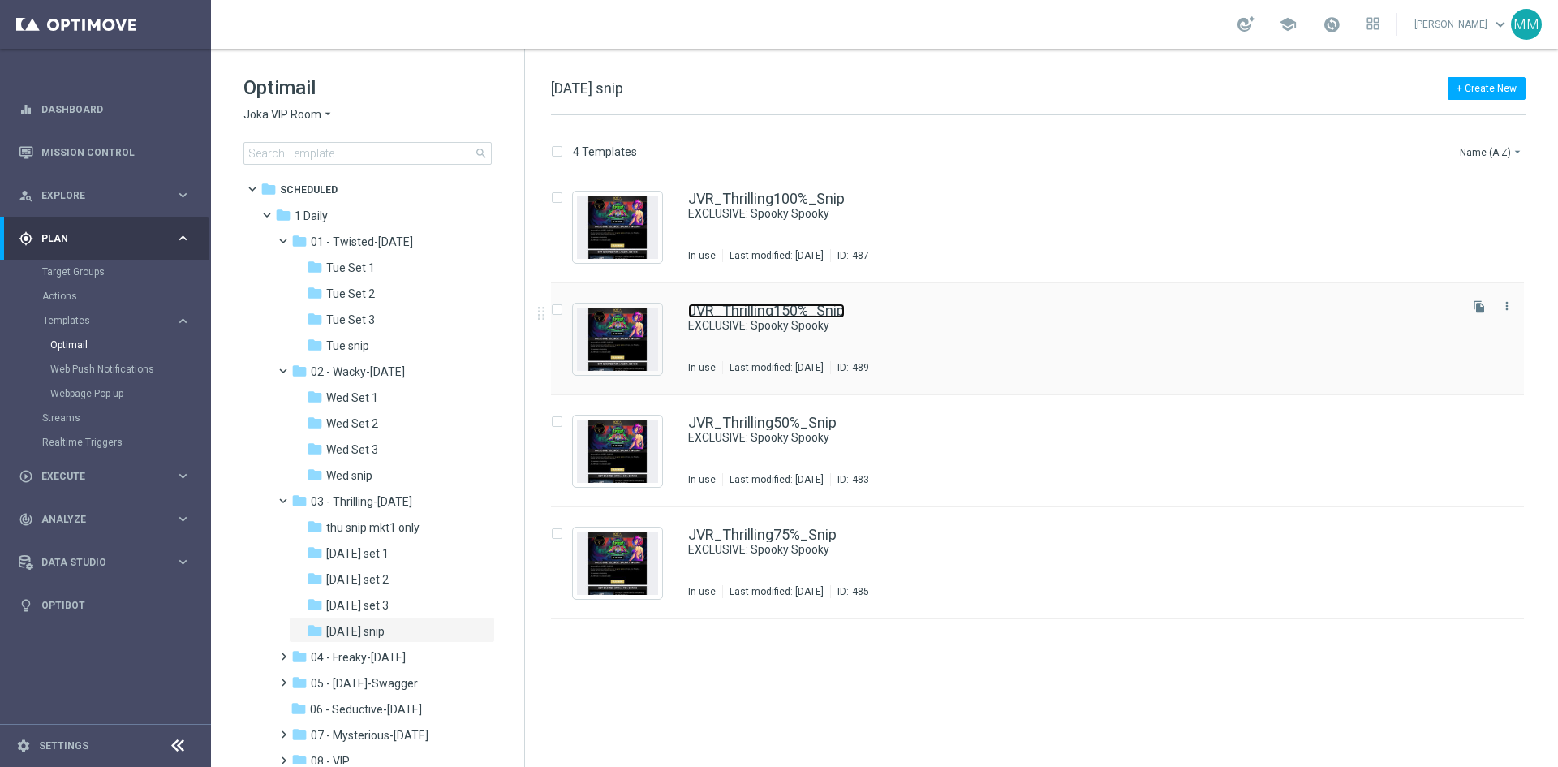
click at [790, 316] on link "JVR_Thrilling150%_Snip" at bounding box center [766, 310] width 157 height 15
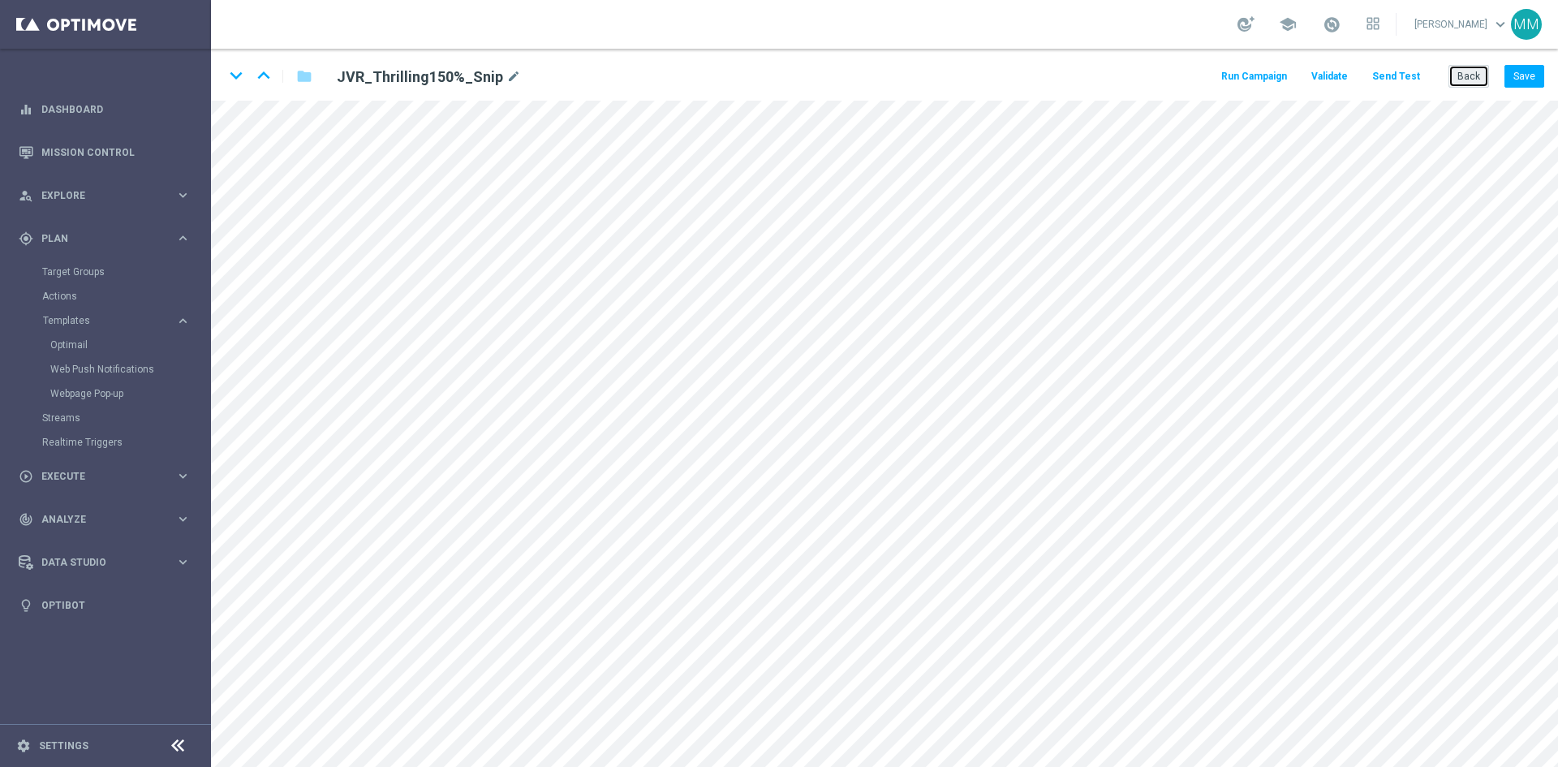
click at [1470, 70] on button "Back" at bounding box center [1468, 76] width 41 height 23
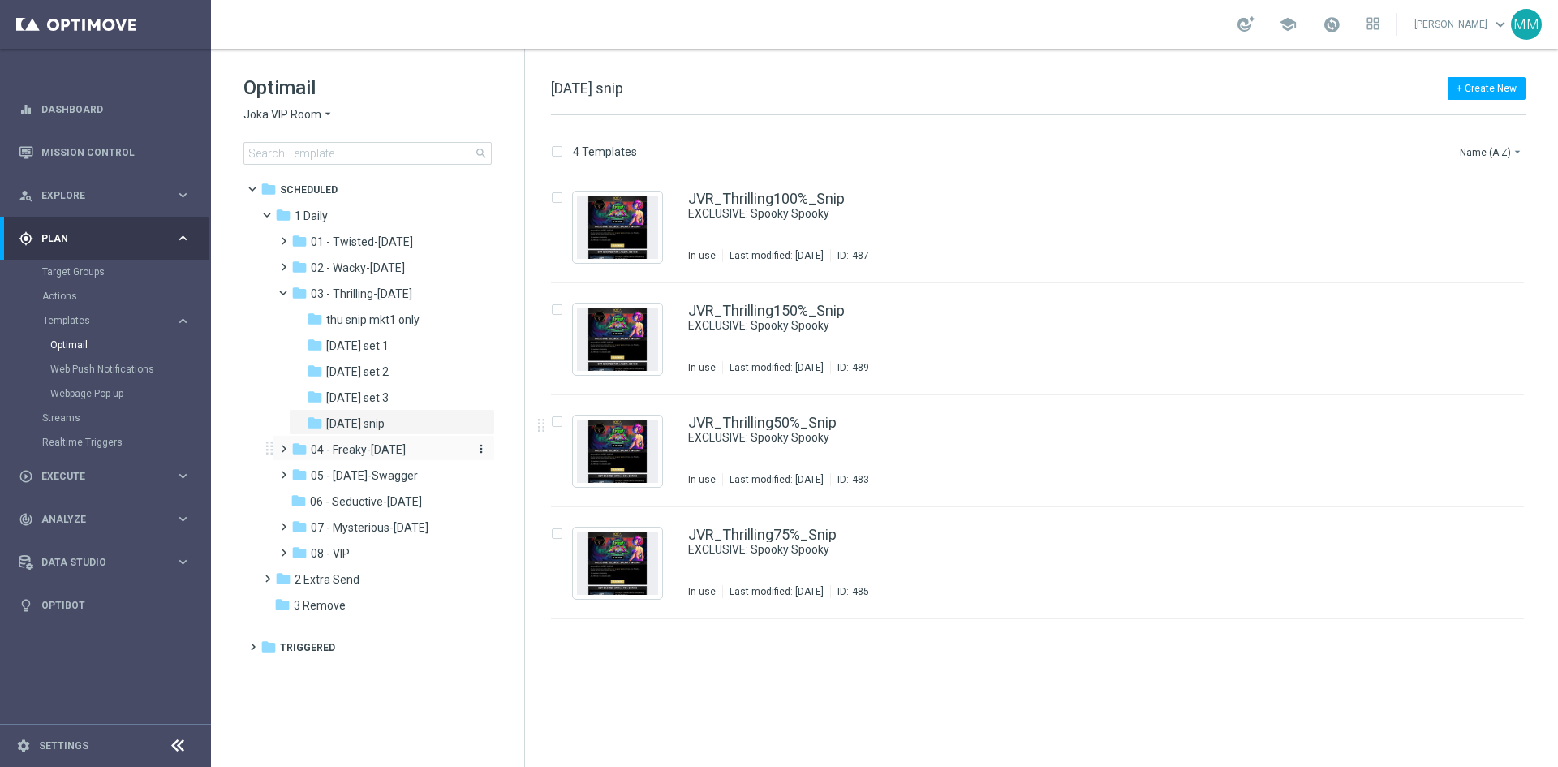
click at [389, 449] on span "04 - Freaky-Friday" at bounding box center [358, 449] width 95 height 15
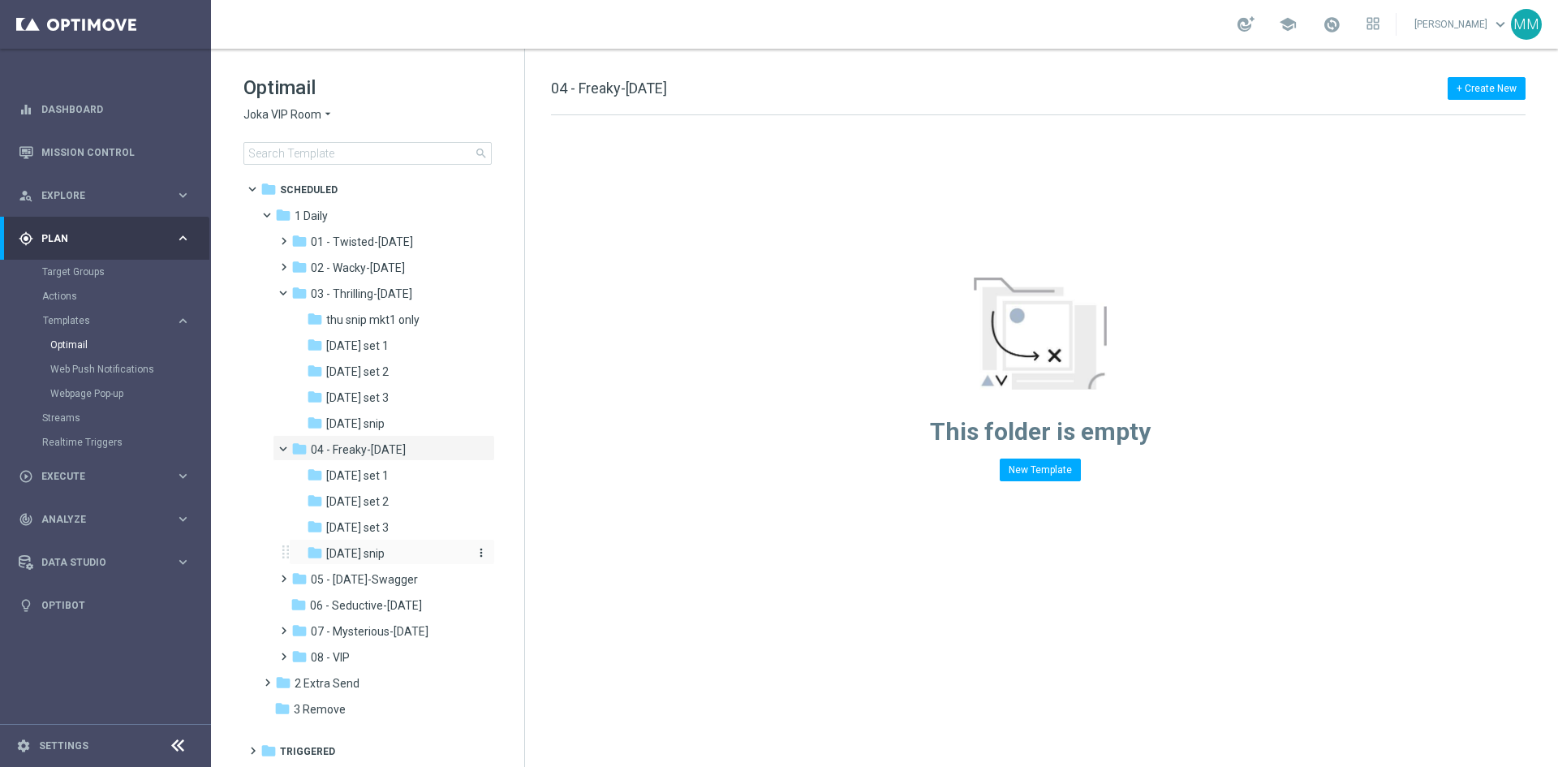
click at [396, 556] on div "folder Friday snip" at bounding box center [387, 553] width 160 height 19
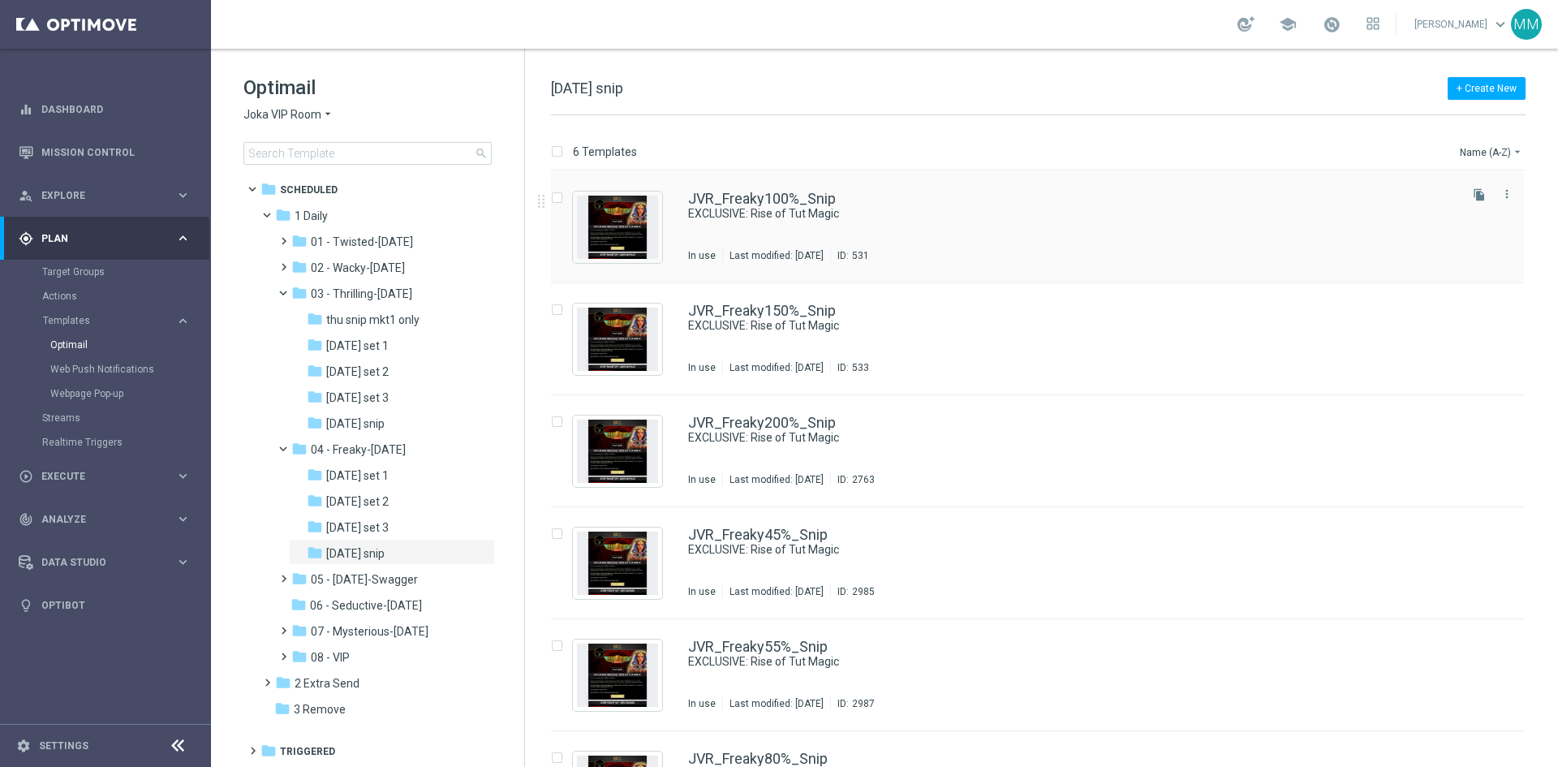
click at [896, 242] on div "JVR_Freaky100%_Snip EXCLUSIVE: Rise of Tut Magic In use Last modified: Wednesda…" at bounding box center [1071, 226] width 767 height 71
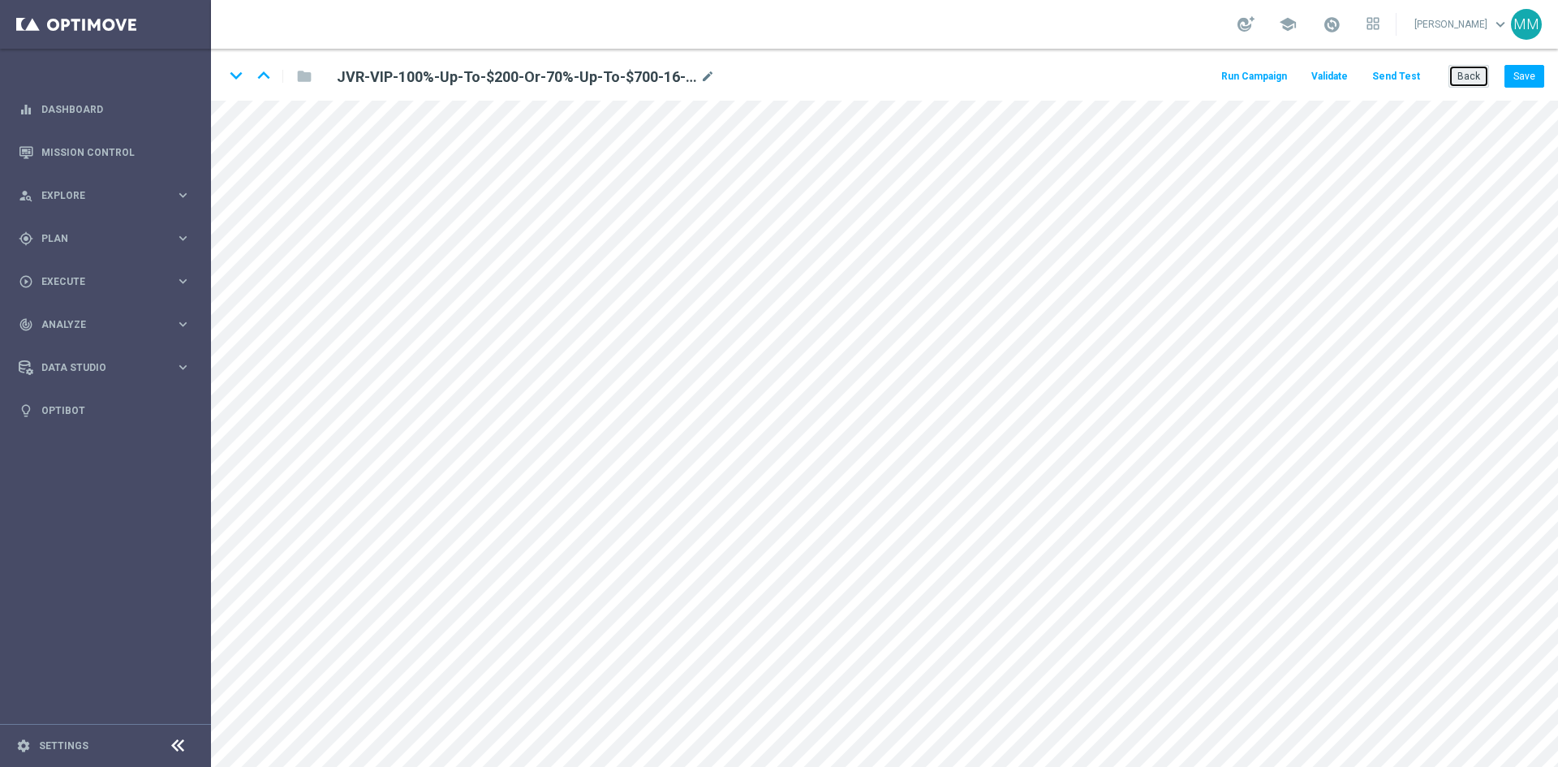
click at [1459, 80] on button "Back" at bounding box center [1468, 76] width 41 height 23
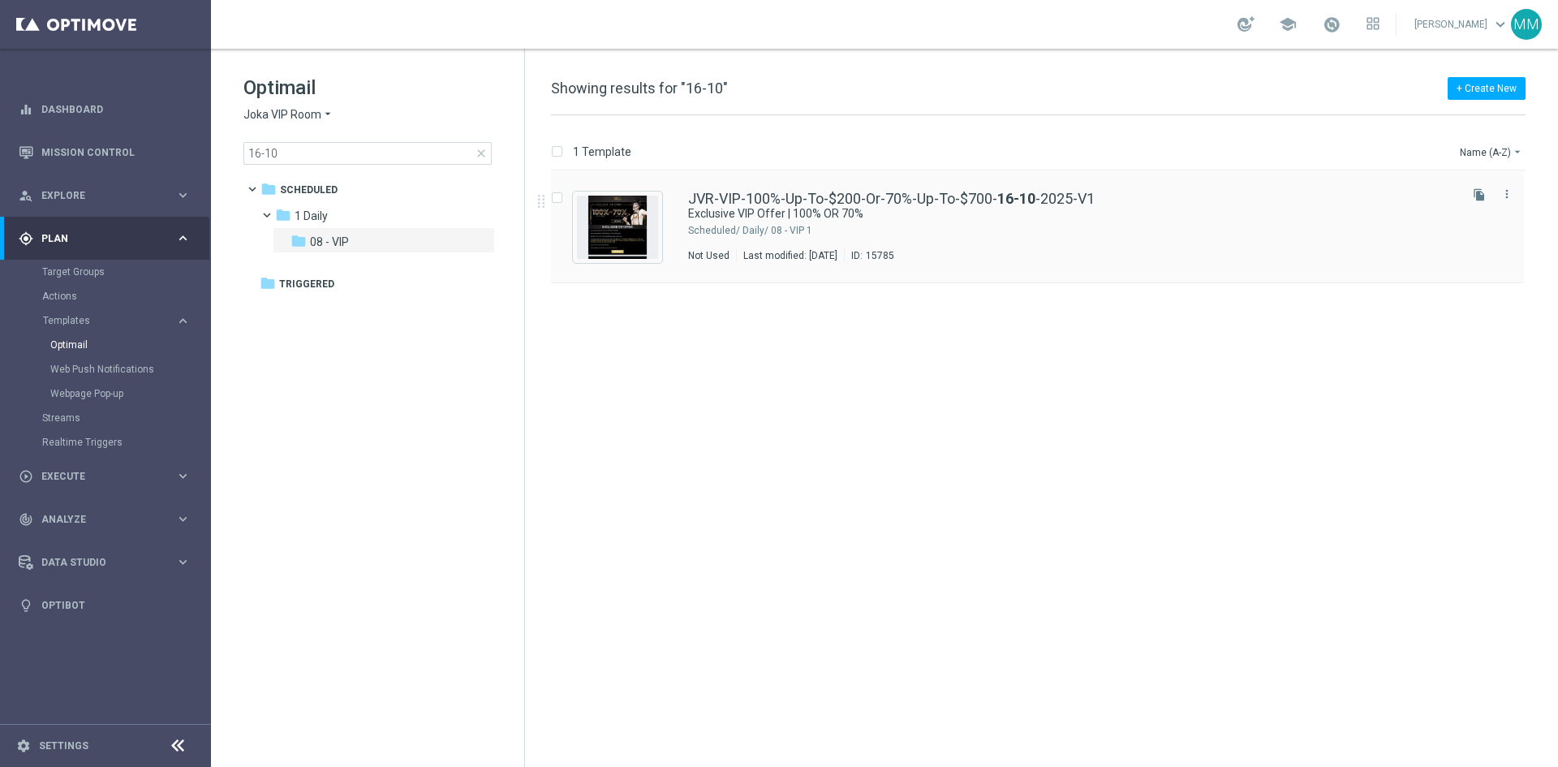
click at [752, 245] on div "JVR-VIP-100%-Up-To-$200-Or-70%-Up-To-$[PHONE_NUMBER][DATE]-V1 Exclusive VIP Off…" at bounding box center [1071, 226] width 767 height 71
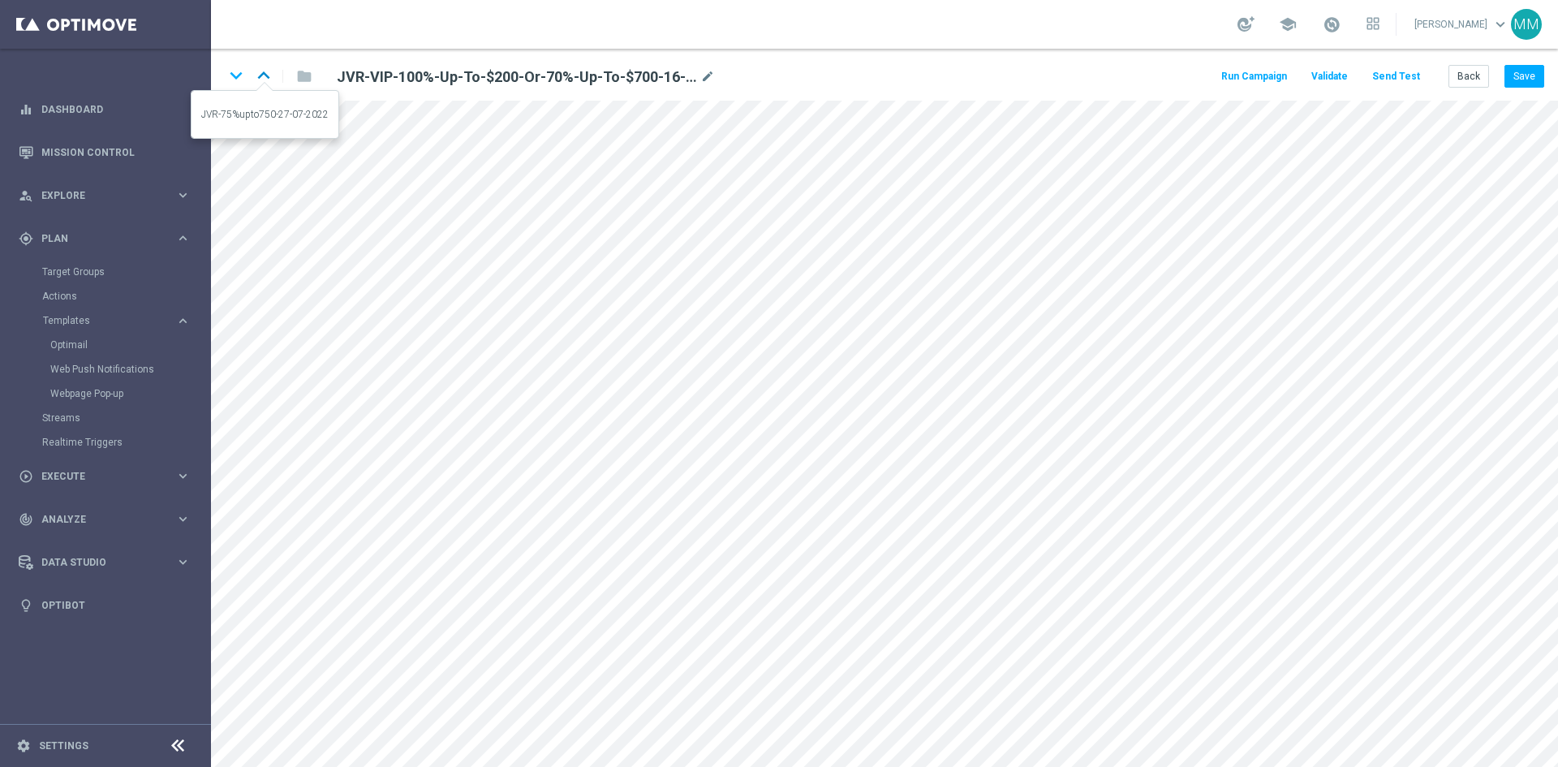
click at [264, 75] on icon "keyboard_arrow_up" at bounding box center [263, 75] width 24 height 24
click at [267, 79] on icon "keyboard_arrow_up" at bounding box center [263, 75] width 24 height 24
click at [260, 79] on icon "keyboard_arrow_up" at bounding box center [263, 75] width 24 height 24
click at [1451, 81] on button "Back" at bounding box center [1468, 76] width 41 height 23
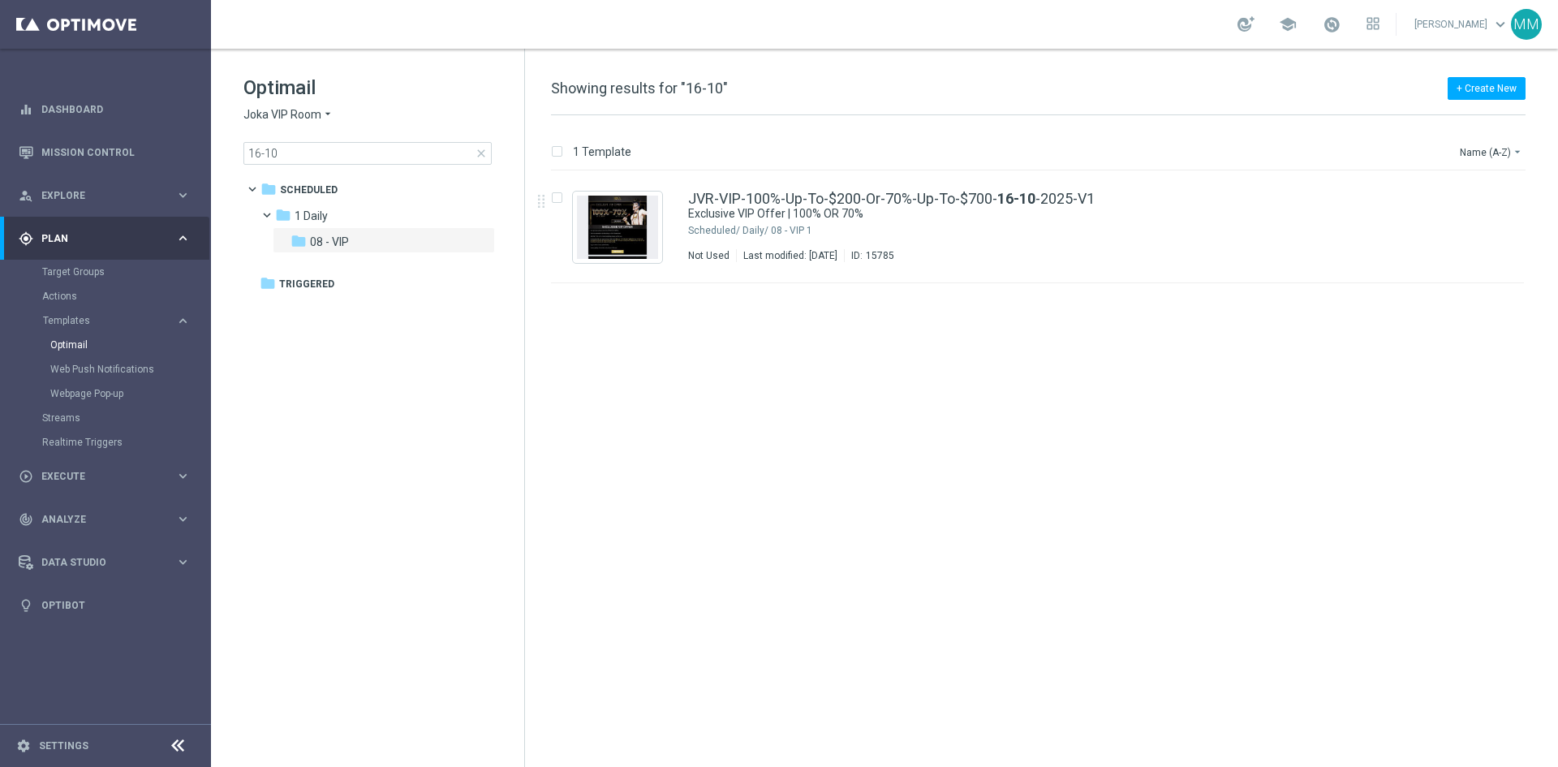
click at [475, 153] on span "close" at bounding box center [481, 153] width 13 height 13
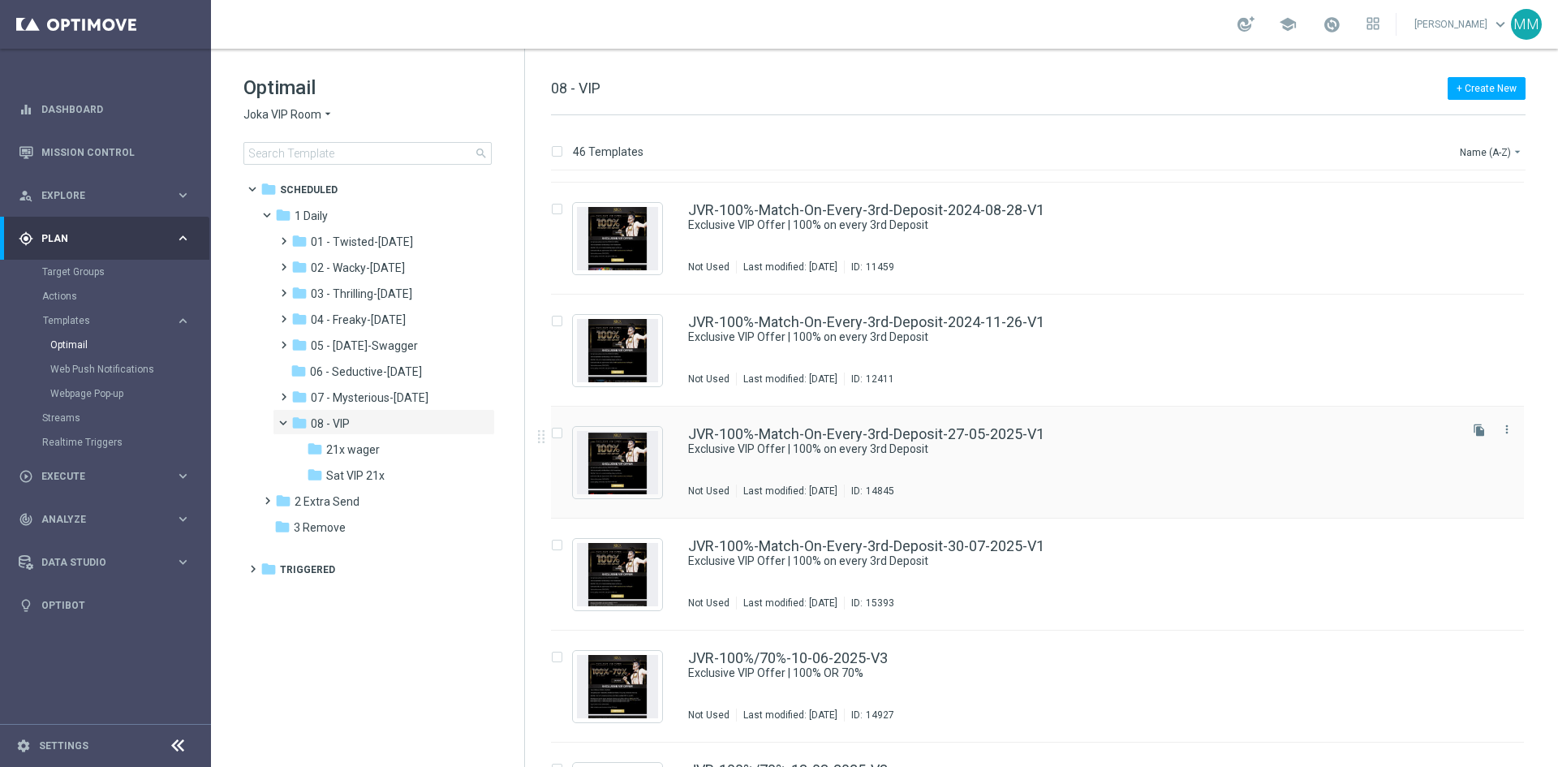
scroll to position [406, 0]
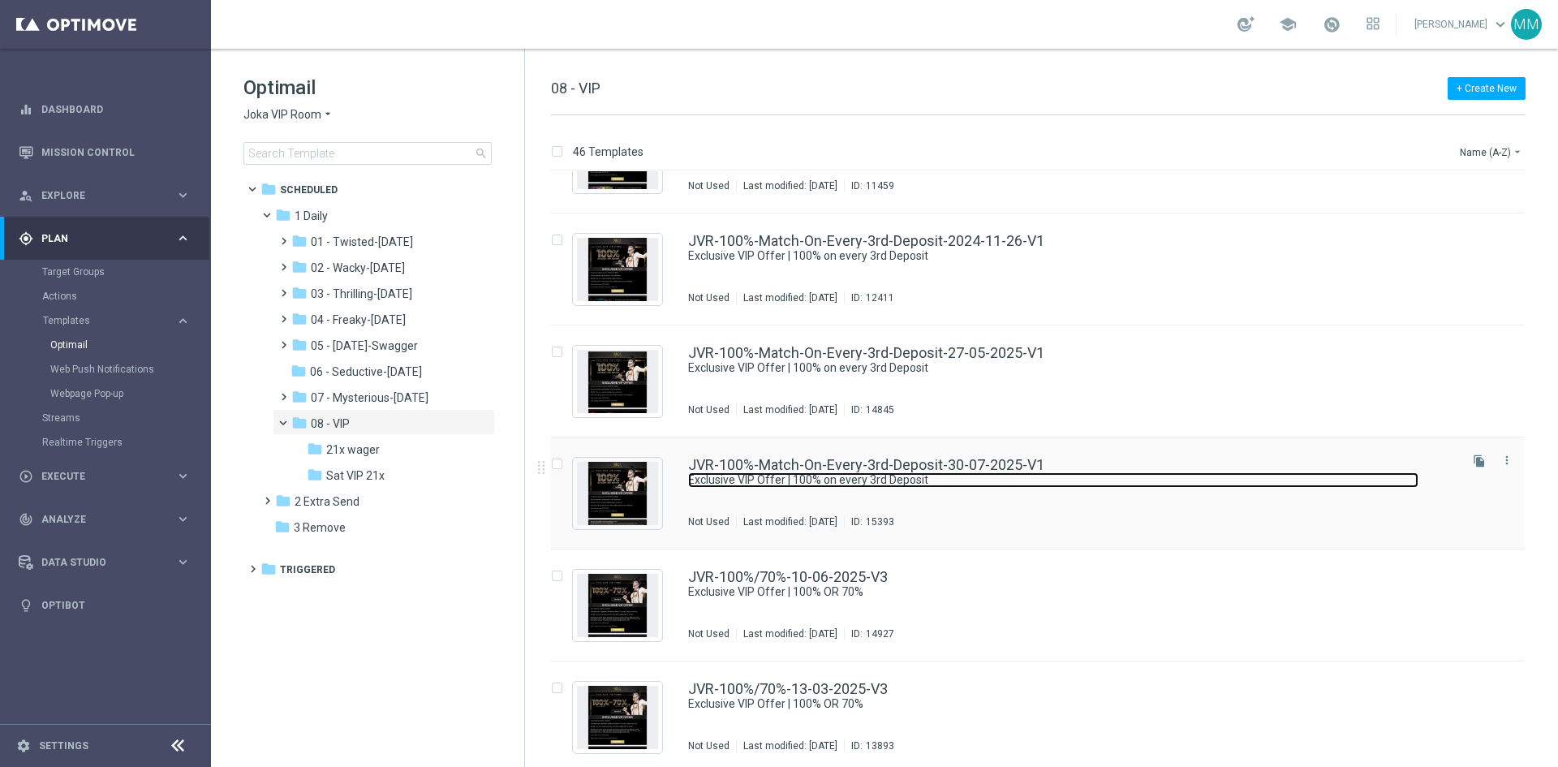
click at [922, 485] on link "Exclusive VIP Offer | 100% on every 3rd Deposit" at bounding box center [1053, 479] width 730 height 15
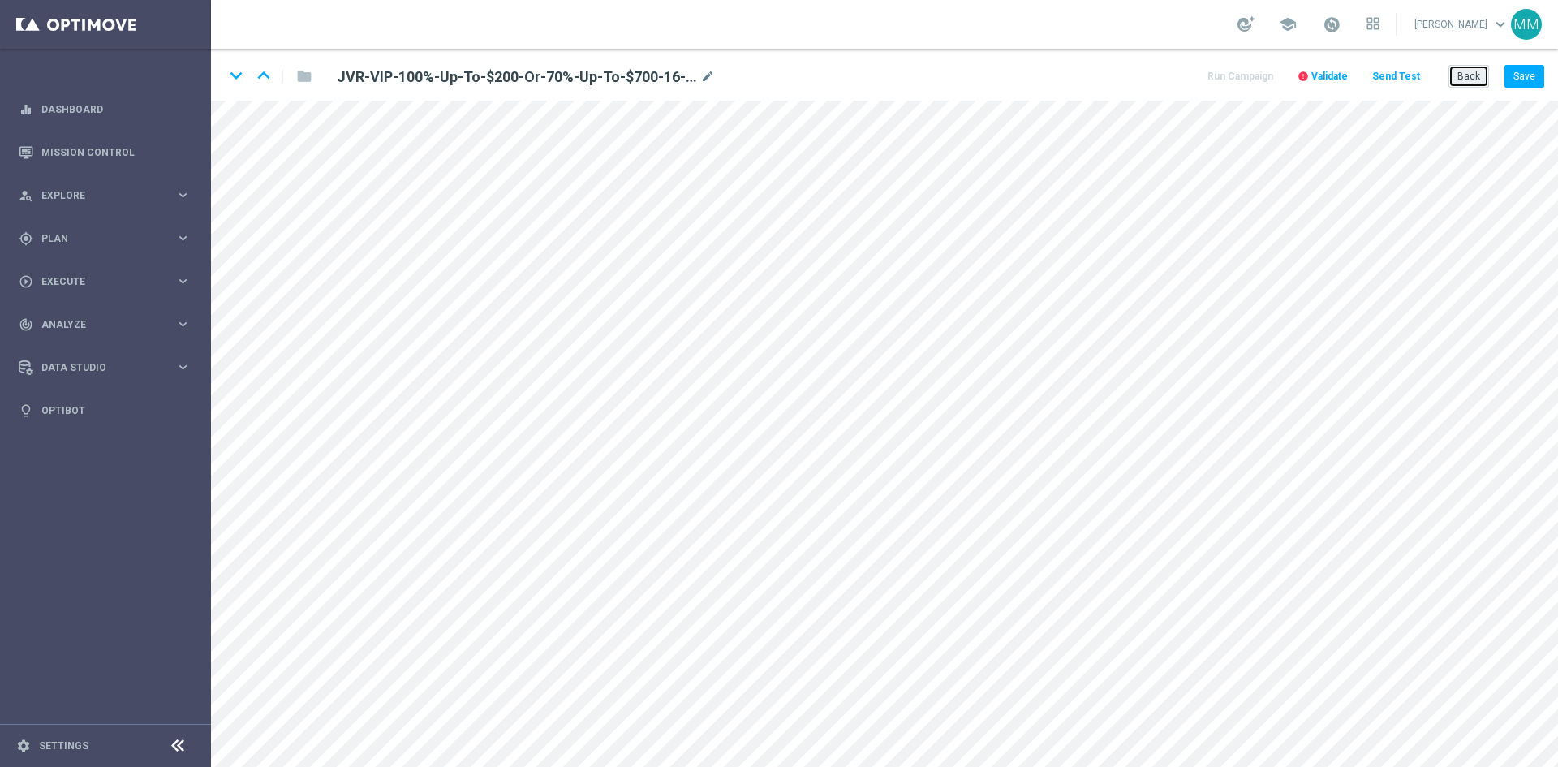
drag, startPoint x: 1471, startPoint y: 75, endPoint x: 1457, endPoint y: 84, distance: 16.4
click at [1470, 76] on button "Back" at bounding box center [1468, 76] width 41 height 23
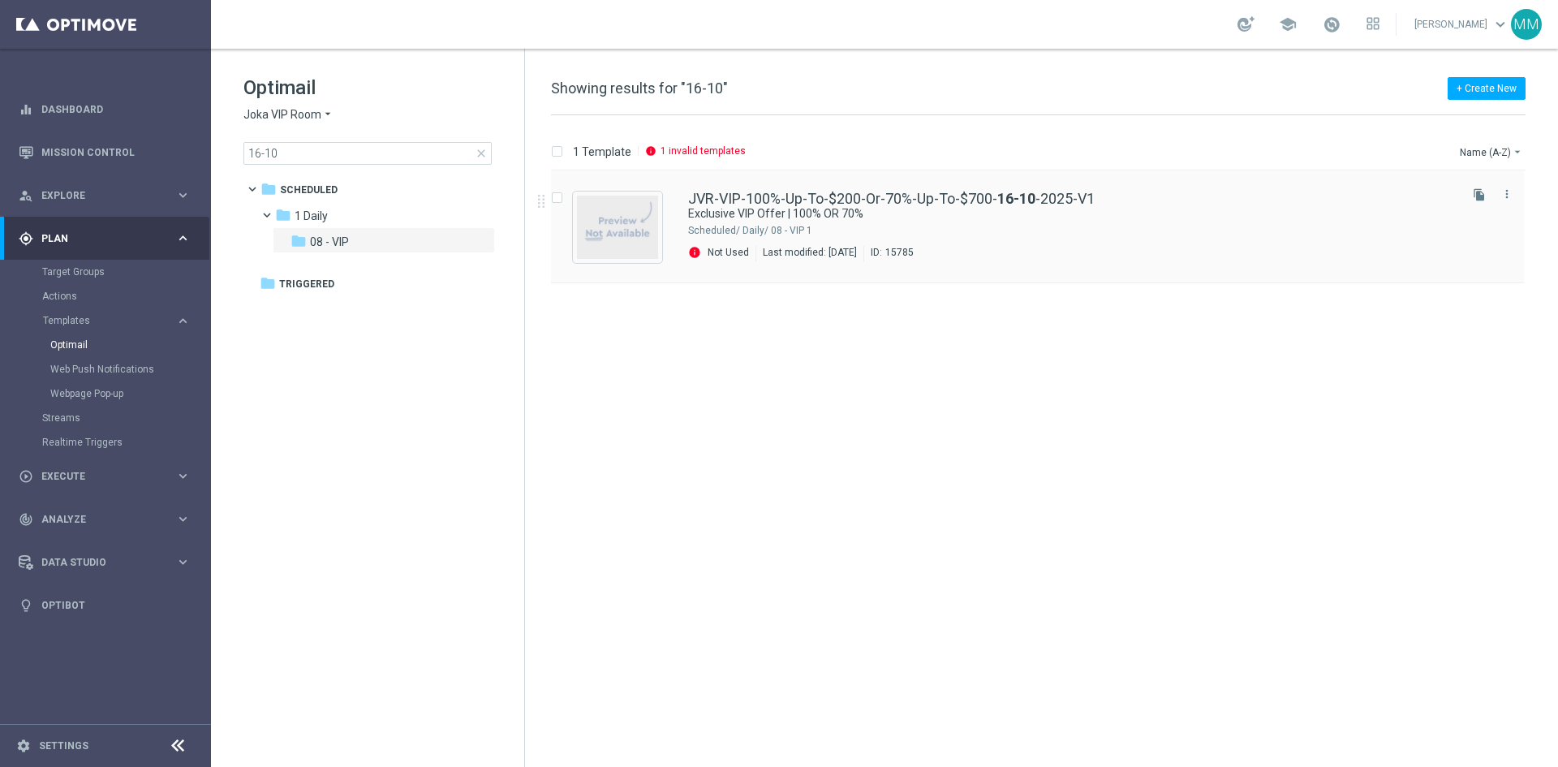
click at [691, 255] on icon "info" at bounding box center [694, 252] width 13 height 14
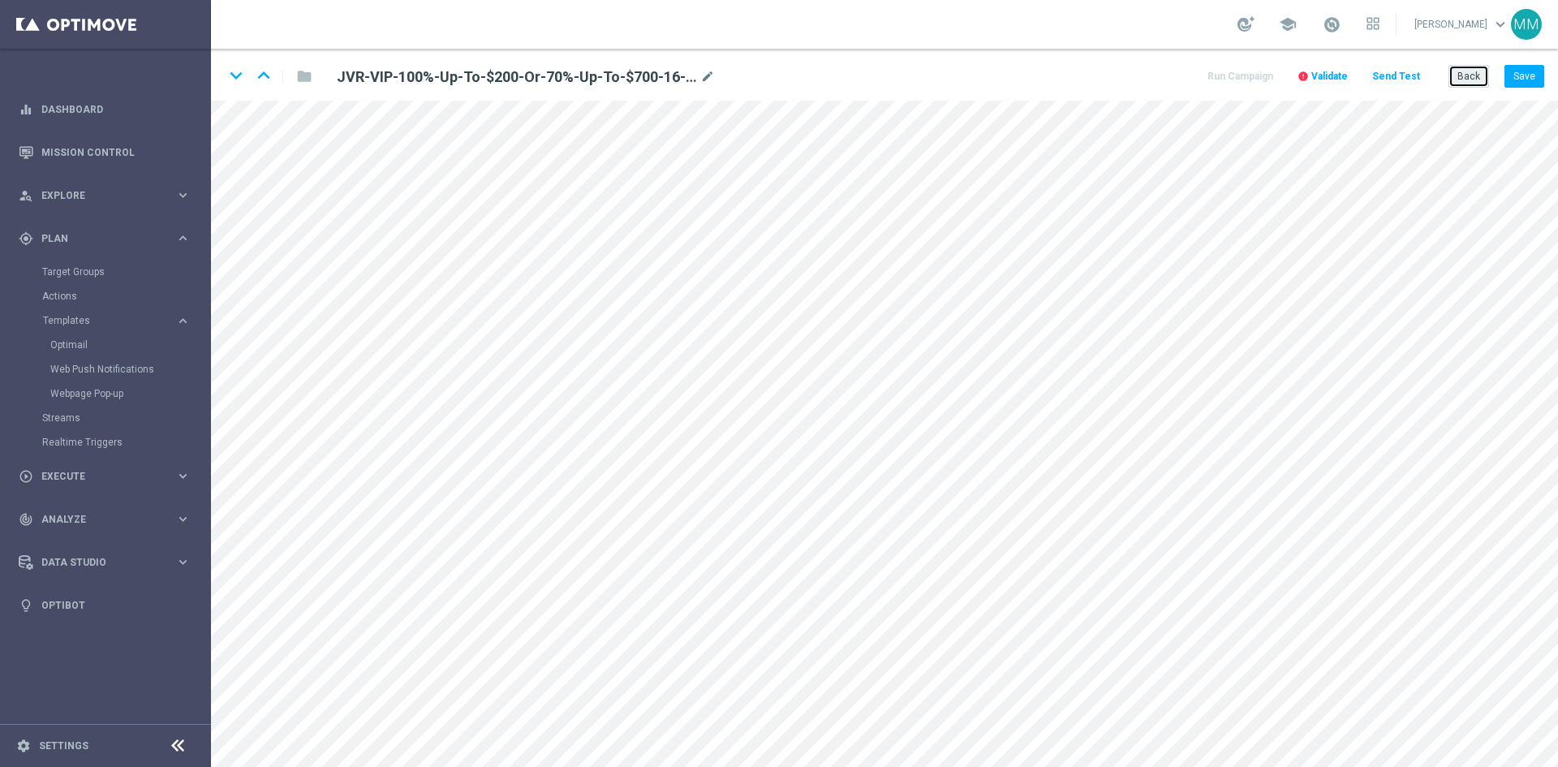
click at [1463, 79] on button "Back" at bounding box center [1468, 76] width 41 height 23
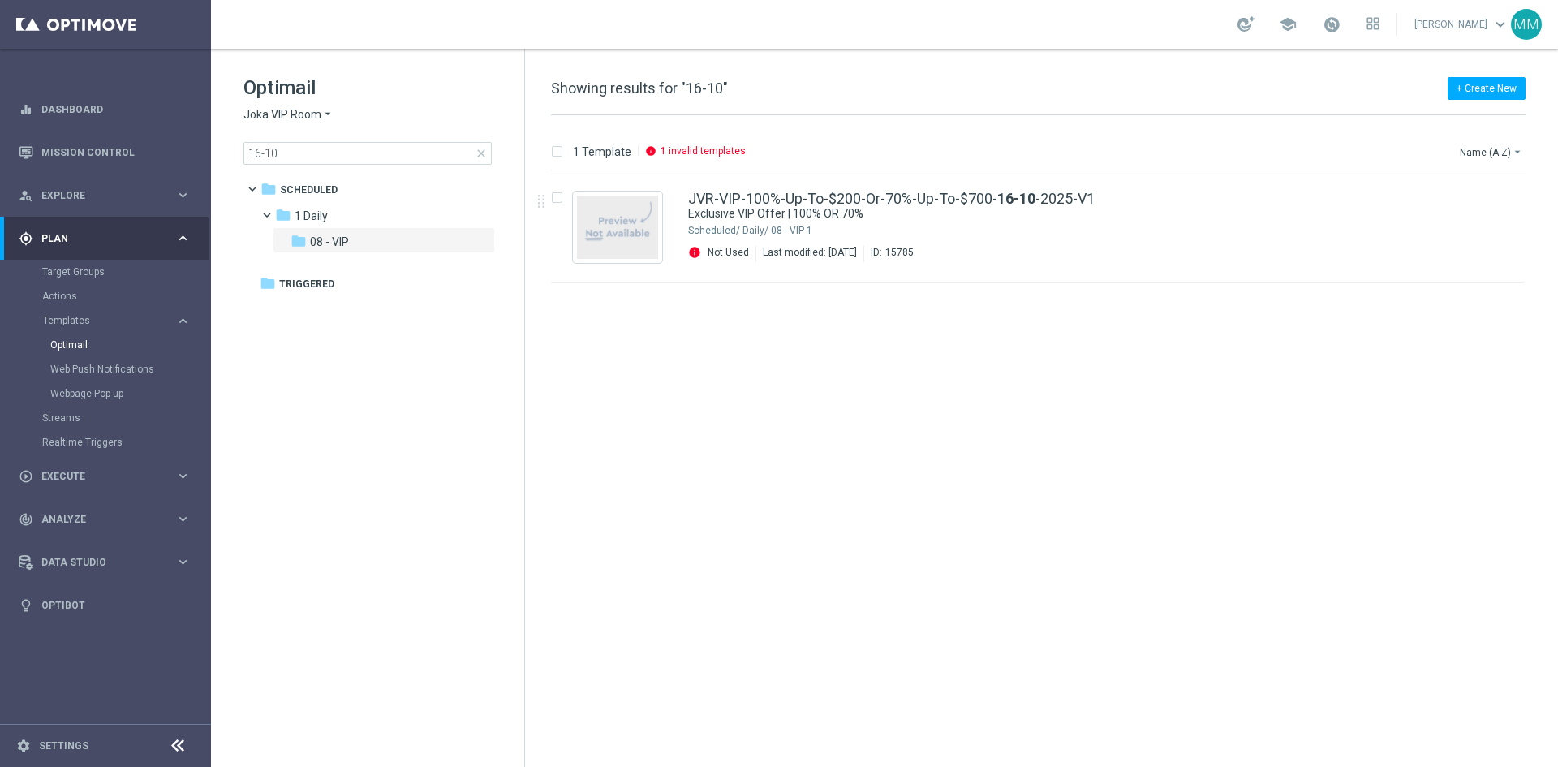
click at [479, 157] on span "close" at bounding box center [481, 153] width 13 height 13
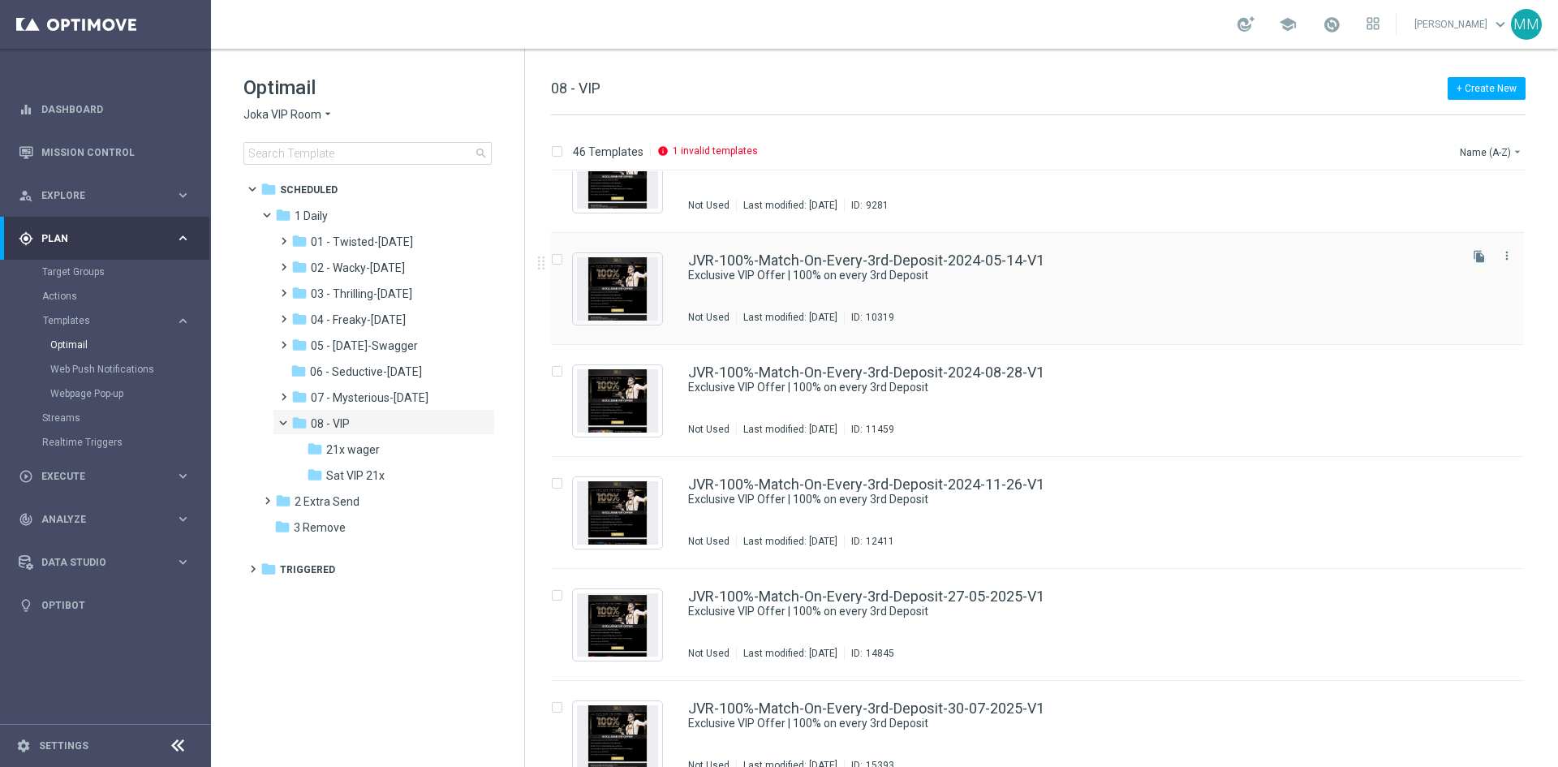
scroll to position [243, 0]
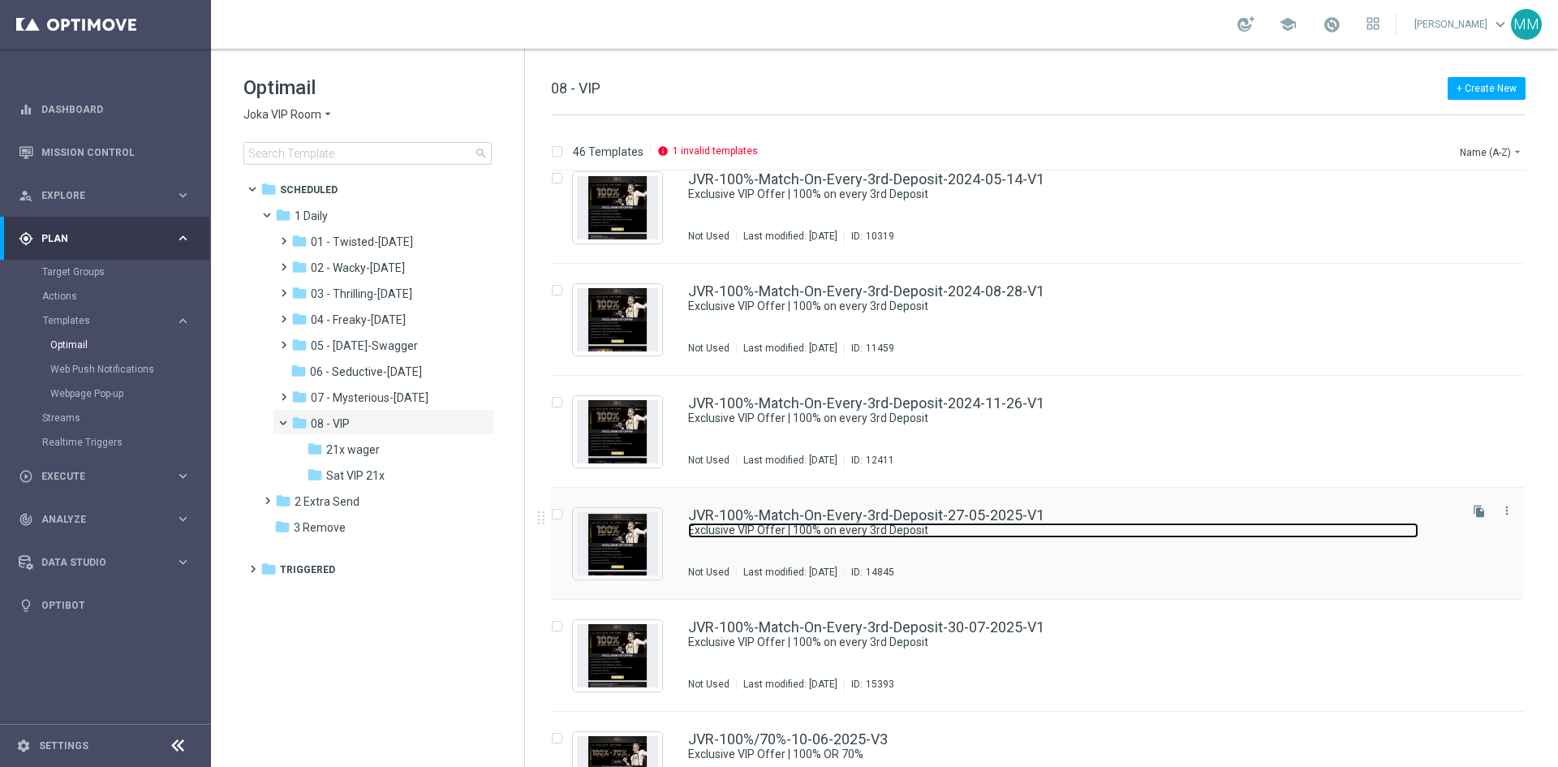
click at [912, 531] on link "Exclusive VIP Offer | 100% on every 3rd Deposit" at bounding box center [1053, 529] width 730 height 15
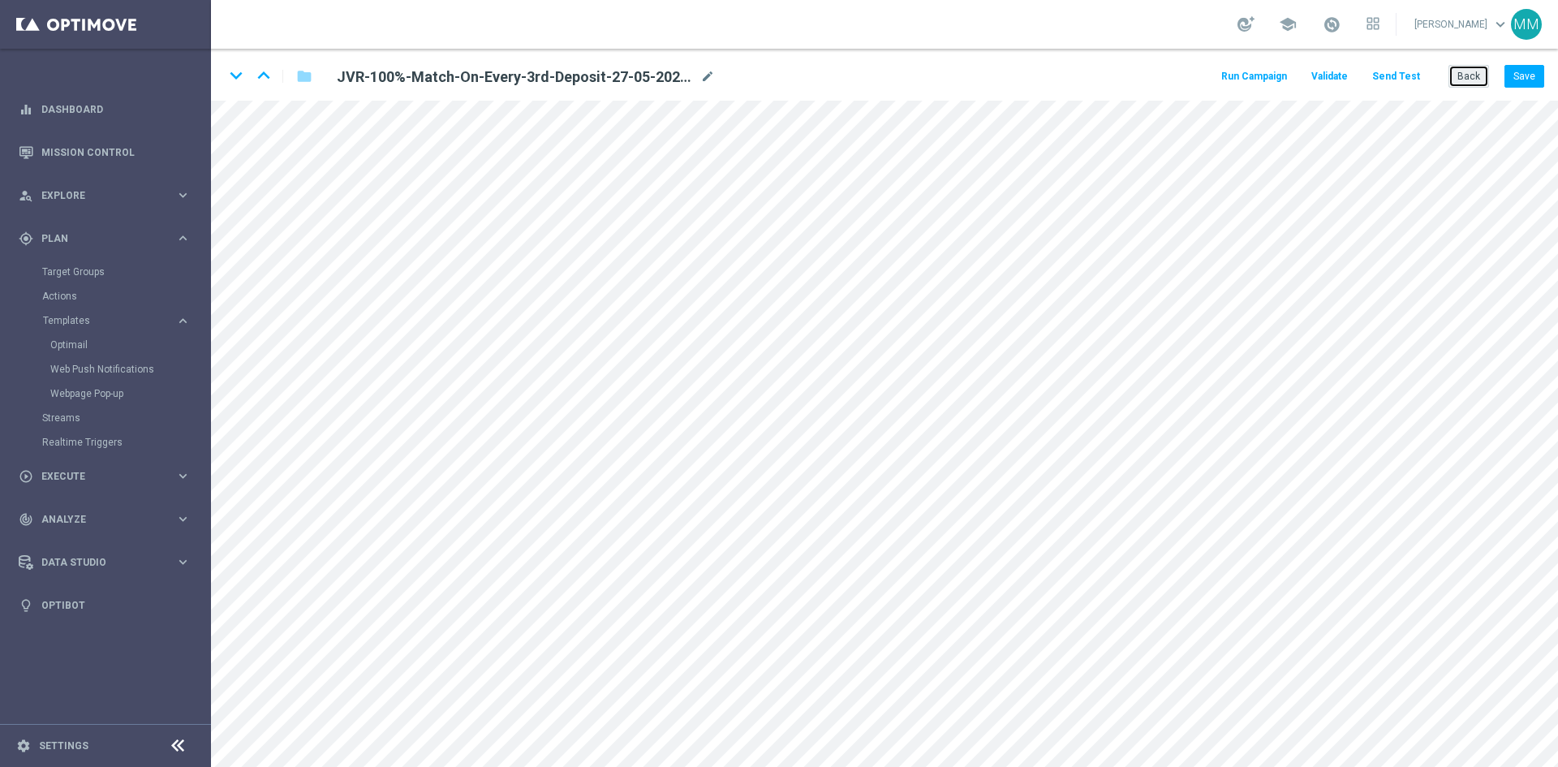
click at [1480, 85] on button "Back" at bounding box center [1468, 76] width 41 height 23
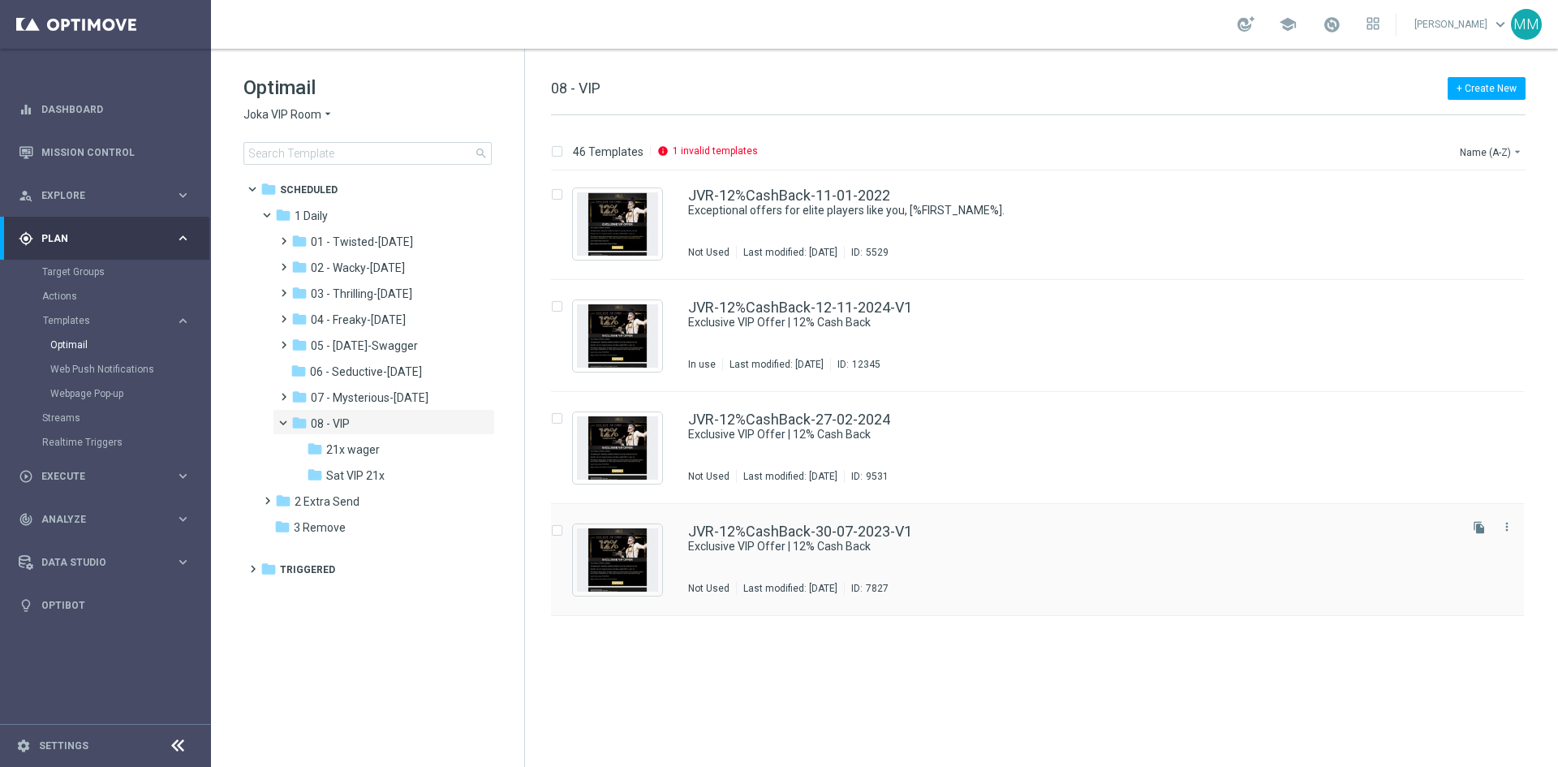
scroll to position [2242, 0]
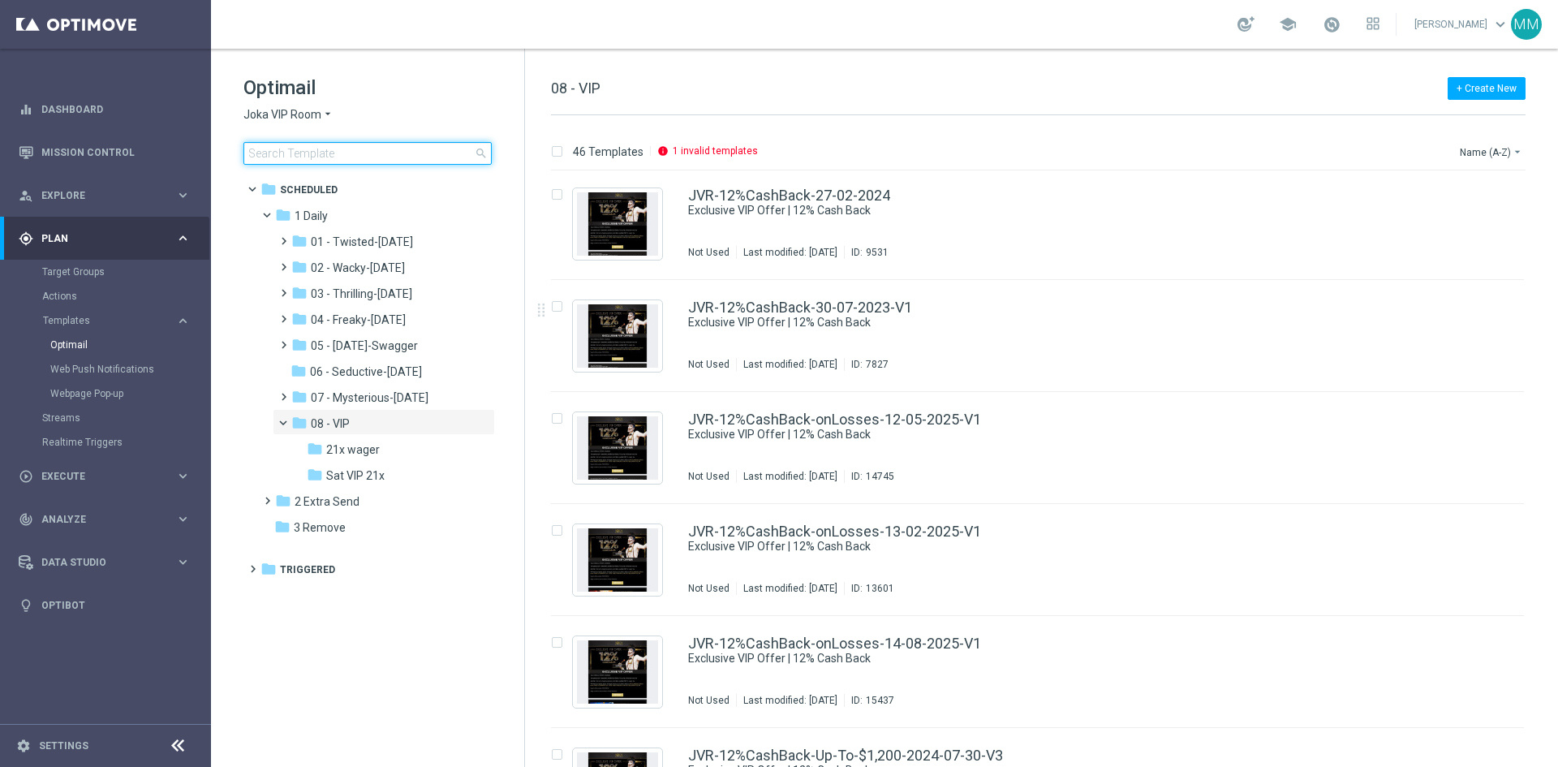
click at [317, 153] on input at bounding box center [367, 153] width 248 height 23
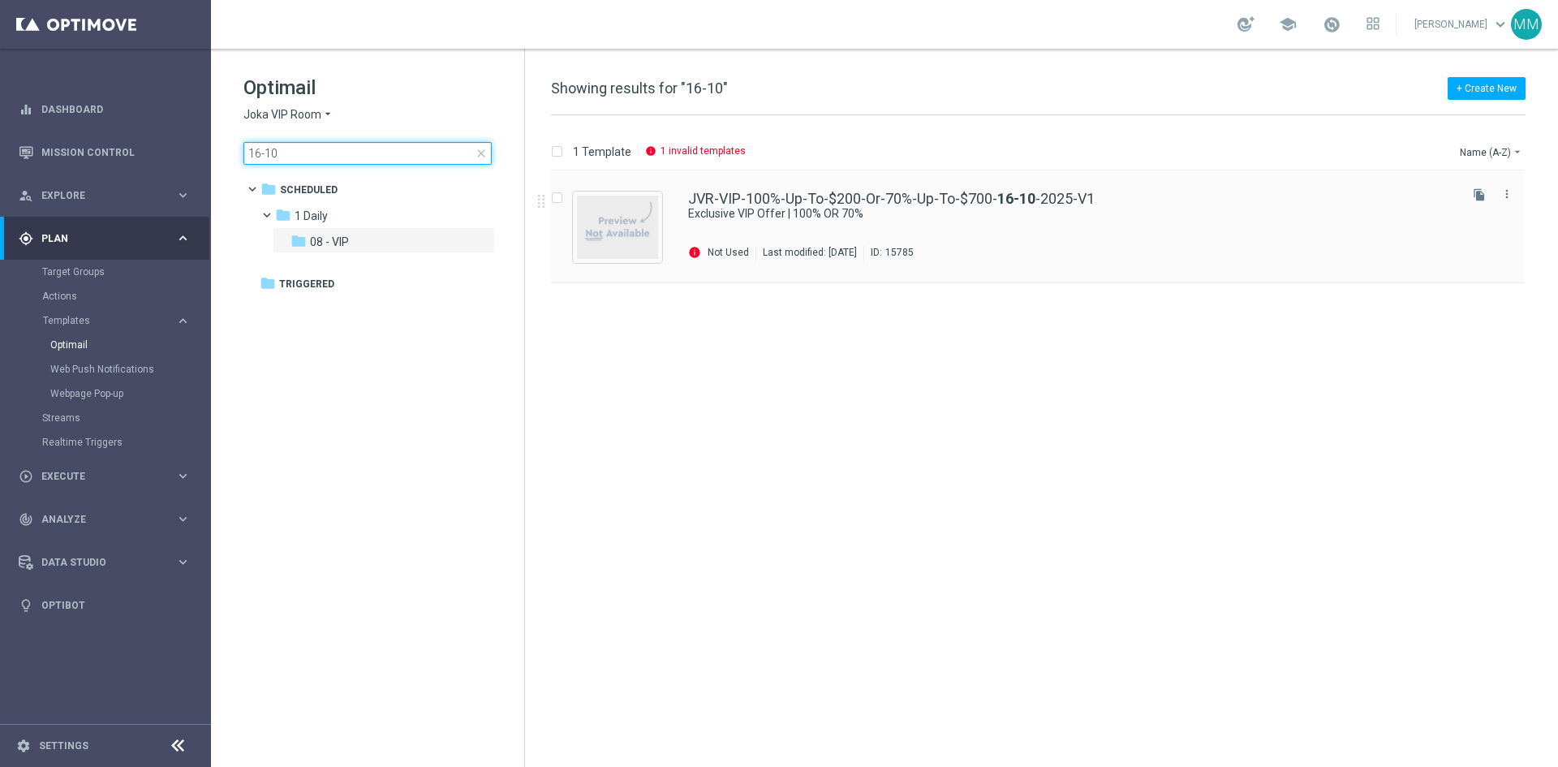
type input "16-10"
click at [840, 247] on div "Last modified: [DATE]" at bounding box center [809, 254] width 107 height 16
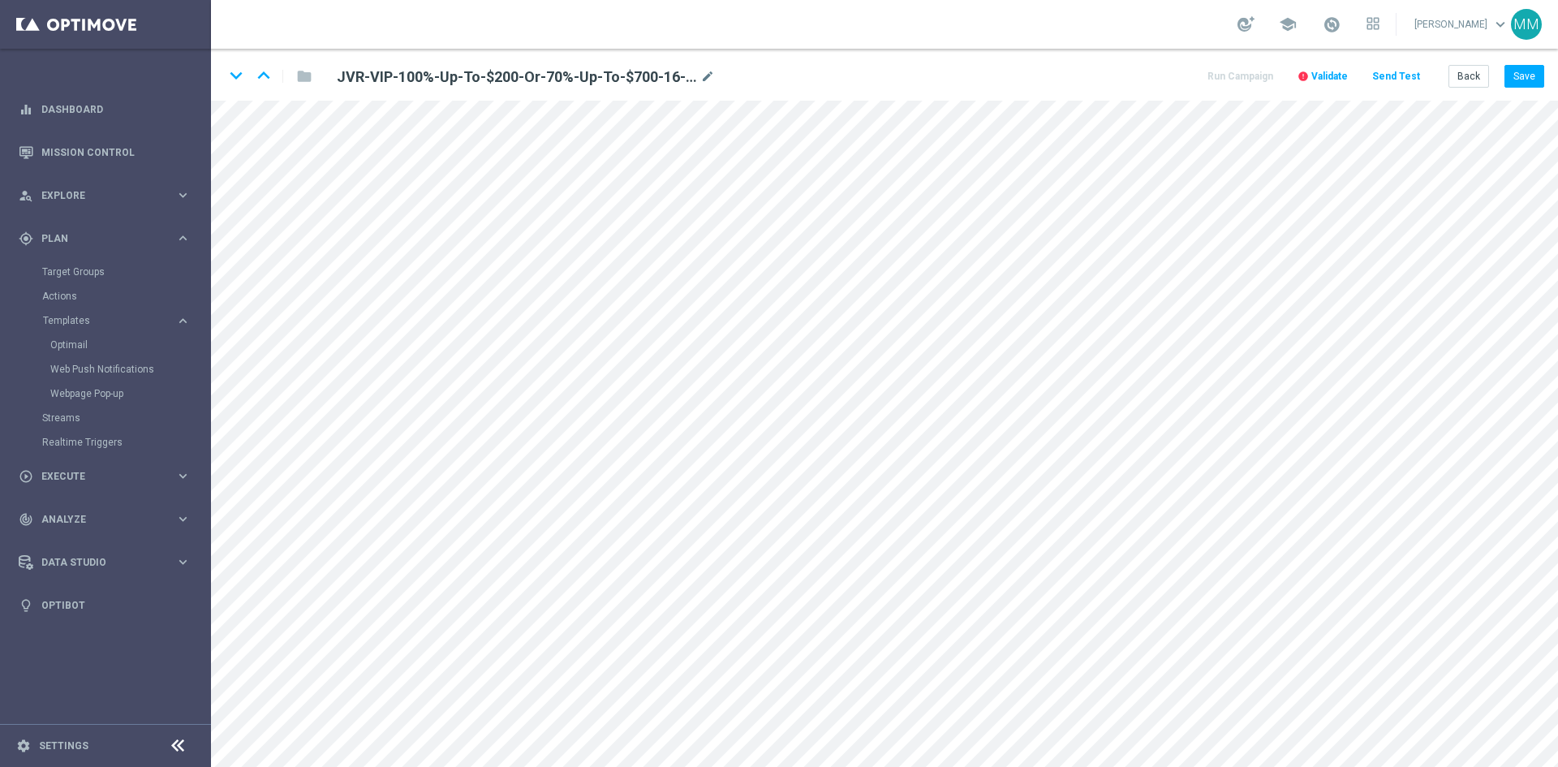
click at [1330, 74] on span "Validate" at bounding box center [1329, 76] width 37 height 11
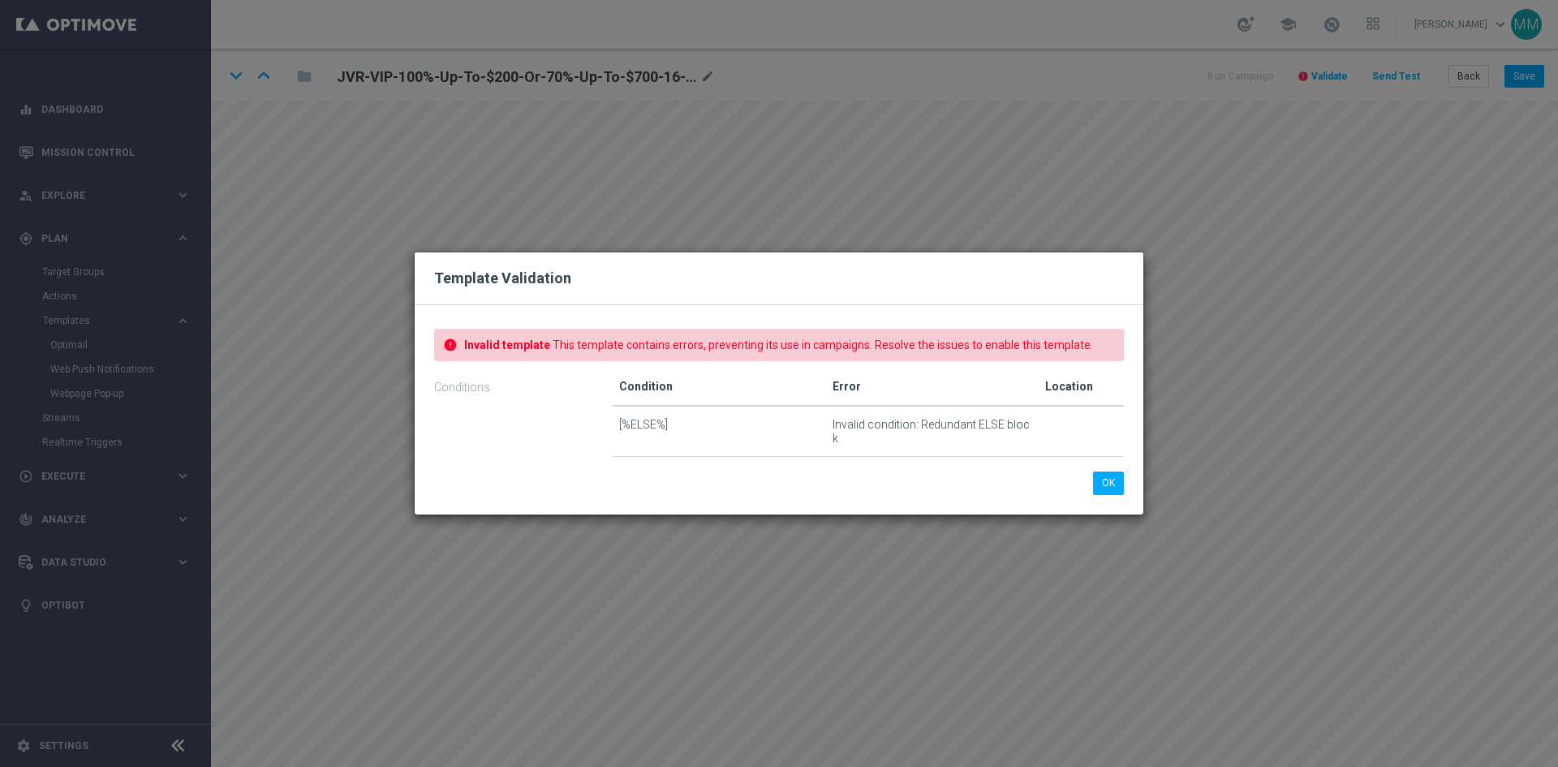
click at [649, 432] on td "[%ELSE%]" at bounding box center [718, 431] width 213 height 51
click at [954, 347] on span "This template contains errors, preventing its use in campaigns. Resolve the iss…" at bounding box center [822, 344] width 540 height 13
click at [1107, 477] on button "OK" at bounding box center [1108, 482] width 31 height 23
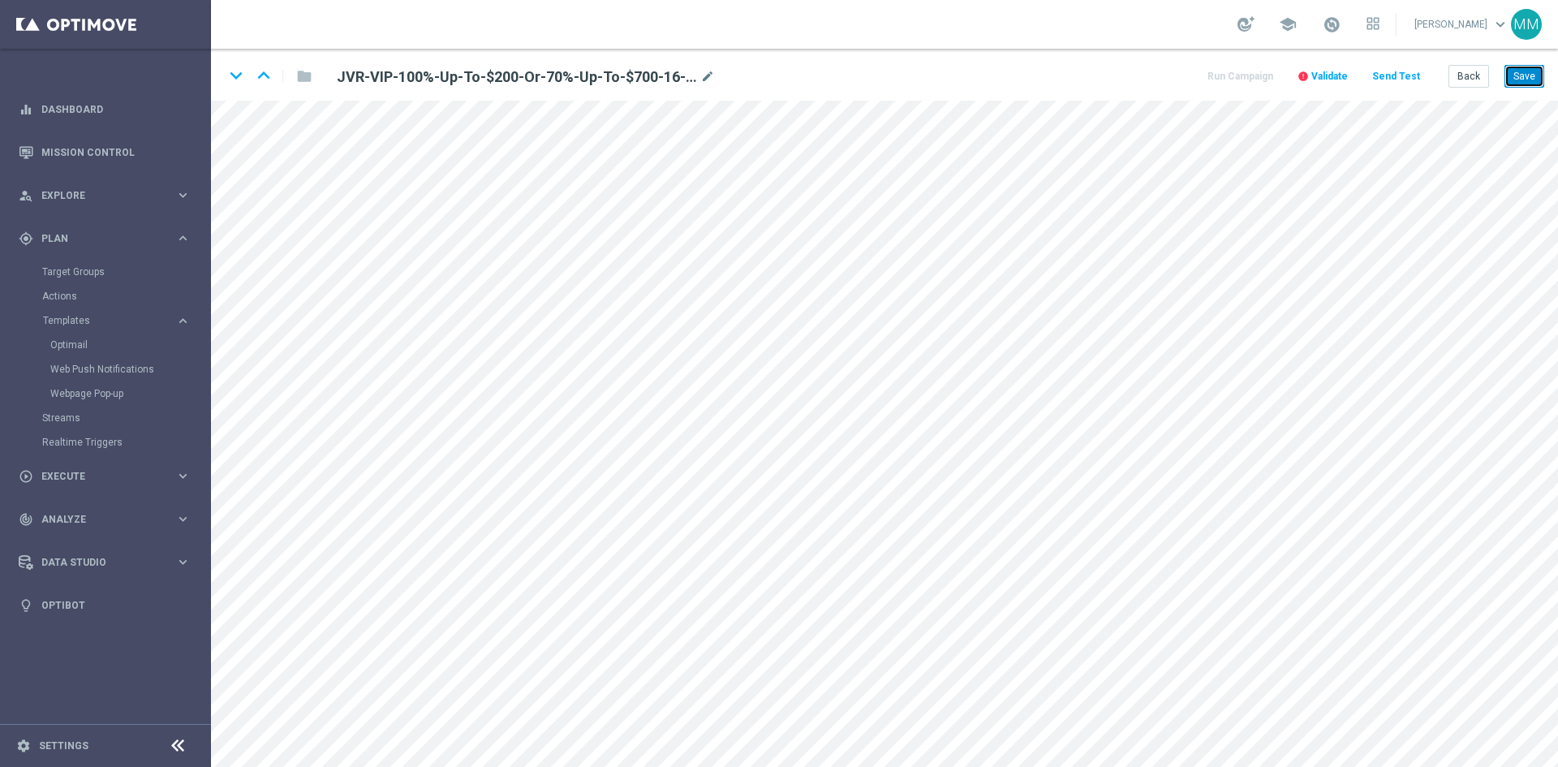
click at [1540, 80] on button "Save" at bounding box center [1524, 76] width 40 height 23
drag, startPoint x: 1520, startPoint y: 70, endPoint x: 1510, endPoint y: 81, distance: 15.5
click at [1520, 70] on button "Save" at bounding box center [1524, 76] width 40 height 23
click at [1516, 75] on button "Save" at bounding box center [1524, 76] width 40 height 23
click at [1530, 71] on button "Save" at bounding box center [1524, 76] width 40 height 23
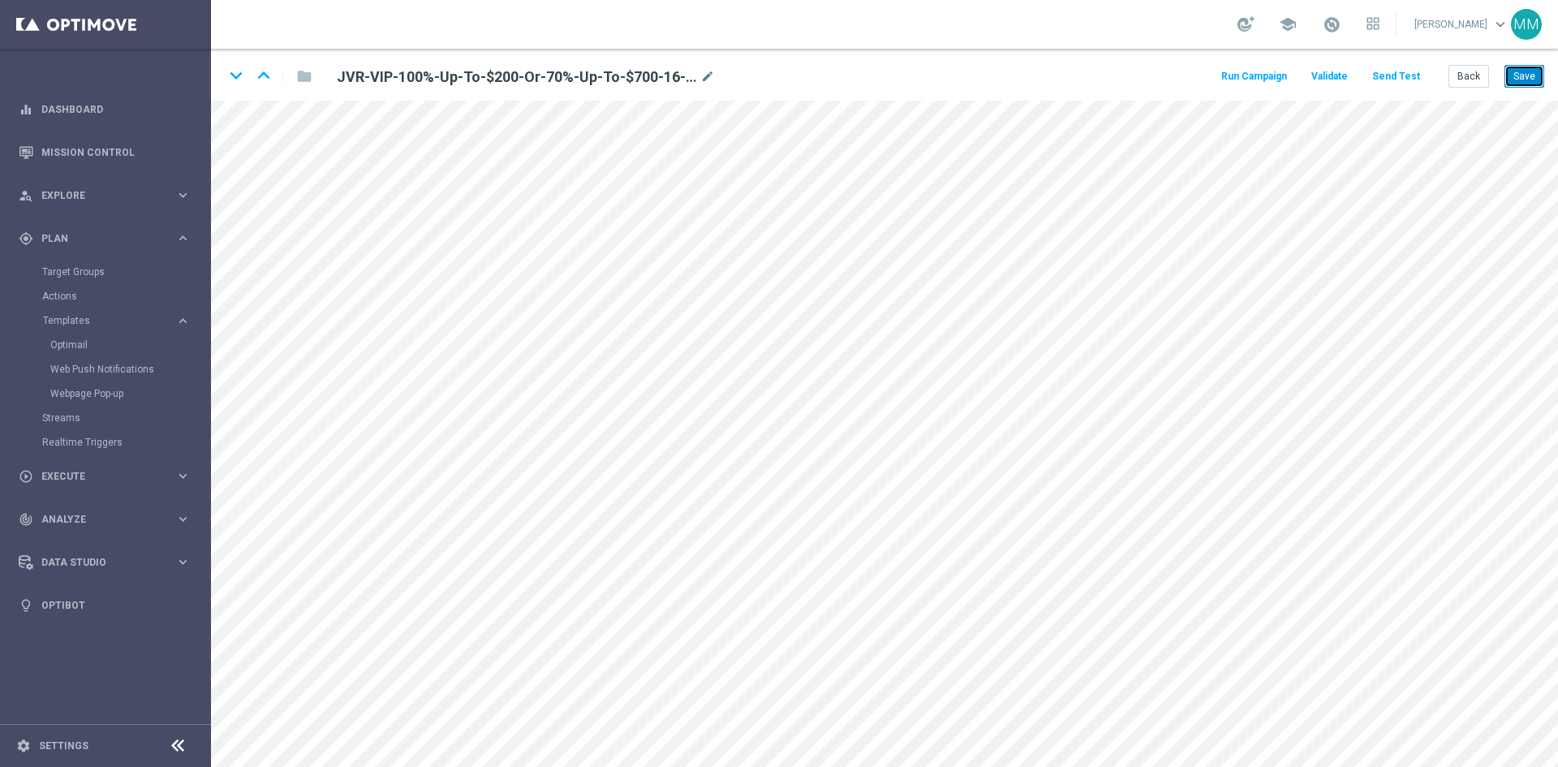
click at [1532, 72] on button "Save" at bounding box center [1524, 76] width 40 height 23
click at [1510, 82] on button "Save" at bounding box center [1524, 76] width 40 height 23
click at [1535, 76] on button "Save" at bounding box center [1524, 76] width 40 height 23
click at [1386, 71] on button "Send Test" at bounding box center [1395, 77] width 53 height 22
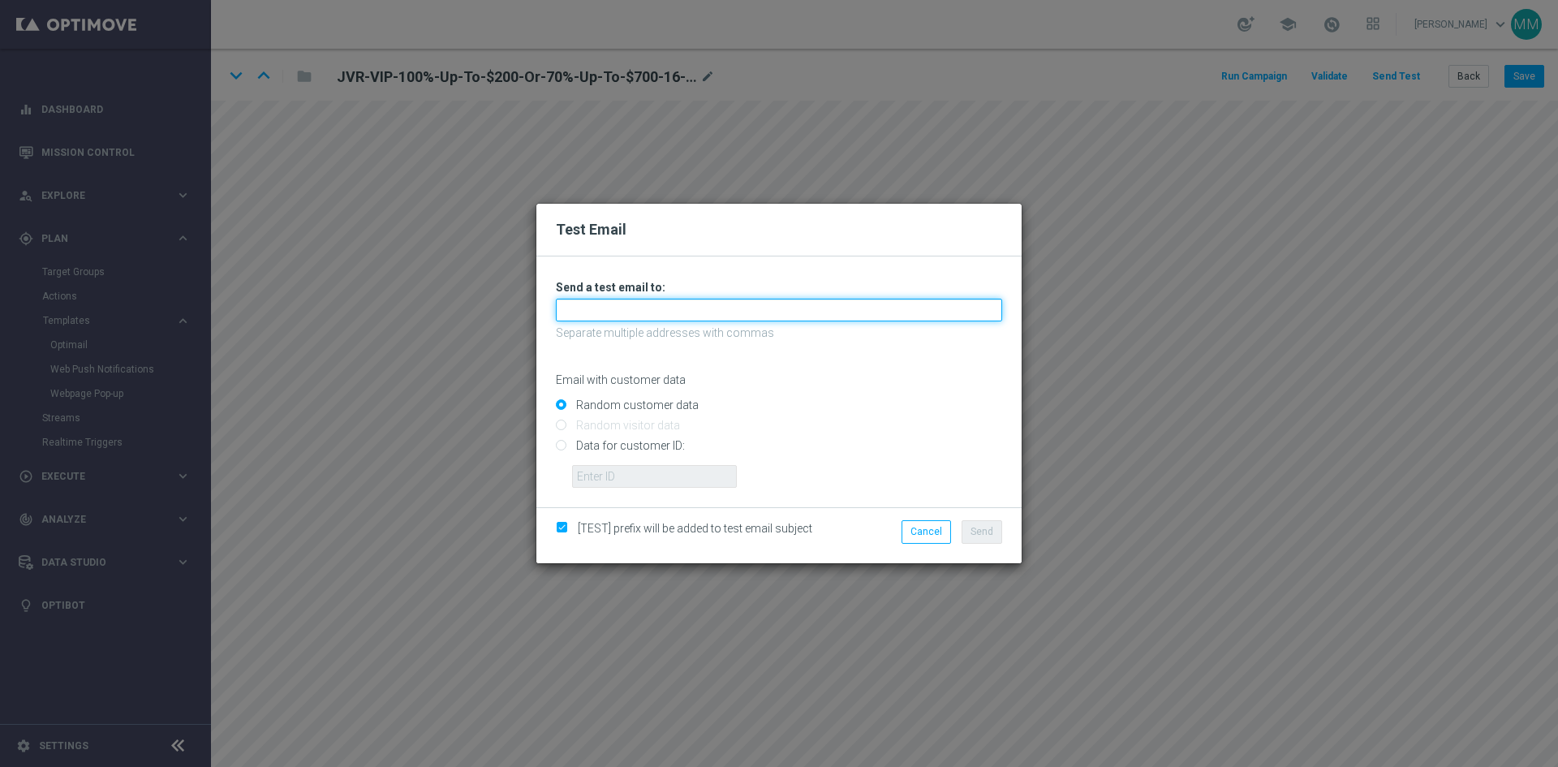
click at [640, 312] on input "text" at bounding box center [779, 310] width 446 height 23
type input "[EMAIL_ADDRESS][DOMAIN_NAME]"
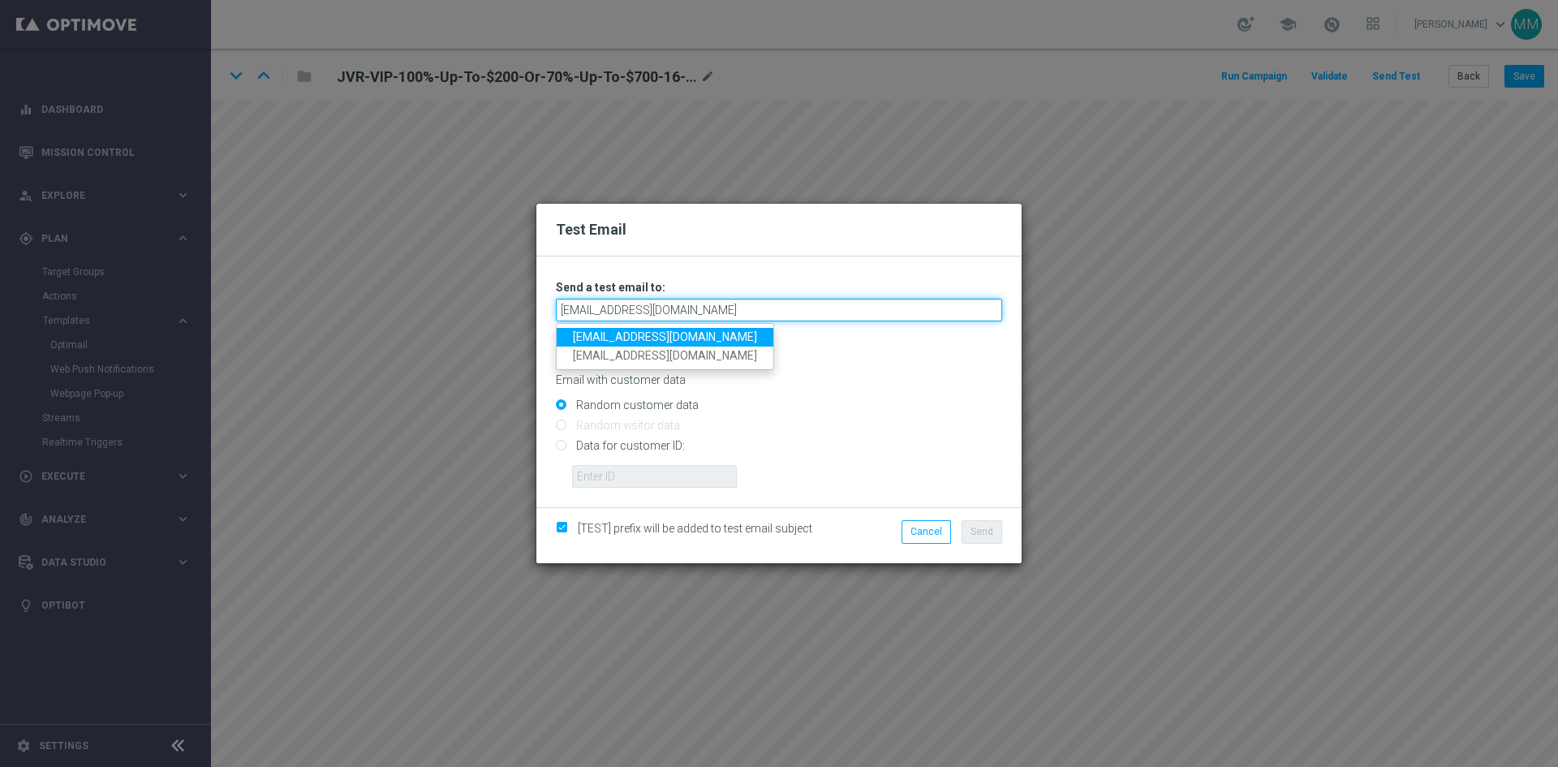
type input "[EMAIL_ADDRESS][DOMAIN_NAME]"
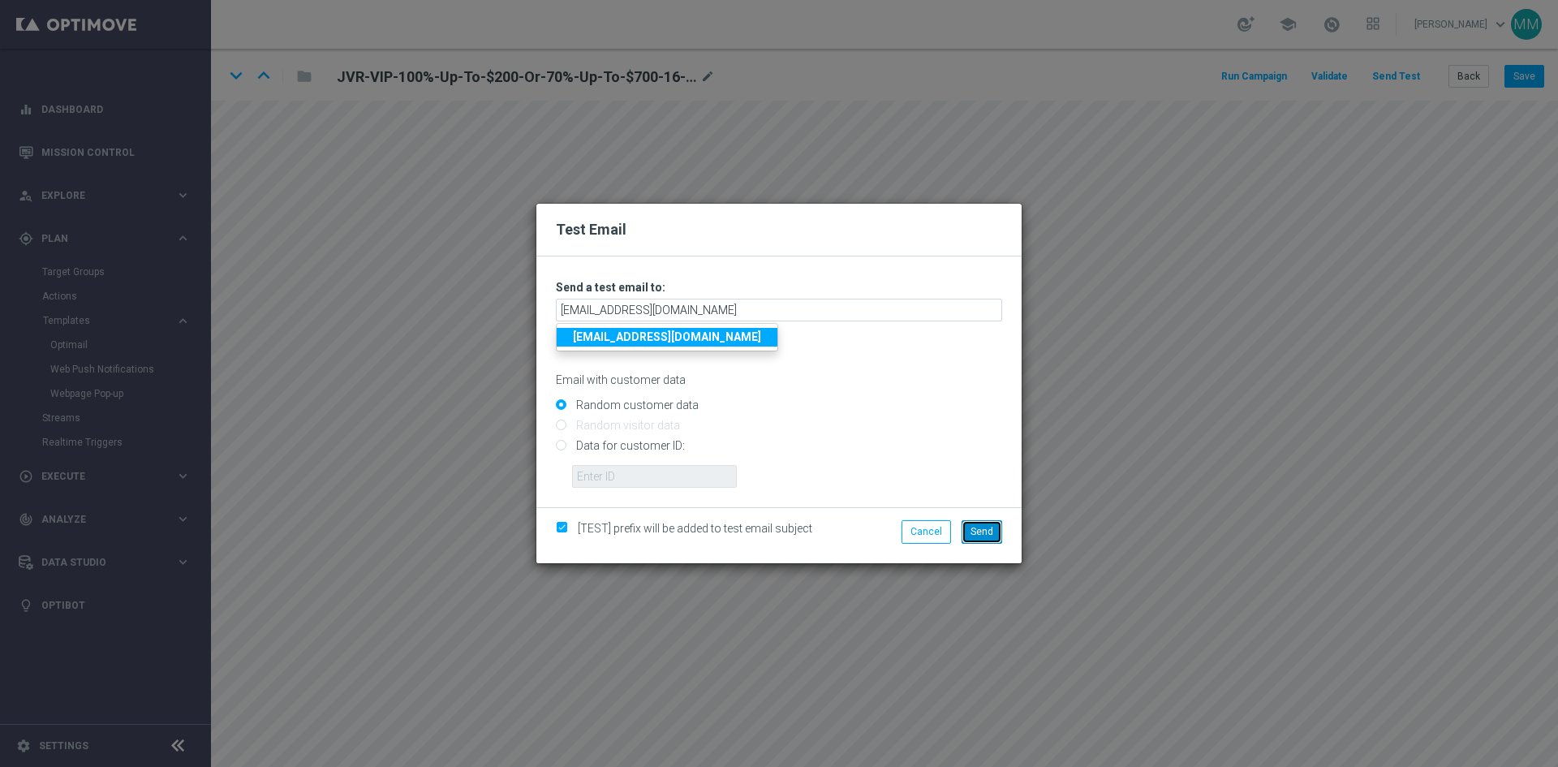
click at [998, 523] on button "Send" at bounding box center [981, 531] width 41 height 23
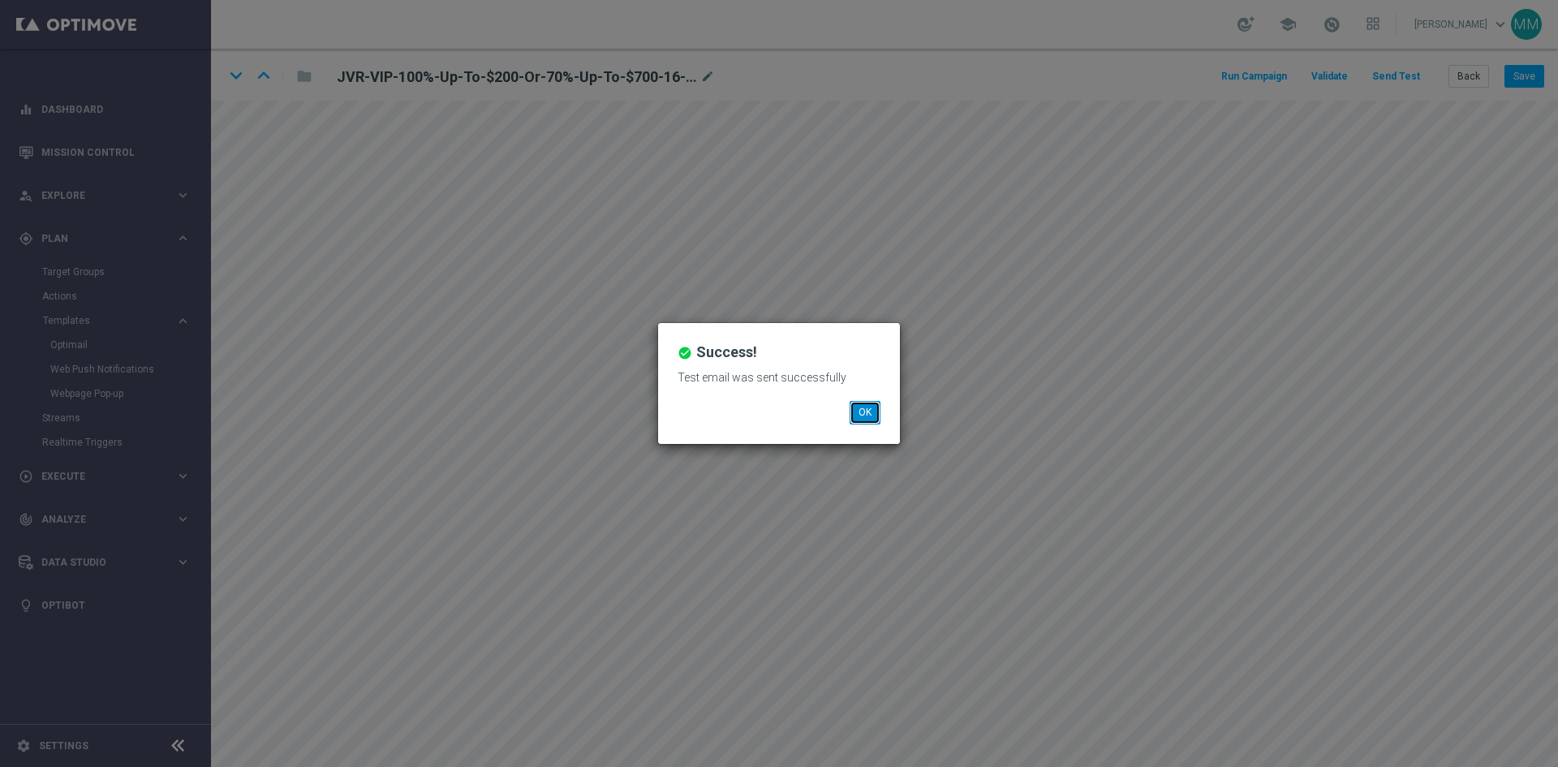
click at [864, 413] on button "OK" at bounding box center [864, 412] width 31 height 23
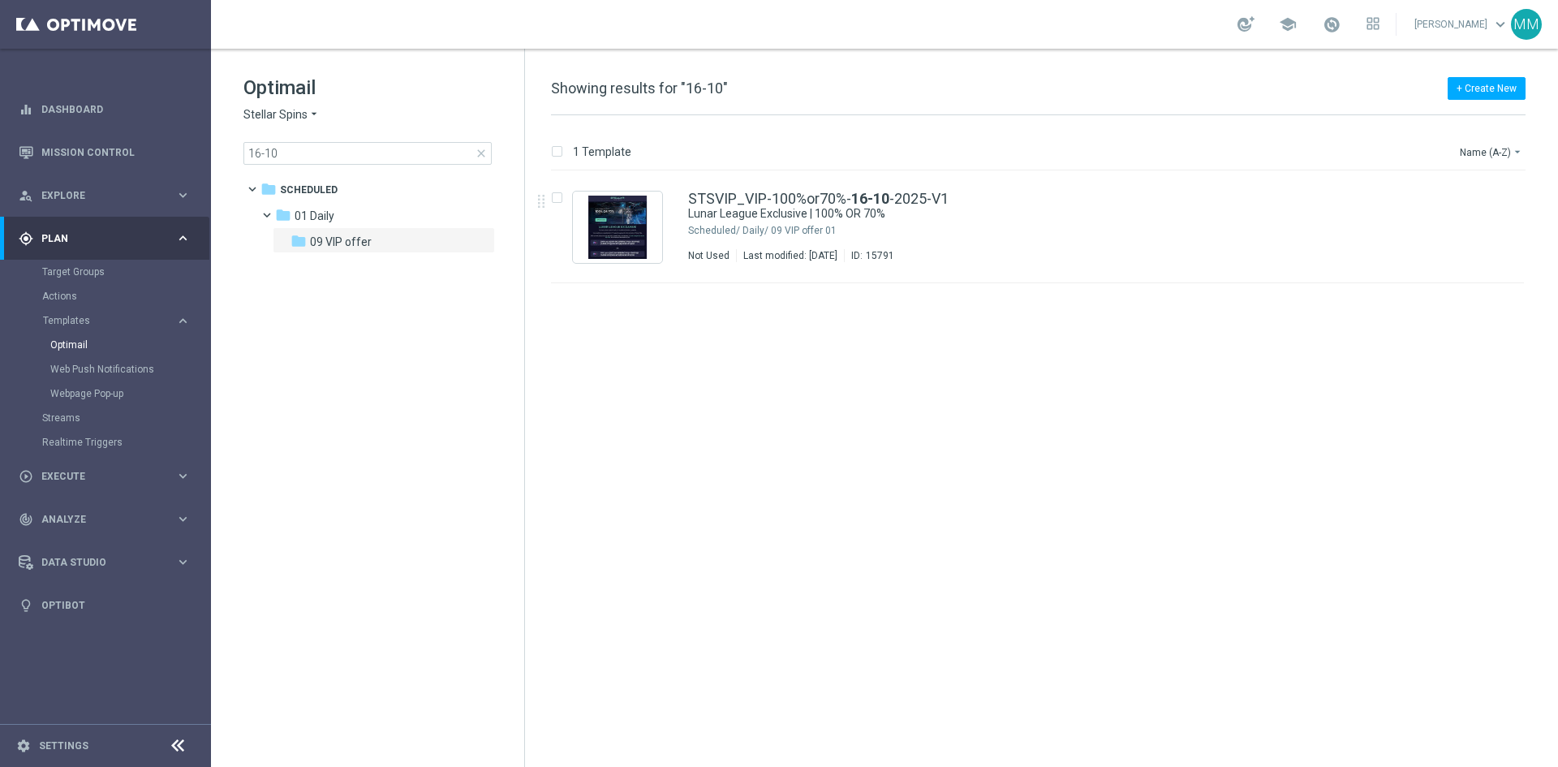
click at [847, 228] on div "01 Daily/ 09 VIP offer" at bounding box center [1098, 230] width 713 height 13
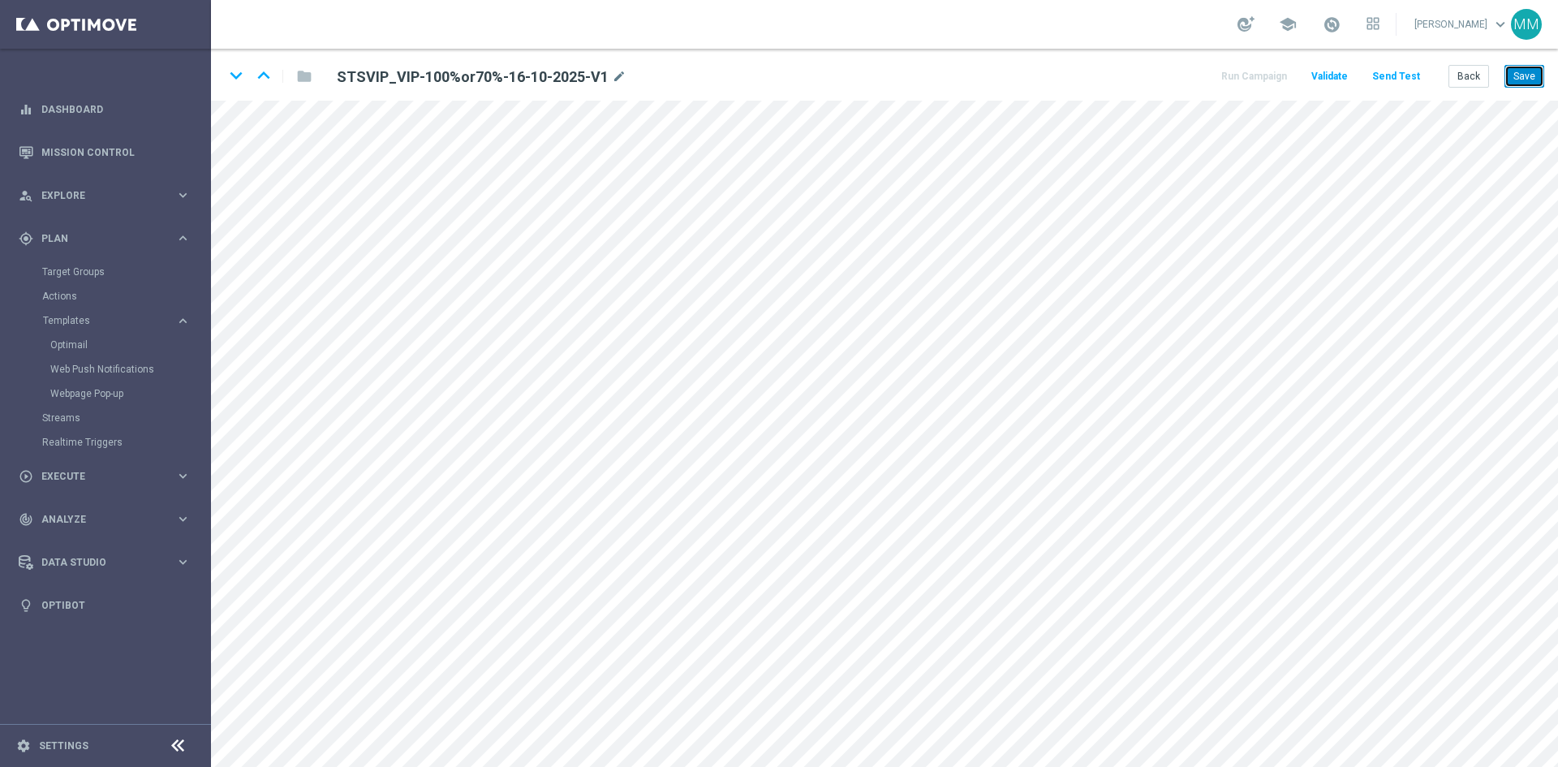
click at [1511, 73] on button "Save" at bounding box center [1524, 76] width 40 height 23
click at [1532, 79] on button "Save" at bounding box center [1524, 76] width 40 height 23
click at [1514, 80] on button "Save" at bounding box center [1524, 76] width 40 height 23
click at [1521, 75] on button "Save" at bounding box center [1524, 76] width 40 height 23
click at [1529, 80] on button "Save" at bounding box center [1524, 76] width 40 height 23
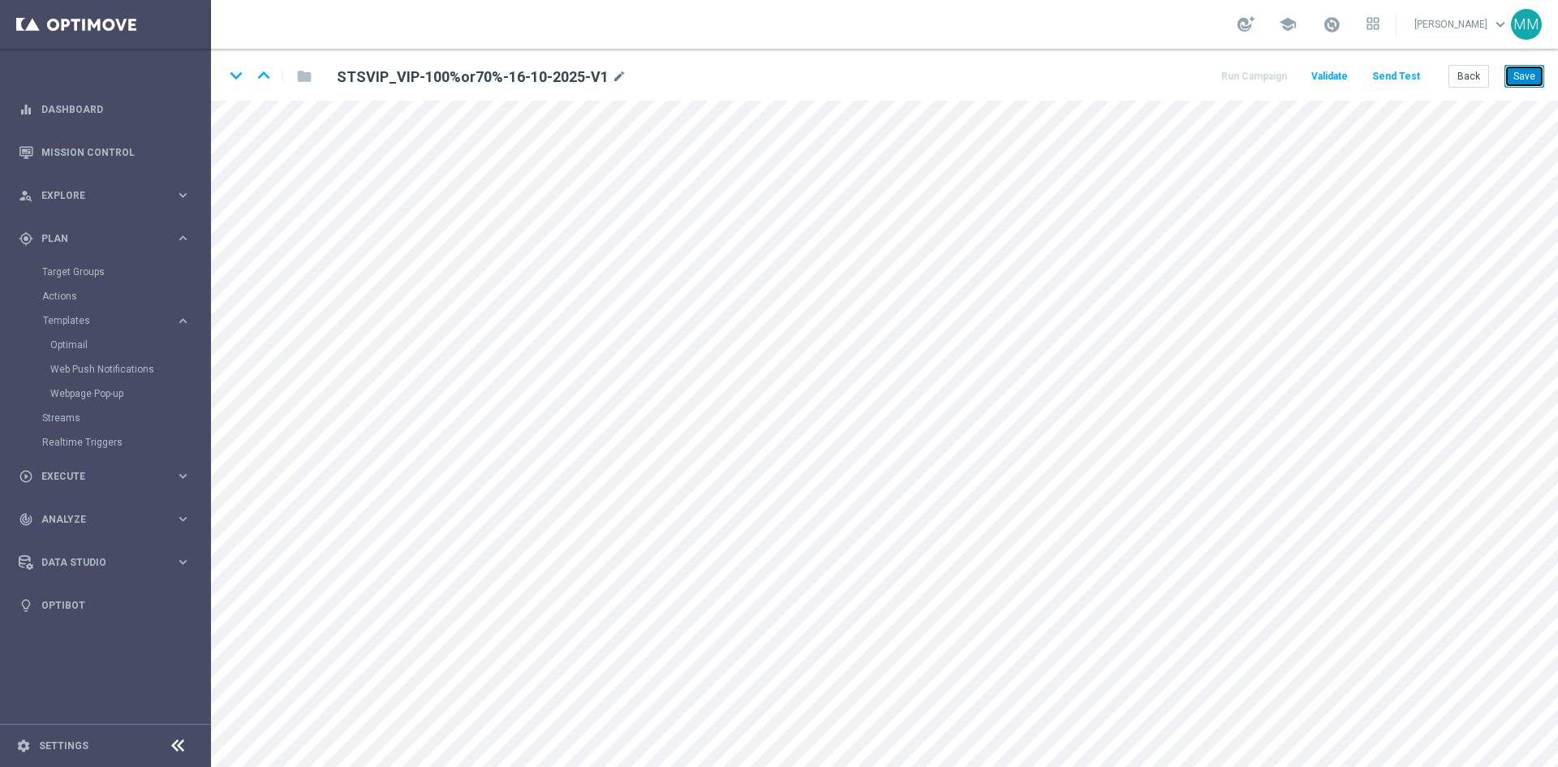
click at [1517, 67] on button "Save" at bounding box center [1524, 76] width 40 height 23
click at [1524, 81] on button "Save" at bounding box center [1524, 76] width 40 height 23
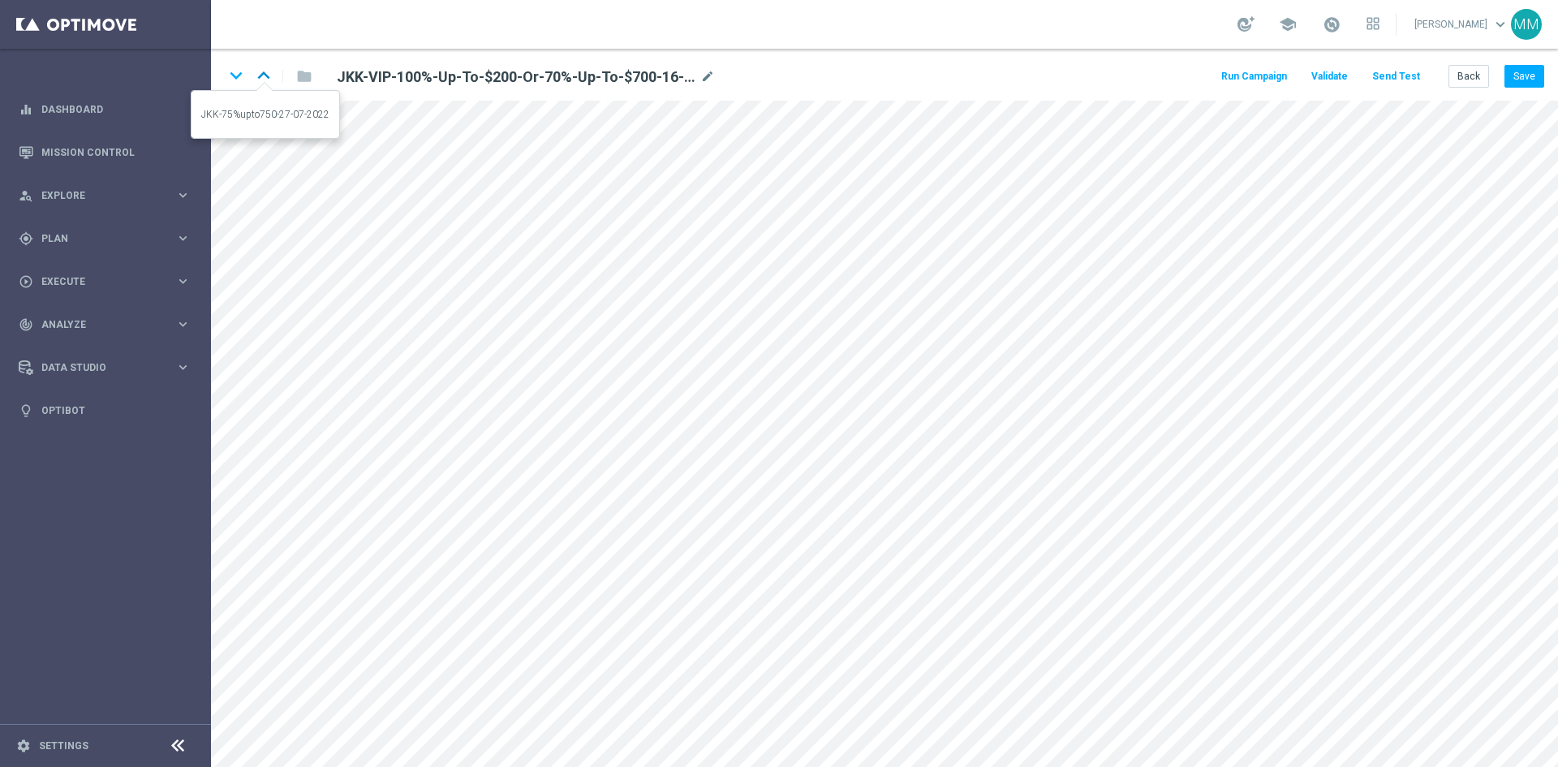
click at [256, 71] on icon "keyboard_arrow_up" at bounding box center [263, 75] width 24 height 24
click at [1474, 74] on button "Back" at bounding box center [1468, 76] width 41 height 23
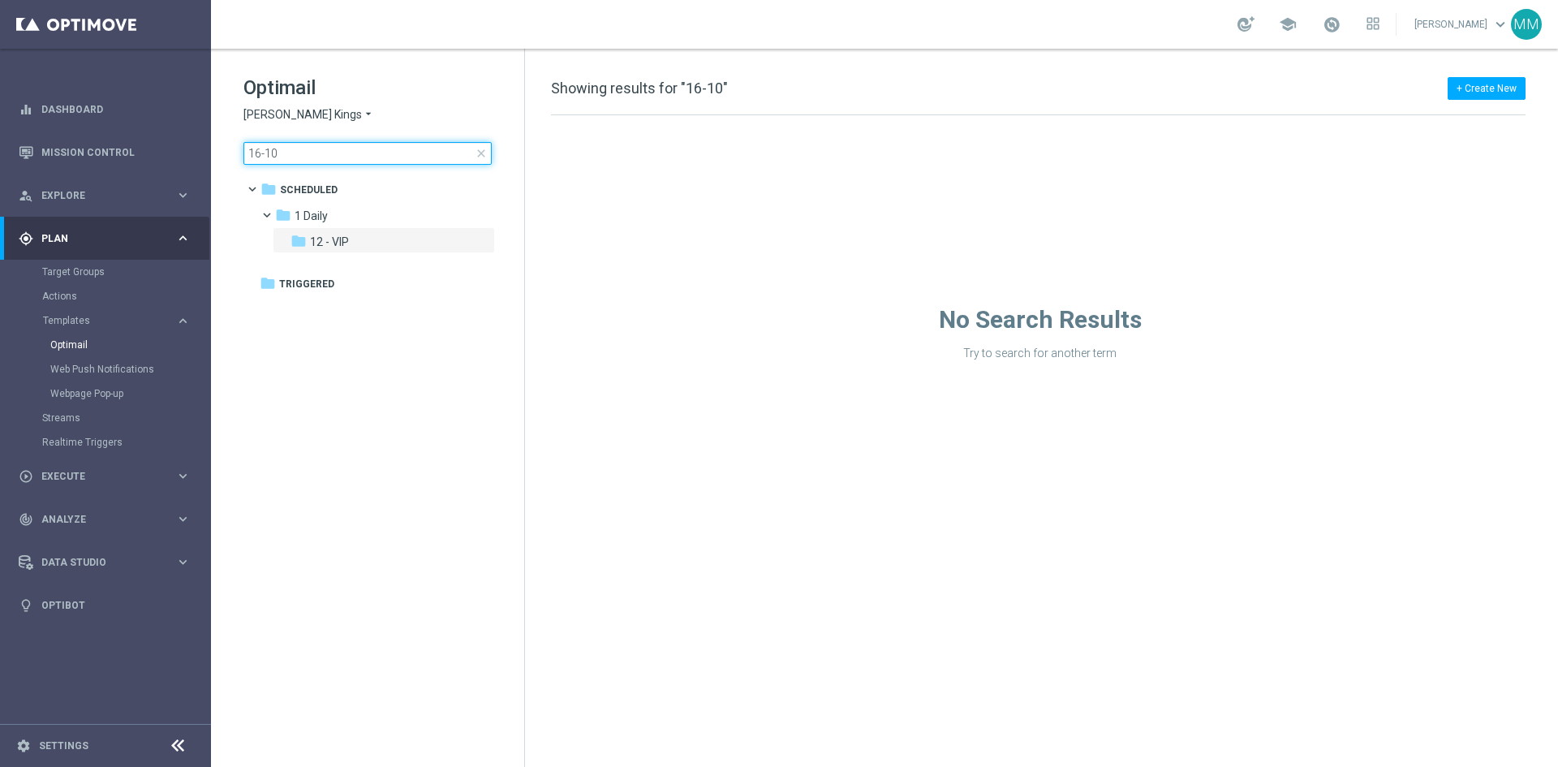
click at [488, 157] on input "16-10" at bounding box center [367, 153] width 248 height 23
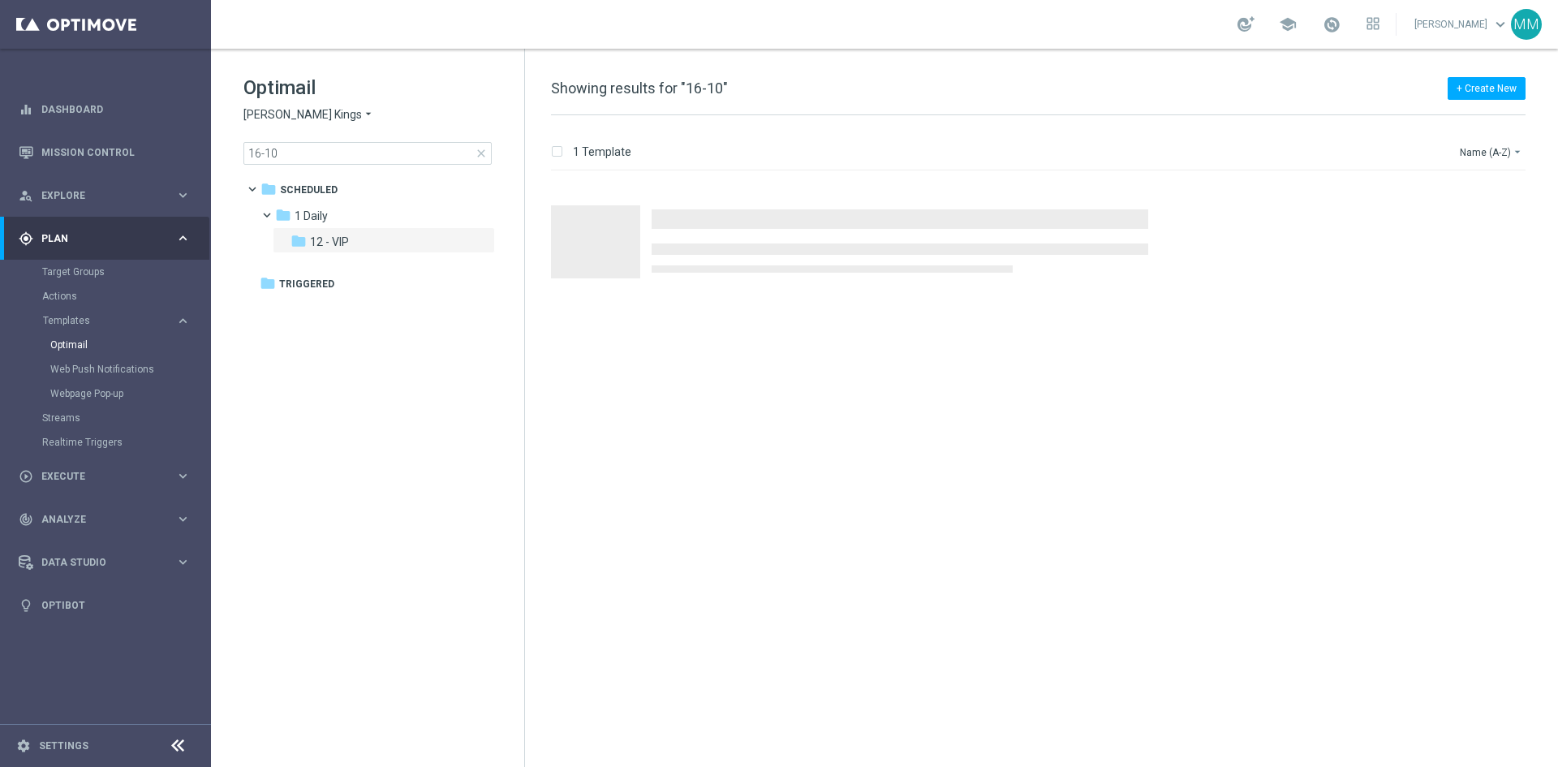
click at [478, 149] on span "close" at bounding box center [481, 153] width 13 height 13
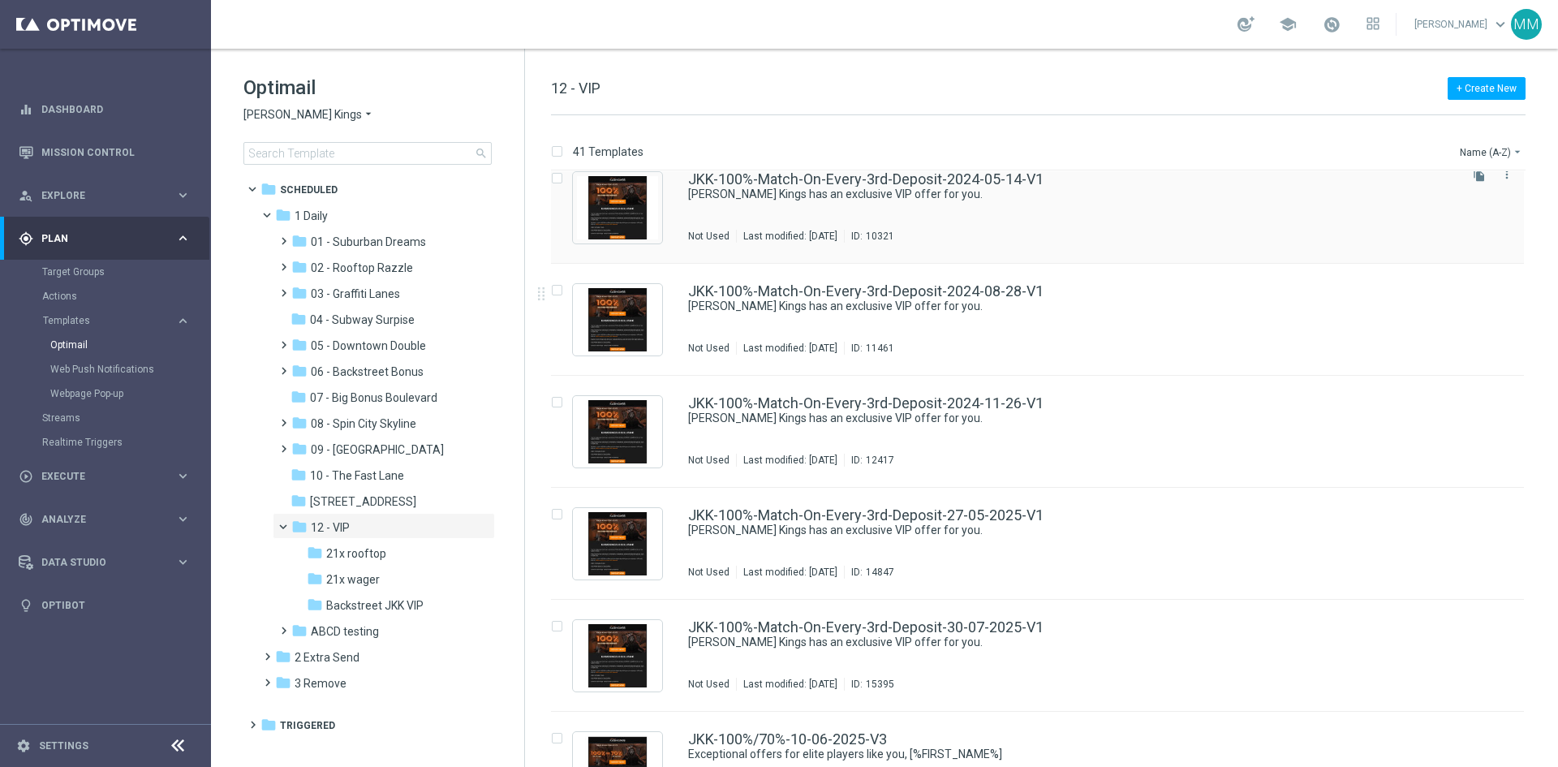
scroll to position [324, 0]
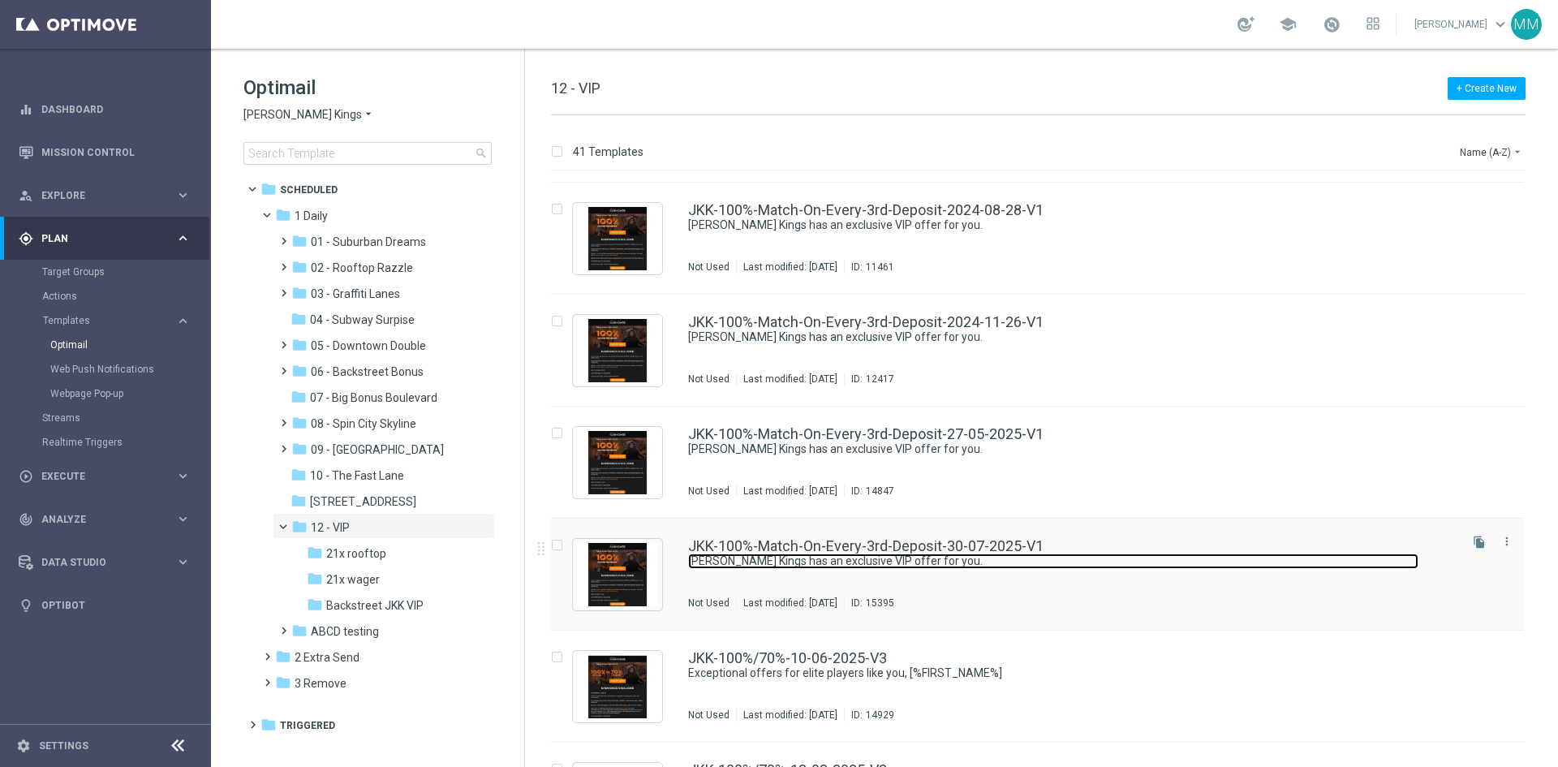
click at [1135, 564] on link "Johnnie Kash Kings has an exclusive VIP offer for you." at bounding box center [1053, 560] width 730 height 15
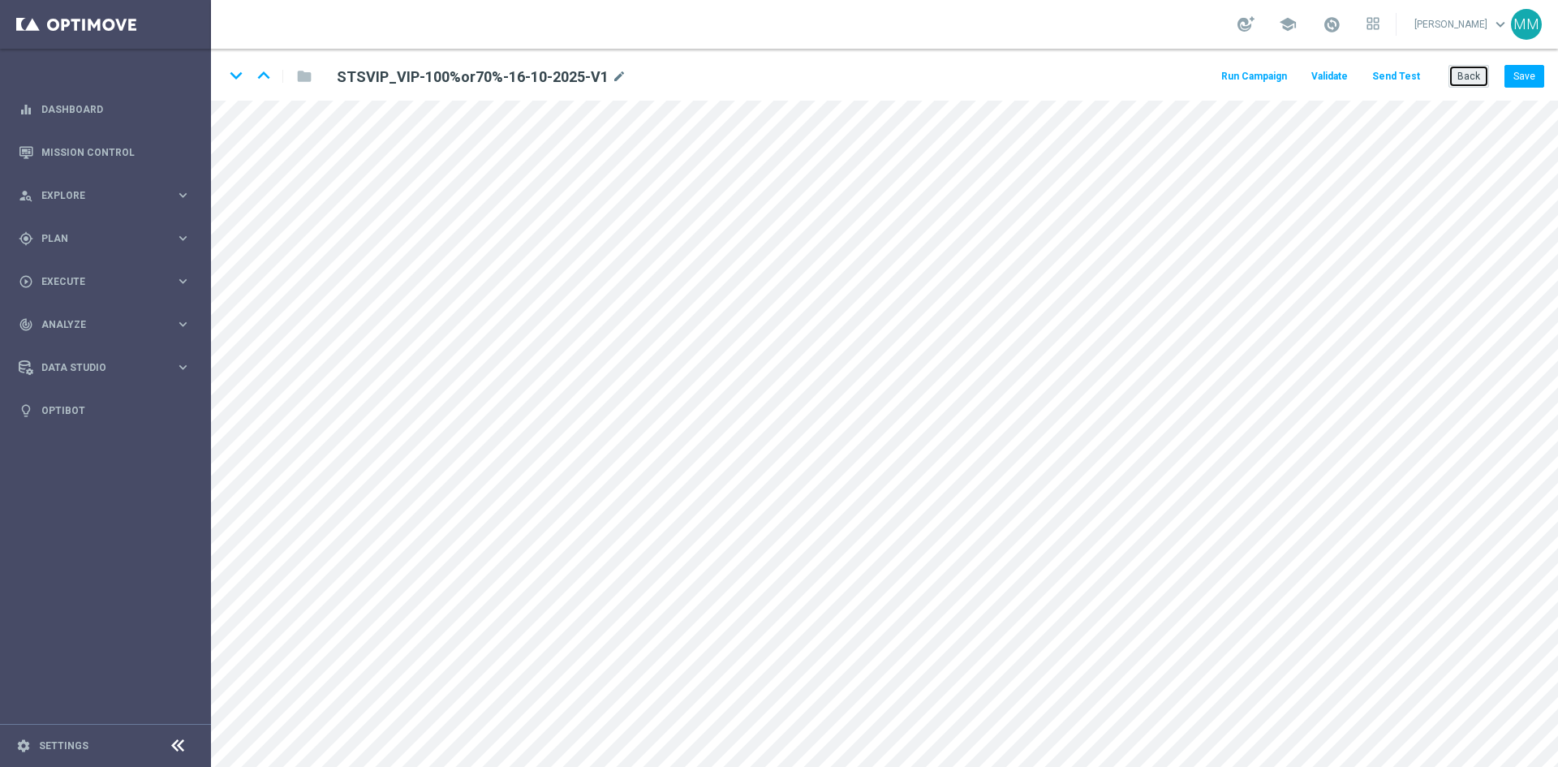
click at [1454, 82] on button "Back" at bounding box center [1468, 76] width 41 height 23
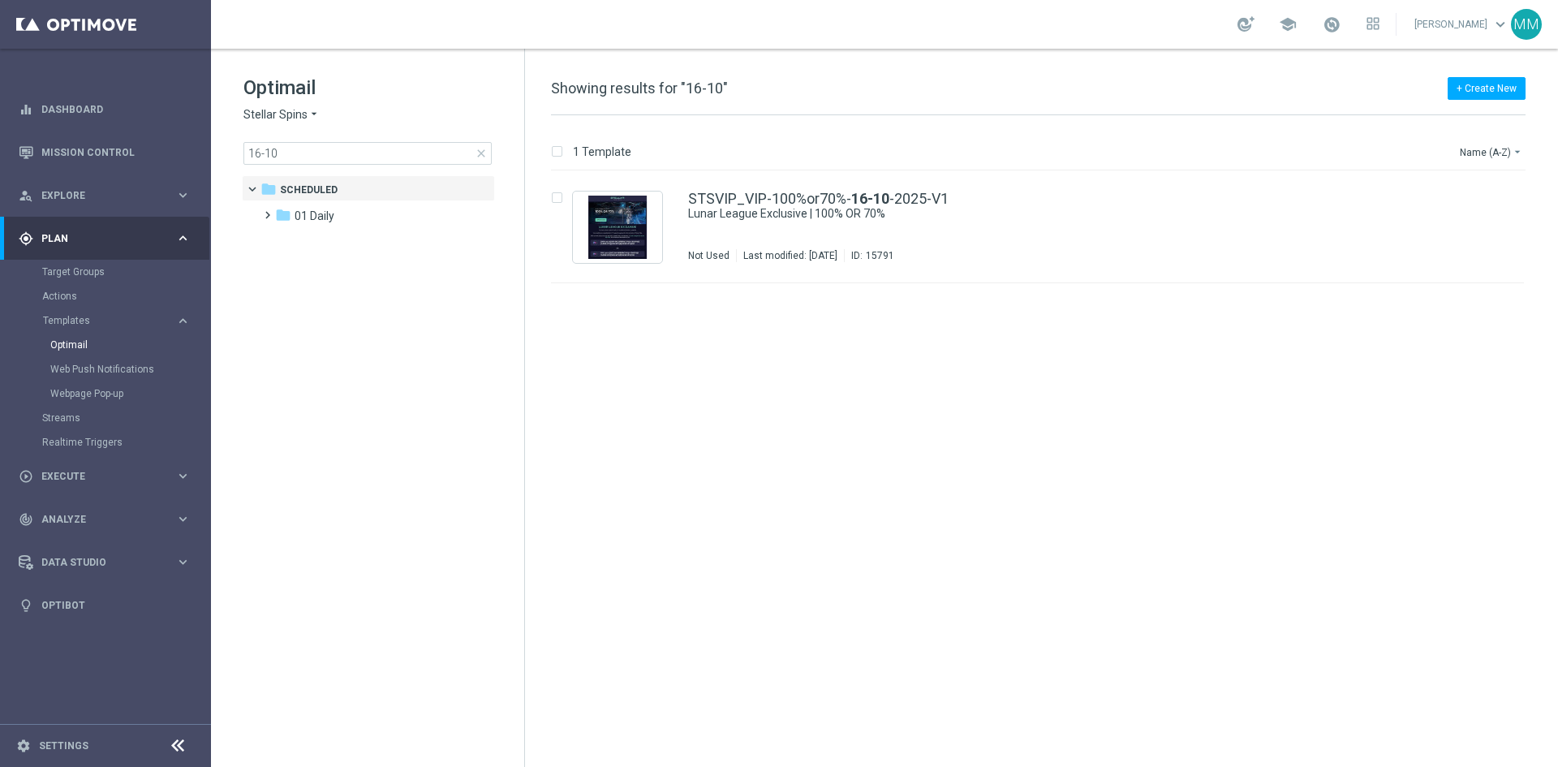
click at [479, 157] on span "close" at bounding box center [481, 153] width 13 height 13
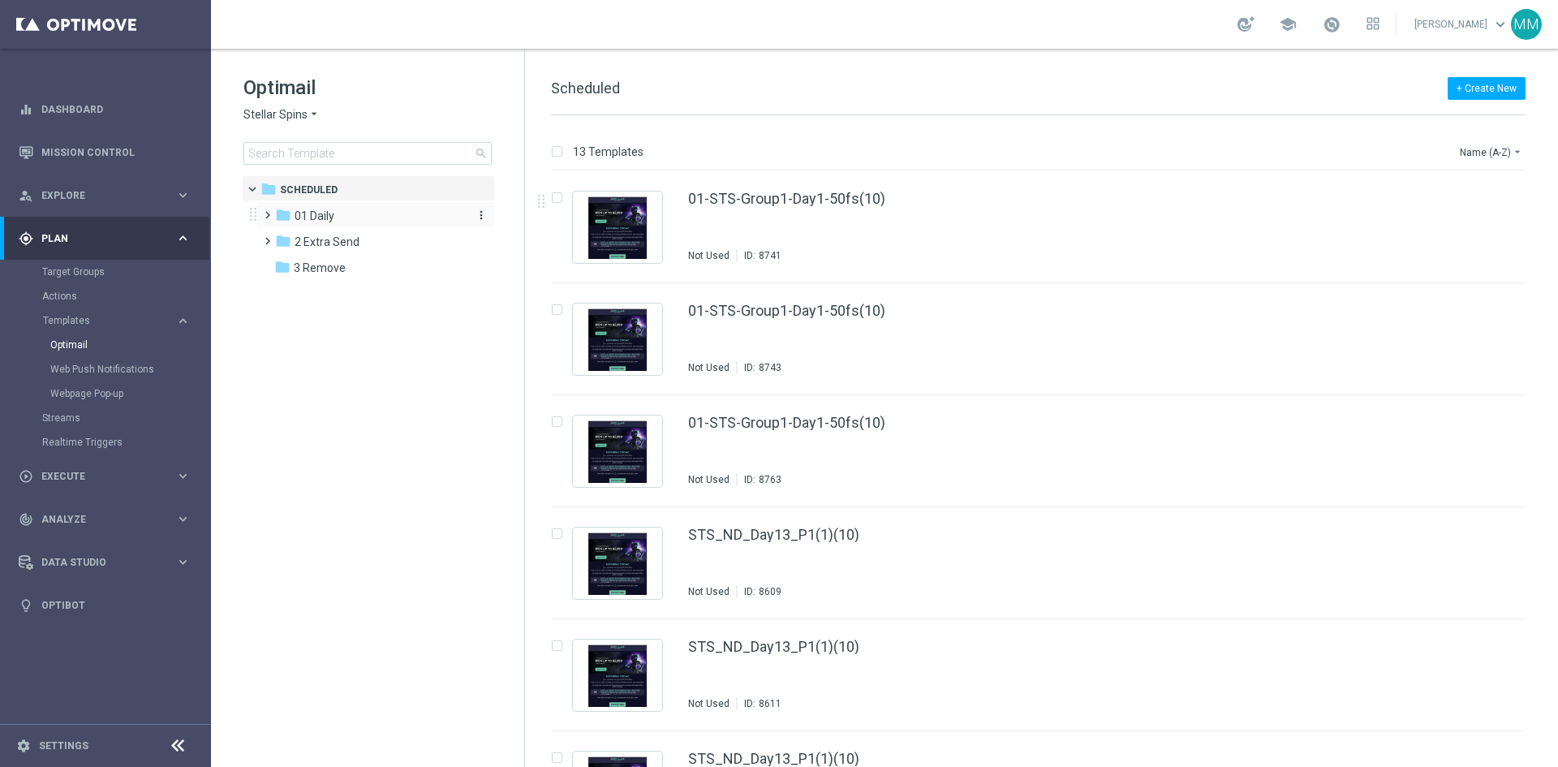
click at [351, 215] on div "folder 01 Daily" at bounding box center [368, 216] width 187 height 19
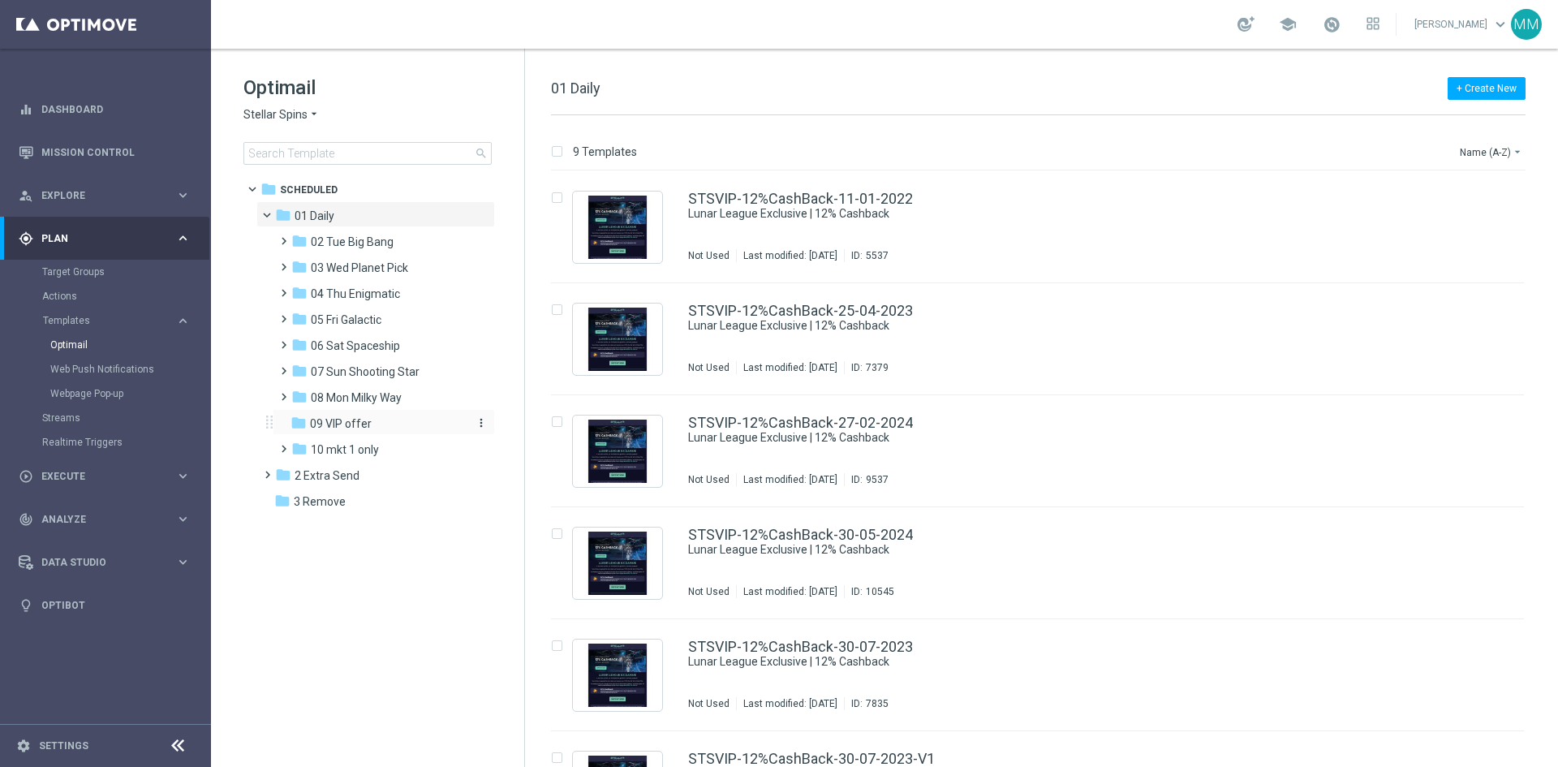
click at [357, 419] on span "09 VIP offer" at bounding box center [341, 423] width 62 height 15
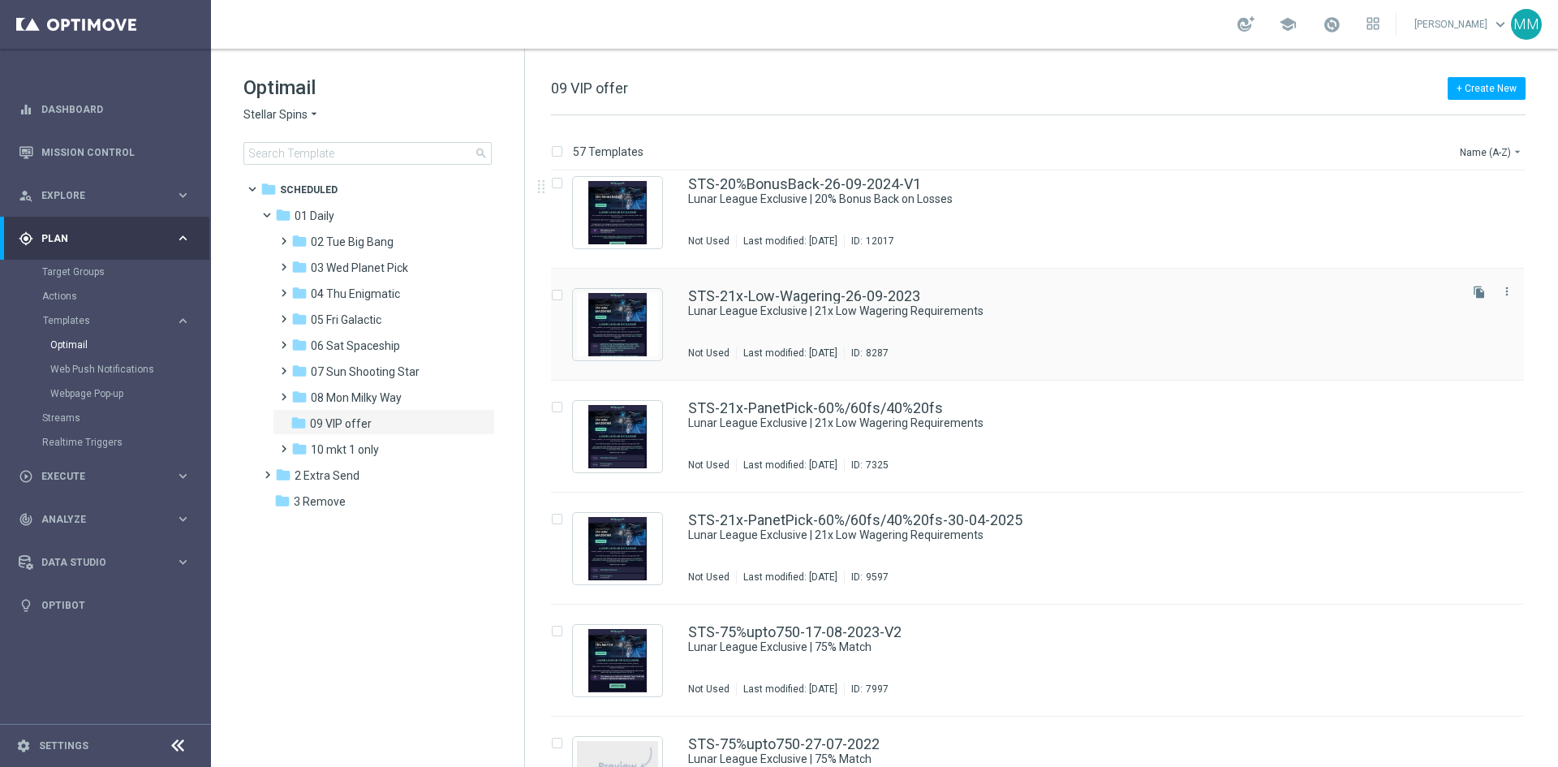
scroll to position [487, 0]
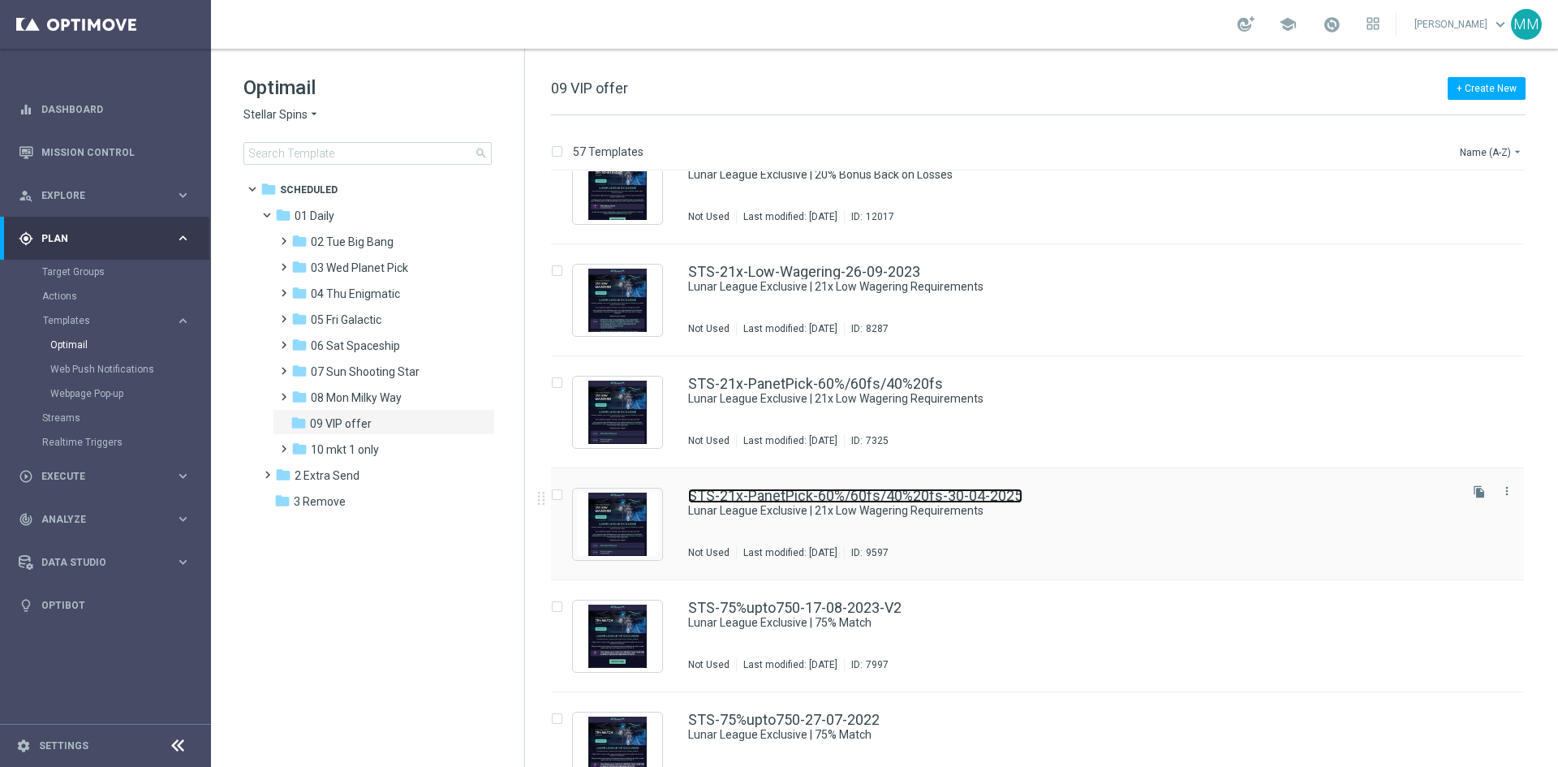
click at [990, 501] on link "STS-21x-PanetPick-60%/60fs/40%20fs-30-04-2025" at bounding box center [855, 495] width 334 height 15
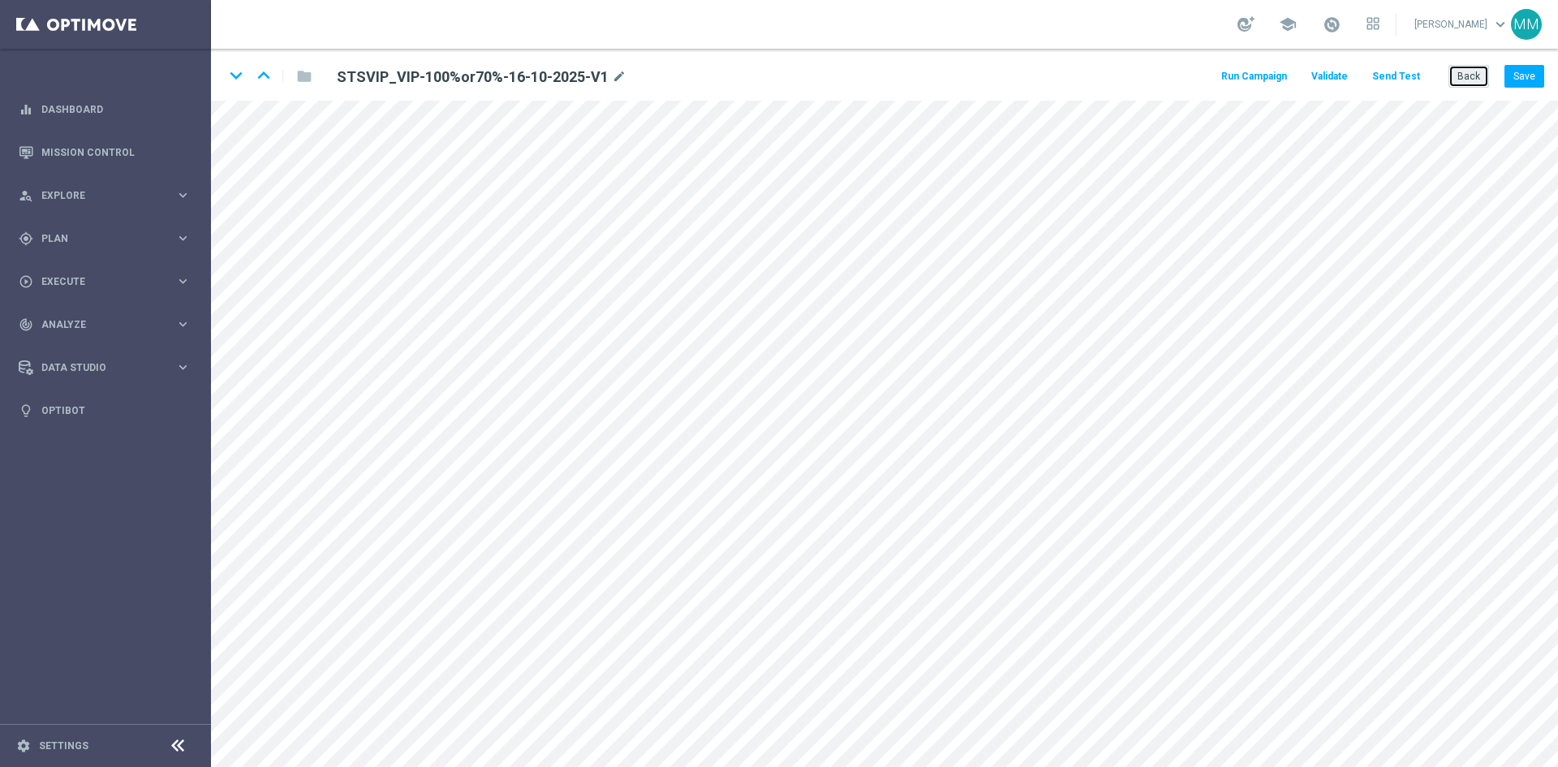
click at [1465, 75] on button "Back" at bounding box center [1468, 76] width 41 height 23
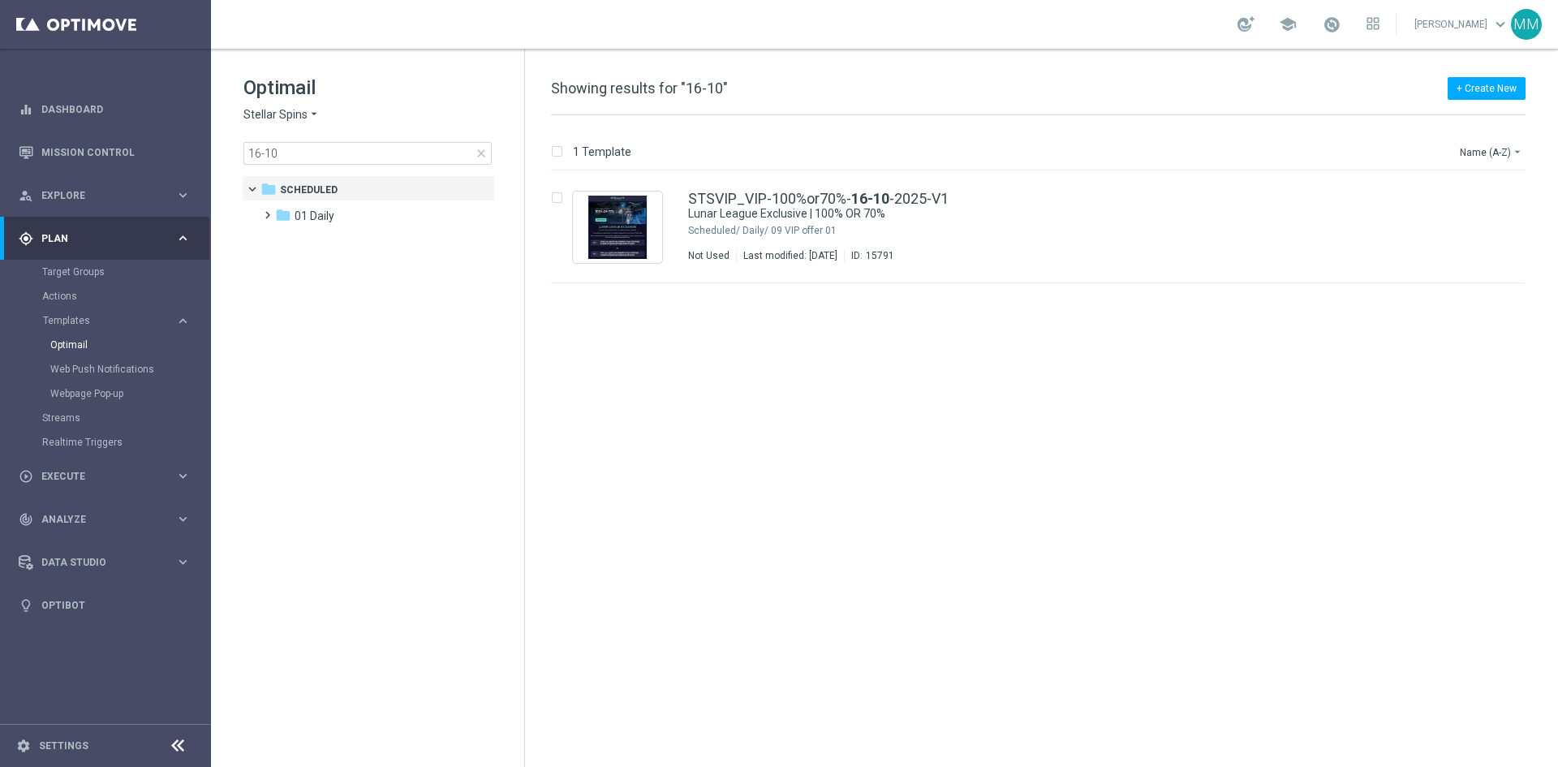
click at [483, 155] on span "close" at bounding box center [481, 153] width 13 height 13
click at [391, 209] on div "folder 01 Daily more_vert" at bounding box center [375, 214] width 238 height 26
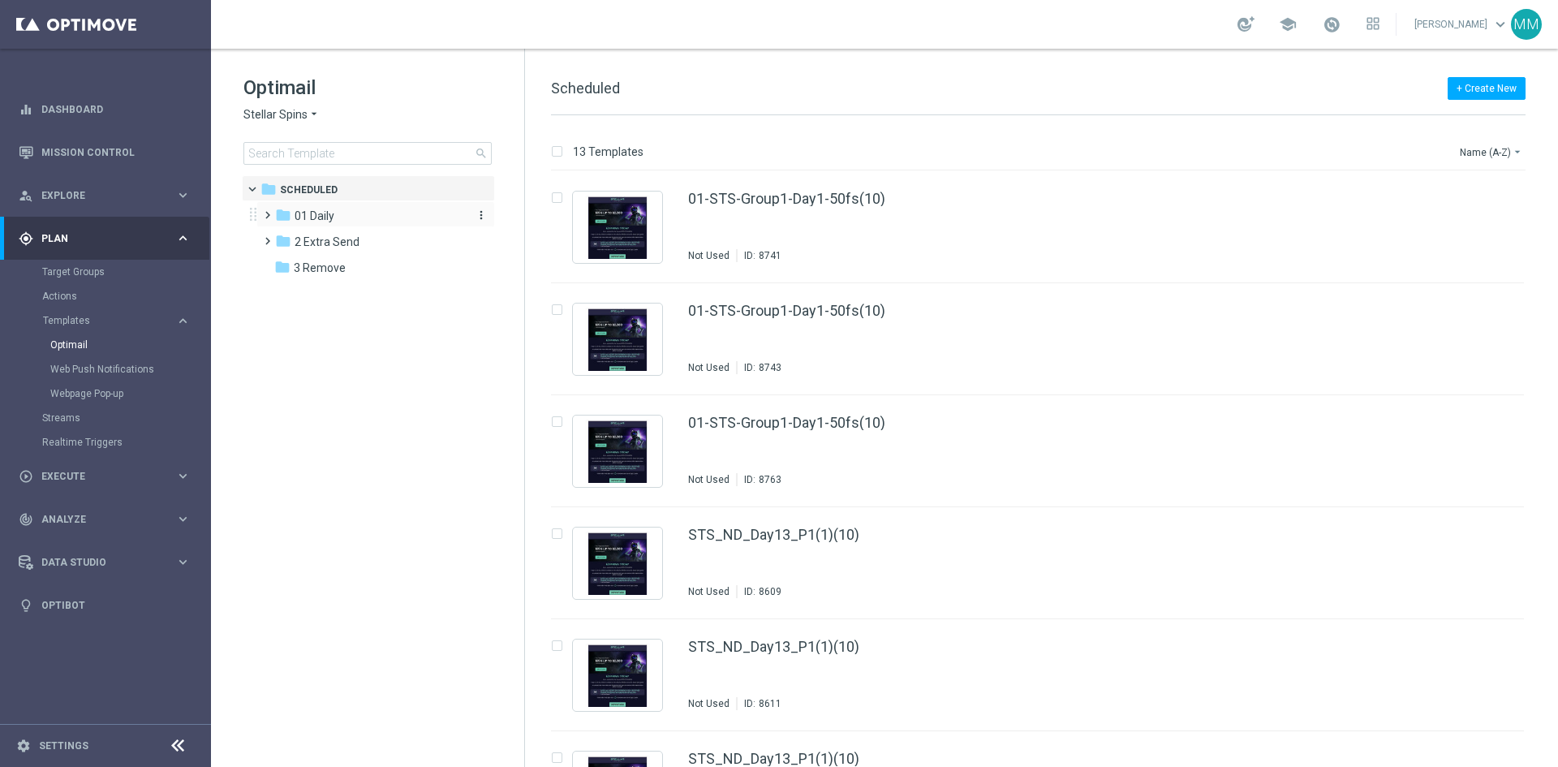
click at [372, 220] on div "folder 01 Daily" at bounding box center [368, 216] width 187 height 19
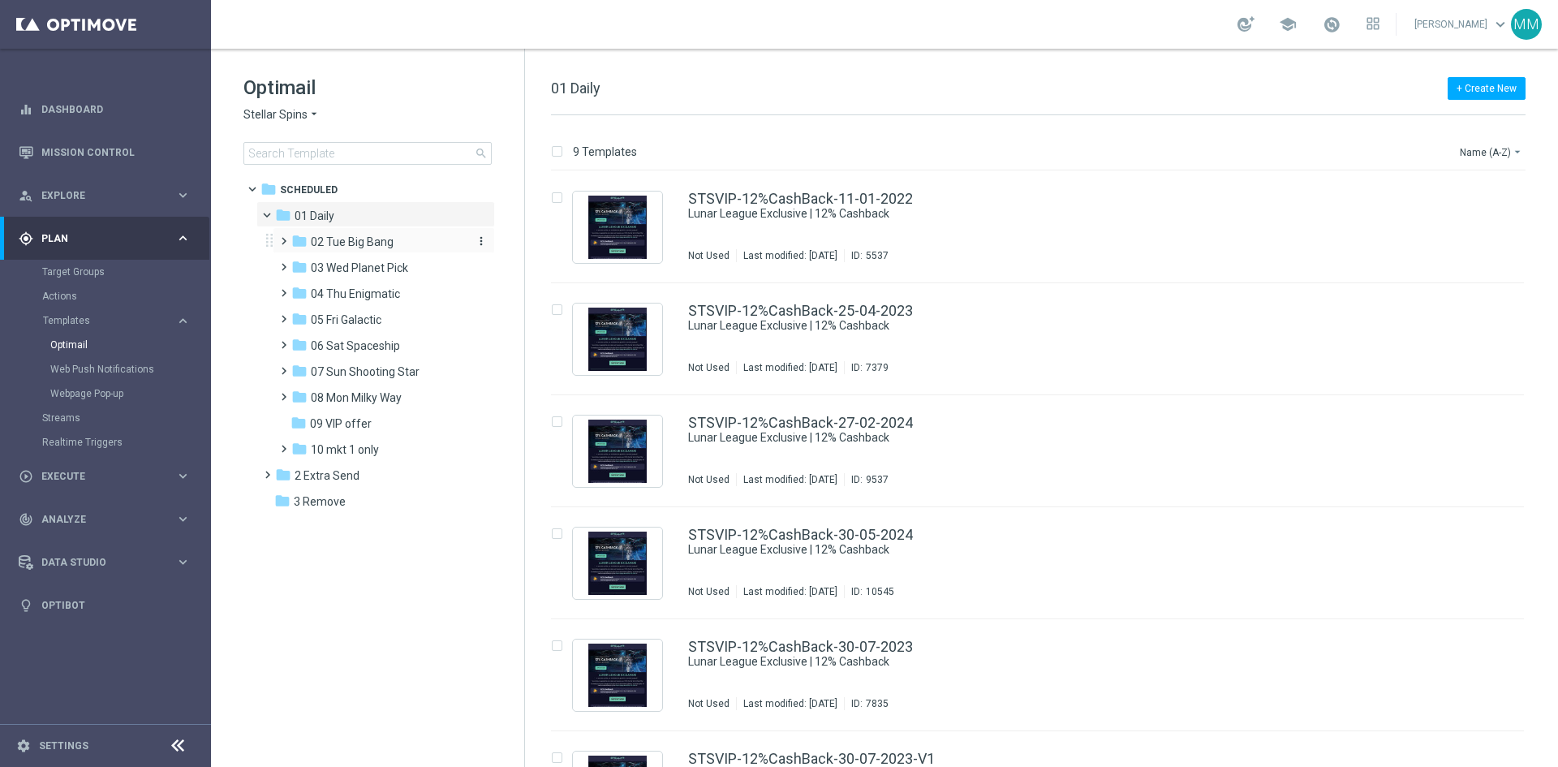
click at [383, 243] on span "02 Tue Big Bang" at bounding box center [352, 241] width 83 height 15
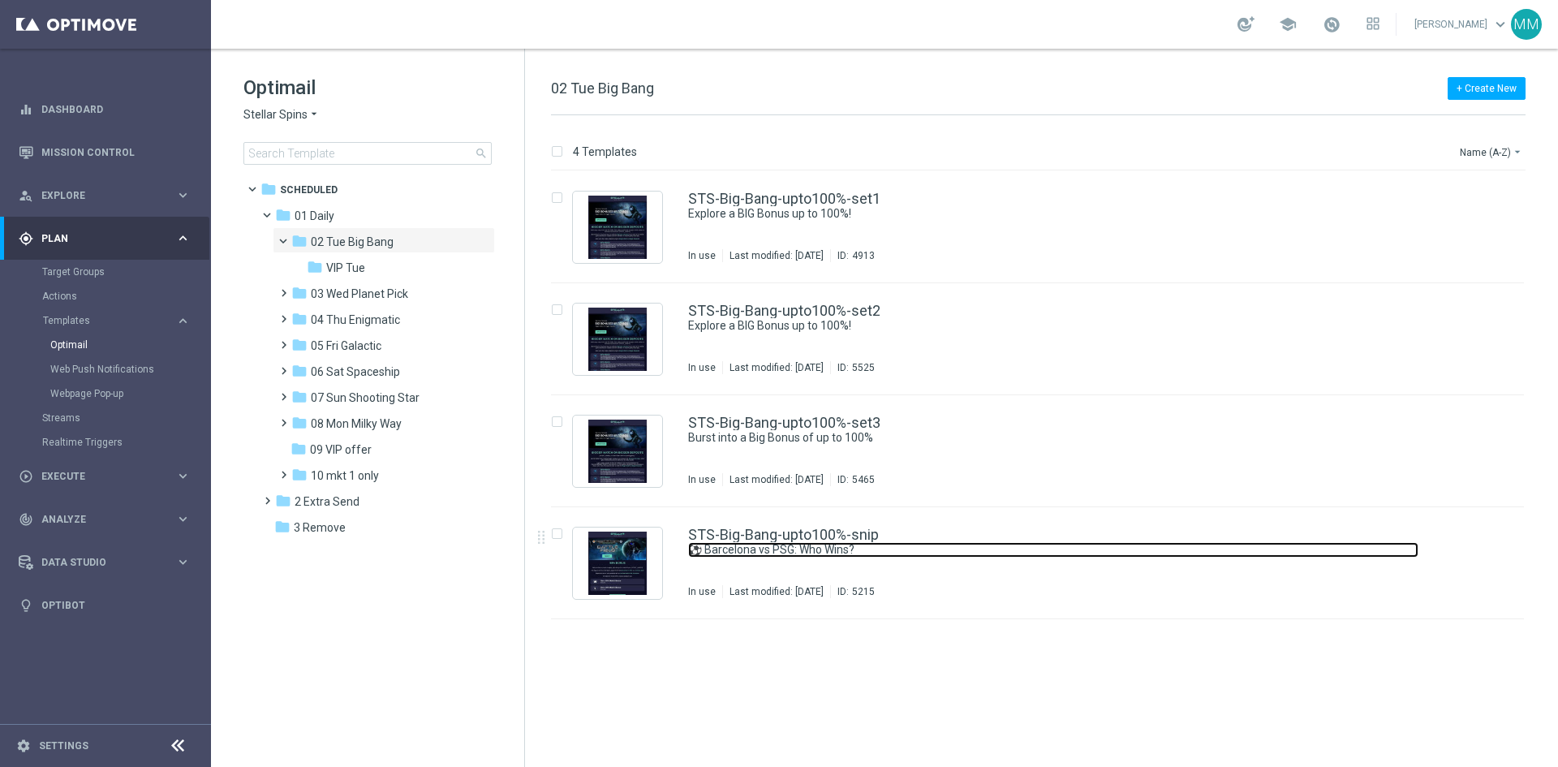
click at [874, 548] on link "⚽ Barcelona vs PSG: Who Wins?" at bounding box center [1053, 549] width 730 height 15
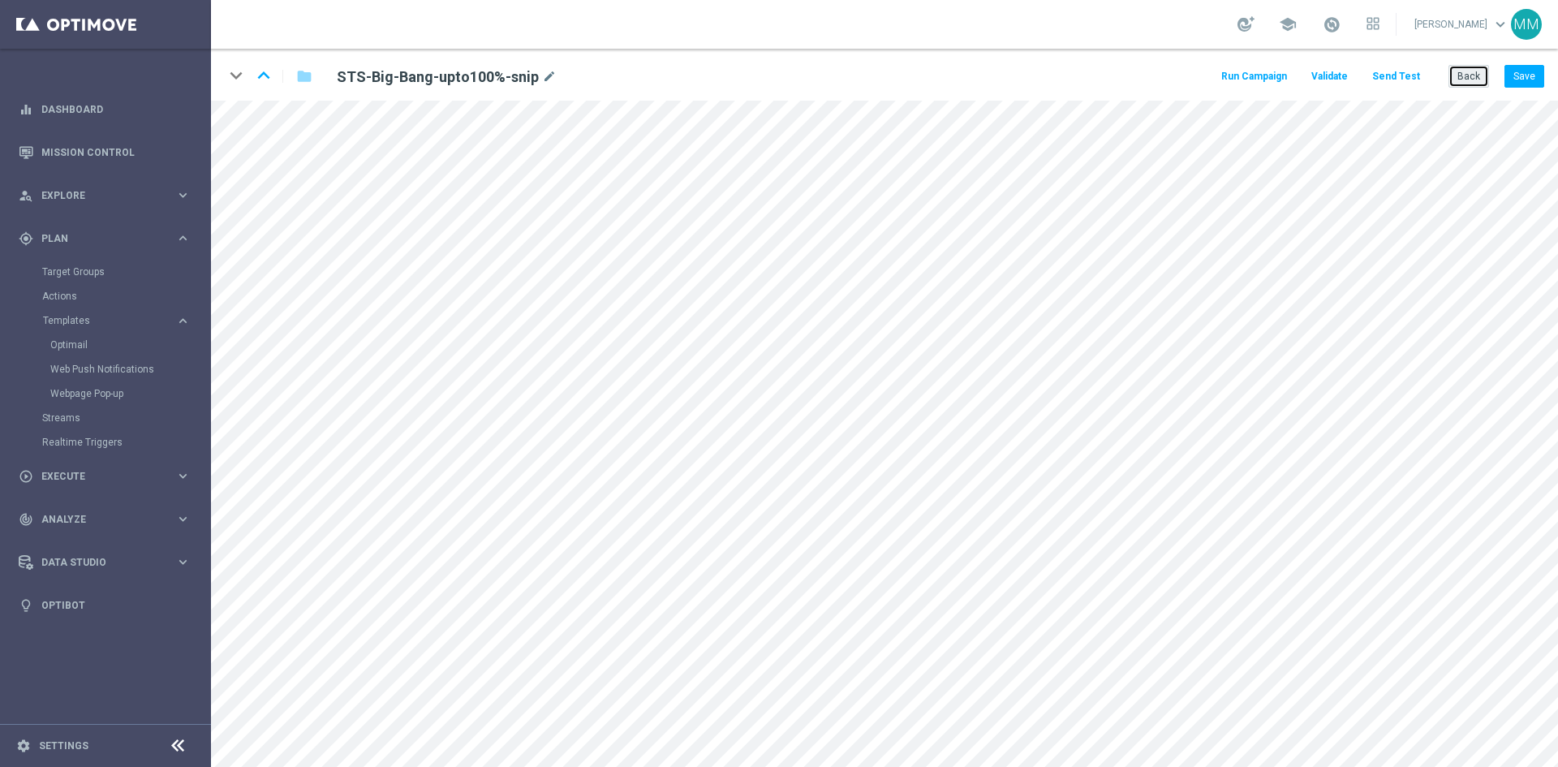
click at [1472, 73] on button "Back" at bounding box center [1468, 76] width 41 height 23
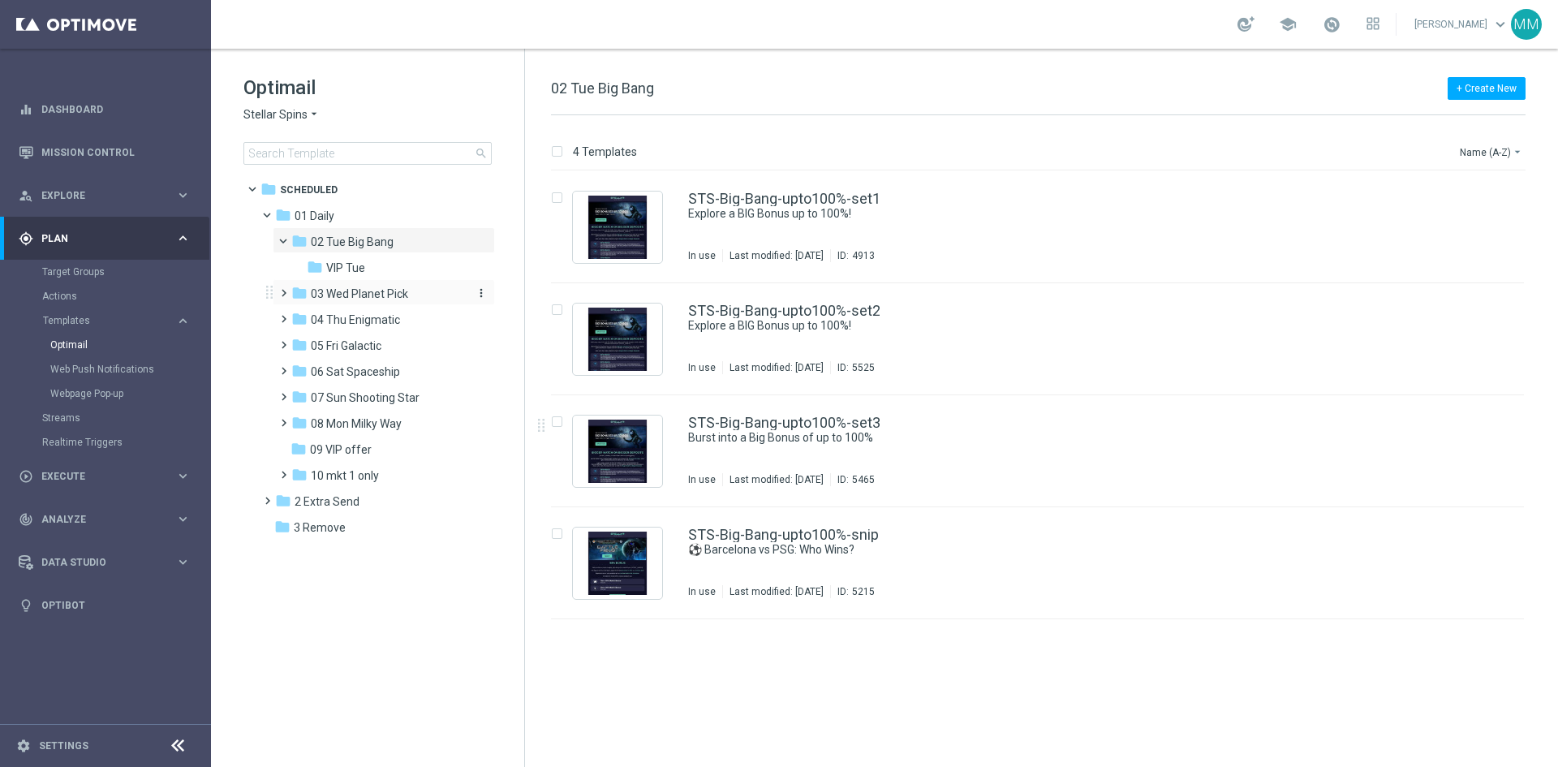
click at [367, 288] on span "03 Wed Planet Pick" at bounding box center [359, 293] width 97 height 15
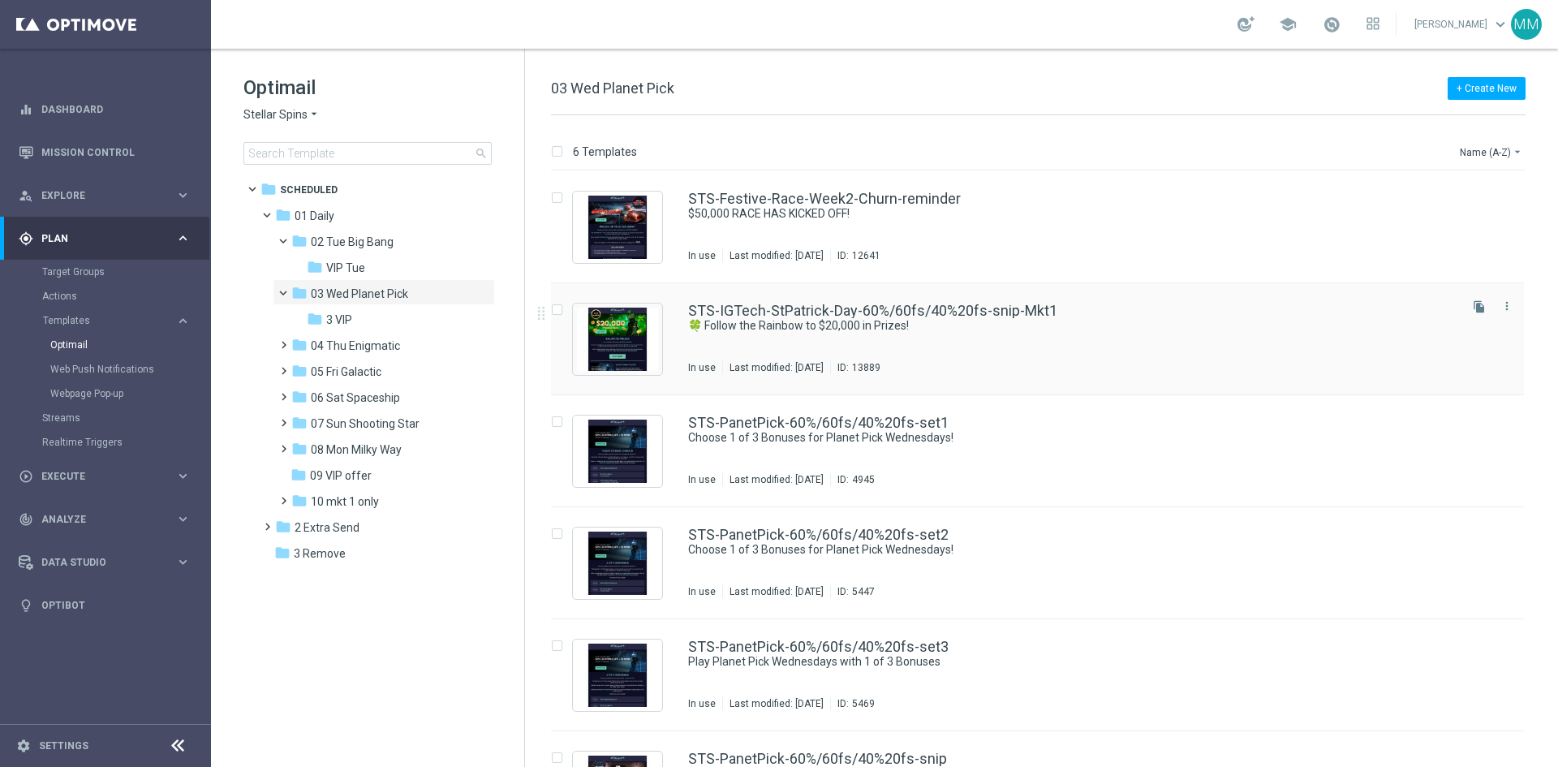
click at [900, 348] on div "STS-IGTech-StPatrick-Day-60%/60fs/40%20fs-snip-Mkt1 🍀 Follow the Rainbow to $20…" at bounding box center [1071, 338] width 767 height 71
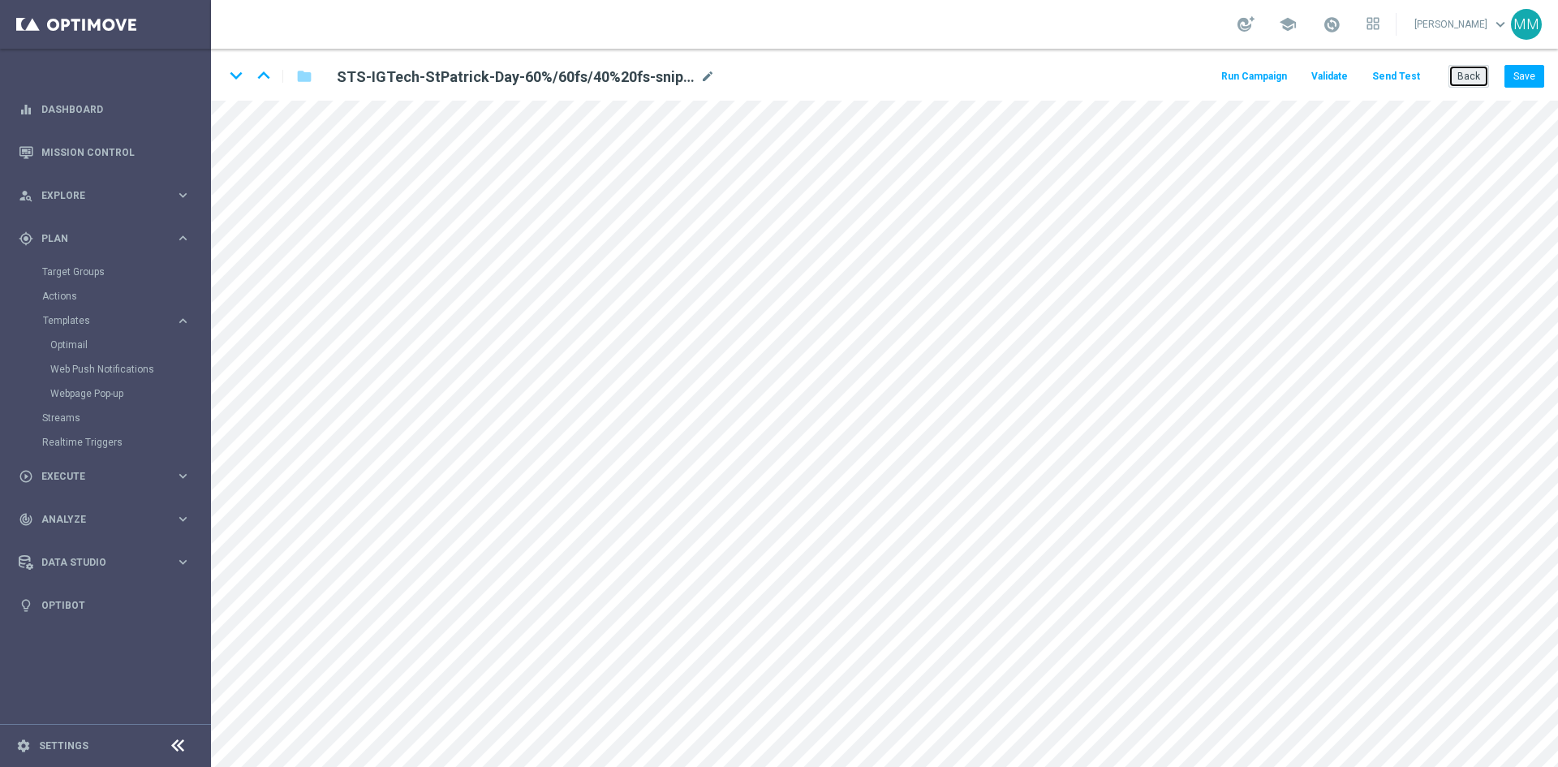
click at [1483, 71] on button "Back" at bounding box center [1468, 76] width 41 height 23
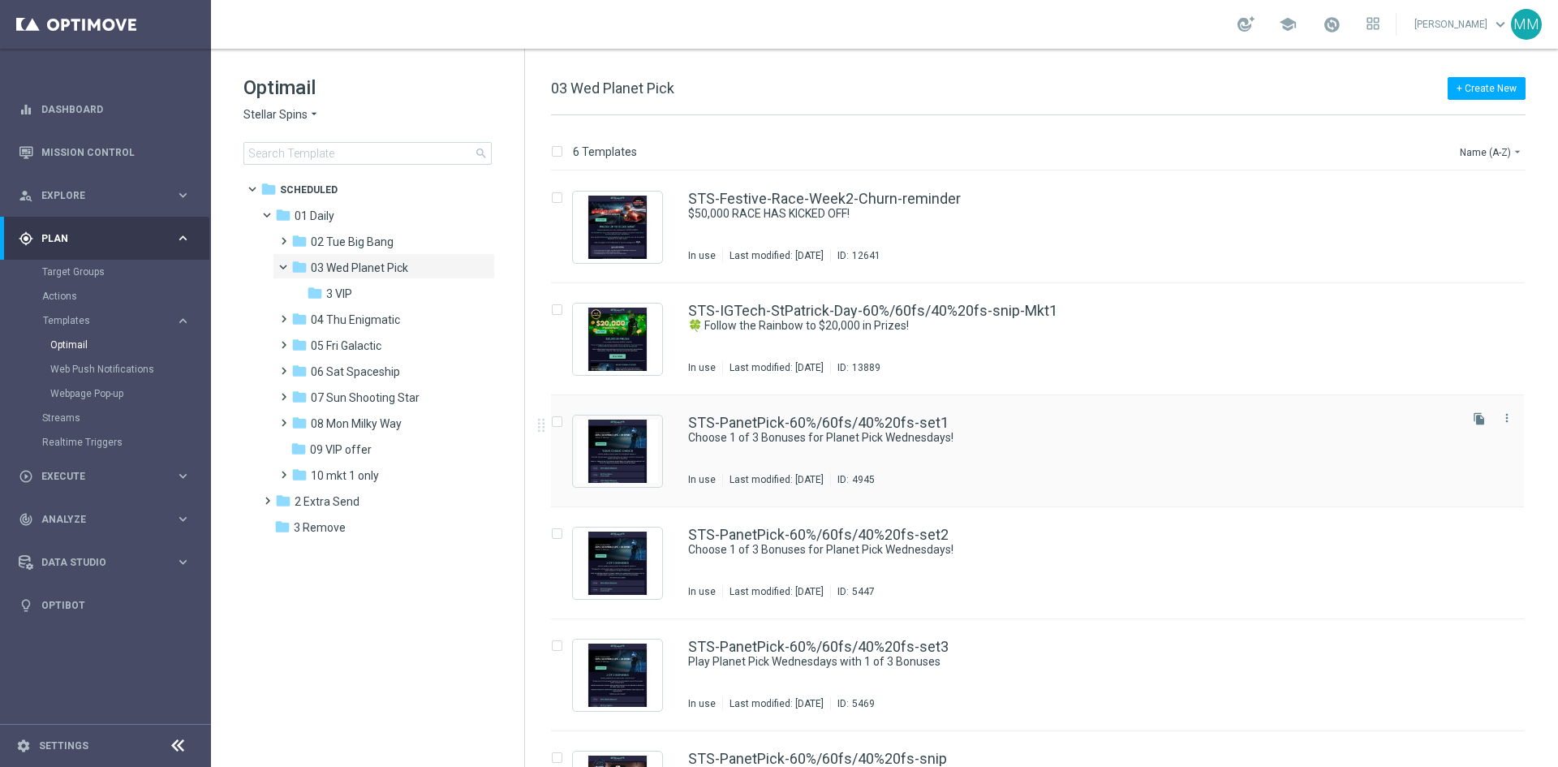
click at [830, 475] on div "Last modified: Tuesday, September 2, 2025" at bounding box center [776, 479] width 107 height 13
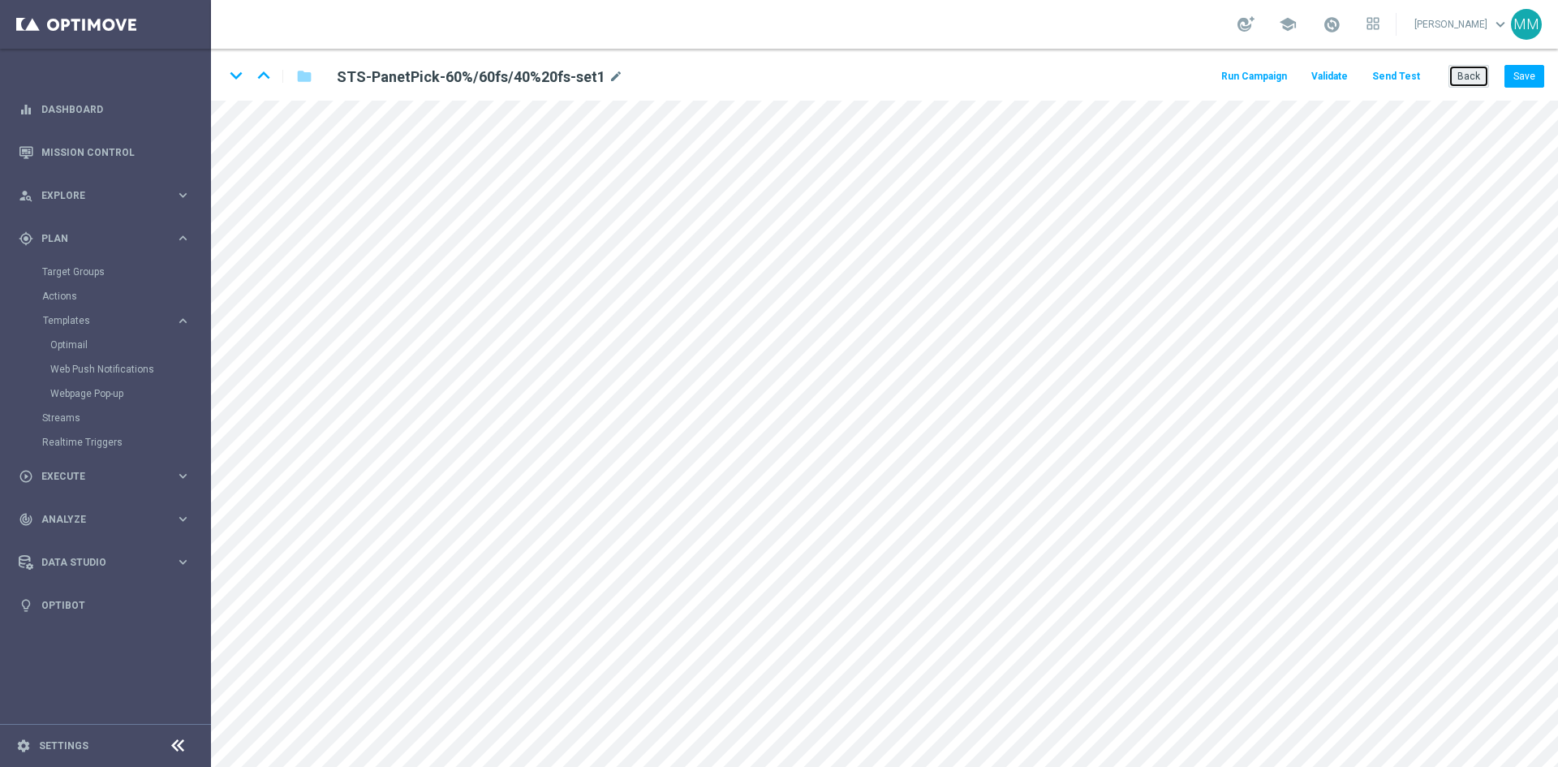
click at [1467, 71] on button "Back" at bounding box center [1468, 76] width 41 height 23
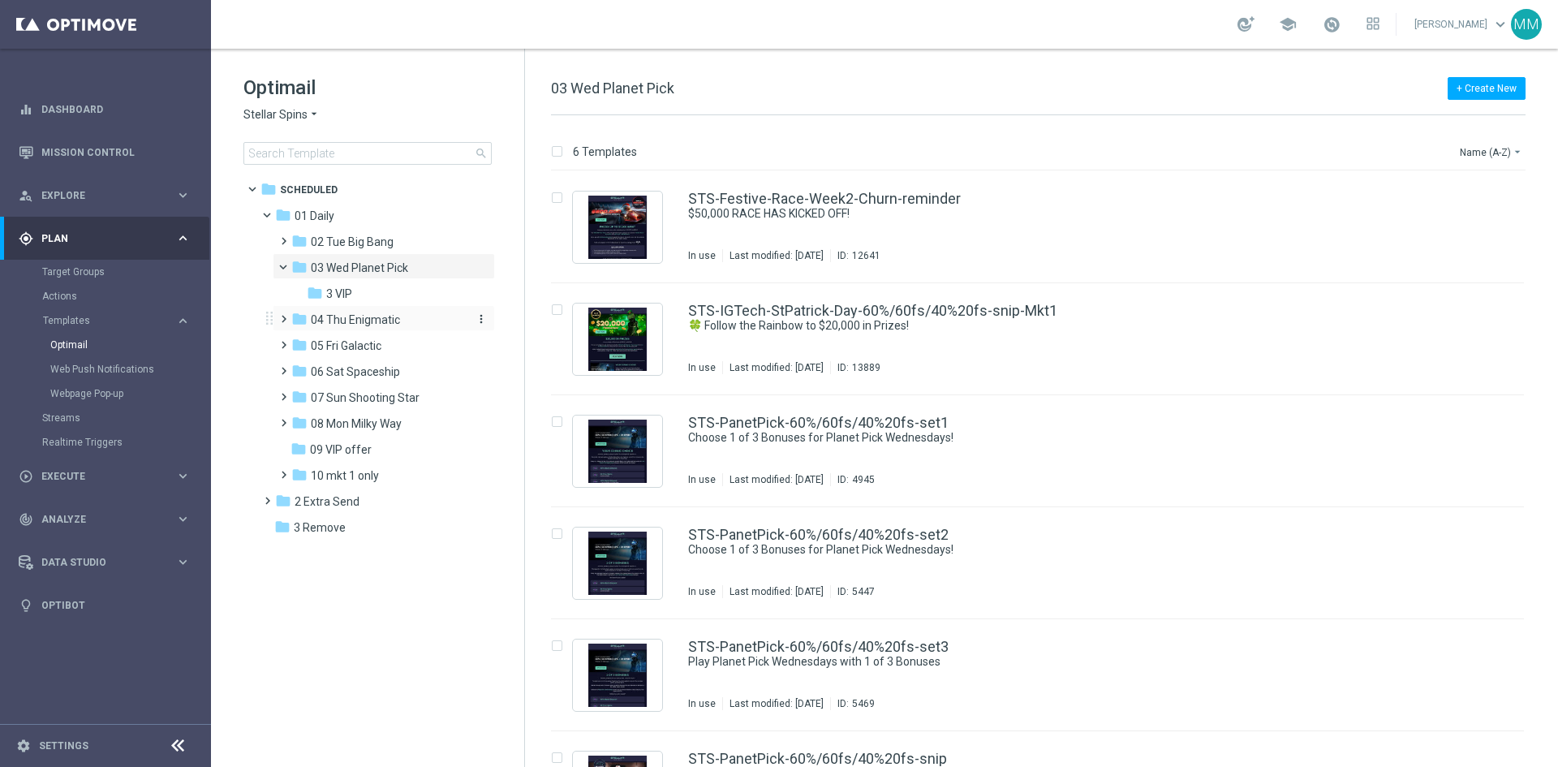
click at [383, 318] on span "04 Thu Enigmatic" at bounding box center [355, 319] width 89 height 15
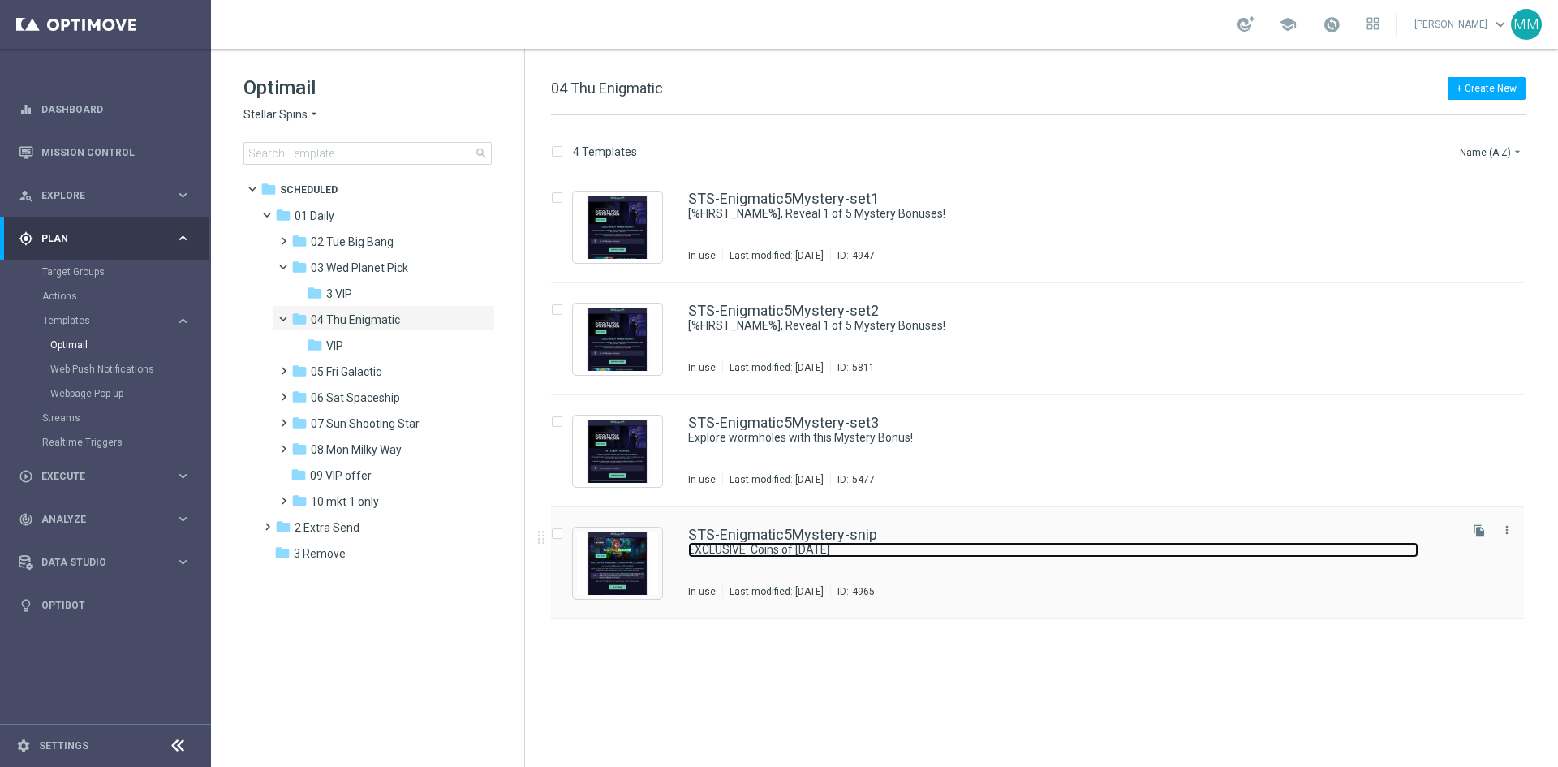
click at [850, 551] on link "EXCLUSIVE: Coins of Halloween" at bounding box center [1053, 549] width 730 height 15
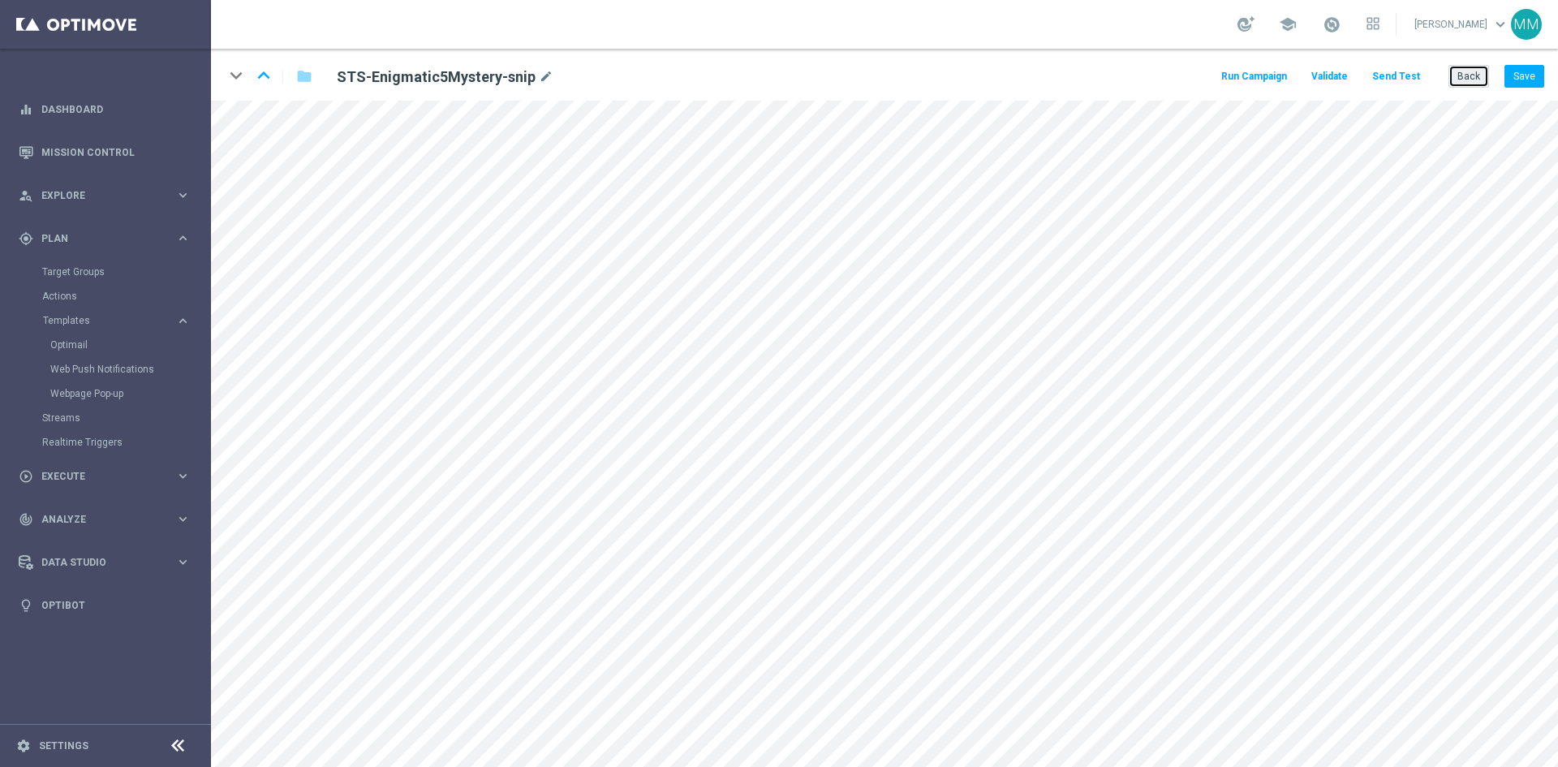
click at [1472, 76] on button "Back" at bounding box center [1468, 76] width 41 height 23
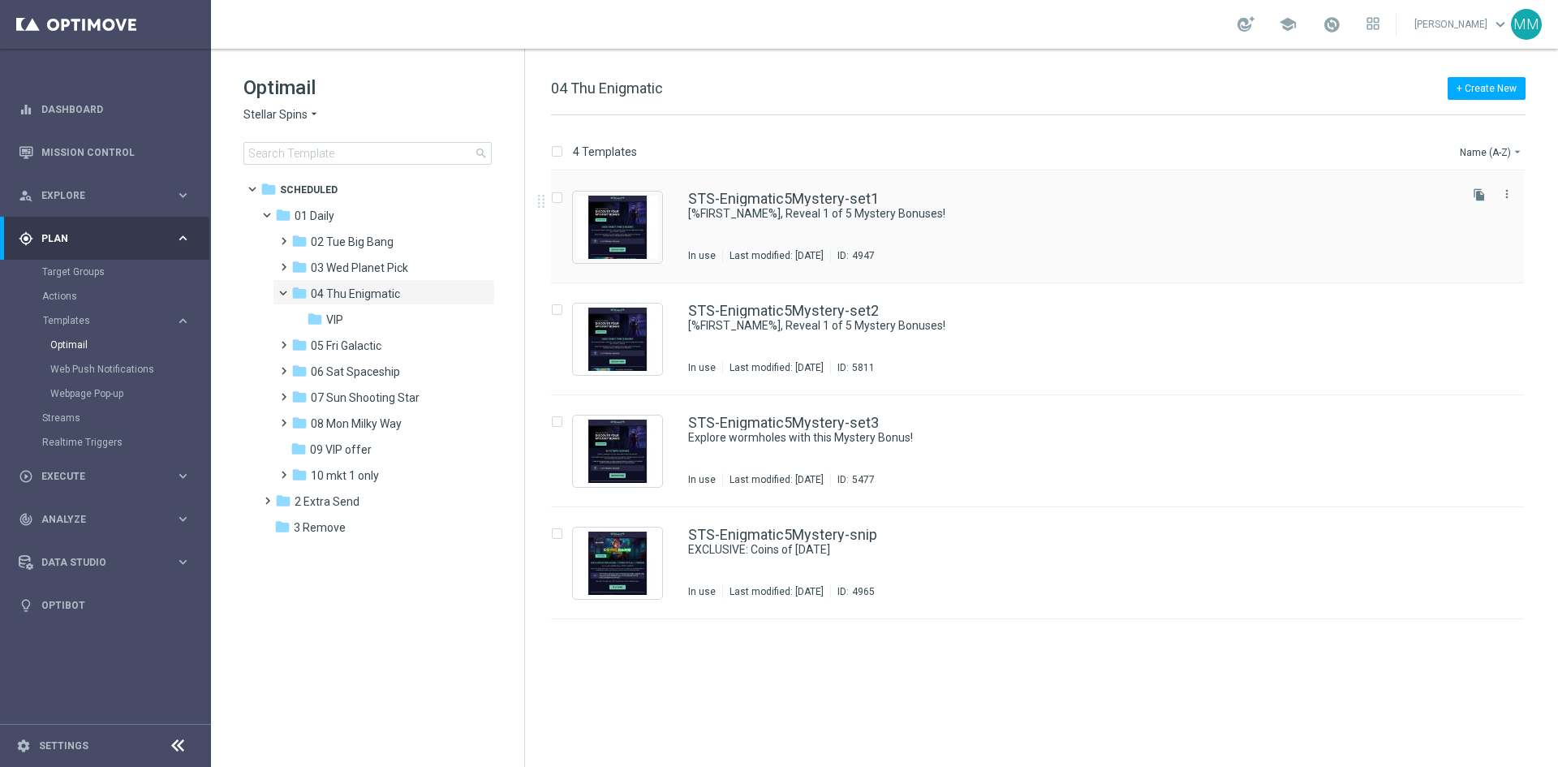
click at [897, 243] on div "STS-Enigmatic5Mystery-set1 [%FIRST_NAME%], Reveal 1 of 5 Mystery Bonuses! In us…" at bounding box center [1071, 226] width 767 height 71
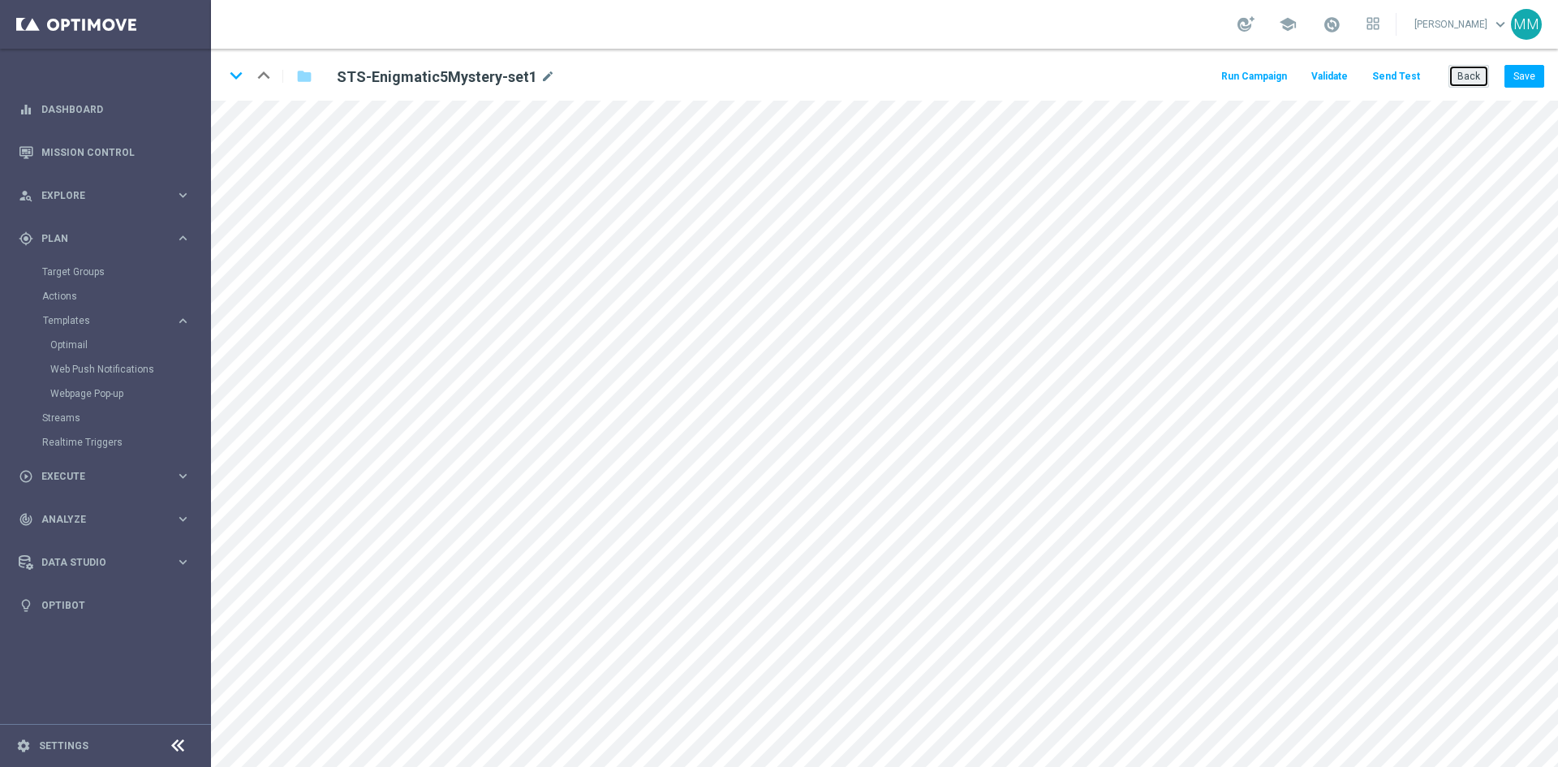
click at [1469, 79] on button "Back" at bounding box center [1468, 76] width 41 height 23
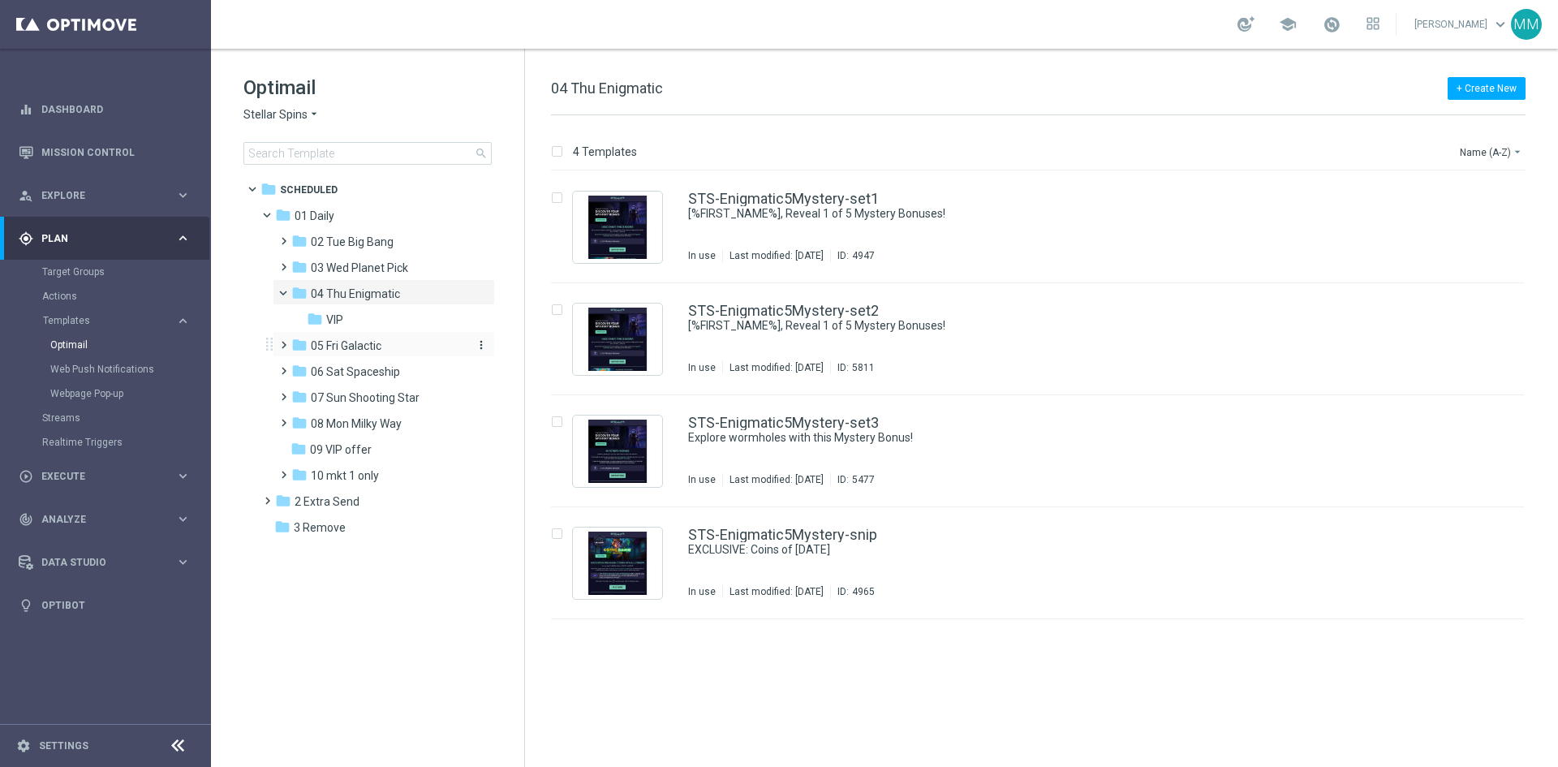
click at [380, 353] on div "folder 05 Fri Galactic" at bounding box center [377, 346] width 173 height 19
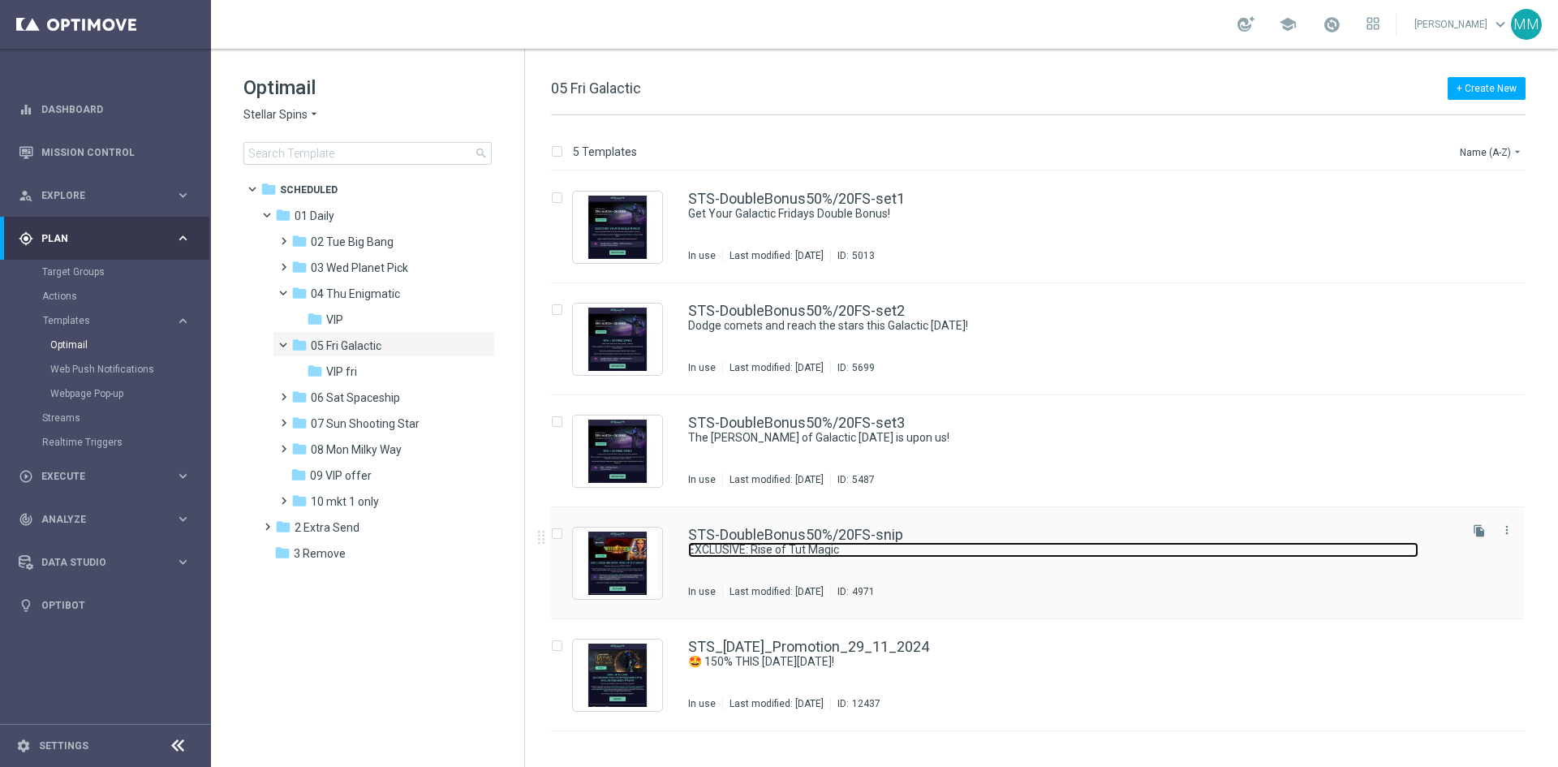
click at [853, 545] on link "EXCLUSIVE: Rise of Tut Magic" at bounding box center [1053, 549] width 730 height 15
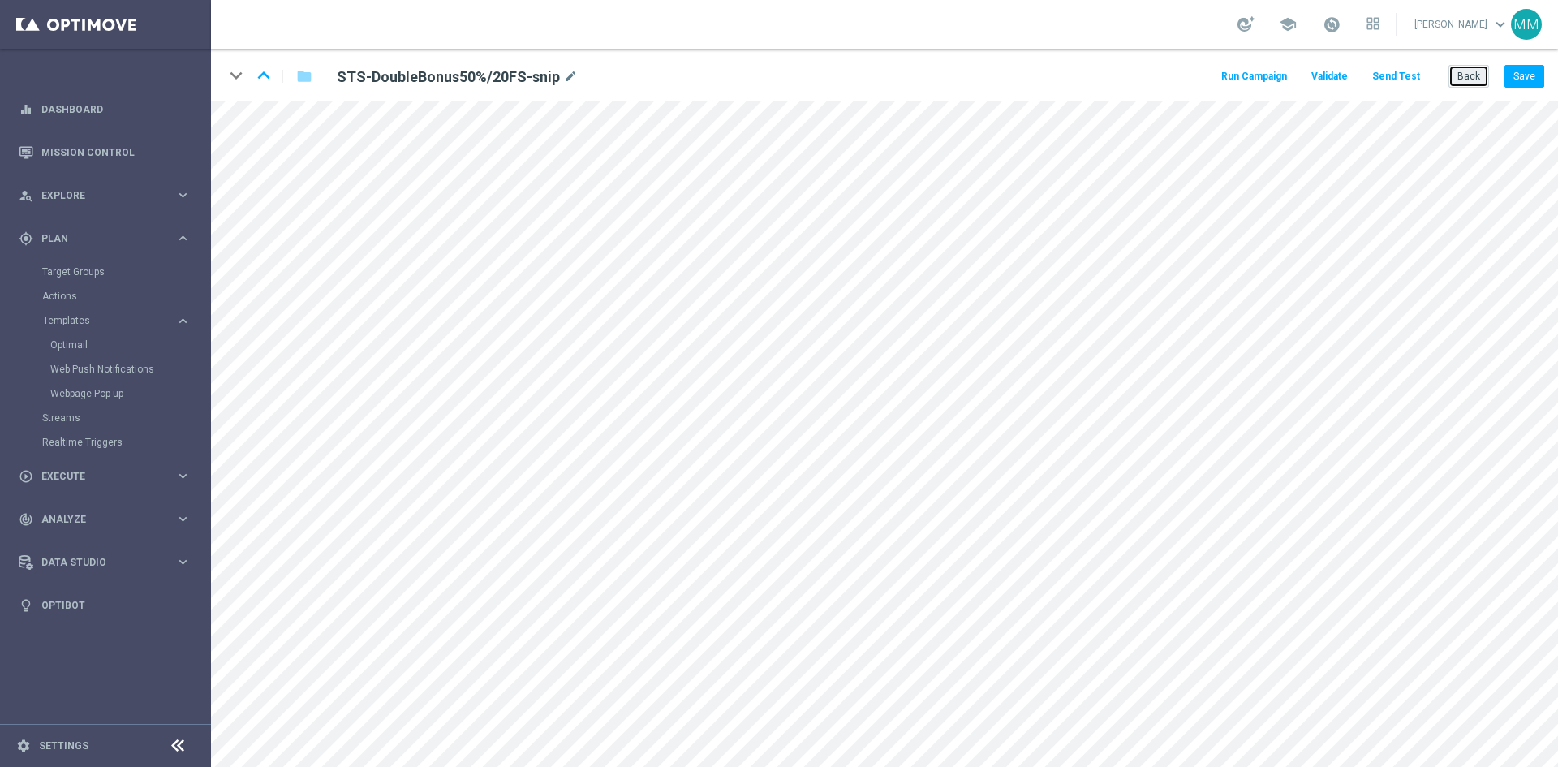
click at [1464, 84] on button "Back" at bounding box center [1468, 76] width 41 height 23
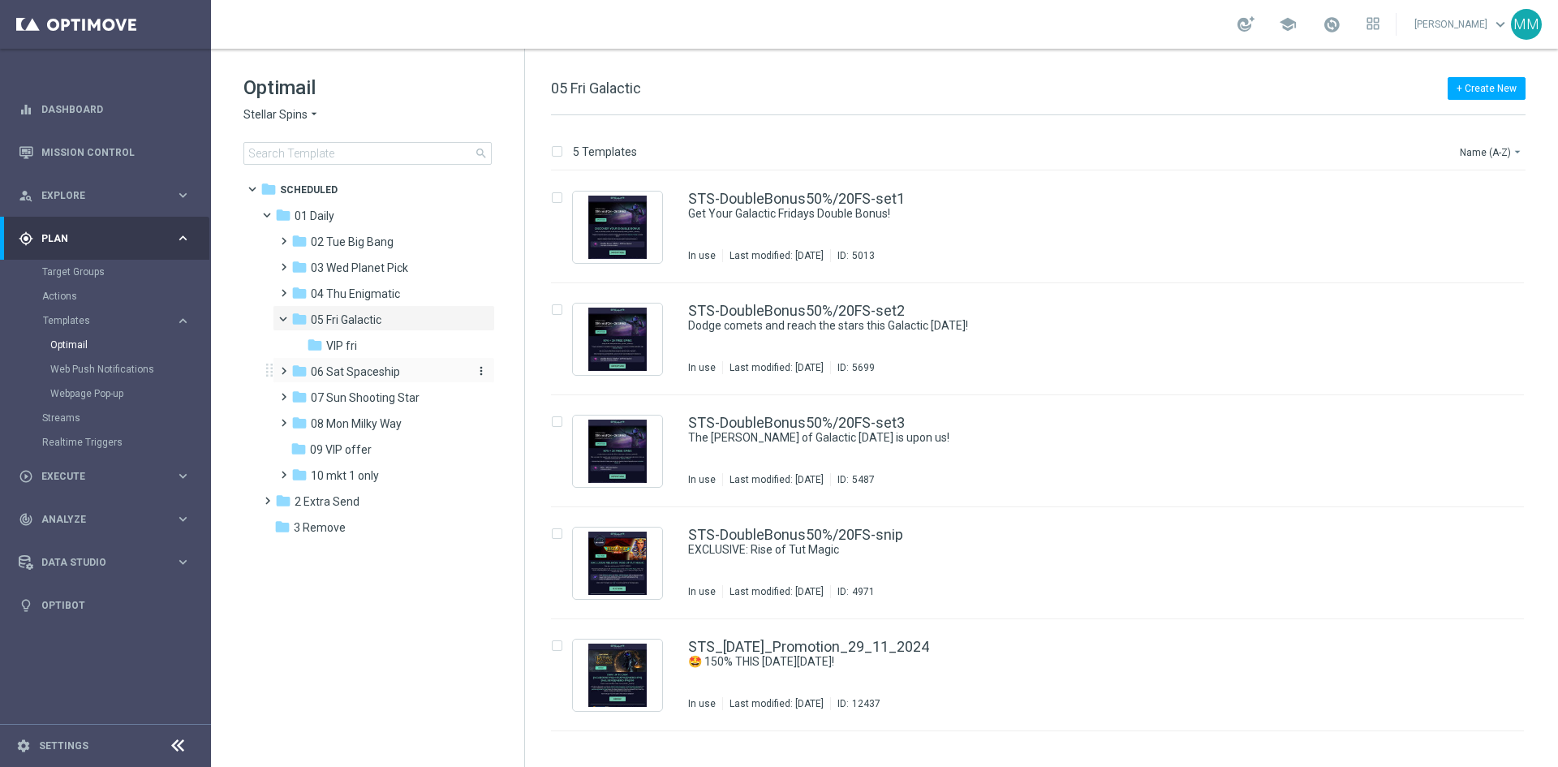
click at [353, 372] on span "06 Sat Spaceship" at bounding box center [355, 371] width 89 height 15
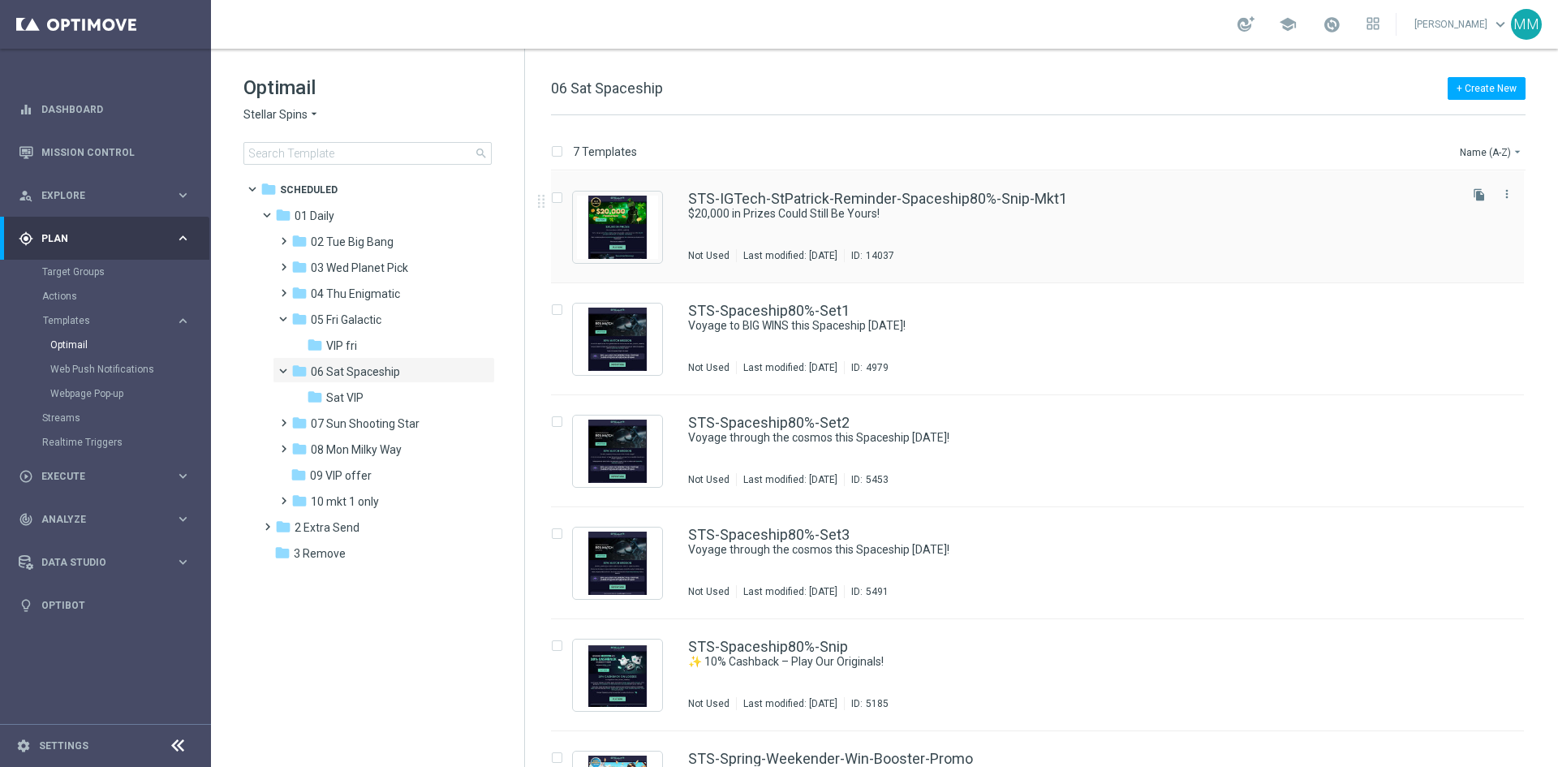
click at [841, 233] on div "STS-IGTech-StPatrick-Reminder-Spaceship80%-Snip-Mkt1 $20,000 in Prizes Could St…" at bounding box center [1071, 226] width 767 height 71
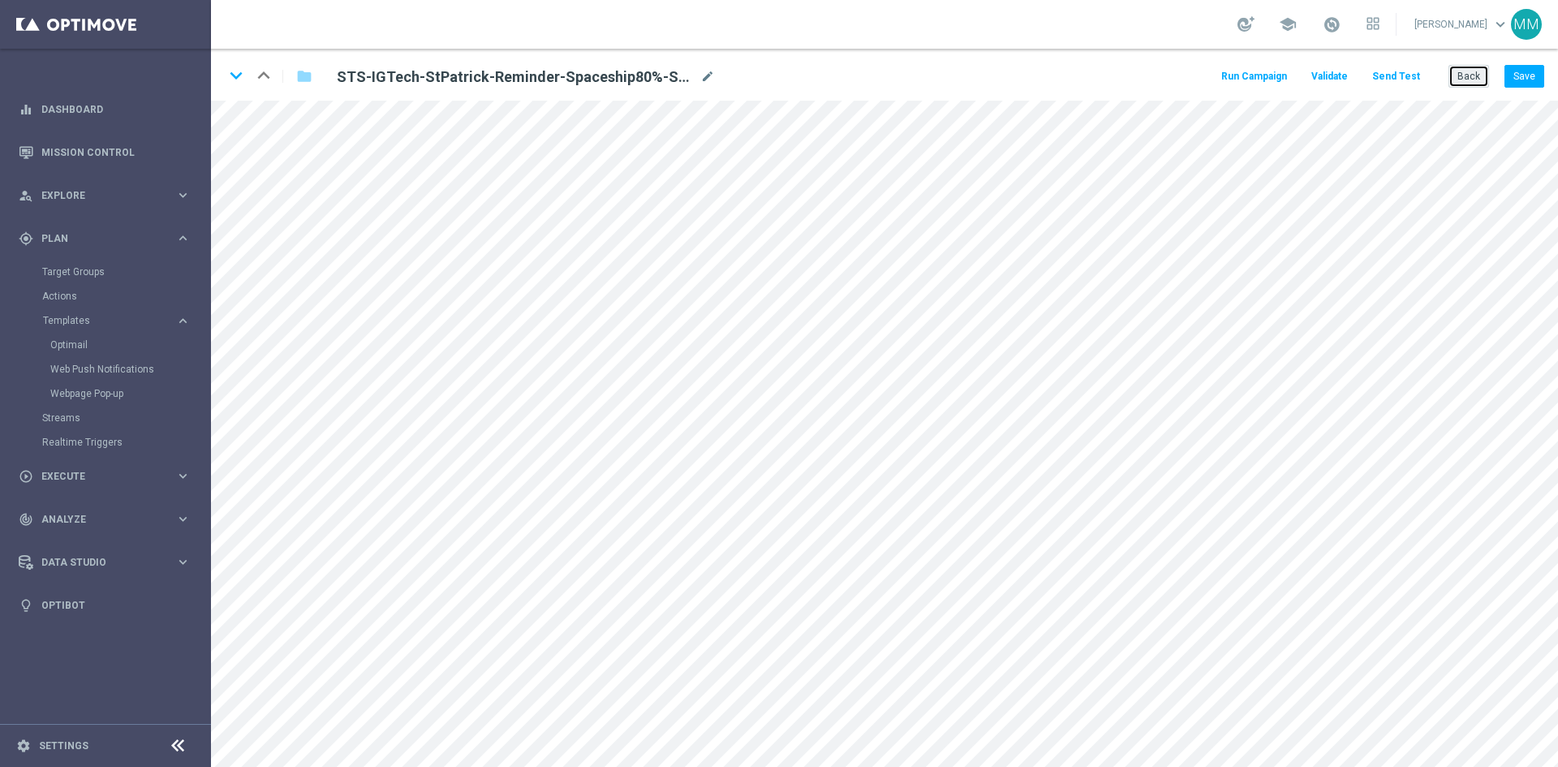
click at [1472, 85] on button "Back" at bounding box center [1468, 76] width 41 height 23
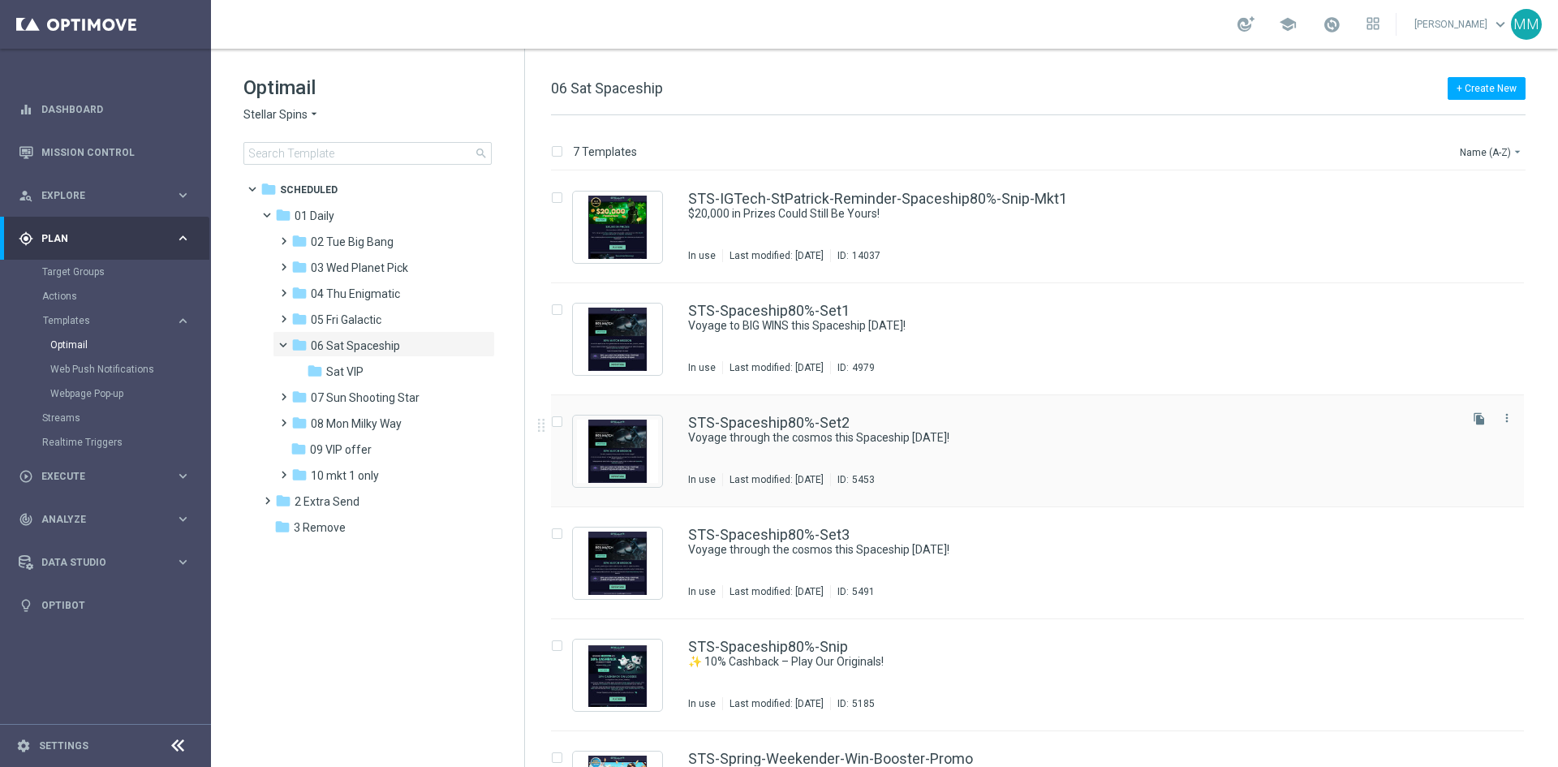
scroll to position [188, 0]
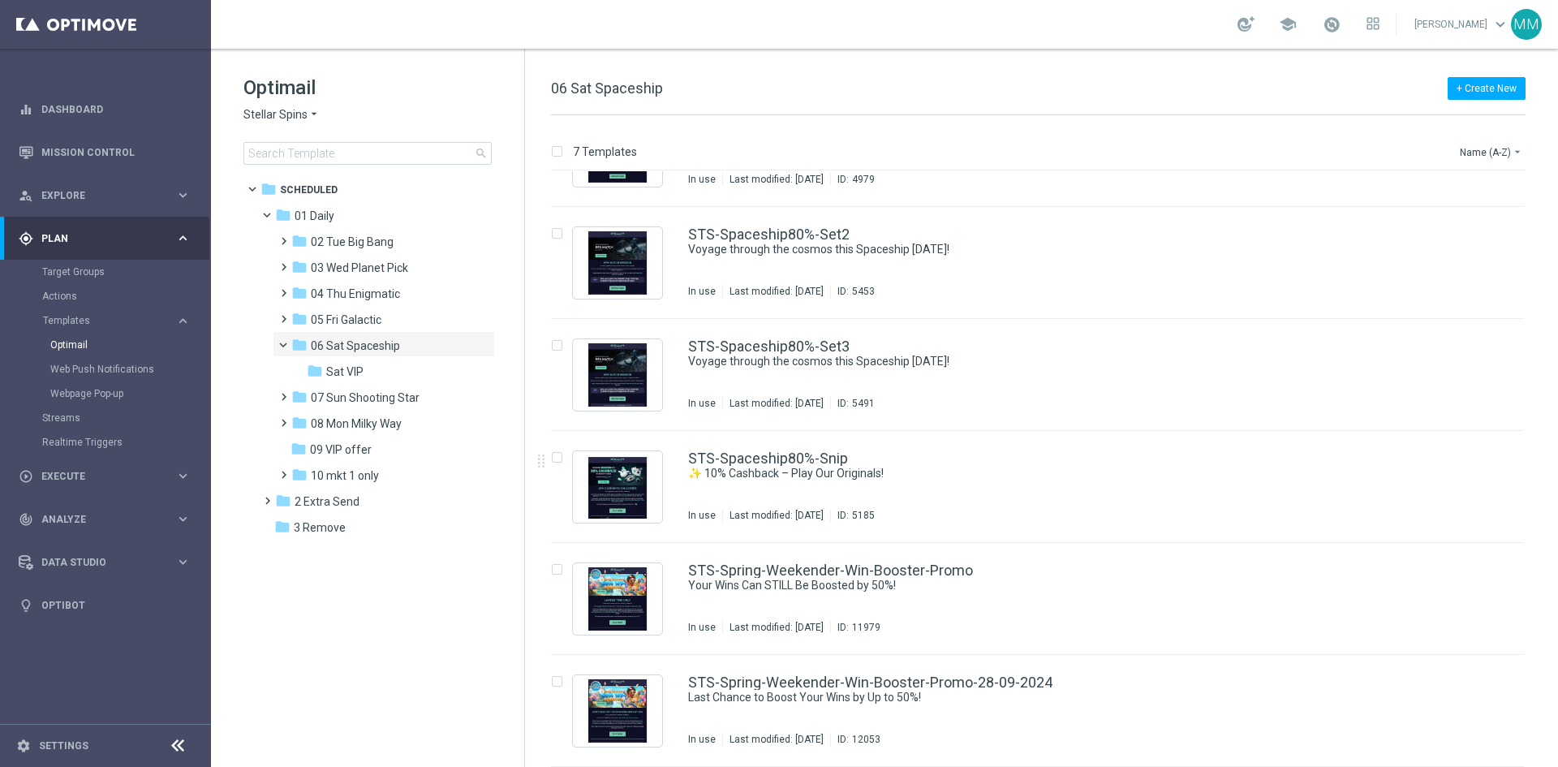
click at [867, 462] on div "STS-Spaceship80%-Snip" at bounding box center [1071, 458] width 767 height 15
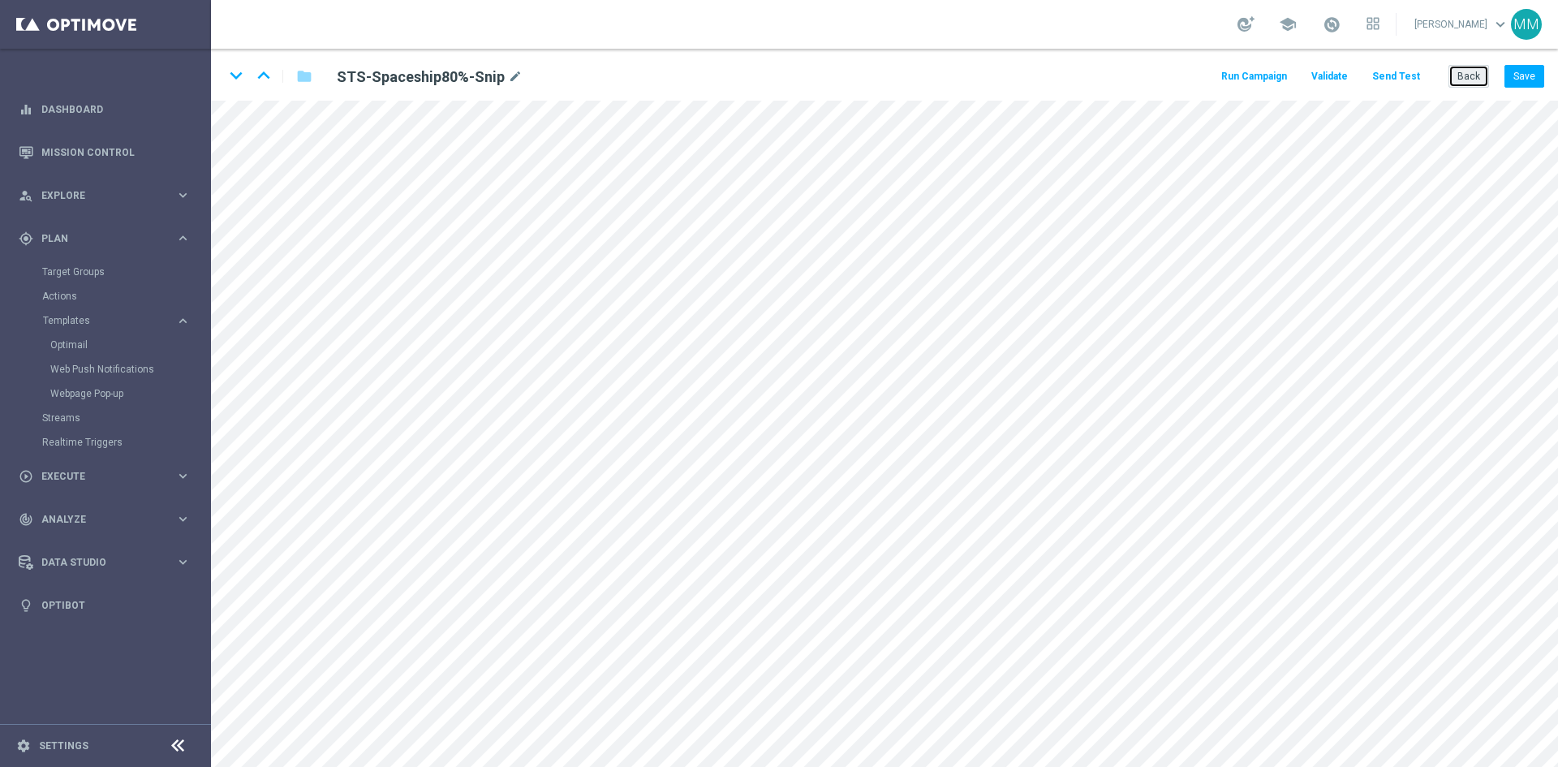
click at [1452, 81] on button "Back" at bounding box center [1468, 76] width 41 height 23
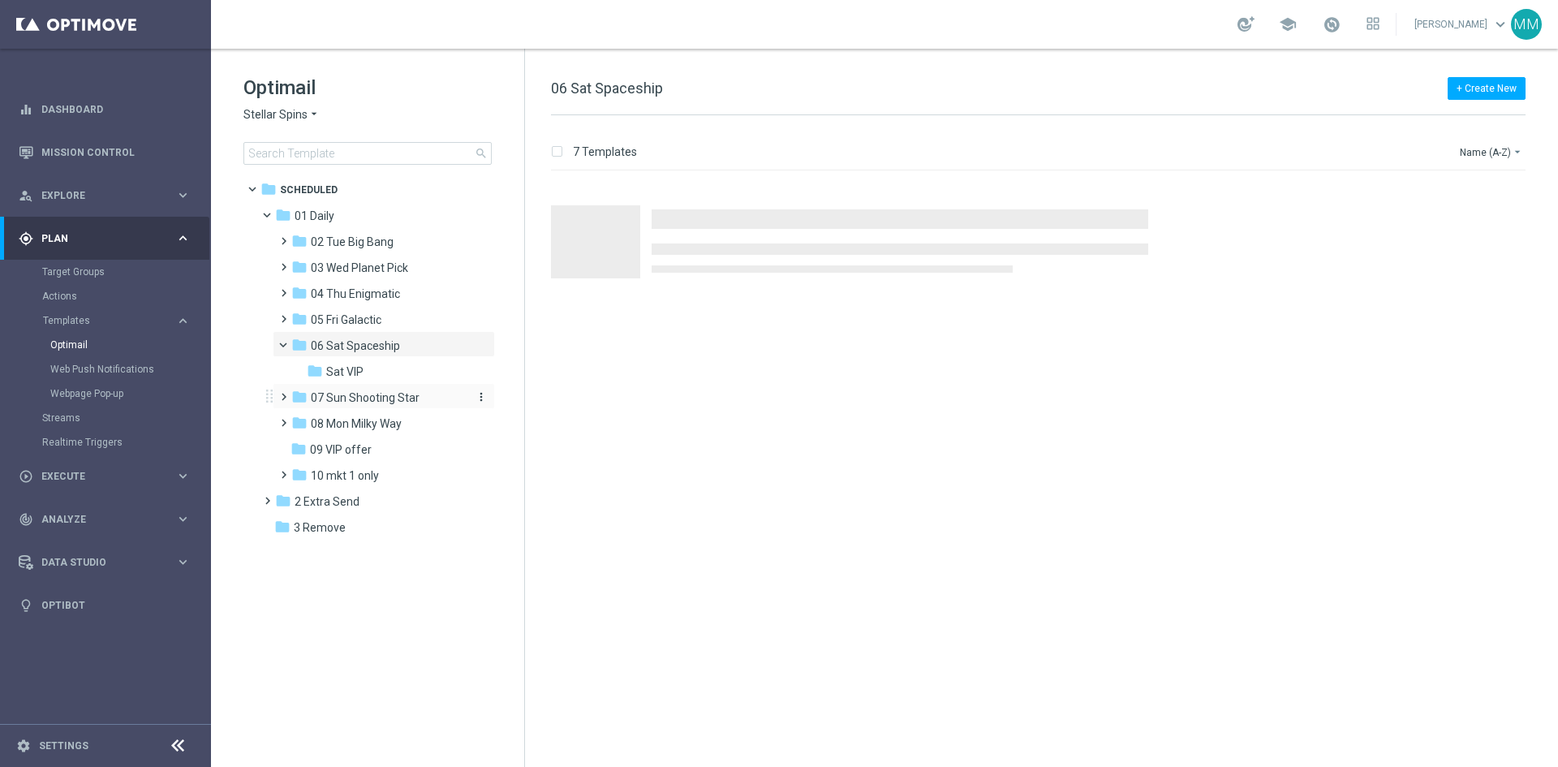
click at [393, 399] on span "07 Sun Shooting Star" at bounding box center [365, 397] width 109 height 15
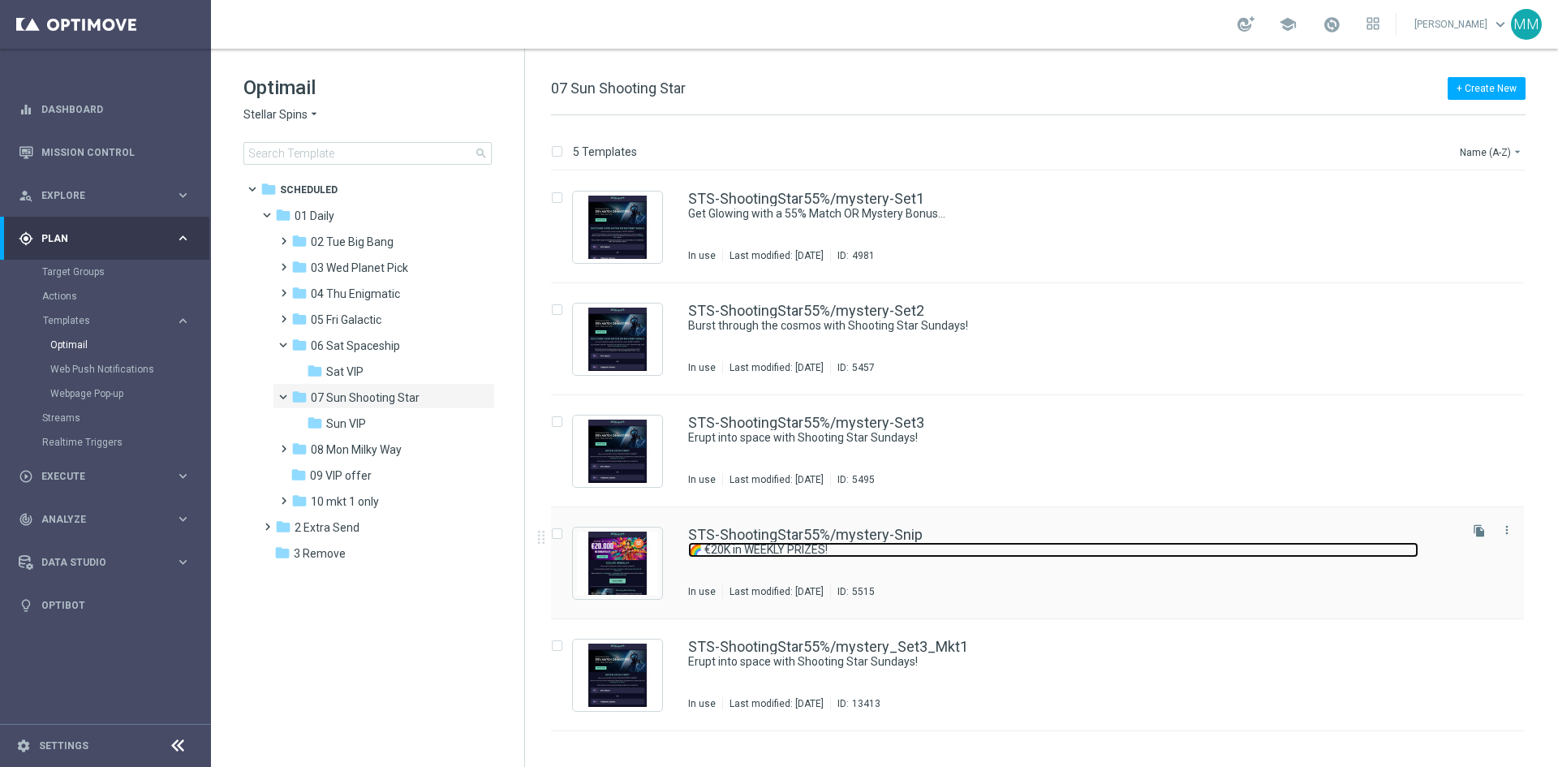
click at [898, 550] on link "🌈 €20K in WEEKLY PRIZES!" at bounding box center [1053, 549] width 730 height 15
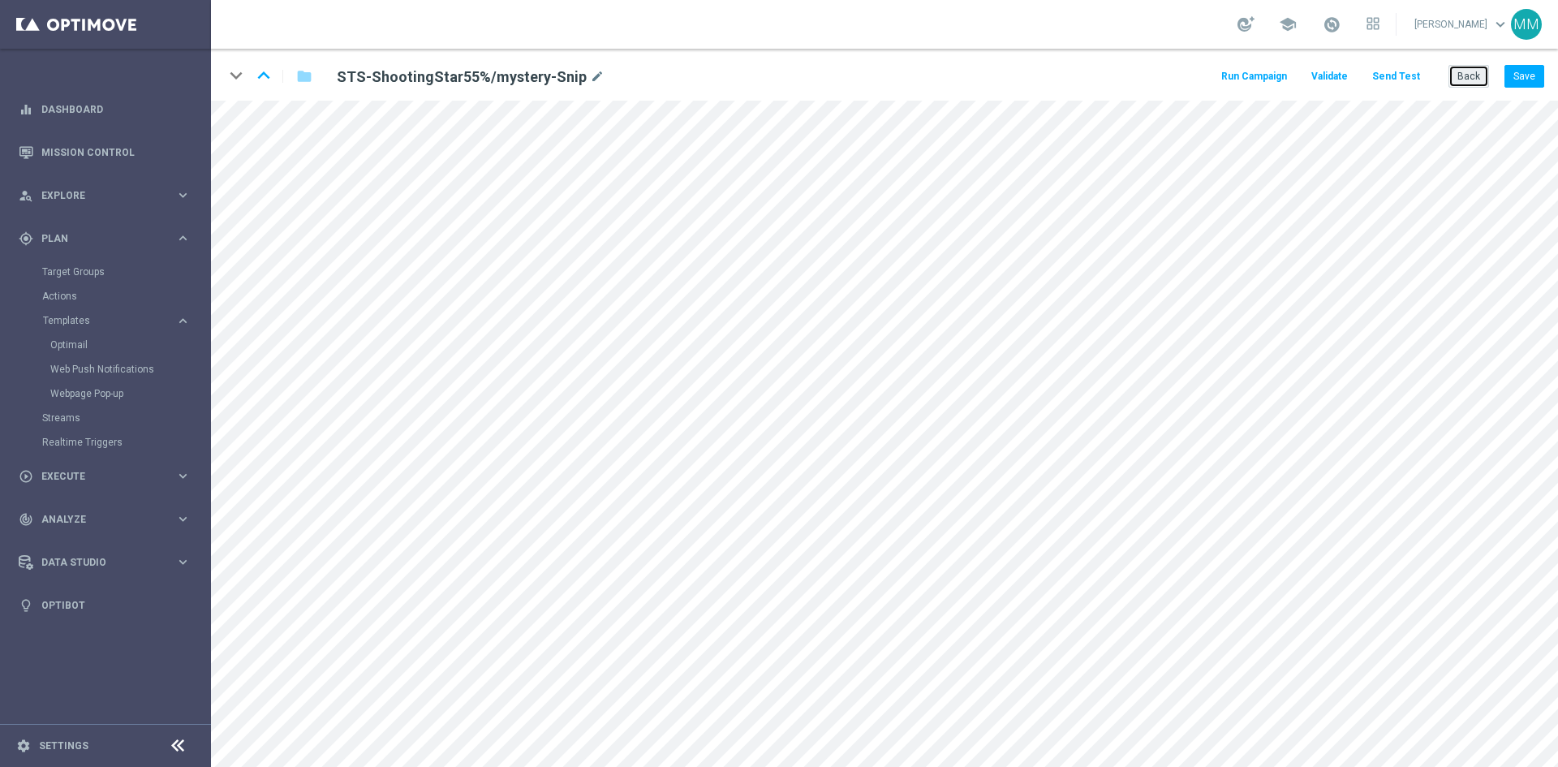
click at [1465, 77] on button "Back" at bounding box center [1468, 76] width 41 height 23
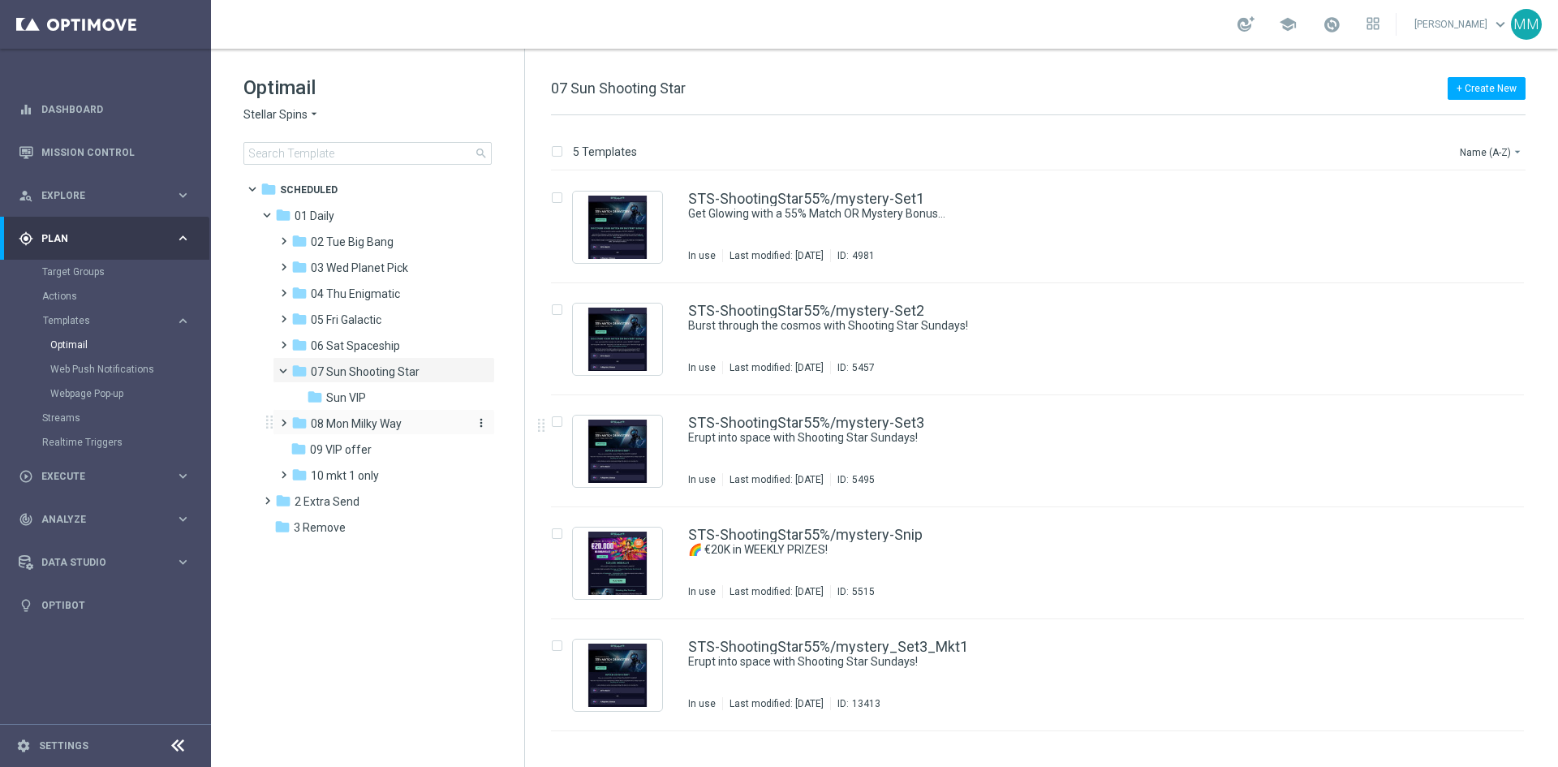
click at [377, 432] on div "folder 08 Mon Milky Way" at bounding box center [377, 424] width 173 height 19
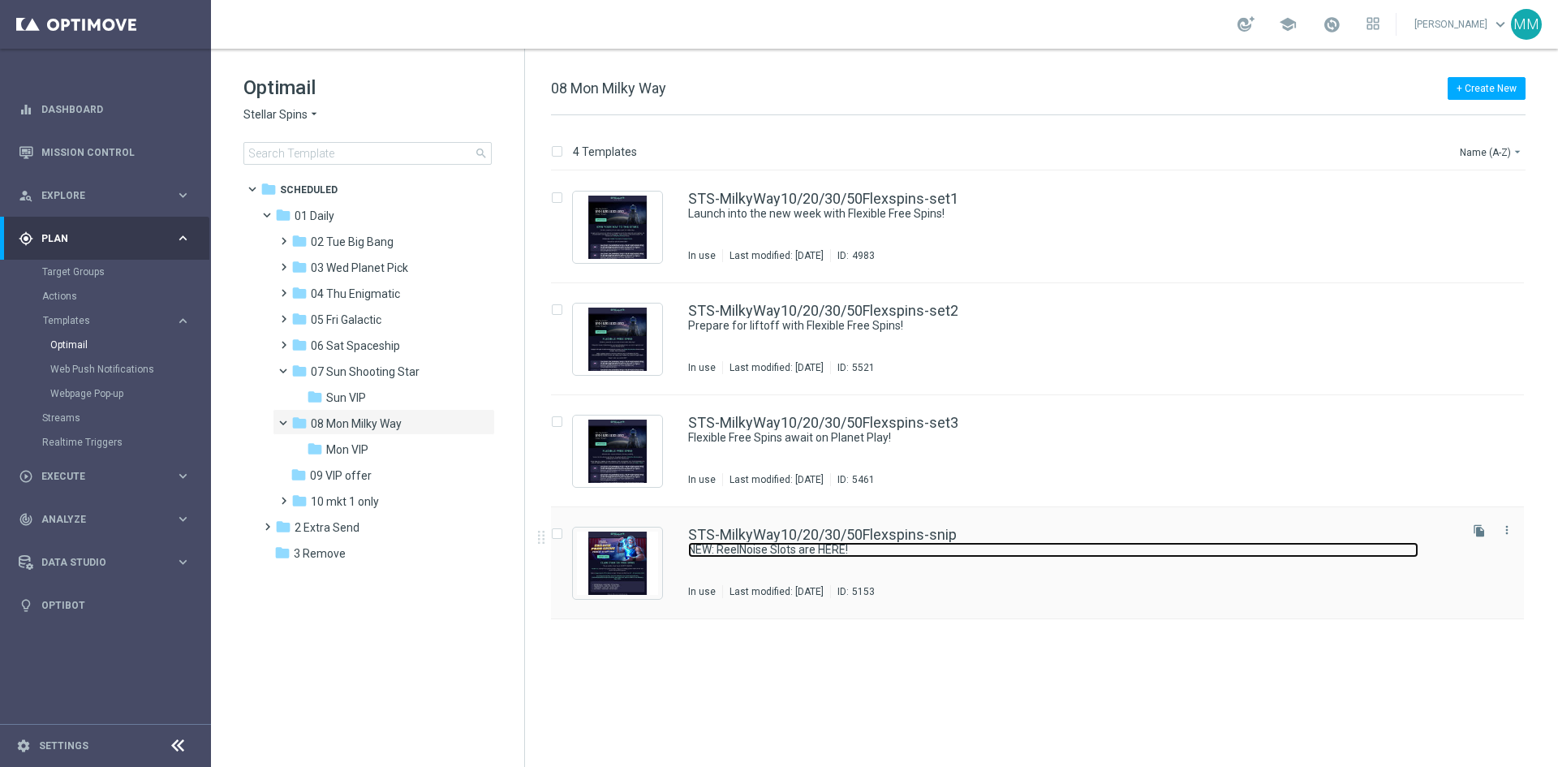
click at [942, 551] on link "NEW: ReelNoise Slots are HERE!" at bounding box center [1053, 549] width 730 height 15
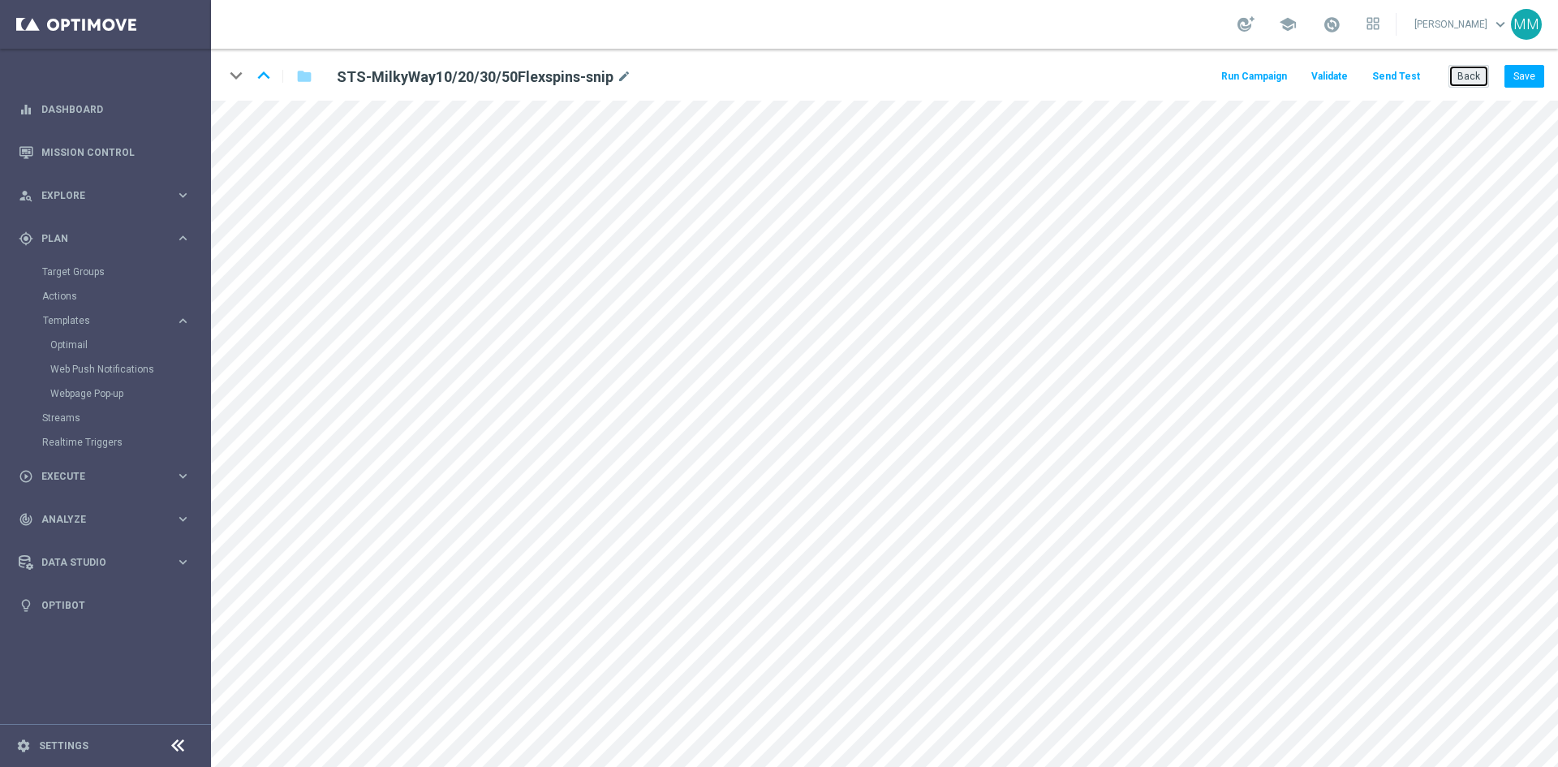
click at [1467, 74] on button "Back" at bounding box center [1468, 76] width 41 height 23
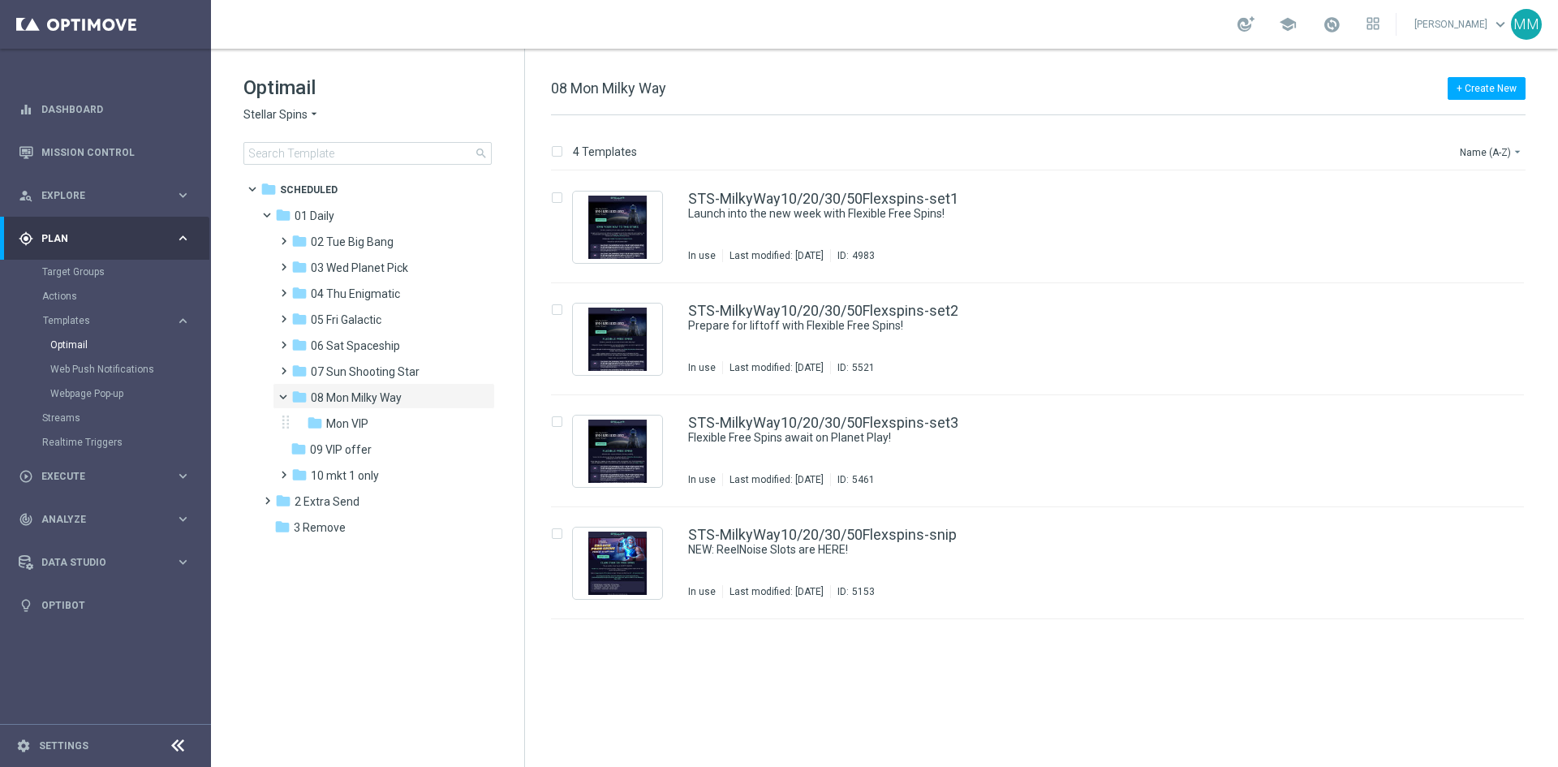
click at [288, 410] on div "folder Mon VIP more_vert" at bounding box center [387, 422] width 216 height 26
click at [286, 411] on div "folder Mon VIP more_vert" at bounding box center [387, 422] width 216 height 26
click at [275, 385] on div "folder 08 Mon Milky Way more_vert" at bounding box center [384, 396] width 222 height 26
click at [287, 397] on span at bounding box center [290, 392] width 6 height 7
click at [271, 466] on span at bounding box center [267, 474] width 15 height 22
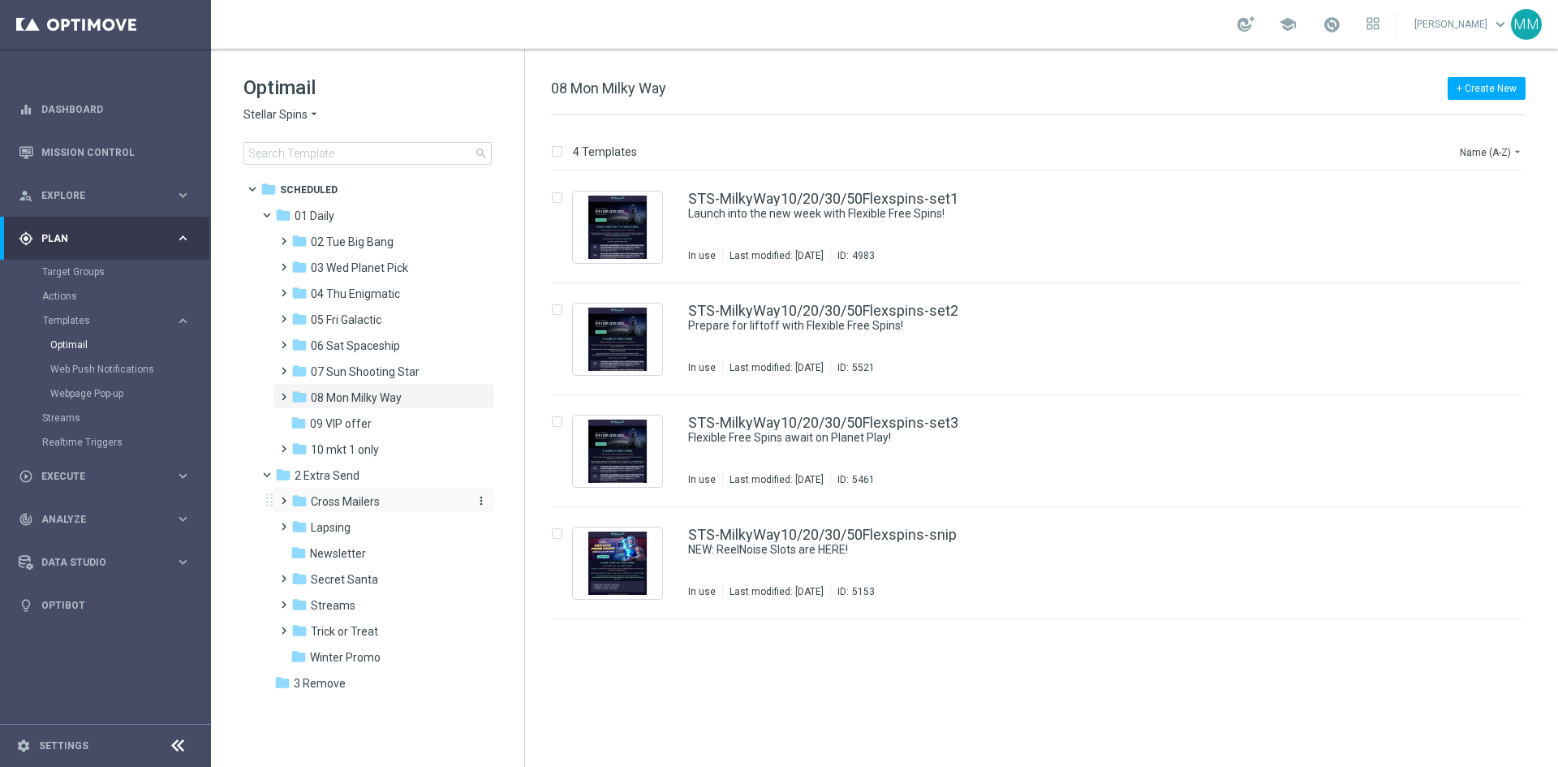
click at [358, 501] on span "Cross Mailers" at bounding box center [345, 501] width 69 height 15
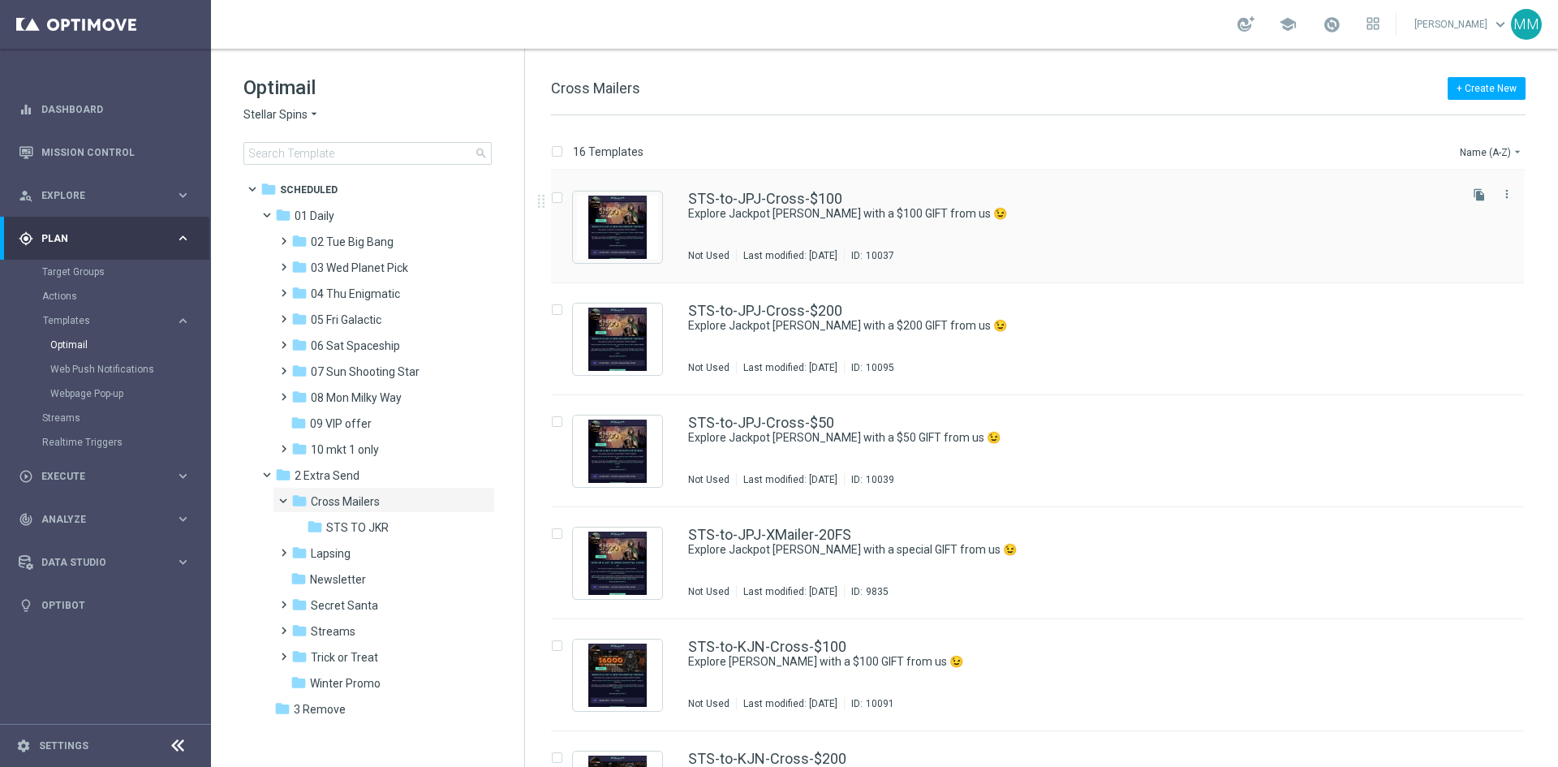
click at [854, 234] on div "STS-to-JPJ-Cross-$100 Explore Jackpot Jill with a $100 GIFT from us 😉 Not Used …" at bounding box center [1071, 226] width 767 height 71
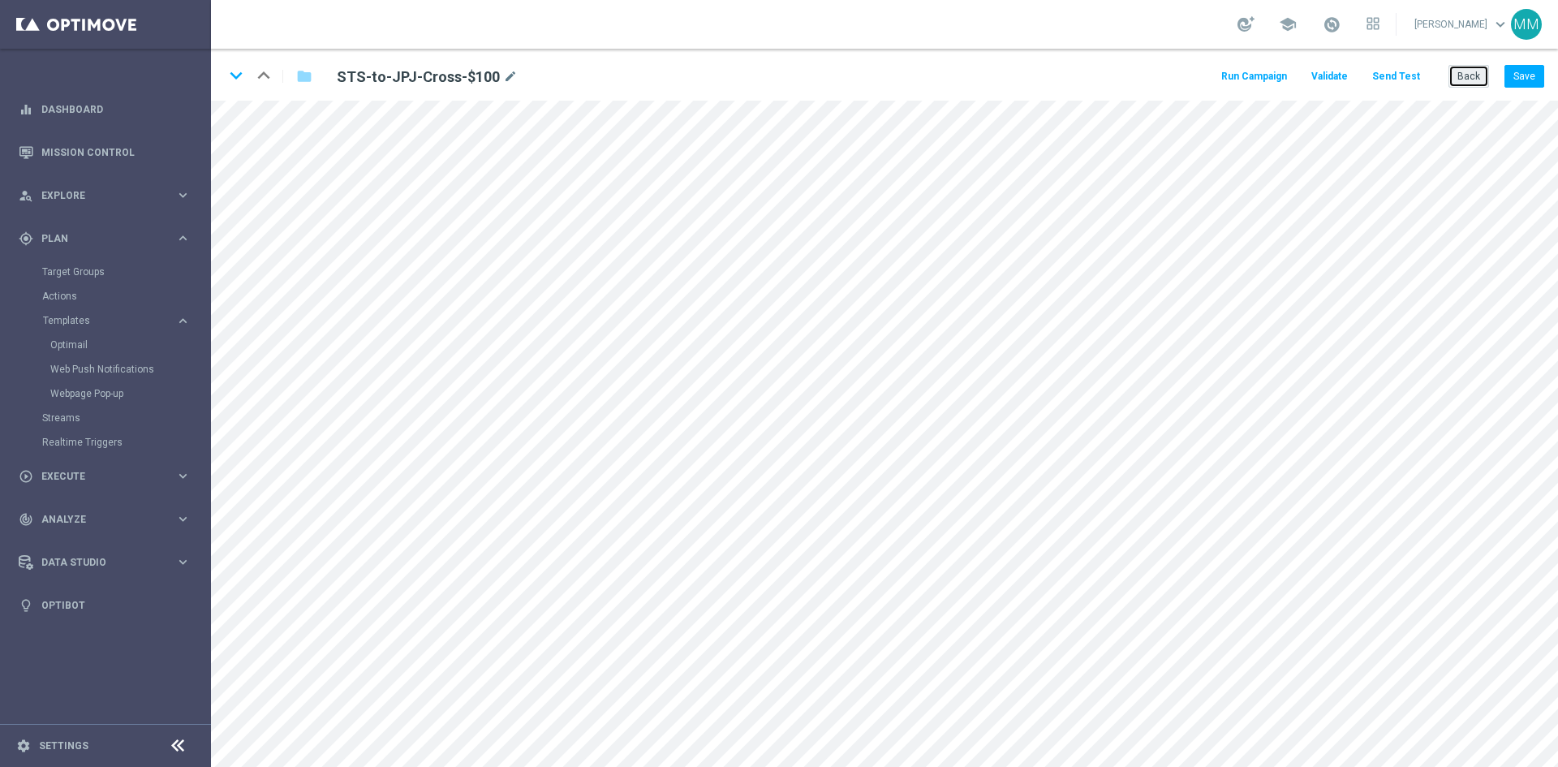
click at [1461, 75] on button "Back" at bounding box center [1468, 76] width 41 height 23
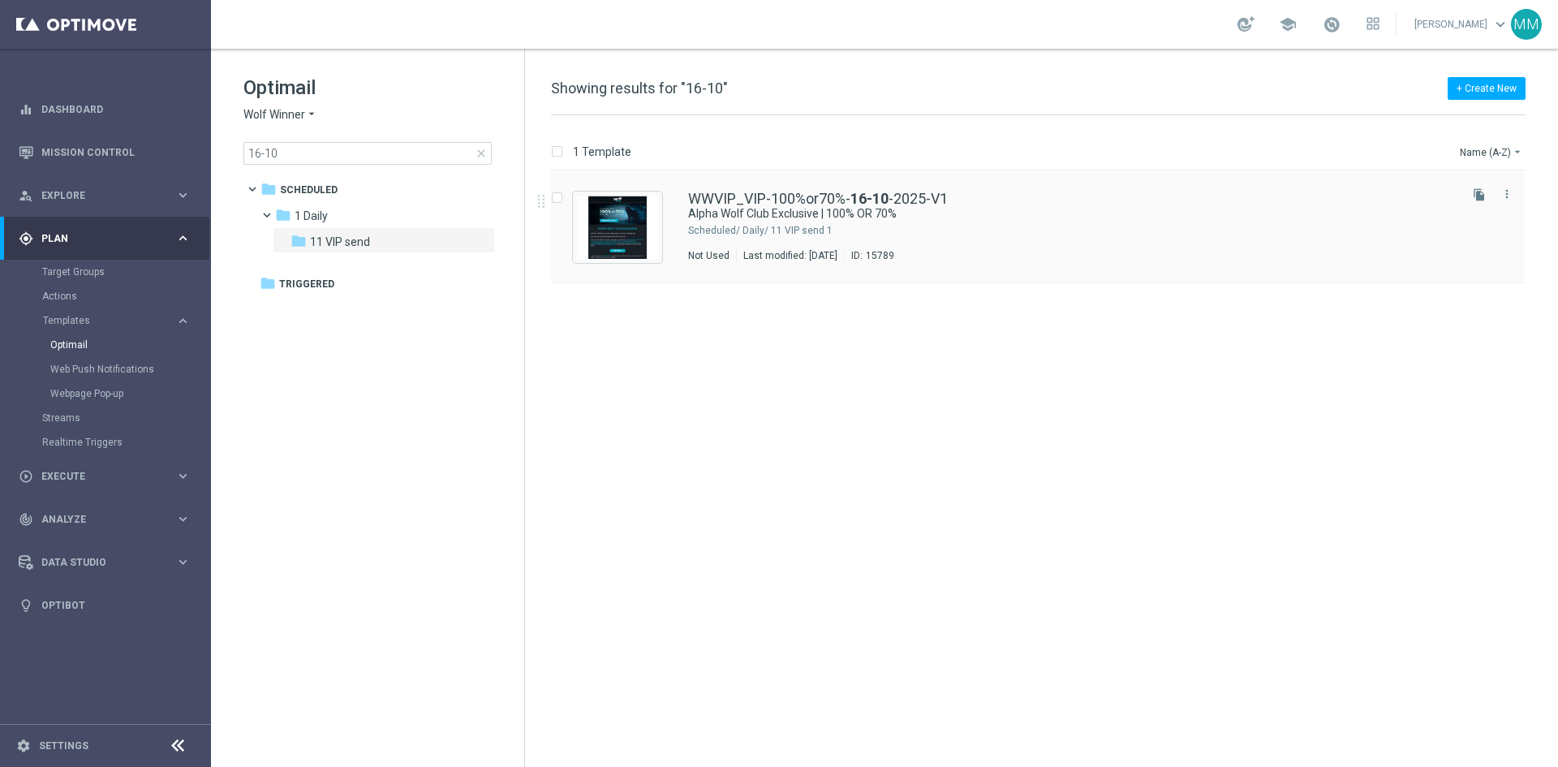
click at [834, 222] on div "WWVIP_VIP-100%or70%- 16-10 -2025-V1 Alpha Wolf Club Exclusive | 100% OR 70% Sch…" at bounding box center [1071, 226] width 767 height 71
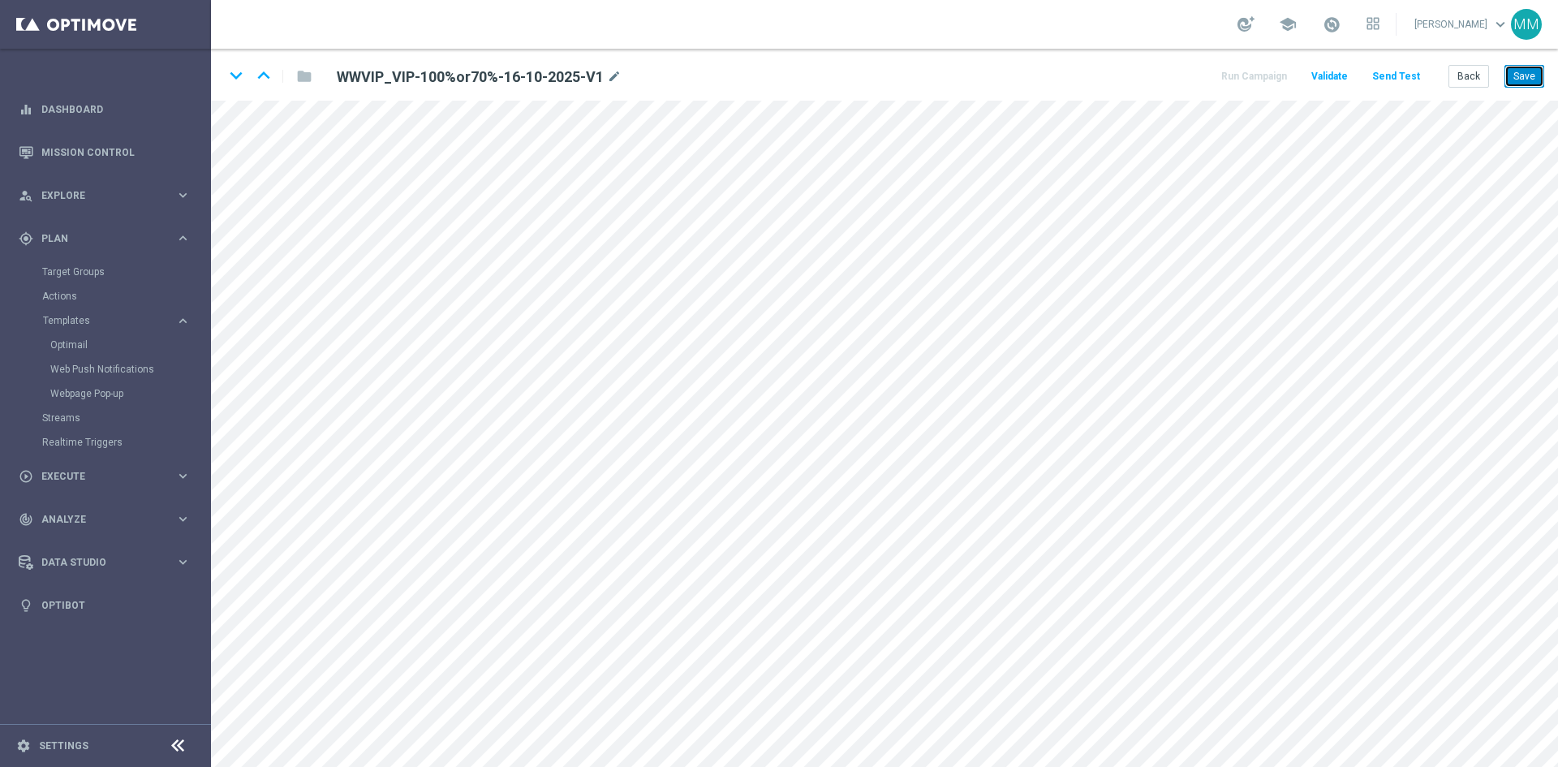
click at [1510, 71] on button "Save" at bounding box center [1524, 76] width 40 height 23
click at [301, 99] on div "keyboard_arrow_down keyboard_arrow_up folder WWVIP_VIP-100%or70%-16-10-2025-V1 …" at bounding box center [884, 75] width 1347 height 52
drag, startPoint x: 1526, startPoint y: 69, endPoint x: 1520, endPoint y: 87, distance: 18.7
click at [1527, 69] on button "Save" at bounding box center [1524, 76] width 40 height 23
click at [1521, 74] on button "Save" at bounding box center [1524, 76] width 40 height 23
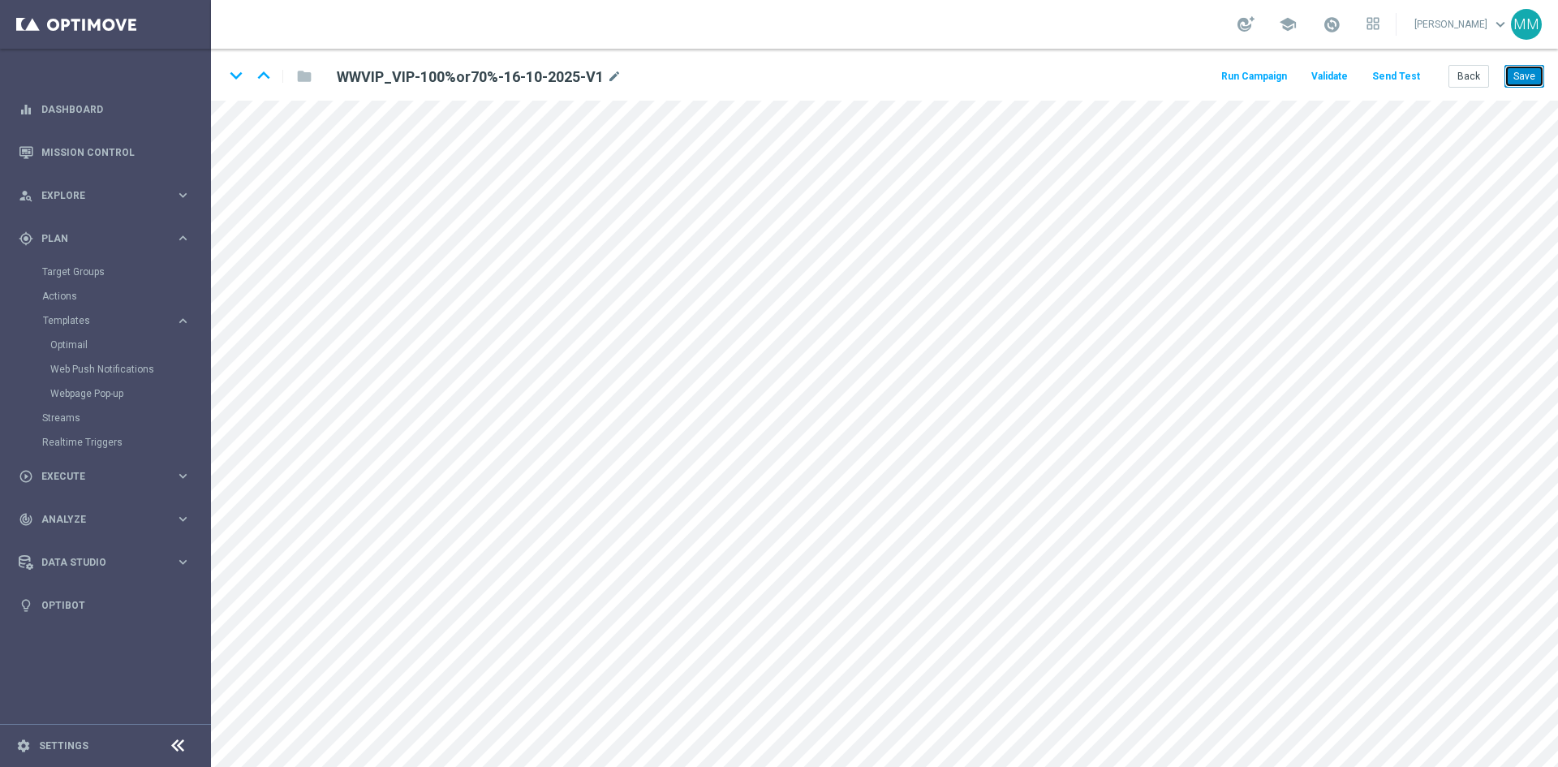
click at [1523, 81] on button "Save" at bounding box center [1524, 76] width 40 height 23
click at [1519, 73] on button "Save" at bounding box center [1524, 76] width 40 height 23
click at [1472, 70] on button "Back" at bounding box center [1468, 76] width 41 height 23
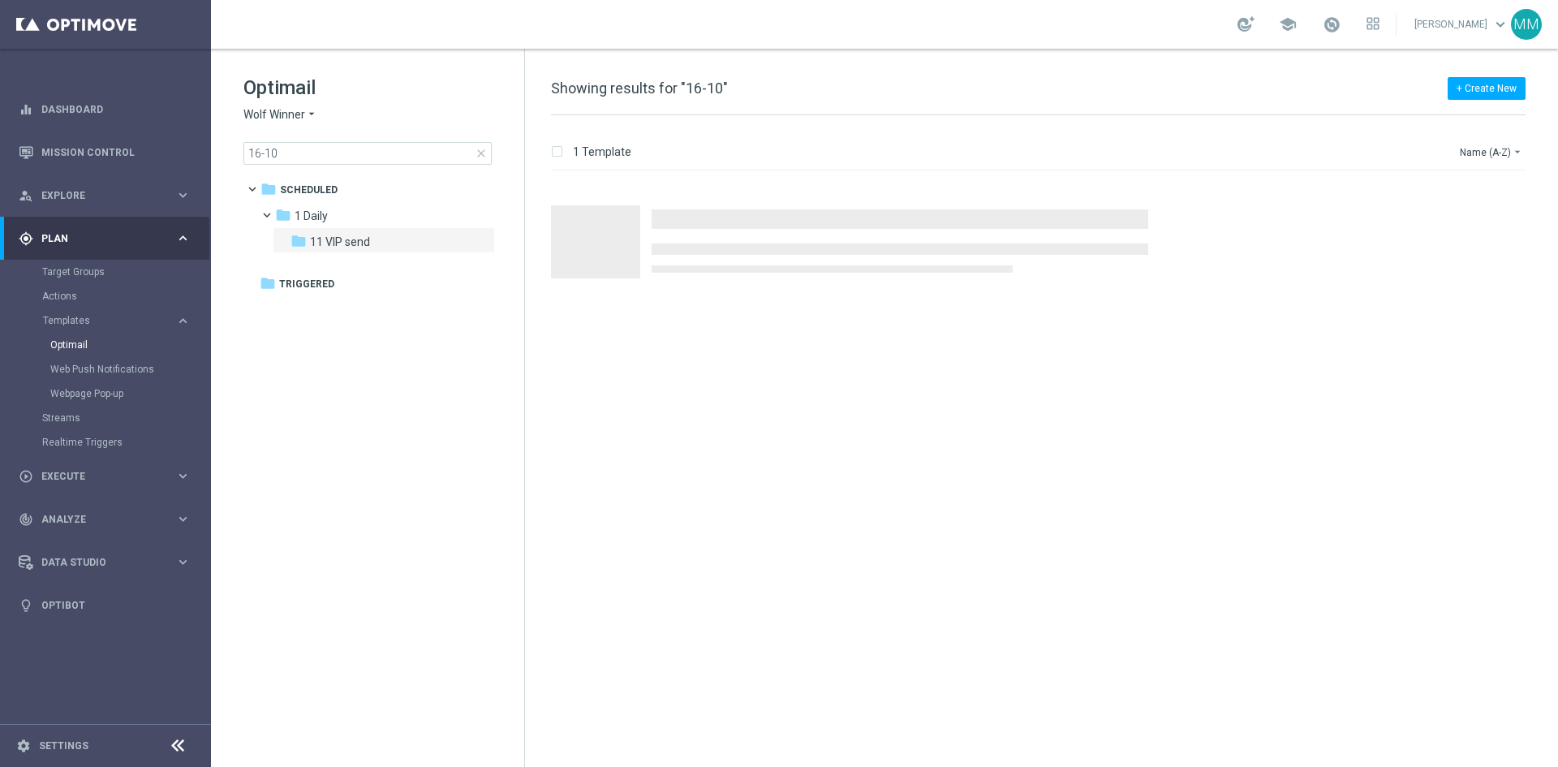
click at [483, 148] on span "close" at bounding box center [481, 153] width 13 height 13
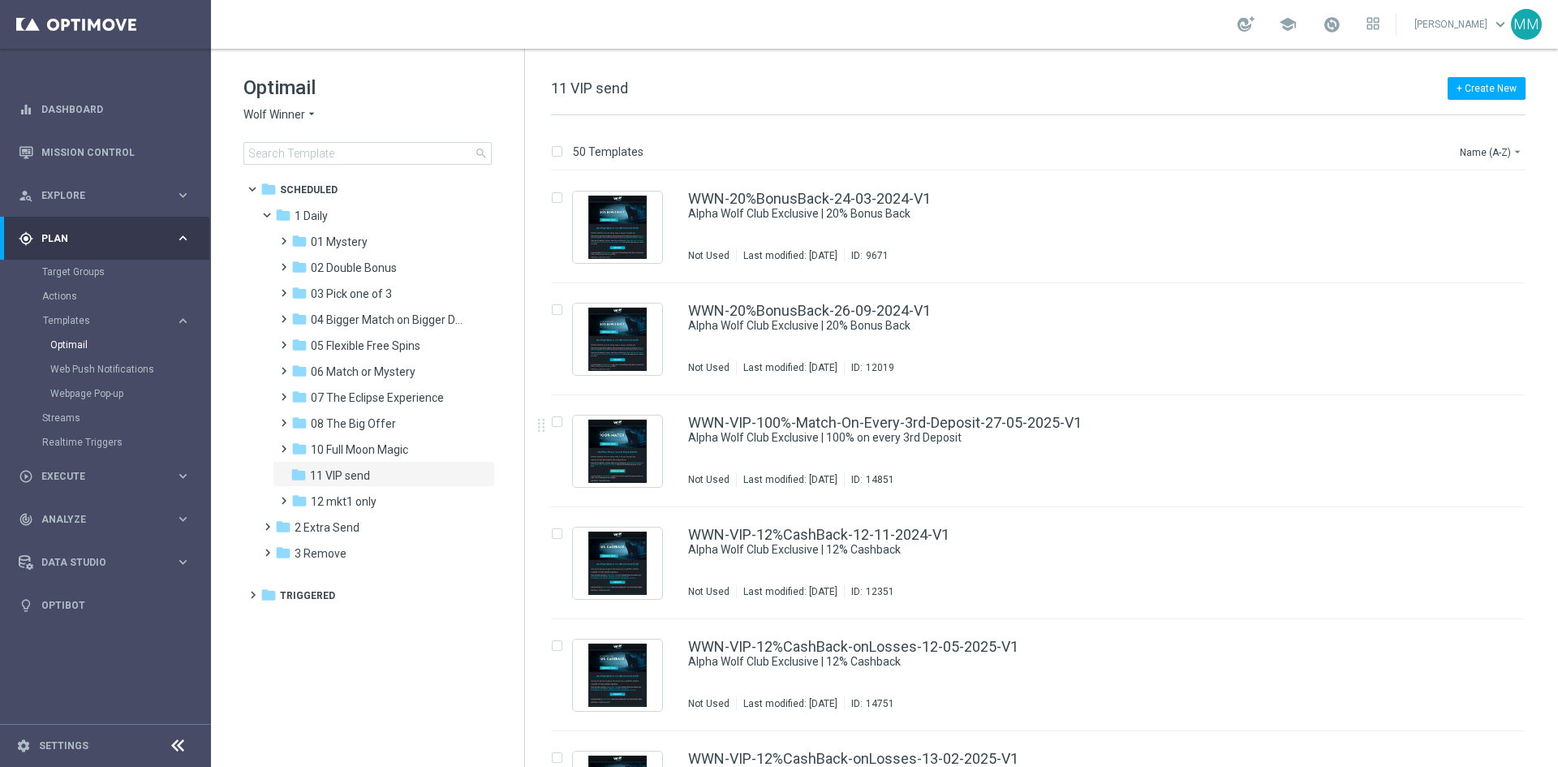
click at [935, 408] on div "WWN-VIP-100%-Match-On-Every-3rd-Deposit-27-05-2025-V1 Alpha Wolf Club Exclusive…" at bounding box center [1037, 451] width 973 height 112
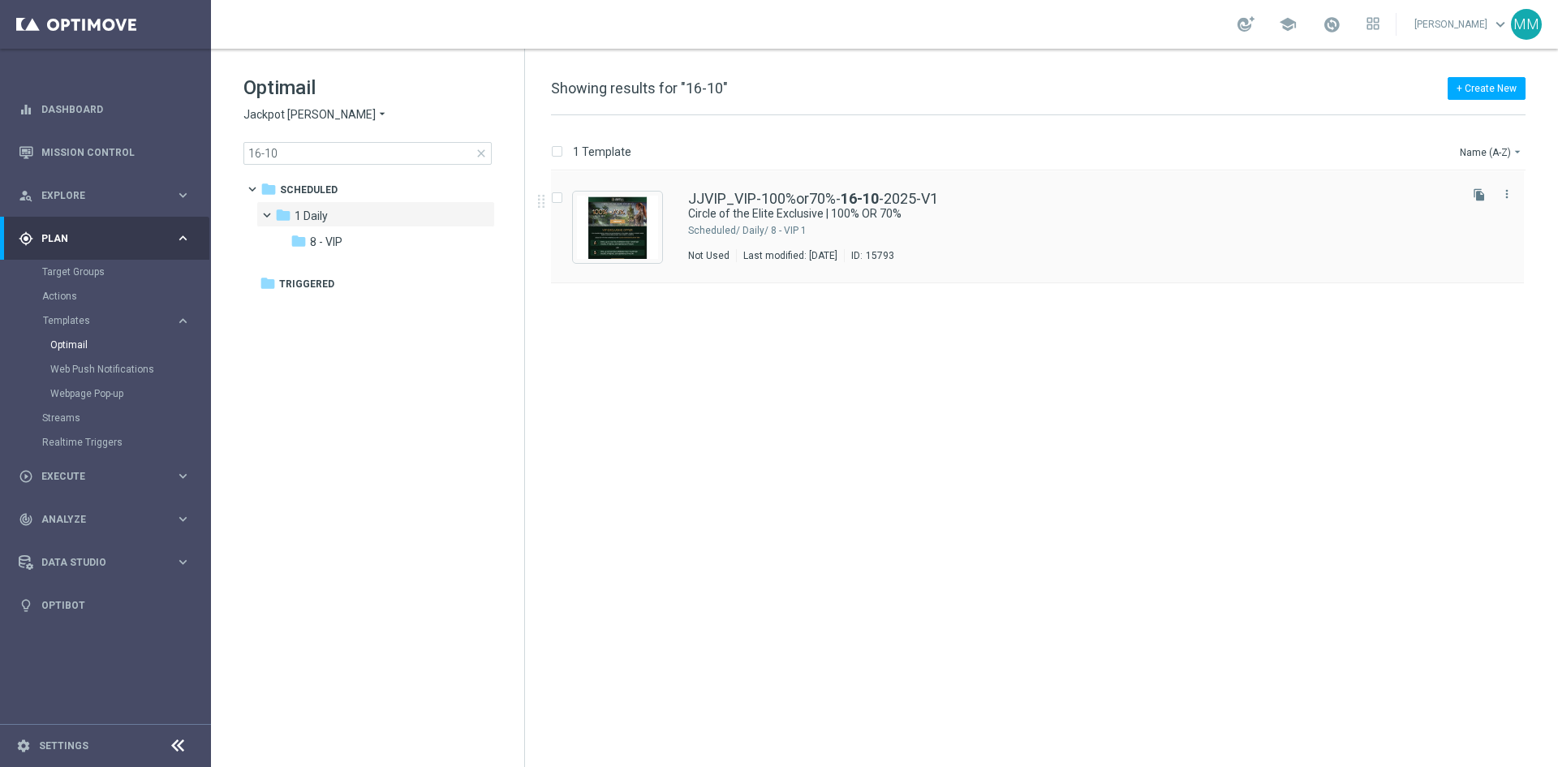
click at [828, 224] on div "1 Daily/ 8 - VIP" at bounding box center [1098, 230] width 713 height 13
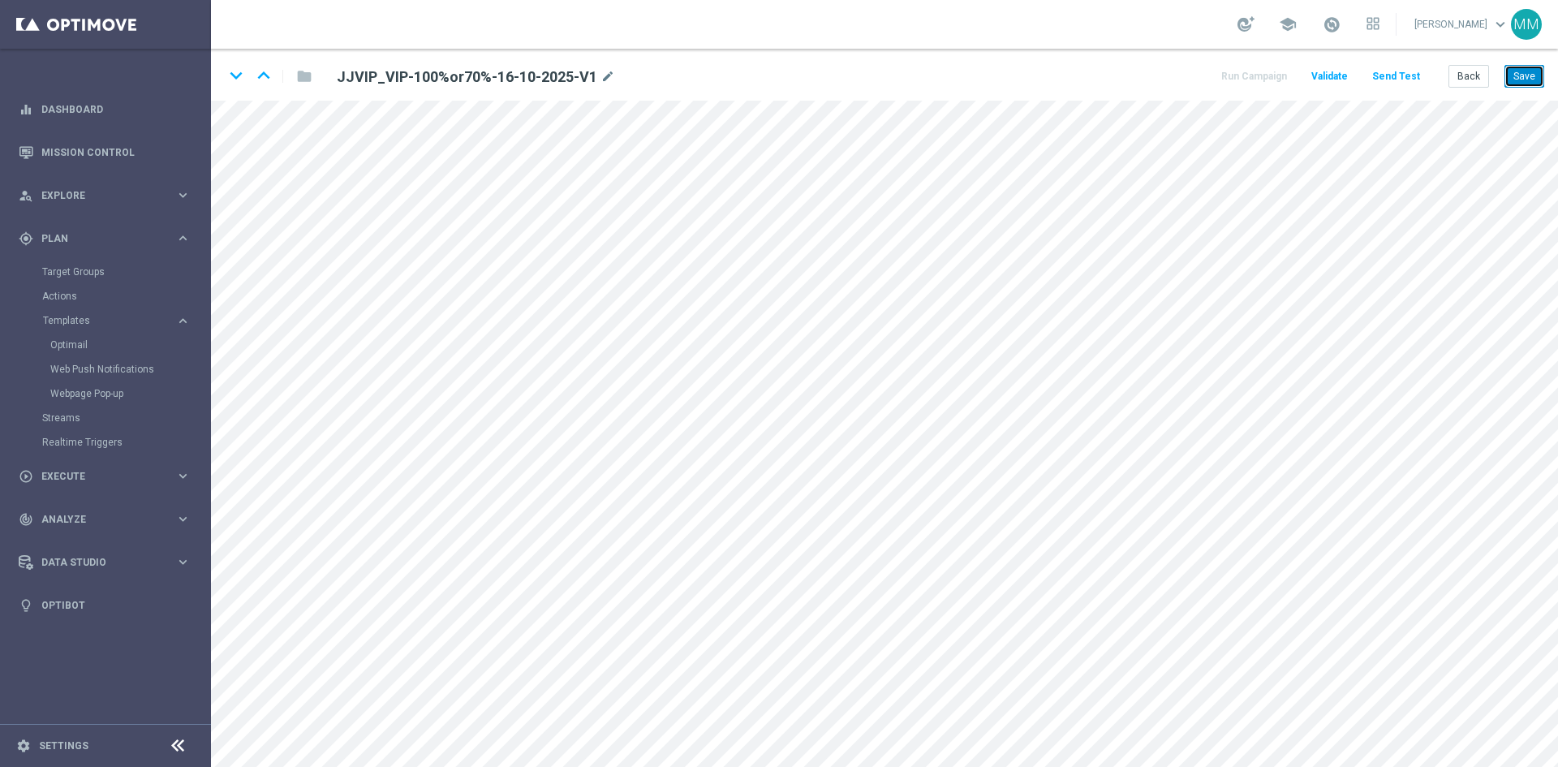
drag, startPoint x: 1519, startPoint y: 76, endPoint x: 1528, endPoint y: 79, distance: 10.3
click at [1521, 76] on button "Save" at bounding box center [1524, 76] width 40 height 23
click at [1520, 79] on button "Save" at bounding box center [1524, 76] width 40 height 23
click at [1519, 81] on button "Save" at bounding box center [1524, 76] width 40 height 23
click at [1530, 71] on button "Save" at bounding box center [1524, 76] width 40 height 23
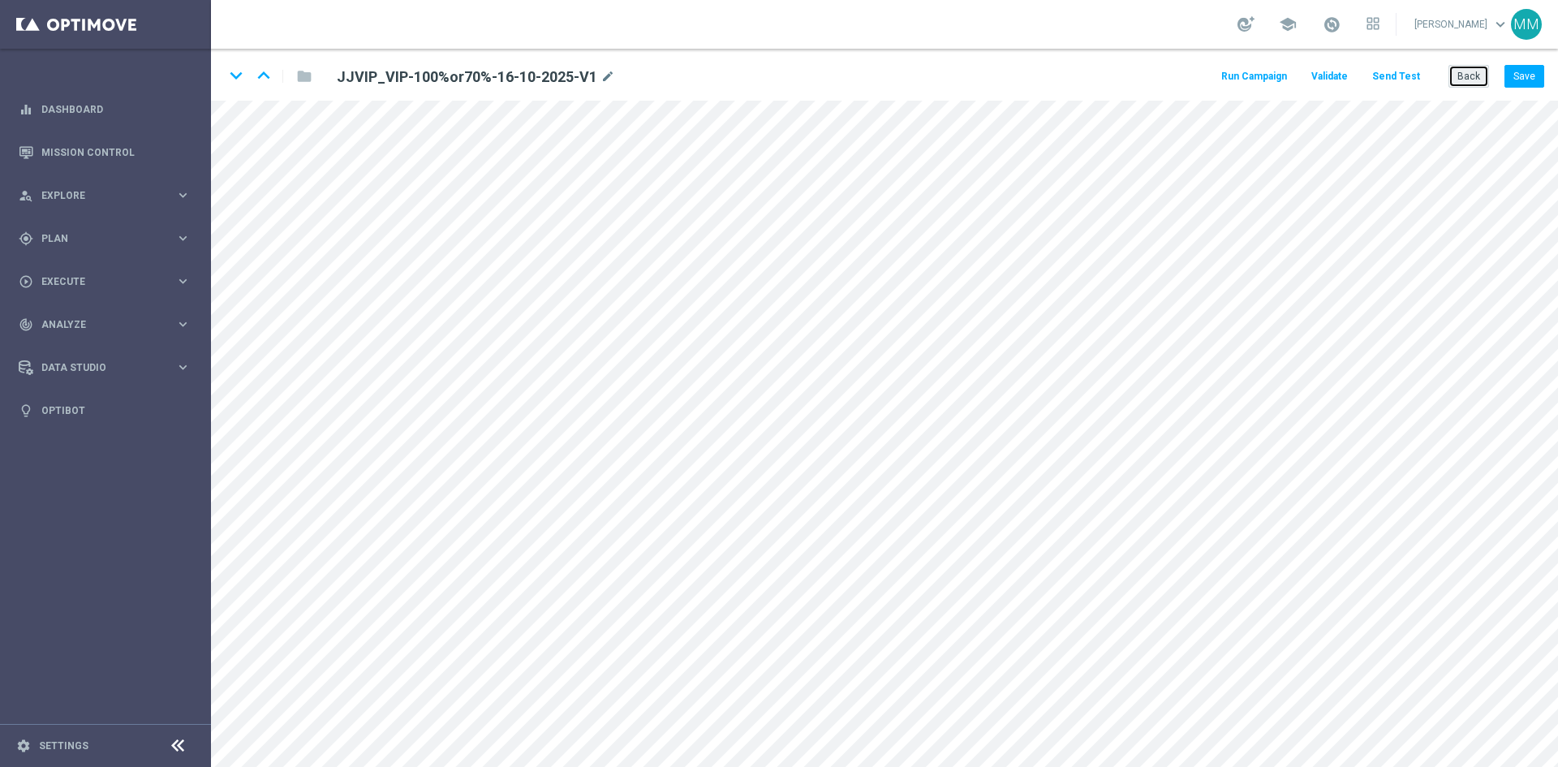
click at [1472, 75] on button "Back" at bounding box center [1468, 76] width 41 height 23
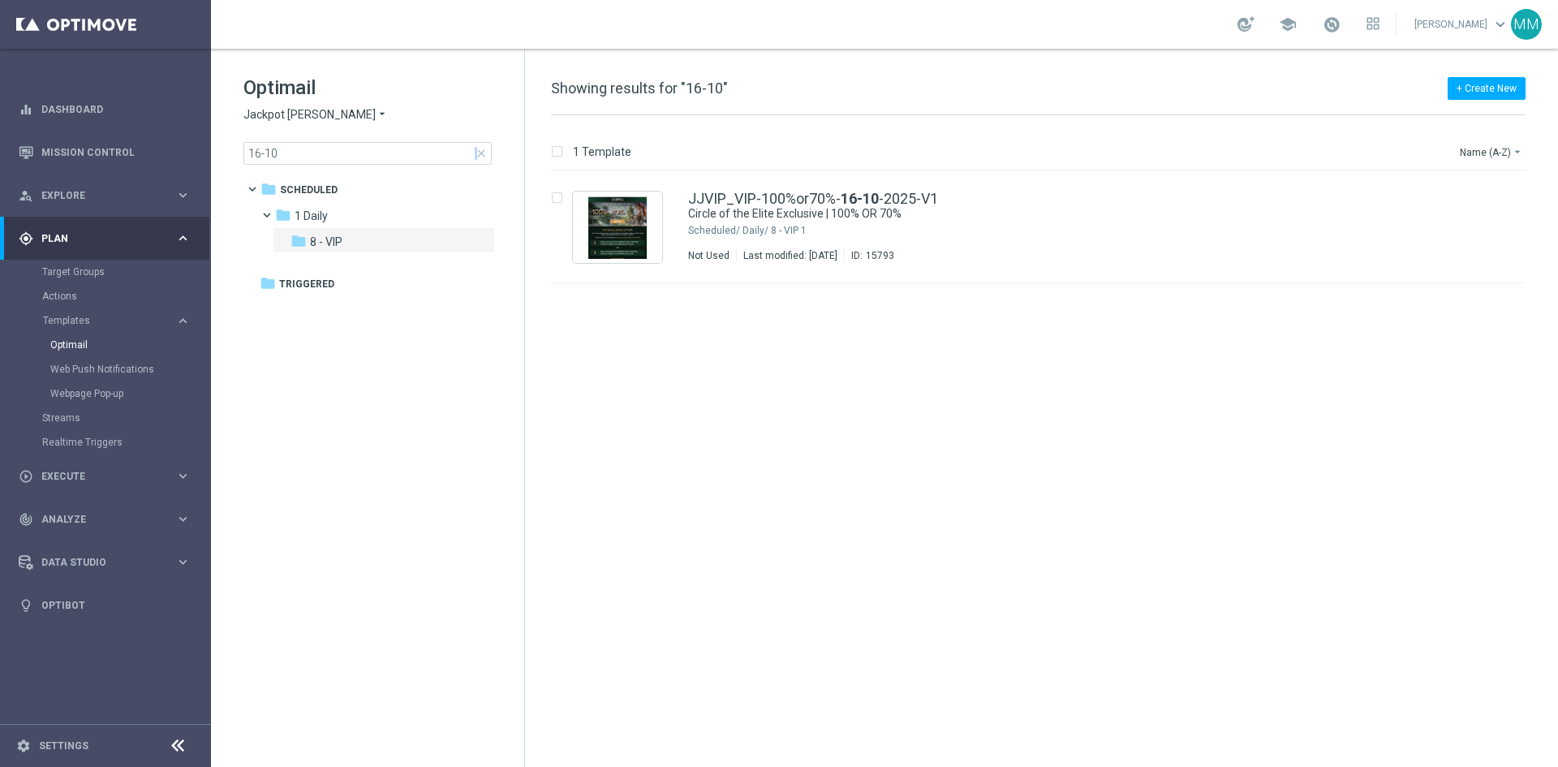
click at [473, 154] on div "16-10 close" at bounding box center [367, 153] width 248 height 23
click at [497, 153] on div "Optimail Jackpot Jill arrow_drop_down × Jackpot Jill 16-10 close" at bounding box center [383, 120] width 281 height 90
drag, startPoint x: 475, startPoint y: 151, endPoint x: 488, endPoint y: 157, distance: 14.2
click at [484, 156] on span "close" at bounding box center [481, 153] width 13 height 13
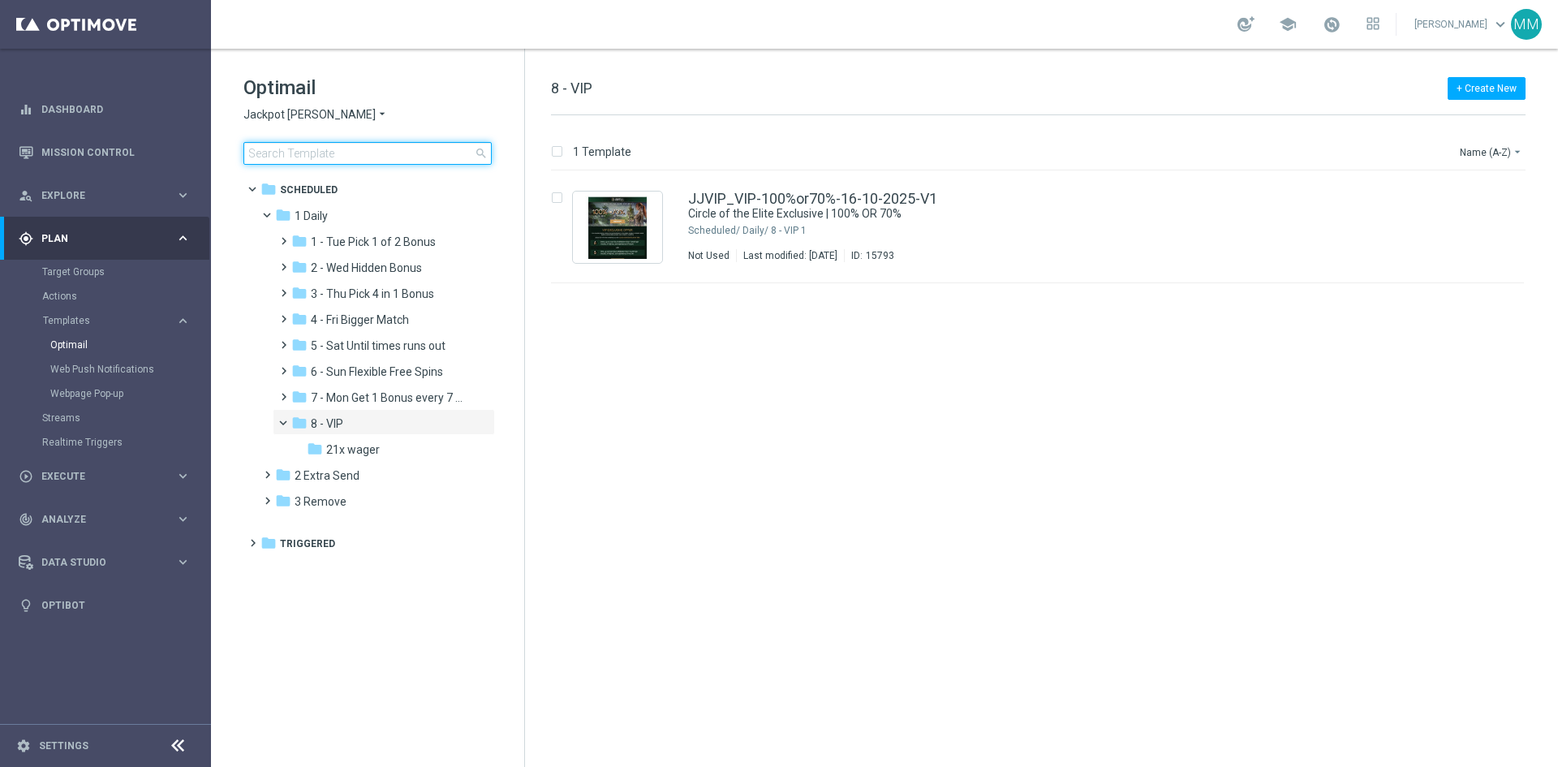
click at [435, 157] on input at bounding box center [367, 153] width 248 height 23
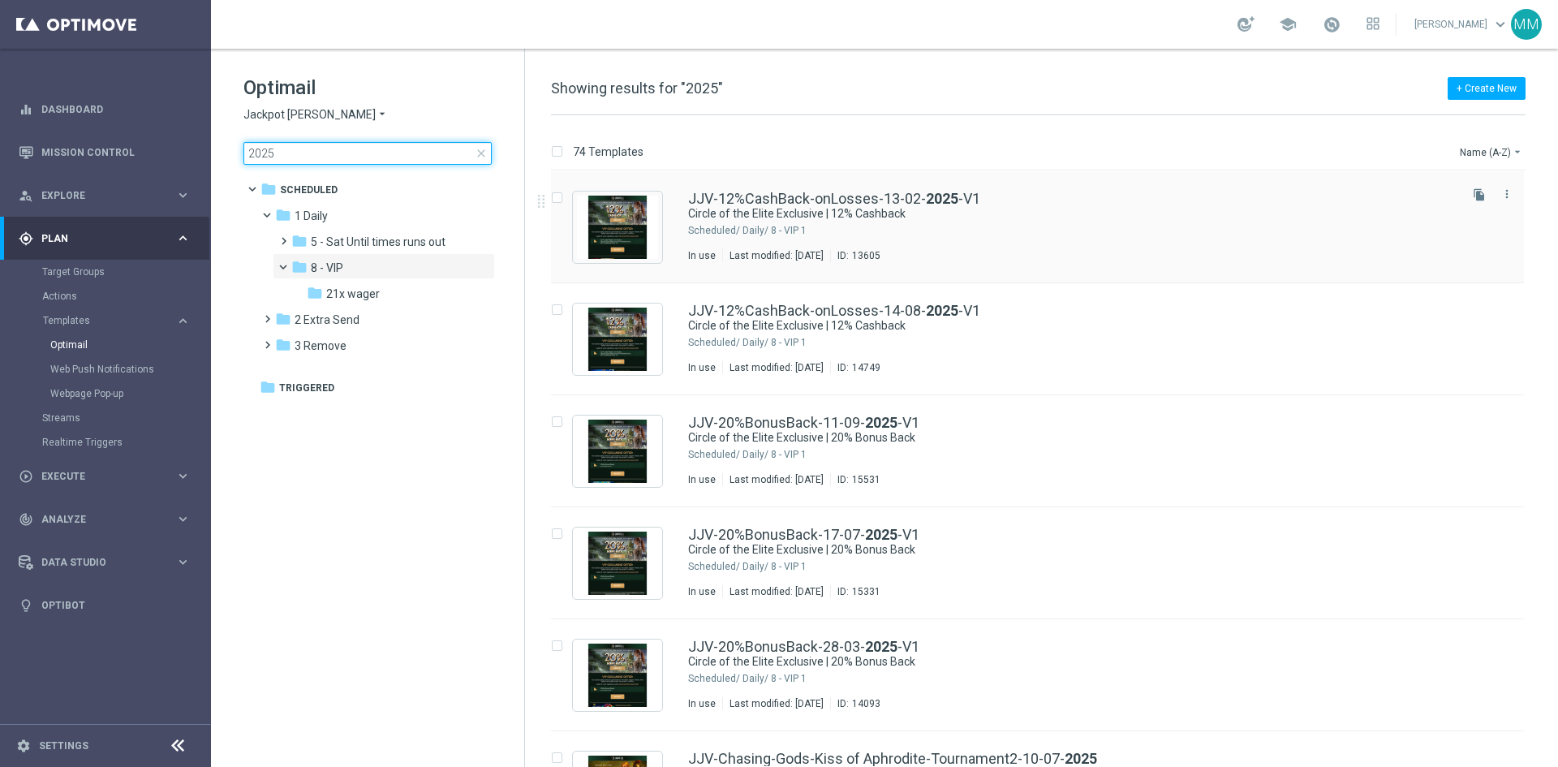
type input "2025"
click at [870, 223] on div "JJV-12%CashBack-onLosses-13-02- 2025 -V1 Circle of the Elite Exclusive | 12% Ca…" at bounding box center [1071, 226] width 767 height 71
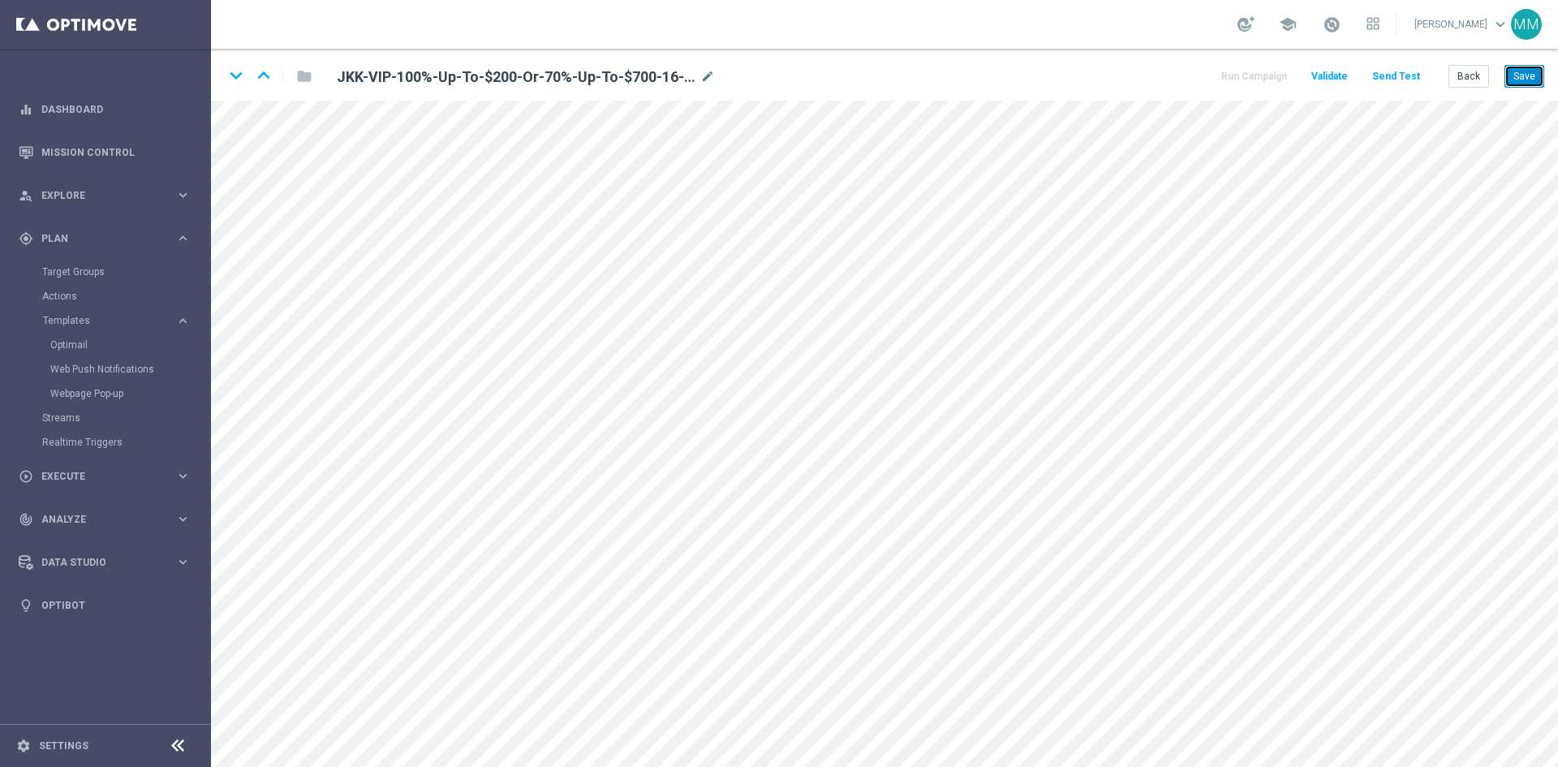
click at [1514, 81] on button "Save" at bounding box center [1524, 76] width 40 height 23
drag, startPoint x: 1525, startPoint y: 80, endPoint x: 1518, endPoint y: 86, distance: 9.2
click at [1523, 80] on button "Save" at bounding box center [1524, 76] width 40 height 23
click at [1521, 75] on button "Save" at bounding box center [1524, 76] width 40 height 23
click at [1518, 75] on button "Save" at bounding box center [1524, 76] width 40 height 23
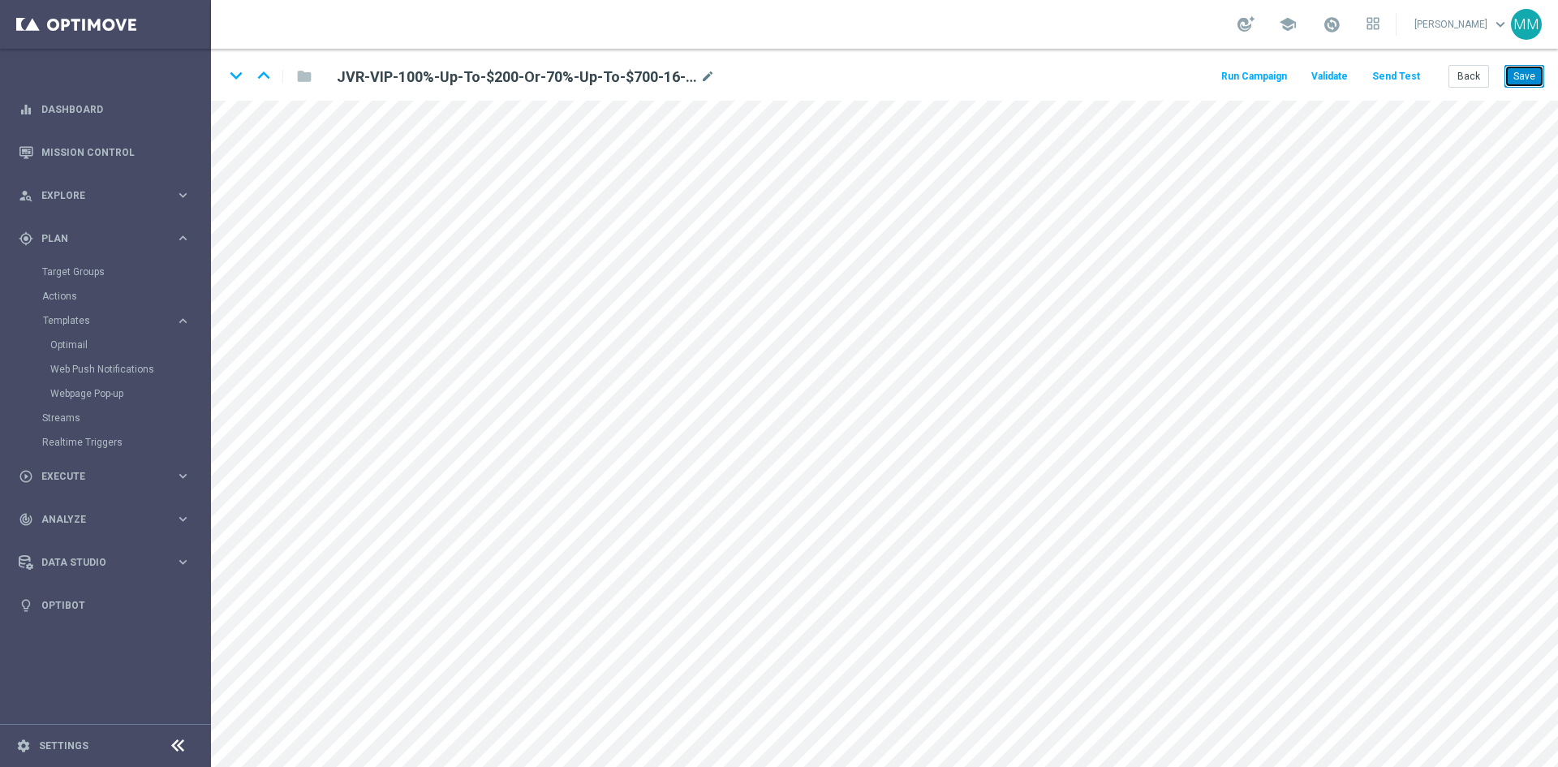
click at [1515, 71] on button "Save" at bounding box center [1524, 76] width 40 height 23
click at [1518, 66] on button "Save" at bounding box center [1524, 76] width 40 height 23
click at [510, 81] on div "JKR_Wacky35%/70%-Snip mode_edit" at bounding box center [433, 76] width 193 height 19
click at [518, 79] on icon "mode_edit" at bounding box center [522, 76] width 15 height 19
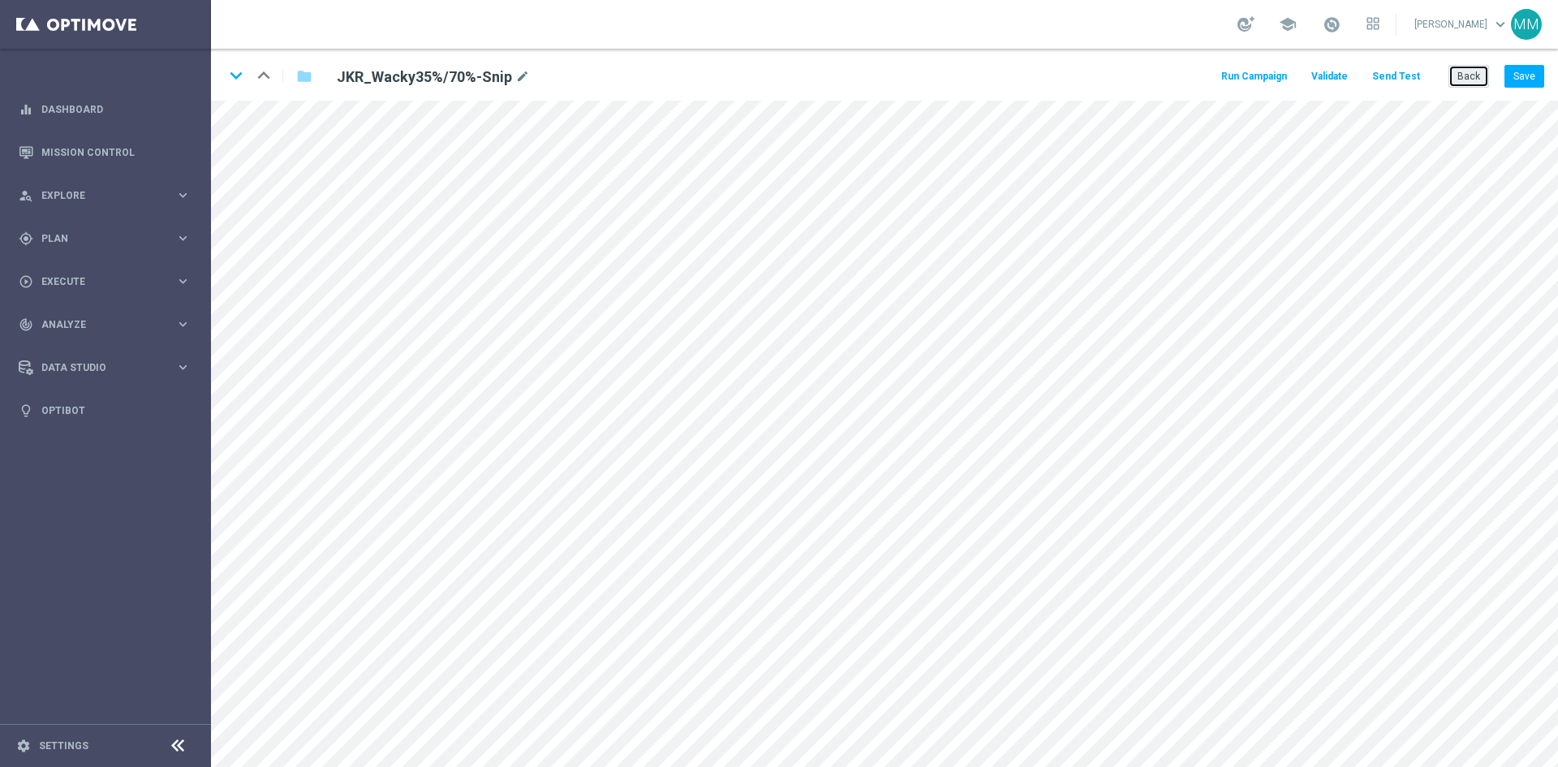
click at [1469, 77] on button "Back" at bounding box center [1468, 76] width 41 height 23
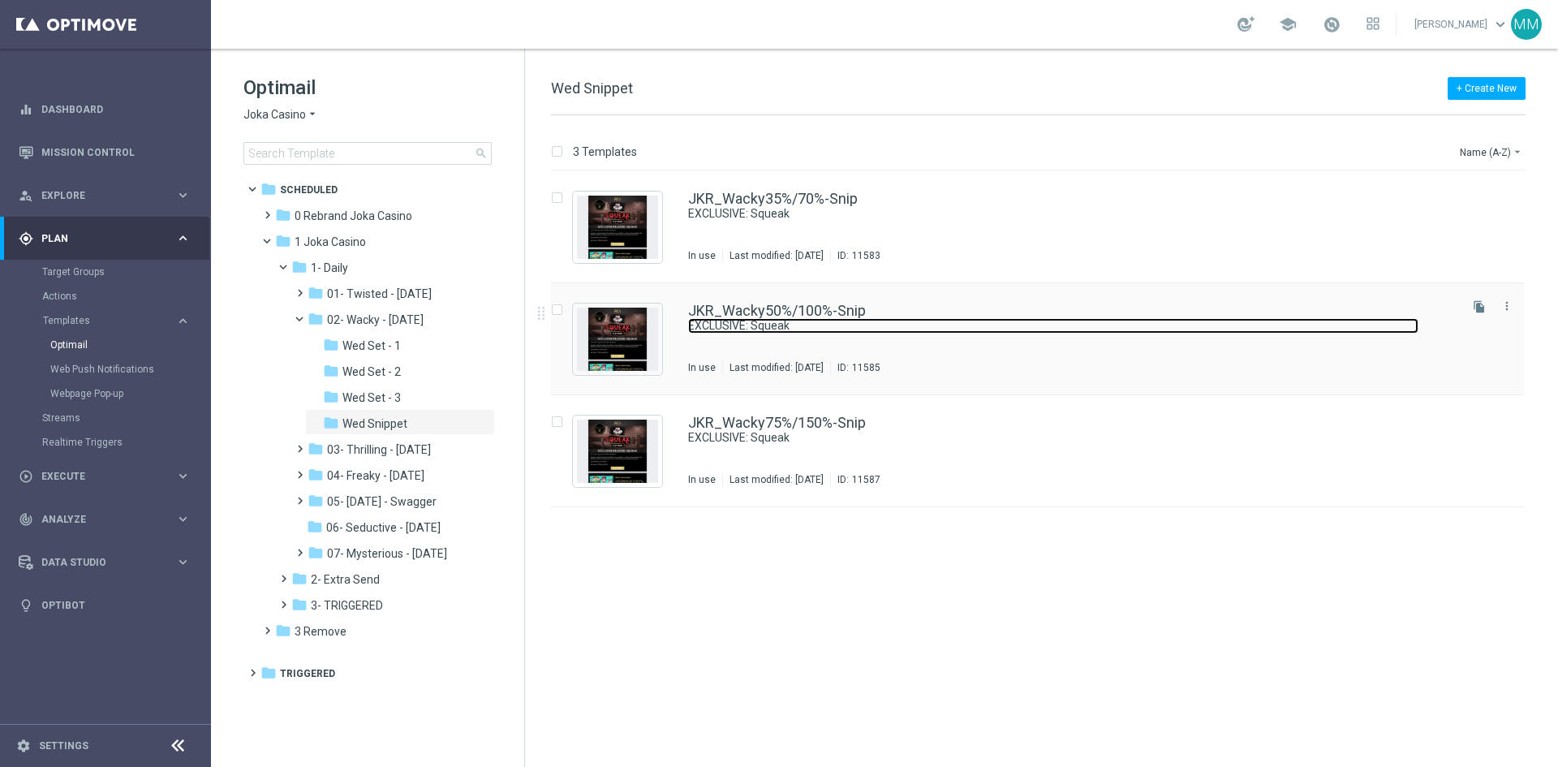
click at [801, 321] on link "EXCLUSIVE: Squeak" at bounding box center [1053, 325] width 730 height 15
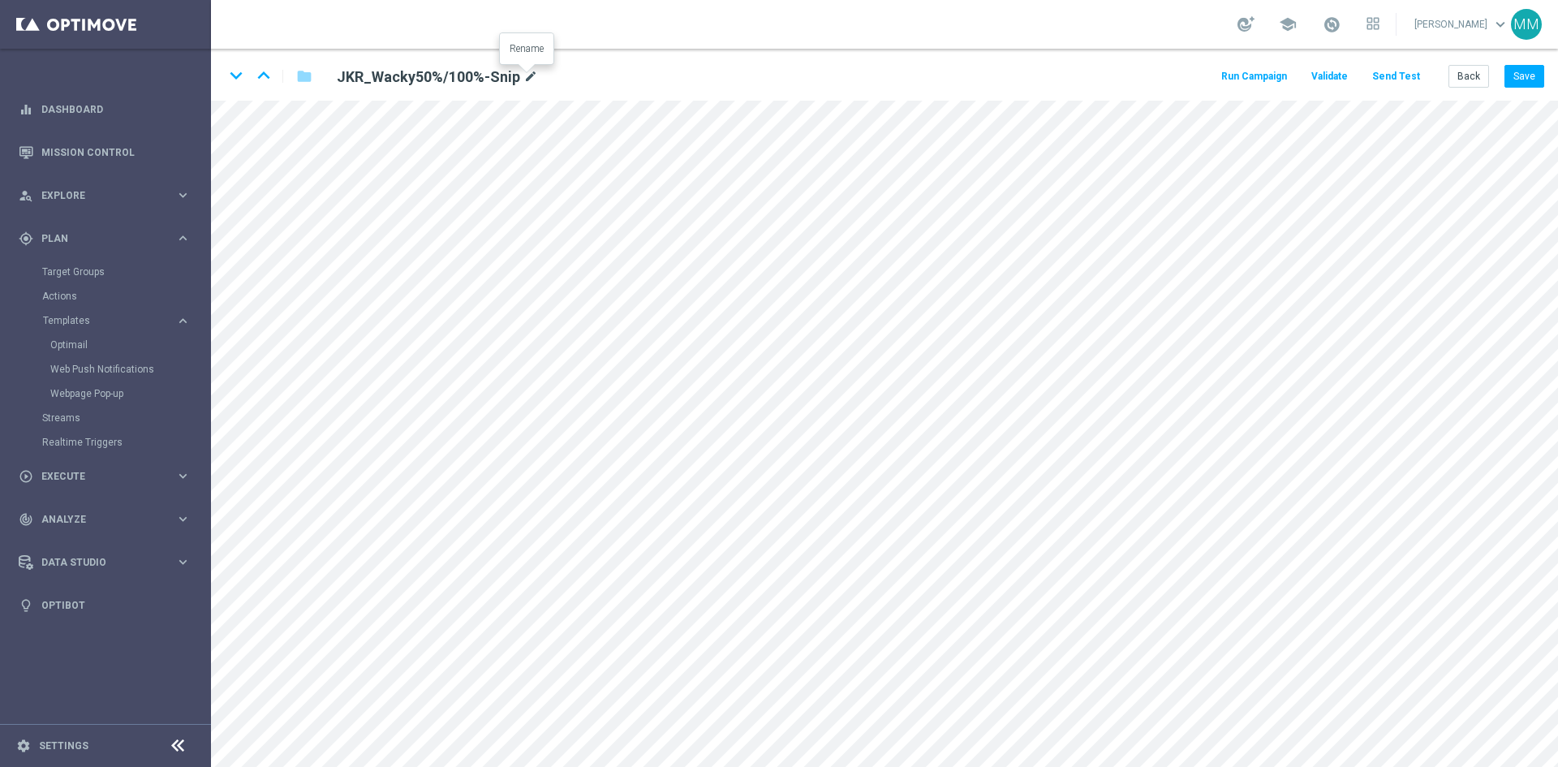
click at [527, 75] on icon "mode_edit" at bounding box center [530, 76] width 15 height 19
click at [239, 77] on icon "keyboard_arrow_down" at bounding box center [236, 75] width 24 height 24
click at [531, 79] on icon "mode_edit" at bounding box center [530, 76] width 15 height 19
click at [1467, 75] on button "Back" at bounding box center [1468, 76] width 41 height 23
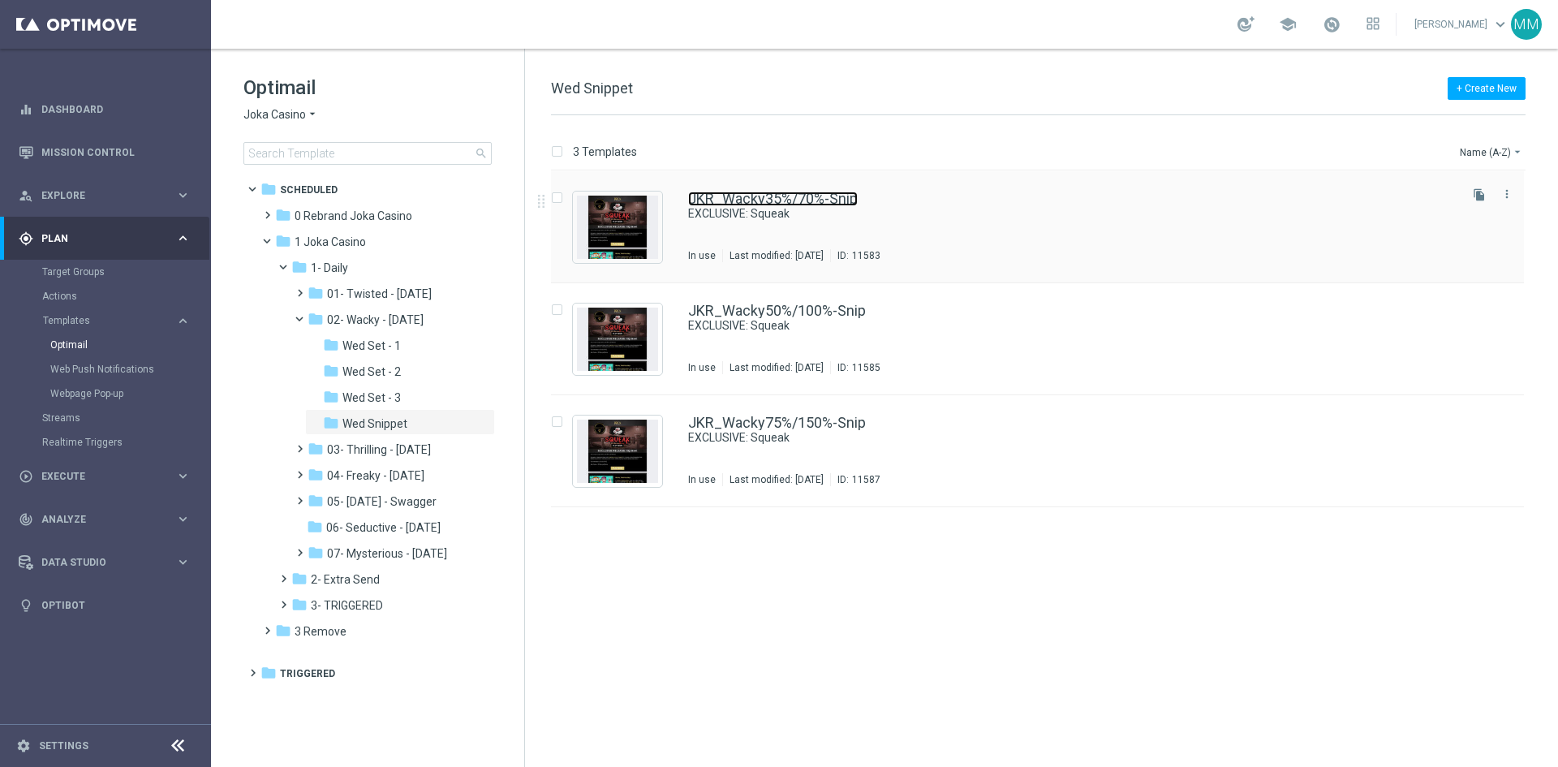
click at [854, 204] on link "JKR_Wacky35%/70%-Snip" at bounding box center [773, 198] width 170 height 15
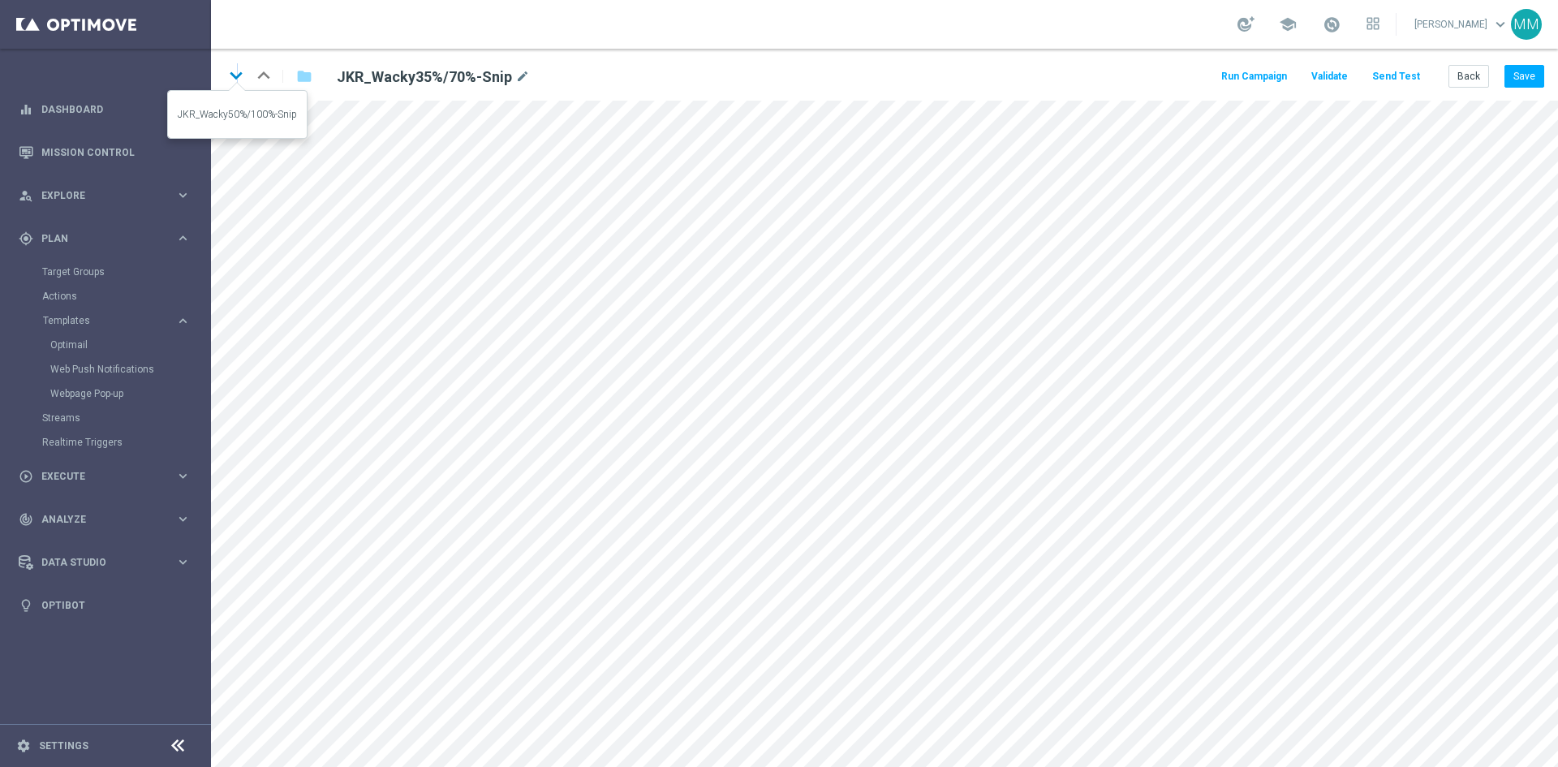
click at [237, 84] on icon "keyboard_arrow_down" at bounding box center [236, 75] width 24 height 24
click at [236, 76] on icon "keyboard_arrow_down" at bounding box center [236, 75] width 24 height 24
click at [1463, 71] on button "Back" at bounding box center [1468, 76] width 41 height 23
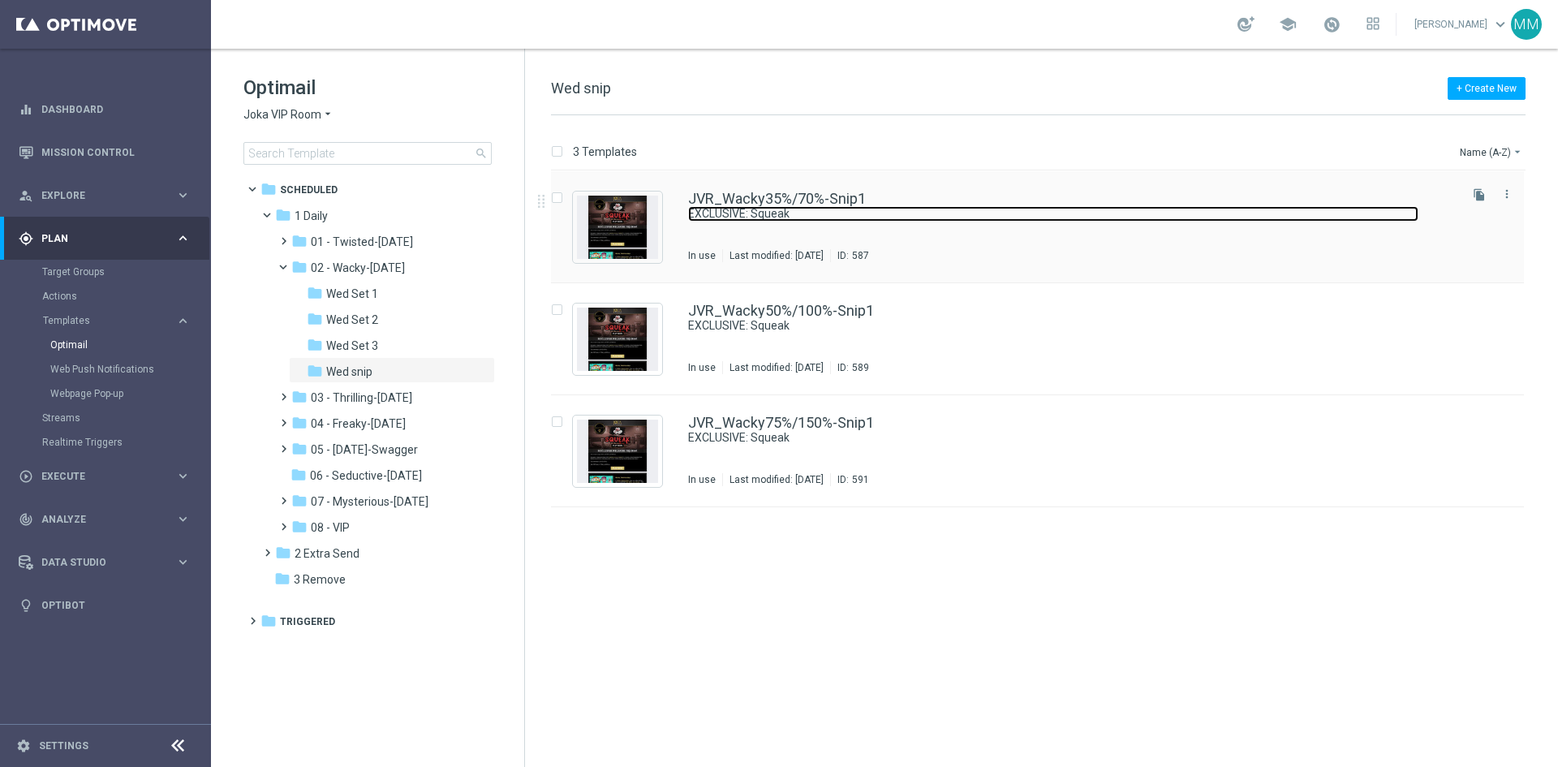
click at [851, 206] on link "EXCLUSIVE: Squeak" at bounding box center [1053, 213] width 730 height 15
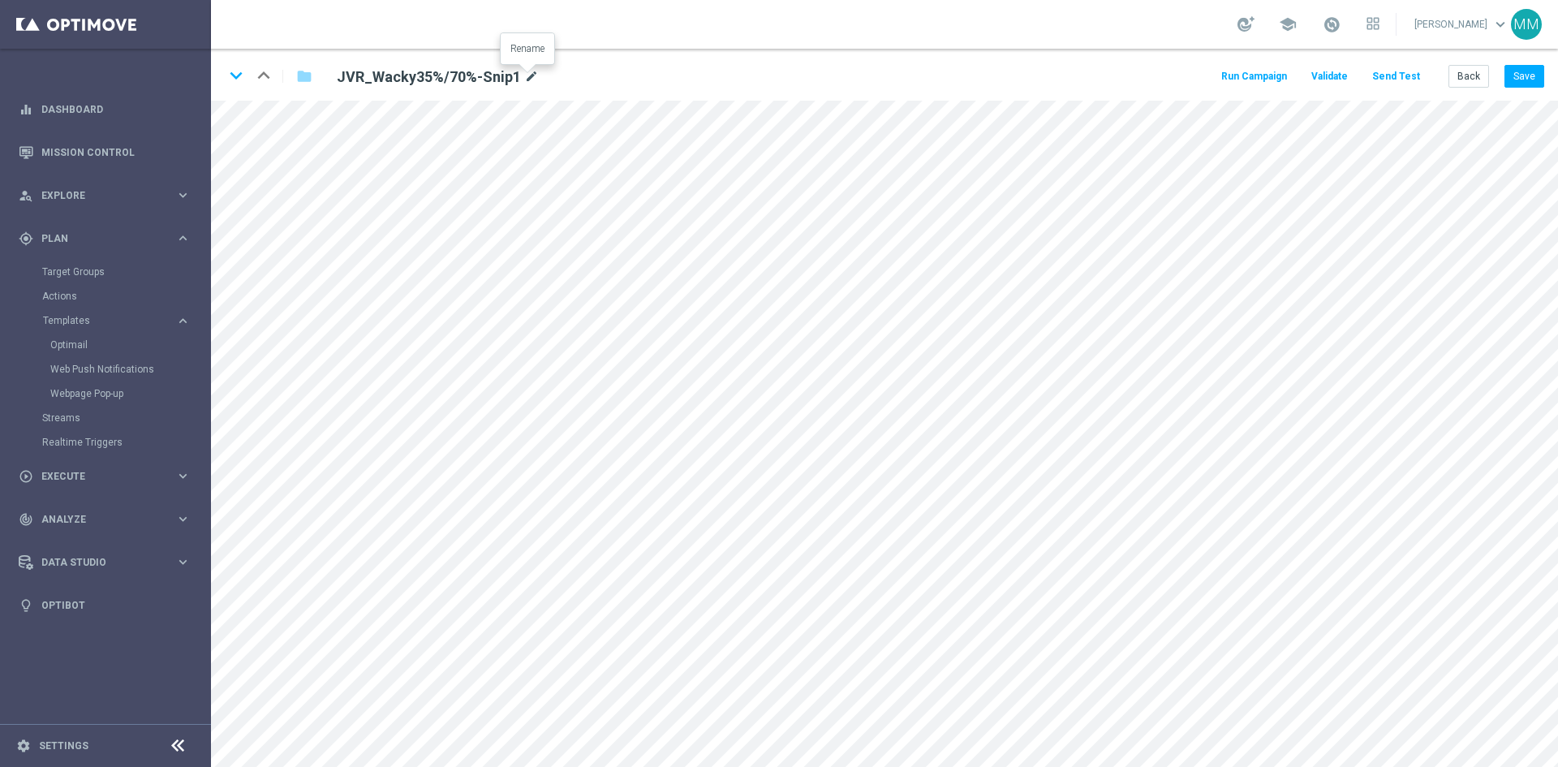
click at [530, 79] on icon "mode_edit" at bounding box center [531, 76] width 15 height 19
click at [234, 79] on icon "keyboard_arrow_down" at bounding box center [236, 75] width 24 height 24
click at [539, 80] on icon "mode_edit" at bounding box center [539, 76] width 15 height 19
click at [231, 76] on icon "keyboard_arrow_down" at bounding box center [236, 75] width 24 height 24
click at [532, 77] on icon "mode_edit" at bounding box center [539, 76] width 15 height 19
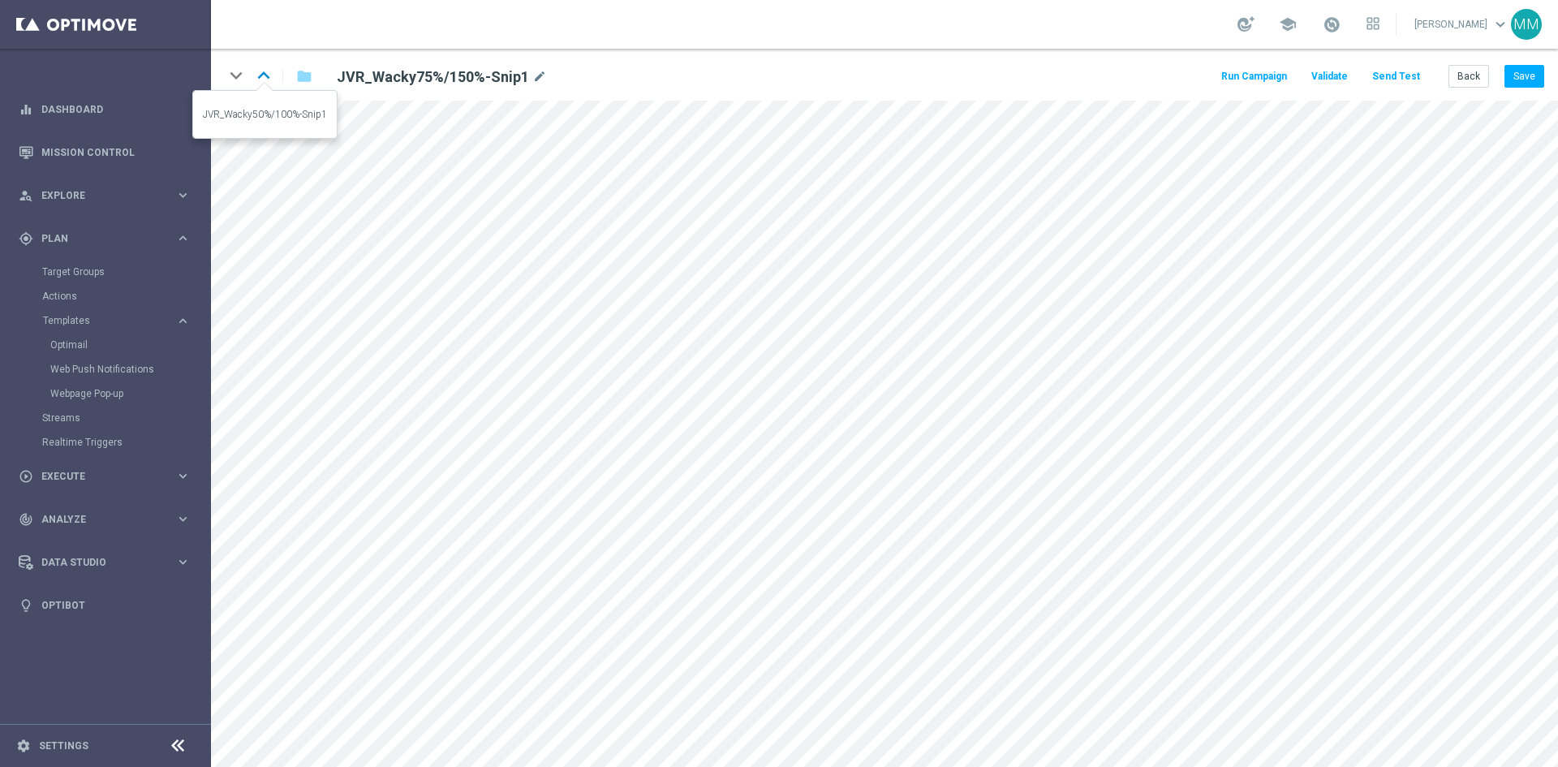
click at [270, 76] on icon "keyboard_arrow_up" at bounding box center [263, 75] width 24 height 24
click at [252, 65] on icon "keyboard_arrow_up" at bounding box center [263, 75] width 24 height 24
click at [1480, 78] on button "Back" at bounding box center [1468, 76] width 41 height 23
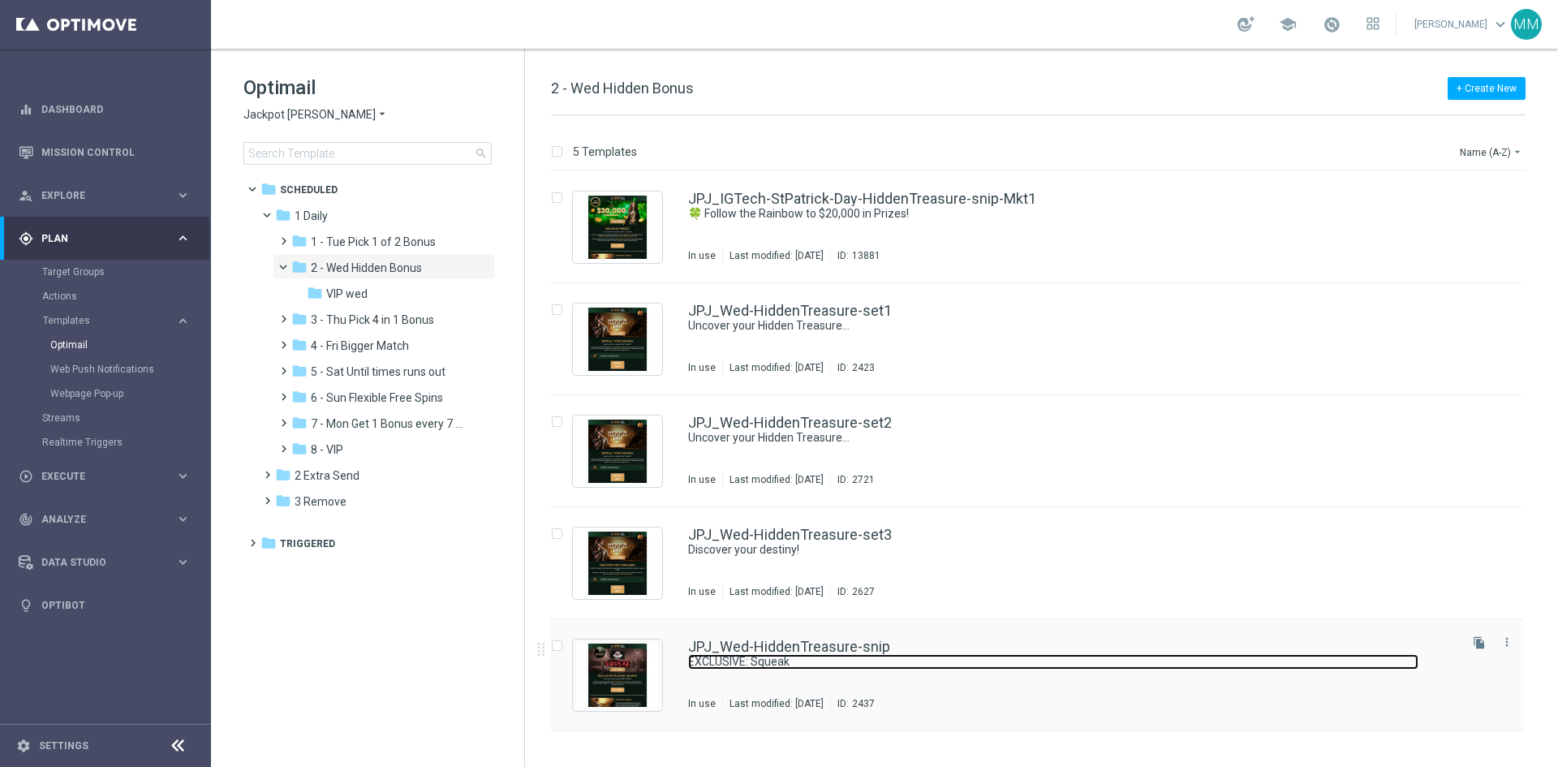
click at [892, 657] on link "EXCLUSIVE: Squeak" at bounding box center [1053, 661] width 730 height 15
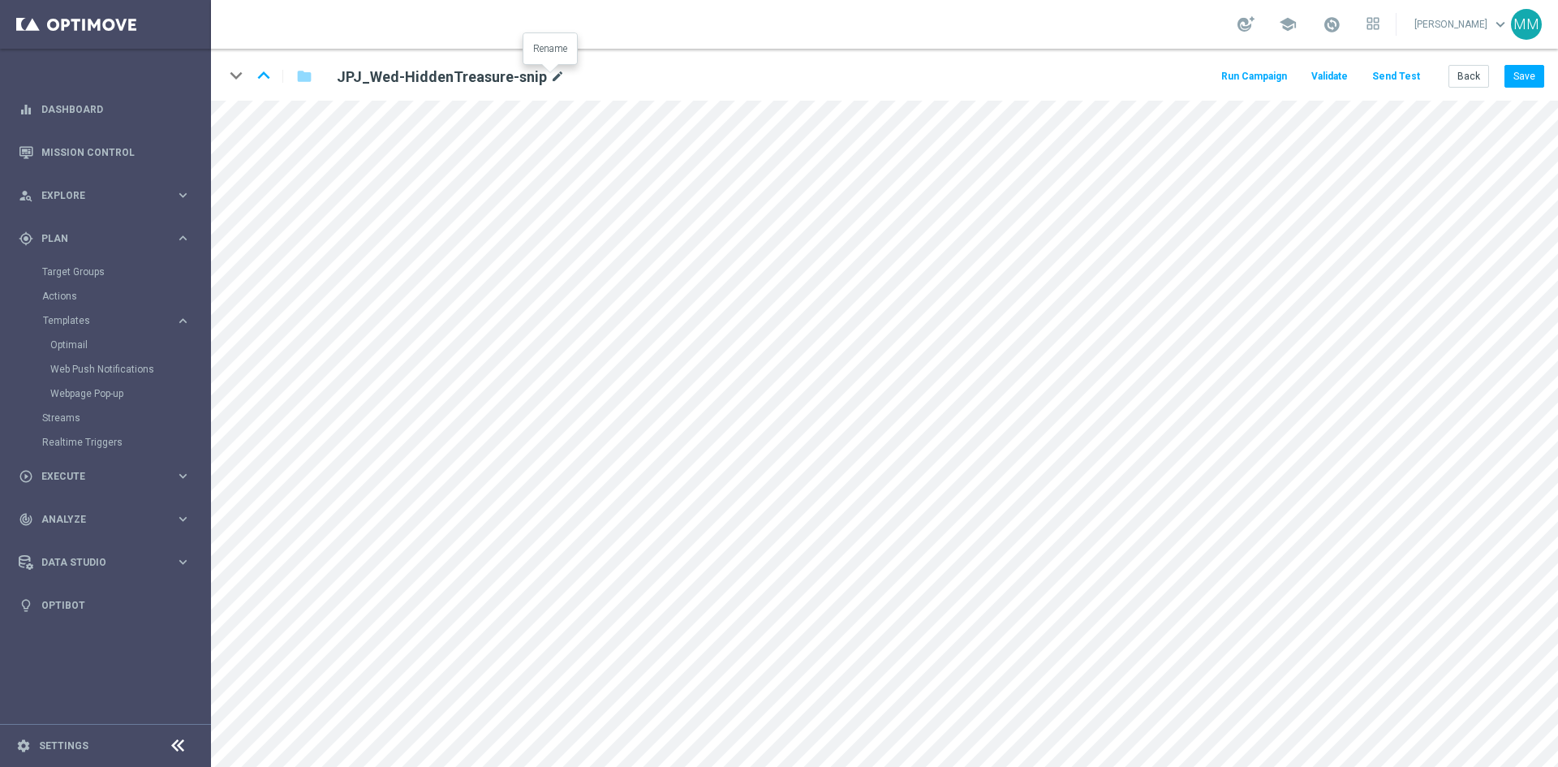
click at [552, 75] on icon "mode_edit" at bounding box center [557, 76] width 15 height 19
click at [568, 72] on icon "mode_edit" at bounding box center [572, 76] width 15 height 19
click at [264, 62] on div "keyboard_arrow_down keyboard_arrow_up folder JJVIP_Wed-HiddenTreasure-snip mode…" at bounding box center [884, 75] width 1347 height 52
click at [266, 78] on icon "keyboard_arrow_up" at bounding box center [263, 75] width 24 height 24
click at [1469, 75] on button "Back" at bounding box center [1468, 76] width 41 height 23
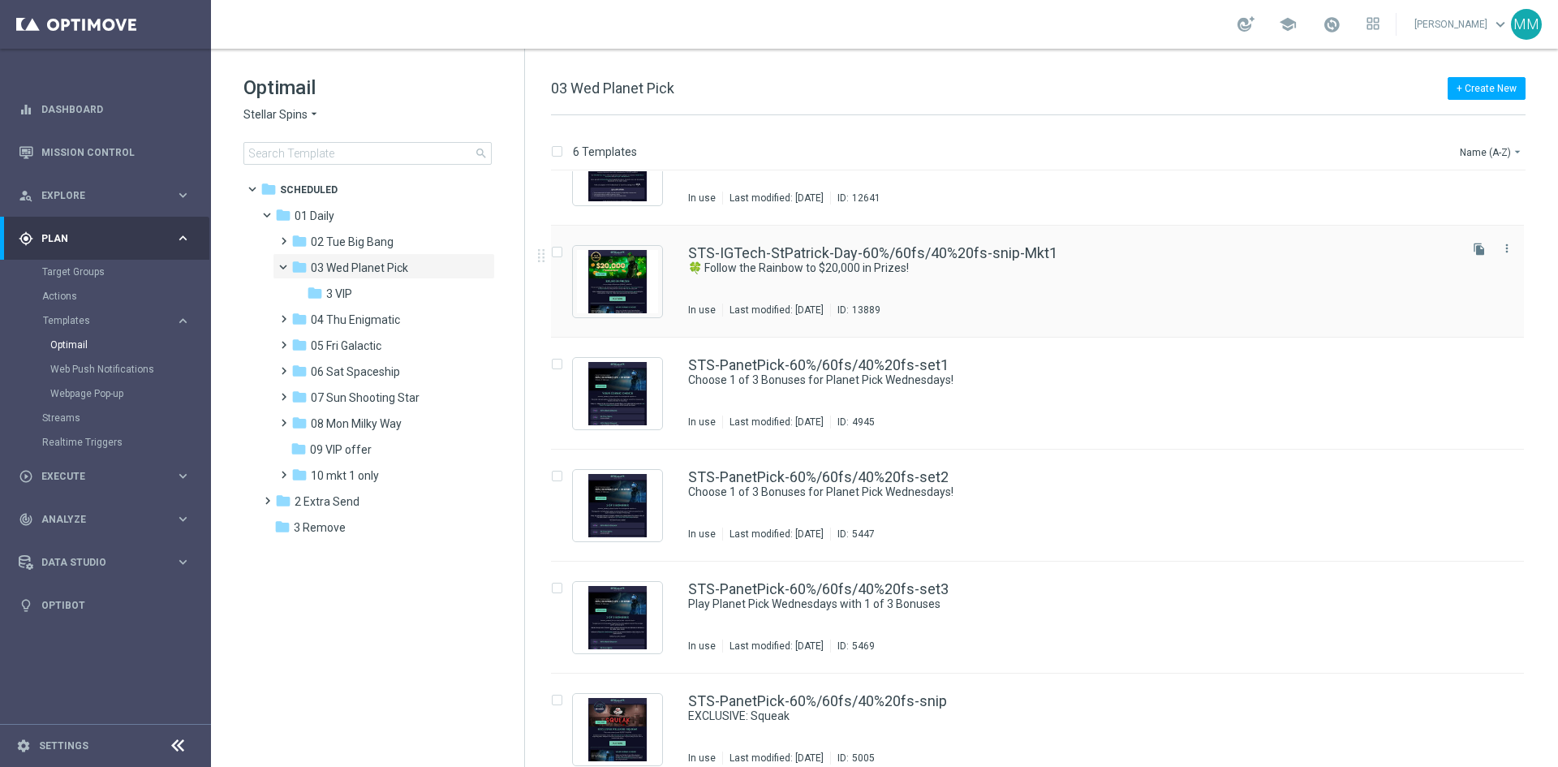
scroll to position [76, 0]
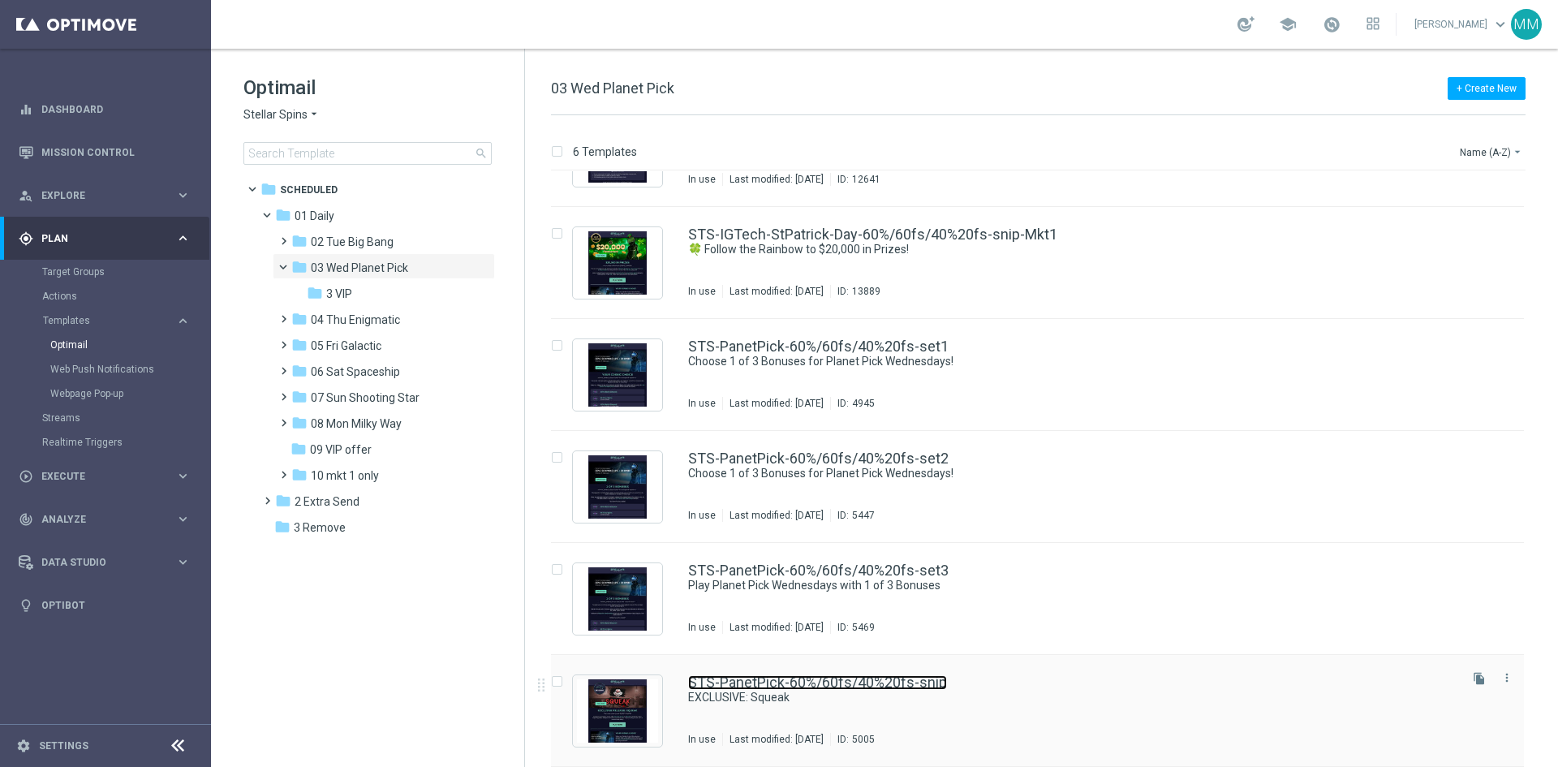
click at [926, 678] on link "STS-PanetPick-60%/60fs/40%20fs-snip" at bounding box center [817, 682] width 259 height 15
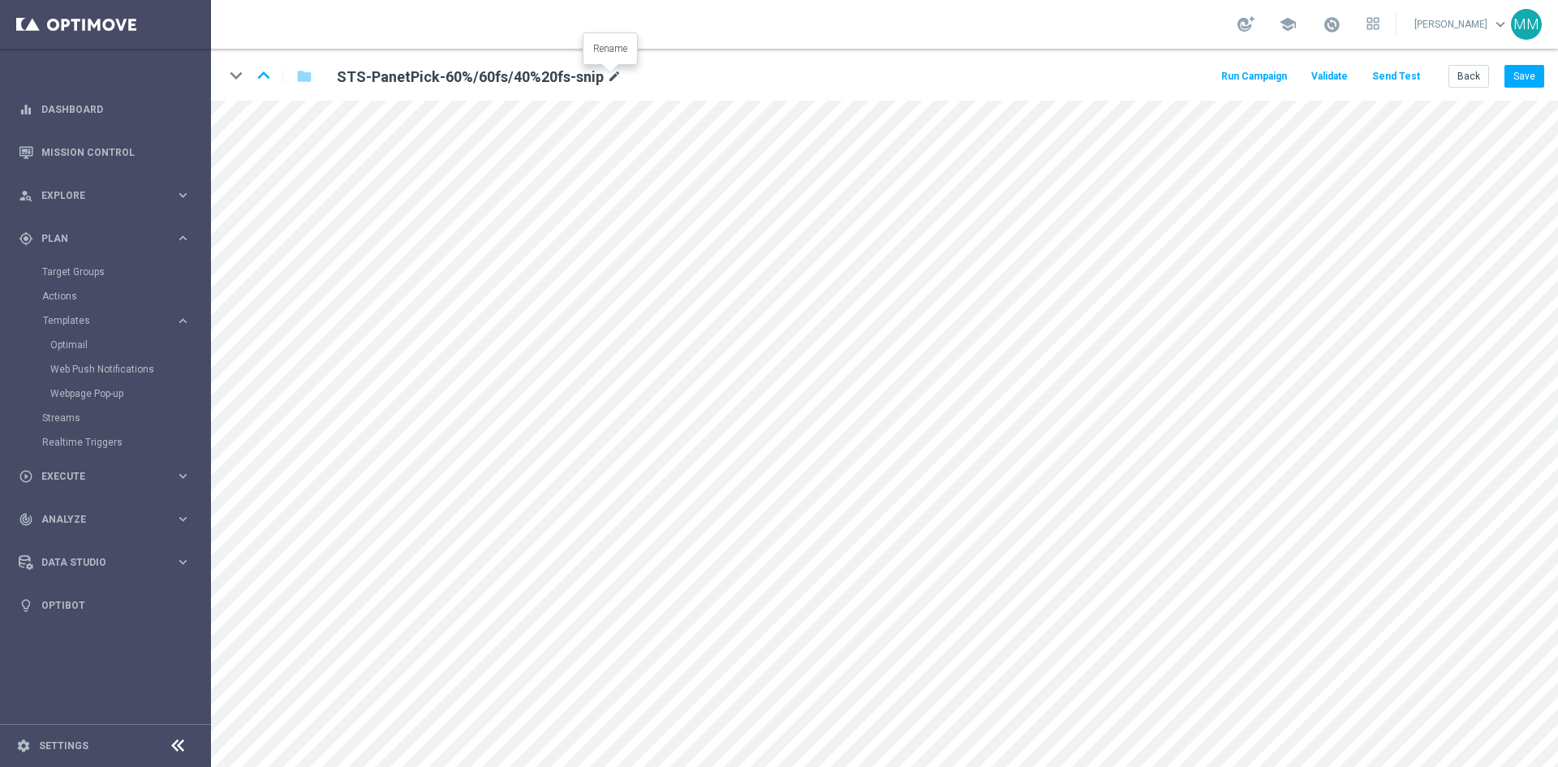
click at [608, 77] on icon "mode_edit" at bounding box center [614, 76] width 15 height 19
click at [813, 70] on div "keyboard_arrow_down keyboard_arrow_up folder STS-PanetPick-60%/60fs/40%20fs-sni…" at bounding box center [884, 75] width 1347 height 52
click at [264, 78] on icon "keyboard_arrow_up" at bounding box center [263, 75] width 24 height 24
click at [636, 75] on icon "mode_edit" at bounding box center [636, 76] width 15 height 19
click at [1455, 72] on button "Back" at bounding box center [1468, 76] width 41 height 23
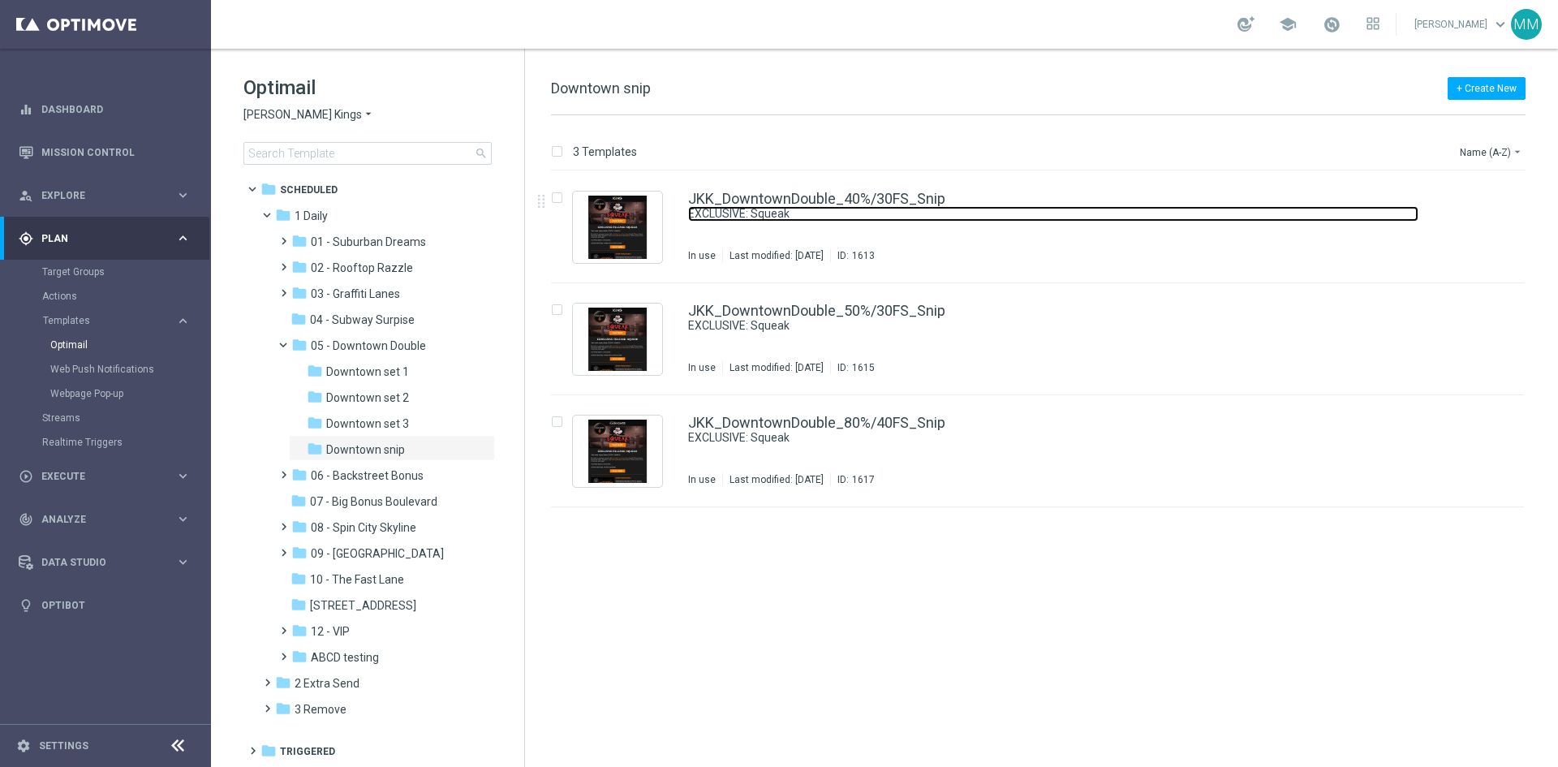
click at [869, 215] on link "EXCLUSIVE: Squeak" at bounding box center [1053, 213] width 730 height 15
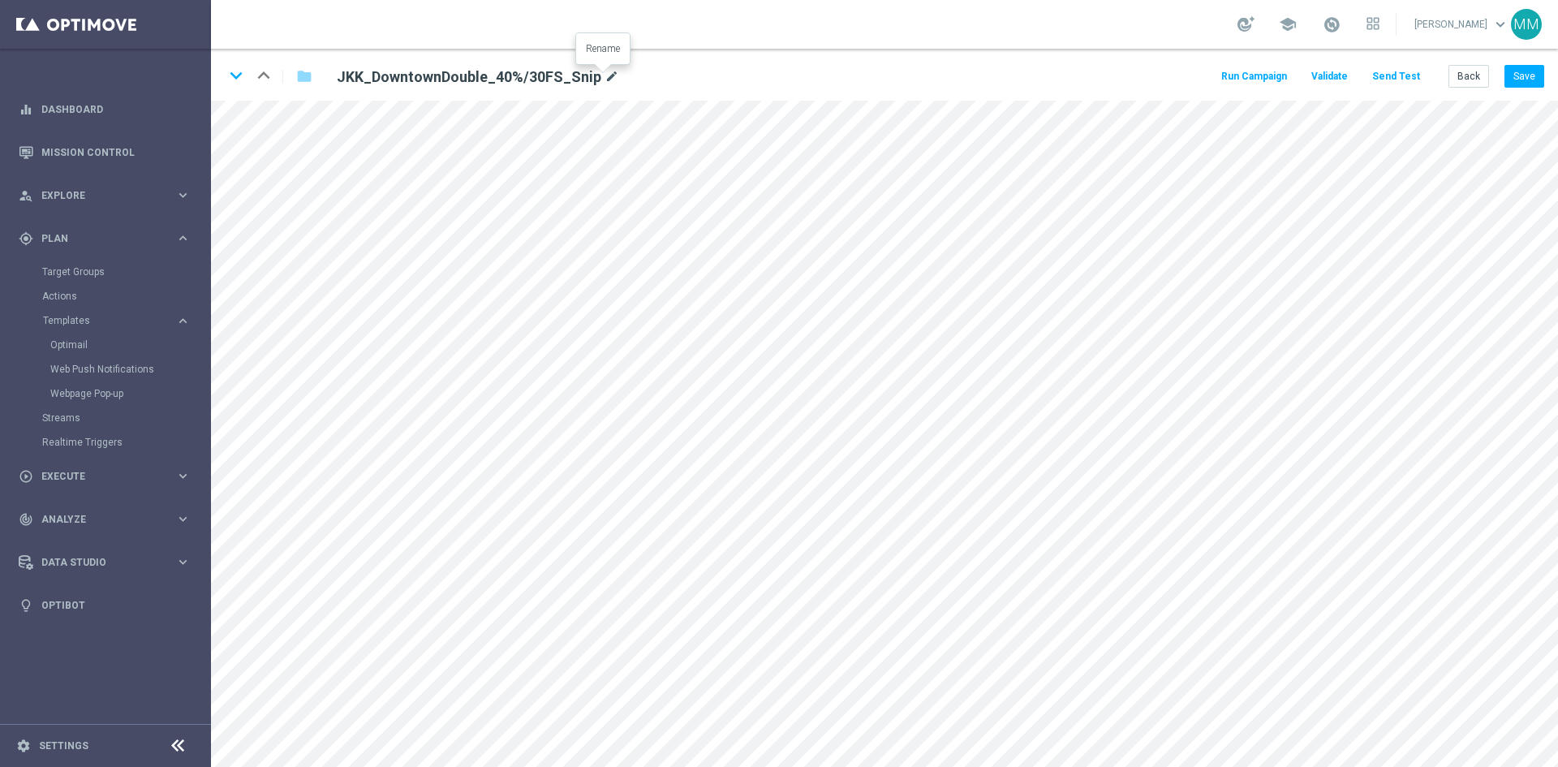
click at [606, 75] on icon "mode_edit" at bounding box center [611, 76] width 15 height 19
click at [230, 73] on icon "keyboard_arrow_down" at bounding box center [236, 75] width 24 height 24
click at [608, 74] on icon "mode_edit" at bounding box center [611, 76] width 15 height 19
click at [234, 73] on icon "keyboard_arrow_down" at bounding box center [236, 75] width 24 height 24
click at [605, 74] on icon "mode_edit" at bounding box center [611, 76] width 15 height 19
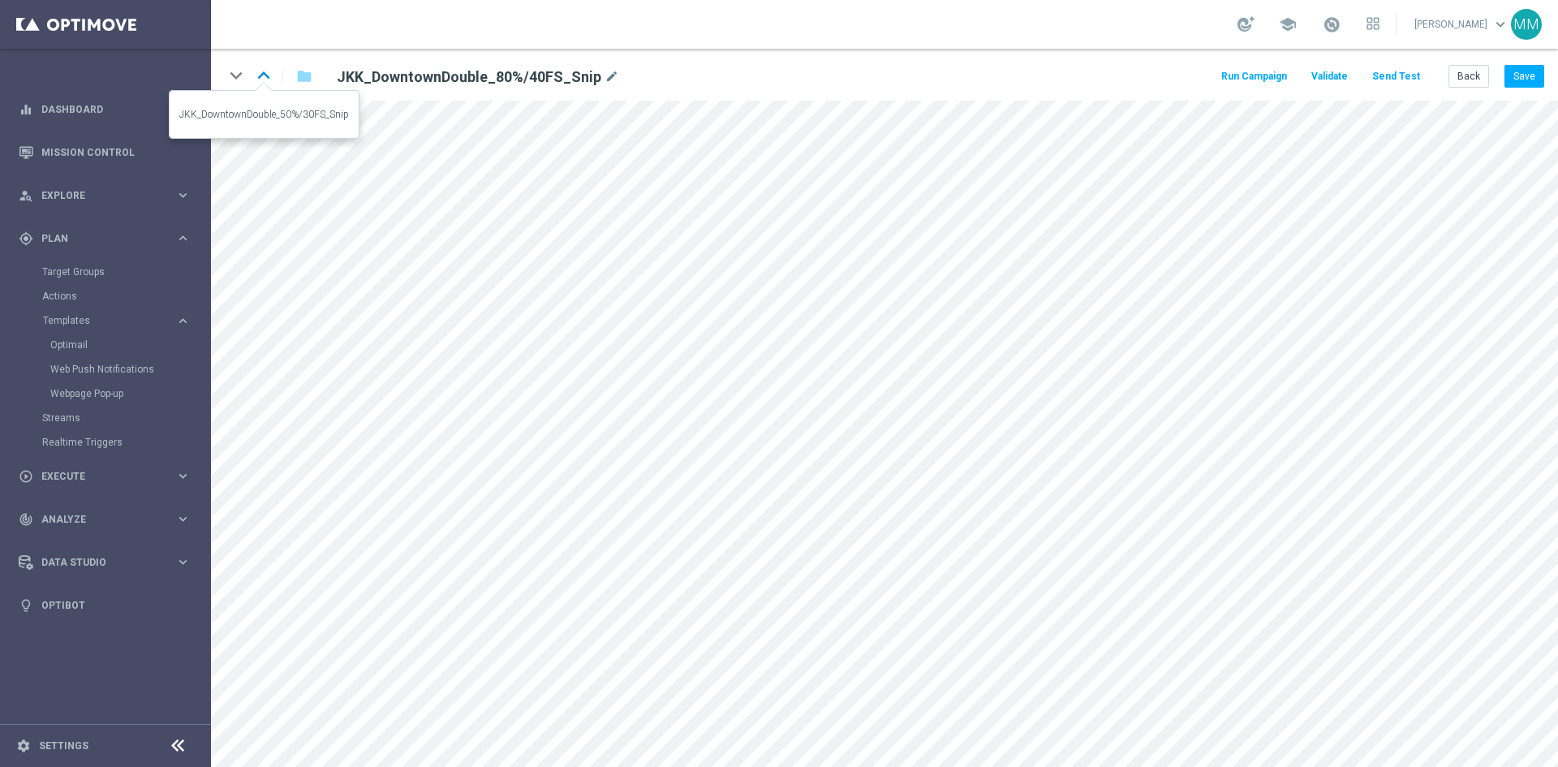
click at [269, 75] on icon "keyboard_arrow_up" at bounding box center [263, 75] width 24 height 24
click at [269, 78] on icon "keyboard_arrow_up" at bounding box center [263, 75] width 24 height 24
click at [238, 73] on icon "keyboard_arrow_down" at bounding box center [236, 75] width 24 height 24
click at [235, 71] on icon "keyboard_arrow_down" at bounding box center [236, 75] width 24 height 24
click at [267, 82] on icon "keyboard_arrow_up" at bounding box center [263, 75] width 24 height 24
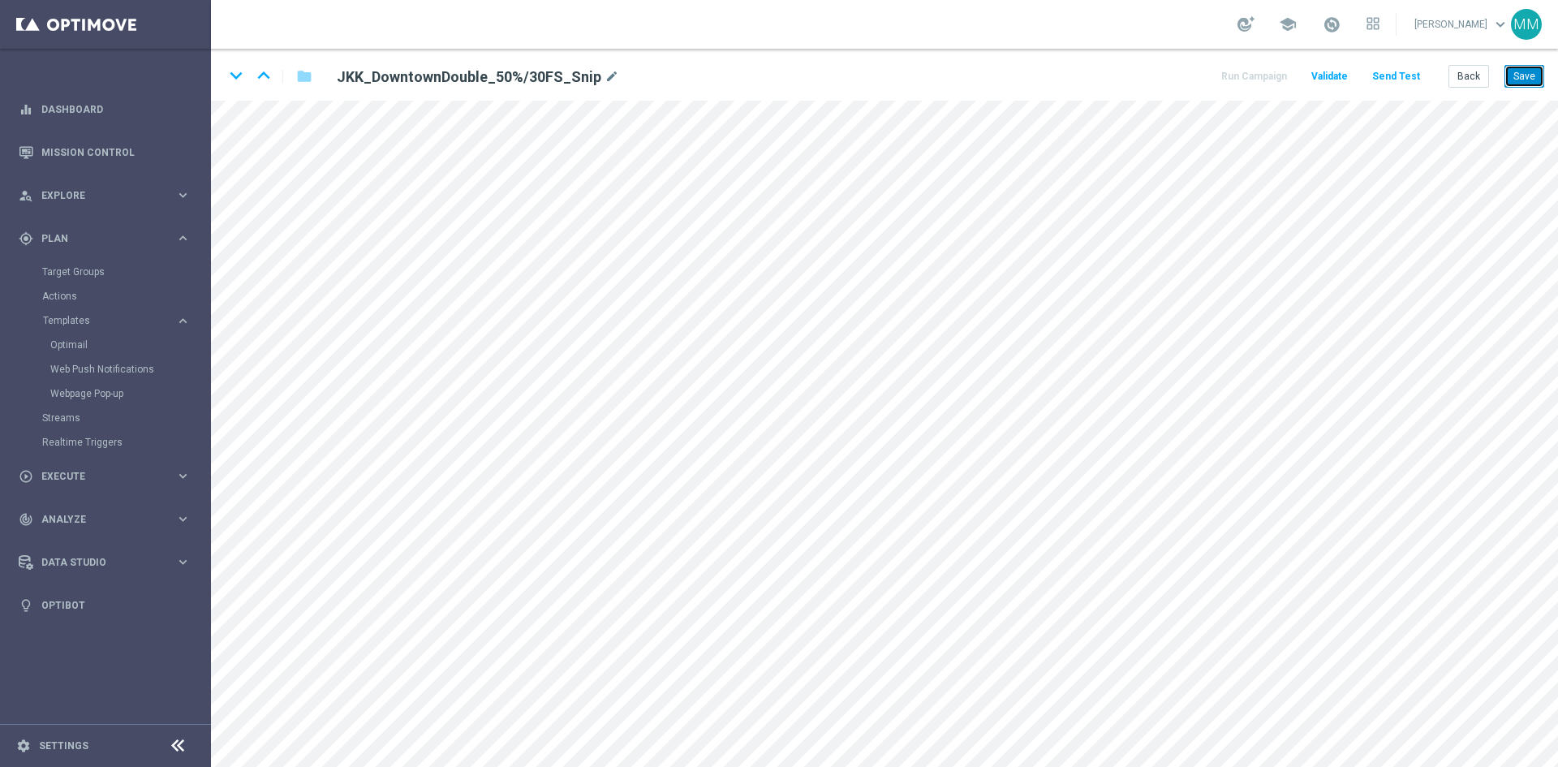
click at [1517, 75] on button "Save" at bounding box center [1524, 76] width 40 height 23
click at [264, 67] on icon "keyboard_arrow_up" at bounding box center [263, 75] width 24 height 24
click at [1524, 73] on button "Save" at bounding box center [1524, 76] width 40 height 23
drag, startPoint x: 1524, startPoint y: 77, endPoint x: 1502, endPoint y: 93, distance: 27.9
click at [1524, 77] on button "Save" at bounding box center [1524, 76] width 40 height 23
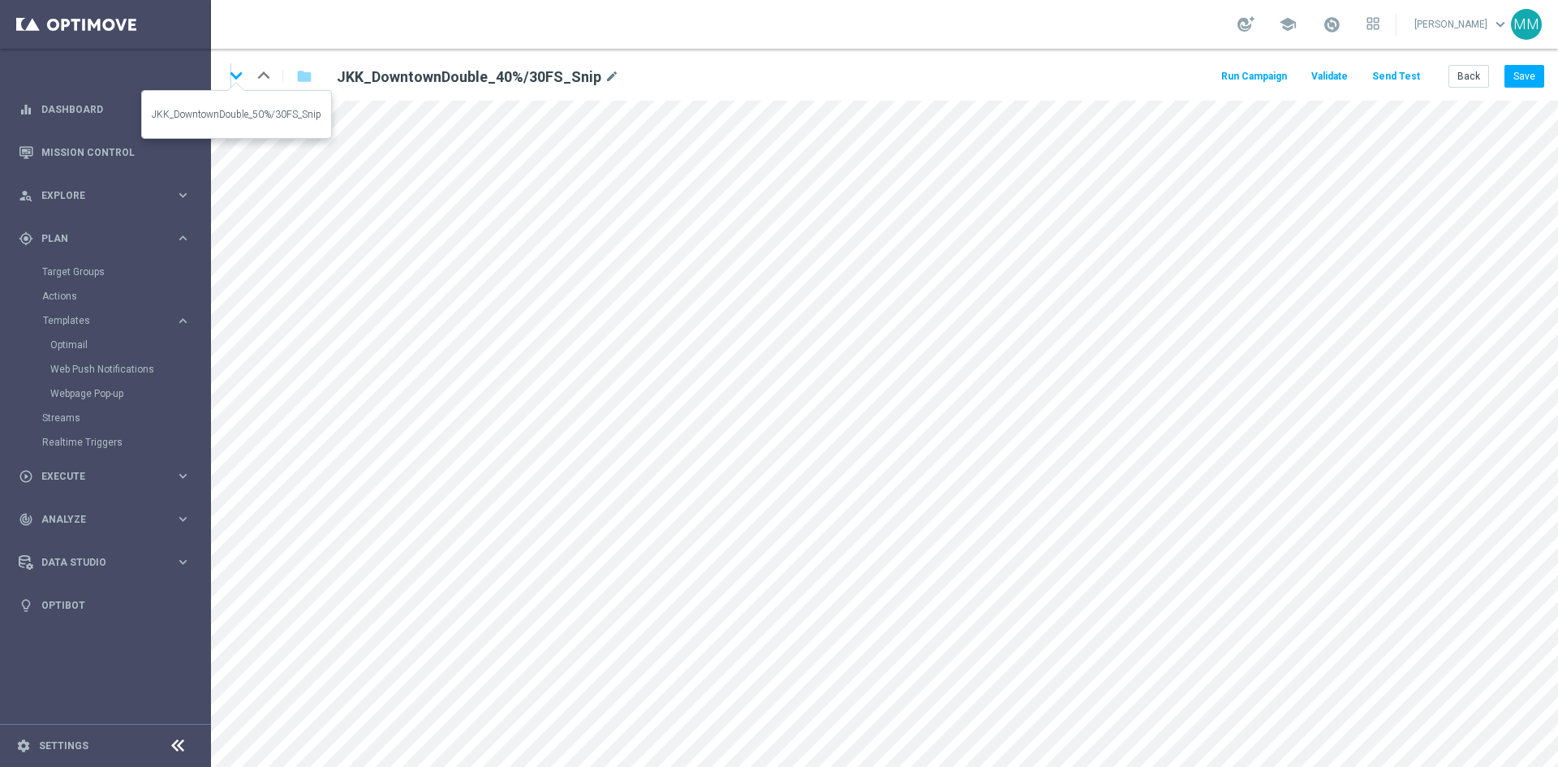
click at [232, 75] on icon "keyboard_arrow_down" at bounding box center [236, 75] width 24 height 24
click at [1457, 82] on button "Back" at bounding box center [1468, 76] width 41 height 23
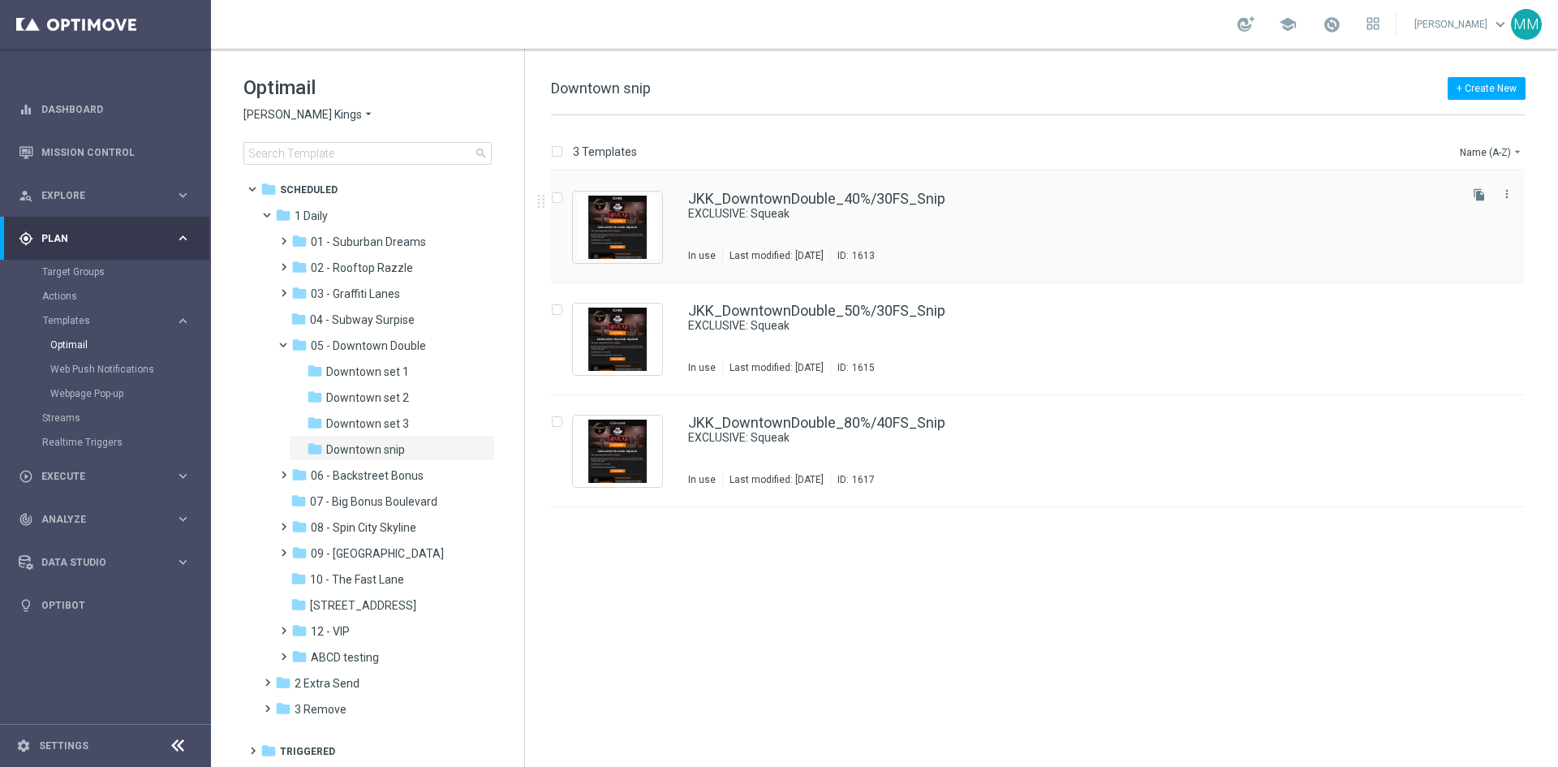
click at [827, 243] on div "JKK_DowntownDouble_40%/30FS_Snip EXCLUSIVE: Squeak In use Last modified: Tuesda…" at bounding box center [1071, 226] width 767 height 71
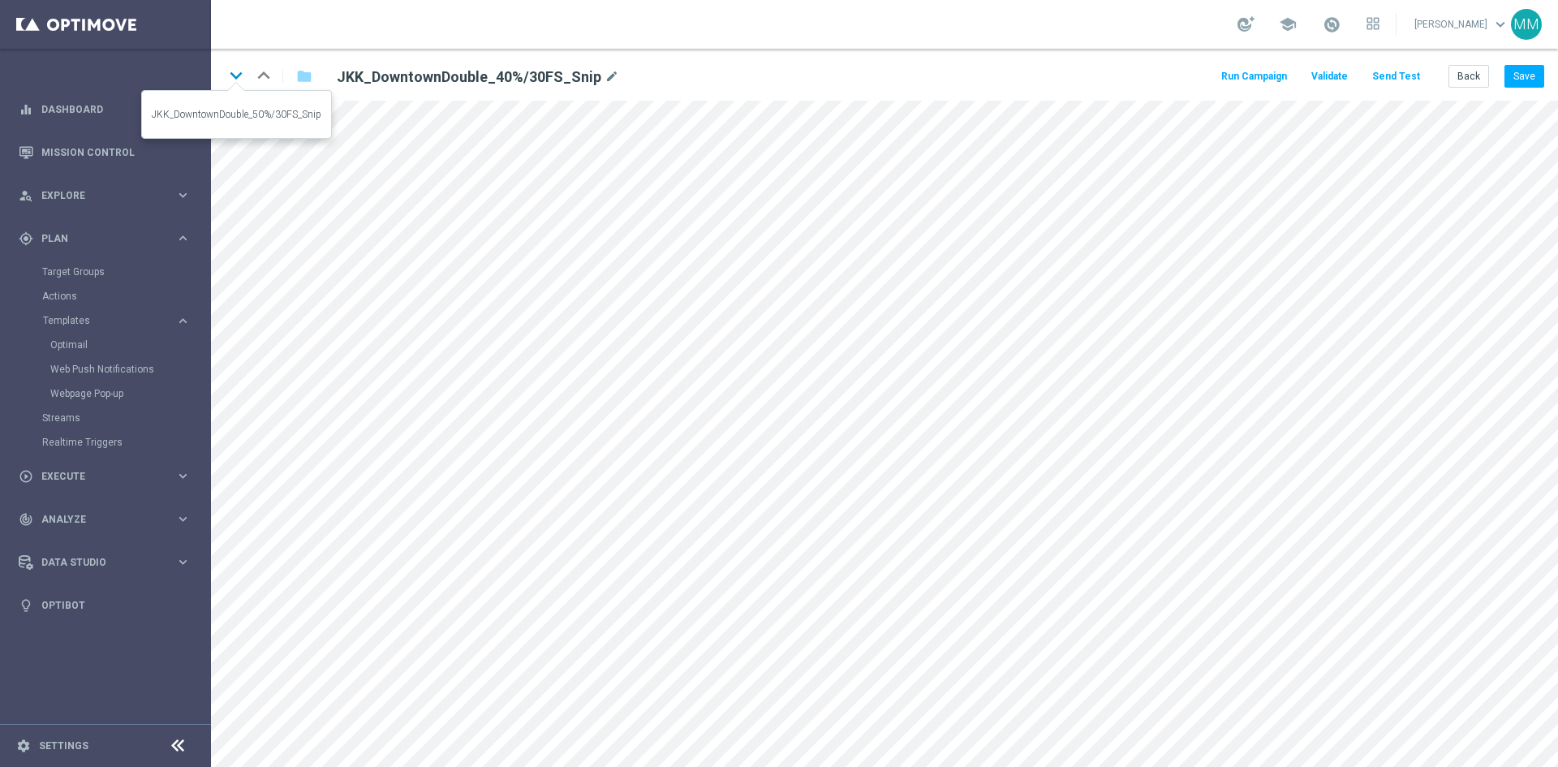
click at [238, 78] on icon "keyboard_arrow_down" at bounding box center [236, 75] width 24 height 24
click at [238, 74] on icon "keyboard_arrow_down" at bounding box center [236, 75] width 24 height 24
click at [577, 79] on icon "mode_edit" at bounding box center [576, 76] width 15 height 19
click at [221, 66] on div "keyboard_arrow_down keyboard_arrow_up folder KJ_DowntownDouble40%/30_Snip mode_…" at bounding box center [884, 75] width 1347 height 52
click at [230, 74] on icon "keyboard_arrow_down" at bounding box center [236, 75] width 24 height 24
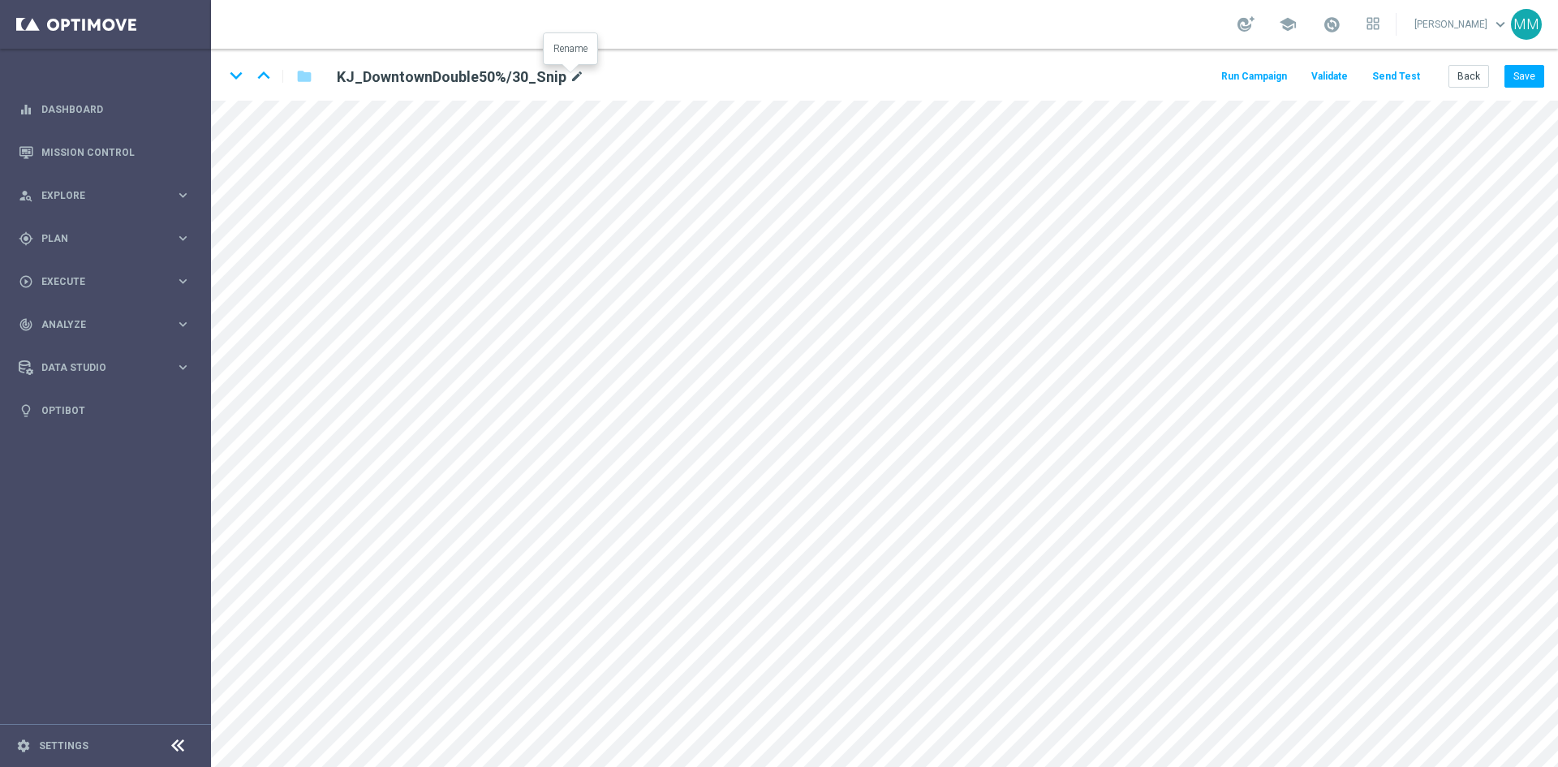
click at [569, 74] on icon "mode_edit" at bounding box center [576, 76] width 15 height 19
click at [237, 73] on icon "keyboard_arrow_down" at bounding box center [236, 75] width 24 height 24
click at [574, 73] on icon "mode_edit" at bounding box center [576, 76] width 15 height 19
click at [269, 76] on icon "keyboard_arrow_up" at bounding box center [263, 75] width 24 height 24
click at [1482, 75] on button "Back" at bounding box center [1468, 76] width 41 height 23
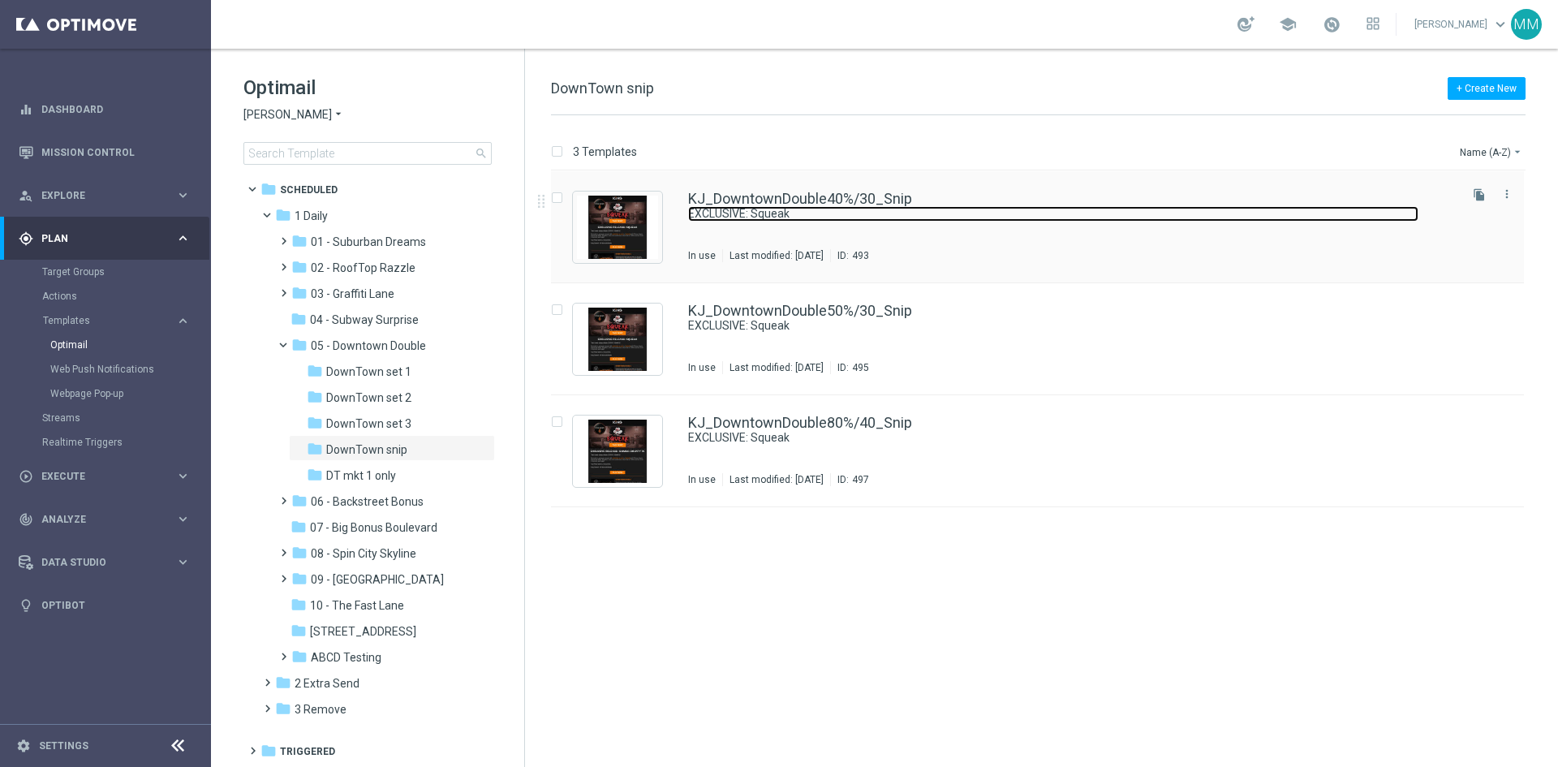
click at [826, 212] on link "EXCLUSIVE: Squeak" at bounding box center [1053, 213] width 730 height 15
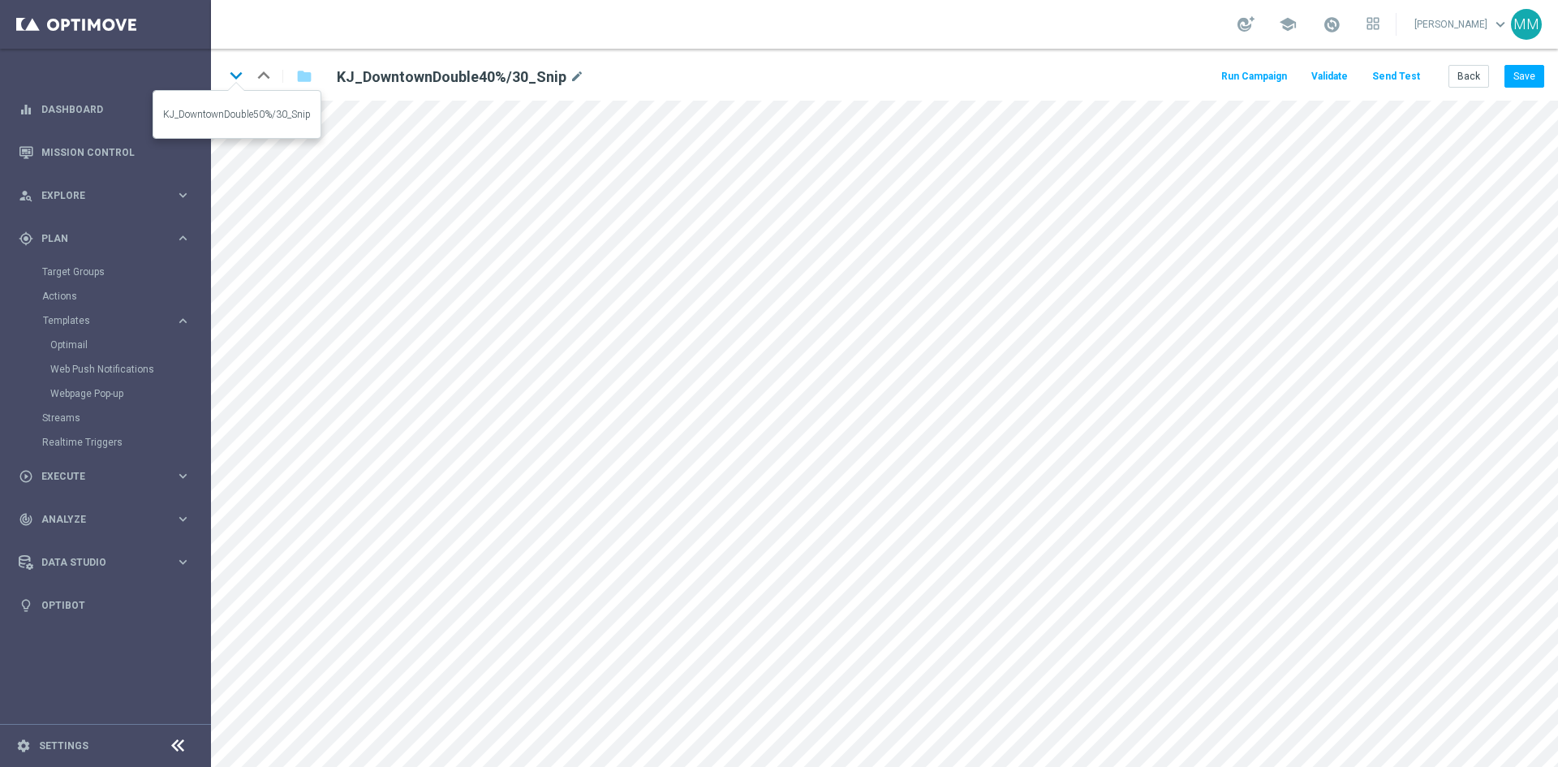
click at [239, 72] on icon "keyboard_arrow_down" at bounding box center [236, 75] width 24 height 24
drag, startPoint x: 1510, startPoint y: 74, endPoint x: 1503, endPoint y: 86, distance: 13.8
click at [1510, 75] on button "Save" at bounding box center [1524, 76] width 40 height 23
click at [230, 73] on icon "keyboard_arrow_down" at bounding box center [236, 75] width 24 height 24
click at [1476, 78] on button "Back" at bounding box center [1468, 76] width 41 height 23
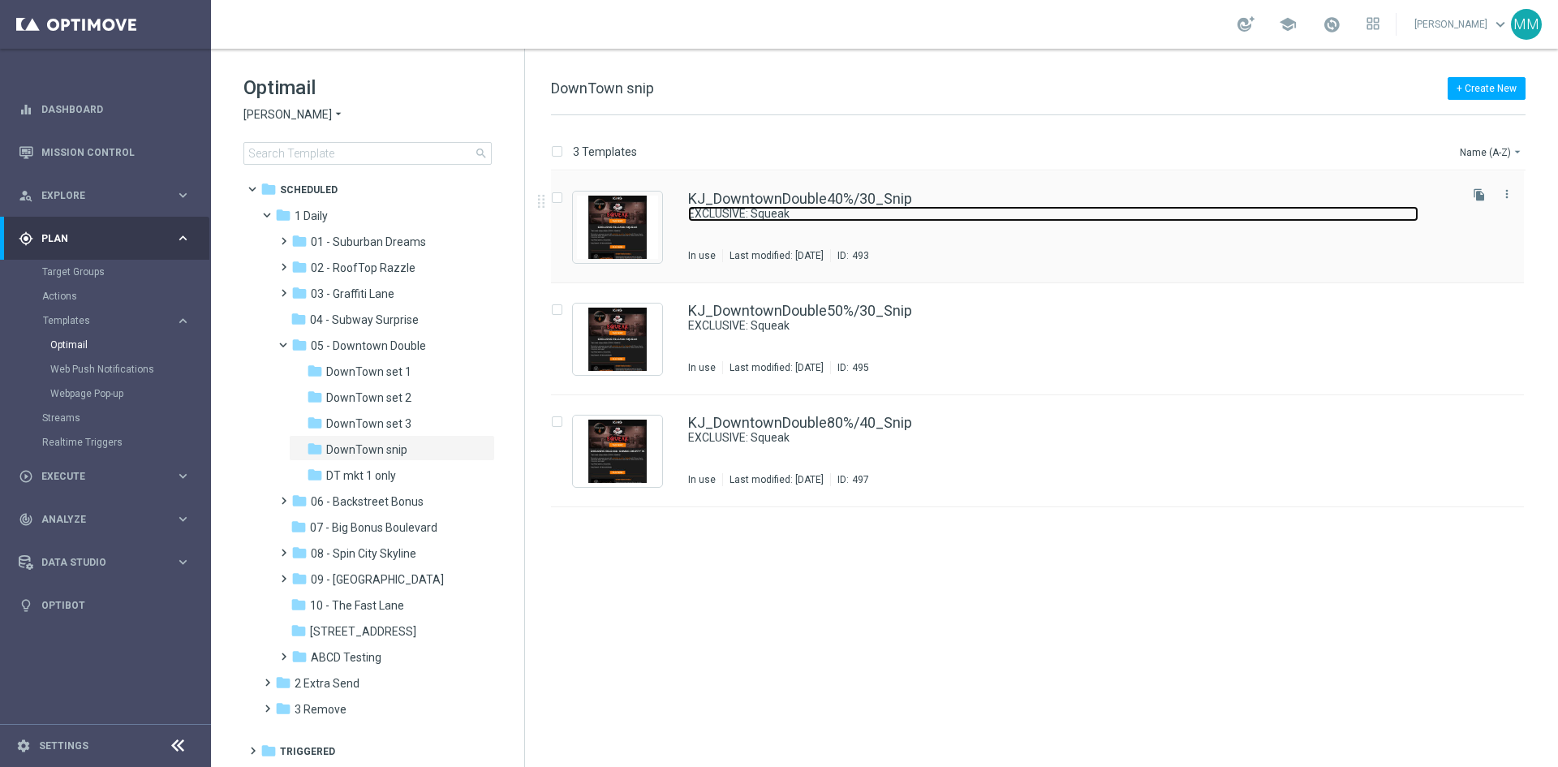
click at [943, 213] on link "EXCLUSIVE: Squeak" at bounding box center [1053, 213] width 730 height 15
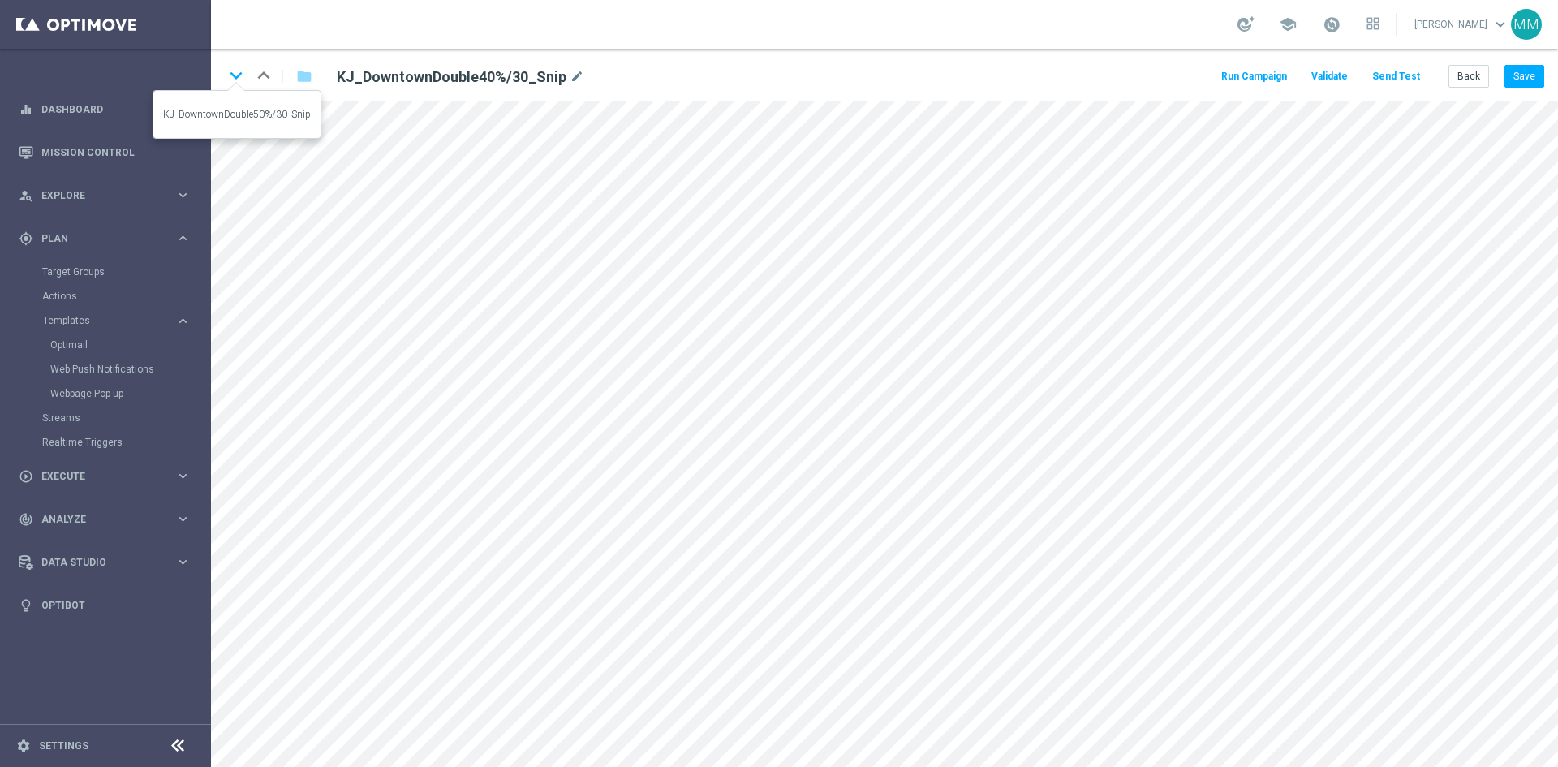
click at [239, 80] on icon "keyboard_arrow_down" at bounding box center [236, 75] width 24 height 24
click at [235, 75] on icon "keyboard_arrow_down" at bounding box center [236, 75] width 24 height 24
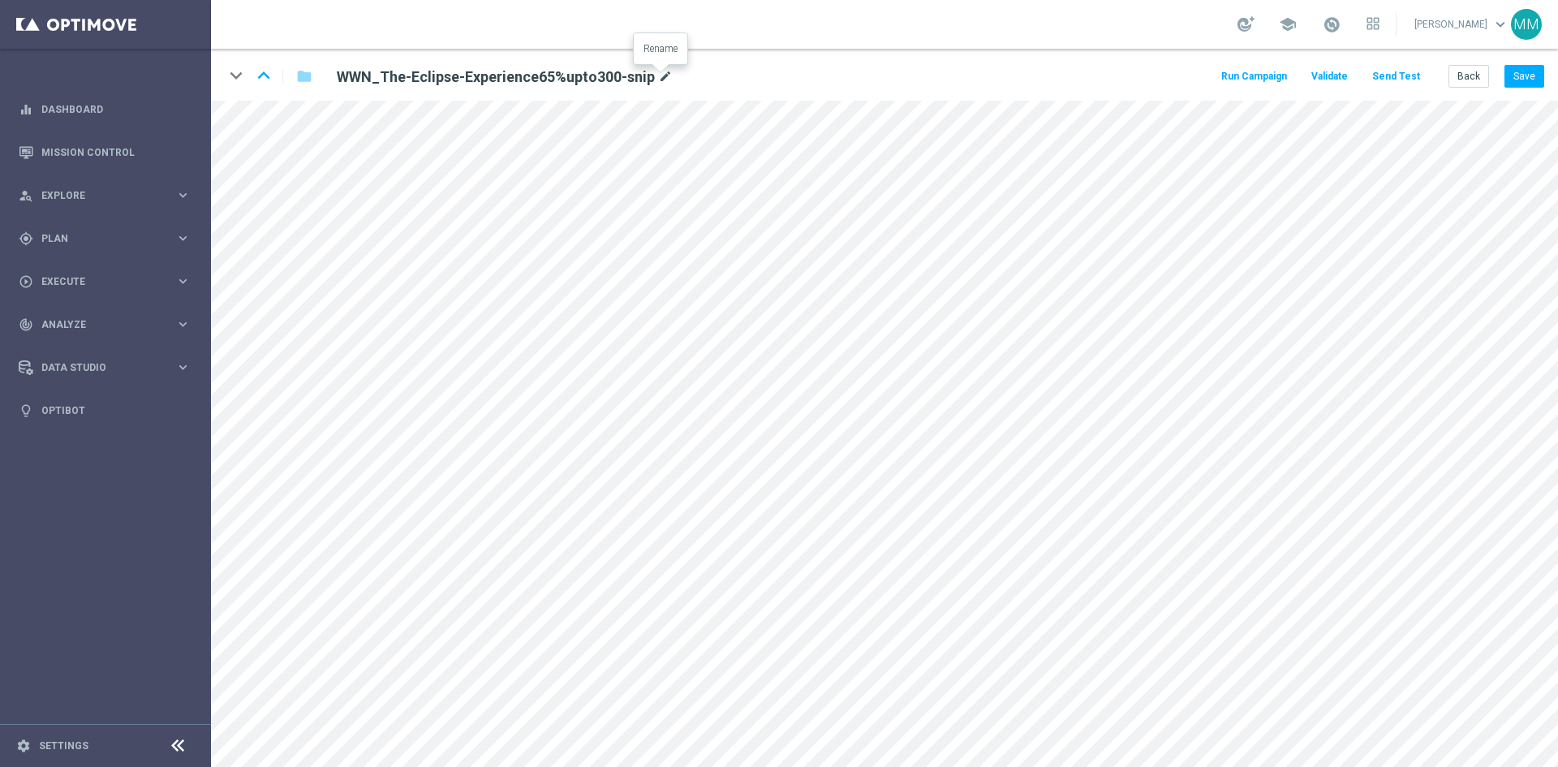
click at [663, 77] on icon "mode_edit" at bounding box center [665, 76] width 15 height 19
drag, startPoint x: 494, startPoint y: 88, endPoint x: 468, endPoint y: 77, distance: 28.0
click at [468, 77] on h2 "WWN_The-Eclipse-Experience65%upto300-snip" at bounding box center [496, 76] width 318 height 19
click at [660, 77] on icon "mode_edit" at bounding box center [665, 76] width 15 height 19
click at [1471, 79] on button "Back" at bounding box center [1468, 76] width 41 height 23
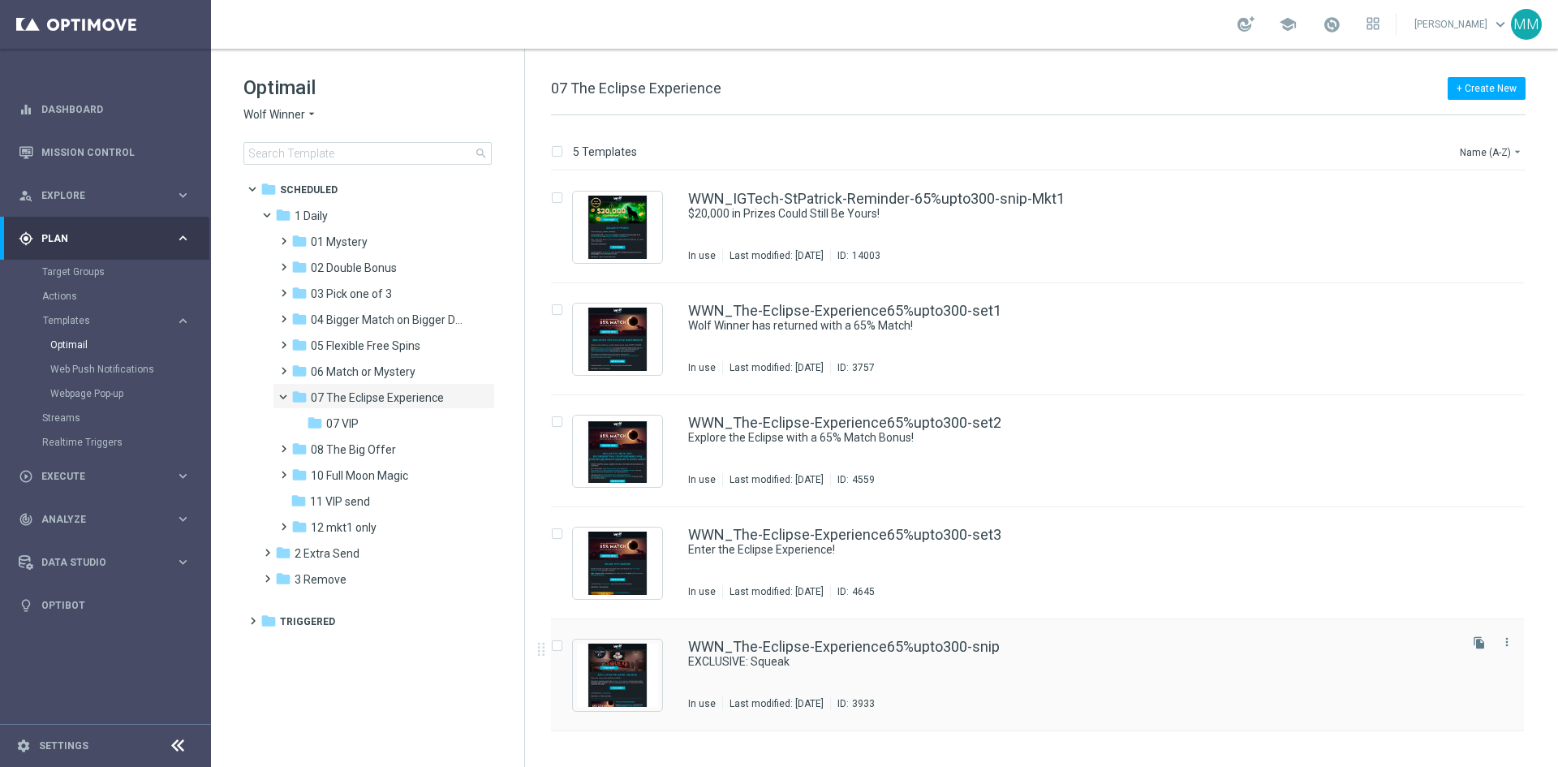
click at [783, 673] on div "WWN_The-Eclipse-Experience65%upto300-snip EXCLUSIVE: Squeak In use Last modifie…" at bounding box center [1071, 674] width 767 height 71
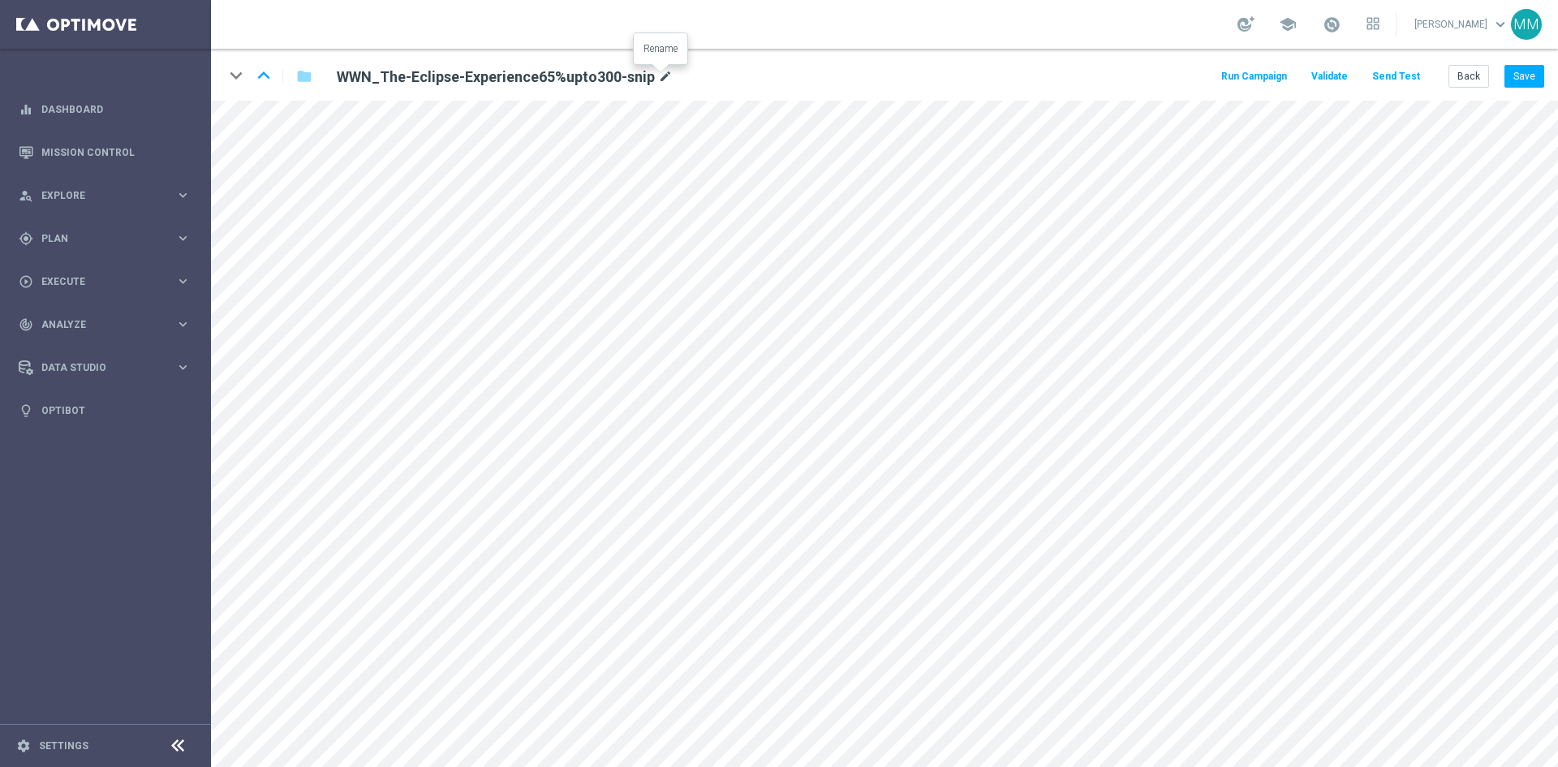
click at [664, 71] on icon "mode_edit" at bounding box center [665, 76] width 15 height 19
click at [263, 73] on icon "keyboard_arrow_up" at bounding box center [263, 75] width 24 height 24
click at [1480, 78] on button "Back" at bounding box center [1468, 76] width 41 height 23
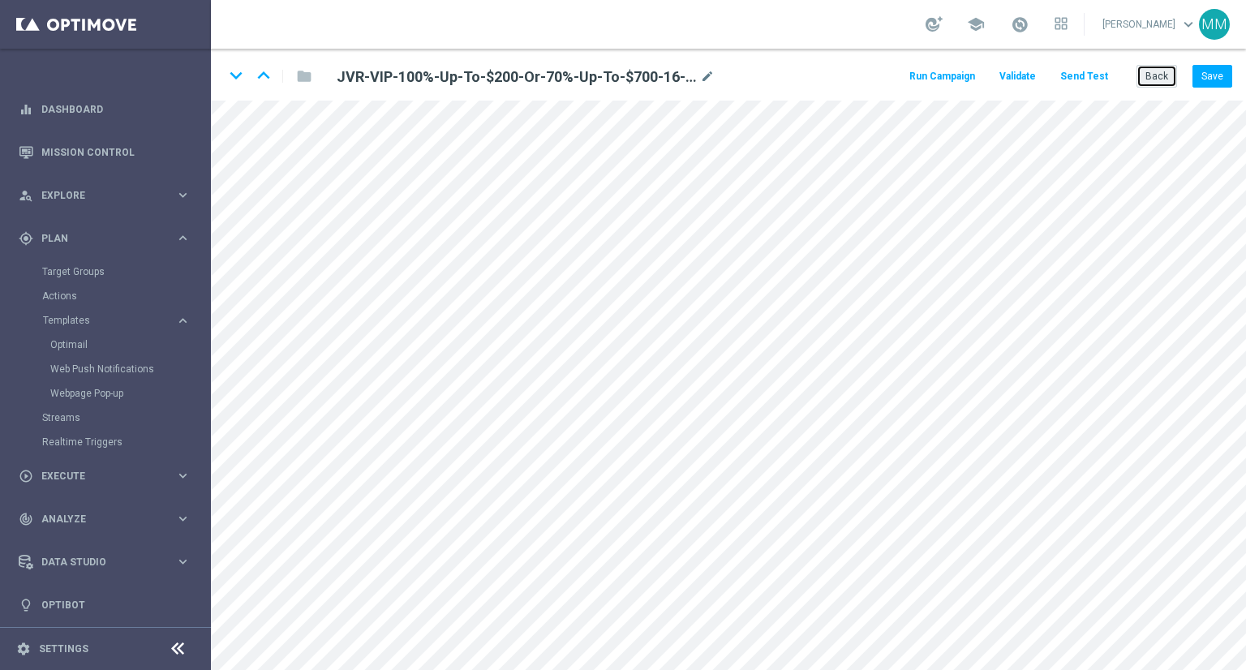
click at [1163, 77] on button "Back" at bounding box center [1157, 76] width 41 height 23
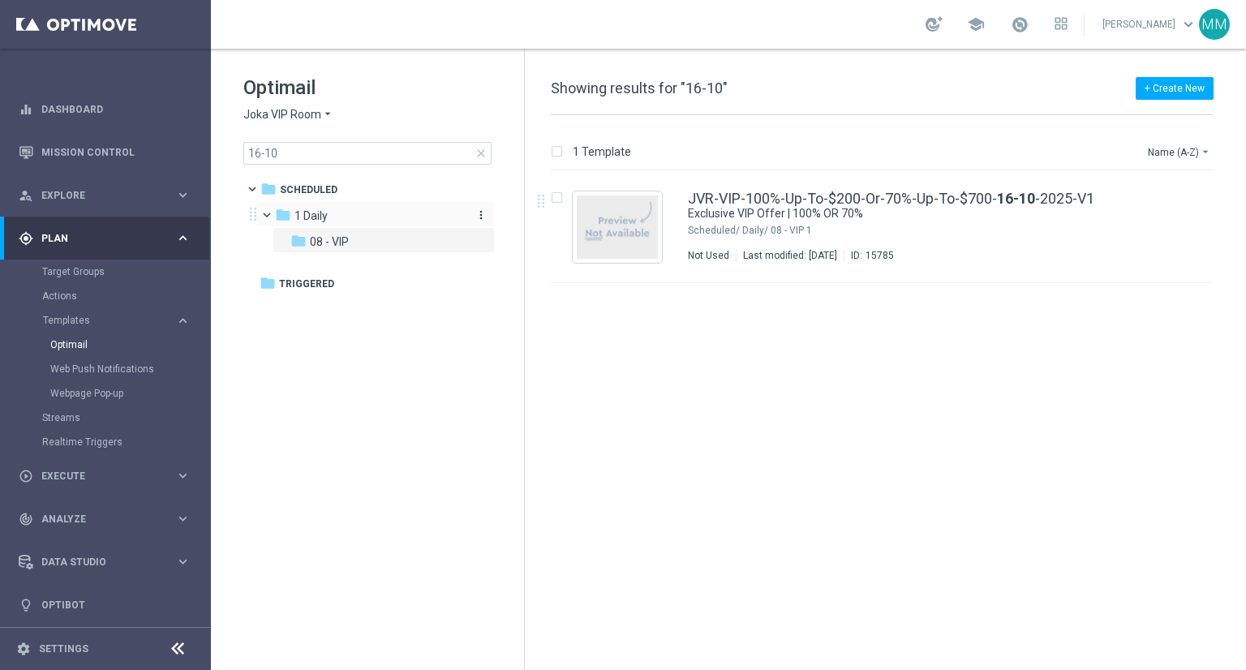
click at [318, 209] on span "1 Daily" at bounding box center [310, 215] width 33 height 15
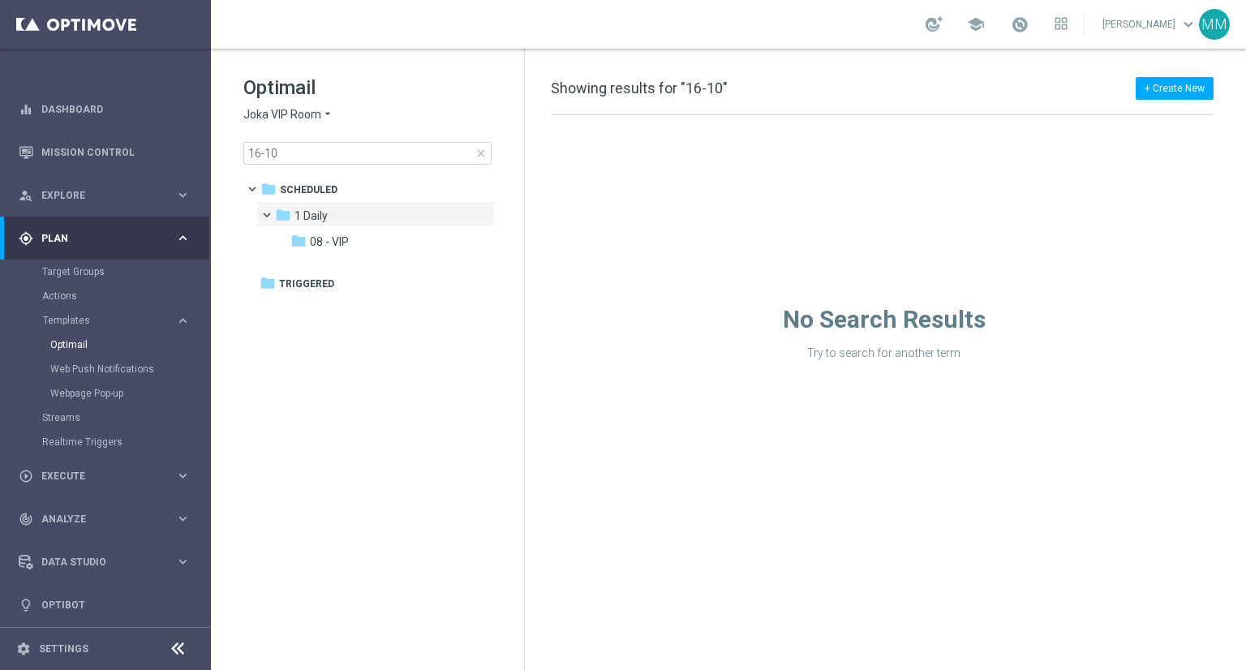
click at [318, 209] on span "1 Daily" at bounding box center [310, 215] width 33 height 15
click at [483, 156] on span "close" at bounding box center [481, 153] width 13 height 13
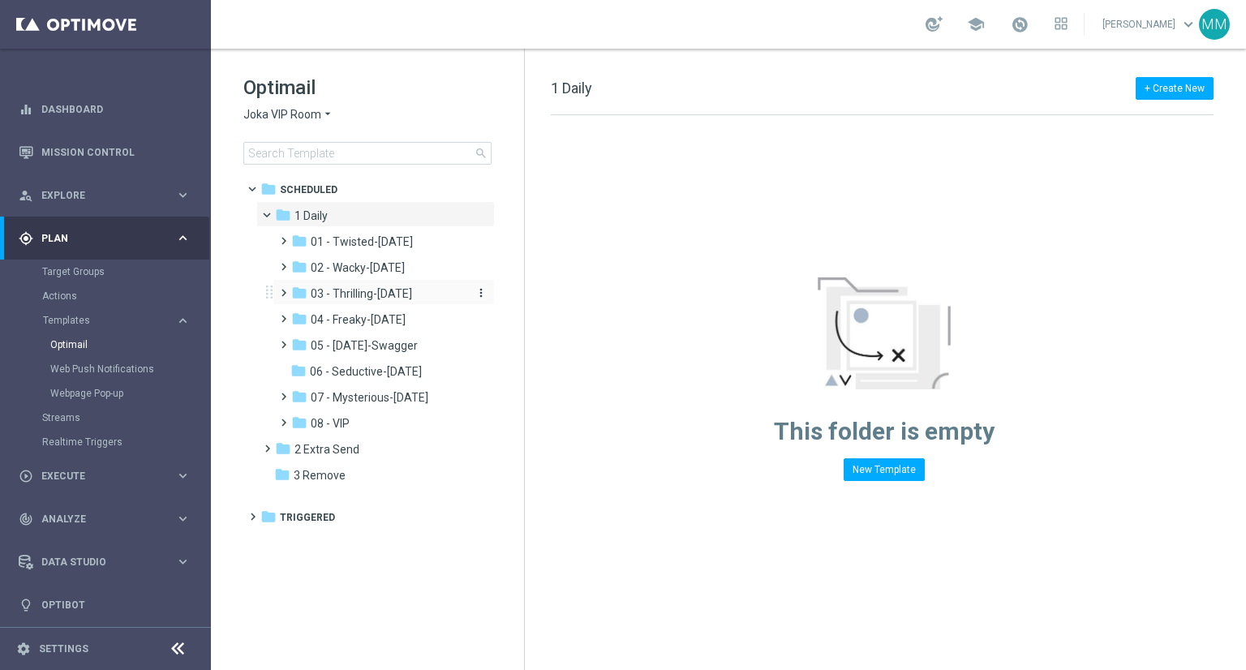
click at [376, 287] on span "03 - Thrilling-[DATE]" at bounding box center [361, 293] width 101 height 15
